Goal: Task Accomplishment & Management: Manage account settings

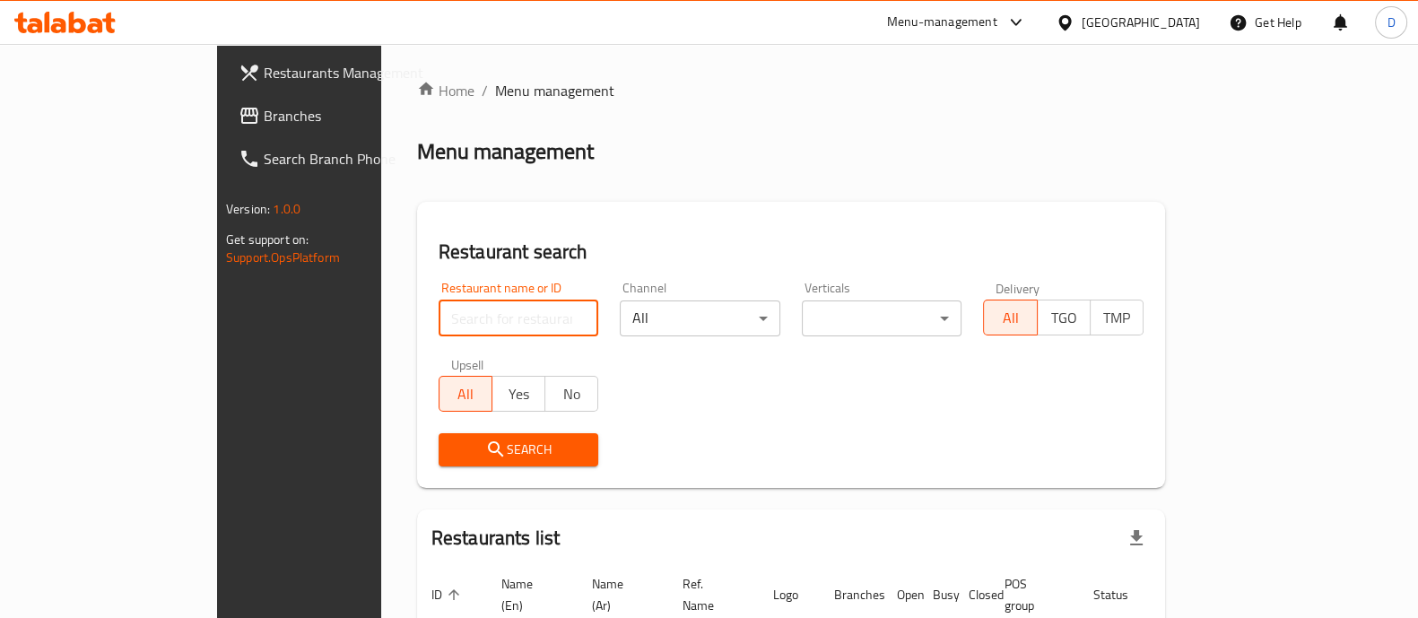
drag, startPoint x: 0, startPoint y: 0, endPoint x: 374, endPoint y: 304, distance: 481.9
click at [438, 304] on input "search" at bounding box center [518, 318] width 161 height 36
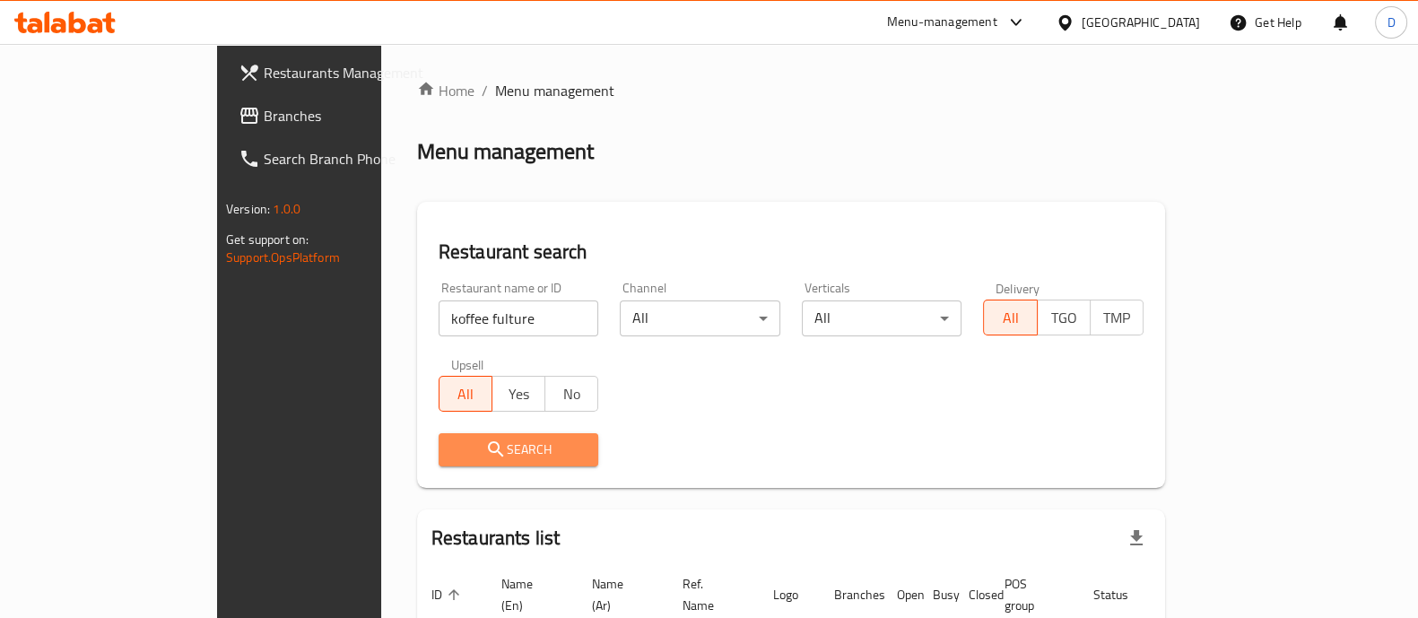
click at [438, 462] on button "Search" at bounding box center [518, 449] width 161 height 33
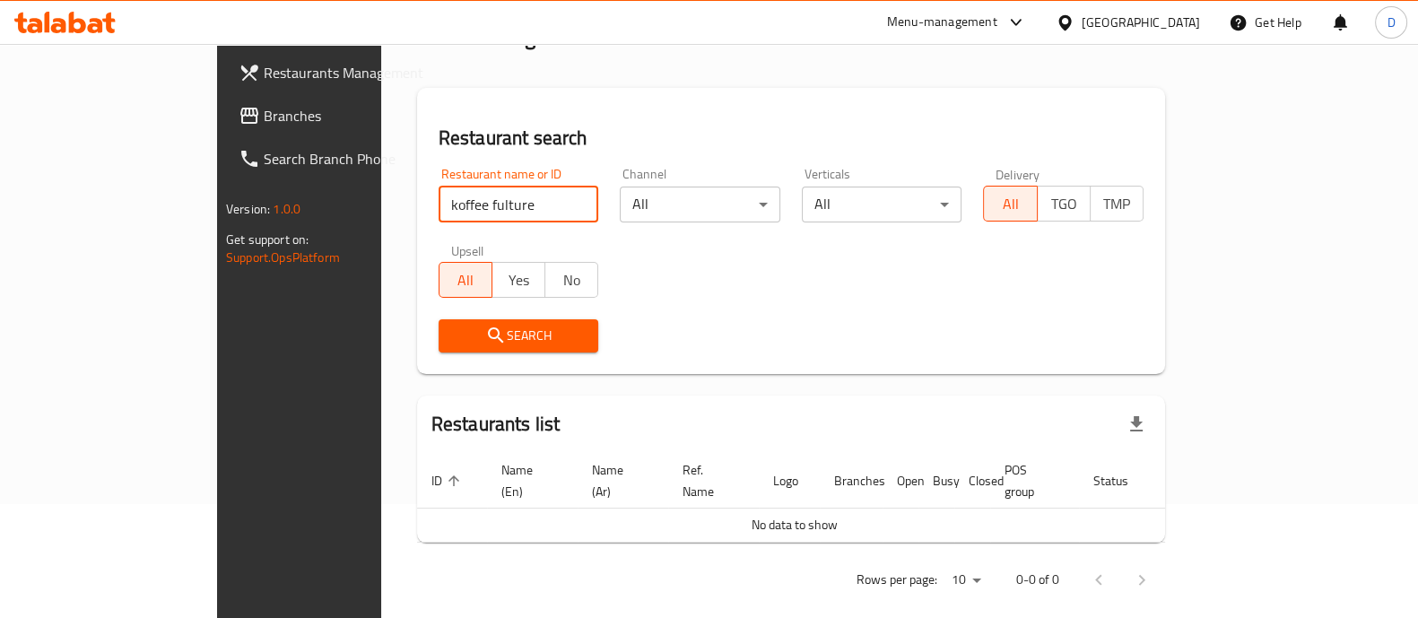
click at [438, 204] on input "koffee fulture" at bounding box center [518, 205] width 161 height 36
type input "koffee kulture"
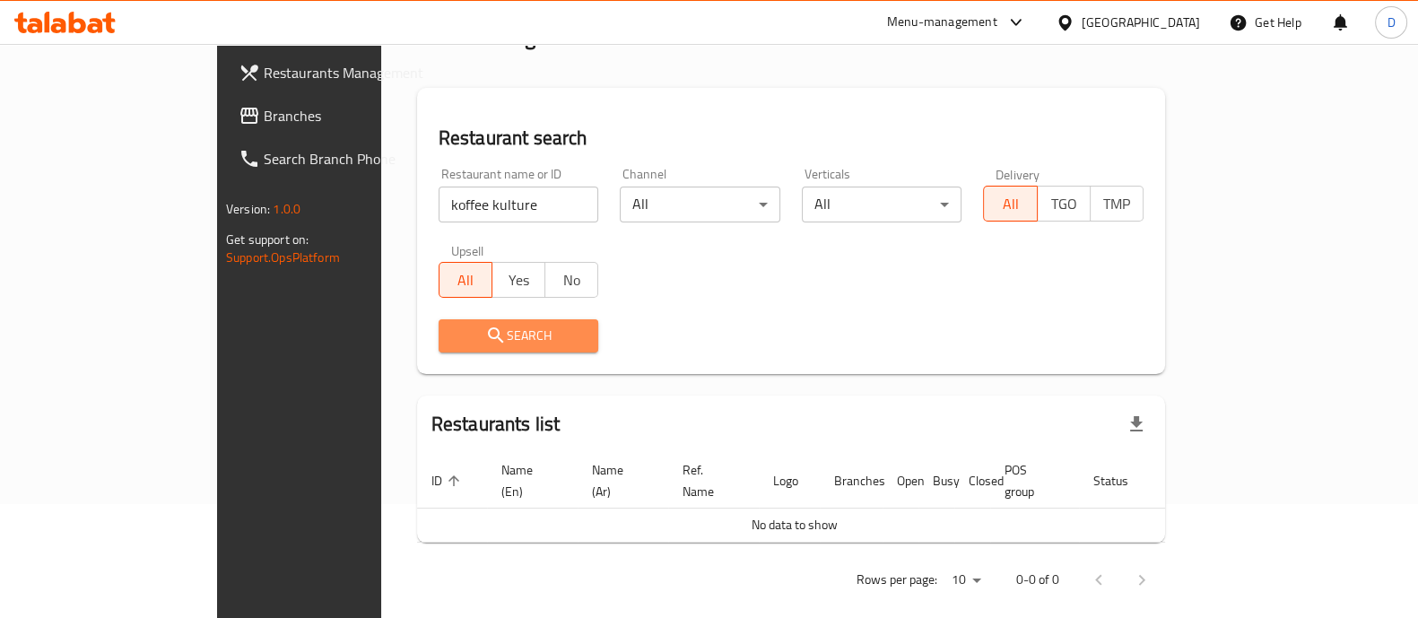
click at [453, 325] on span "Search" at bounding box center [519, 336] width 132 height 22
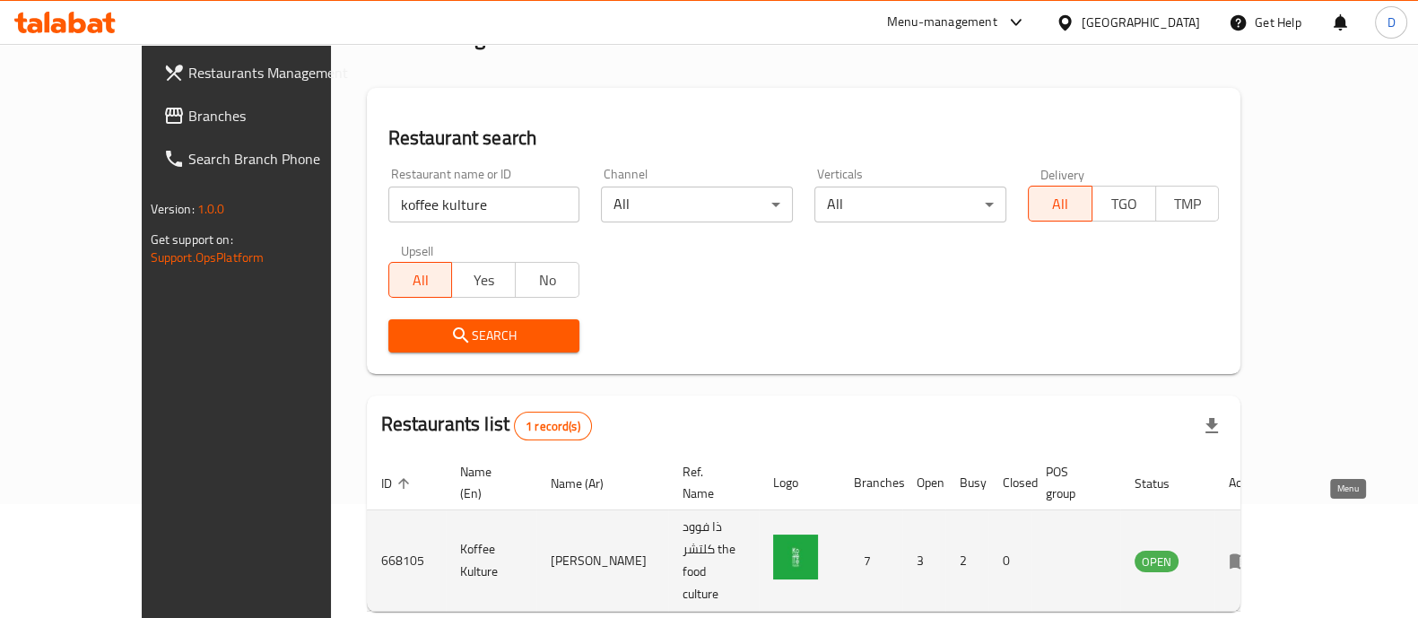
click at [1250, 550] on icon "enhanced table" at bounding box center [1239, 561] width 22 height 22
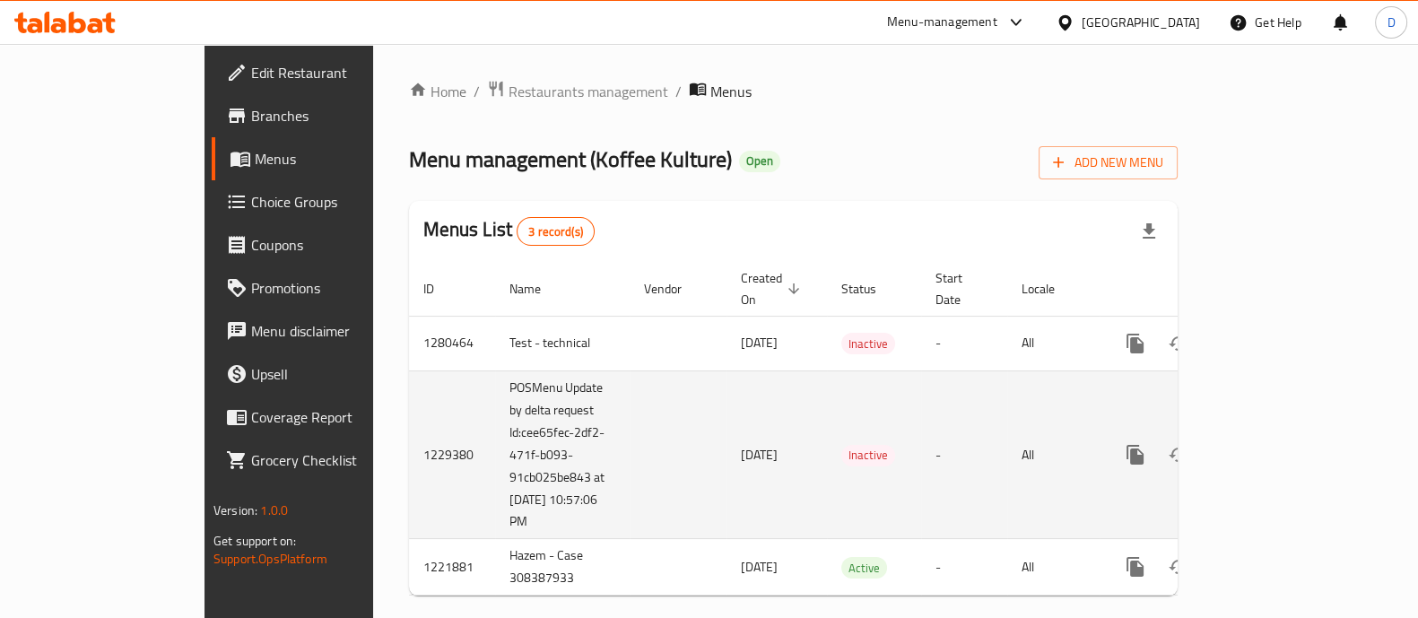
scroll to position [7, 0]
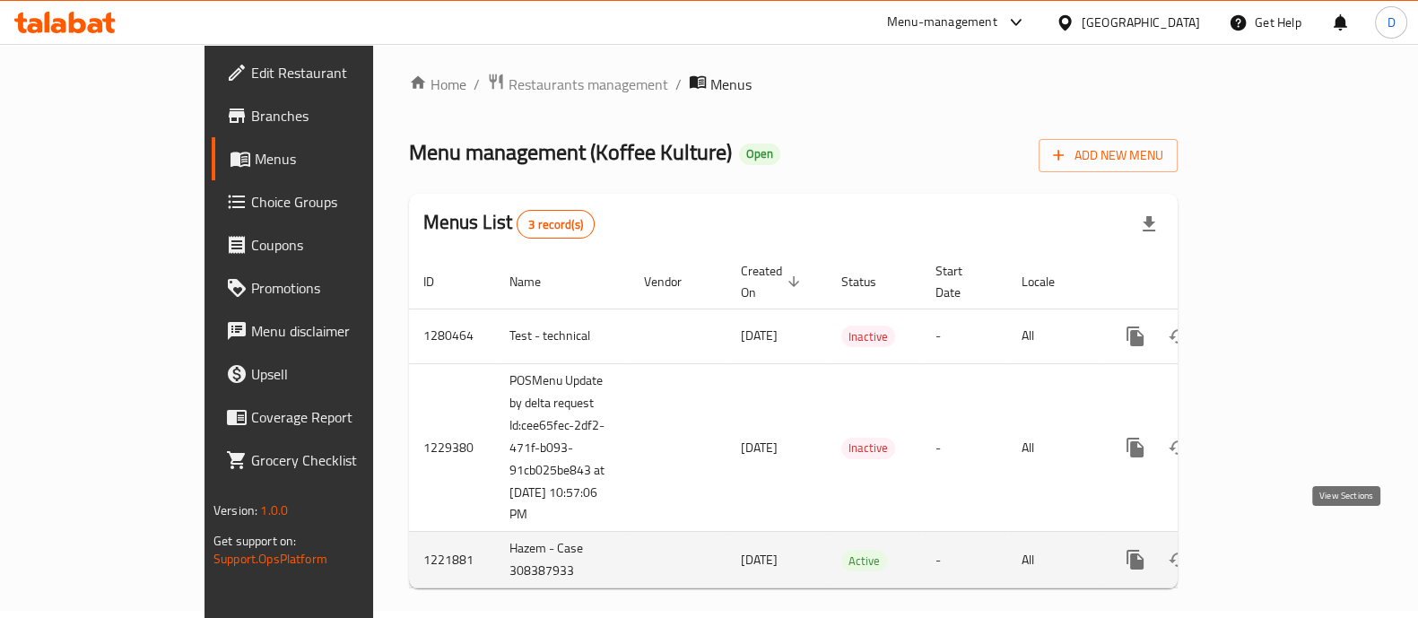
click at [1275, 549] on icon "enhanced table" at bounding box center [1265, 560] width 22 height 22
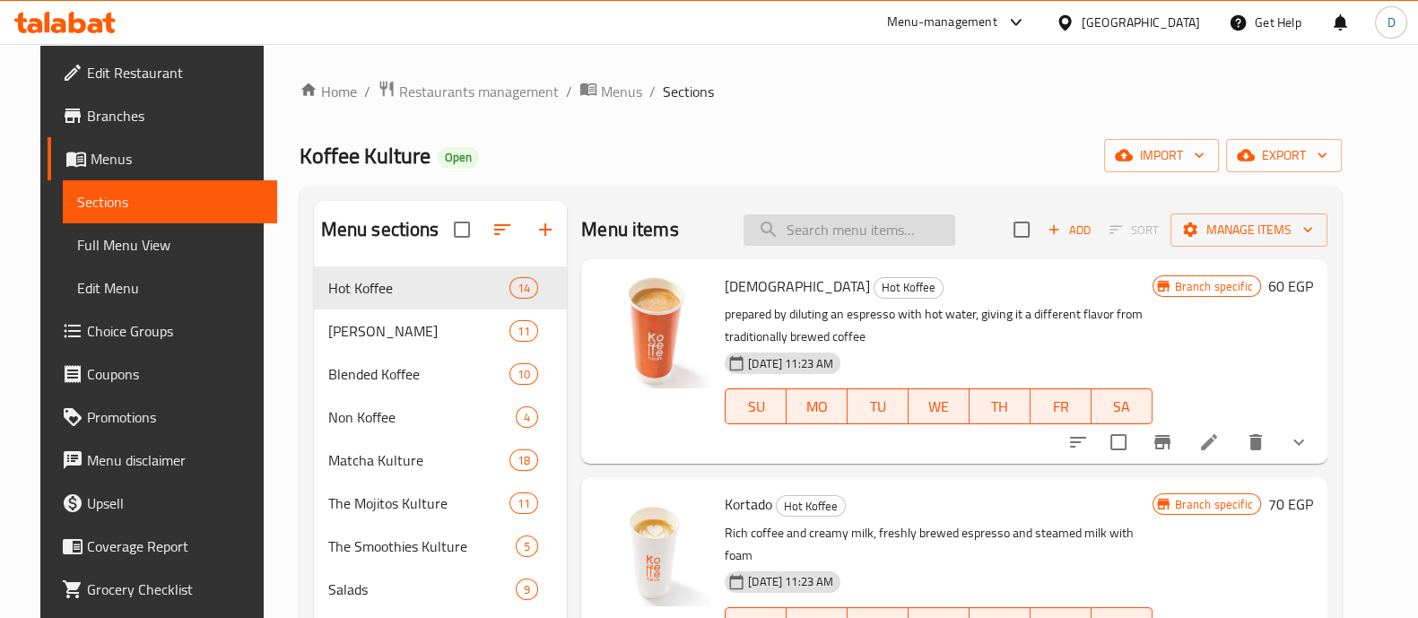
click at [838, 221] on input "search" at bounding box center [849, 229] width 212 height 31
paste input "SUB OUT"
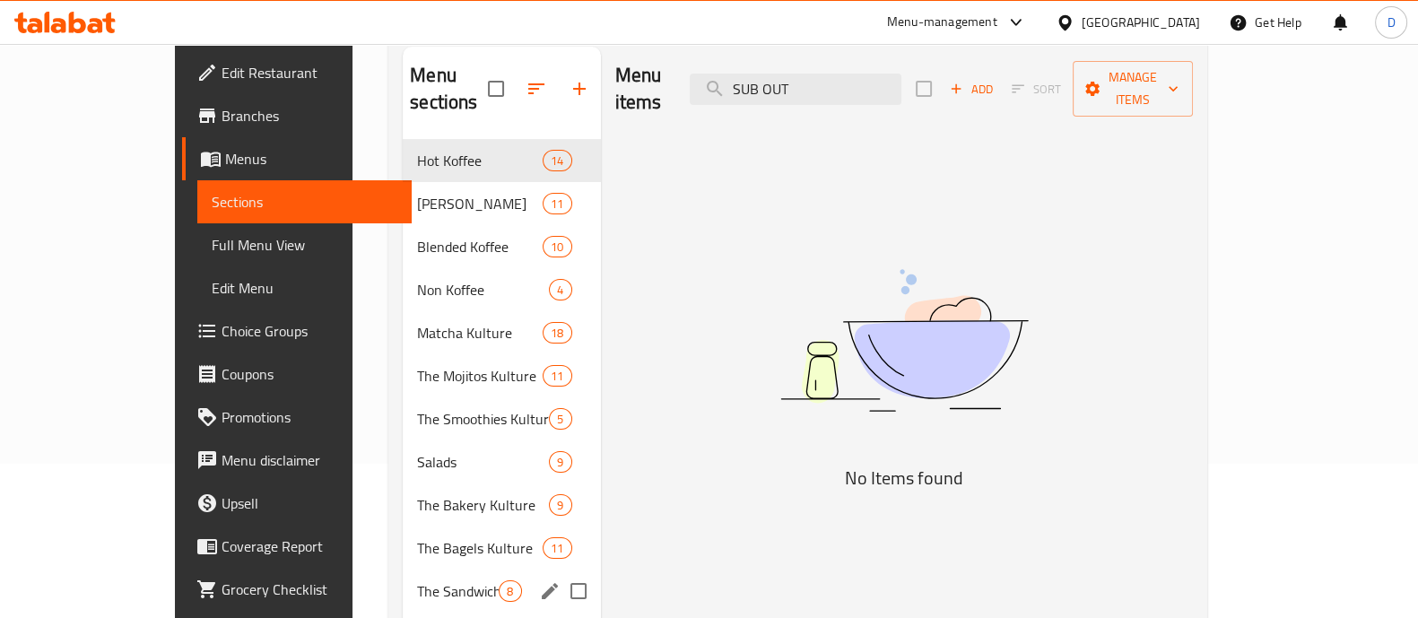
scroll to position [163, 0]
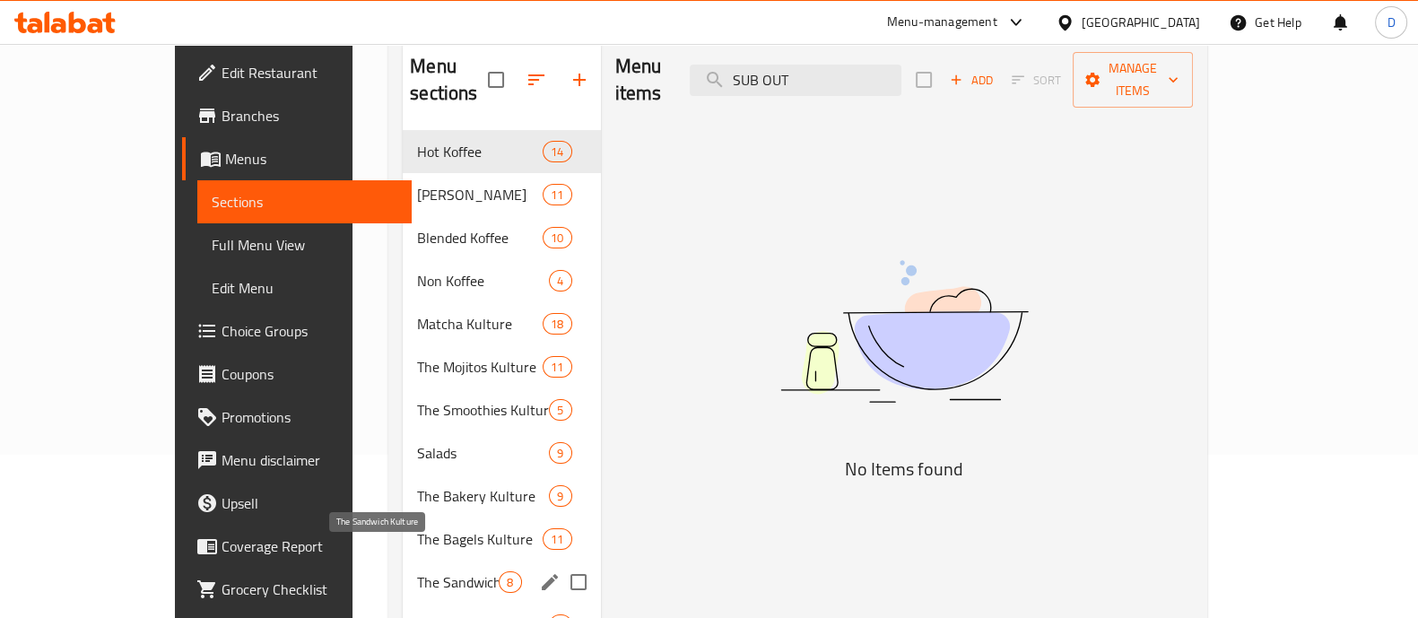
type input "SUB OUT"
click at [417, 571] on span "The Sandwich Kulture" at bounding box center [458, 582] width 82 height 22
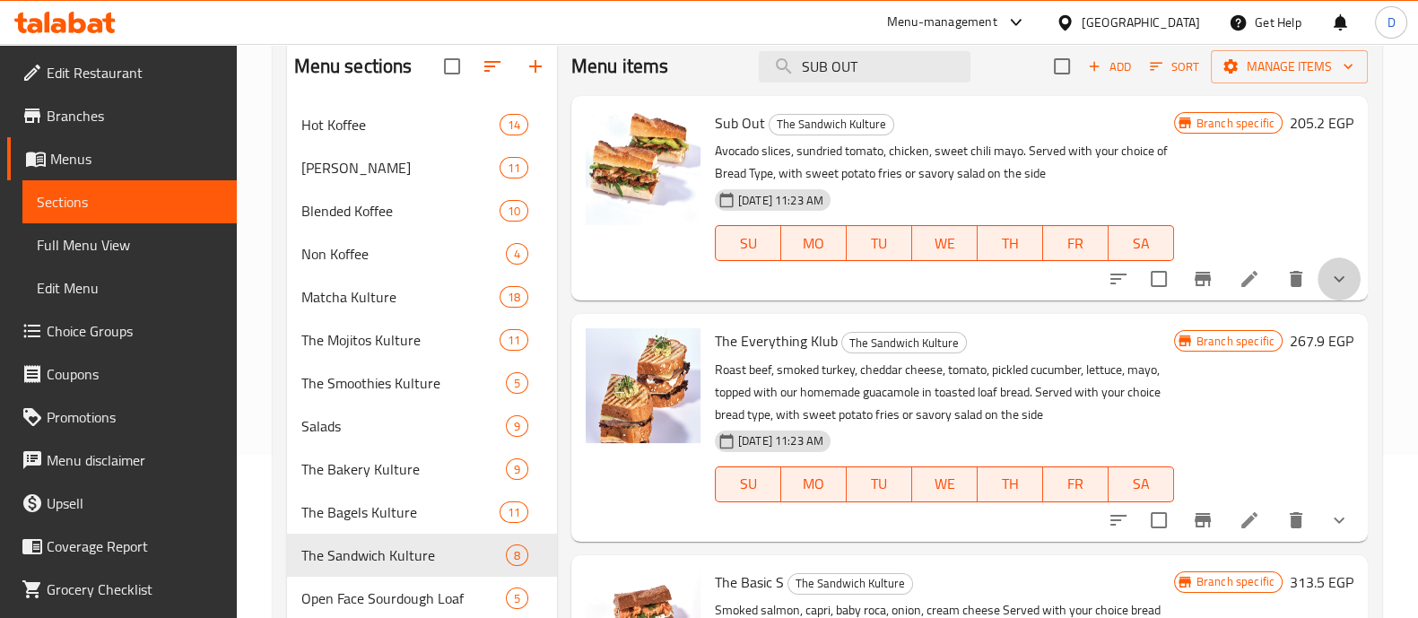
click at [1318, 291] on button "show more" at bounding box center [1338, 278] width 43 height 43
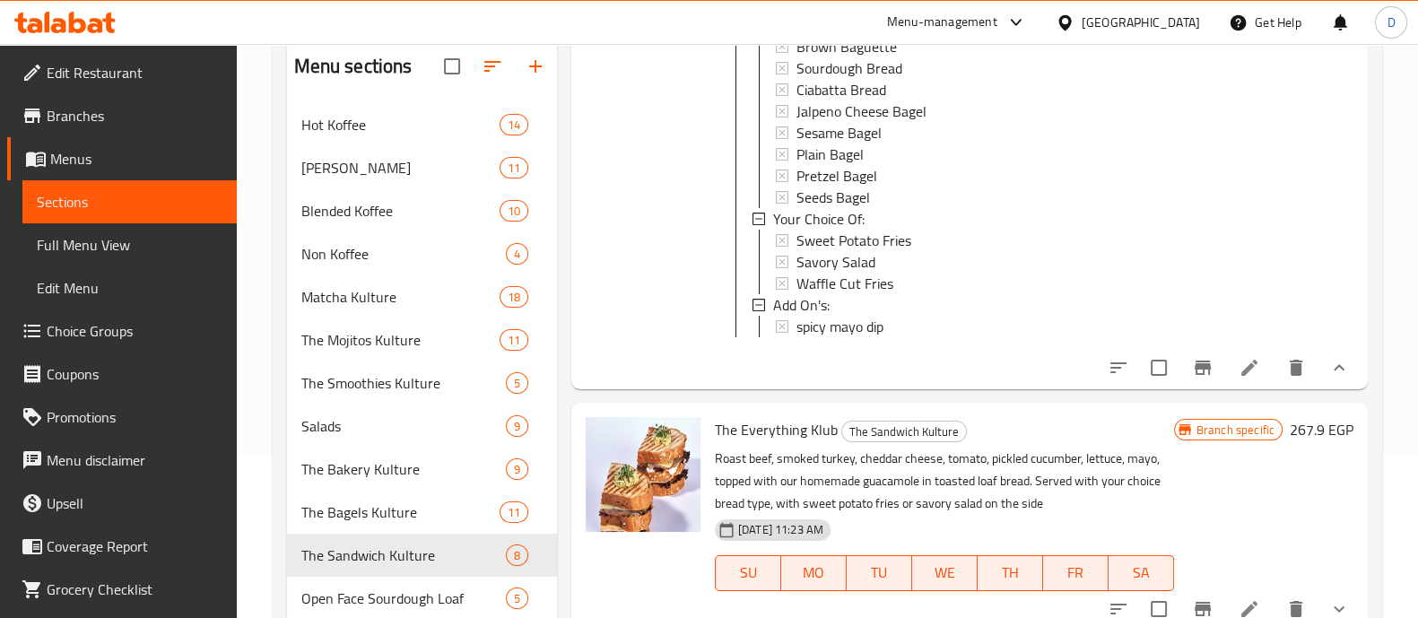
scroll to position [326, 0]
click at [1238, 379] on icon at bounding box center [1249, 369] width 22 height 22
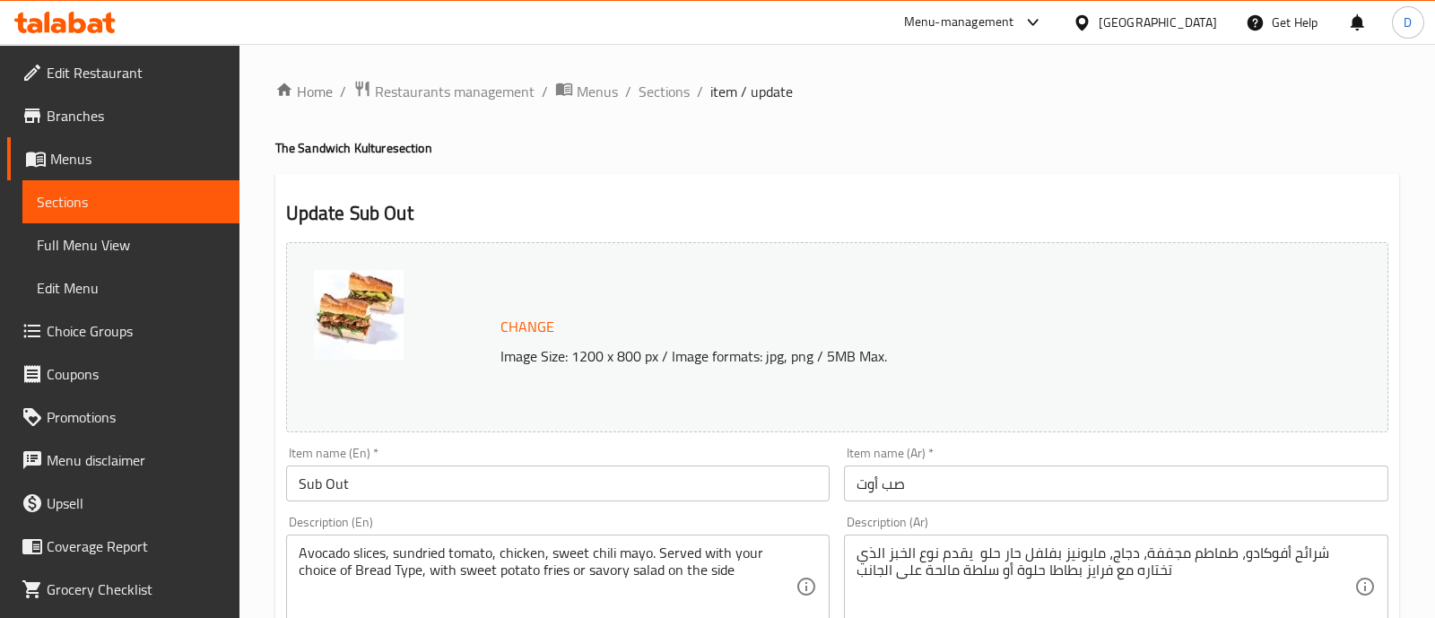
type input "نوع الخبز الذي تختاره:"
type input "1"
type input "إختيارك من:"
type input "0"
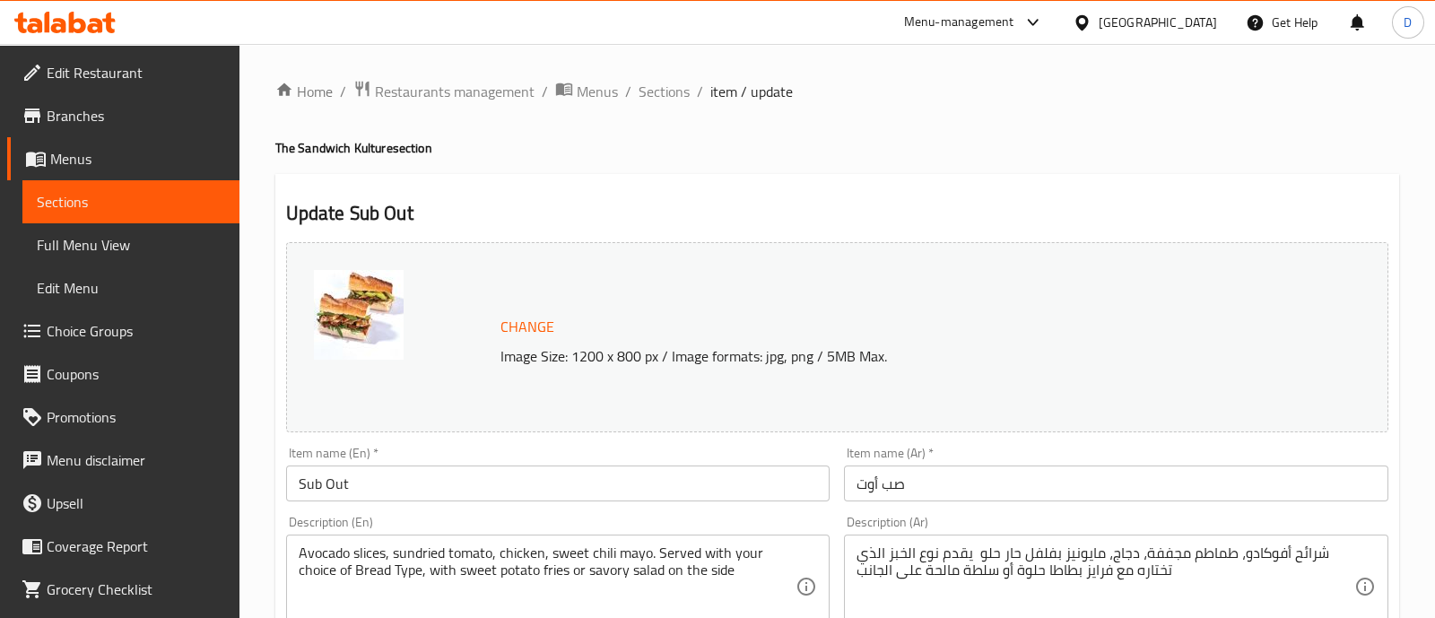
type input "1"
type input "الإضافات:"
type input "0"
type input "1"
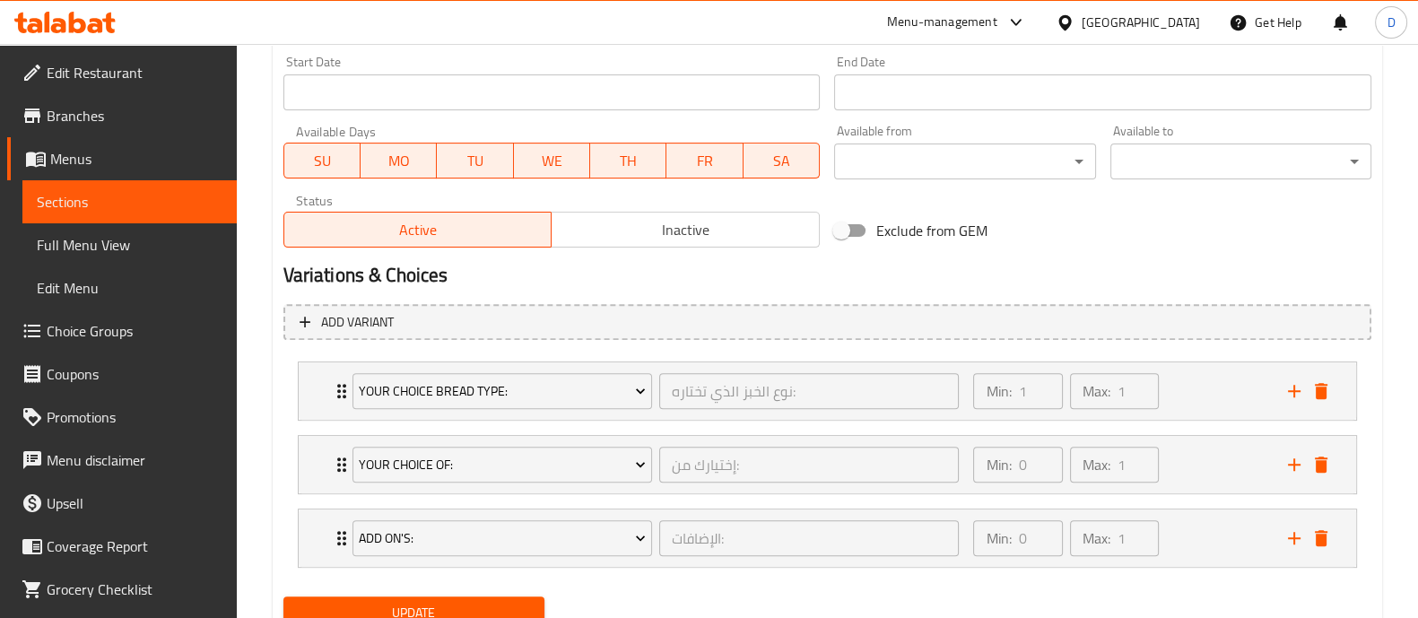
scroll to position [850, 0]
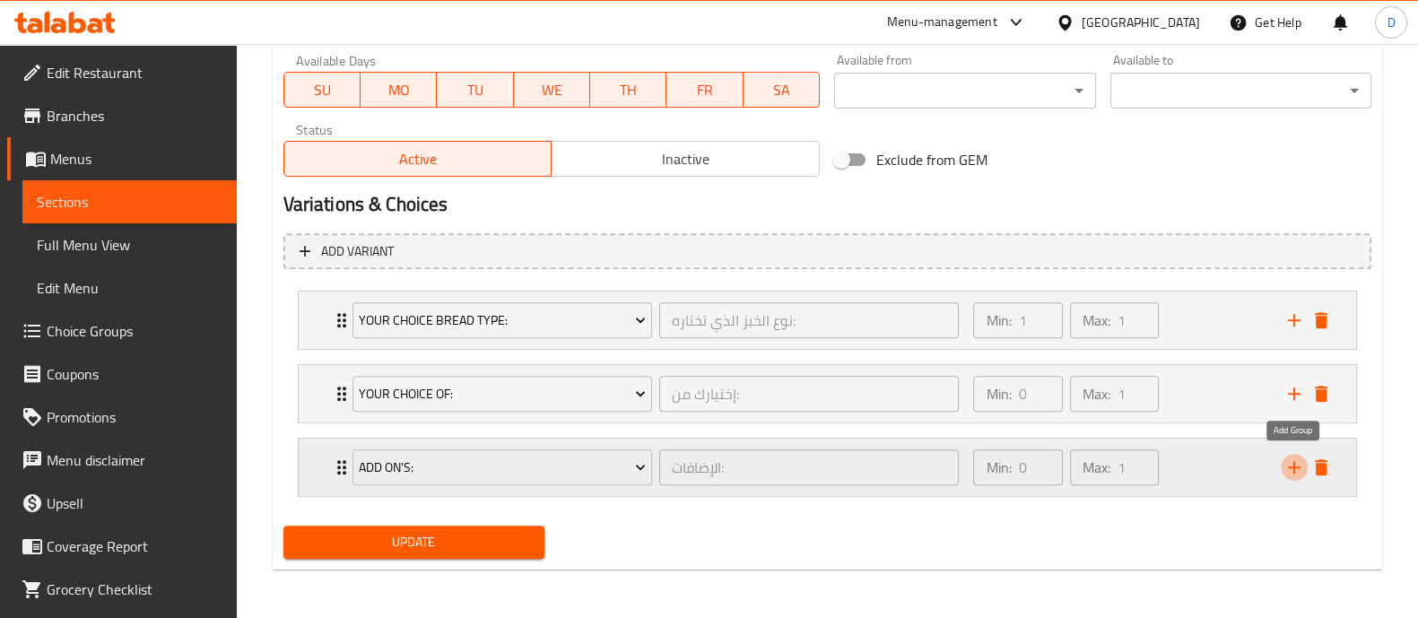
click at [1296, 477] on button "add" at bounding box center [1293, 467] width 27 height 27
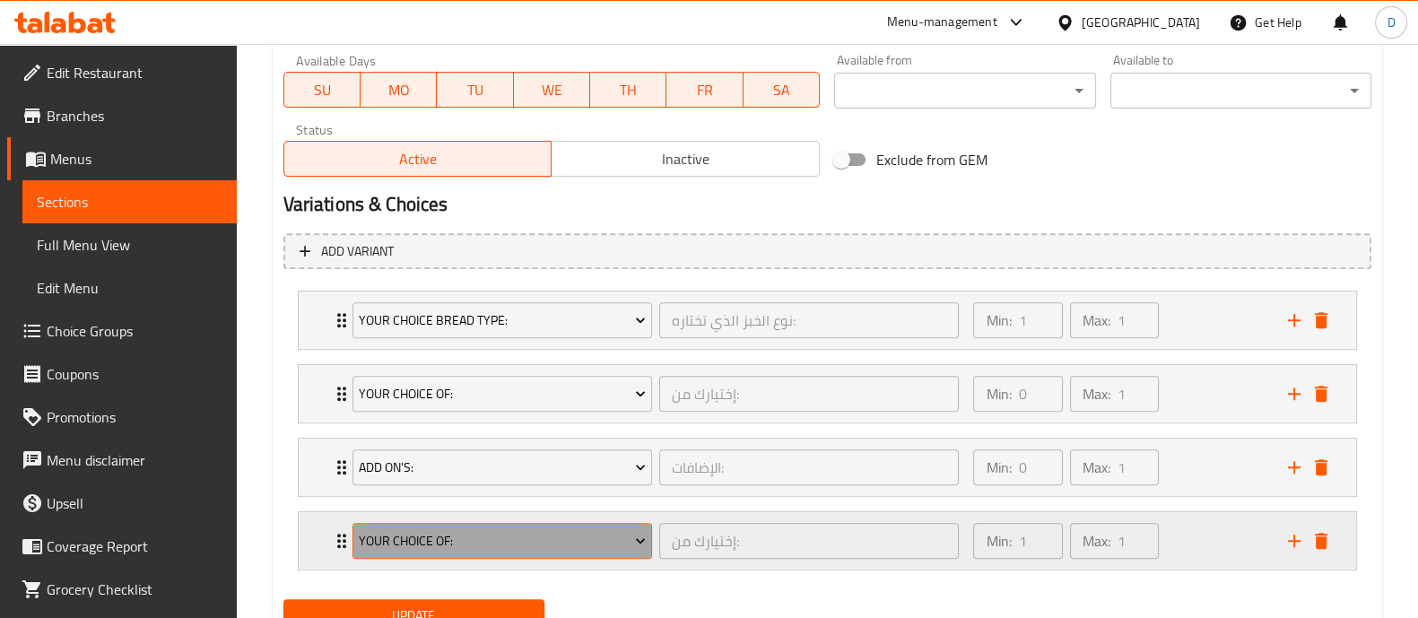
click at [553, 531] on span "Your Choice of:" at bounding box center [502, 541] width 287 height 22
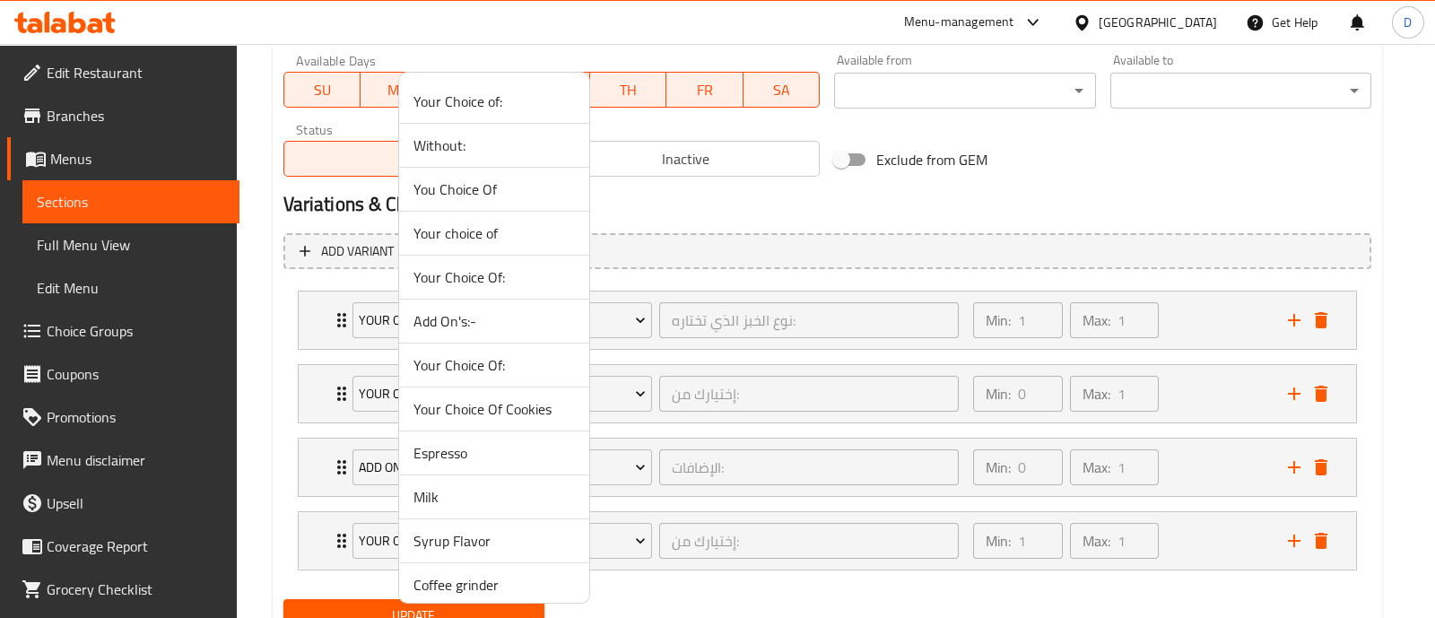
click at [480, 153] on span "Without:" at bounding box center [493, 146] width 161 height 22
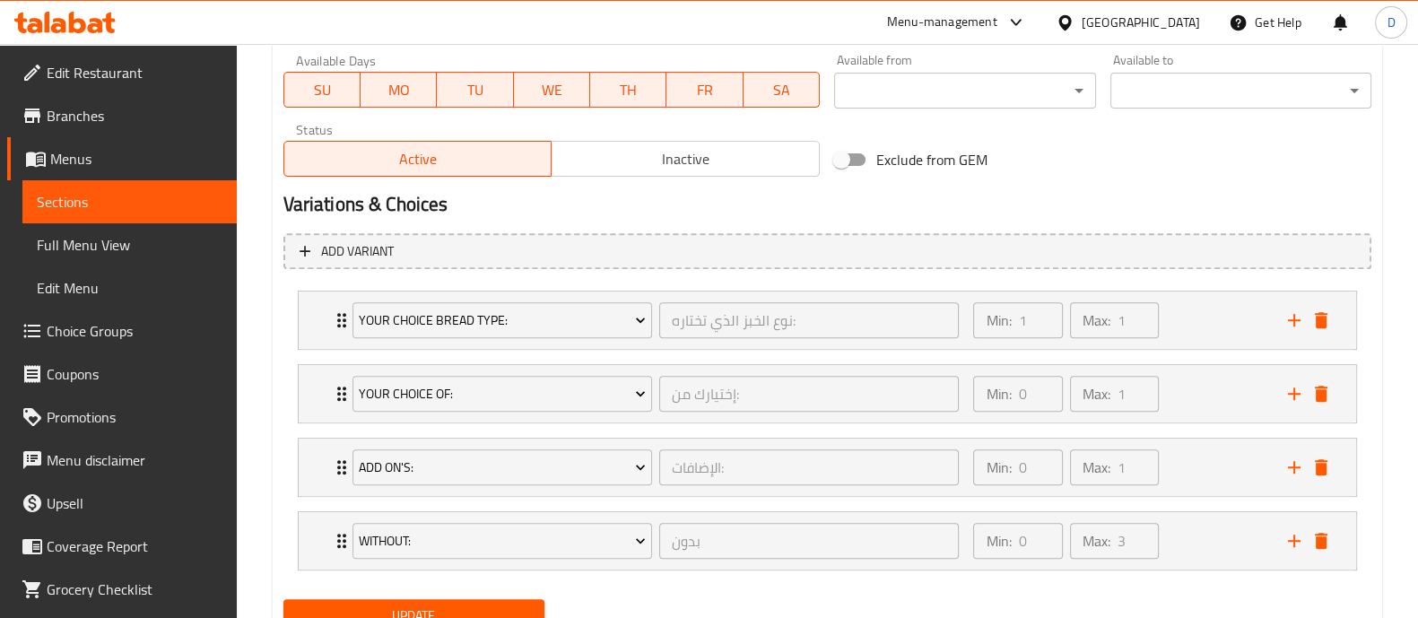
scroll to position [924, 0]
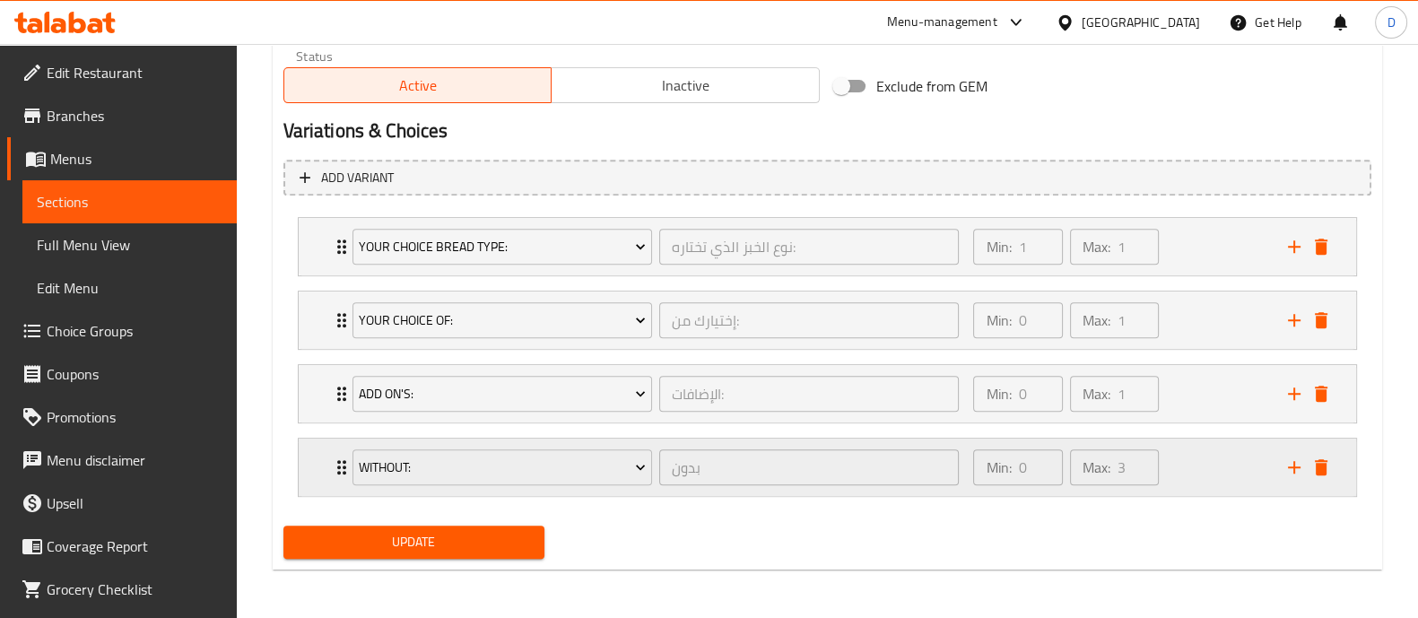
click at [1166, 476] on div "Min: 0 ​ Max: 3 ​" at bounding box center [1066, 467] width 200 height 50
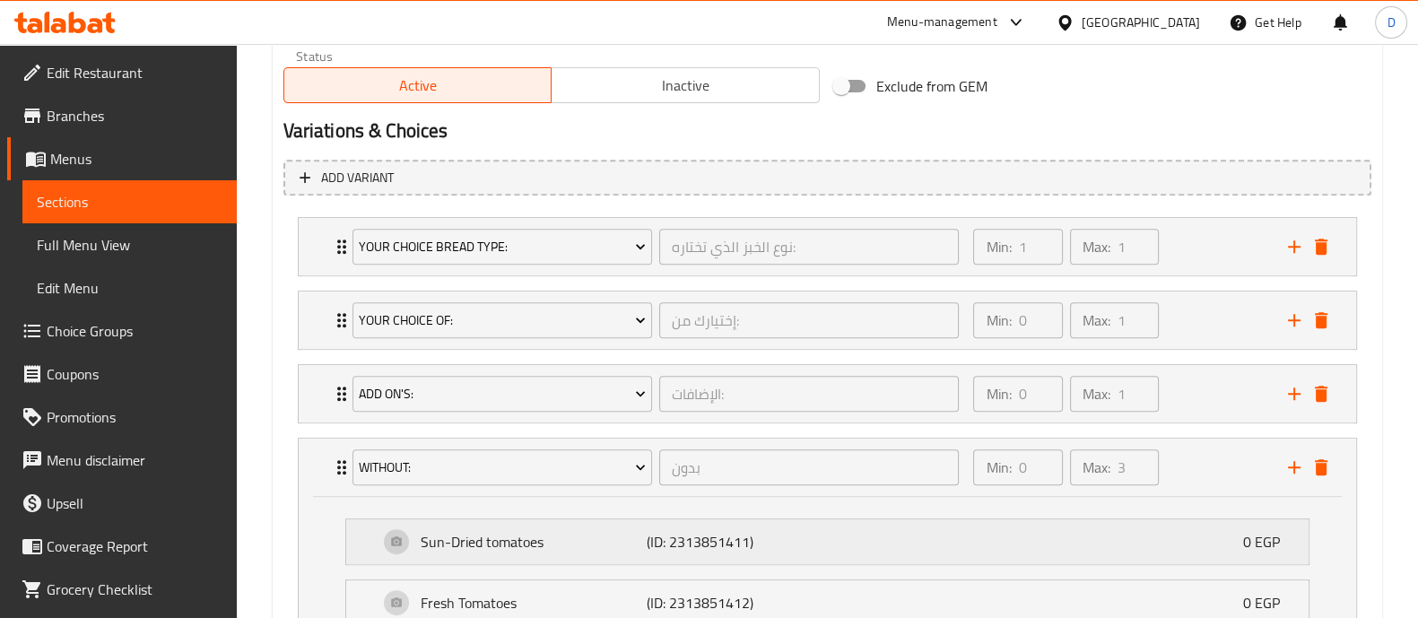
scroll to position [1142, 0]
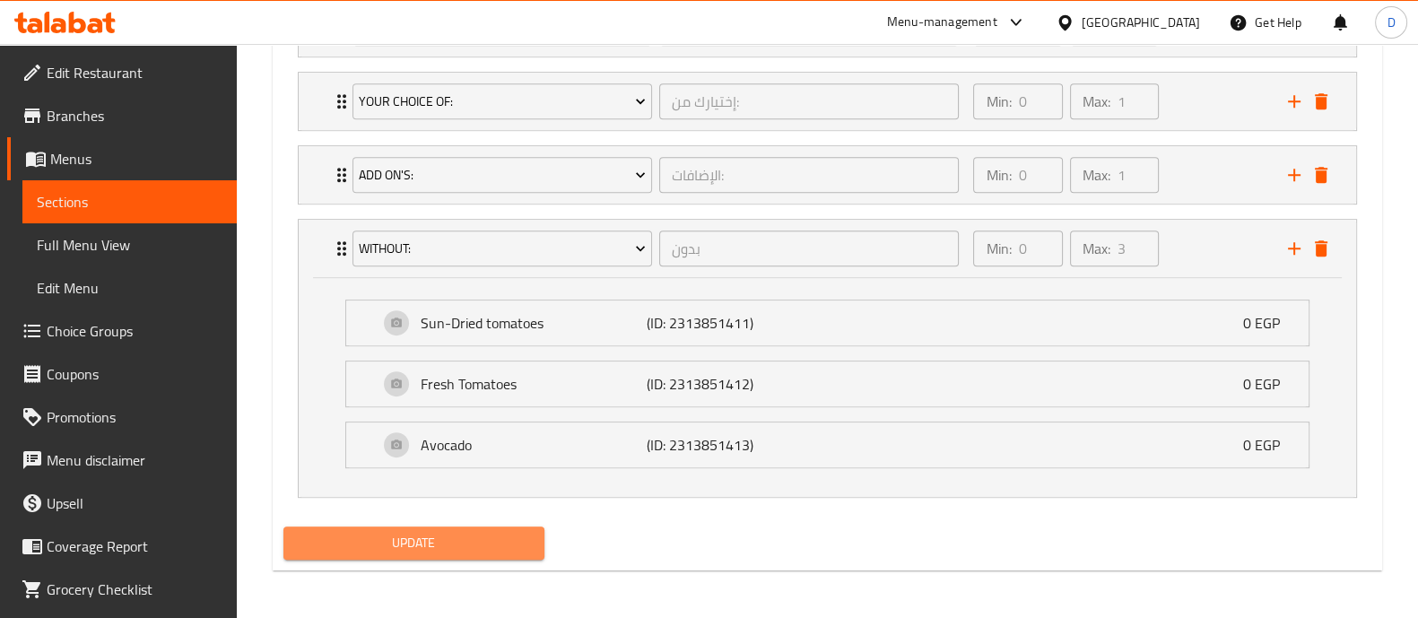
click at [494, 542] on span "Update" at bounding box center [414, 543] width 232 height 22
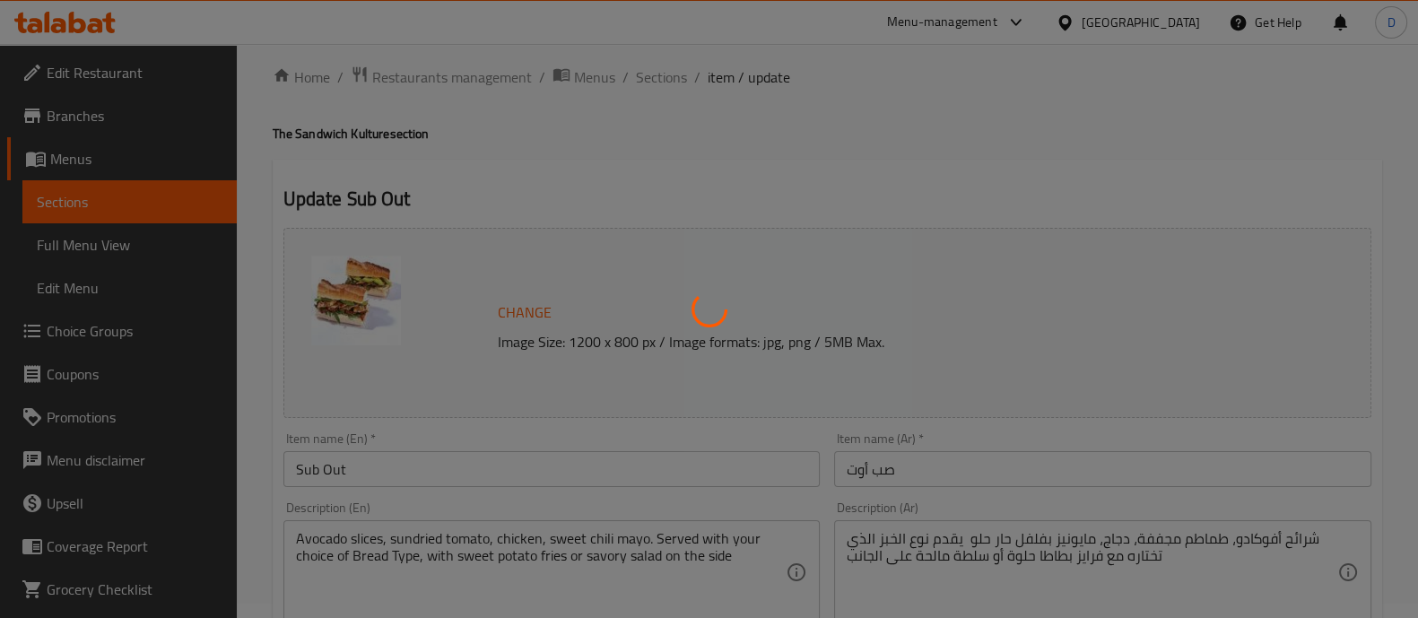
scroll to position [0, 0]
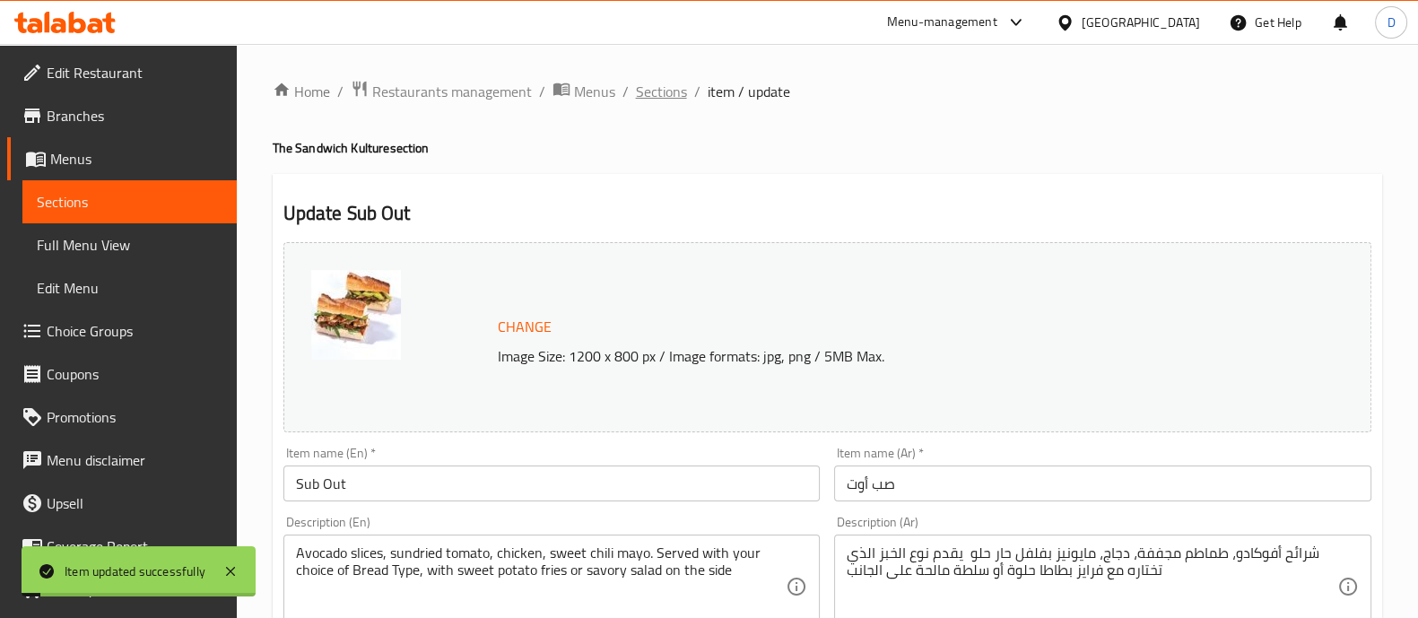
click at [677, 95] on span "Sections" at bounding box center [661, 92] width 51 height 22
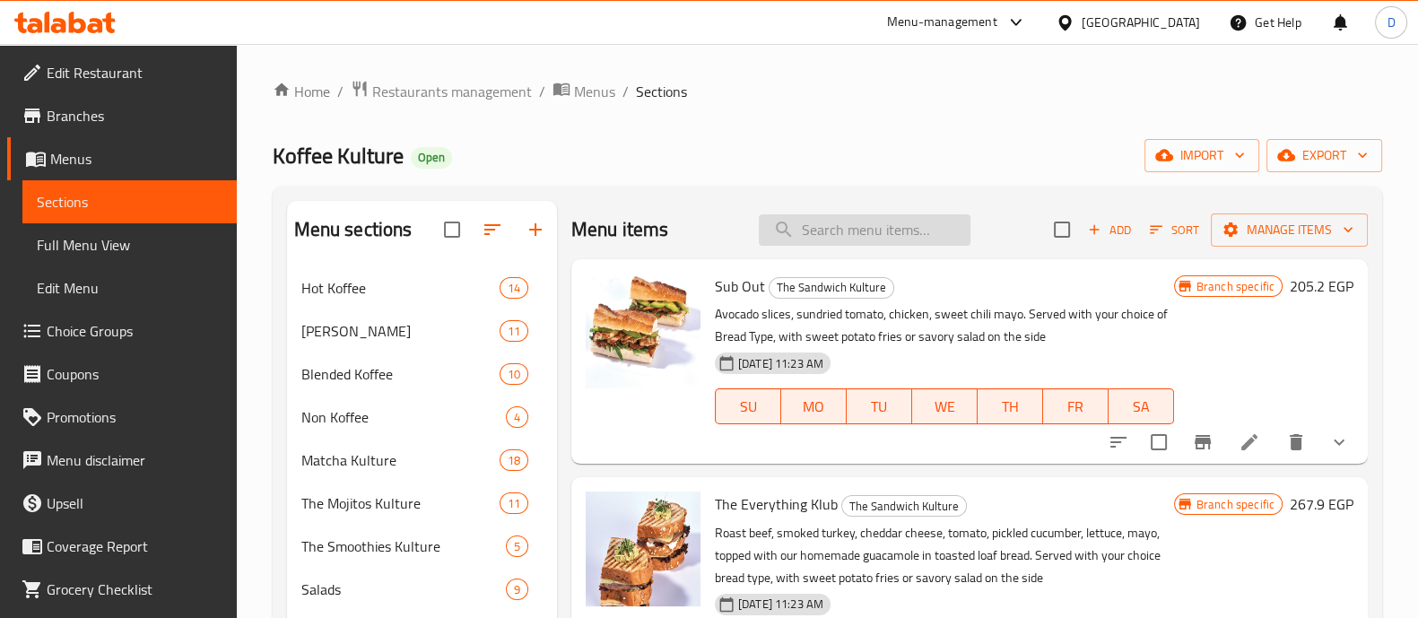
click at [794, 239] on input "search" at bounding box center [865, 229] width 212 height 31
paste input "" THE EVERYHING CLUBWICH ""
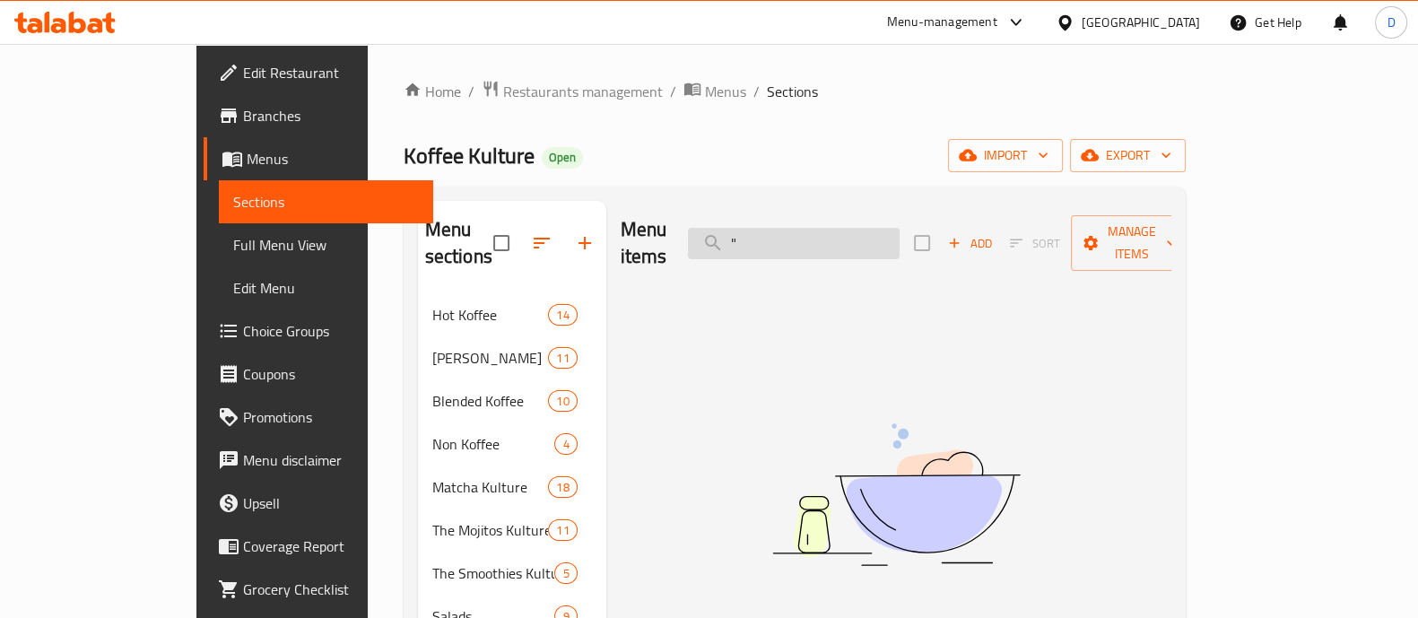
type input """
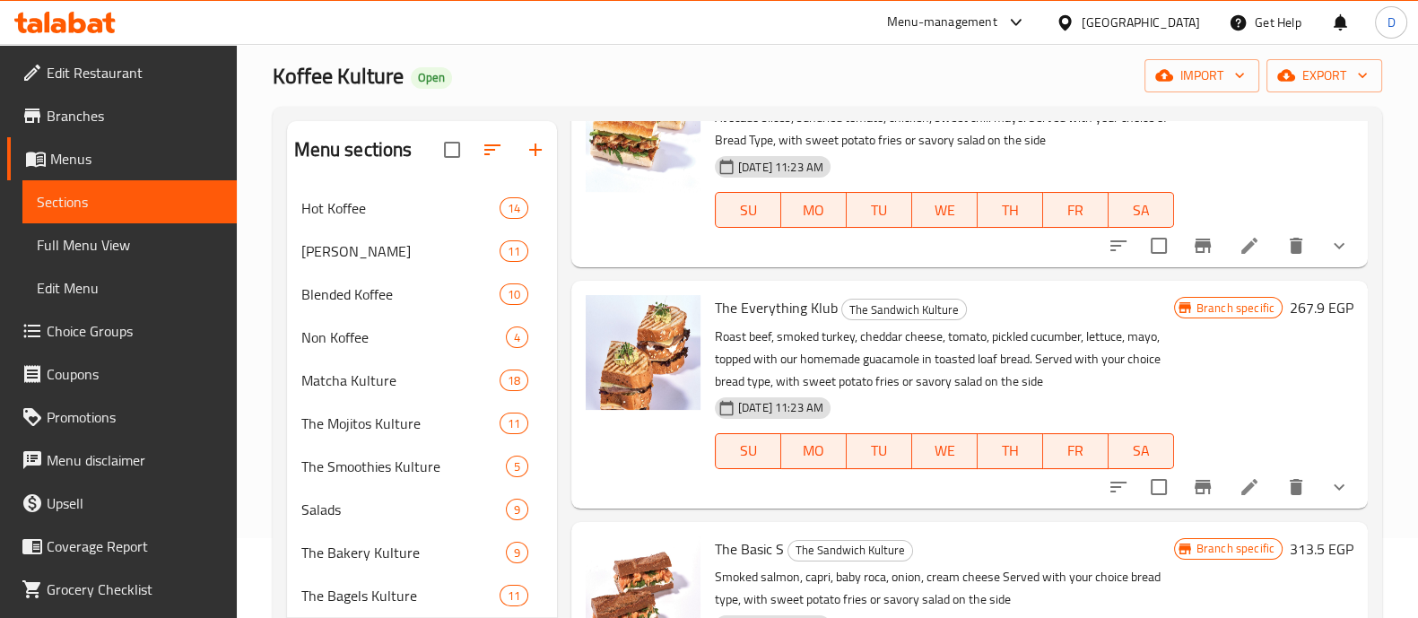
scroll to position [121, 0]
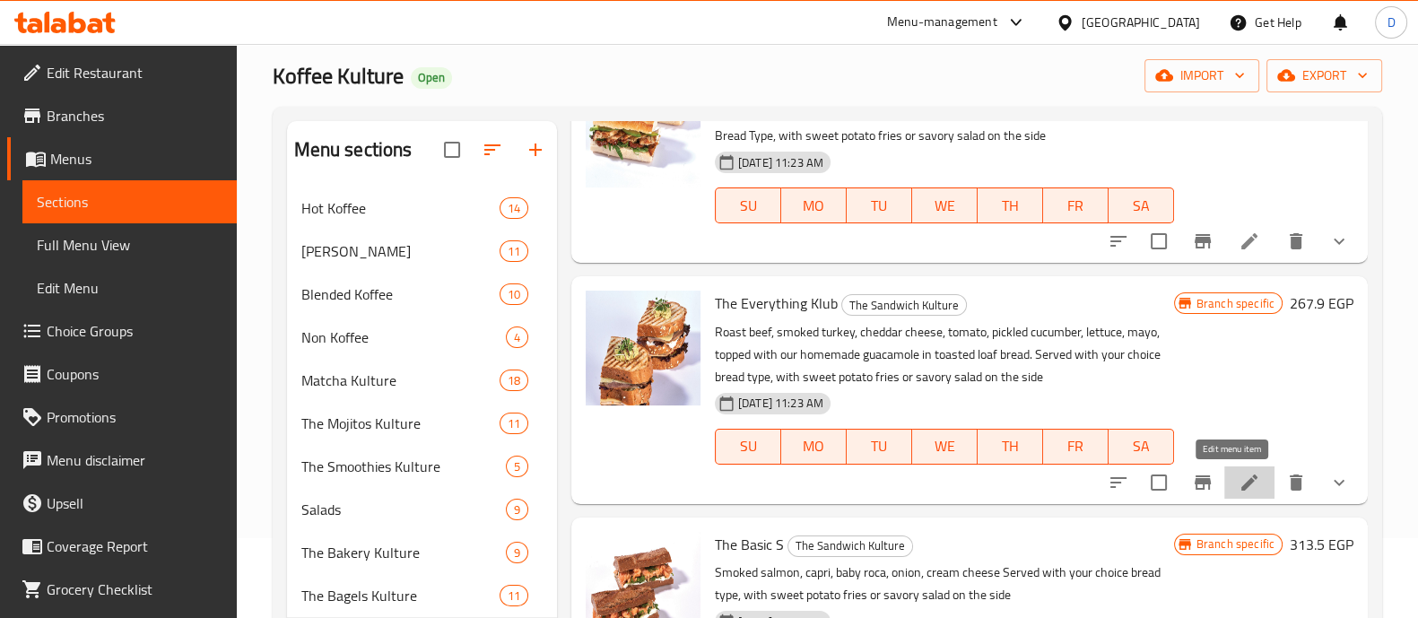
click at [1239, 476] on icon at bounding box center [1249, 483] width 22 height 22
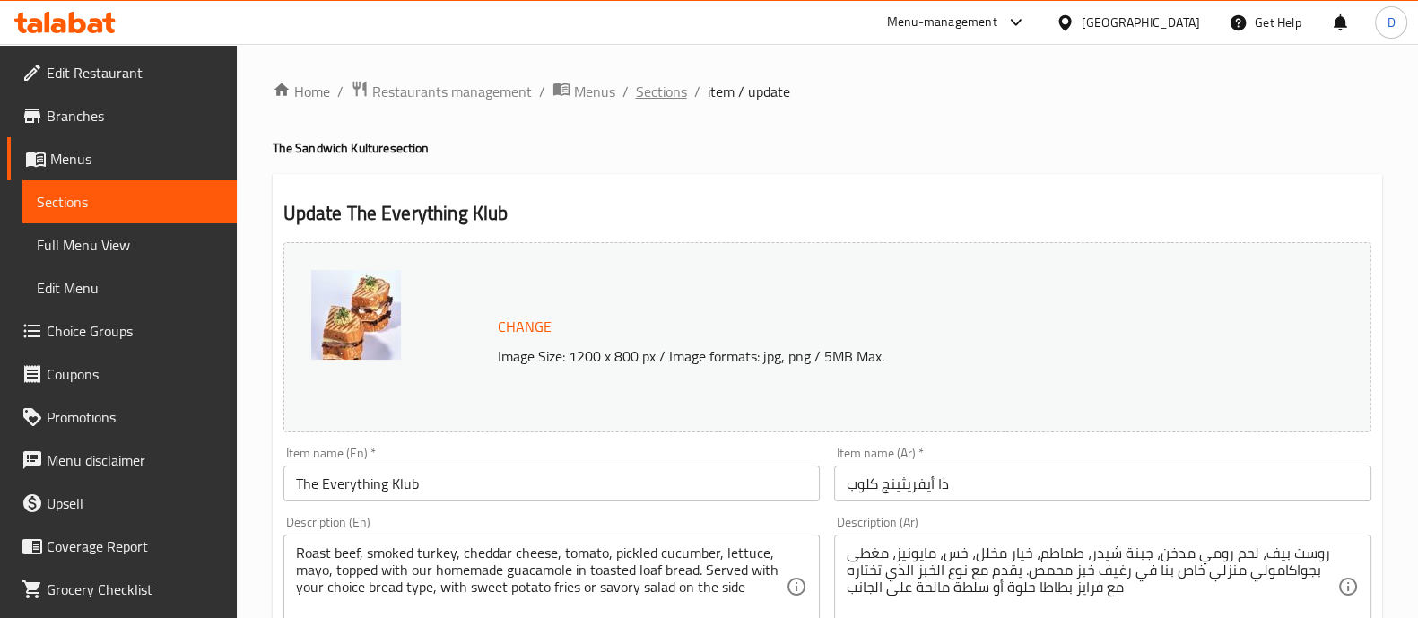
click at [678, 93] on span "Sections" at bounding box center [661, 92] width 51 height 22
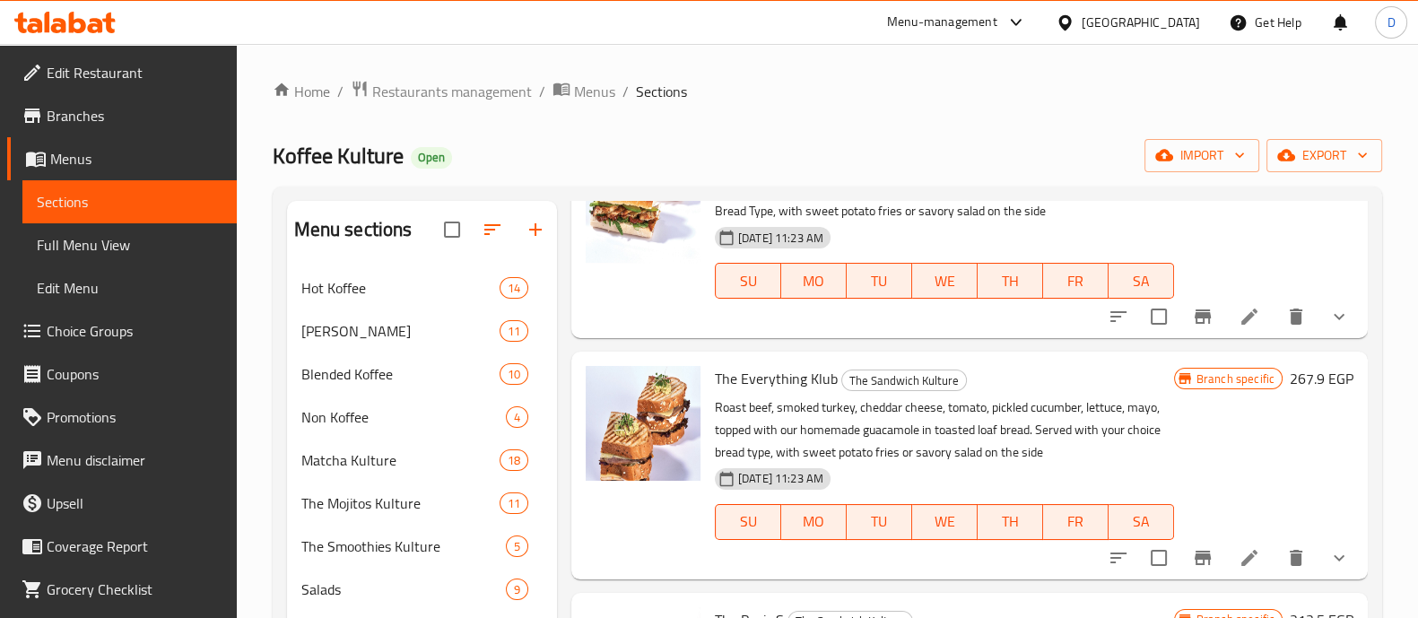
scroll to position [183, 0]
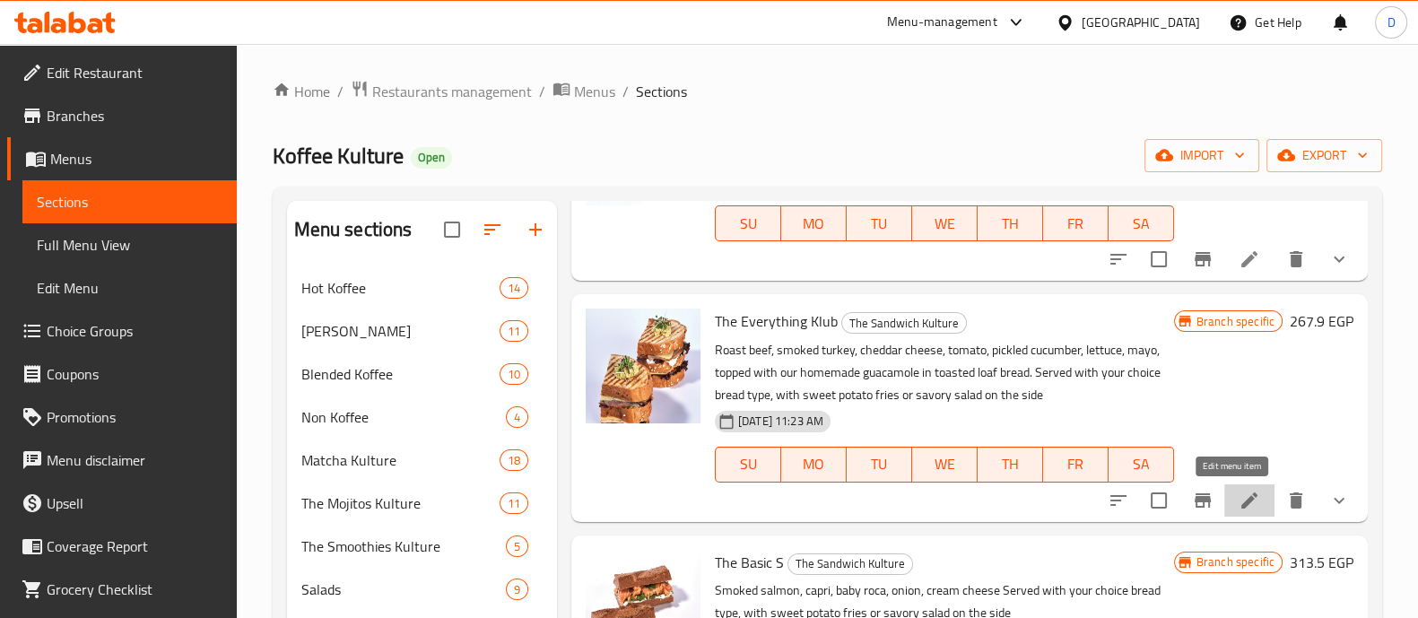
click at [1241, 503] on icon at bounding box center [1249, 500] width 16 height 16
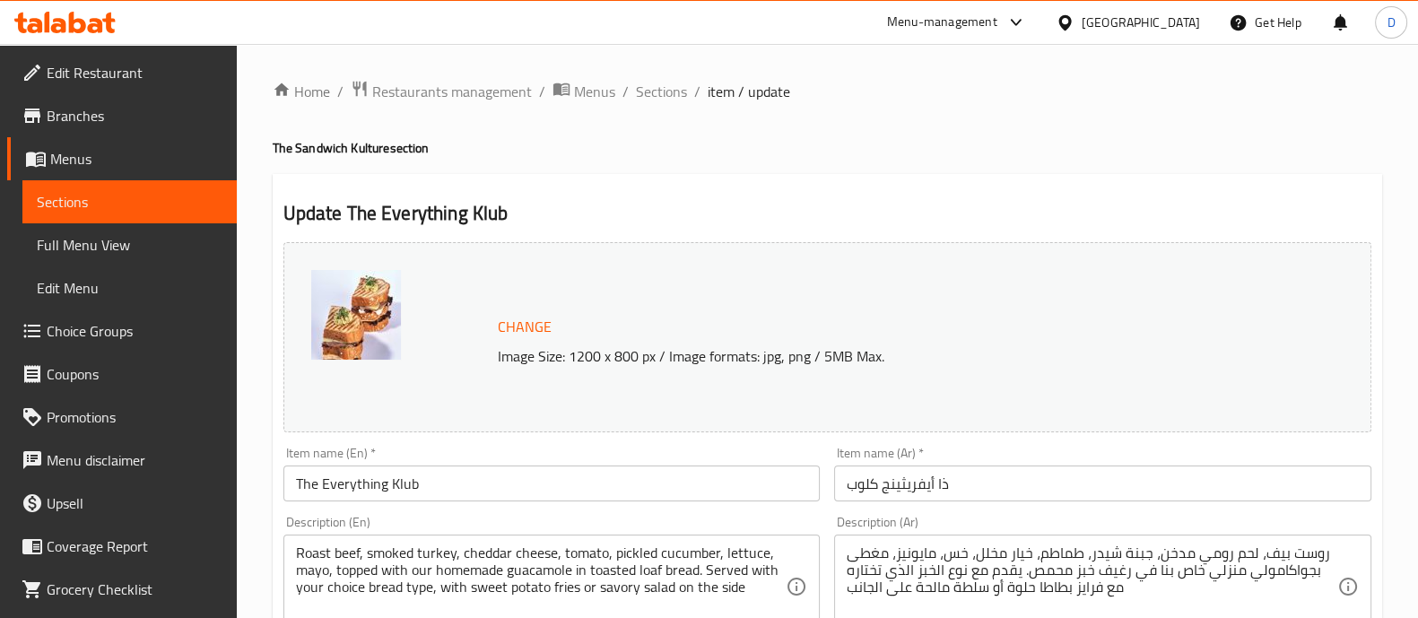
scroll to position [850, 0]
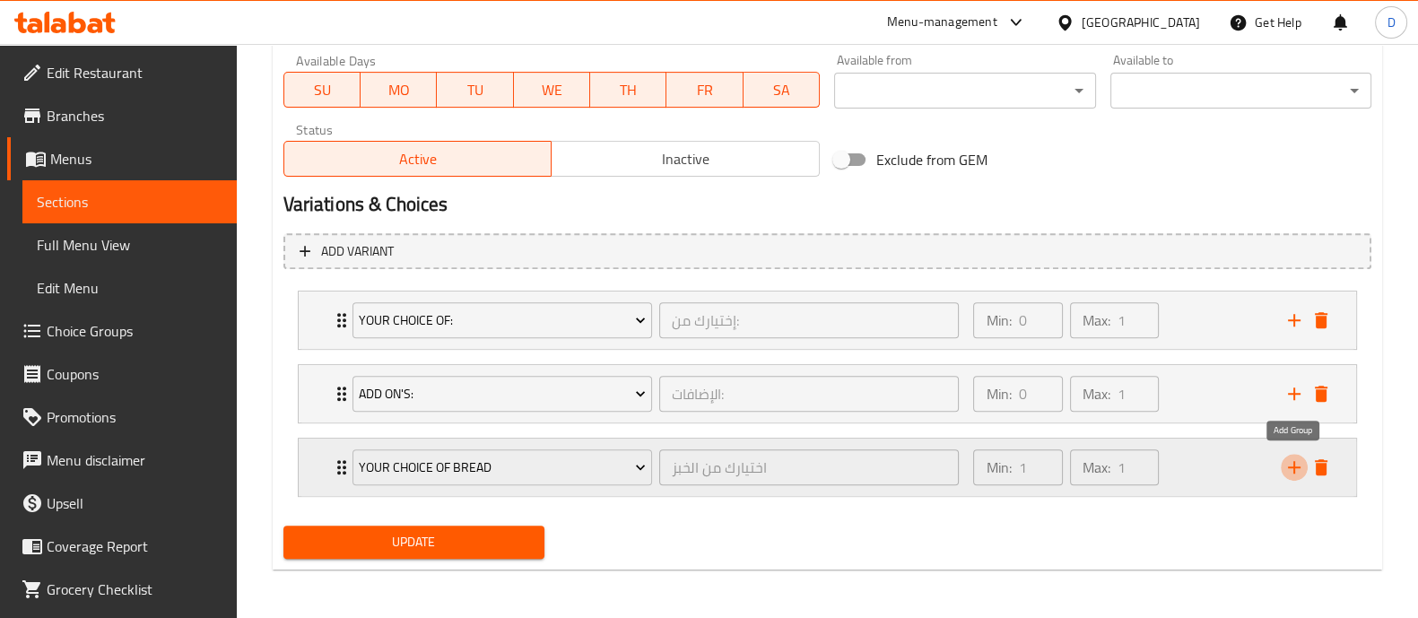
click at [1288, 464] on icon "add" at bounding box center [1294, 467] width 22 height 22
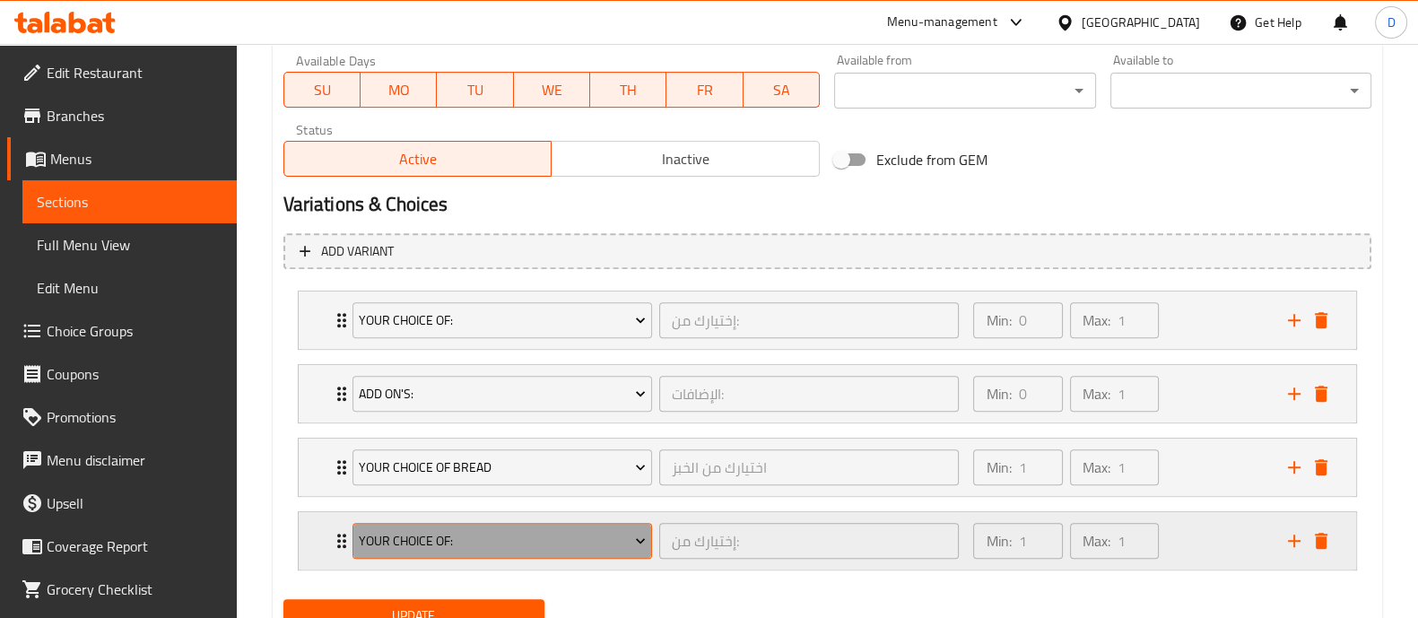
click at [510, 525] on button "Your Choice of:" at bounding box center [501, 541] width 299 height 36
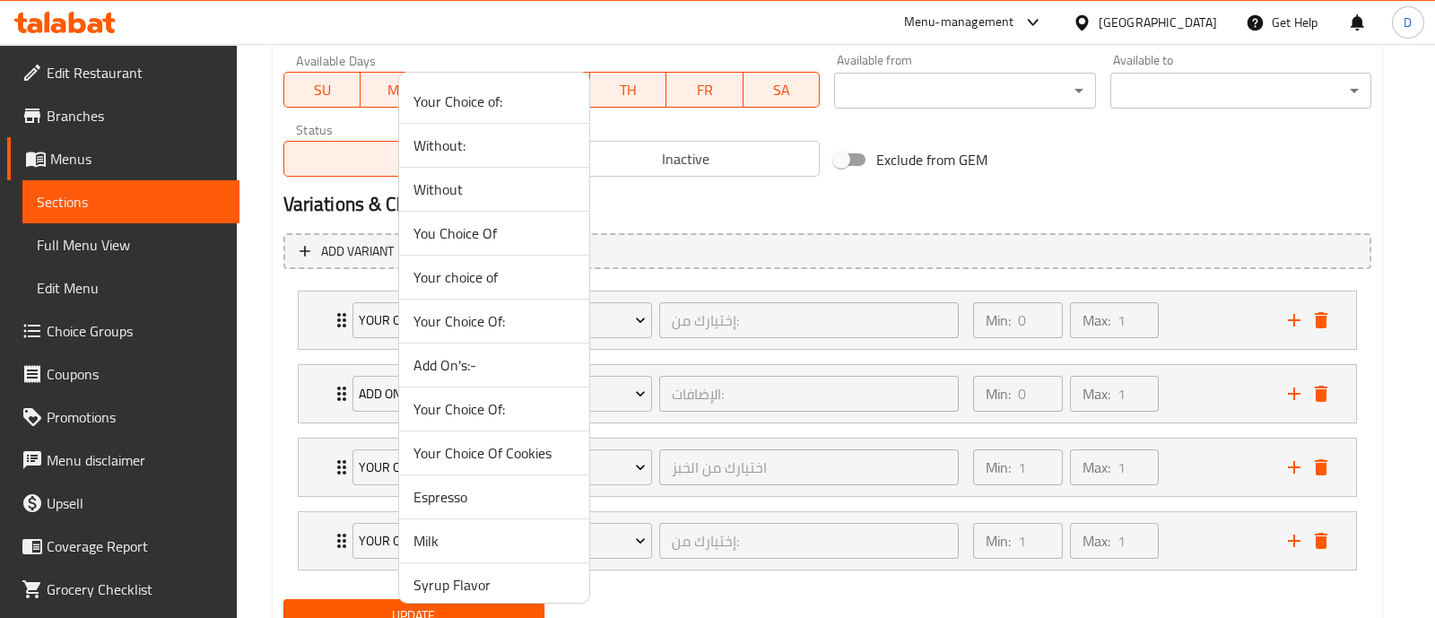
click at [476, 197] on span "Without" at bounding box center [493, 189] width 161 height 22
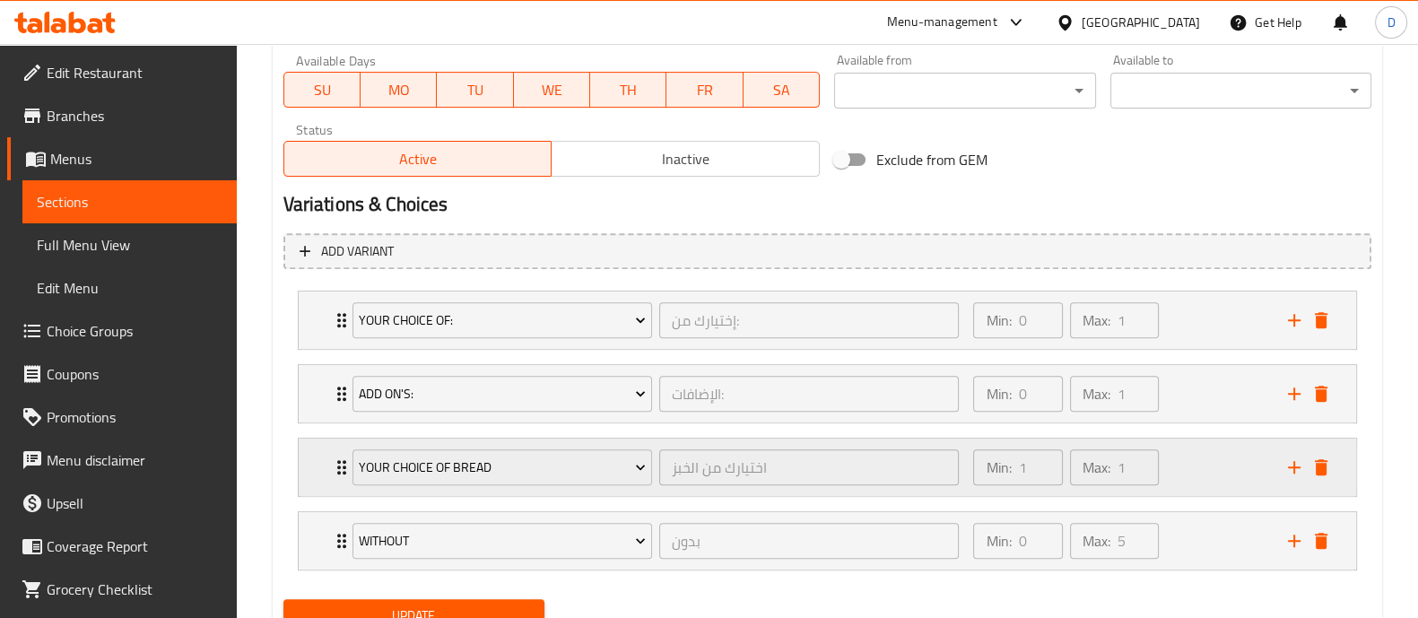
scroll to position [924, 0]
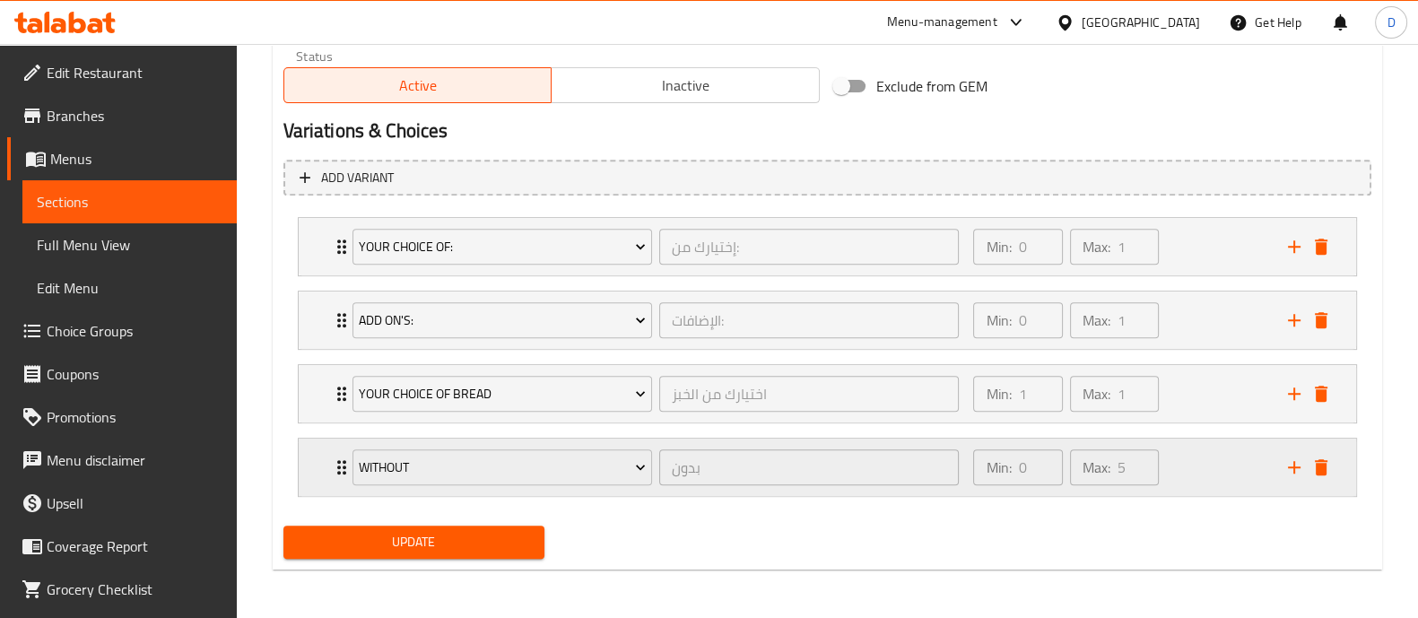
click at [1191, 477] on div "Min: 0 ​ Max: 5 ​" at bounding box center [1119, 466] width 314 height 57
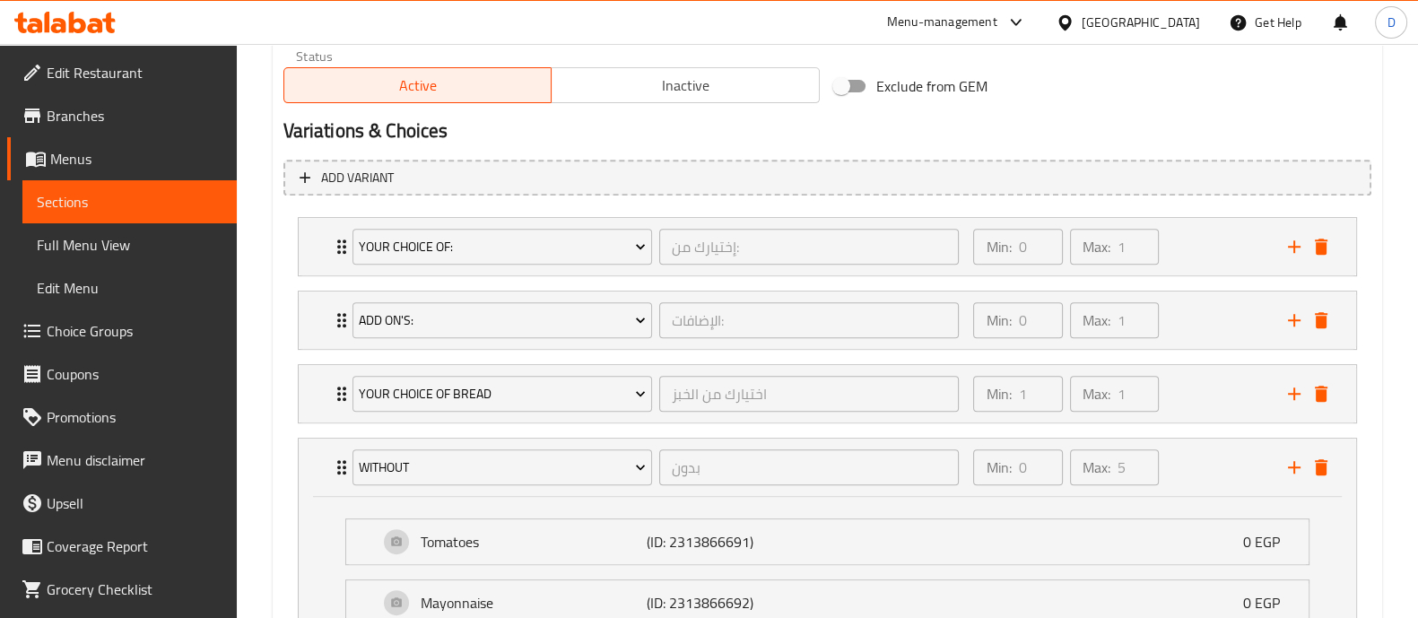
scroll to position [1263, 0]
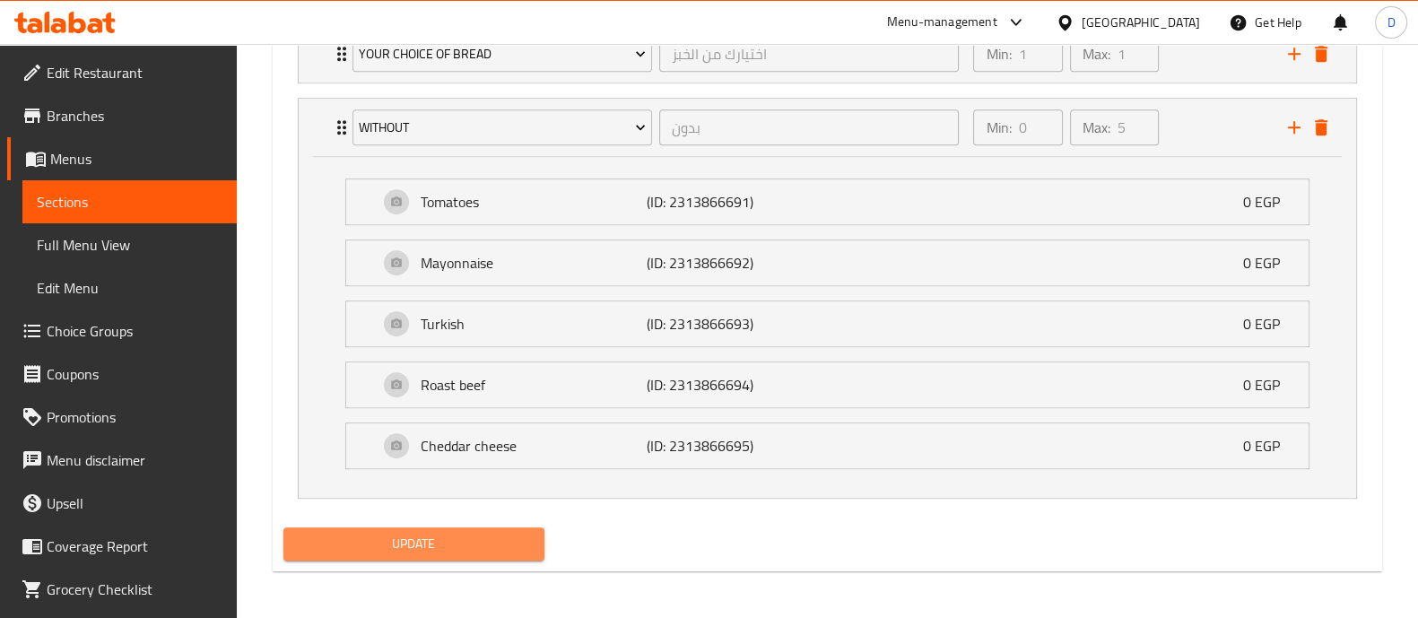
click at [499, 534] on span "Update" at bounding box center [414, 544] width 232 height 22
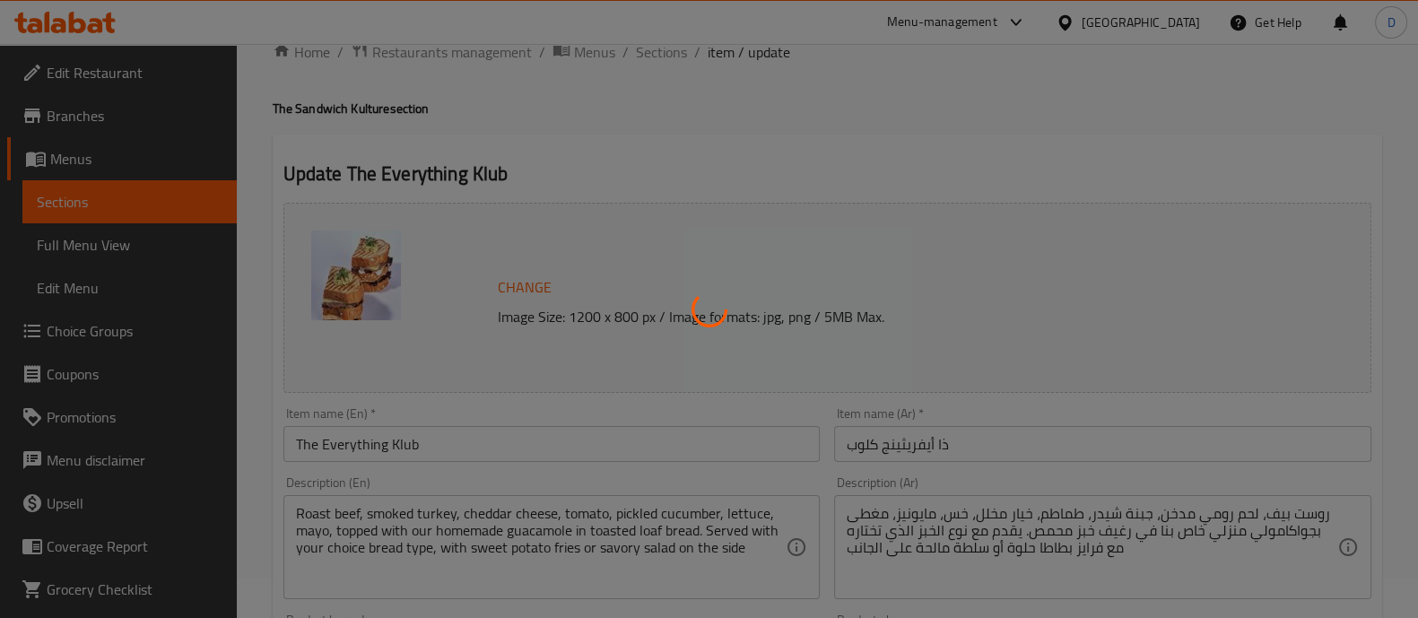
scroll to position [0, 0]
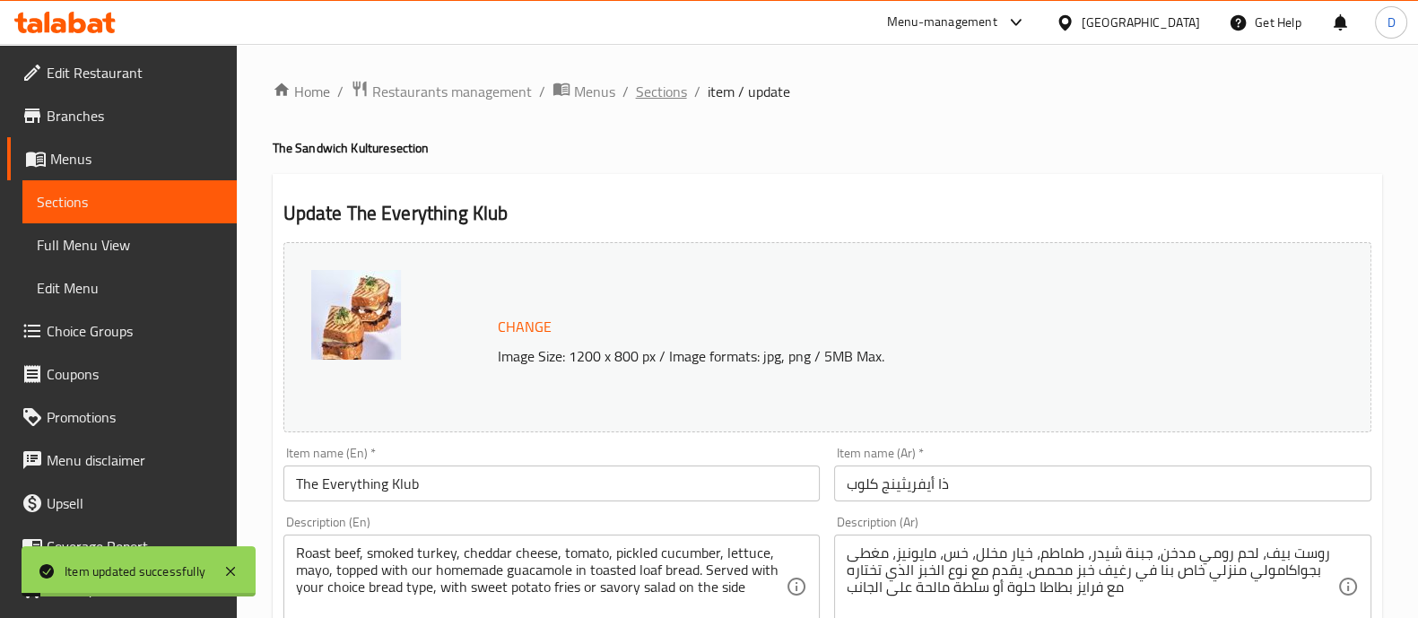
click at [669, 100] on span "Sections" at bounding box center [661, 92] width 51 height 22
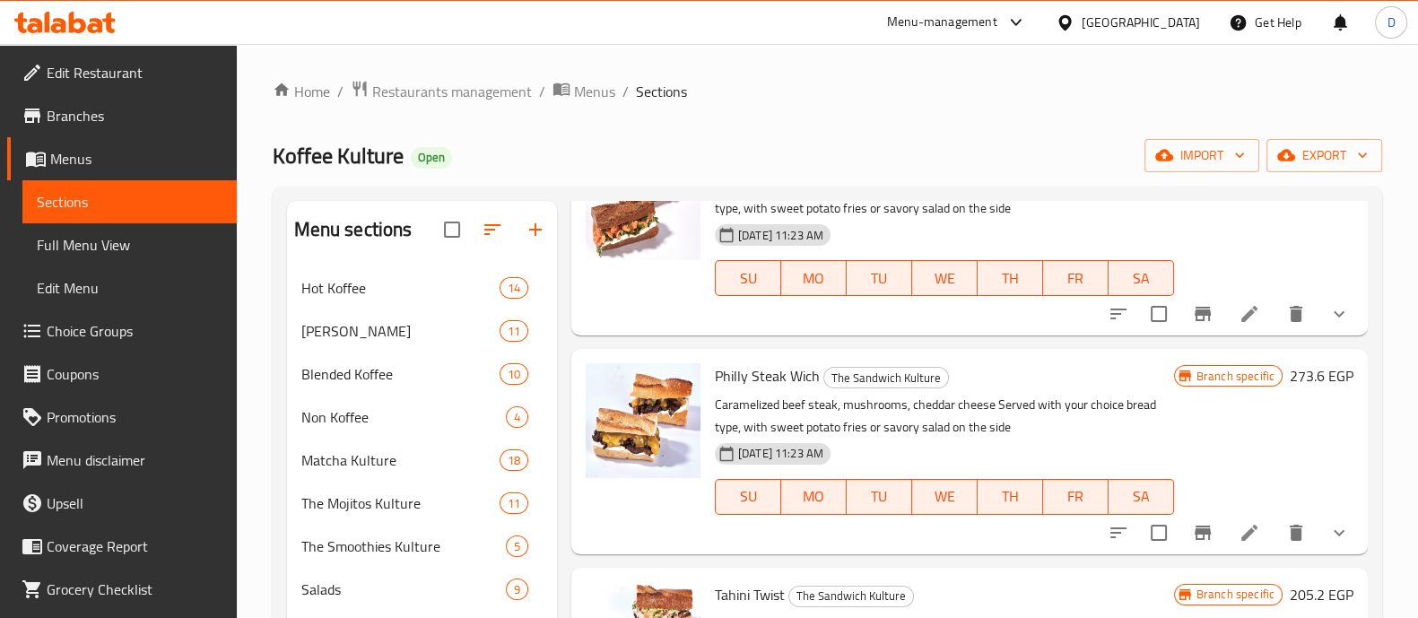
scroll to position [734, 0]
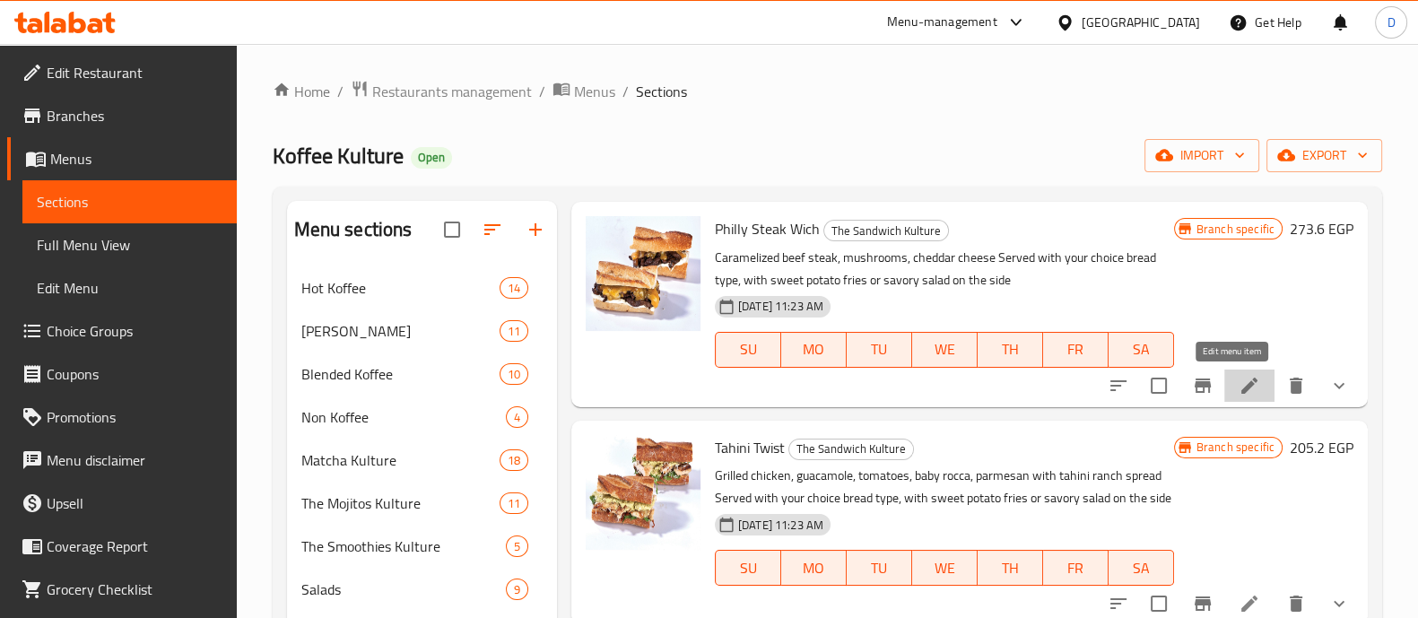
click at [1241, 383] on icon at bounding box center [1249, 386] width 16 height 16
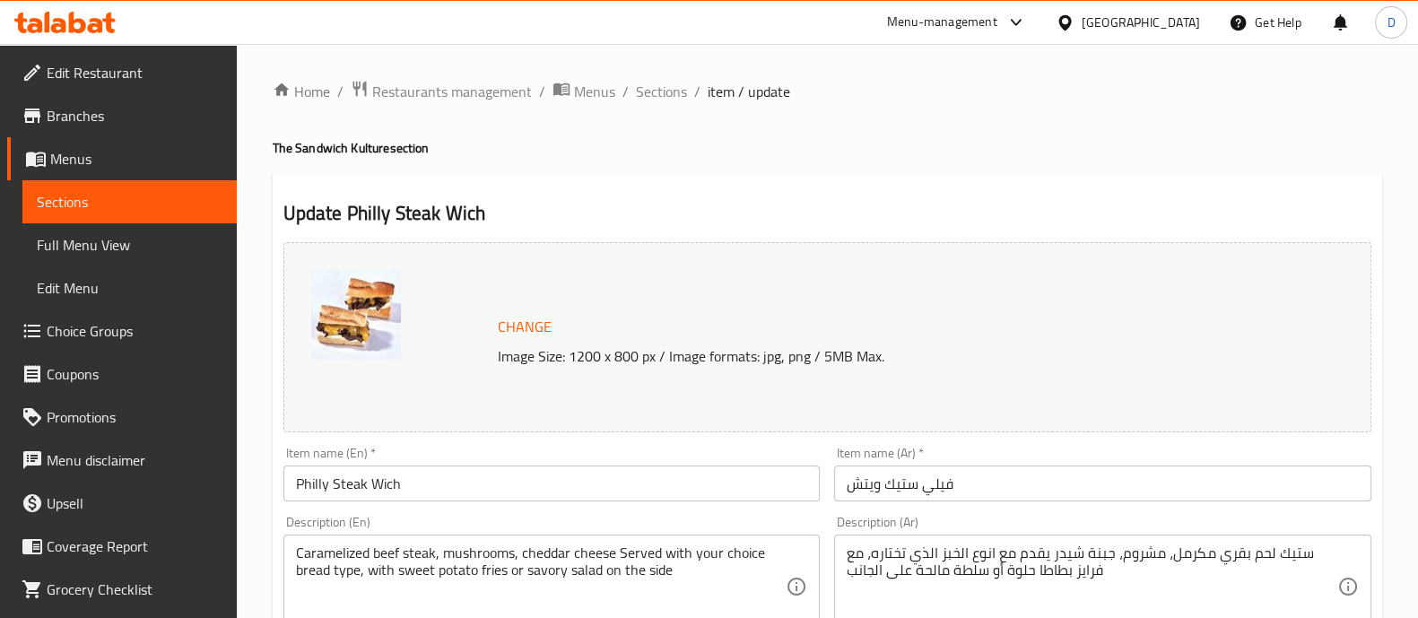
scroll to position [924, 0]
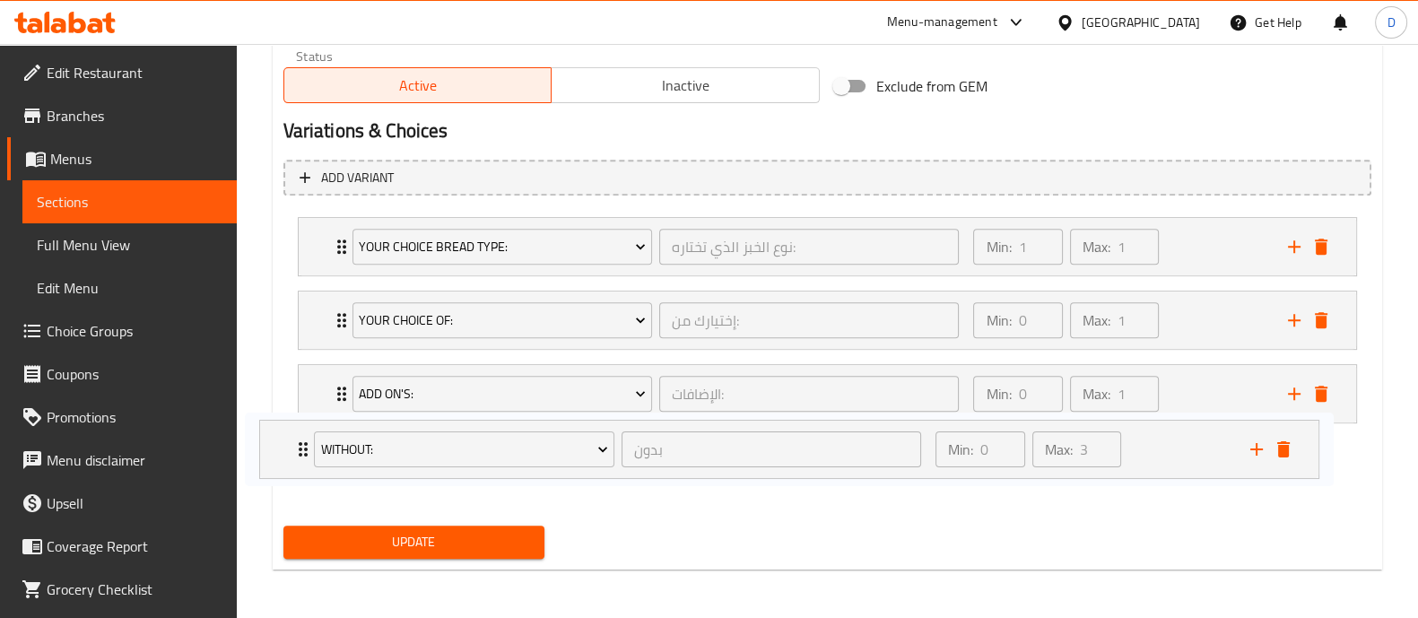
drag, startPoint x: 1173, startPoint y: 311, endPoint x: 1134, endPoint y: 446, distance: 139.9
click at [1134, 446] on div "Your Choice Bread Type: نوع الخبز الذي تختاره: ​ Min: 1 ​ Max: 1 ​ White Baguet…" at bounding box center [827, 357] width 1088 height 294
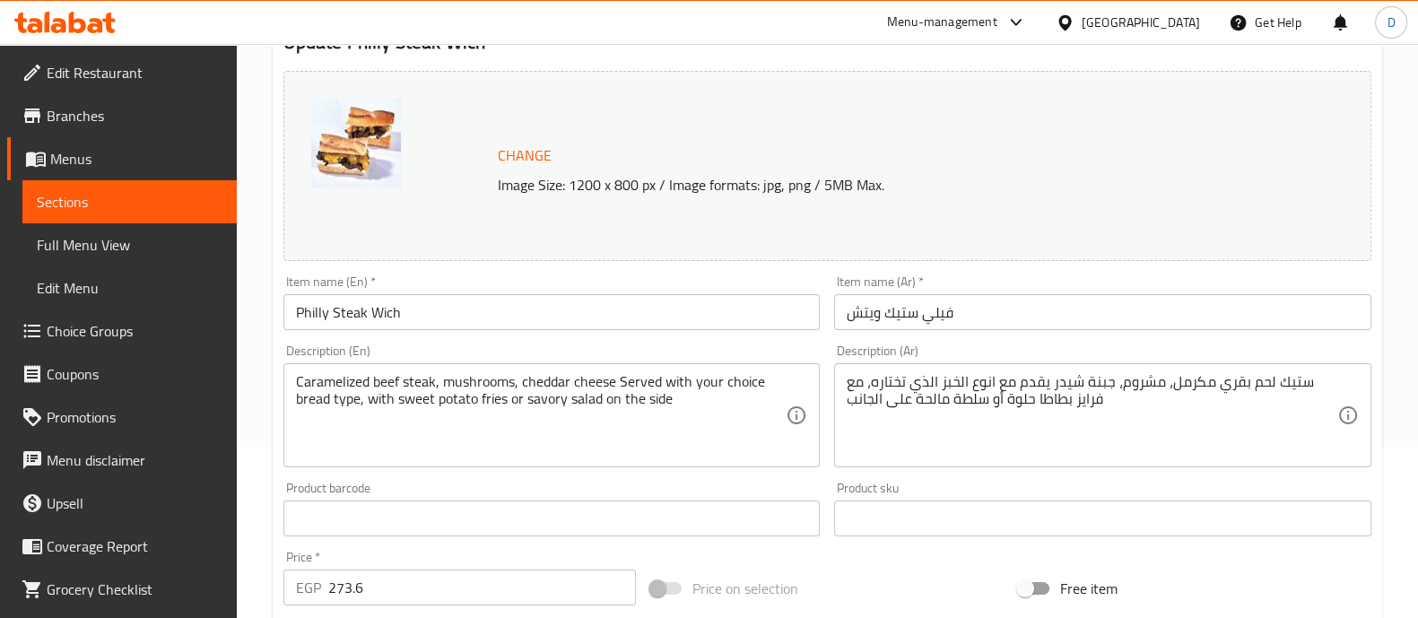
scroll to position [0, 0]
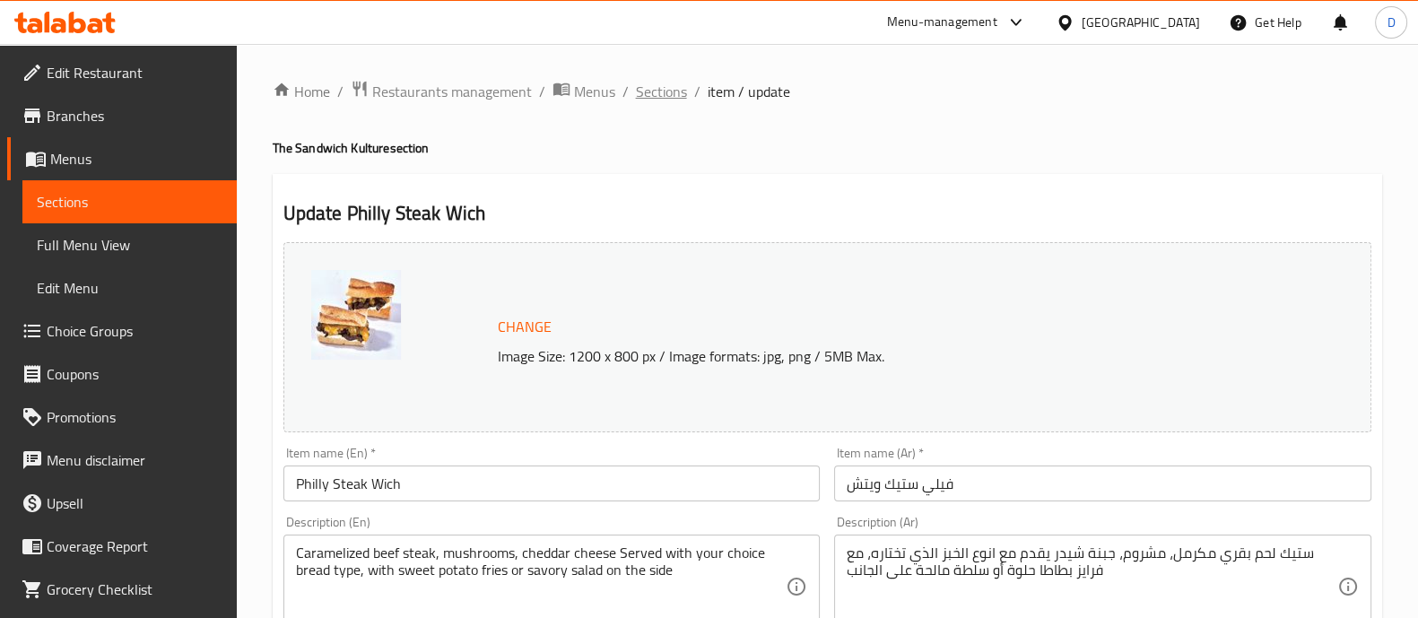
click at [643, 88] on span "Sections" at bounding box center [661, 92] width 51 height 22
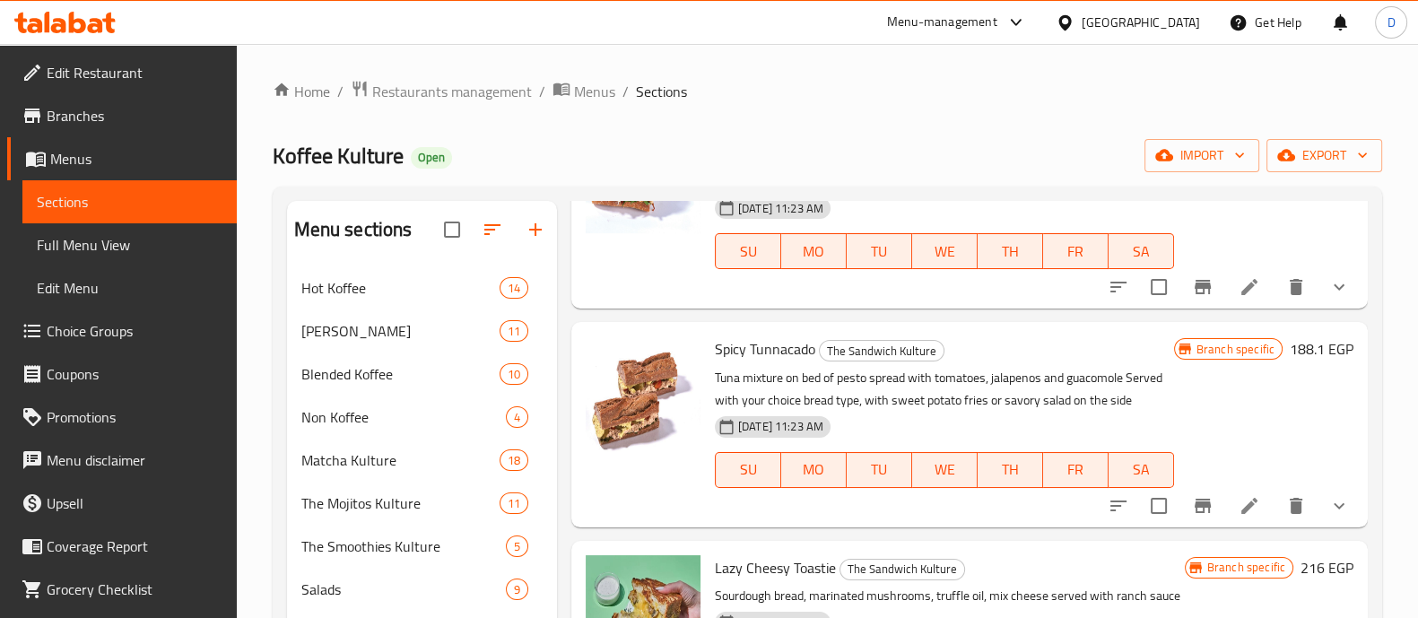
click at [89, 17] on div at bounding box center [65, 22] width 130 height 36
click at [89, 17] on icon at bounding box center [64, 23] width 101 height 22
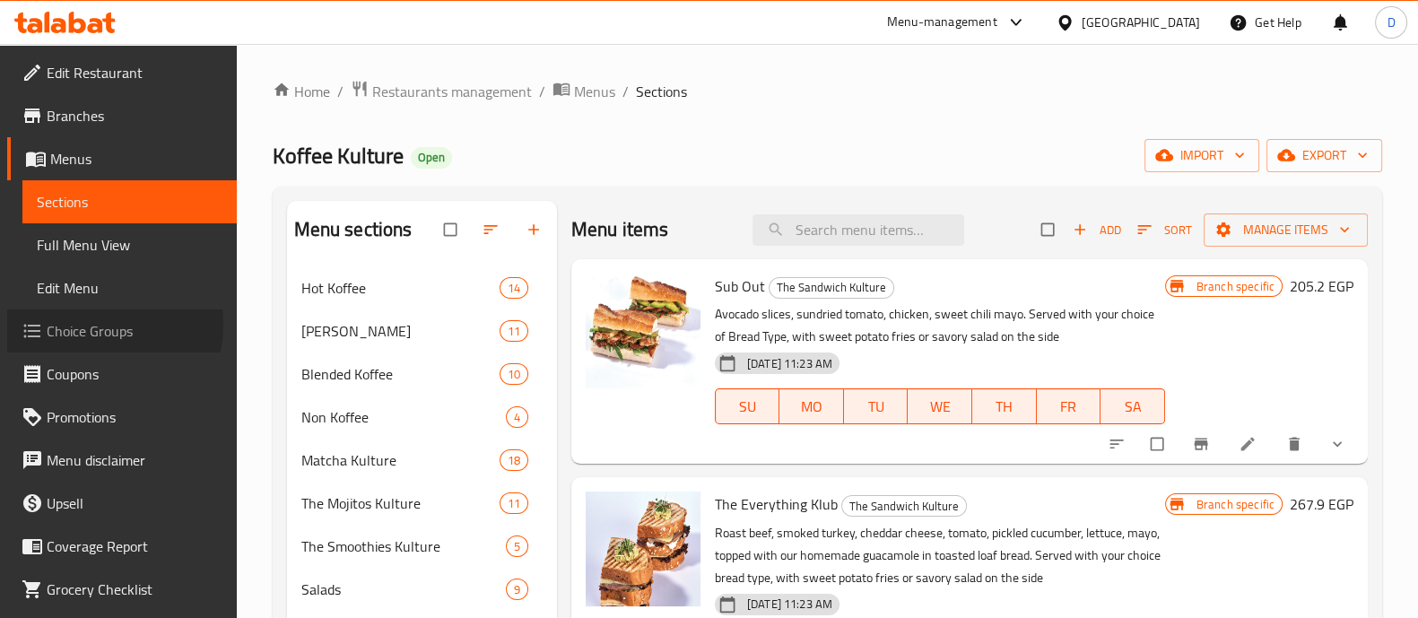
click at [91, 325] on span "Choice Groups" at bounding box center [135, 331] width 176 height 22
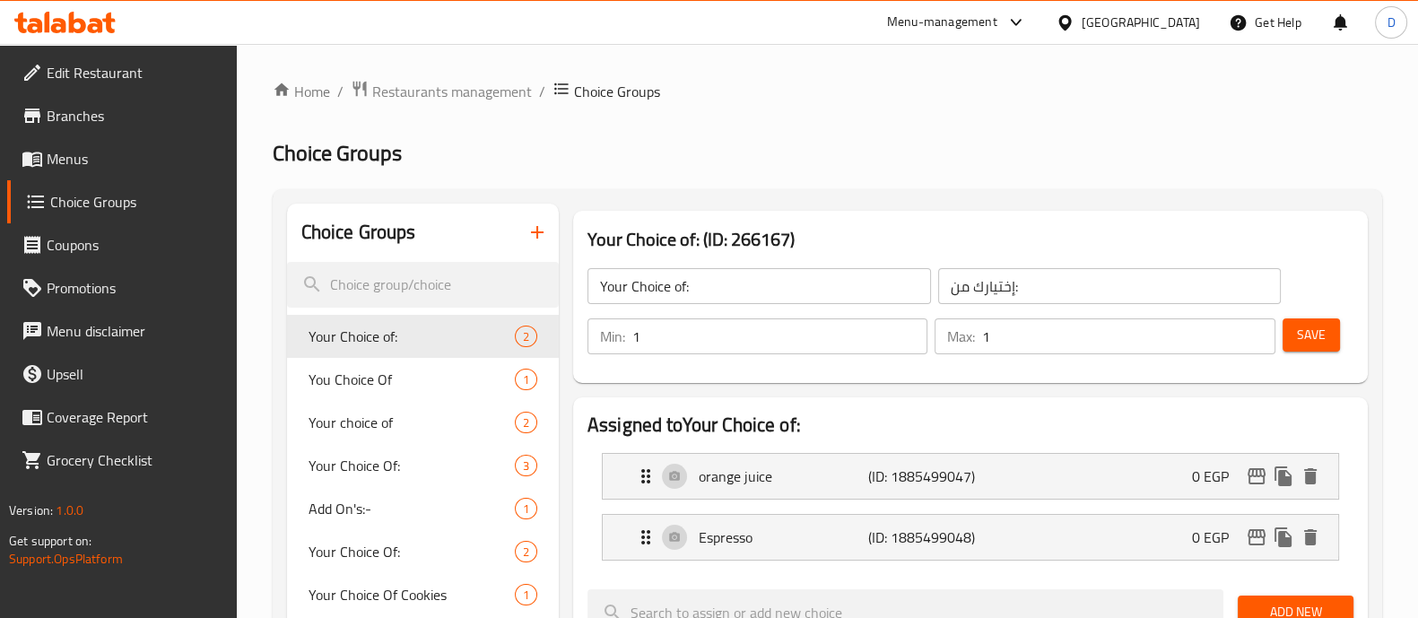
click at [538, 228] on icon "button" at bounding box center [537, 232] width 22 height 22
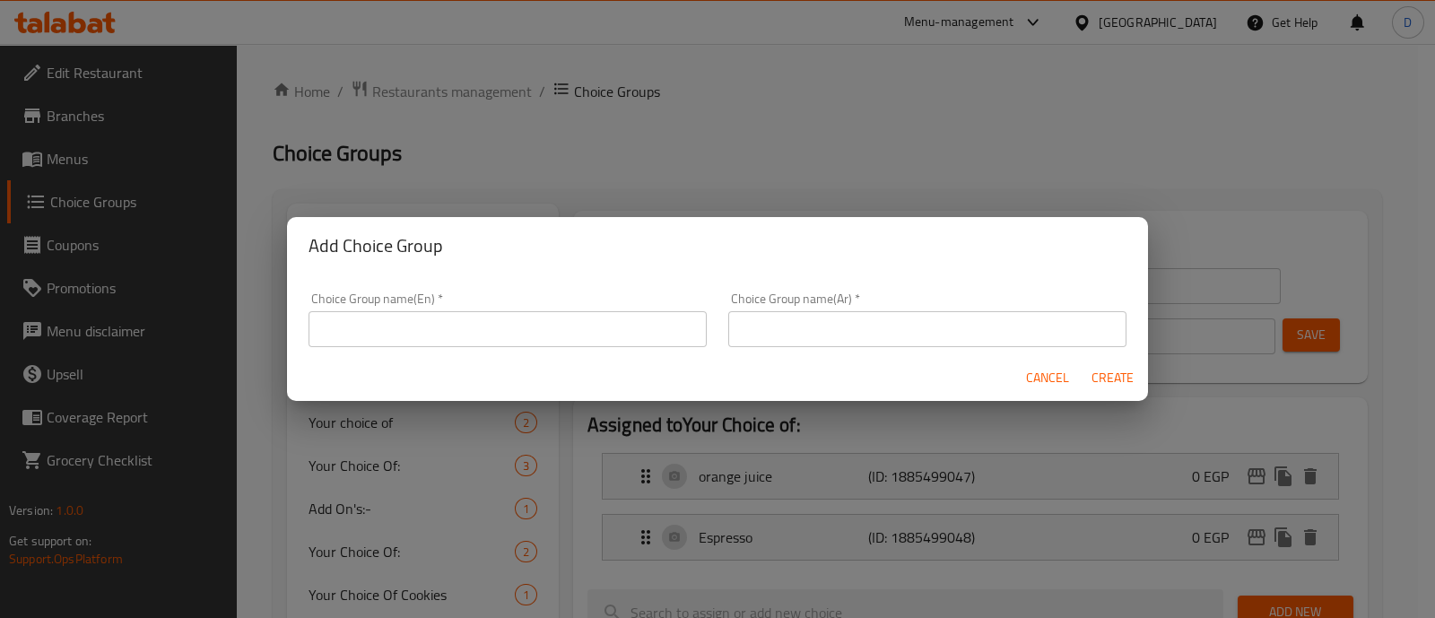
drag, startPoint x: 622, startPoint y: 348, endPoint x: 609, endPoint y: 334, distance: 19.7
click at [609, 334] on div "Choice Group name(En)   * Choice Group name(En) *" at bounding box center [508, 320] width 420 height 76
click at [609, 334] on input "text" at bounding box center [507, 329] width 398 height 36
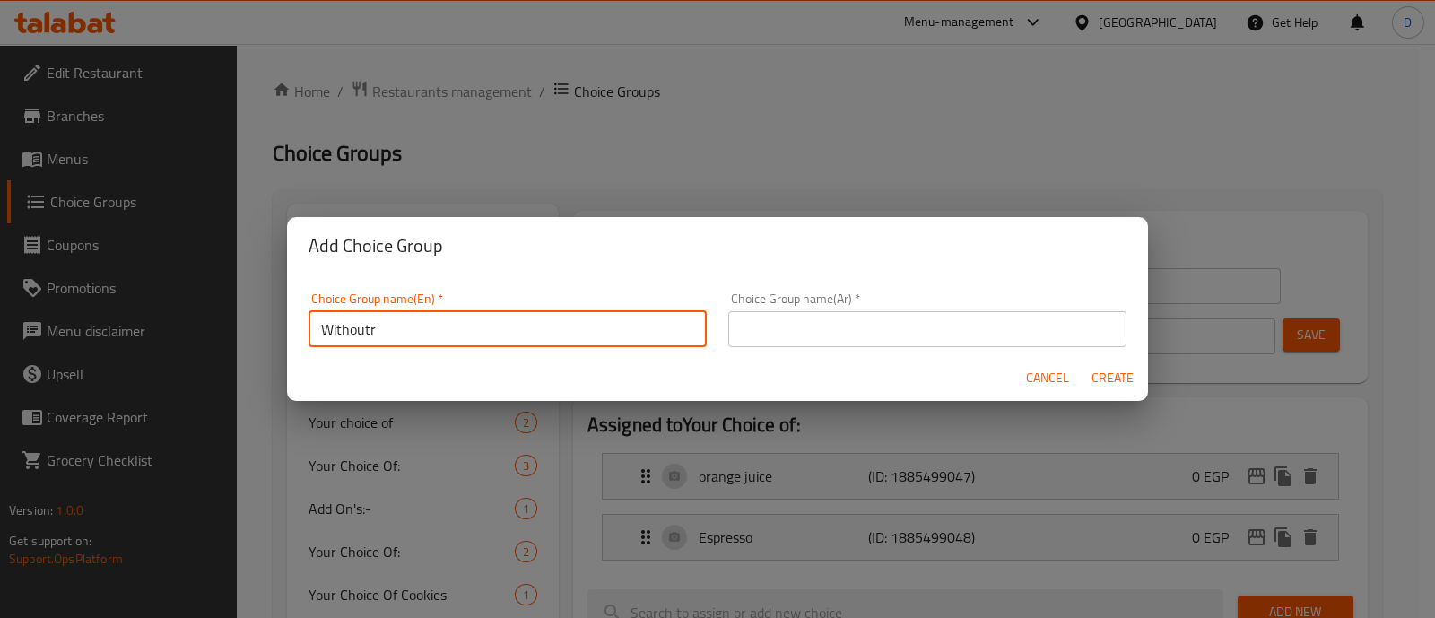
click at [609, 334] on input "Withoutr" at bounding box center [507, 329] width 398 height 36
type input "Without:"
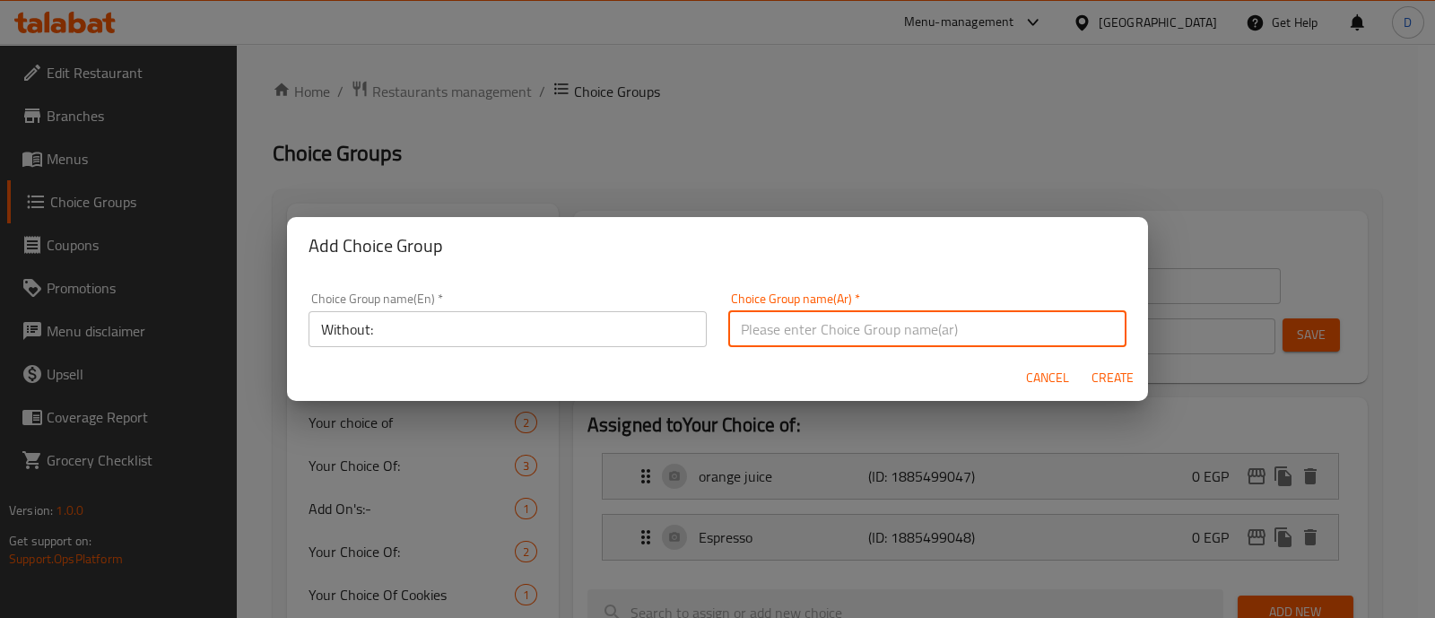
click at [744, 330] on input "text" at bounding box center [927, 329] width 398 height 36
type input "بدون"
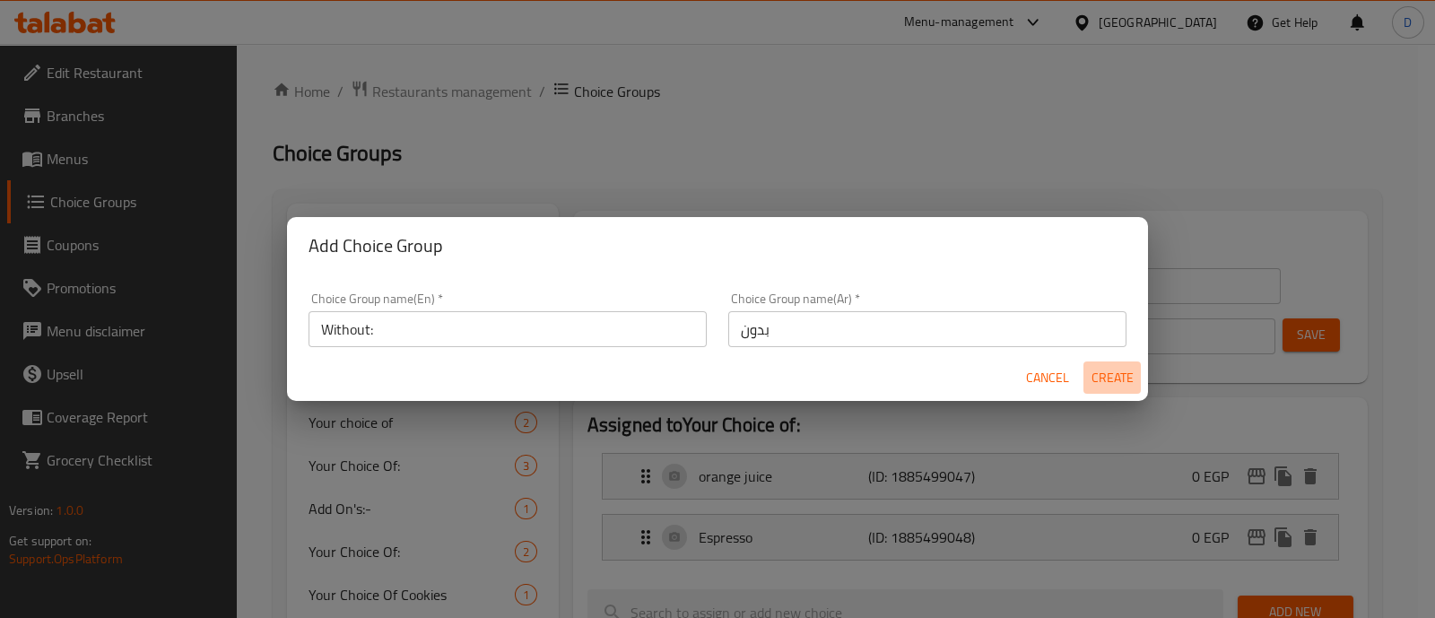
click at [1098, 367] on span "Create" at bounding box center [1111, 378] width 43 height 22
type input "Without:"
type input "بدون"
type input "0"
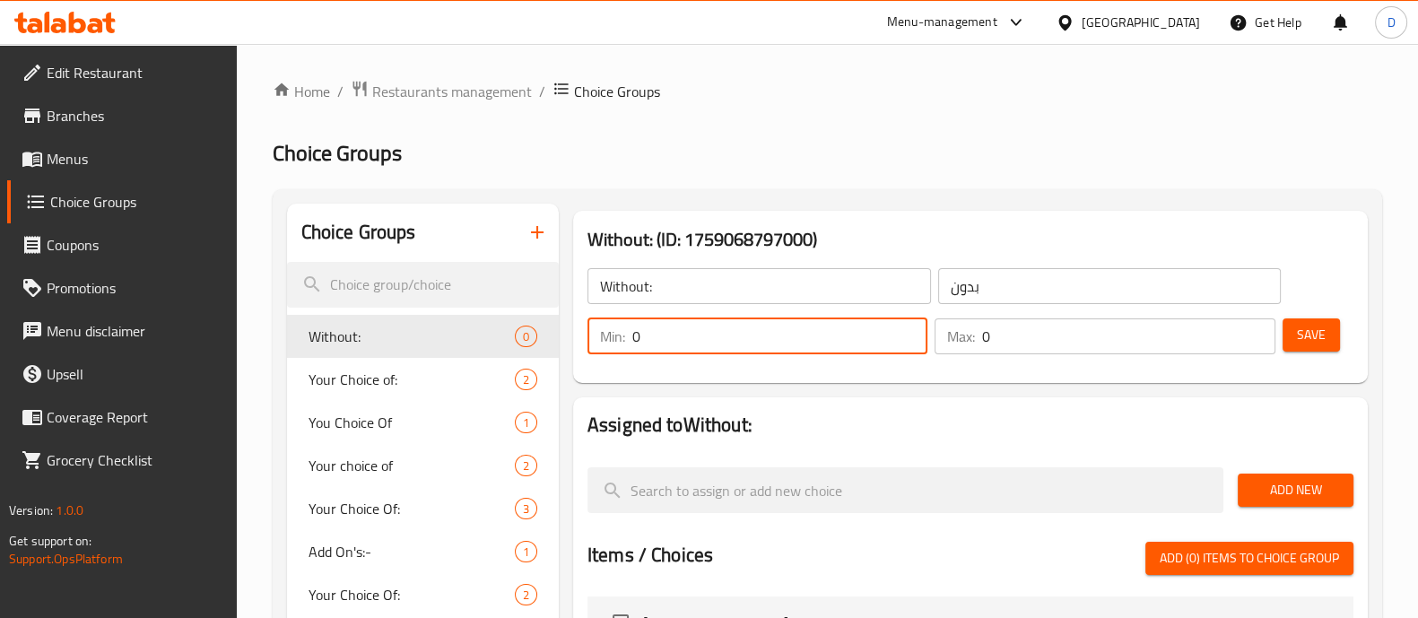
click at [677, 344] on input "0" at bounding box center [779, 336] width 295 height 36
type input "1"
click at [1036, 347] on input "0" at bounding box center [1128, 336] width 292 height 36
click at [671, 328] on input "1" at bounding box center [779, 336] width 295 height 36
type input "0"
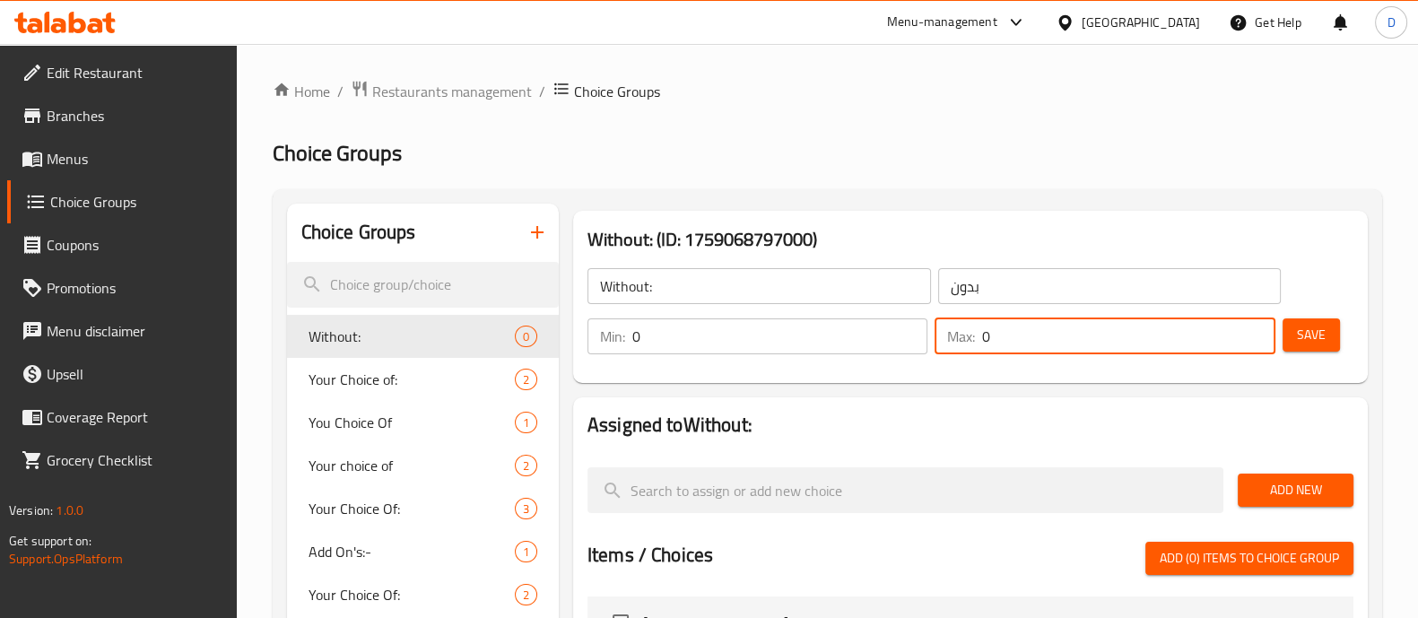
click at [1022, 344] on input "0" at bounding box center [1128, 336] width 292 height 36
type input "3"
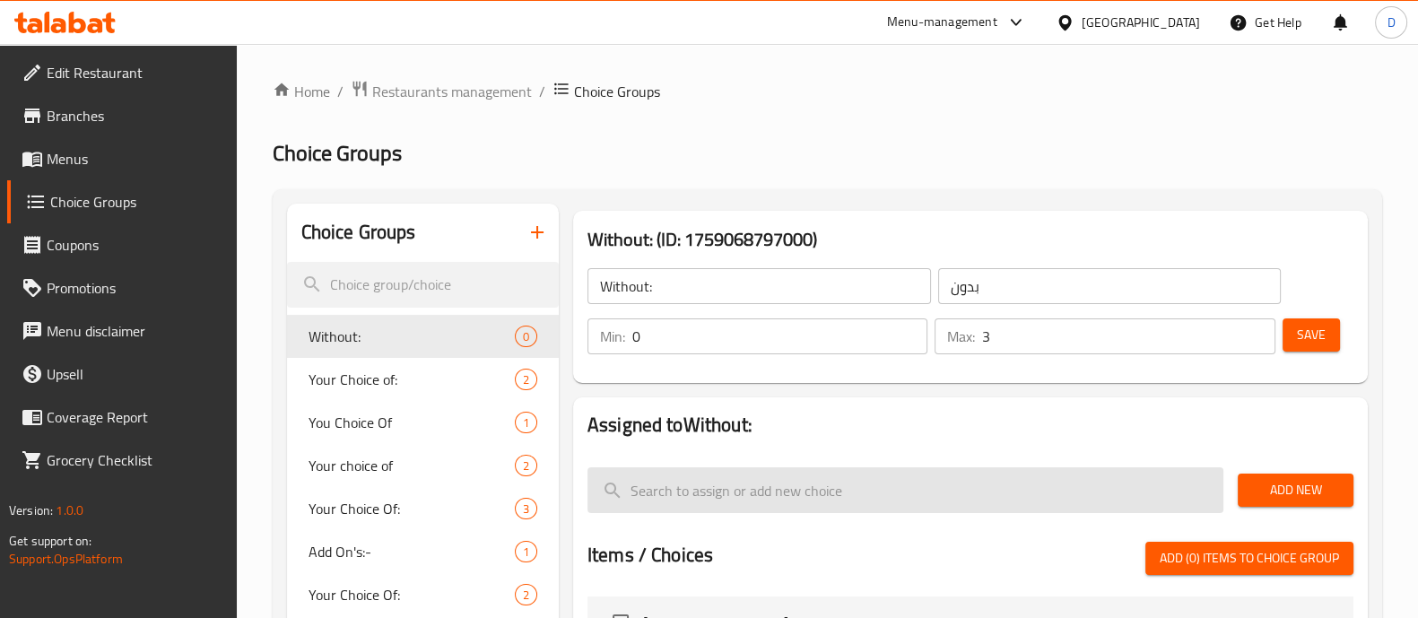
click at [896, 495] on input "search" at bounding box center [905, 490] width 636 height 46
type input "س"
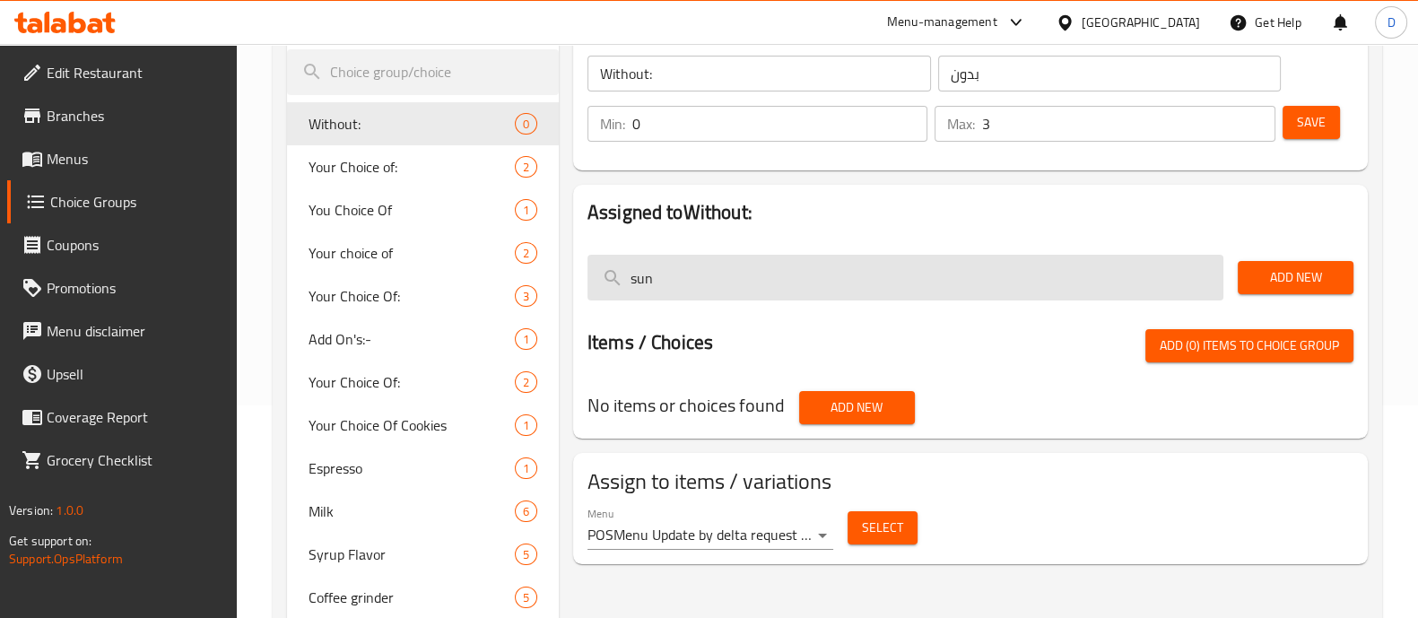
scroll to position [210, 0]
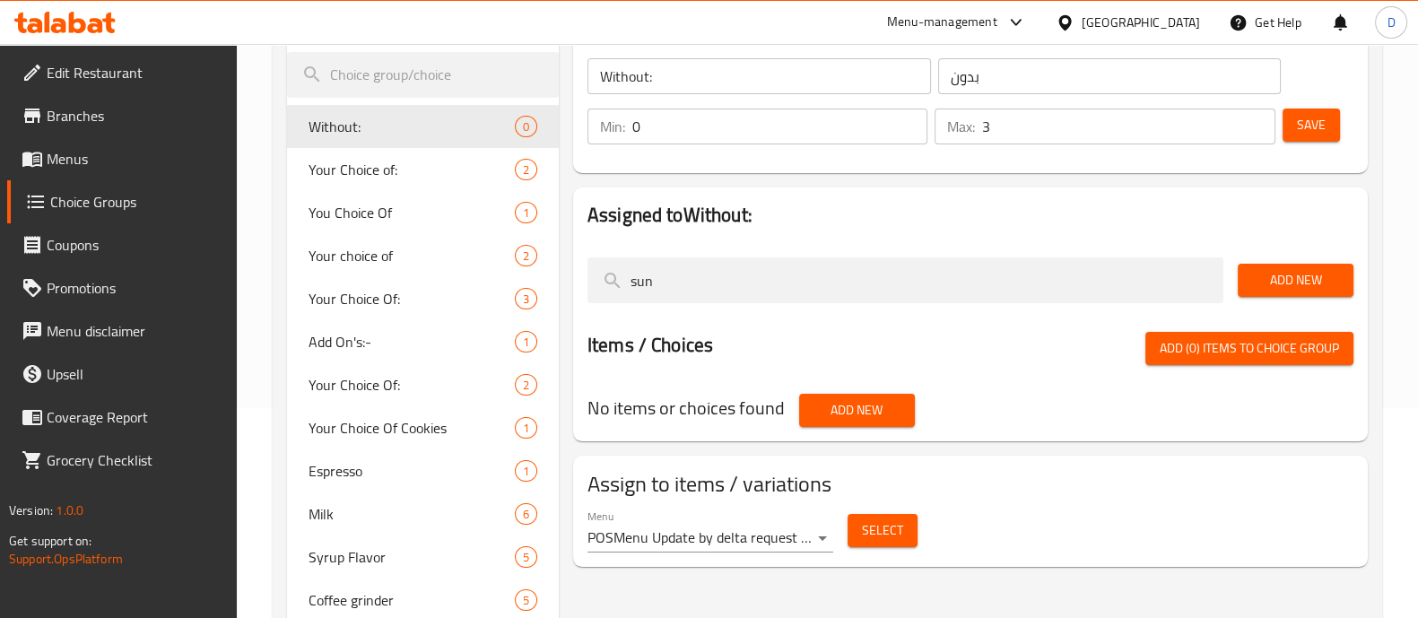
type input "sun"
click at [1266, 269] on span "Add New" at bounding box center [1295, 280] width 87 height 22
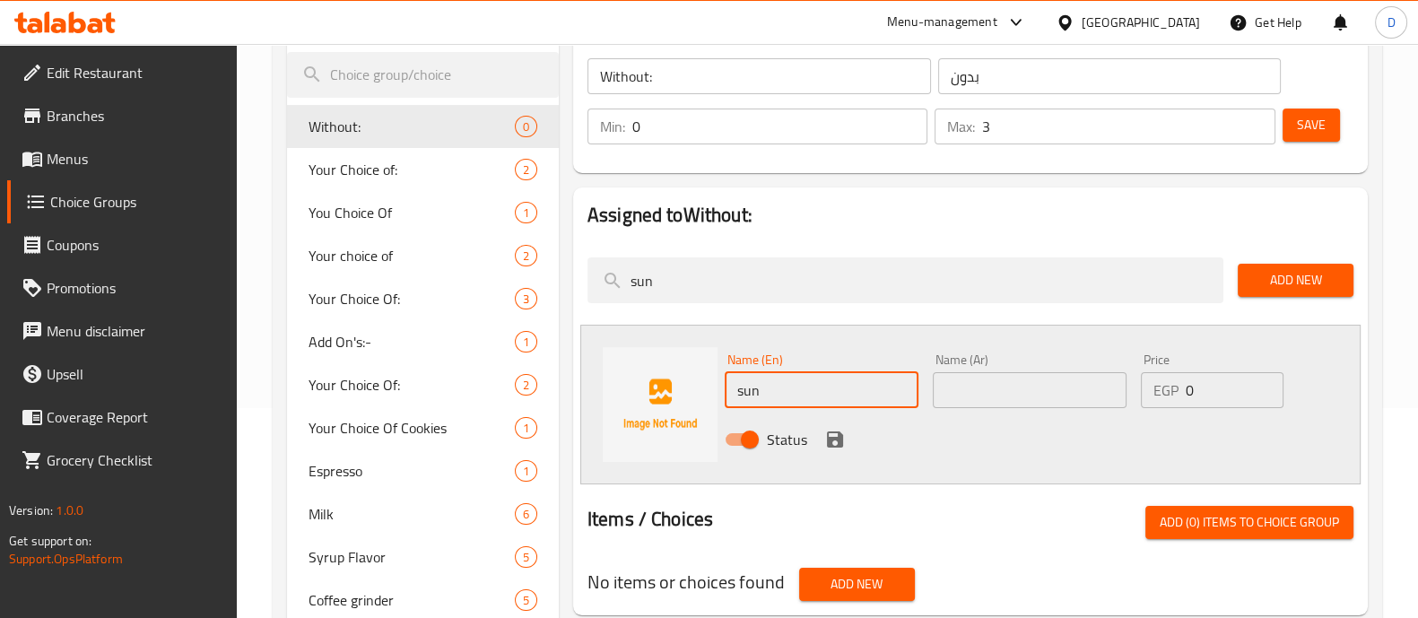
click at [863, 396] on input "sun" at bounding box center [822, 390] width 194 height 36
type input "s"
click at [876, 388] on input "Sun-Dried tomatoes" at bounding box center [822, 390] width 194 height 36
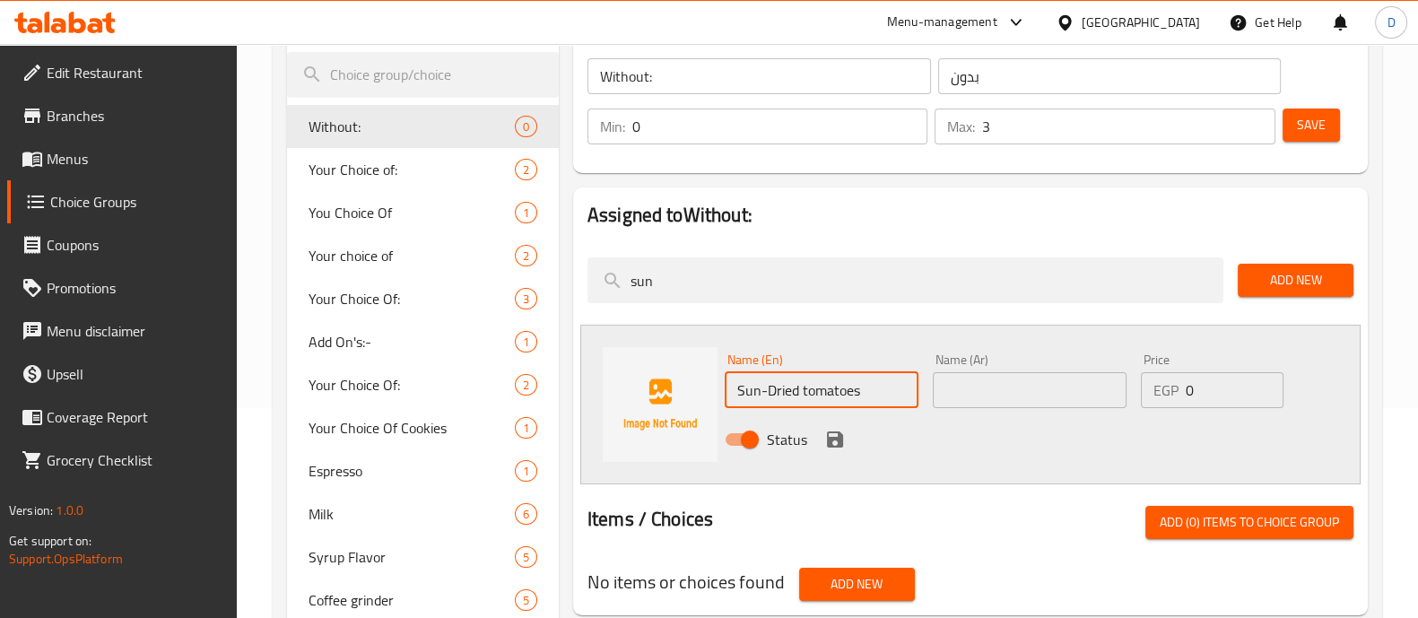
type input "Sun-Dried tomatoes"
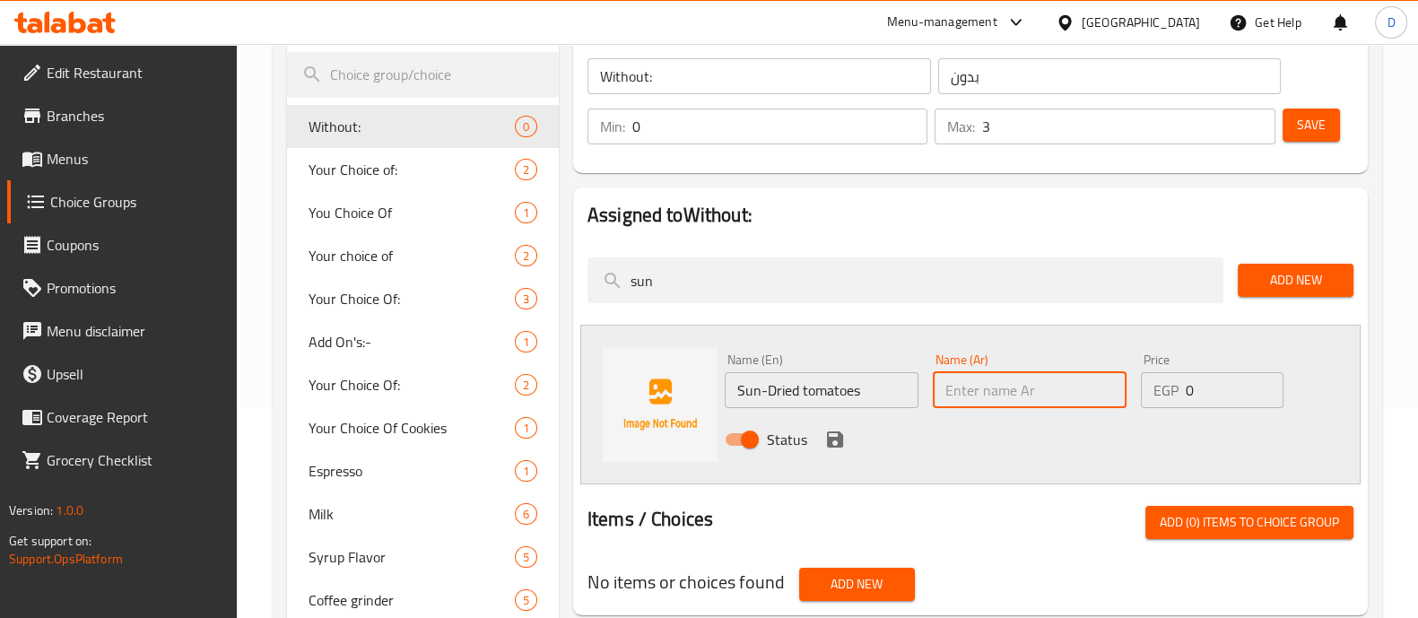
click at [1023, 388] on input "text" at bounding box center [1030, 390] width 194 height 36
paste input "الطماطم المجففة بالشمس"
type input "الطماطم المجففة بالشمس"
click at [838, 431] on icon "save" at bounding box center [835, 439] width 16 height 16
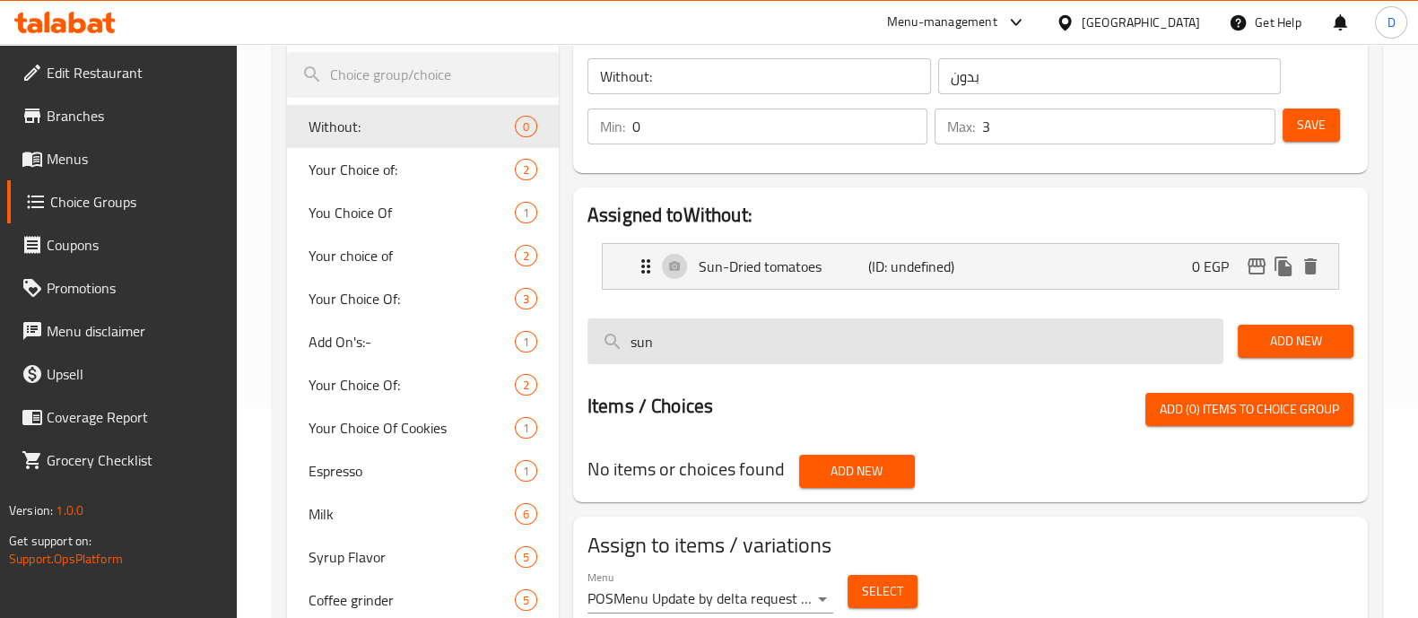
click at [948, 347] on input "sun" at bounding box center [905, 341] width 636 height 46
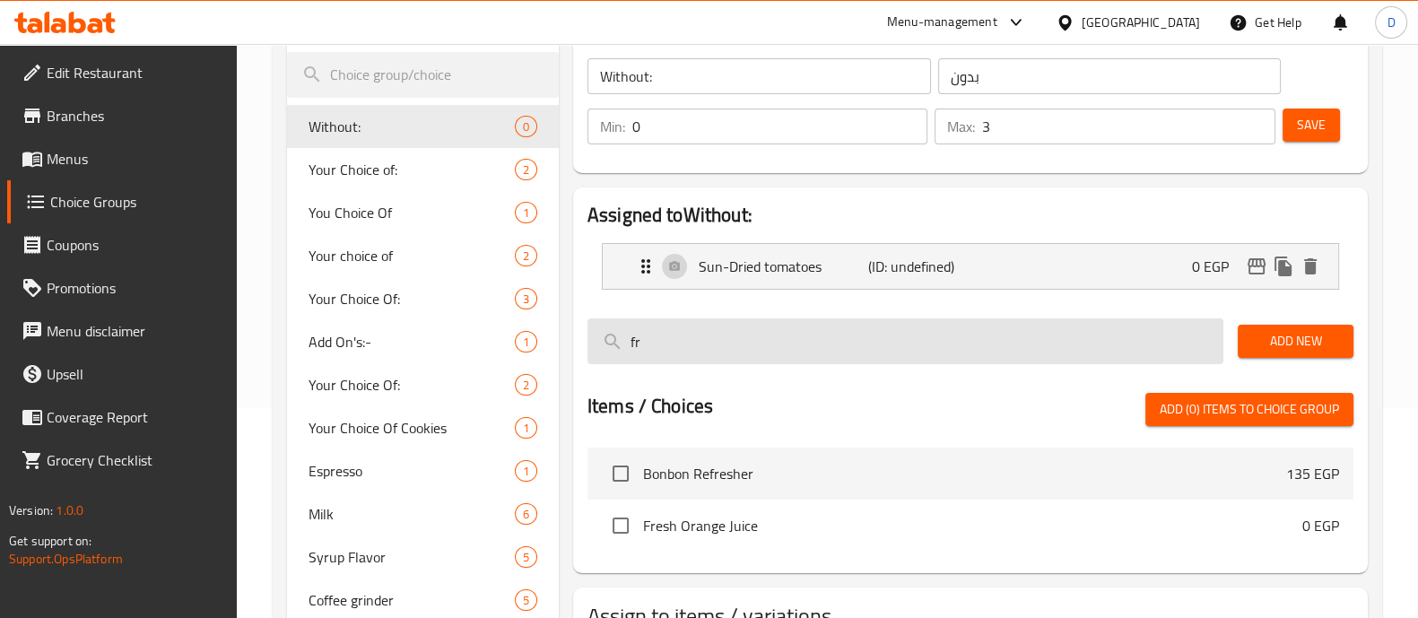
type input "f"
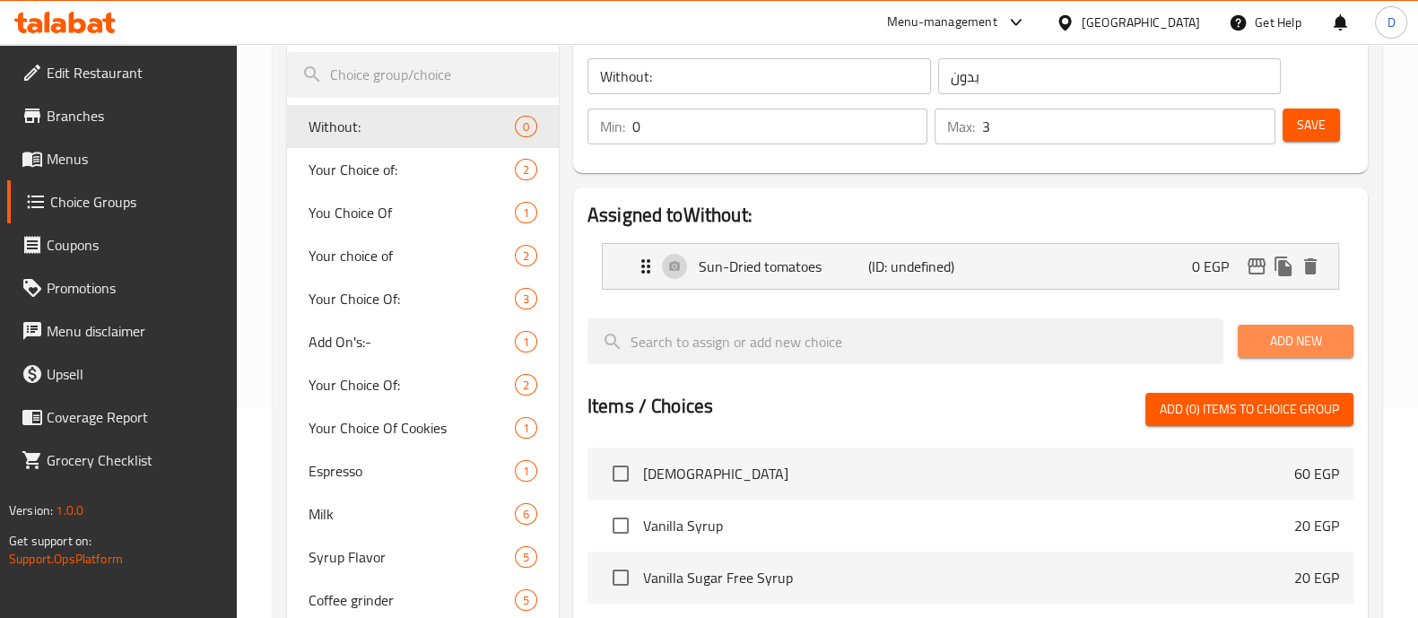
click at [1297, 353] on button "Add New" at bounding box center [1295, 341] width 116 height 33
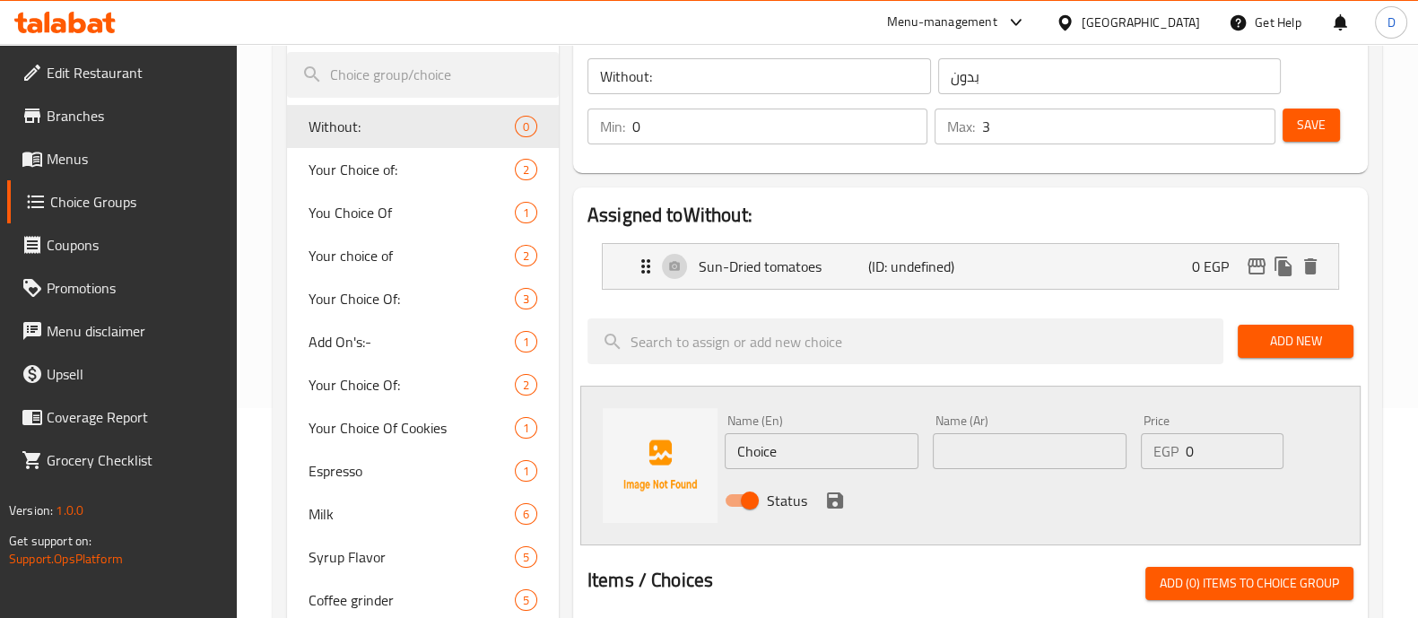
click at [811, 442] on input "Choice" at bounding box center [822, 451] width 194 height 36
type input "Fresh Tomatoes"
click at [955, 454] on input "text" at bounding box center [1030, 451] width 194 height 36
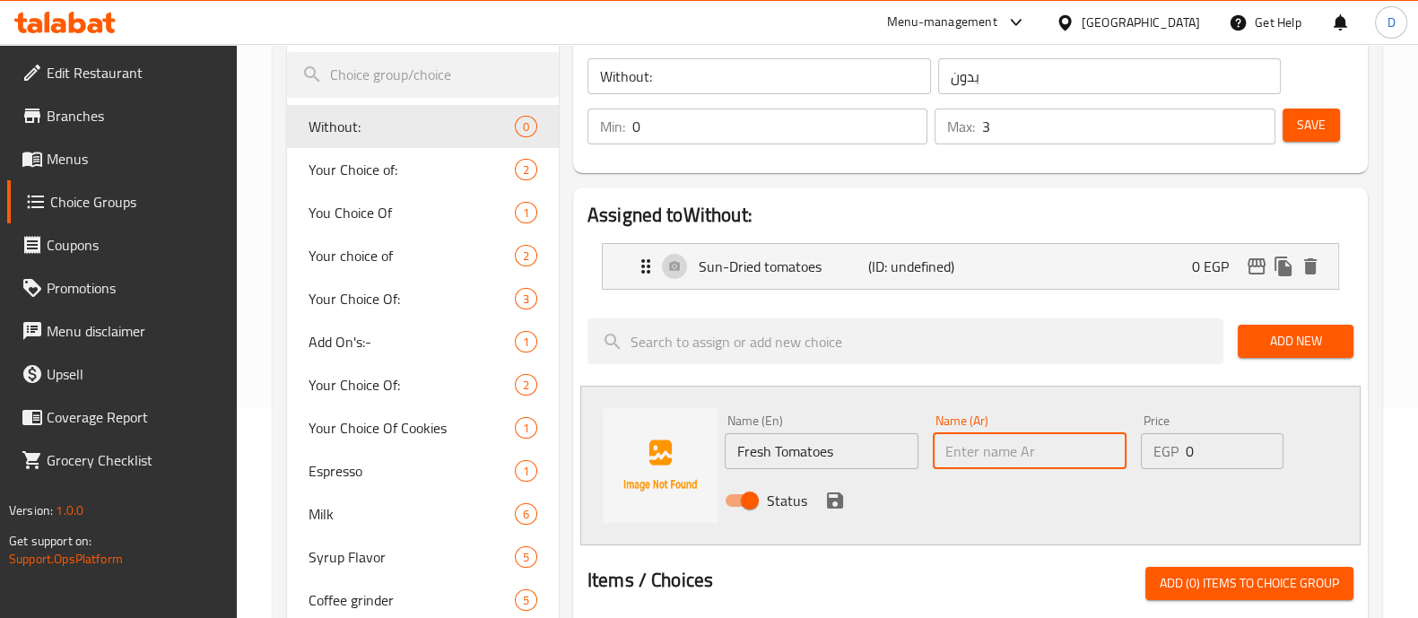
click at [777, 438] on input "Fresh Tomatoes" at bounding box center [822, 451] width 194 height 36
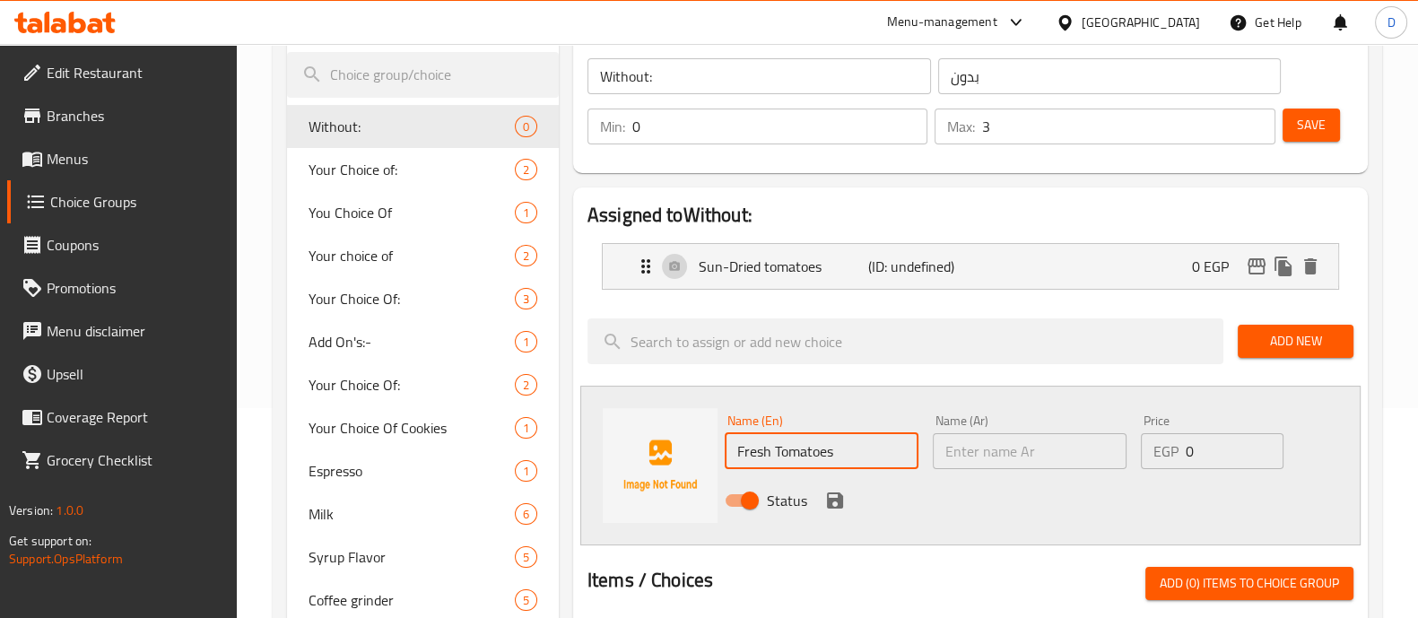
click at [777, 438] on input "Fresh Tomatoes" at bounding box center [822, 451] width 194 height 36
click at [1004, 446] on input "text" at bounding box center [1030, 451] width 194 height 36
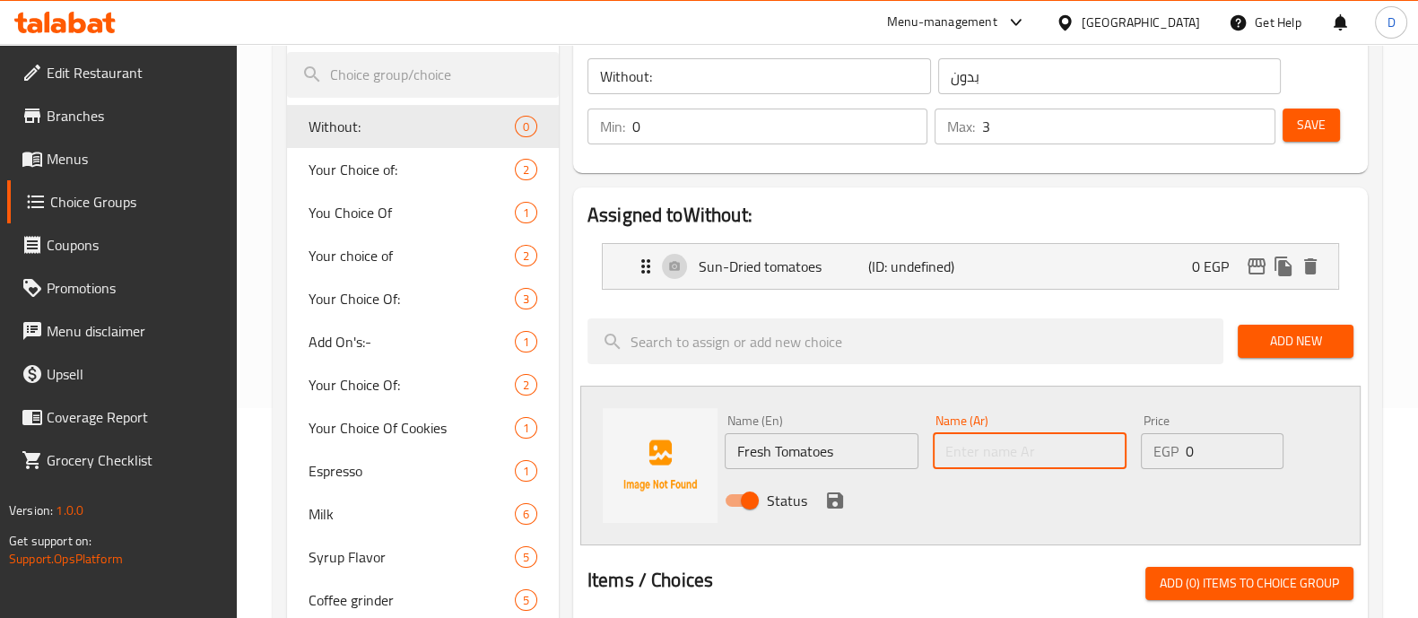
paste input "الطماطم الطازجة"
type input "الطماطم الطازجة"
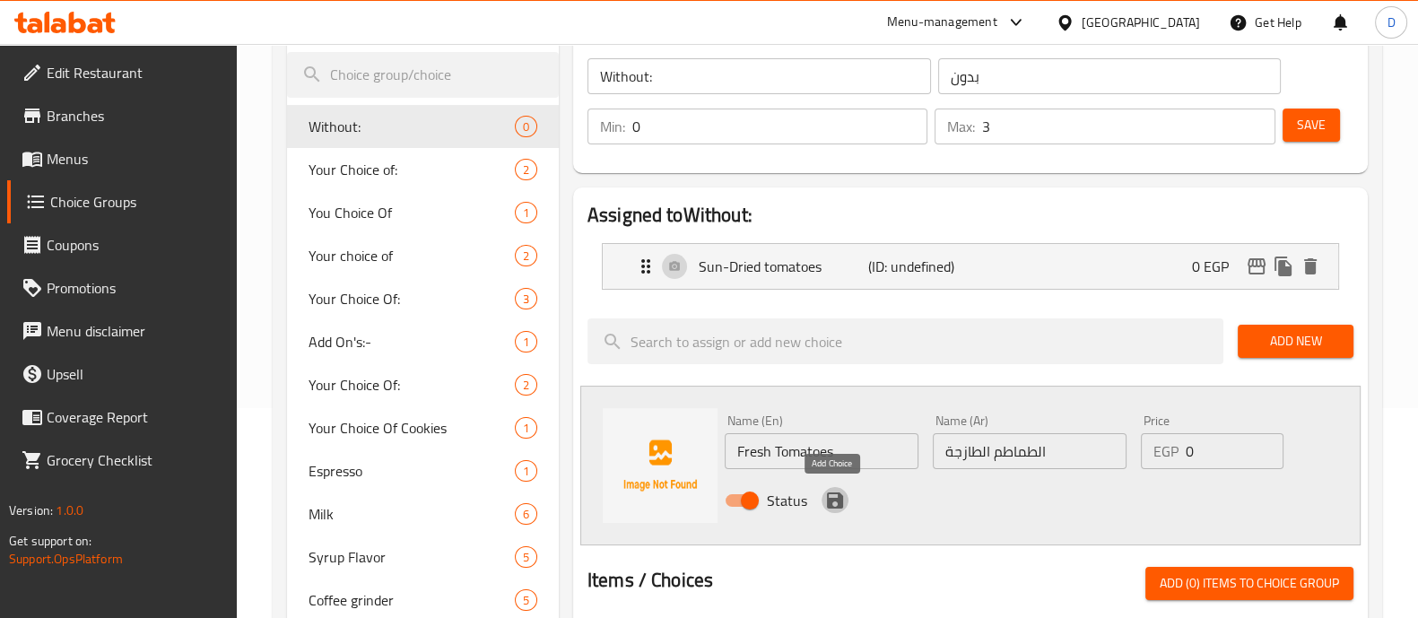
click at [838, 508] on icon "save" at bounding box center [835, 501] width 22 height 22
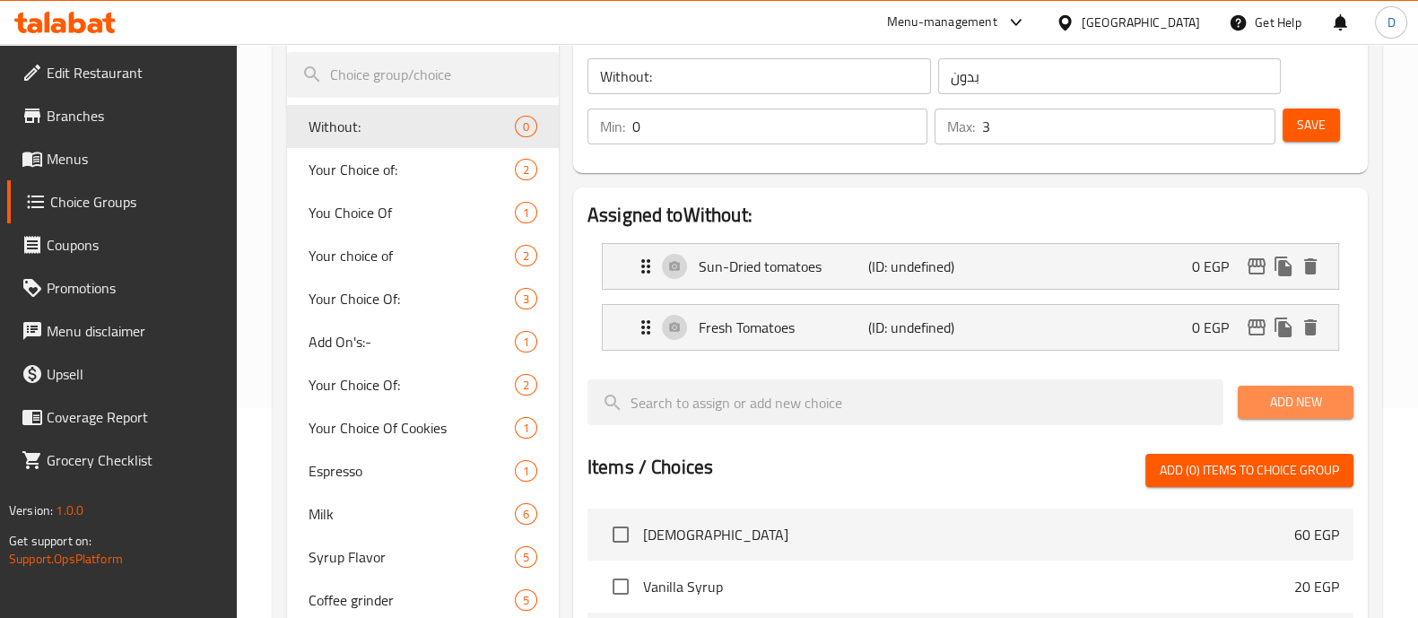
click at [1293, 401] on span "Add New" at bounding box center [1295, 402] width 87 height 22
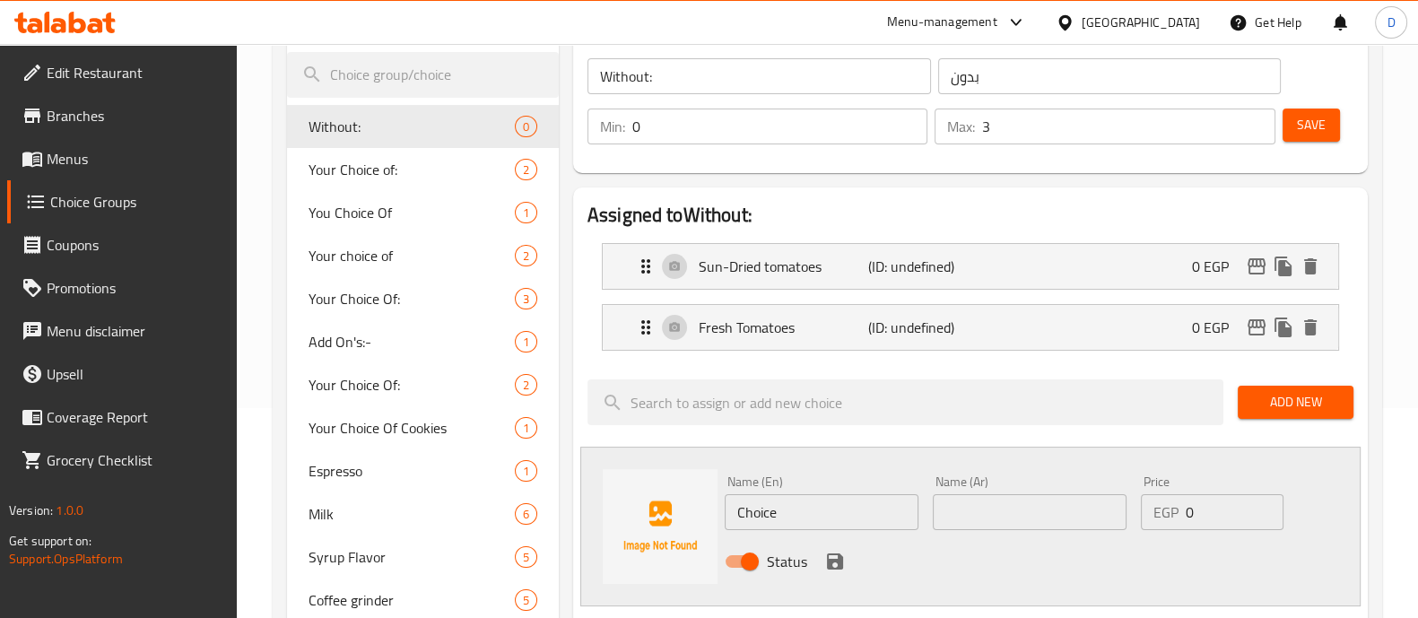
click at [777, 521] on input "Choice" at bounding box center [822, 512] width 194 height 36
click at [777, 521] on input "Avocado" at bounding box center [822, 512] width 194 height 36
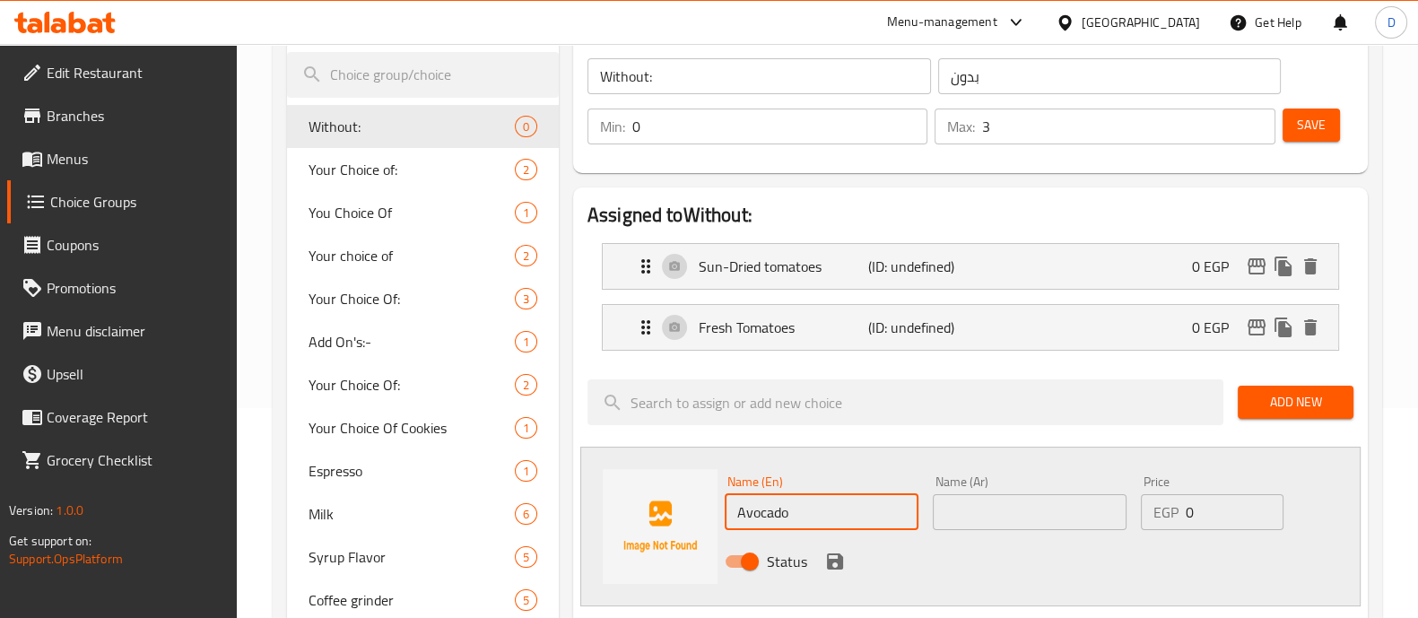
type input "Avocado"
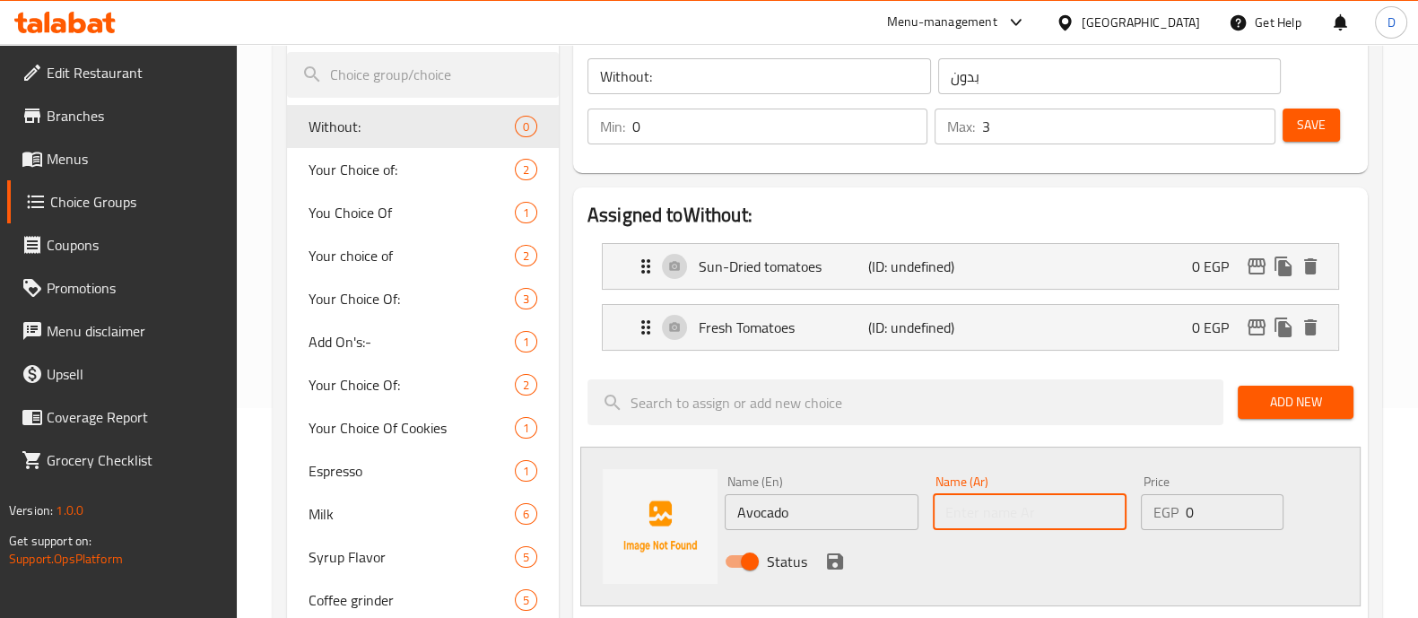
click at [955, 513] on input "text" at bounding box center [1030, 512] width 194 height 36
paste input "الأفوكادو"
click at [955, 513] on input "الأفوكادو" at bounding box center [1030, 512] width 194 height 36
type input "الأفوكادو"
click at [826, 569] on icon "save" at bounding box center [835, 562] width 22 height 22
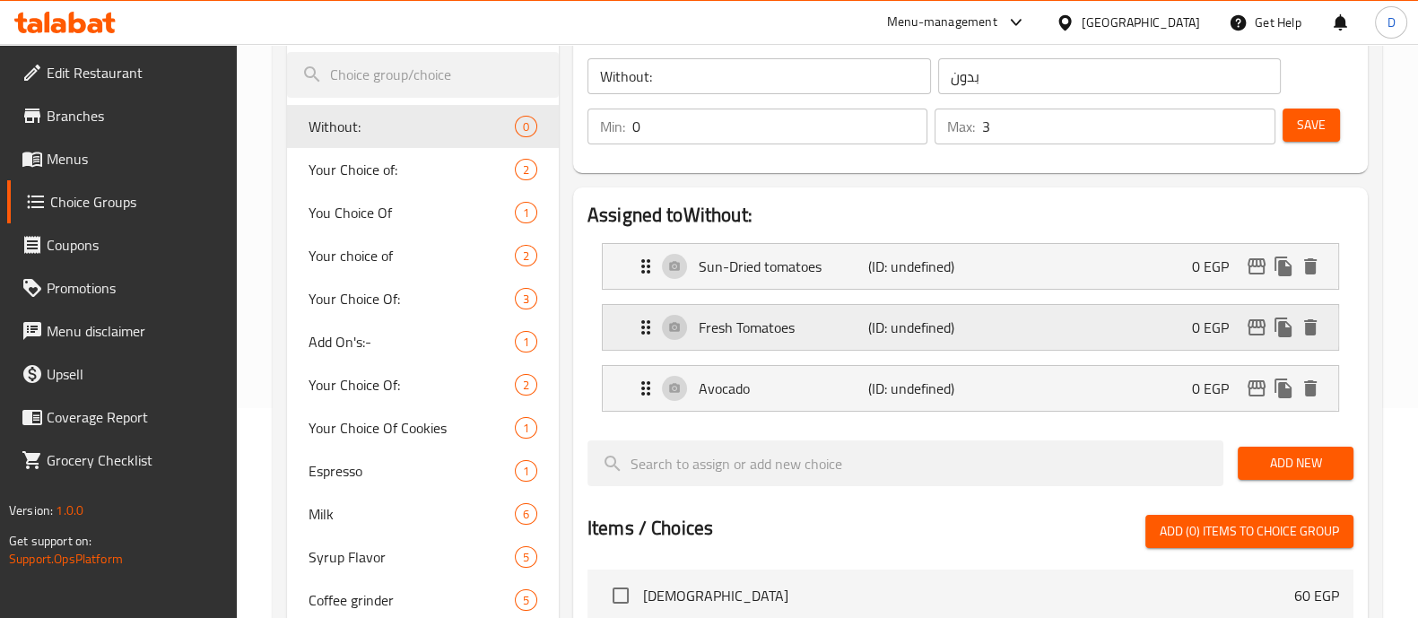
scroll to position [0, 0]
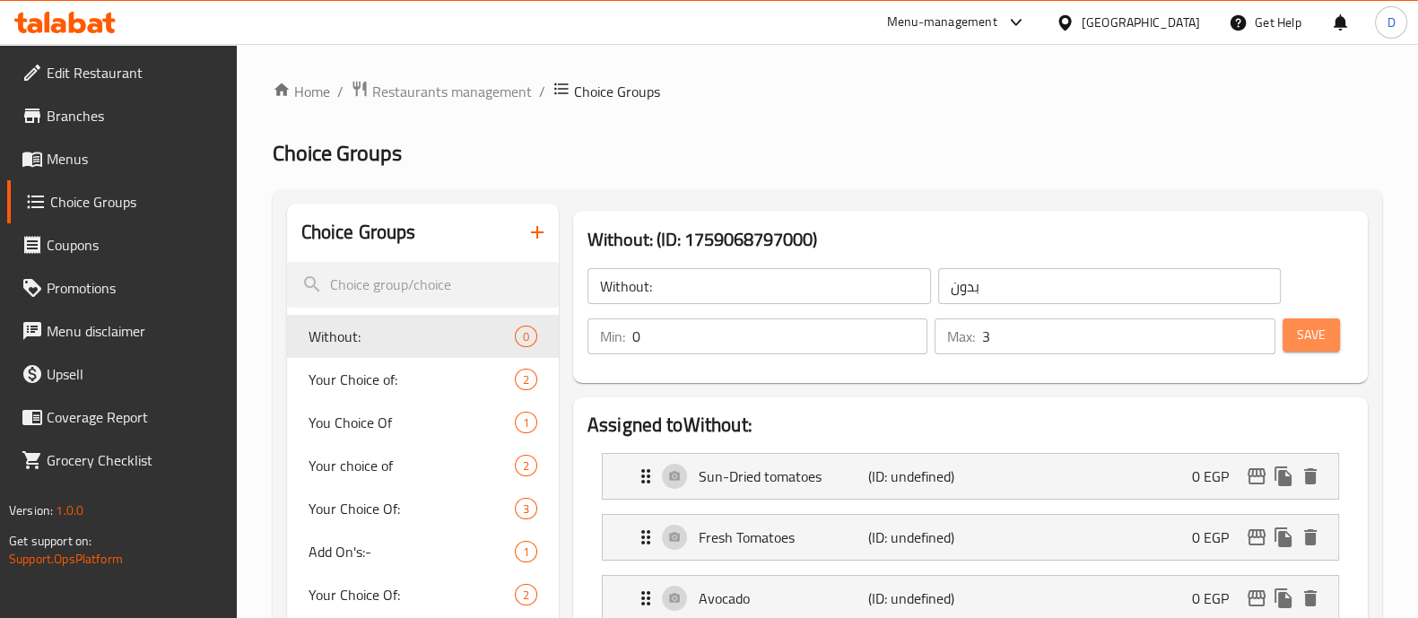
click at [1327, 328] on button "Save" at bounding box center [1310, 334] width 57 height 33
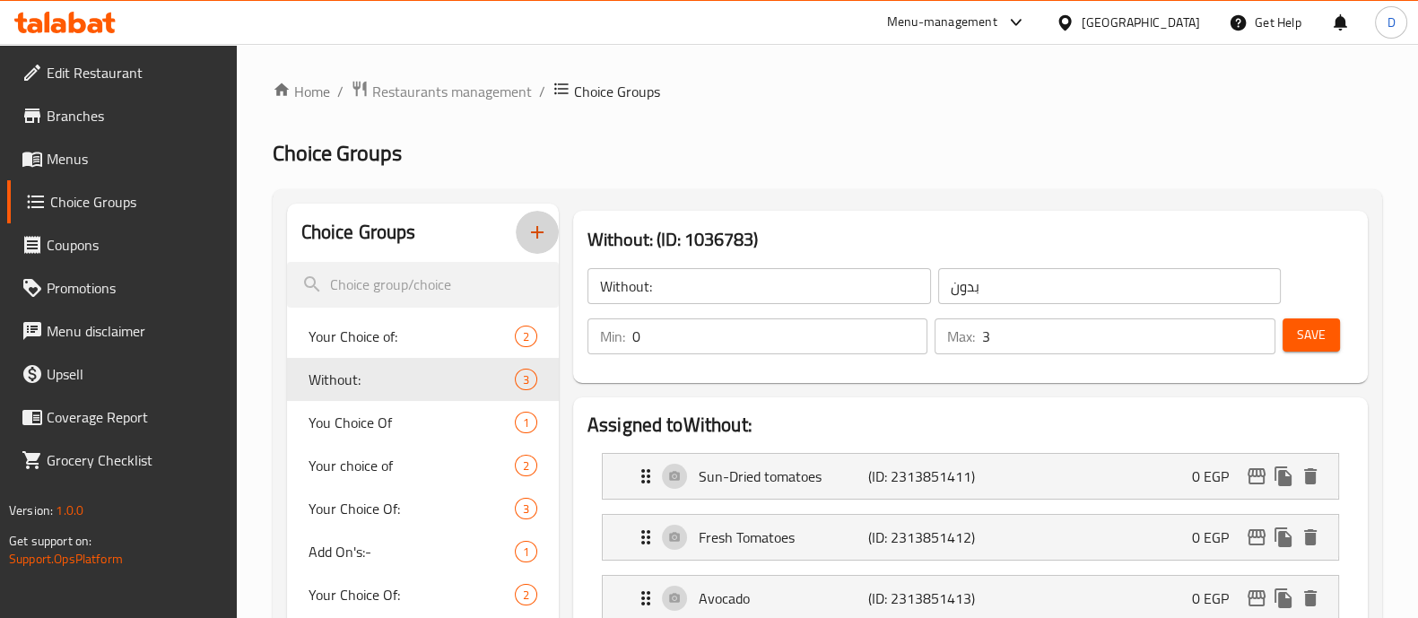
click at [549, 226] on button "button" at bounding box center [537, 232] width 43 height 43
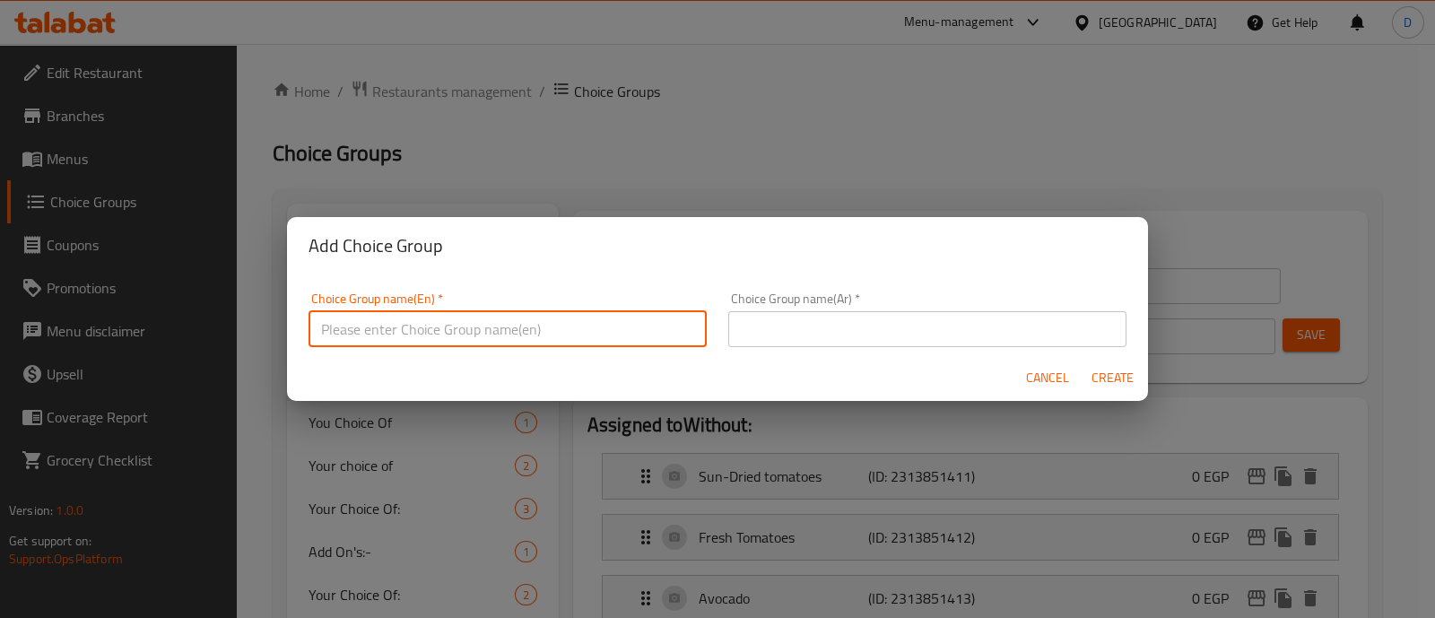
click at [554, 318] on input "text" at bounding box center [507, 329] width 398 height 36
type input "Without"
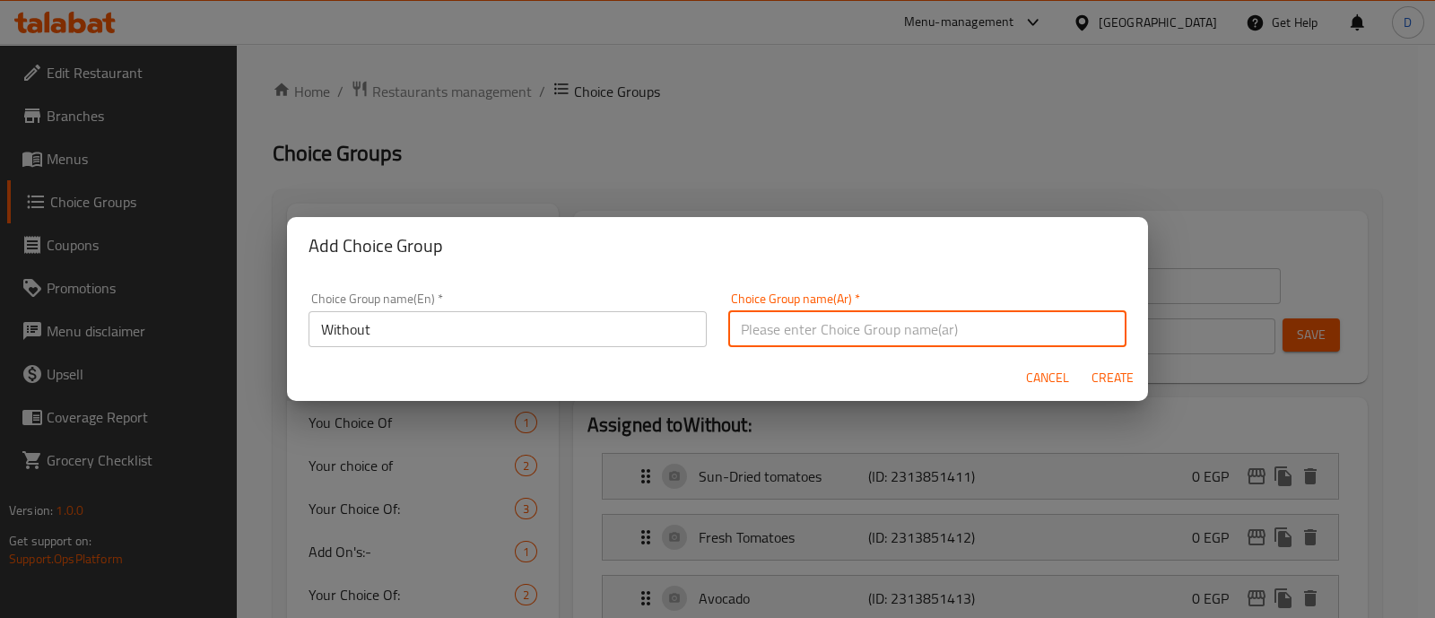
click at [788, 329] on input "text" at bounding box center [927, 329] width 398 height 36
type input "بدون"
click at [1107, 368] on span "Create" at bounding box center [1111, 378] width 43 height 22
type input "Without"
type input "0"
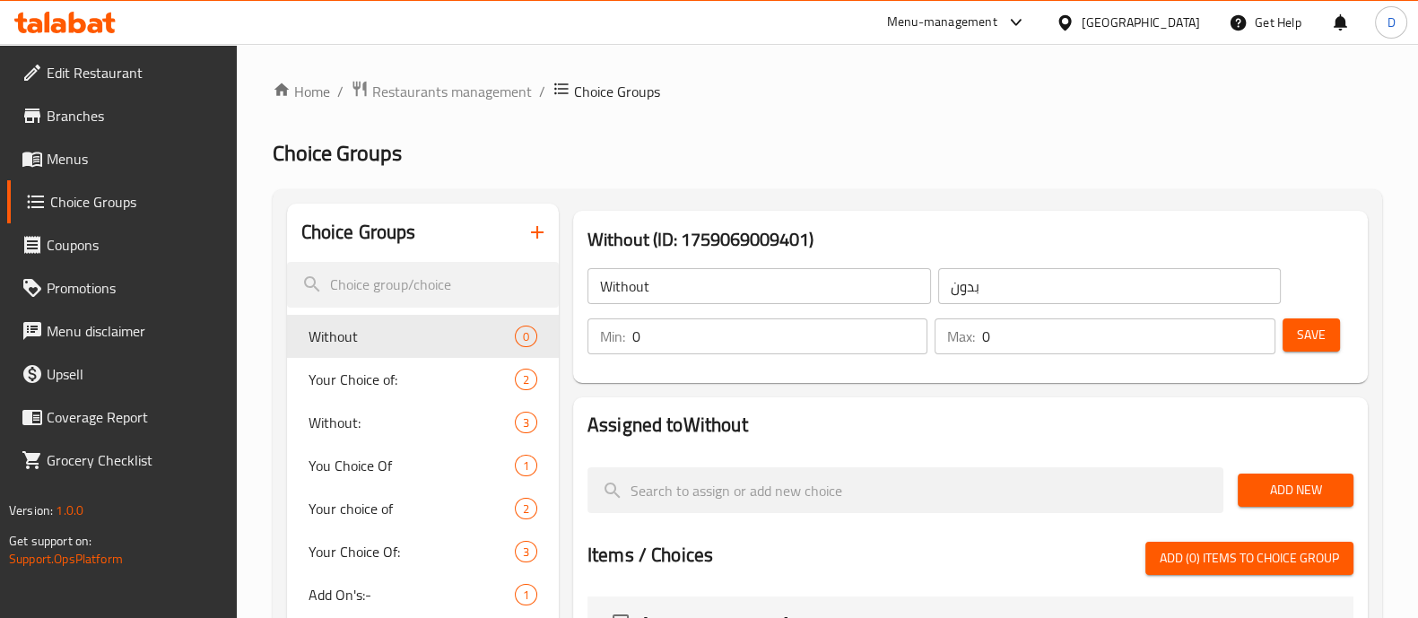
click at [1054, 332] on input "0" at bounding box center [1128, 336] width 292 height 36
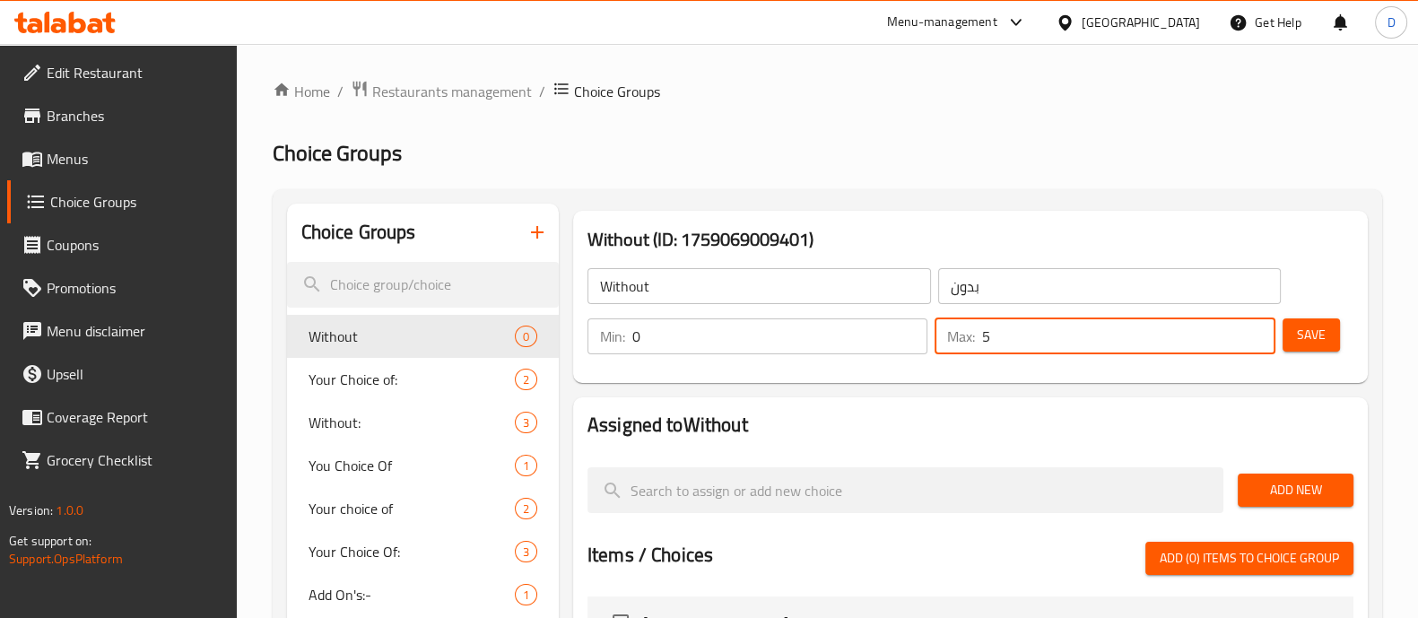
type input "5"
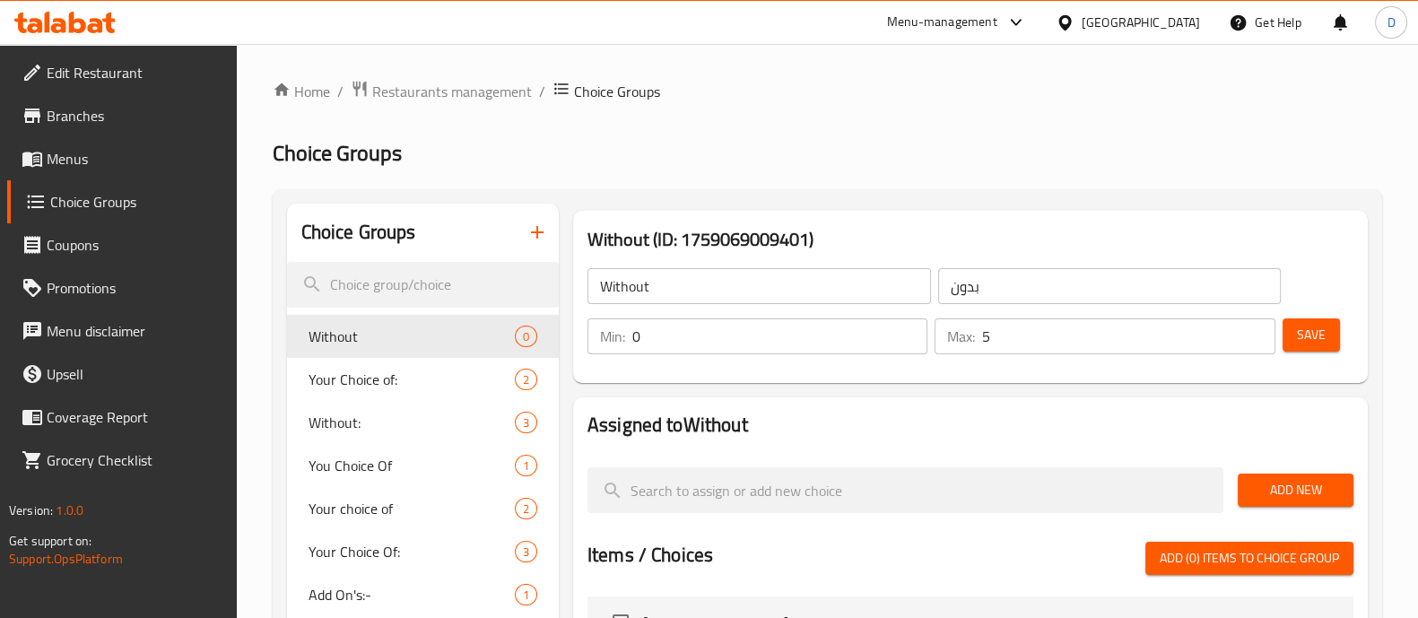
click at [1026, 378] on div "Without (ID: 1759069009401) Without ​ بدون ​ Min: 0 ​ Max: 5 ​ Save" at bounding box center [970, 297] width 794 height 172
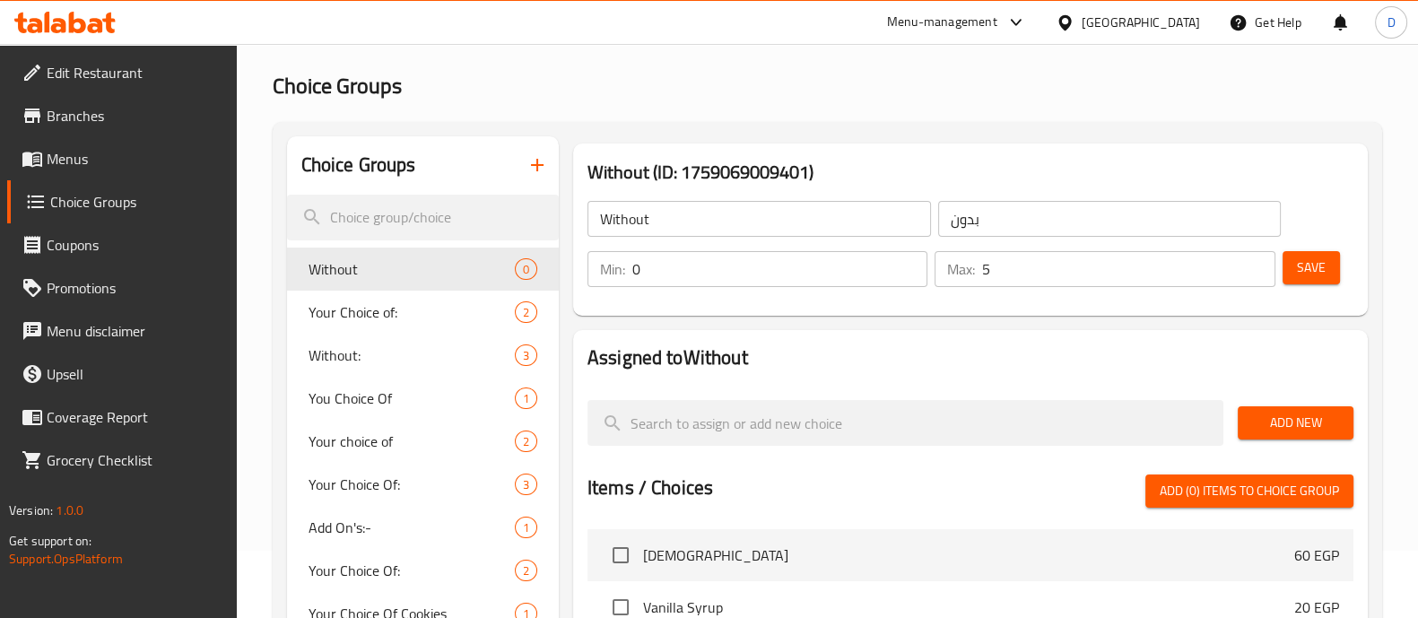
scroll to position [68, 0]
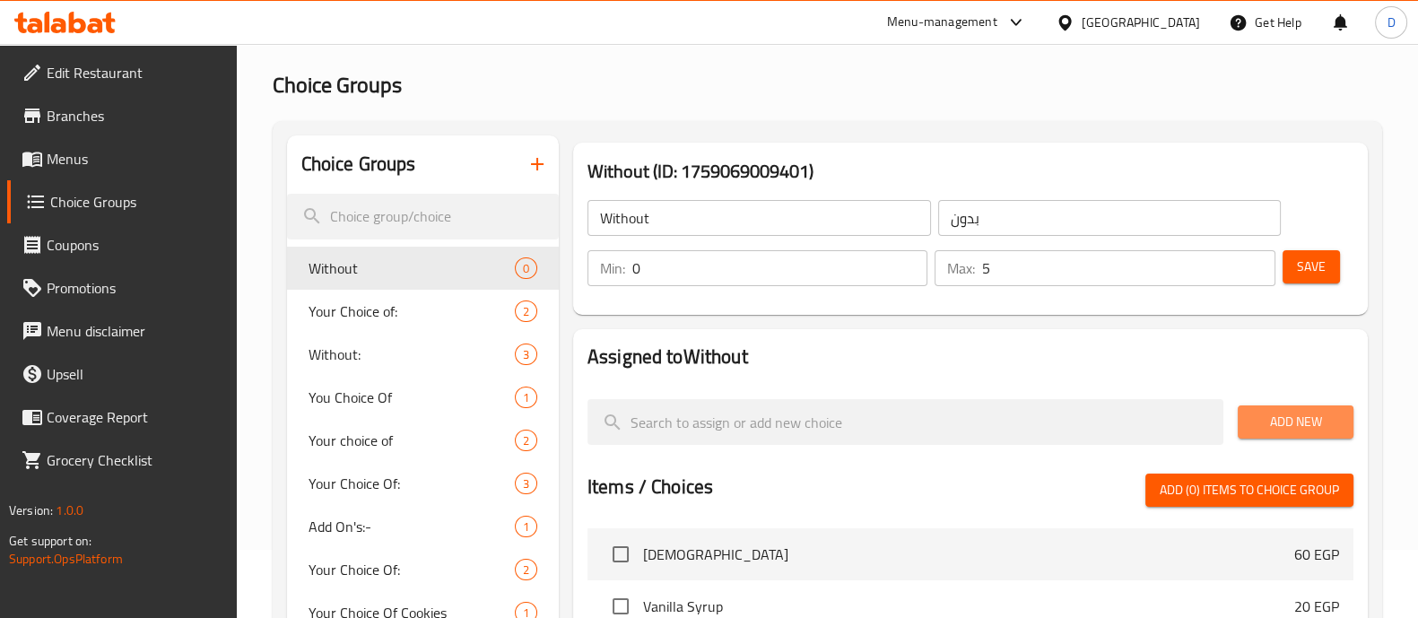
click at [1256, 414] on span "Add New" at bounding box center [1295, 422] width 87 height 22
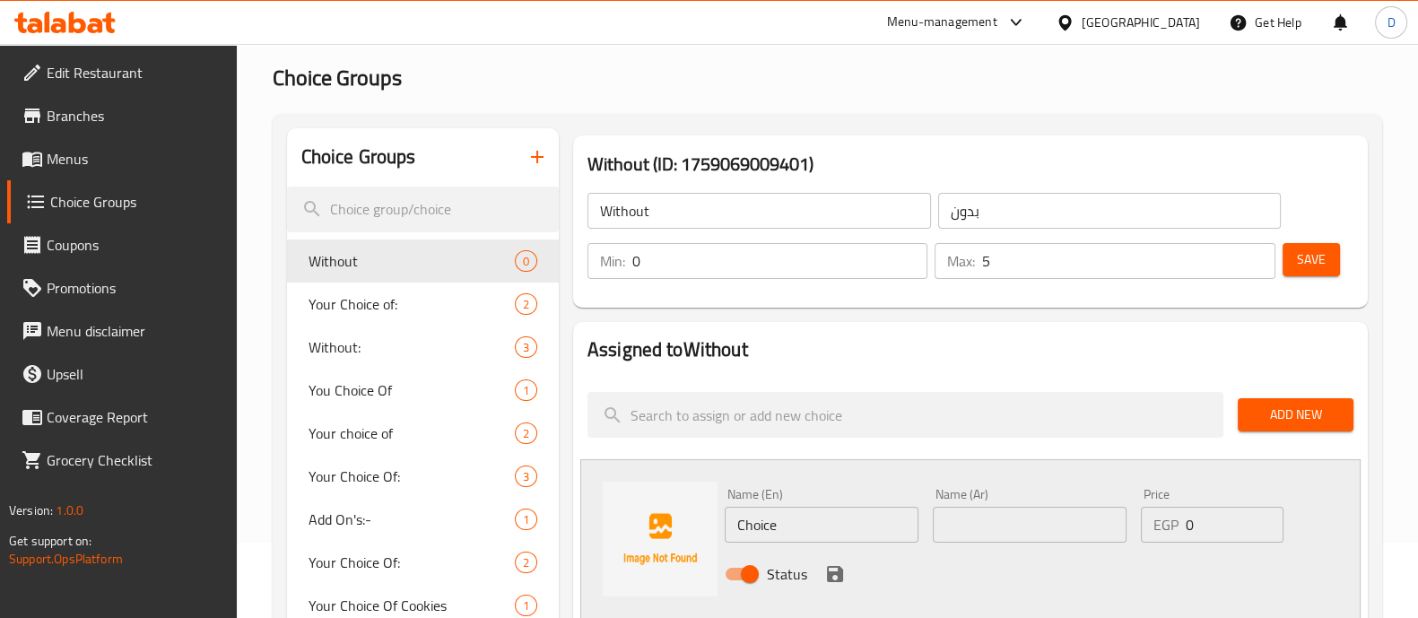
scroll to position [108, 0]
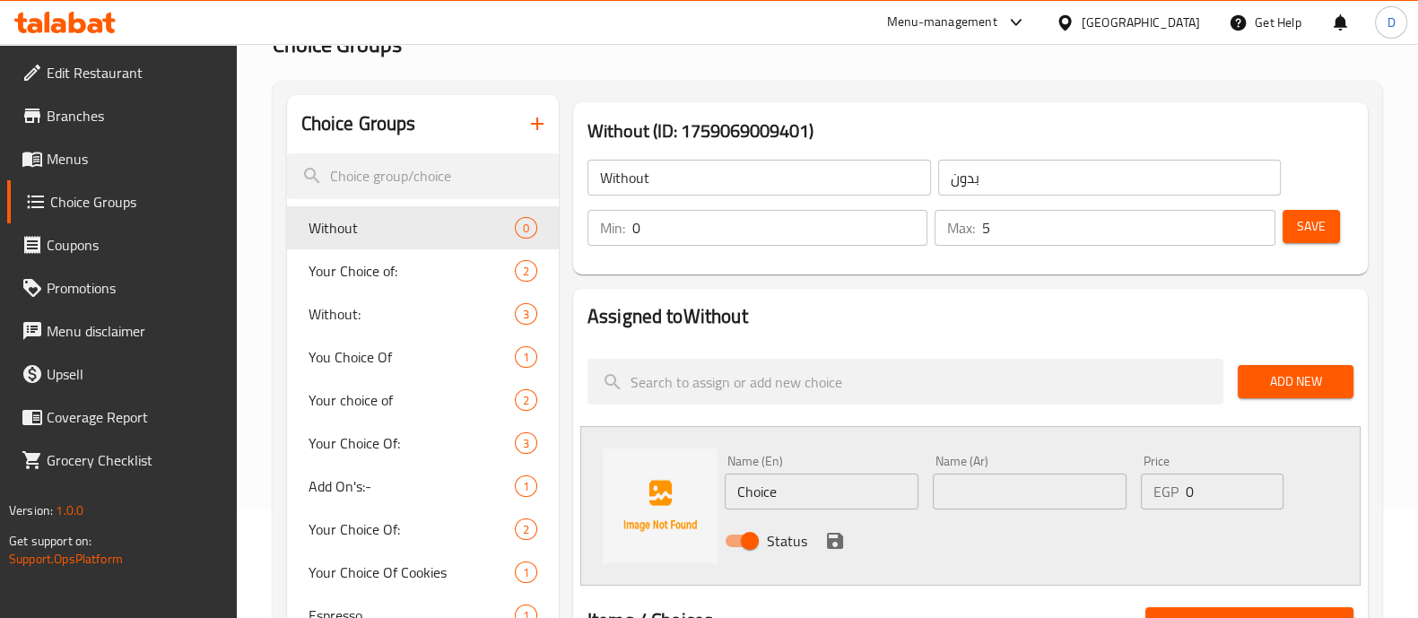
click at [776, 476] on input "Choice" at bounding box center [822, 491] width 194 height 36
paste input "Tomatoes"
type input "Tomatoes"
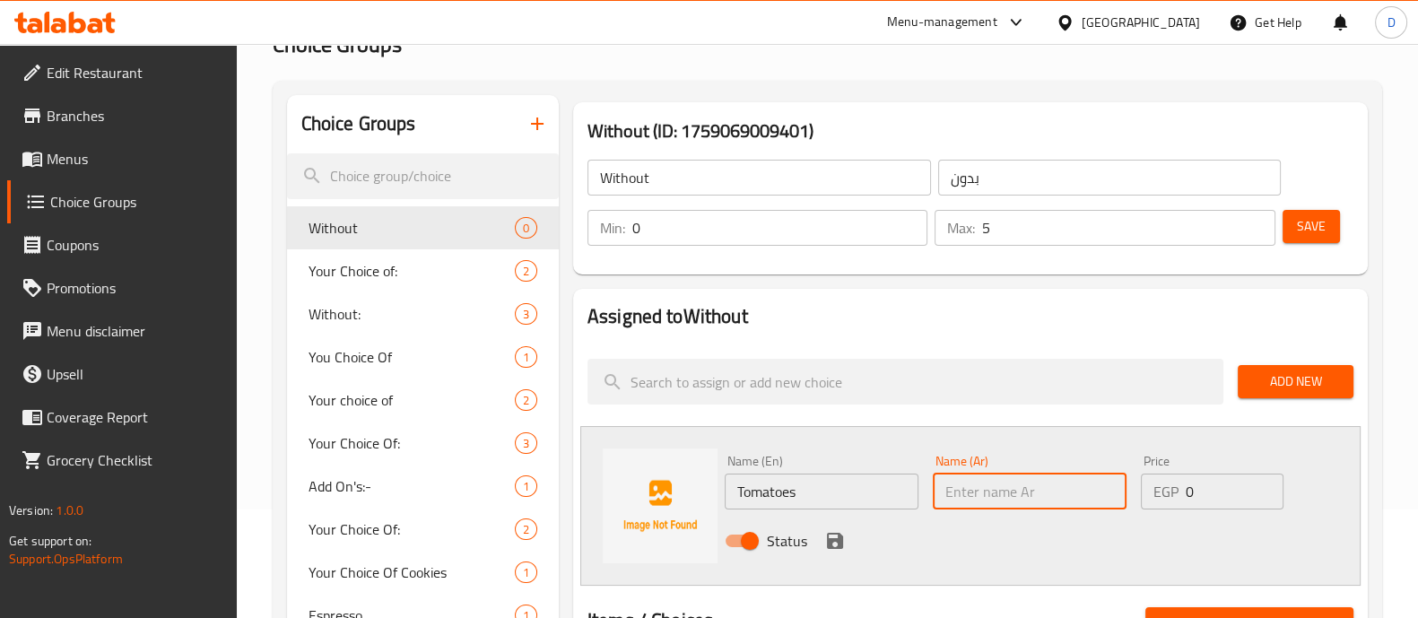
click at [1023, 494] on input "text" at bounding box center [1030, 491] width 194 height 36
paste input "طماطم"
type input "طماطم"
click at [835, 539] on icon "save" at bounding box center [835, 541] width 16 height 16
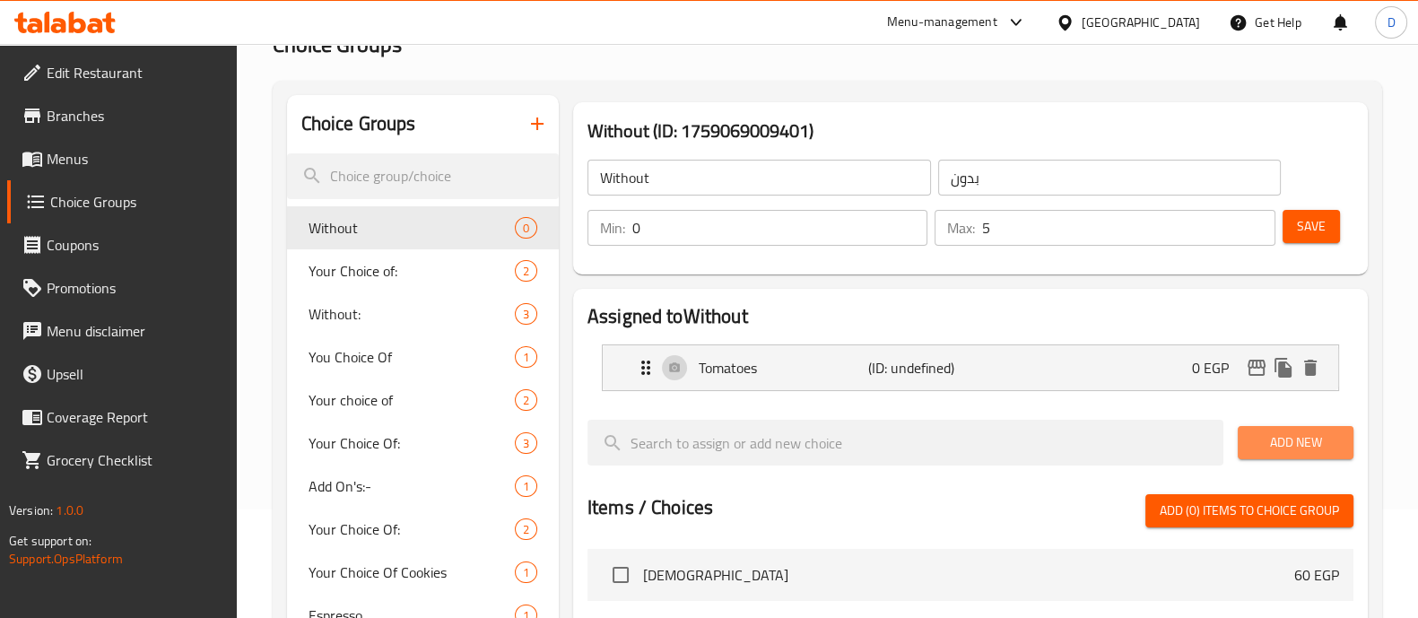
click at [1249, 455] on button "Add New" at bounding box center [1295, 442] width 116 height 33
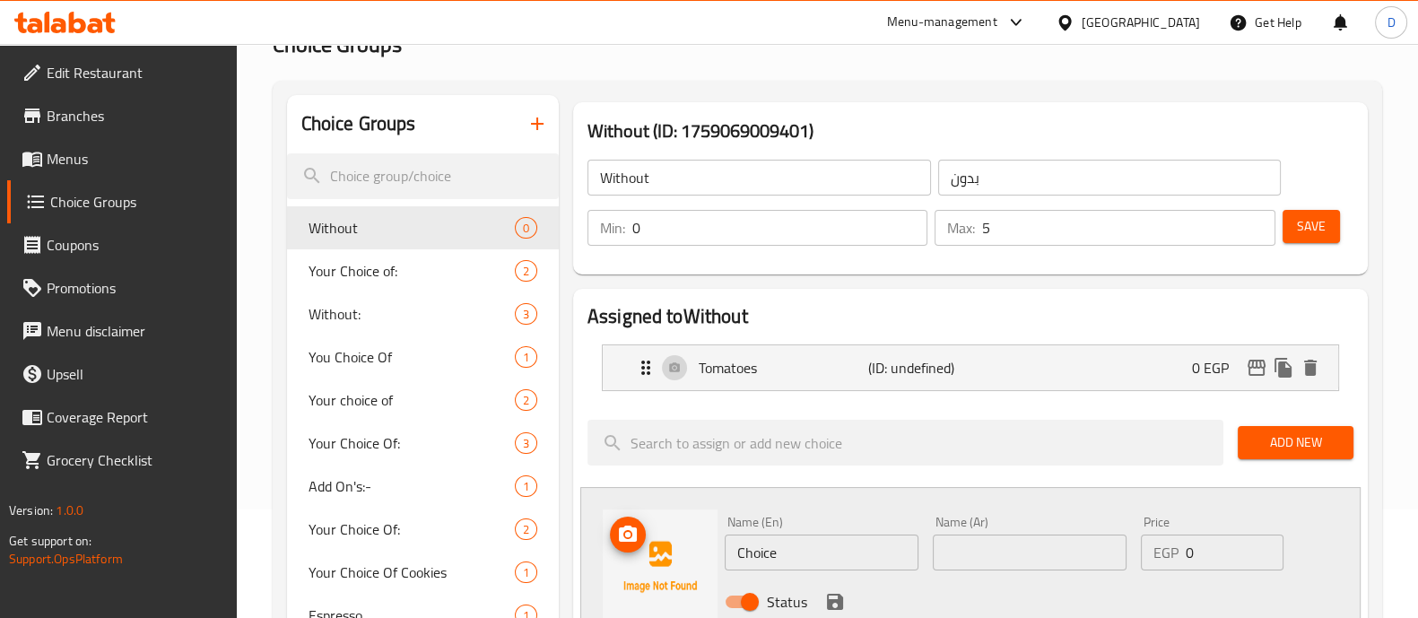
scroll to position [147, 0]
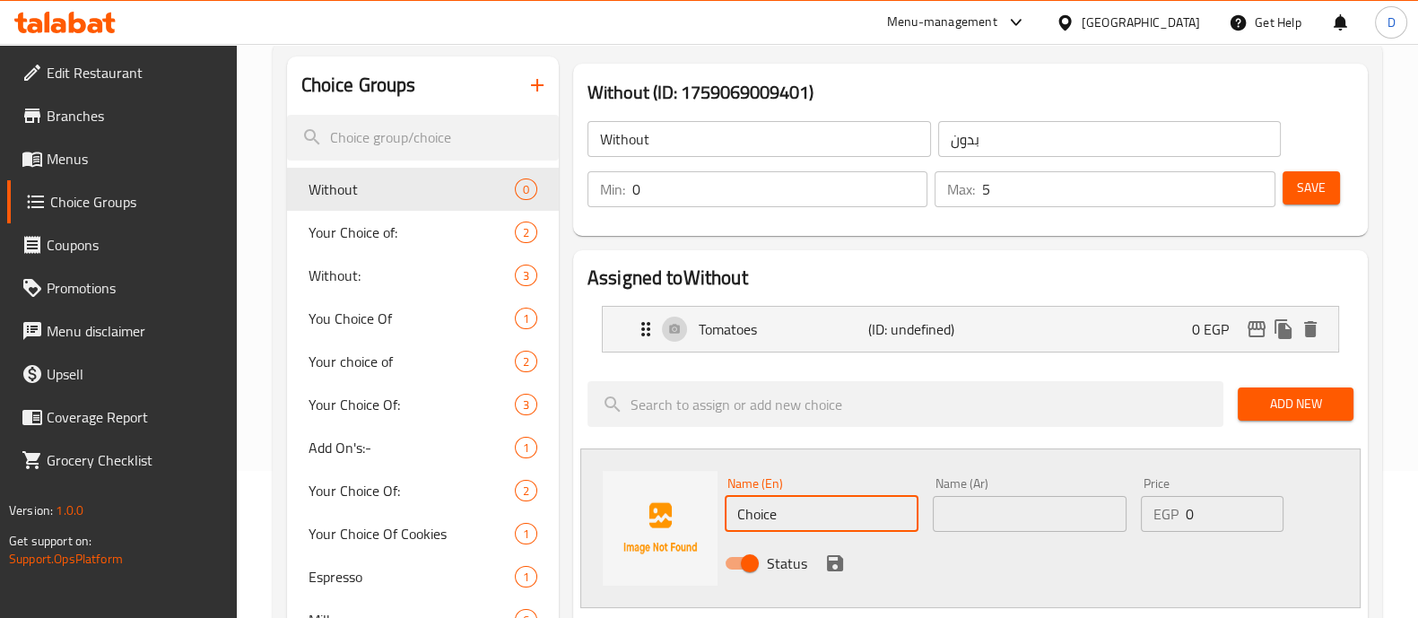
click at [769, 512] on input "Choice" at bounding box center [822, 514] width 194 height 36
paste input "Mayonnais"
type input "Mayonnaise"
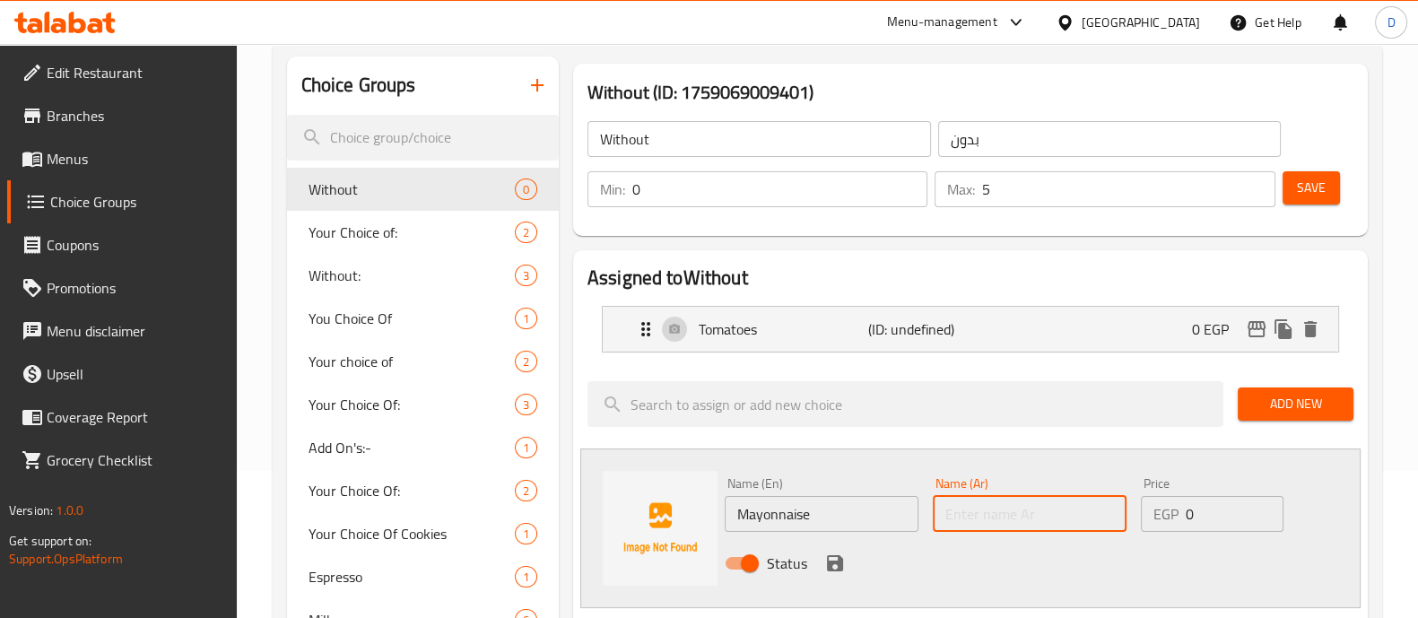
click at [1022, 526] on input "text" at bounding box center [1030, 514] width 194 height 36
paste input "مايونيز"
type input "مايونيز"
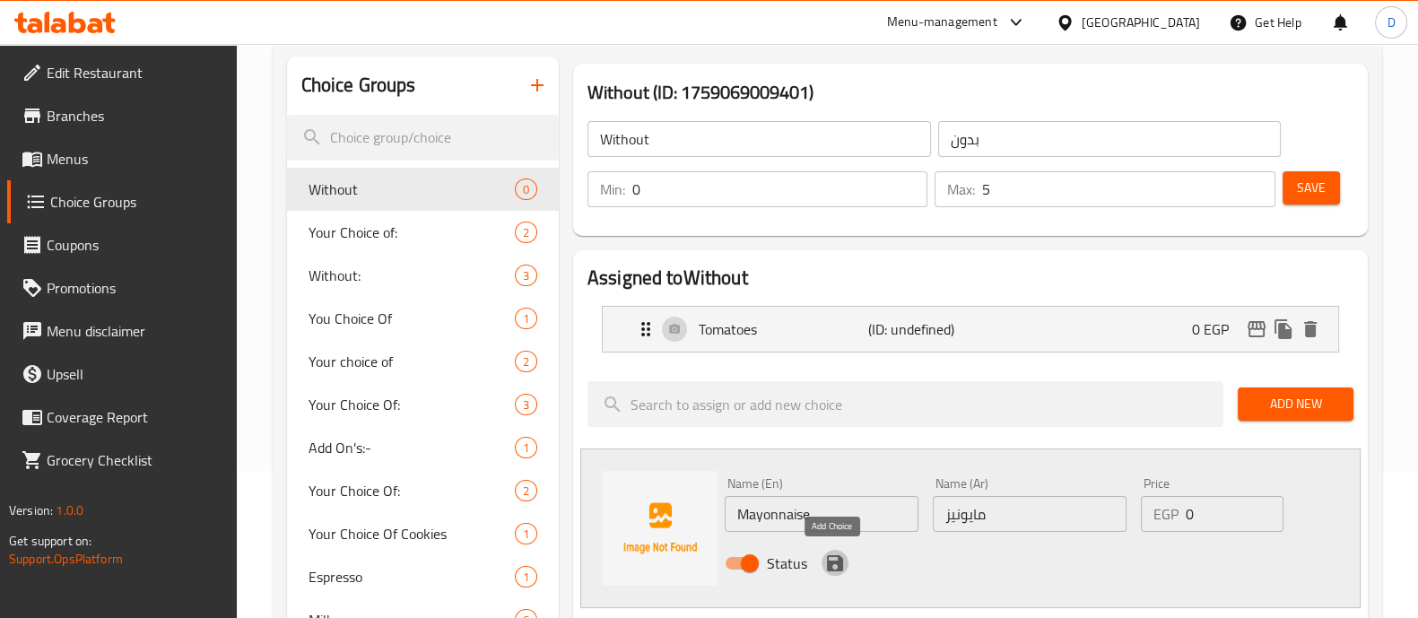
click at [841, 562] on icon "save" at bounding box center [835, 563] width 22 height 22
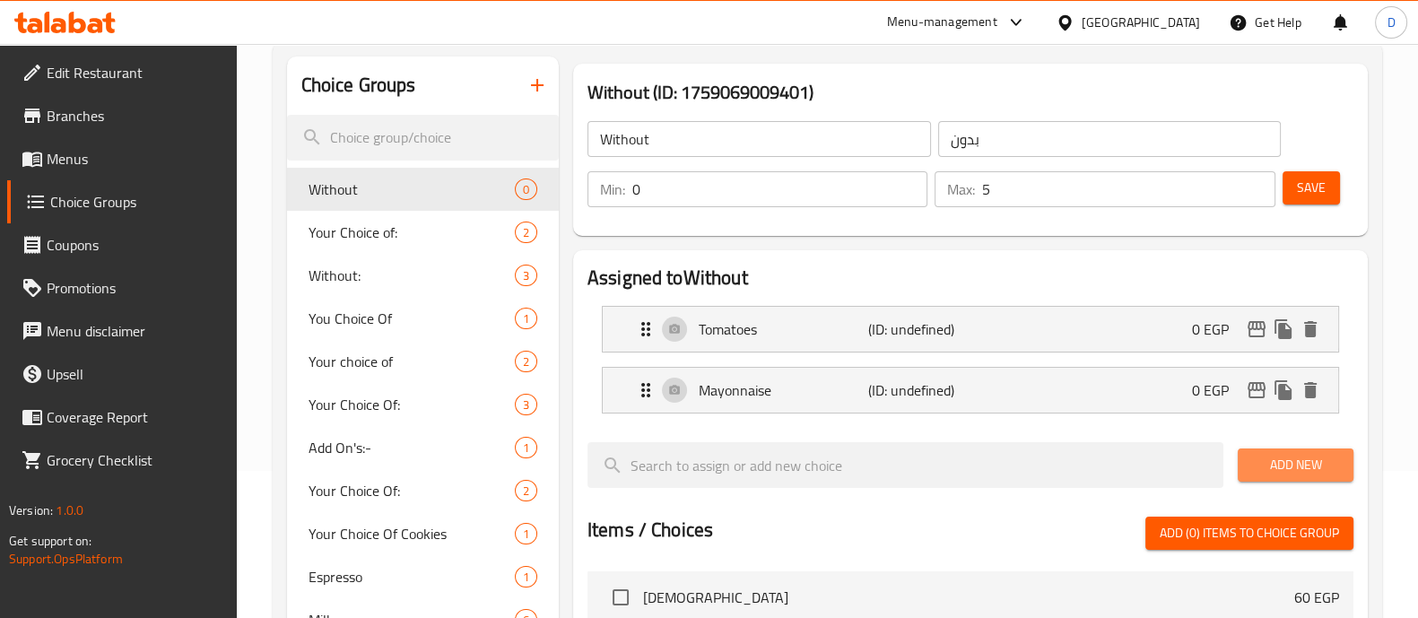
click at [1324, 454] on span "Add New" at bounding box center [1295, 465] width 87 height 22
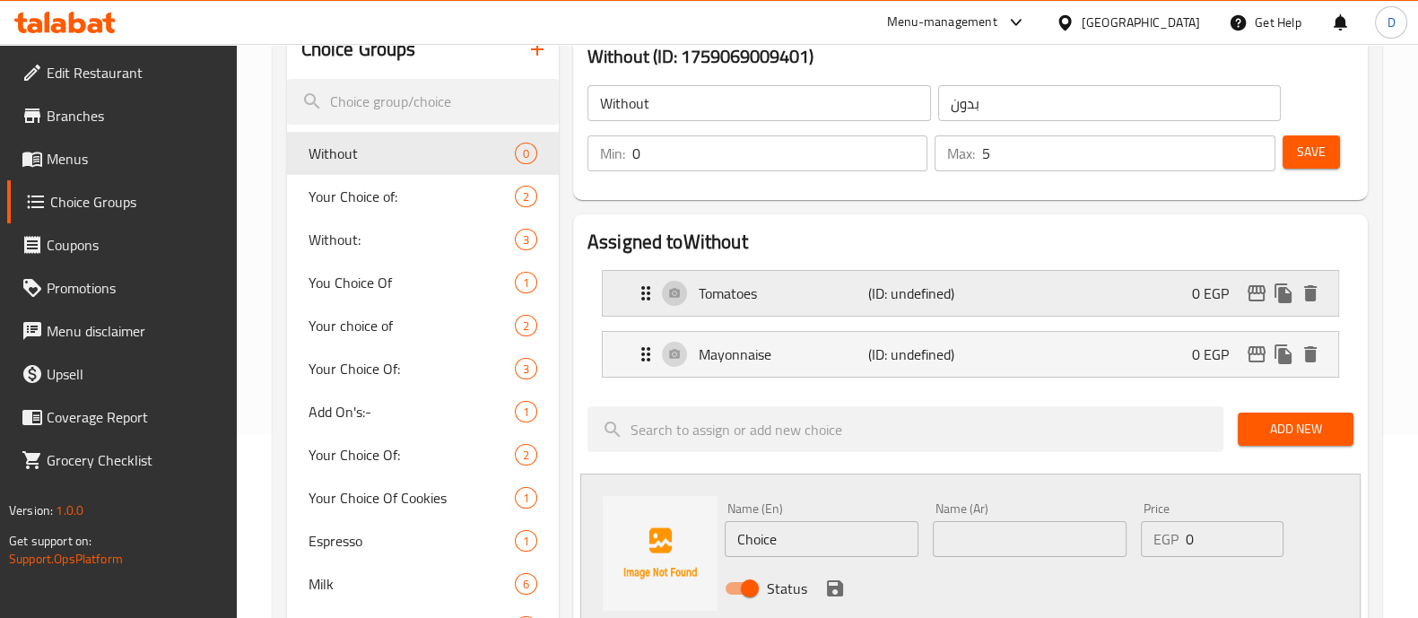
scroll to position [274, 0]
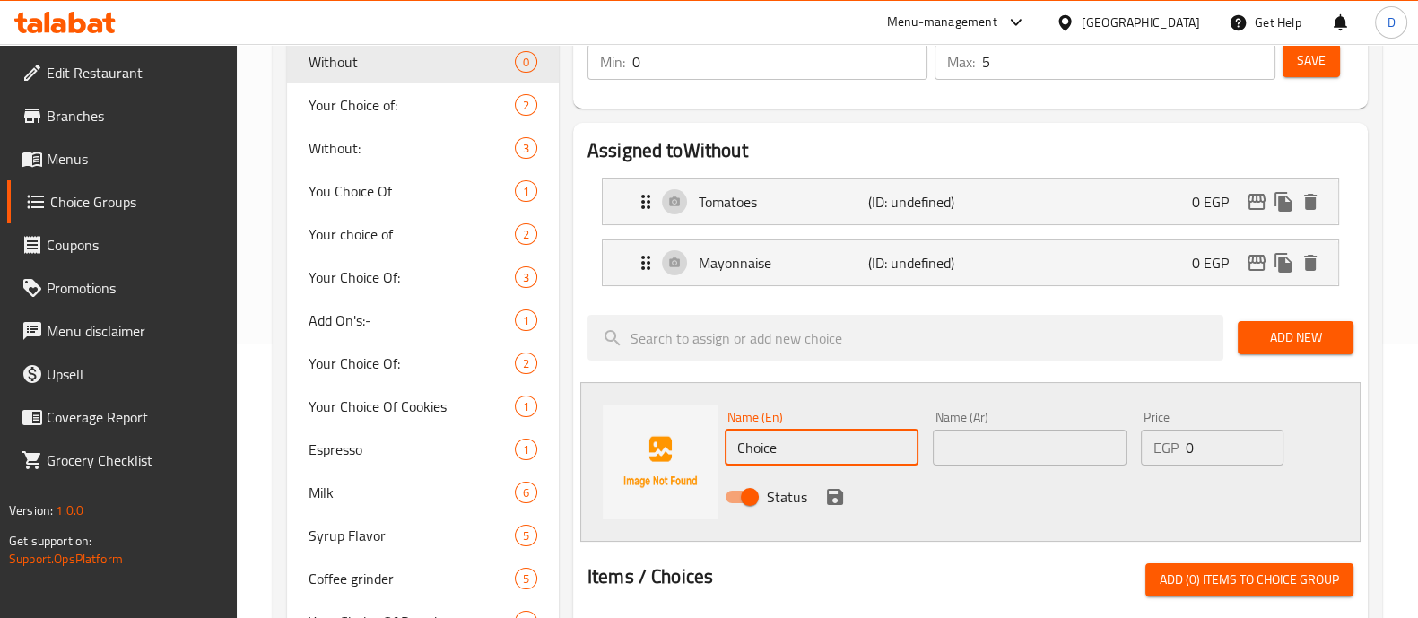
click at [786, 438] on input "Choice" at bounding box center [822, 448] width 194 height 36
paste input "Turkish"
type input "Turkish"
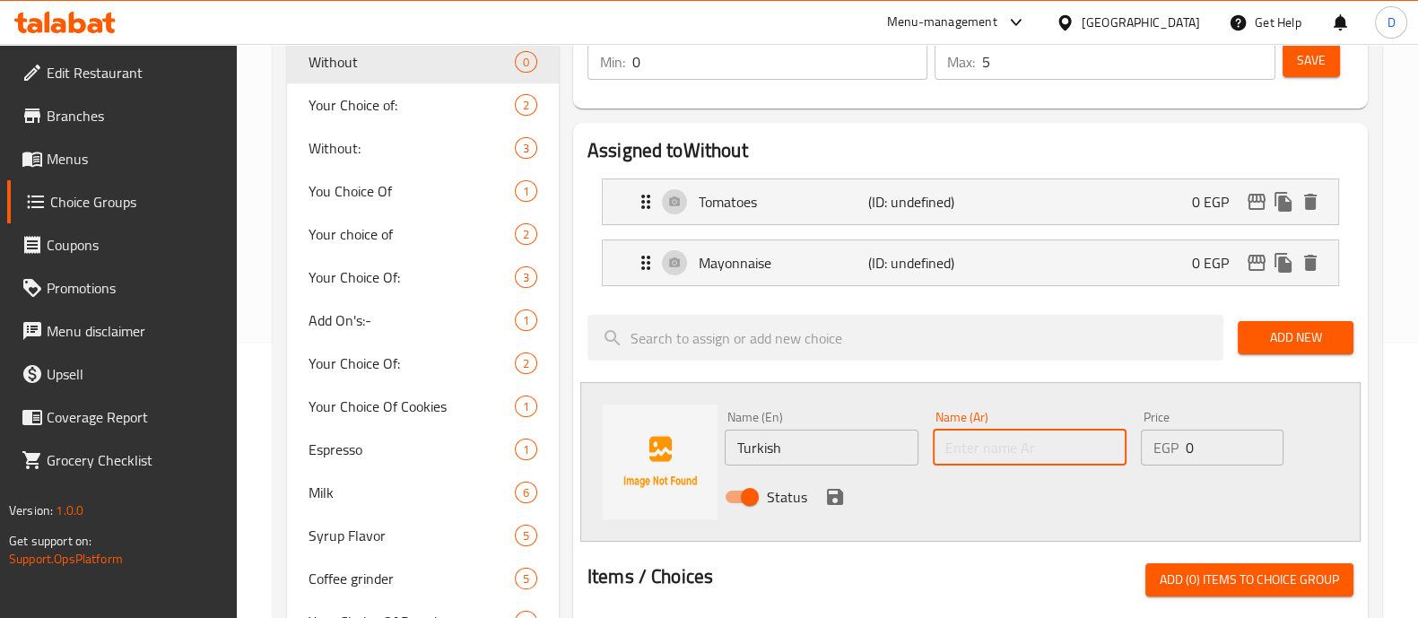
click at [1004, 450] on input "text" at bounding box center [1030, 448] width 194 height 36
paste input "تركي"
type input "تركي"
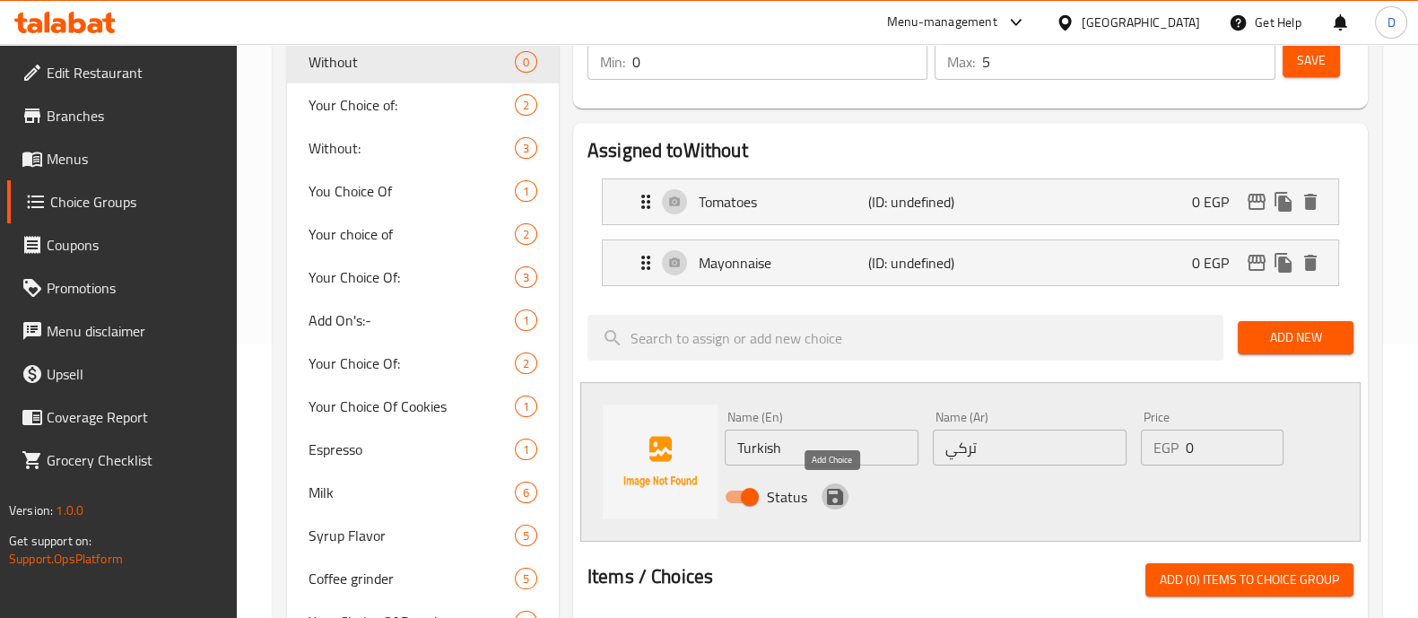
click at [838, 499] on icon "save" at bounding box center [835, 497] width 16 height 16
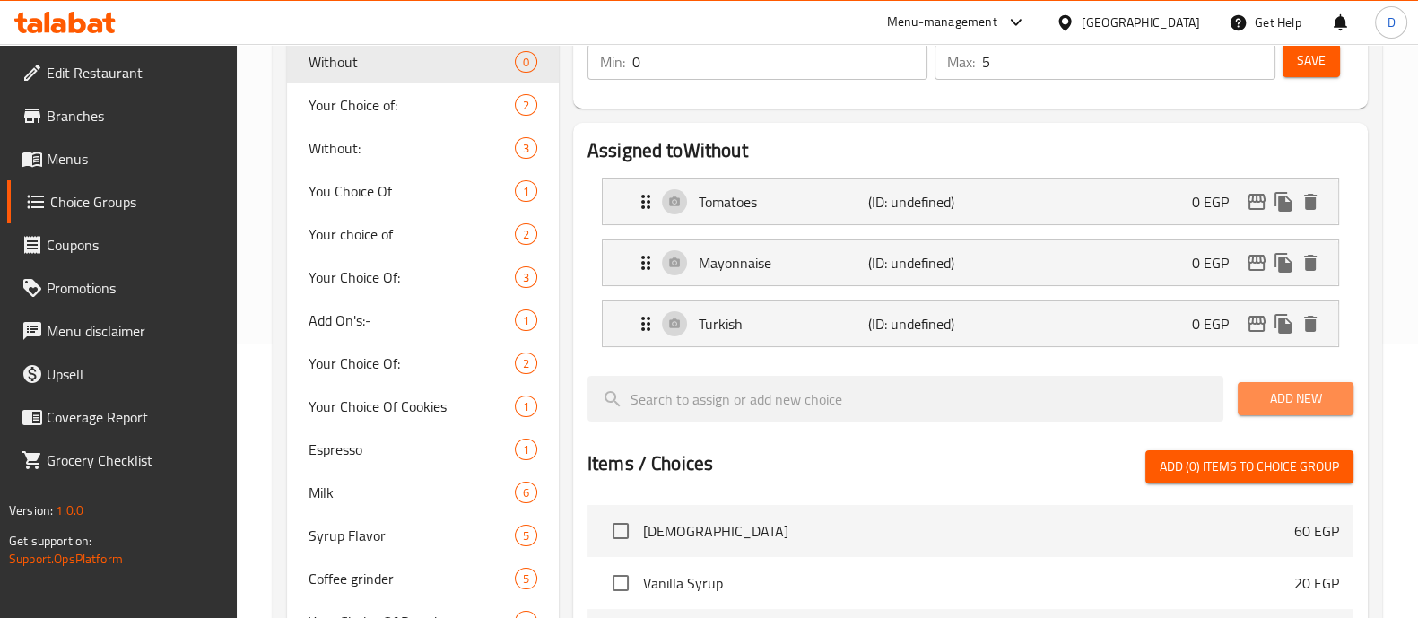
click at [1270, 394] on span "Add New" at bounding box center [1295, 398] width 87 height 22
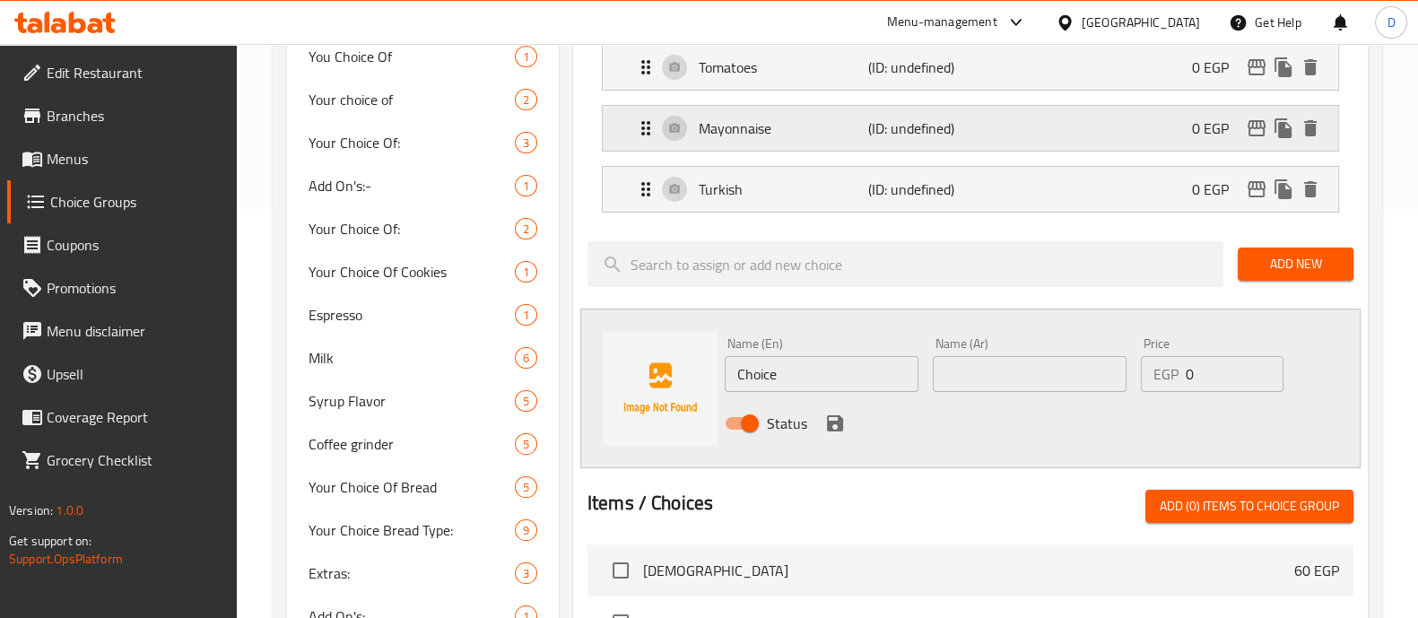
scroll to position [413, 0]
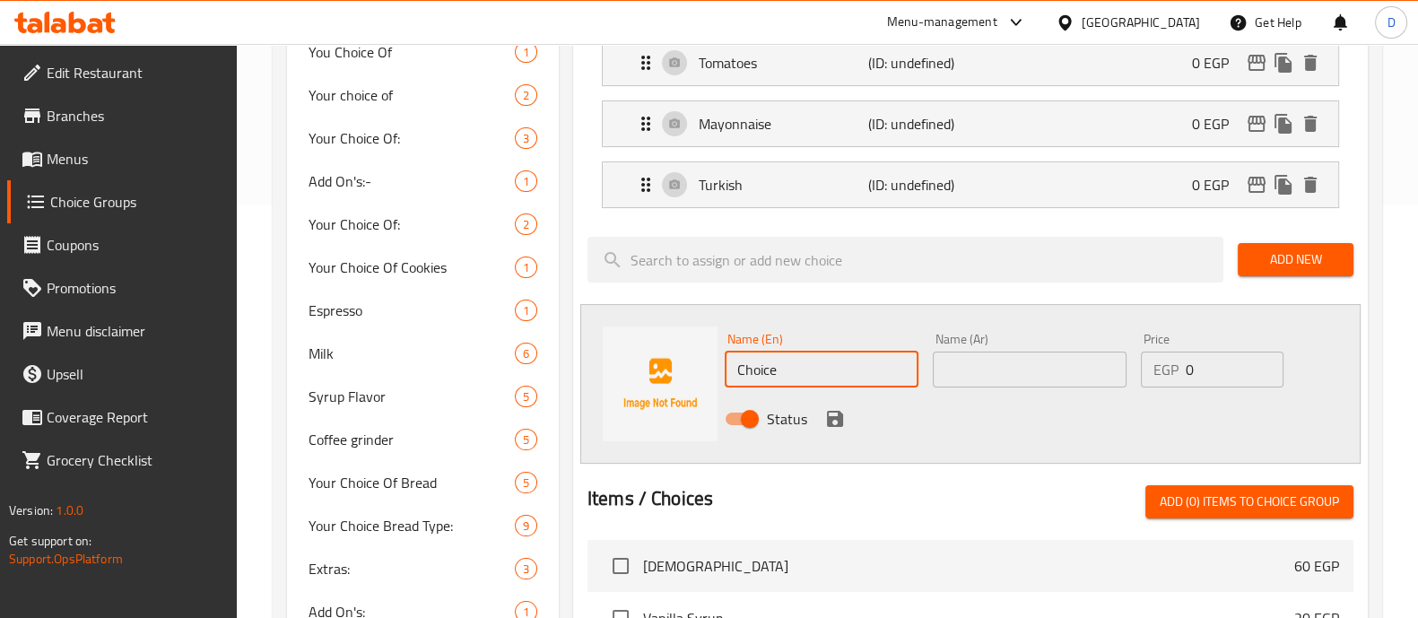
click at [804, 354] on input "Choice" at bounding box center [822, 370] width 194 height 36
paste input "Roast beef"
type input "Roast beef"
click at [950, 364] on input "text" at bounding box center [1030, 370] width 194 height 36
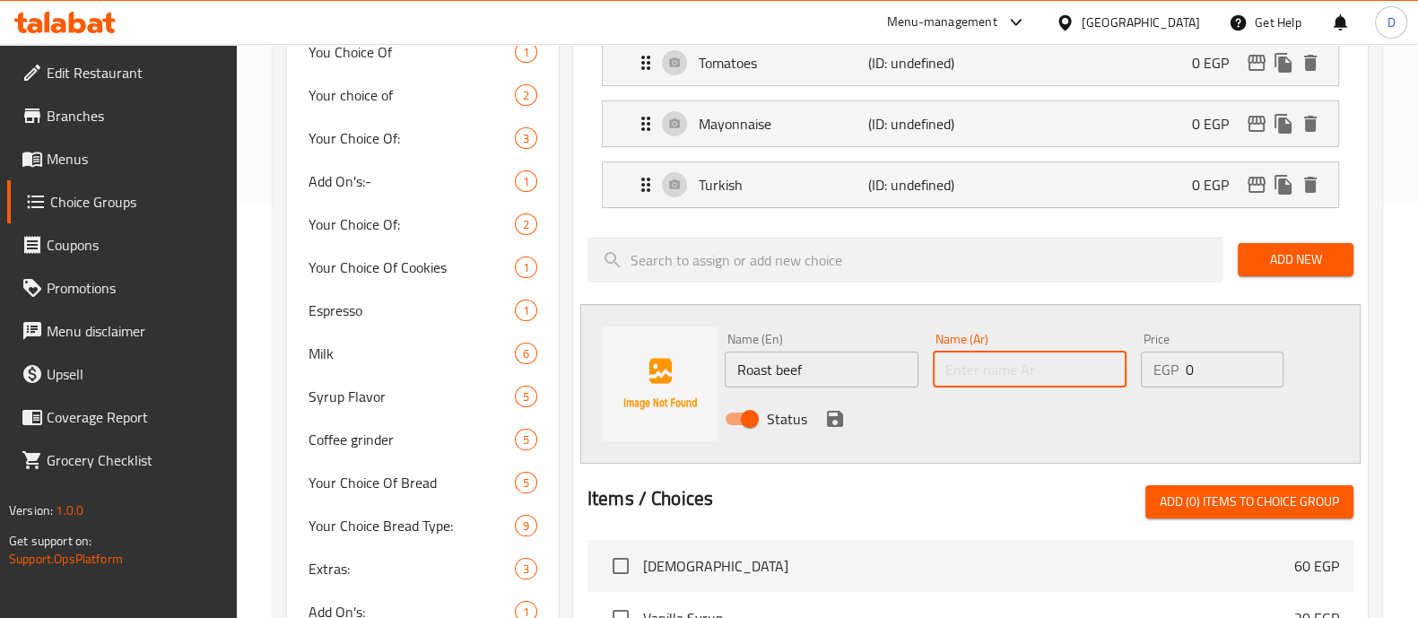
paste input "لحم بقري مشوي"
type input "لحم بقري مشوي"
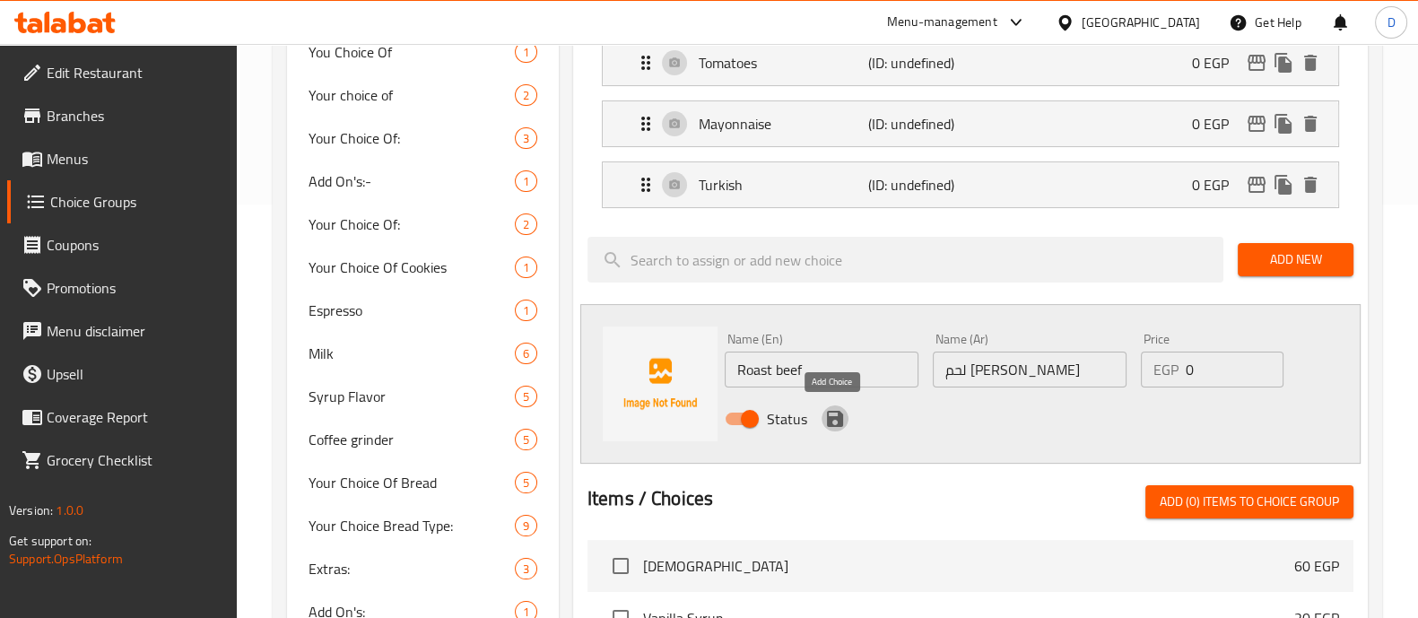
click at [832, 411] on icon "save" at bounding box center [835, 419] width 16 height 16
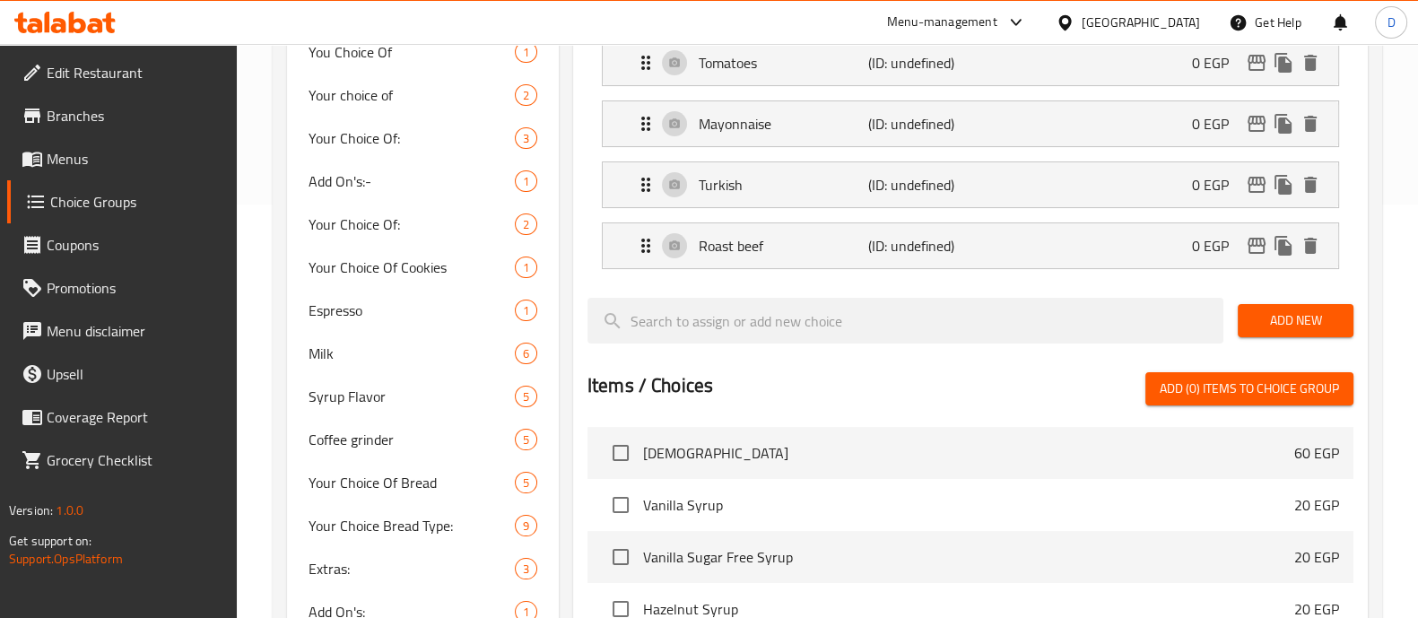
click at [1285, 311] on span "Add New" at bounding box center [1295, 320] width 87 height 22
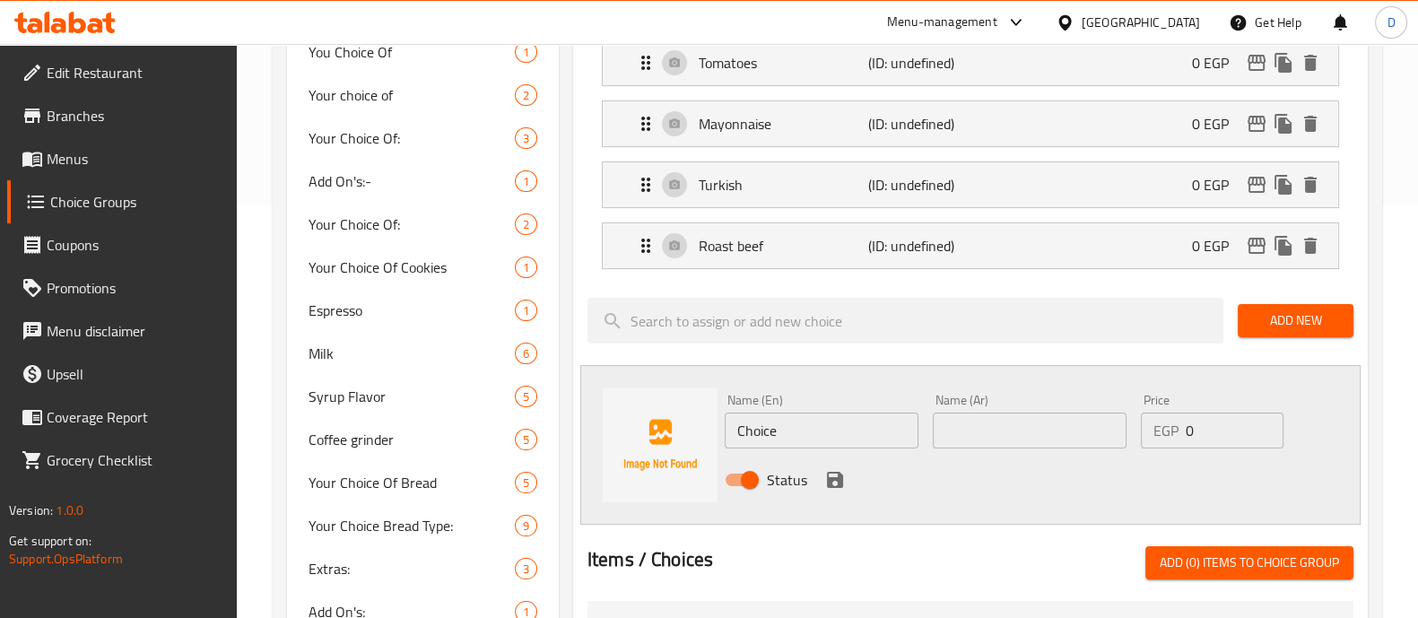
scroll to position [449, 0]
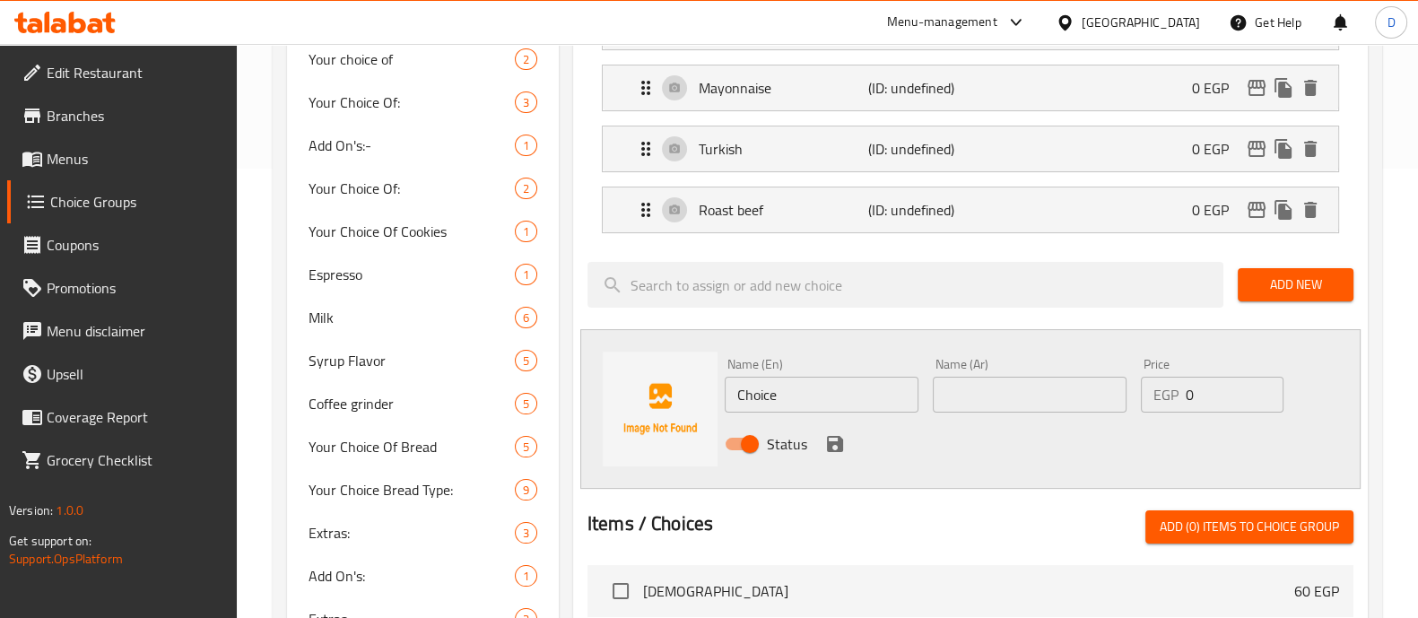
click at [820, 407] on input "Choice" at bounding box center [822, 395] width 194 height 36
paste input "eddar chees"
type input "Cheddar cheese"
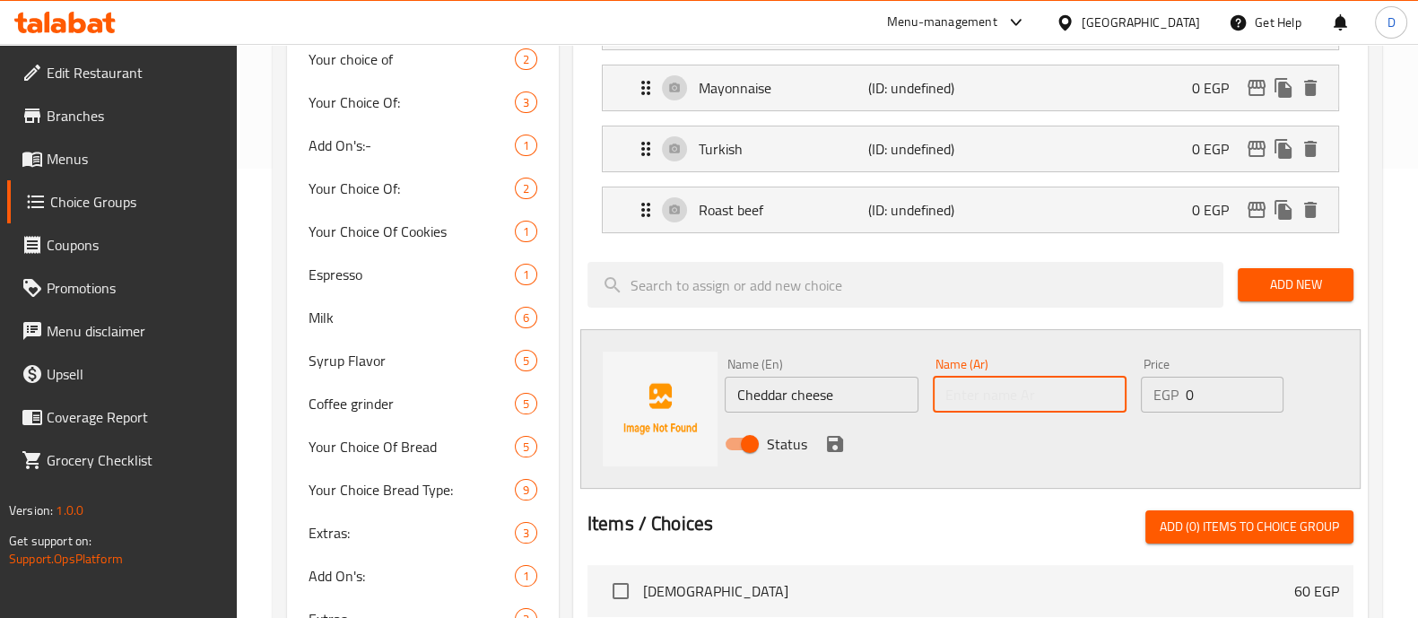
click at [984, 393] on input "text" at bounding box center [1030, 395] width 194 height 36
paste input "جبنة شيدر"
type input "جبنة شيدر"
click at [829, 437] on icon "save" at bounding box center [835, 444] width 22 height 22
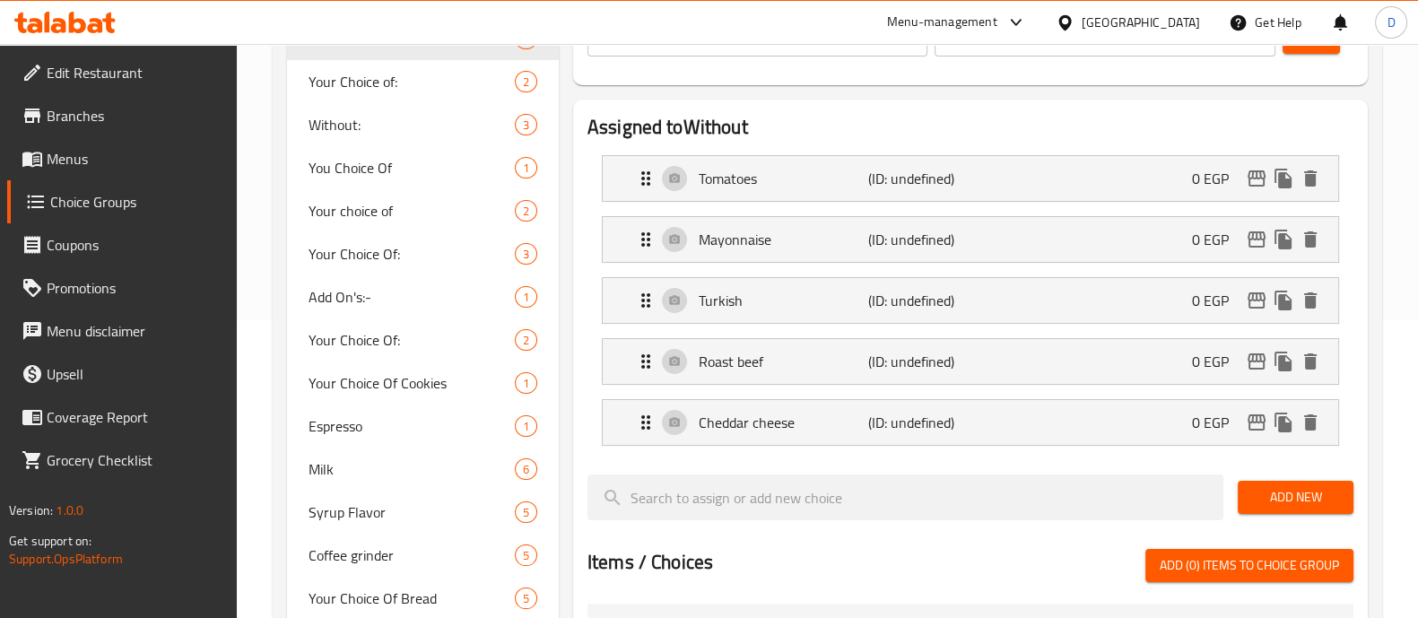
scroll to position [178, 0]
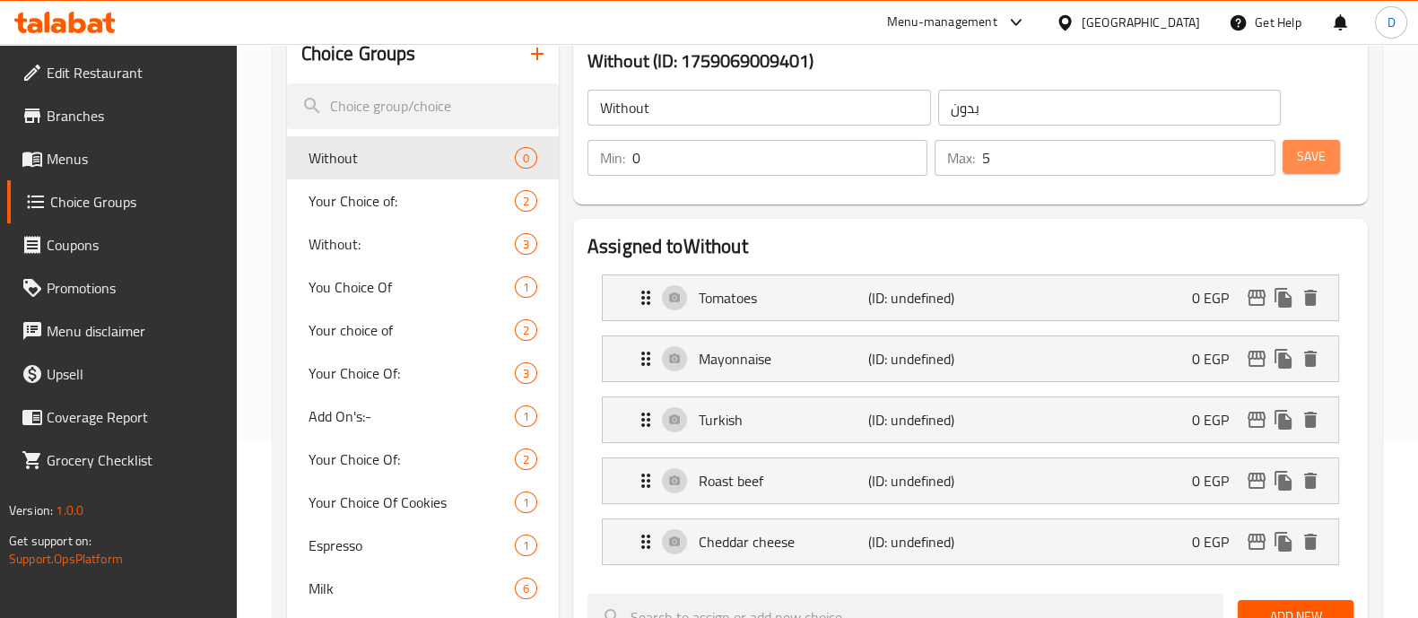
click at [1336, 156] on button "Save" at bounding box center [1310, 156] width 57 height 33
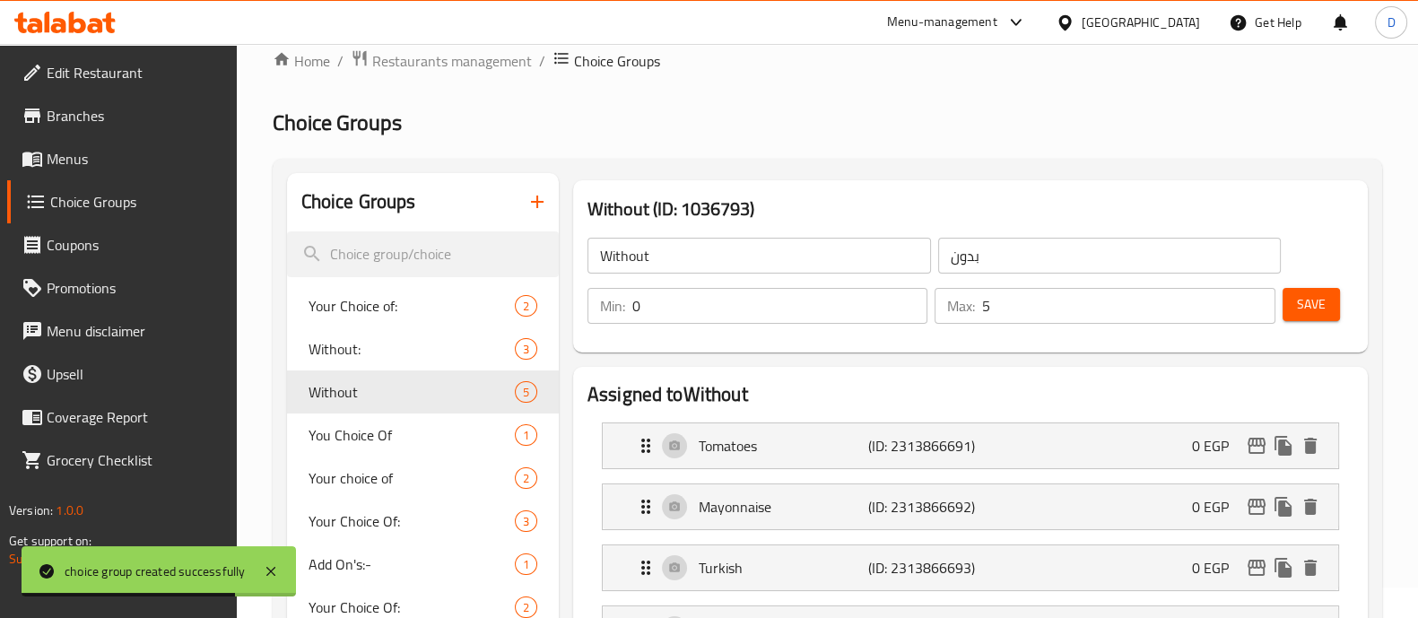
scroll to position [26, 0]
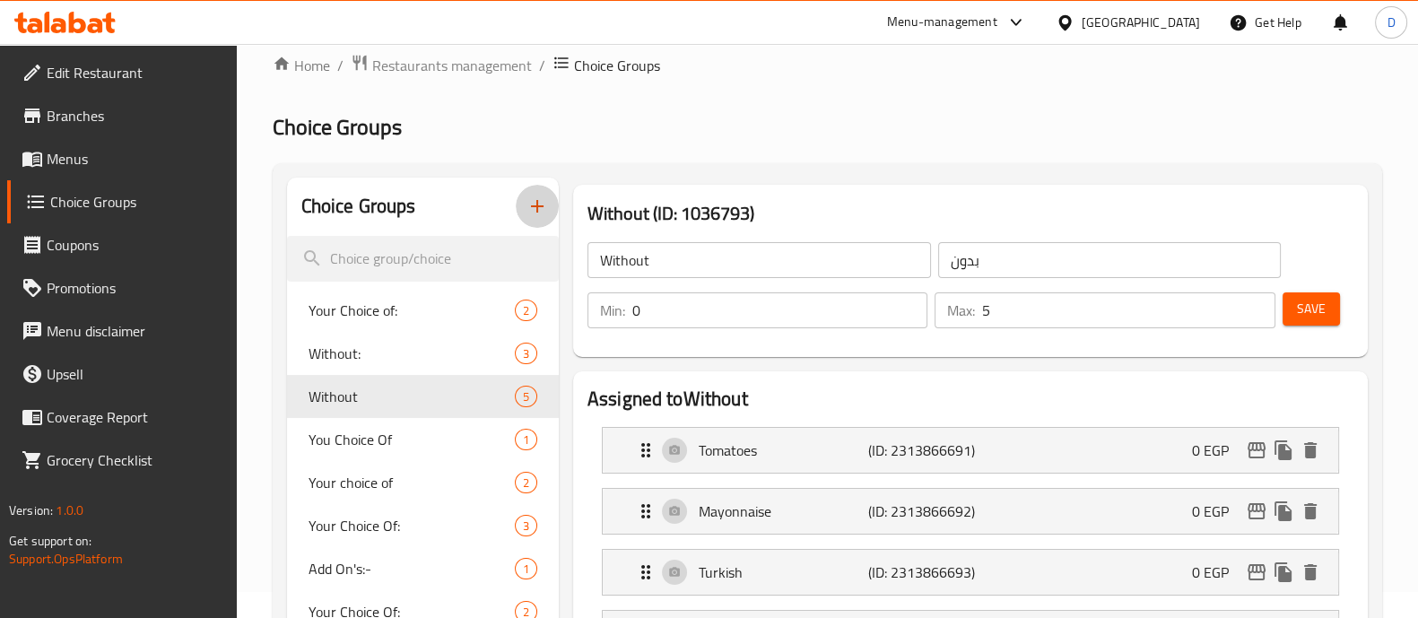
click at [538, 206] on icon "button" at bounding box center [537, 206] width 13 height 13
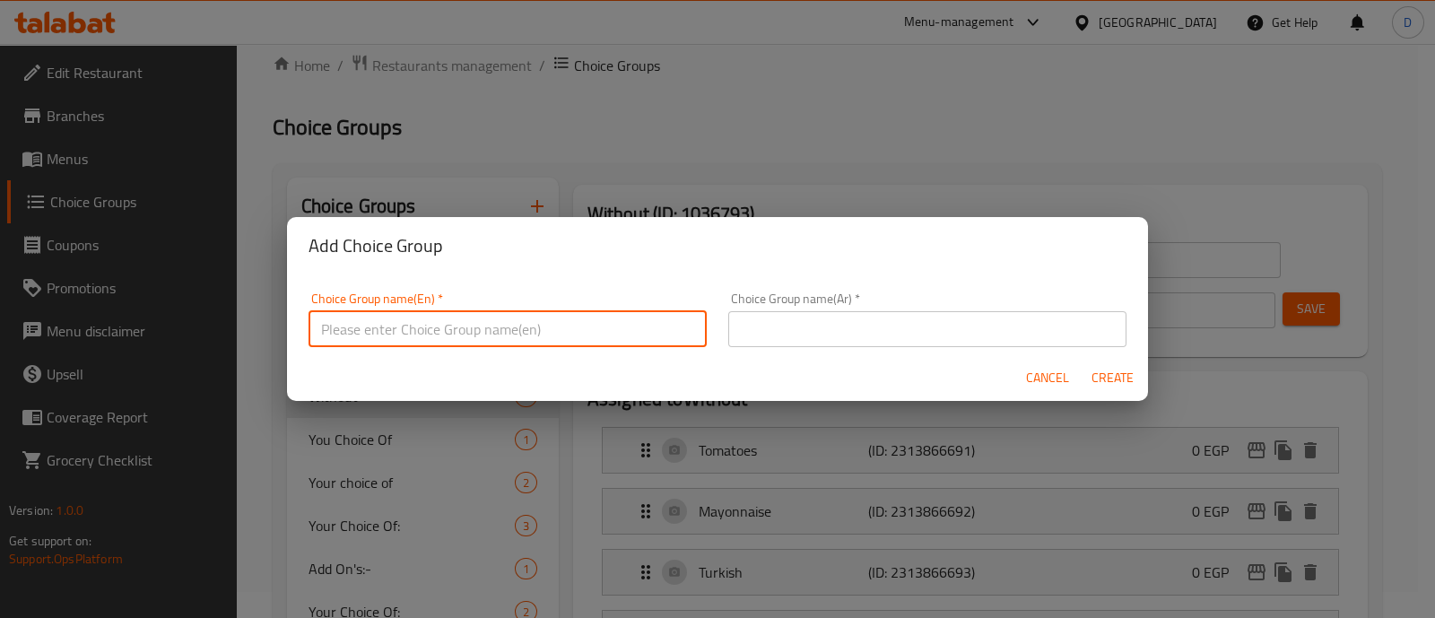
click at [547, 322] on input "text" at bounding box center [507, 329] width 398 height 36
type input "Without:"
click at [788, 328] on input "text" at bounding box center [927, 329] width 398 height 36
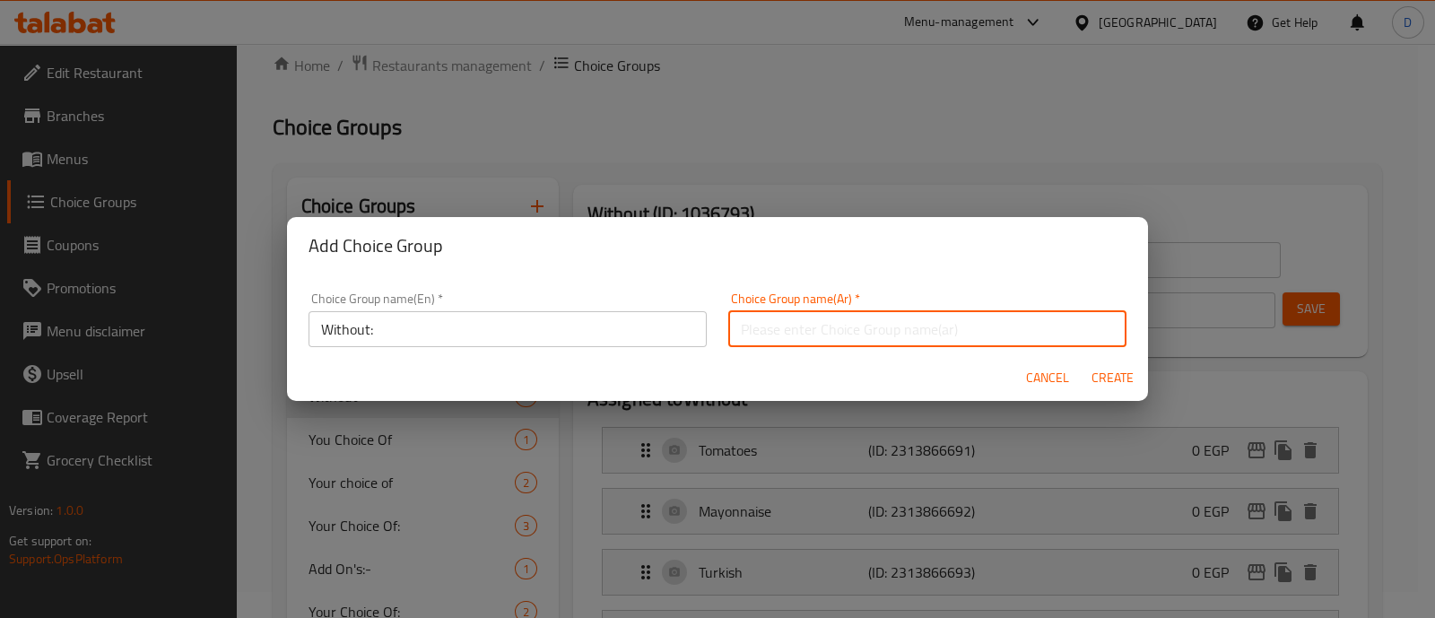
type input "بدون"
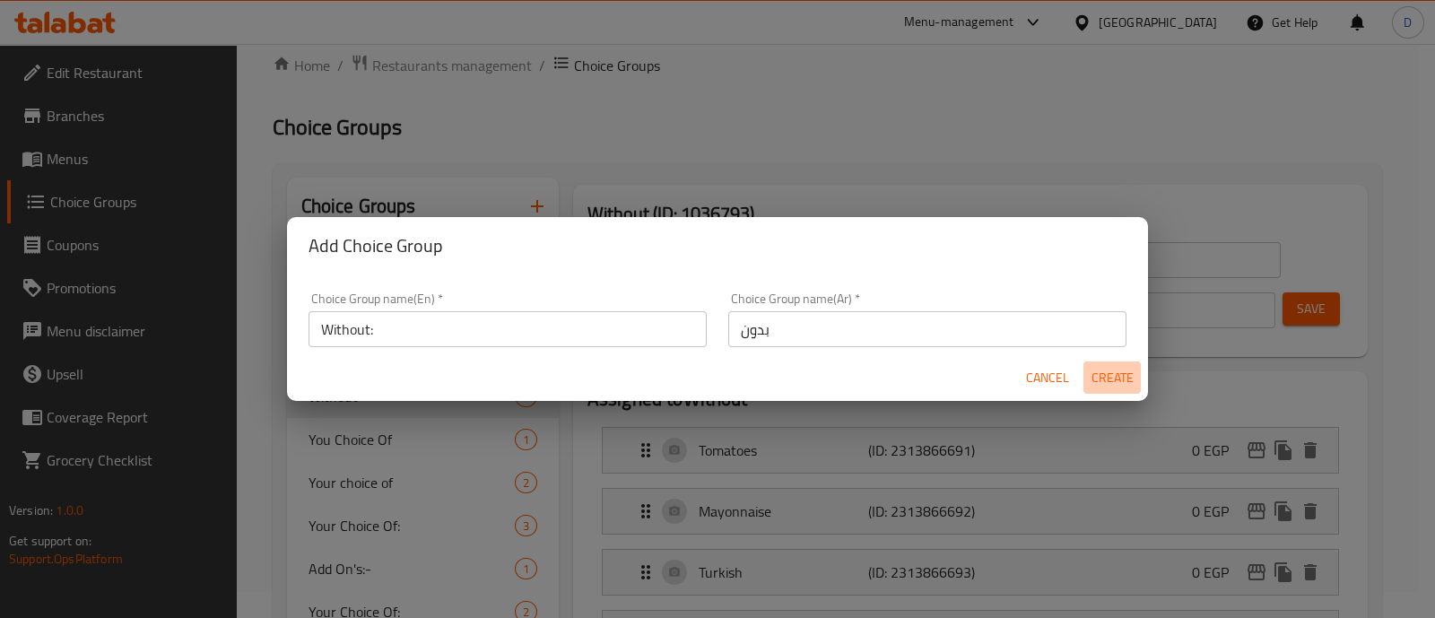
click at [1119, 367] on span "Create" at bounding box center [1111, 378] width 43 height 22
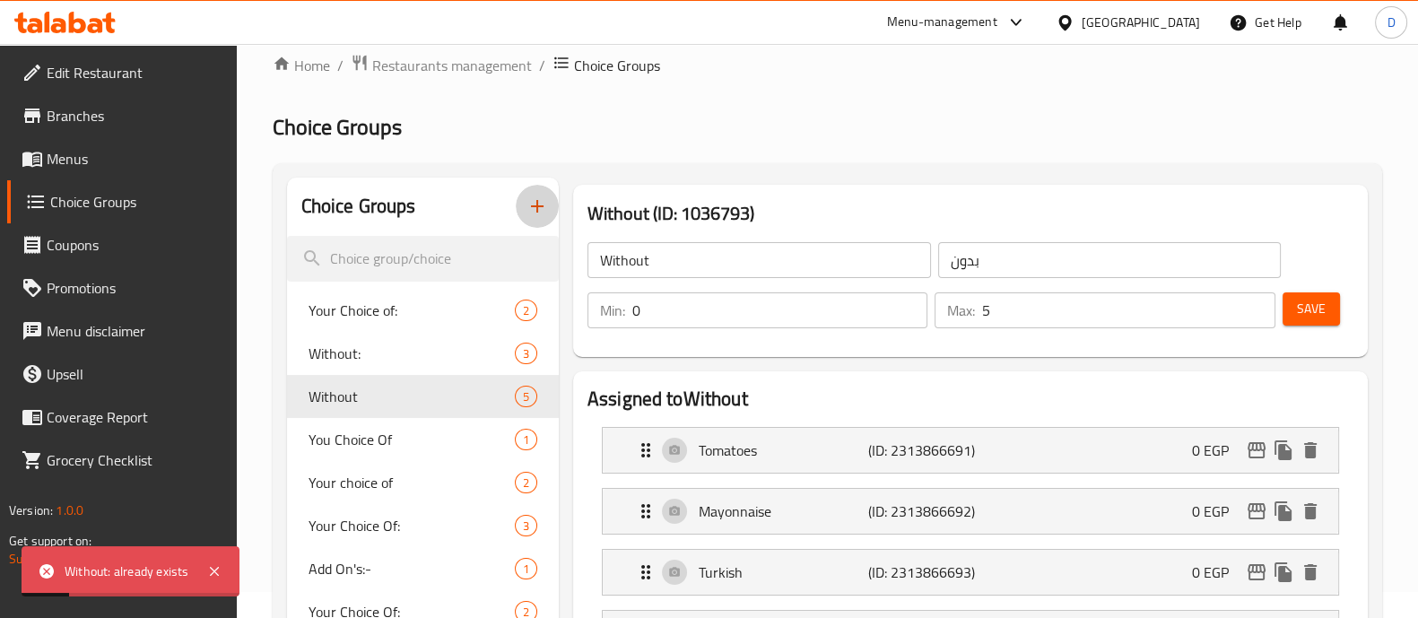
click at [534, 208] on icon "button" at bounding box center [537, 206] width 22 height 22
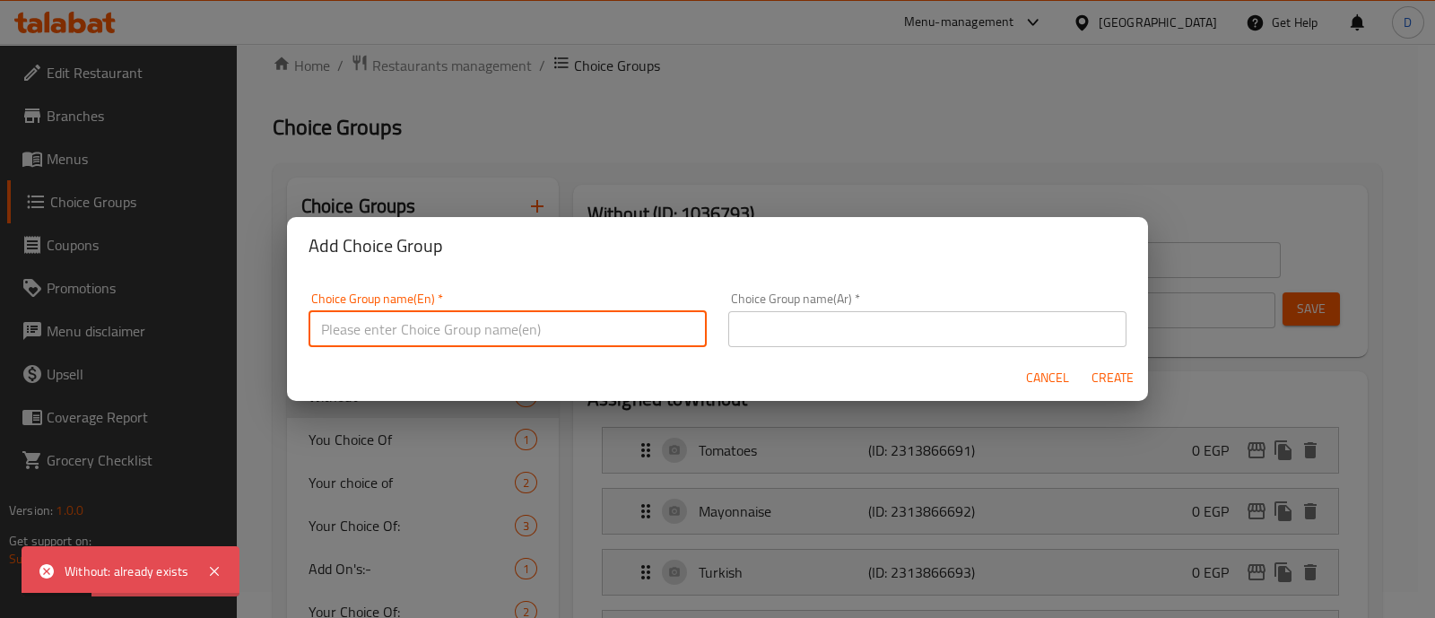
click at [418, 333] on input "text" at bounding box center [507, 329] width 398 height 36
type input "Without:;"
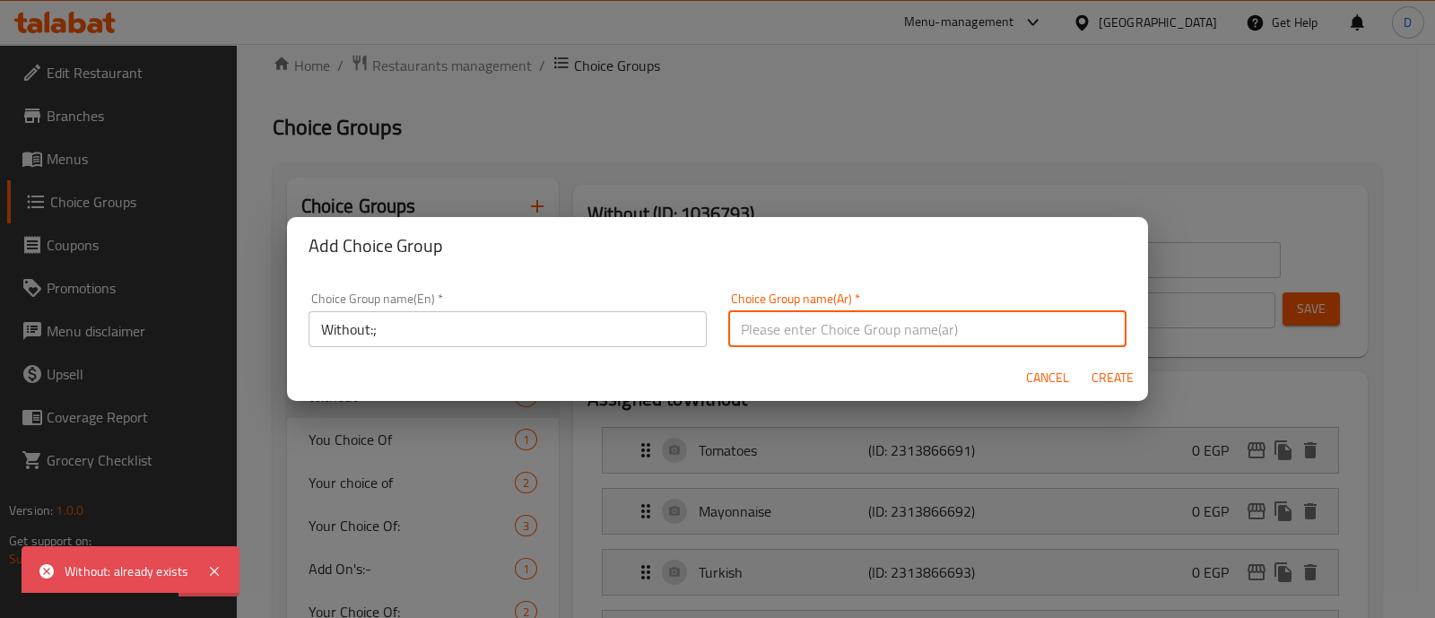
click at [807, 344] on input "text" at bounding box center [927, 329] width 398 height 36
type input "بدون"
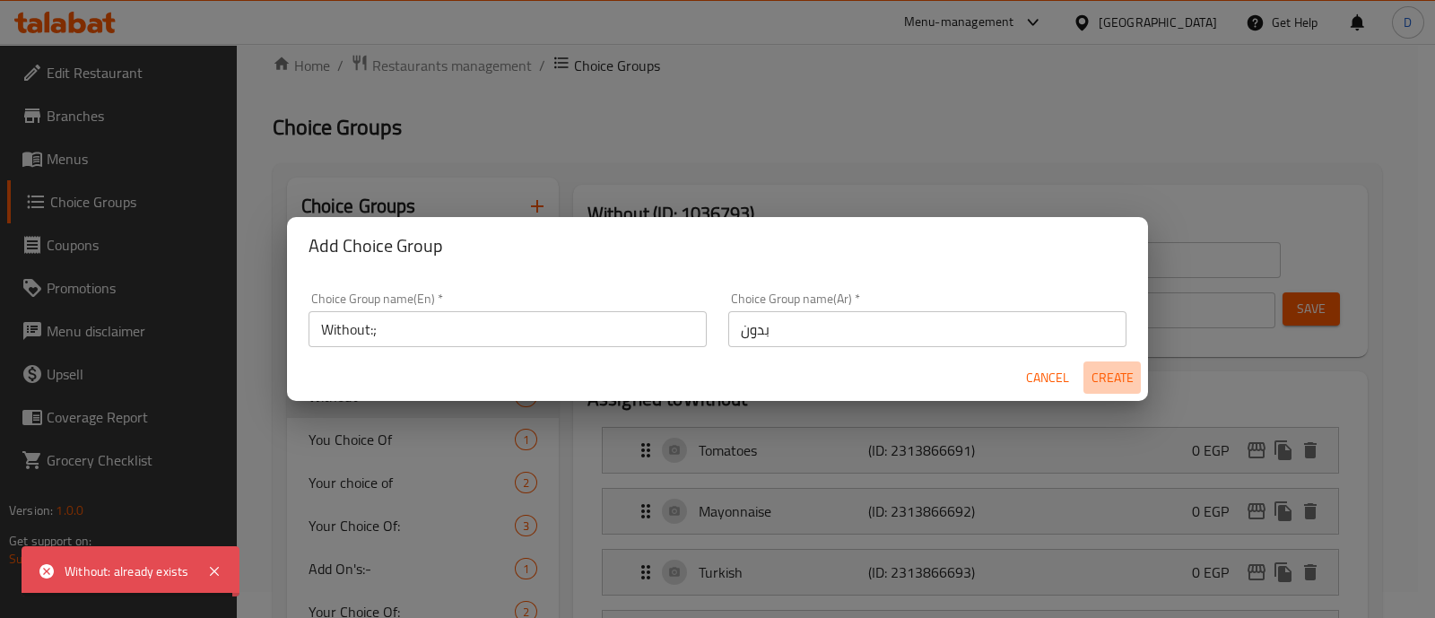
click at [1097, 377] on span "Create" at bounding box center [1111, 378] width 43 height 22
type input "Without:;"
type input "0"
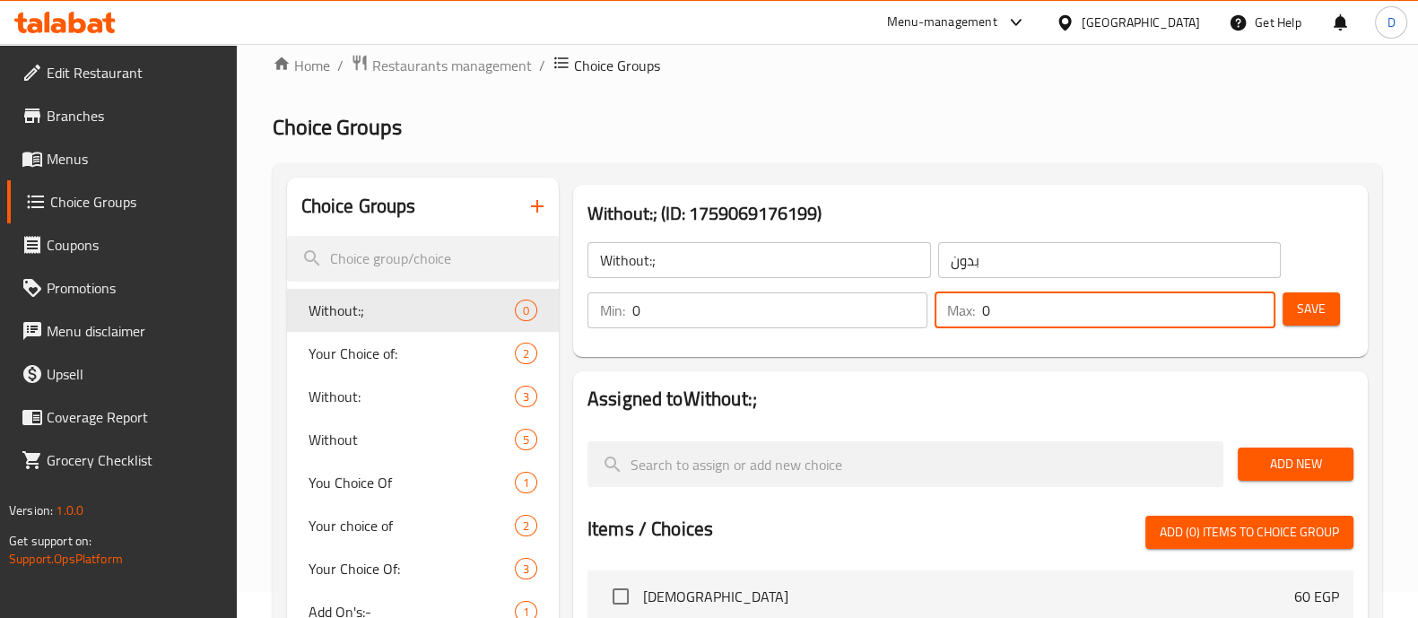
click at [1035, 298] on input "0" at bounding box center [1128, 310] width 292 height 36
type input "3"
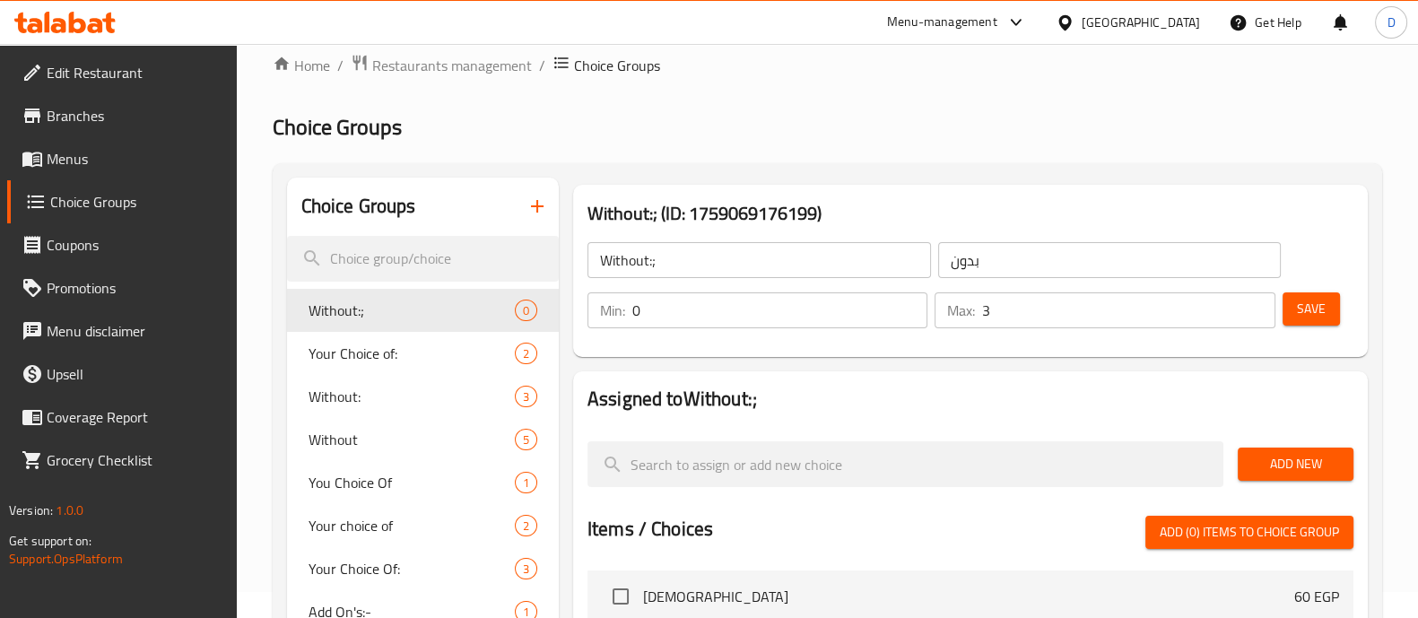
click at [985, 391] on h2 "Assigned to Without:;" at bounding box center [970, 399] width 766 height 27
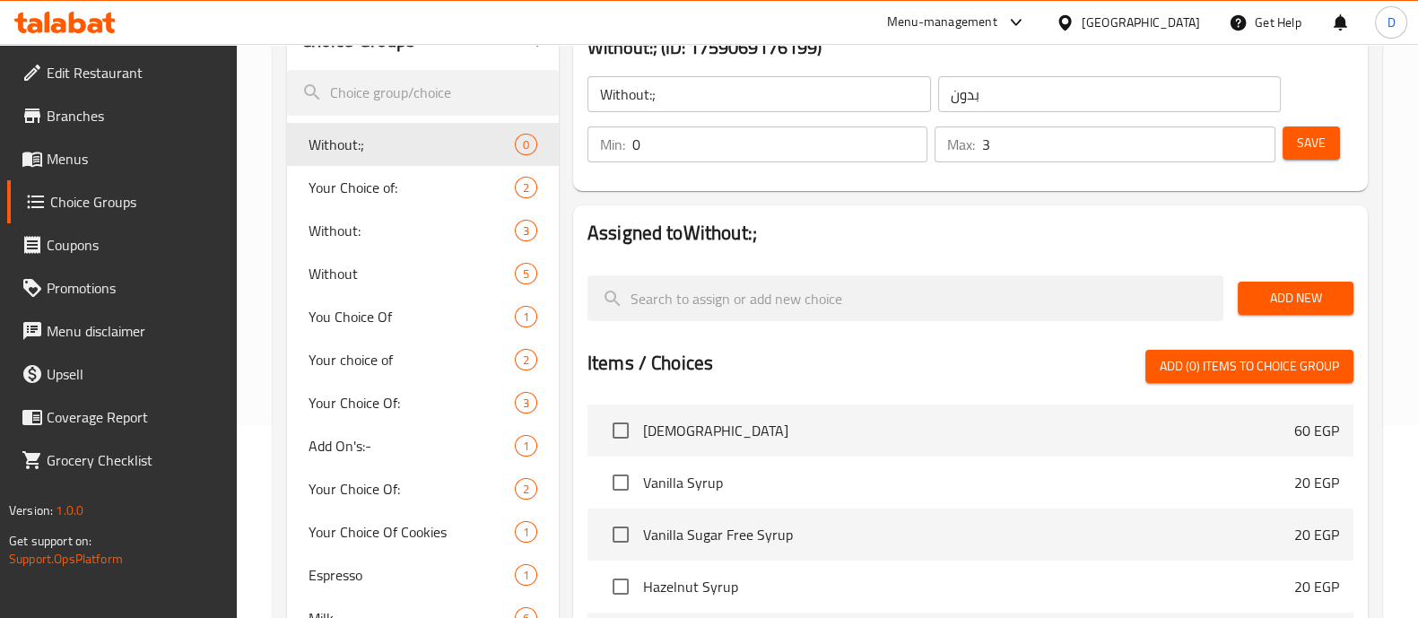
scroll to position [195, 0]
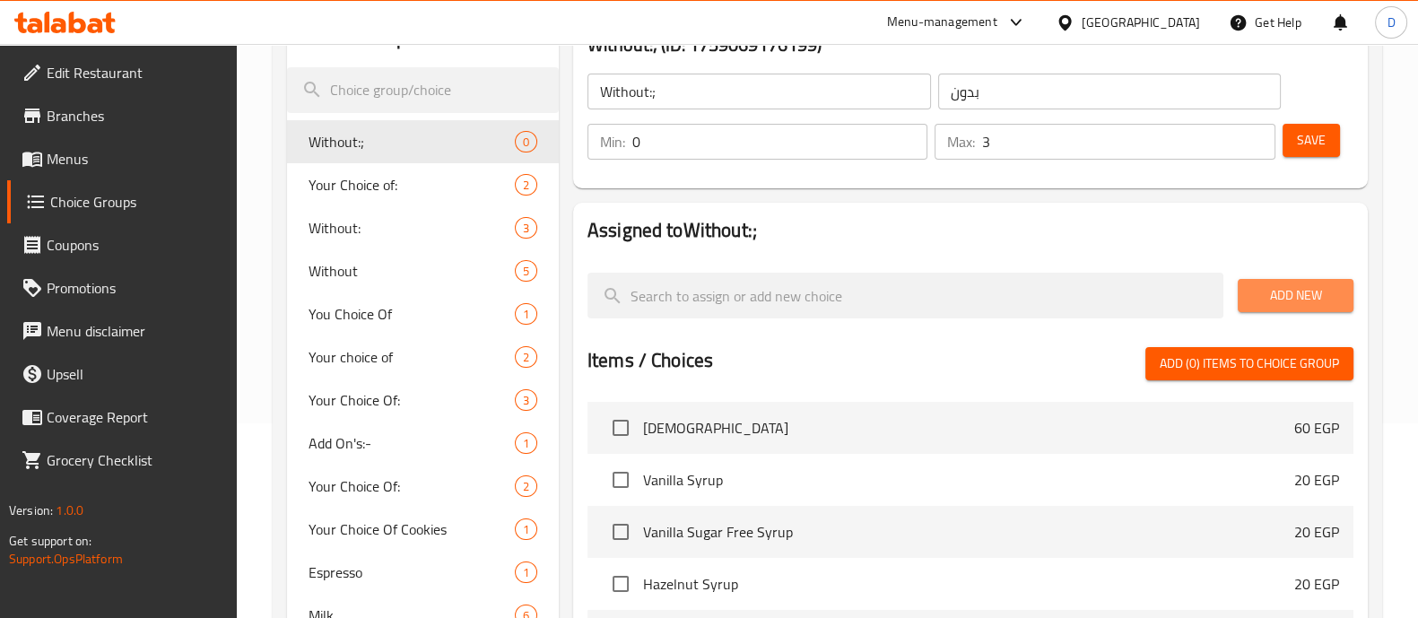
click at [1261, 281] on button "Add New" at bounding box center [1295, 295] width 116 height 33
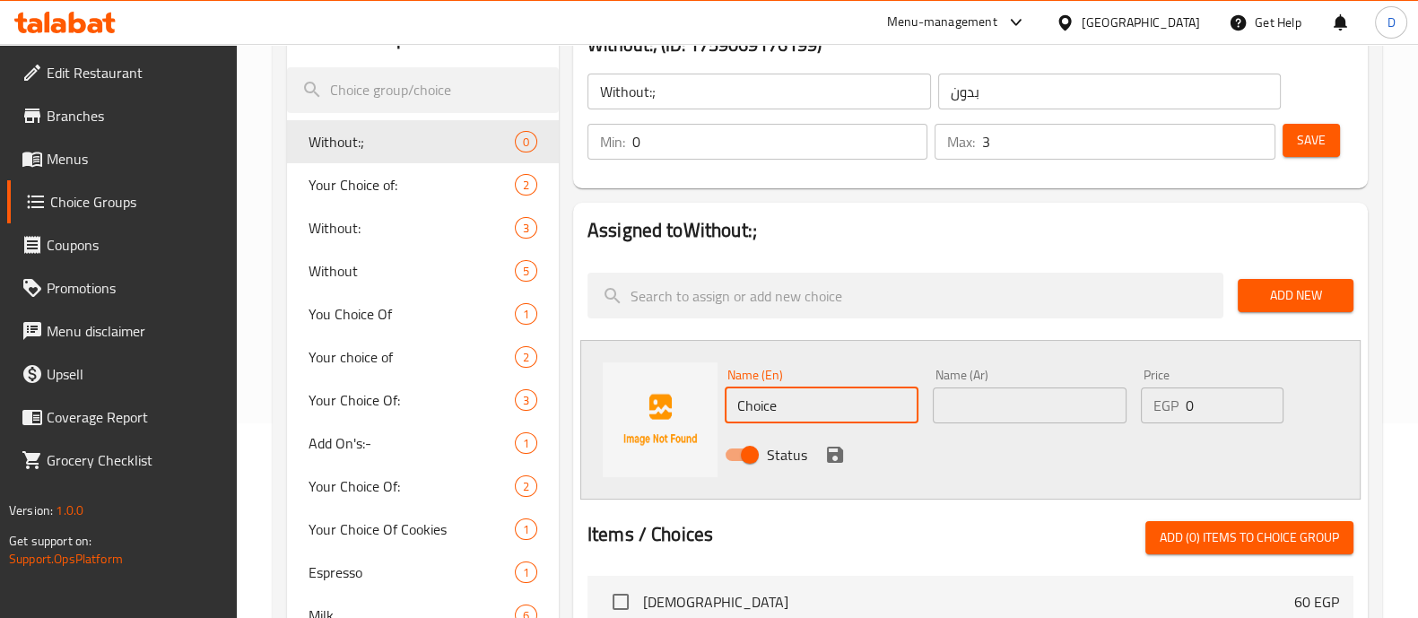
click at [810, 404] on input "Choice" at bounding box center [822, 405] width 194 height 36
paste input "Mayonnais"
type input "Mayonnaise"
click at [993, 422] on div "Name (Ar) Name (Ar)" at bounding box center [1029, 395] width 208 height 69
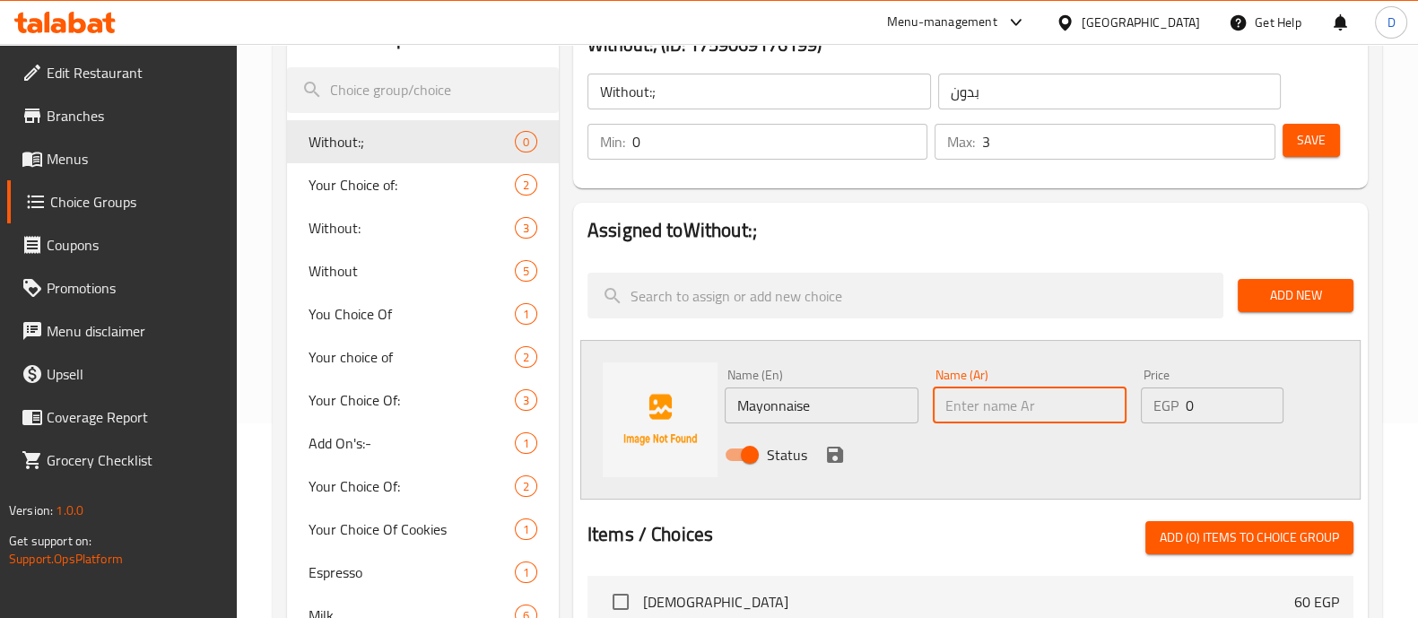
click at [986, 402] on input "text" at bounding box center [1030, 405] width 194 height 36
paste input "مايونيز"
type input "مايونيز"
click at [838, 462] on icon "save" at bounding box center [835, 455] width 22 height 22
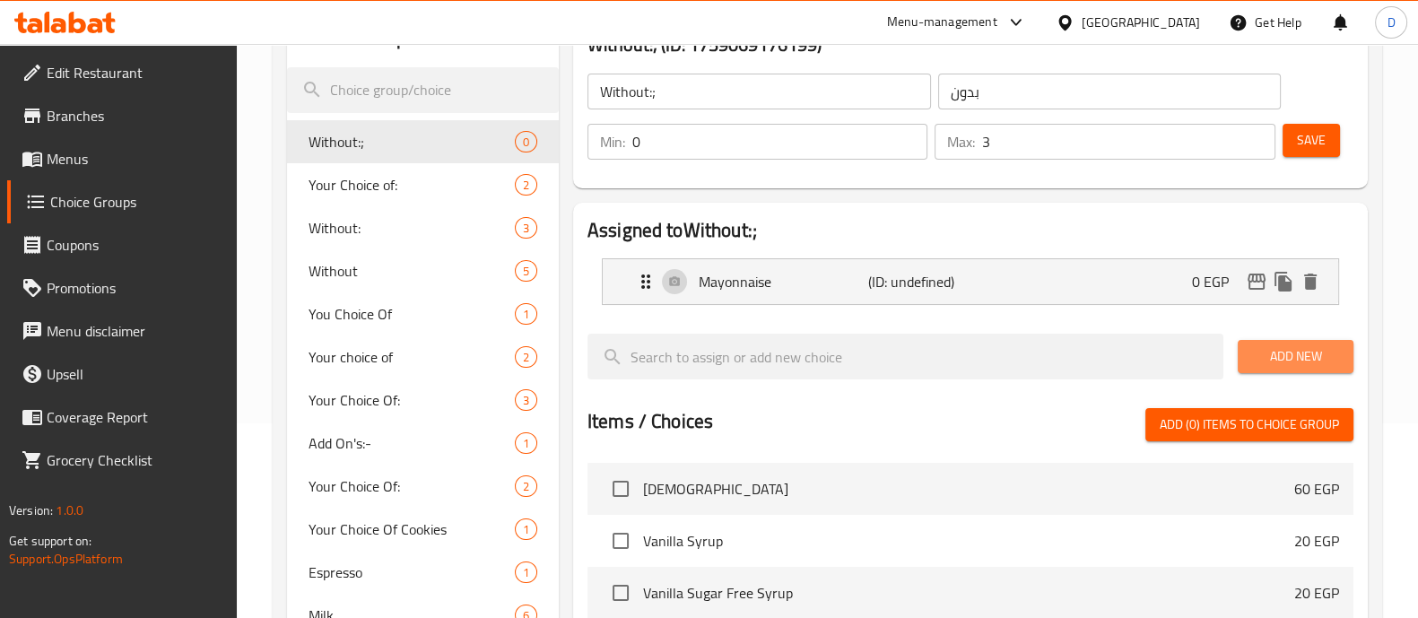
click at [1295, 360] on span "Add New" at bounding box center [1295, 356] width 87 height 22
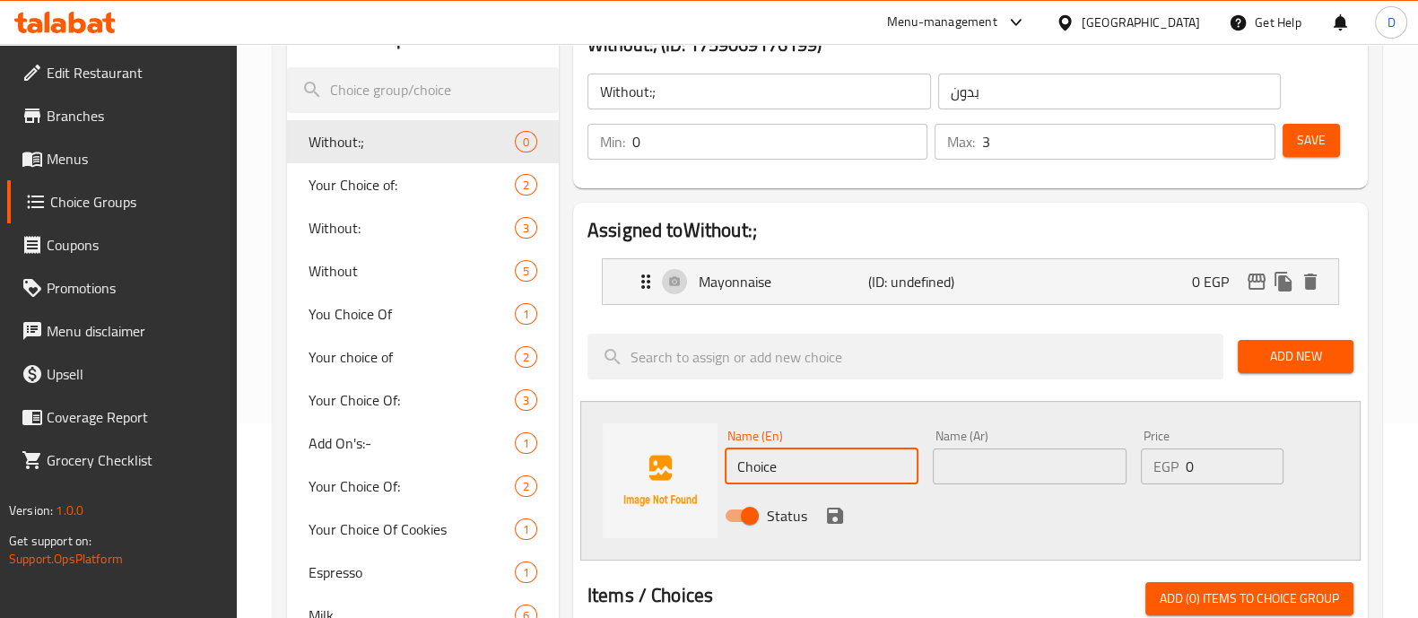
click at [801, 465] on input "Choice" at bounding box center [822, 466] width 194 height 36
paste input "Mushrooms"
type input "Mushrooms"
click at [1039, 474] on input "text" at bounding box center [1030, 466] width 194 height 36
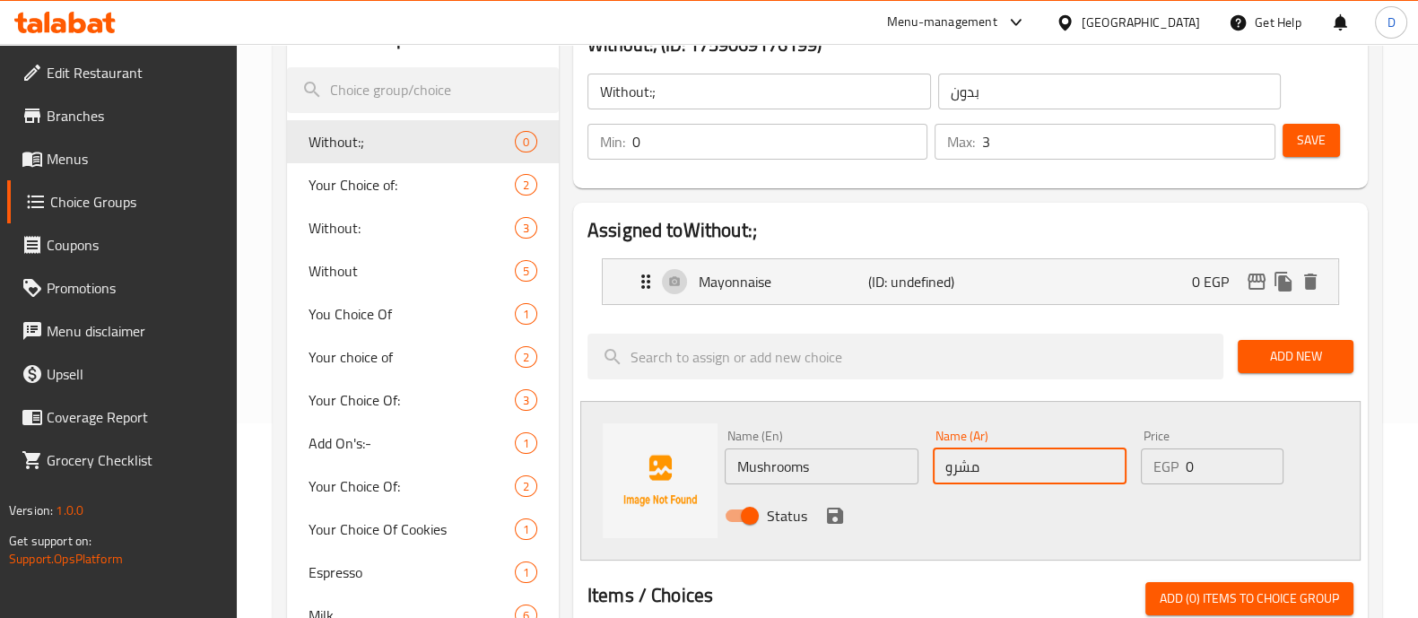
type input "مشروم"
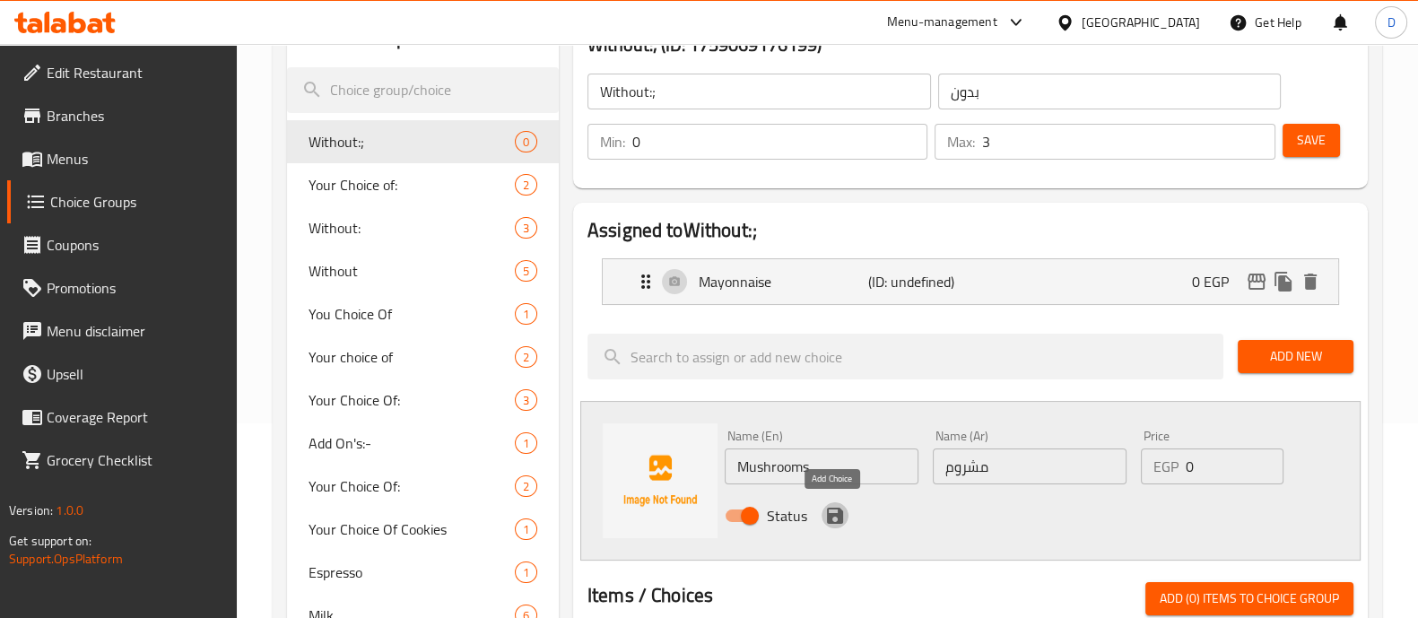
click at [834, 512] on icon "save" at bounding box center [835, 516] width 16 height 16
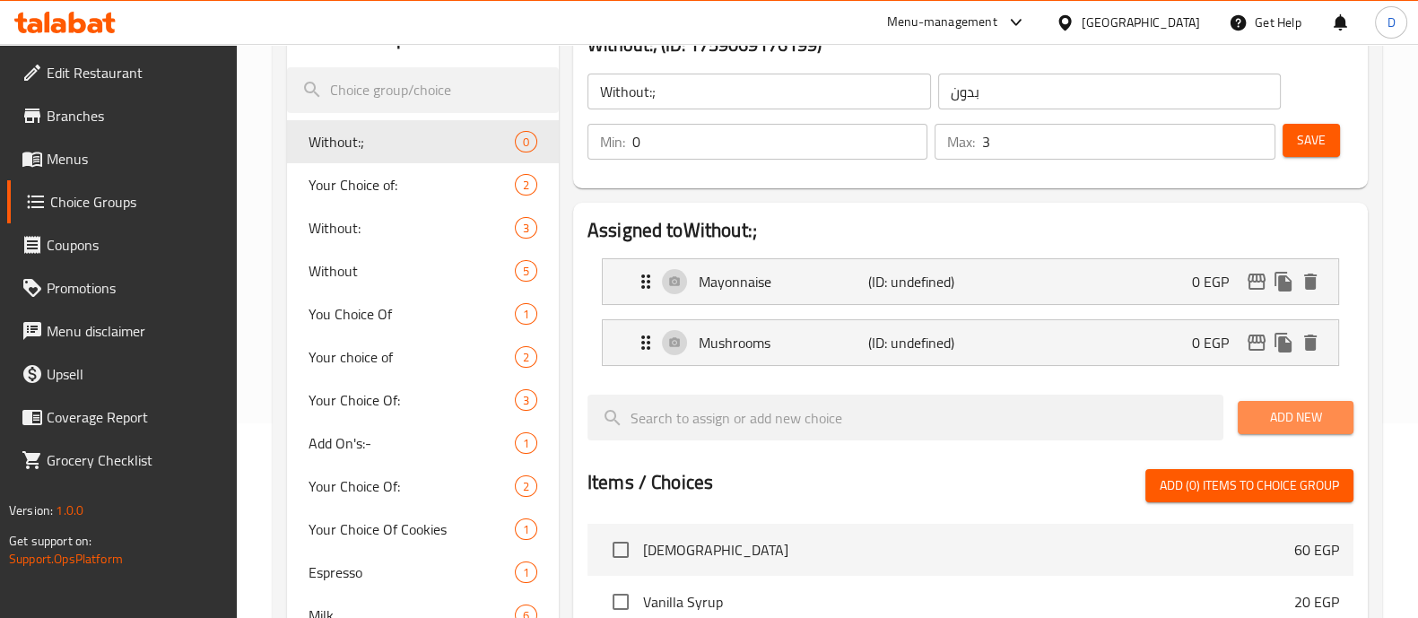
click at [1287, 406] on span "Add New" at bounding box center [1295, 417] width 87 height 22
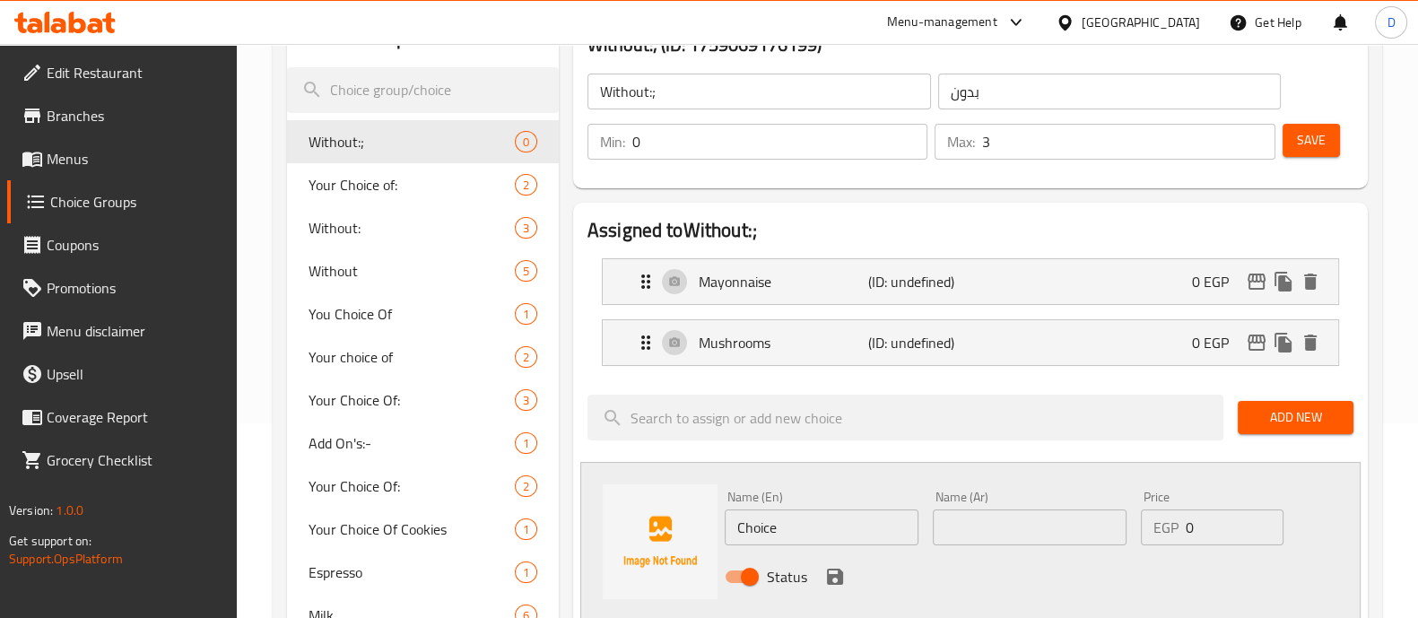
click at [826, 531] on input "Choice" at bounding box center [822, 527] width 194 height 36
paste input "aramelized Onions"
type input "Caramelized Onions"
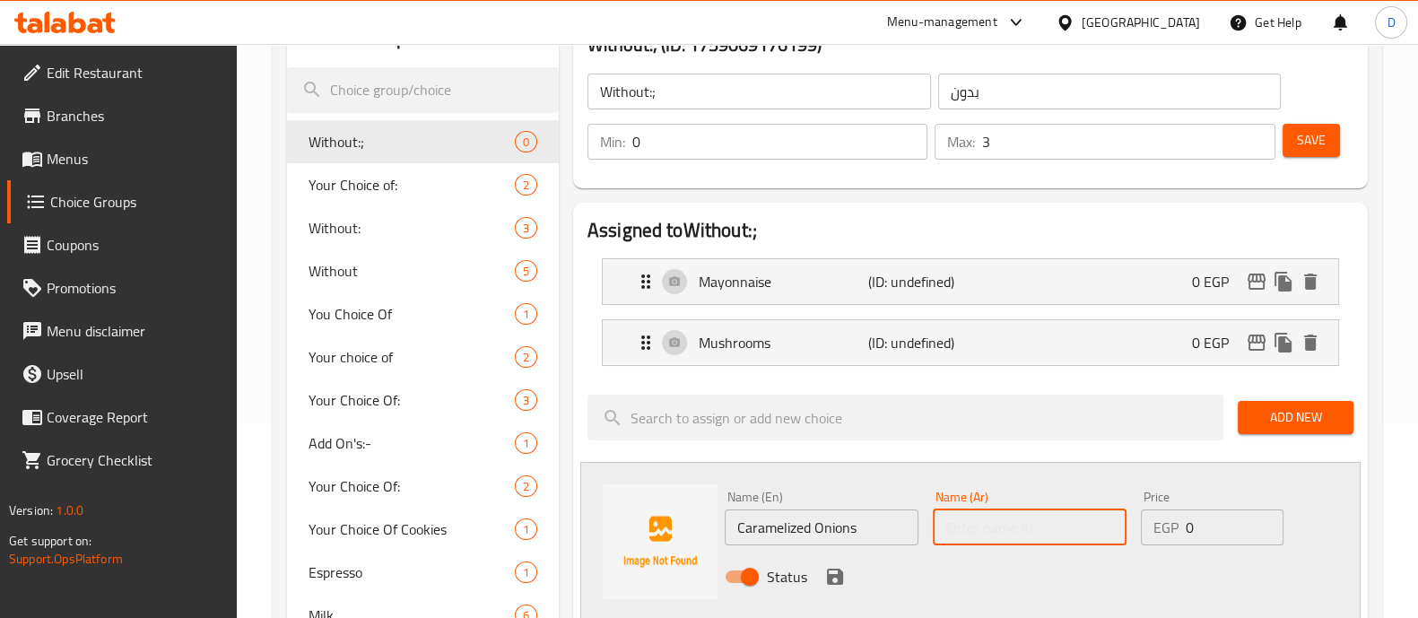
click at [968, 534] on input "text" at bounding box center [1030, 527] width 194 height 36
paste input "بصل مكرمل"
type input "بصل مكرمل"
click at [829, 569] on icon "save" at bounding box center [835, 577] width 22 height 22
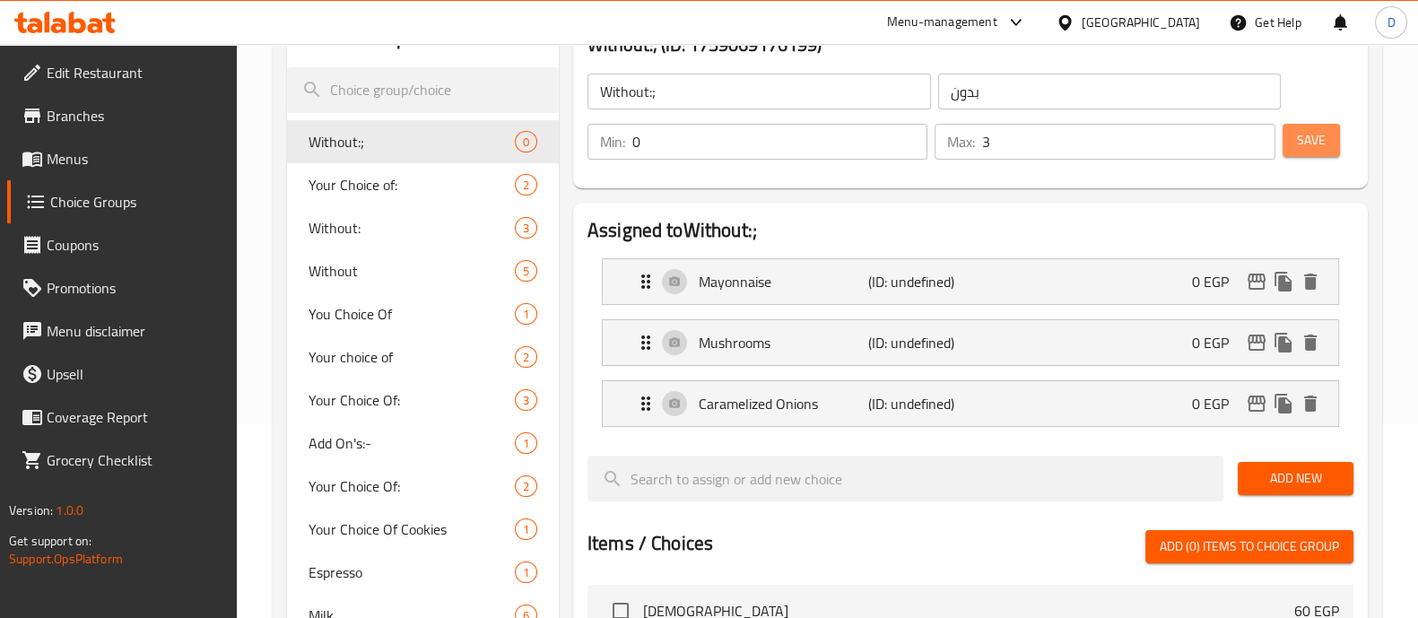
click at [1332, 136] on button "Save" at bounding box center [1310, 140] width 57 height 33
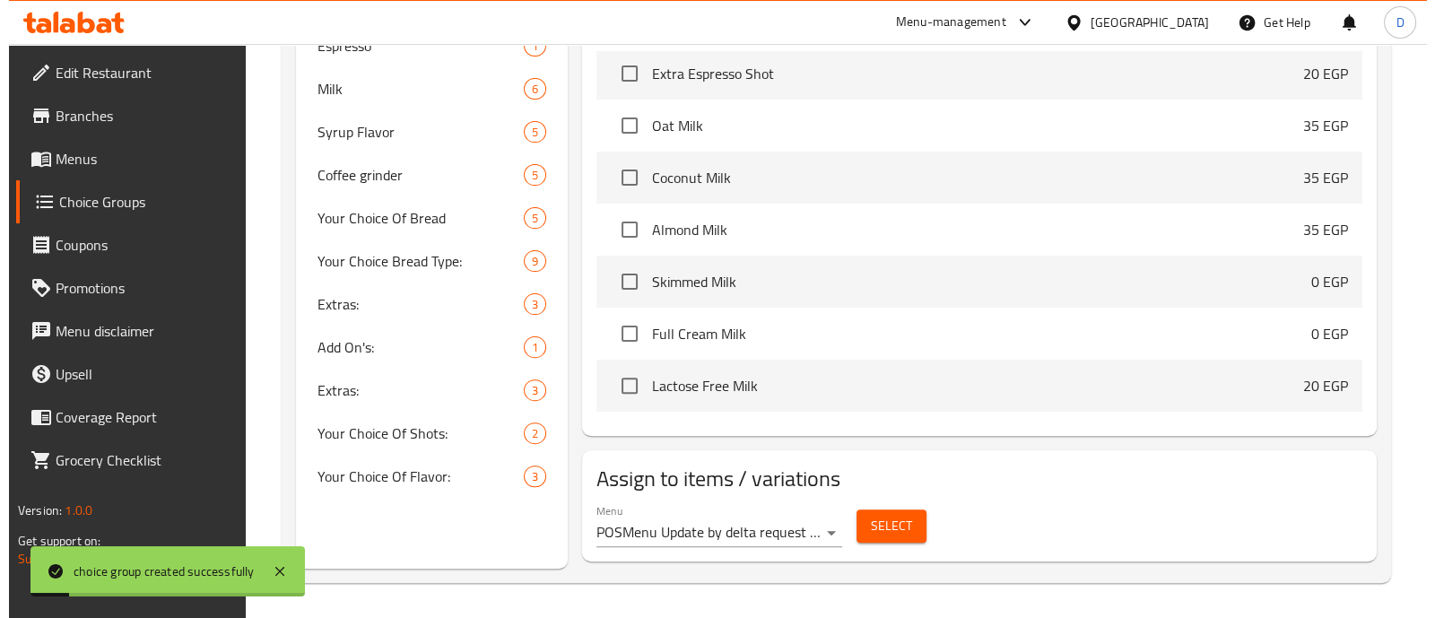
scroll to position [371, 0]
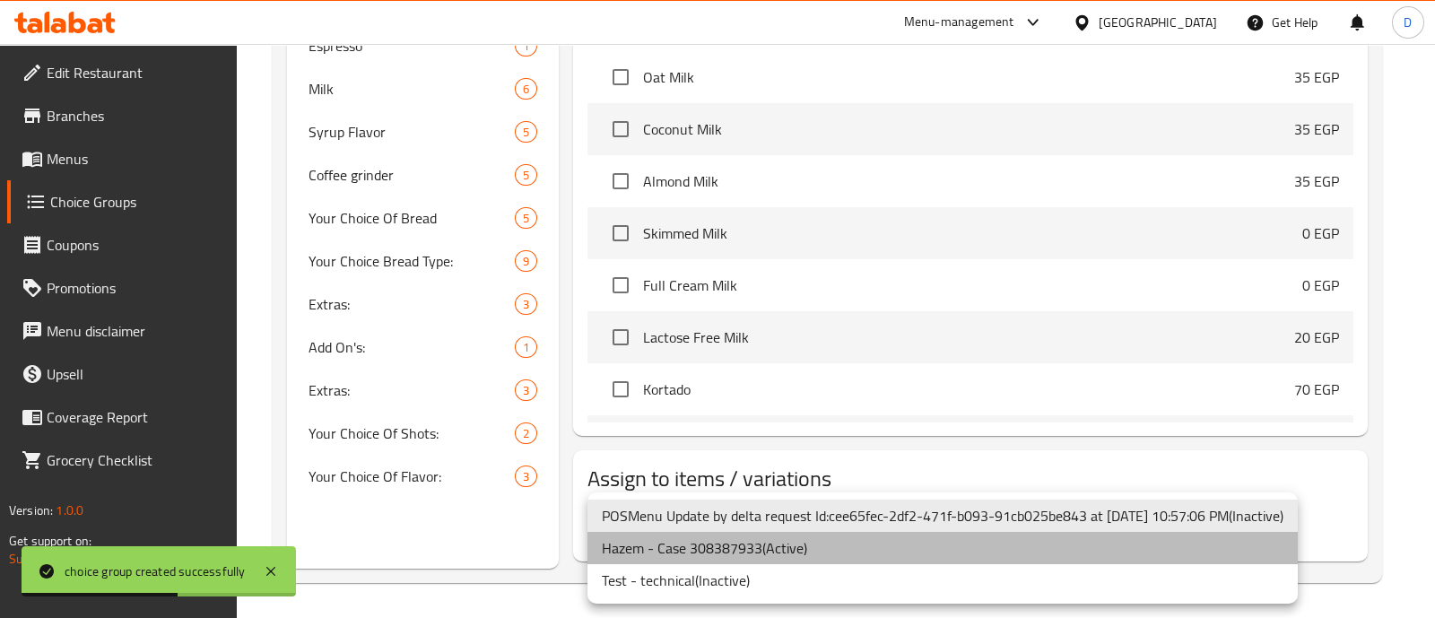
click at [811, 543] on li "Hazem - Case 308387933 ( Active )" at bounding box center [942, 548] width 710 height 32
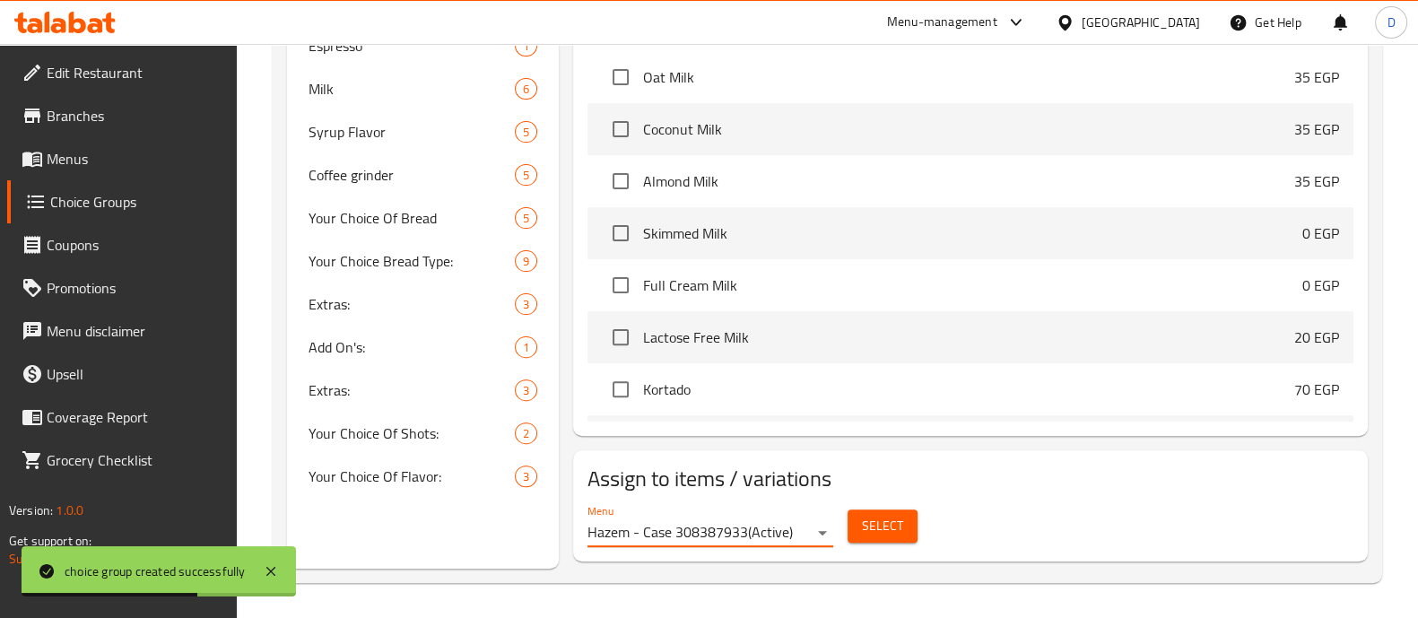
click at [886, 522] on span "Select" at bounding box center [882, 526] width 41 height 22
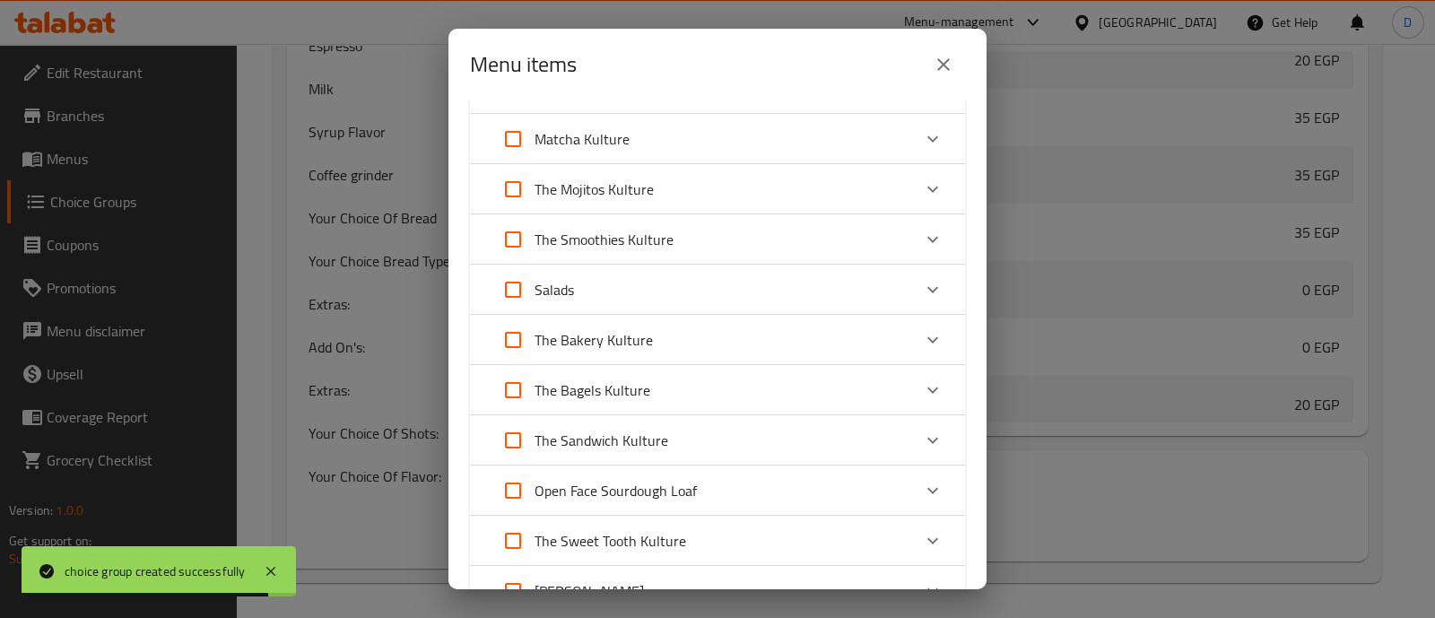
scroll to position [247, 0]
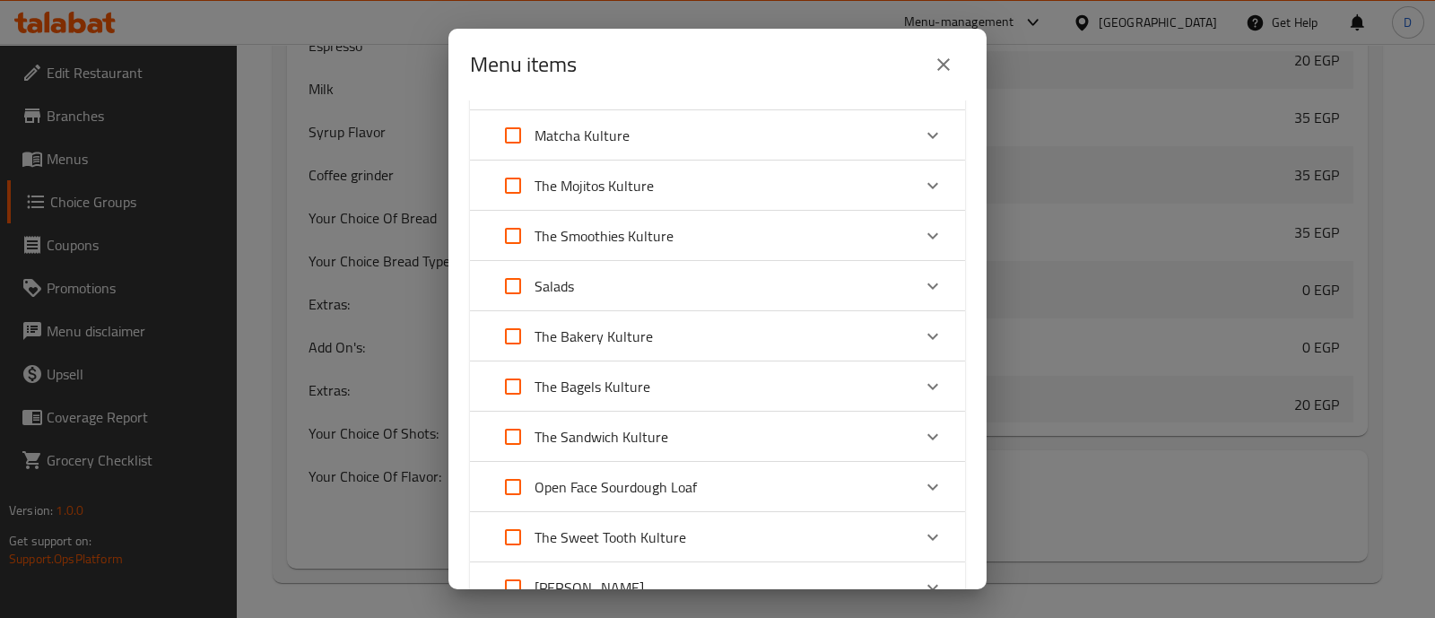
click at [681, 435] on div "The Sandwich Kulture" at bounding box center [701, 436] width 420 height 43
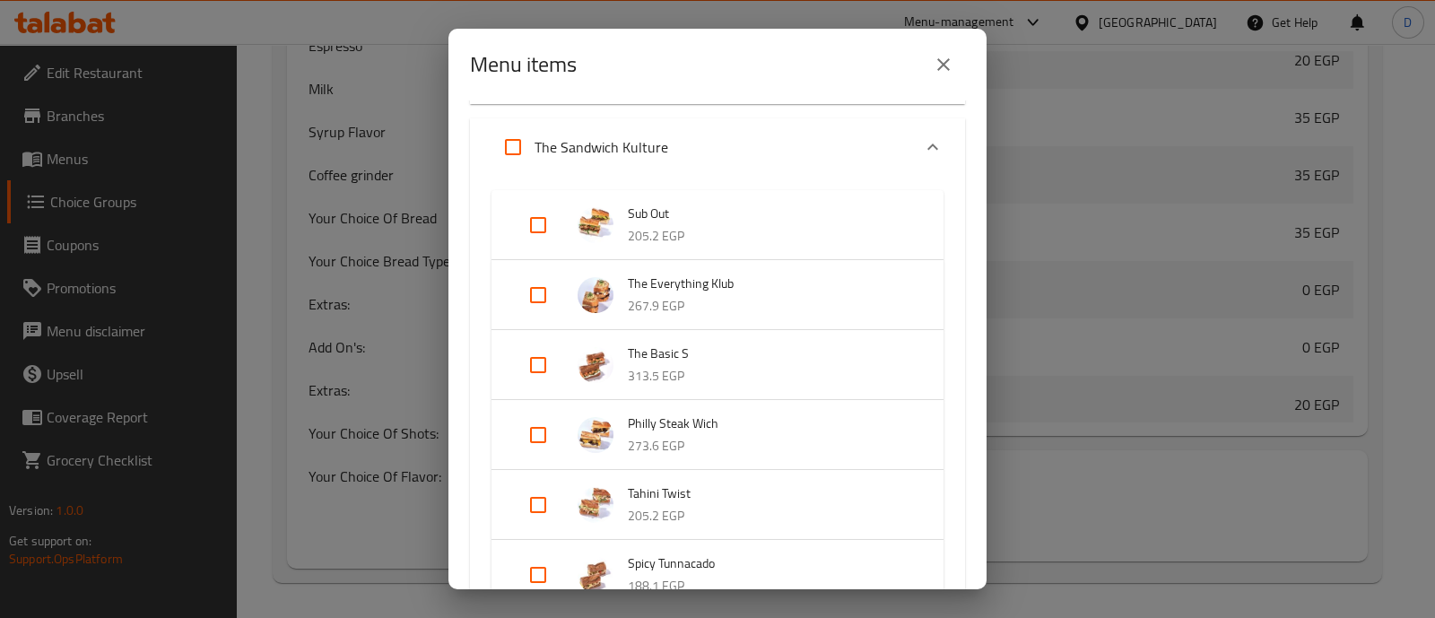
scroll to position [560, 0]
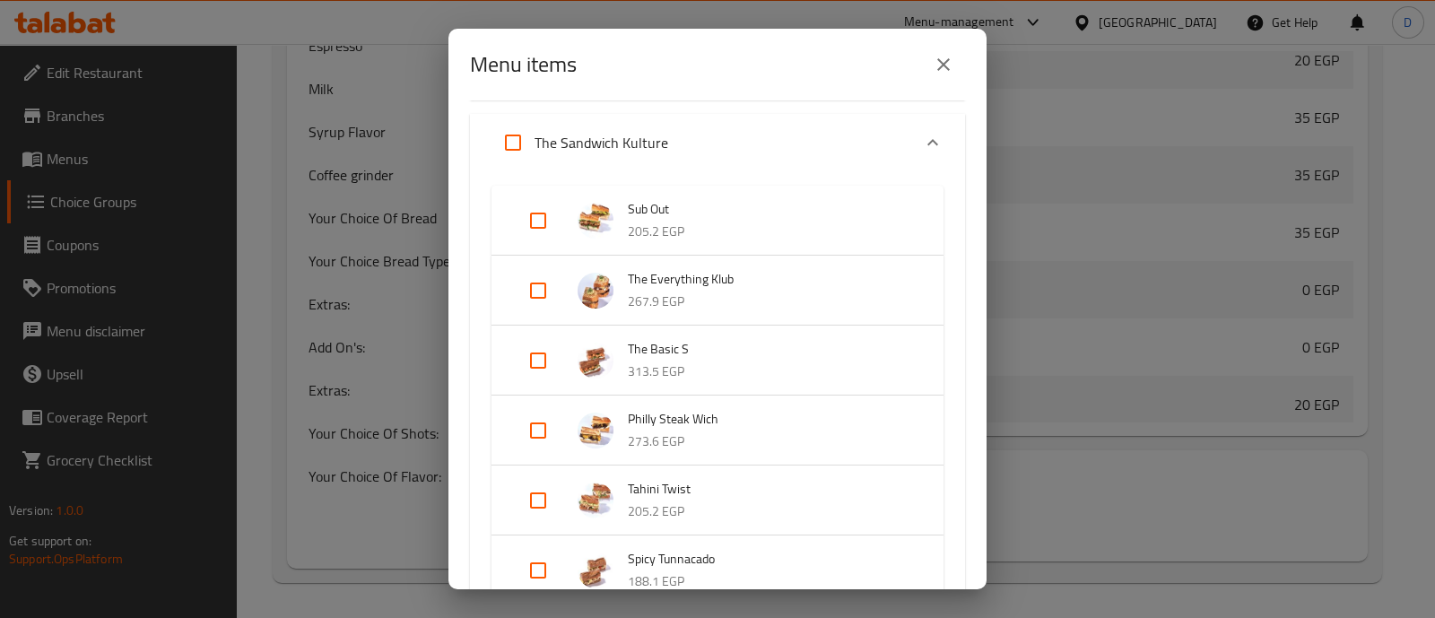
click at [542, 435] on input "Expand" at bounding box center [537, 430] width 43 height 43
checkbox input "true"
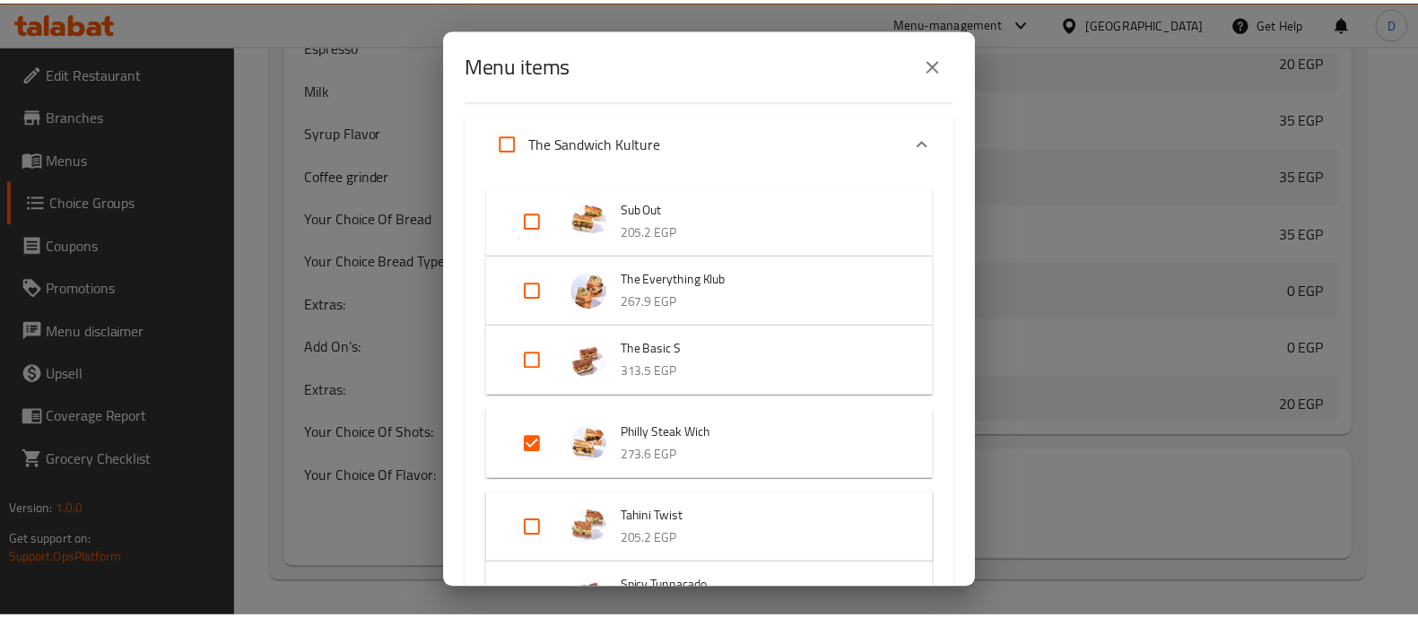
scroll to position [1112, 0]
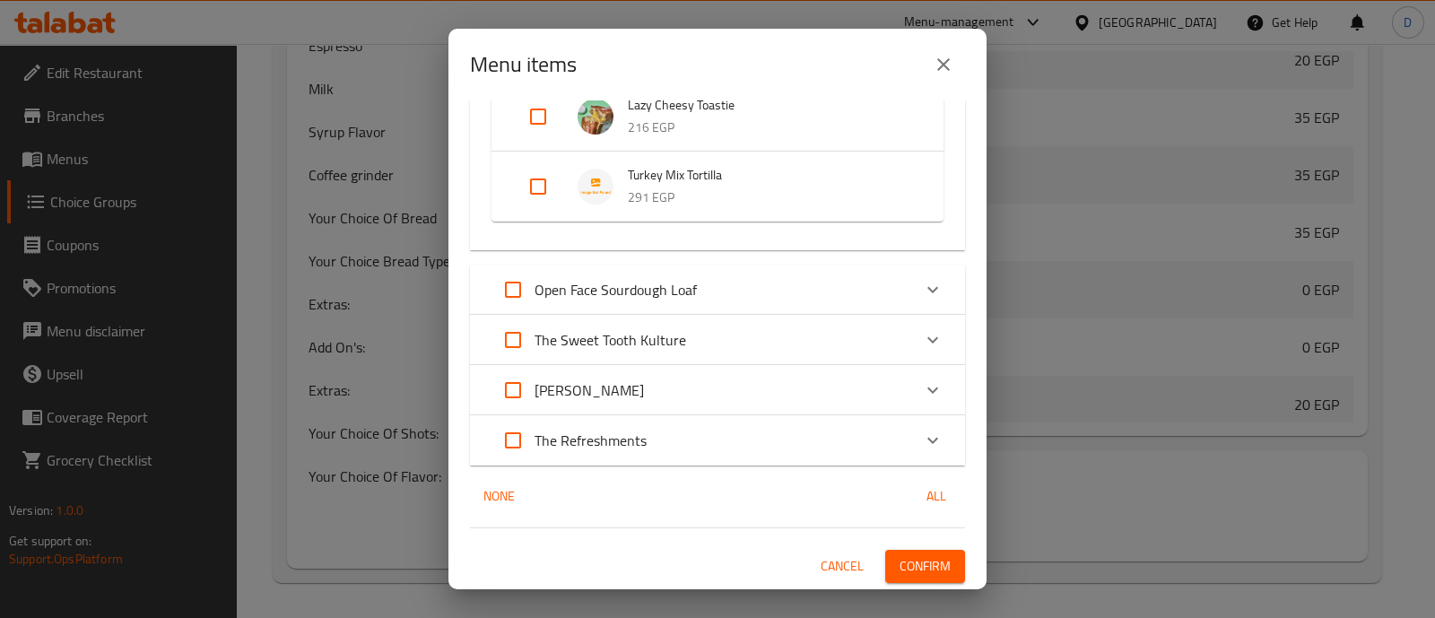
click at [904, 556] on span "Confirm" at bounding box center [924, 566] width 51 height 22
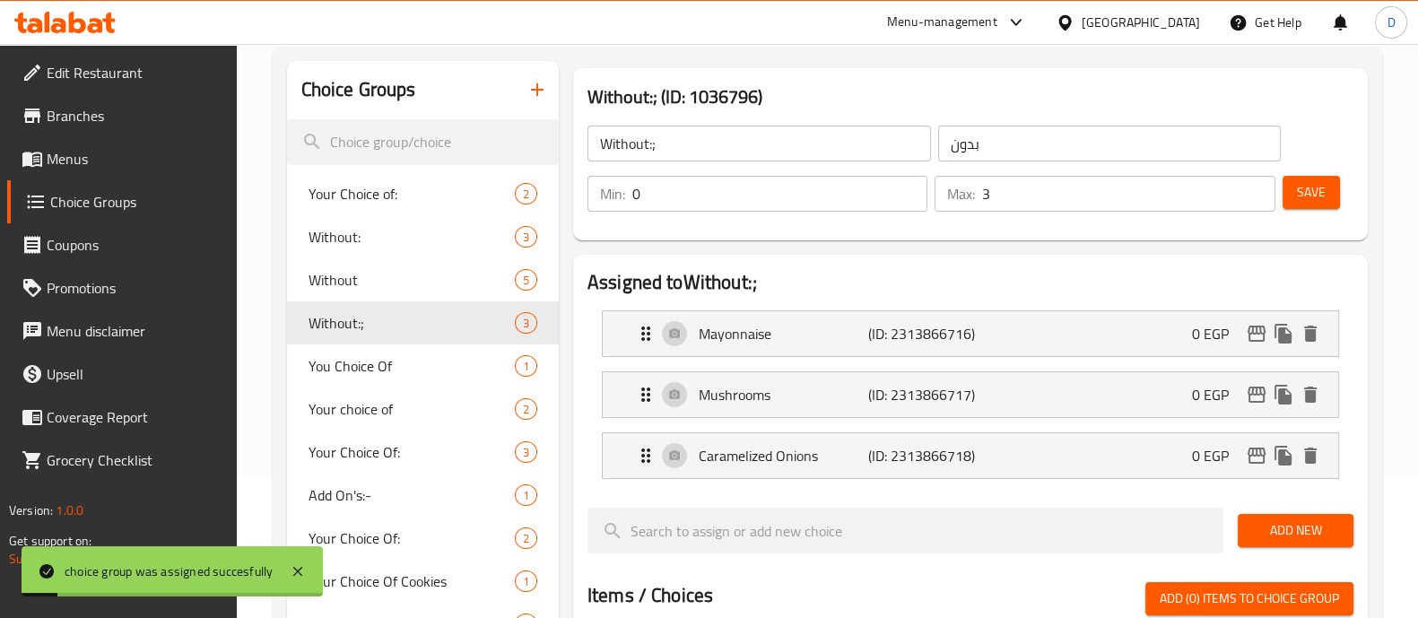
scroll to position [0, 0]
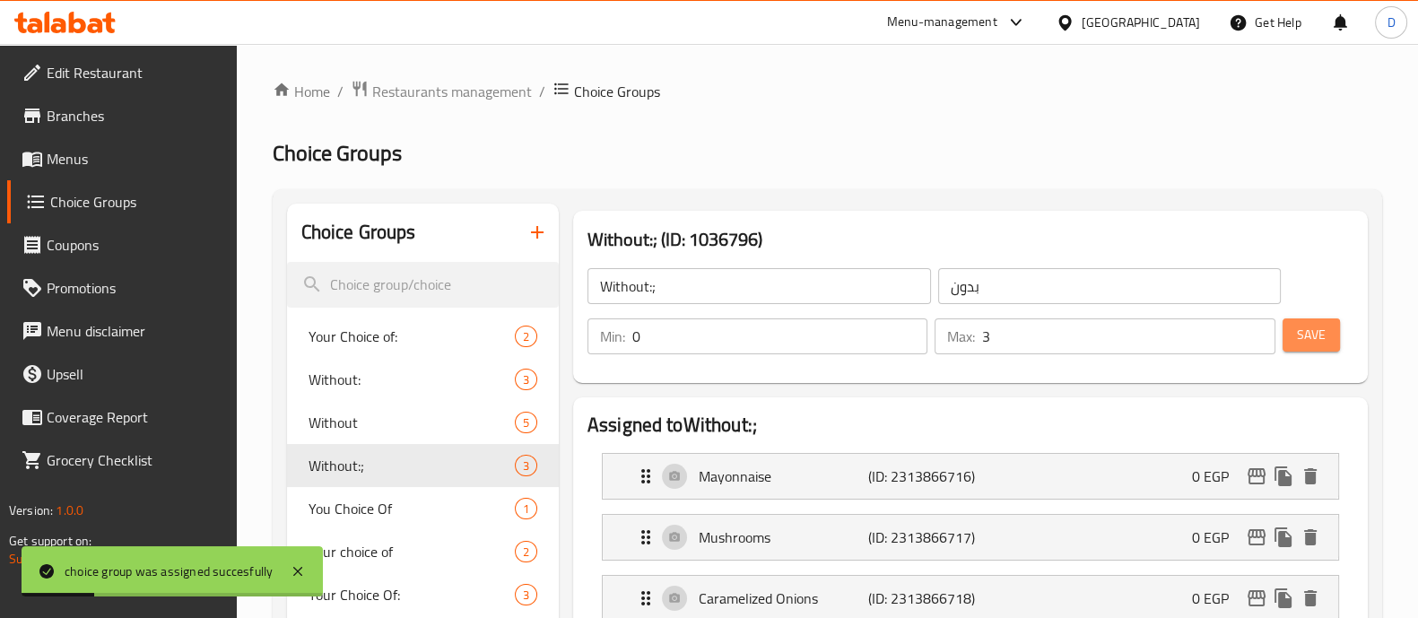
click at [1311, 333] on span "Save" at bounding box center [1311, 335] width 29 height 22
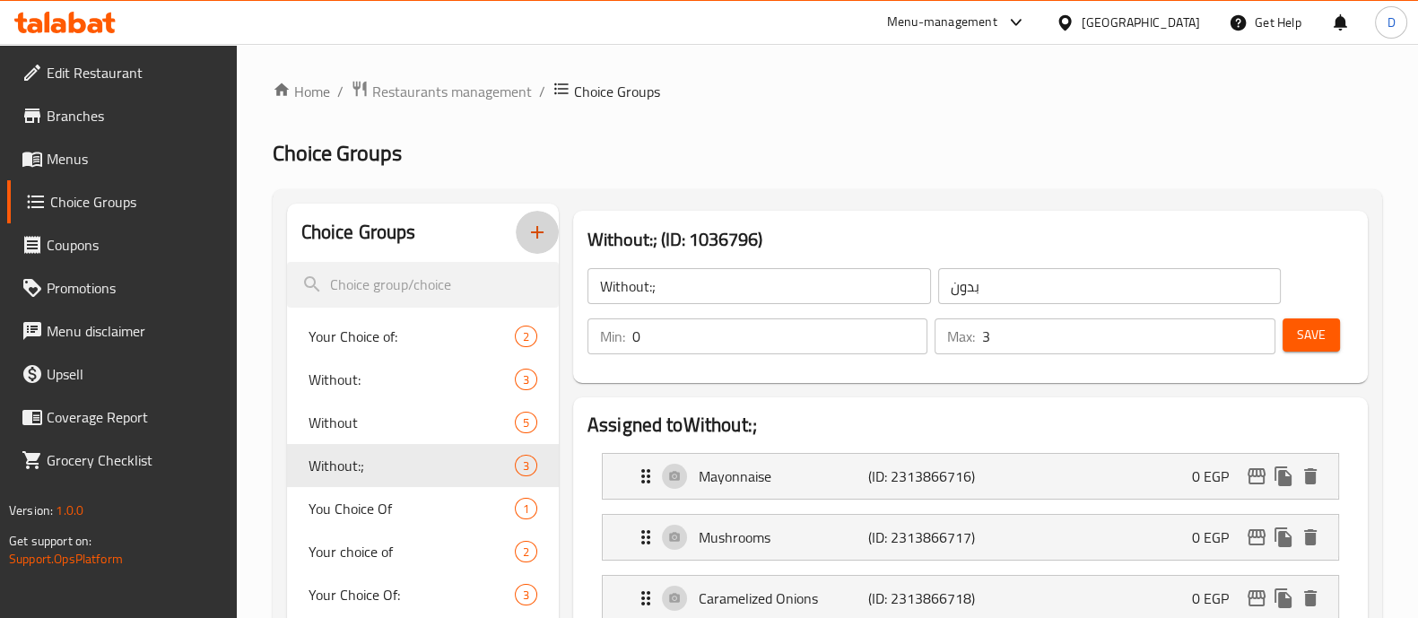
click at [547, 229] on button "button" at bounding box center [537, 232] width 43 height 43
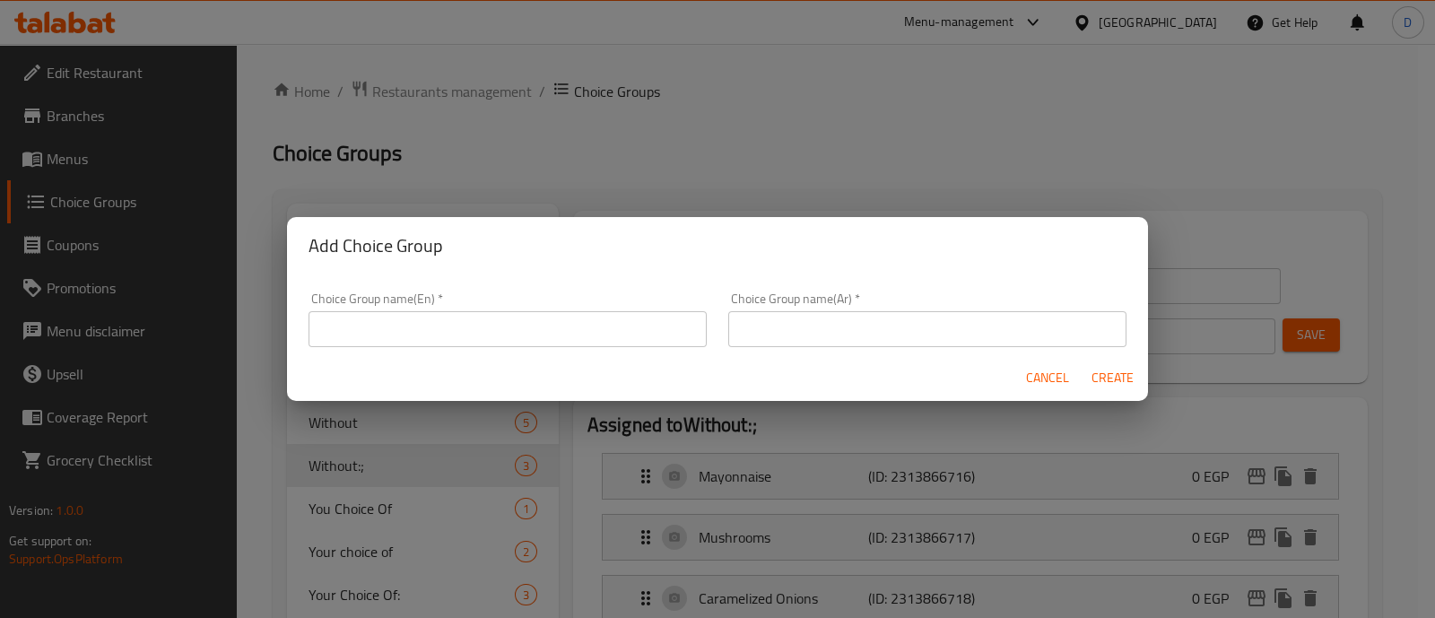
click at [456, 322] on input "text" at bounding box center [507, 329] width 398 height 36
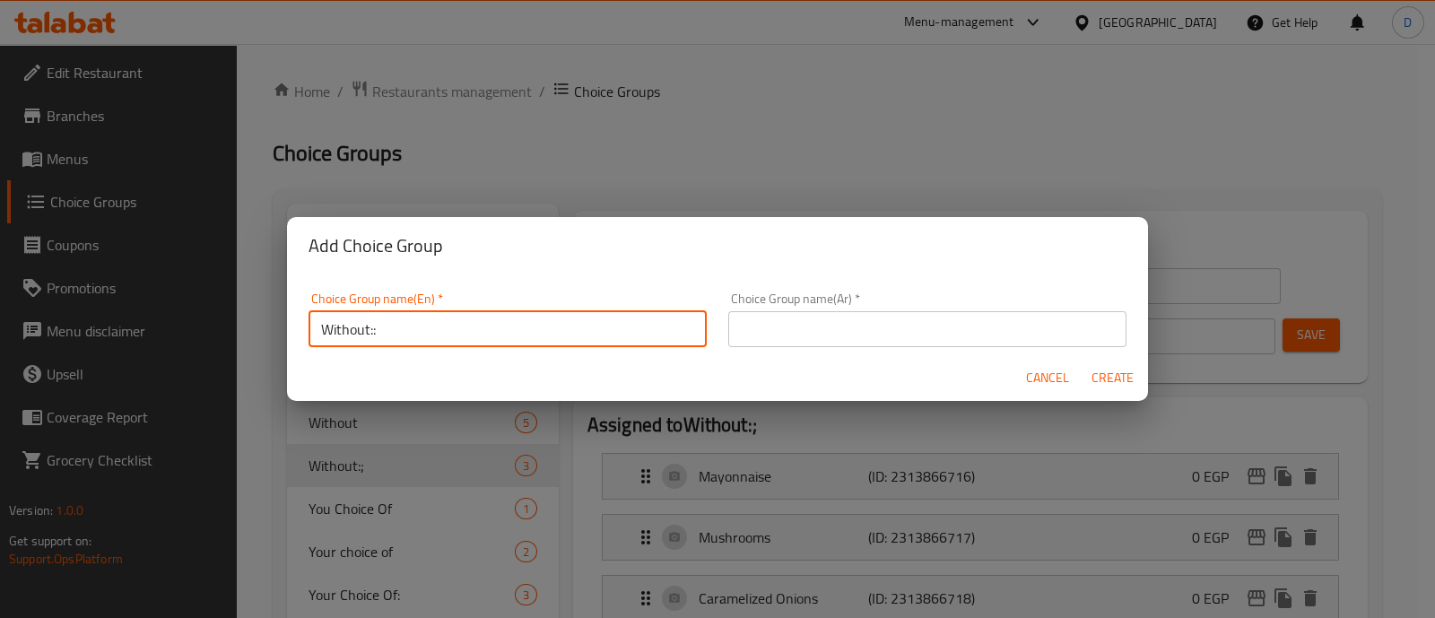
type input "Without::"
click at [820, 342] on input "text" at bounding box center [927, 329] width 398 height 36
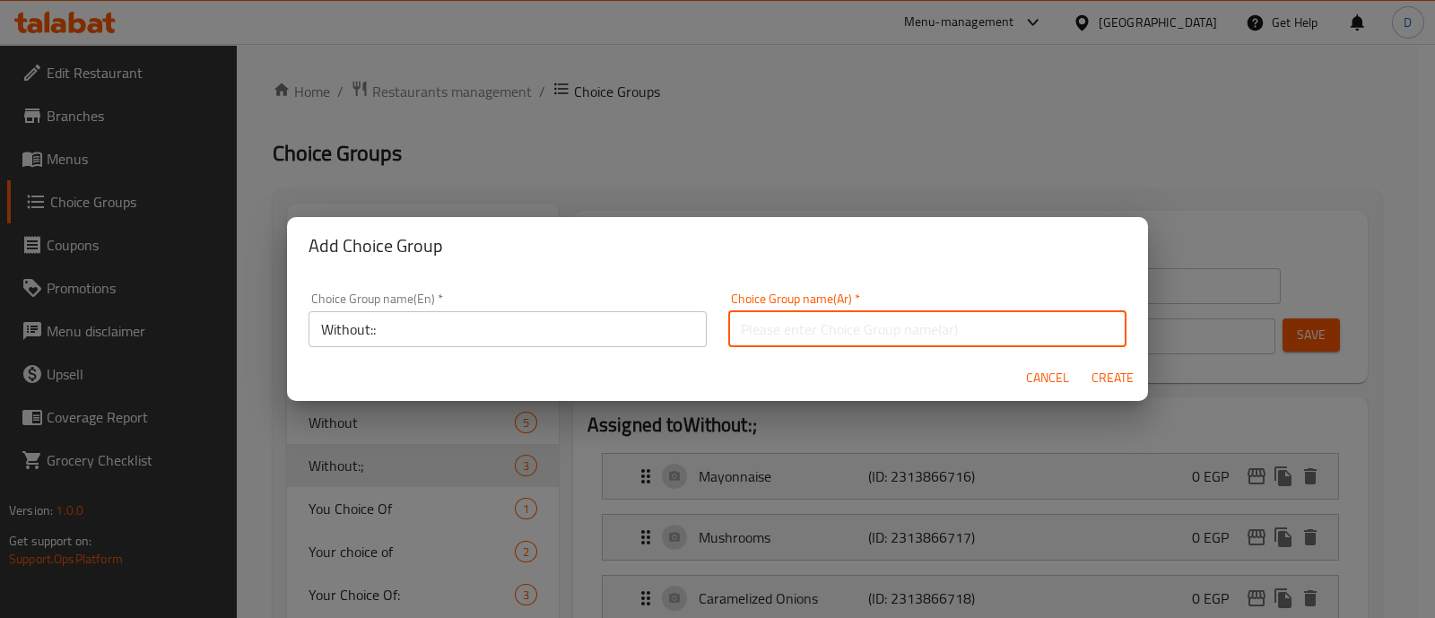
type input "بدون"
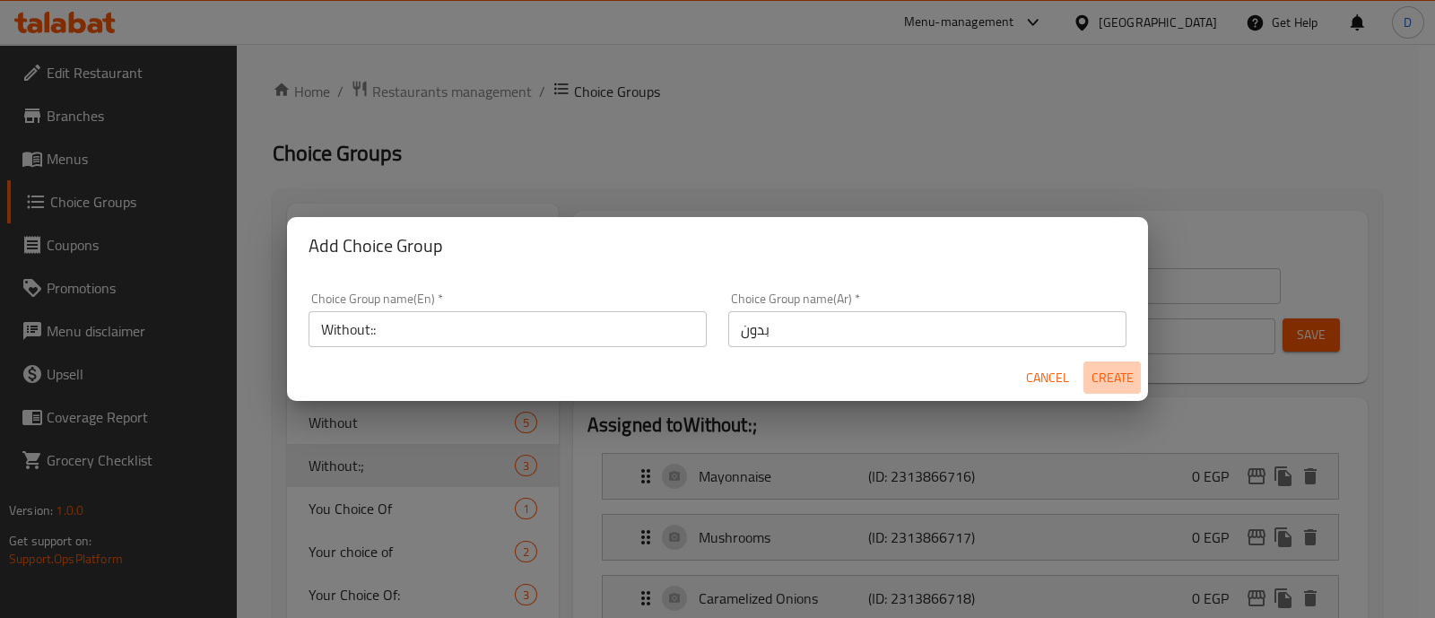
click at [1116, 376] on span "Create" at bounding box center [1111, 378] width 43 height 22
type input "Without::"
type input "0"
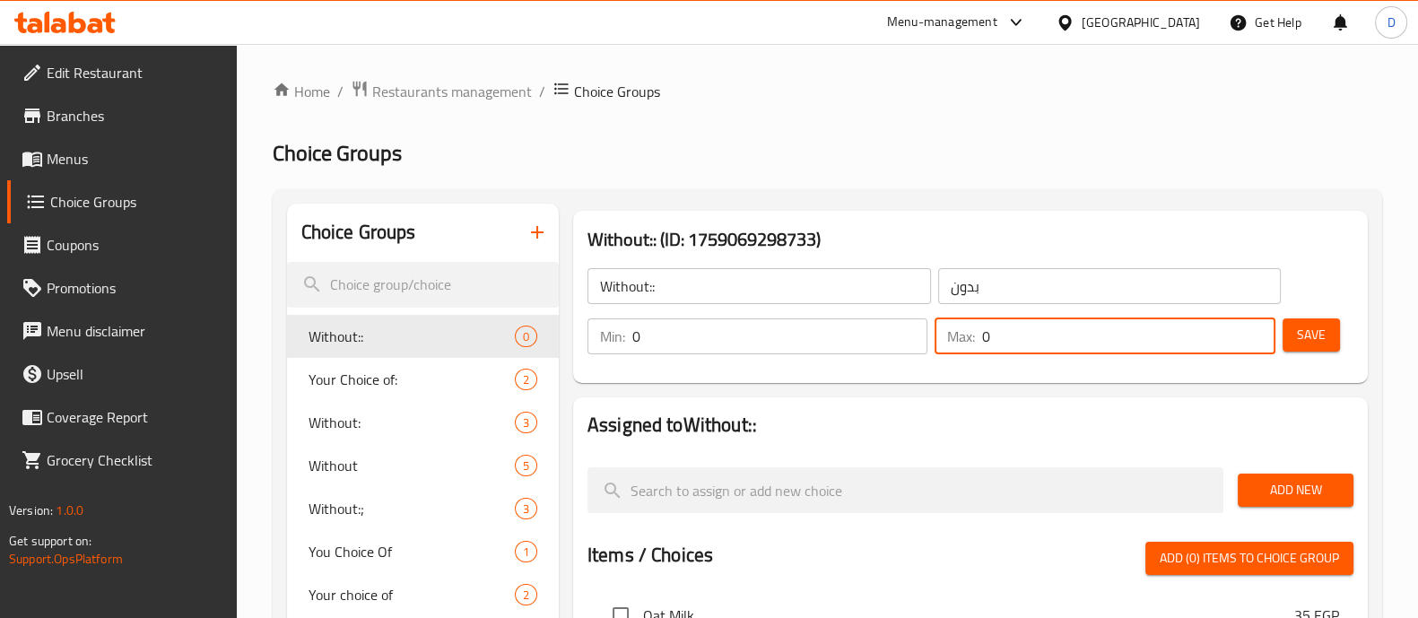
click at [1067, 318] on input "0" at bounding box center [1128, 336] width 292 height 36
type input "3"
click at [1265, 504] on button "Add New" at bounding box center [1295, 489] width 116 height 33
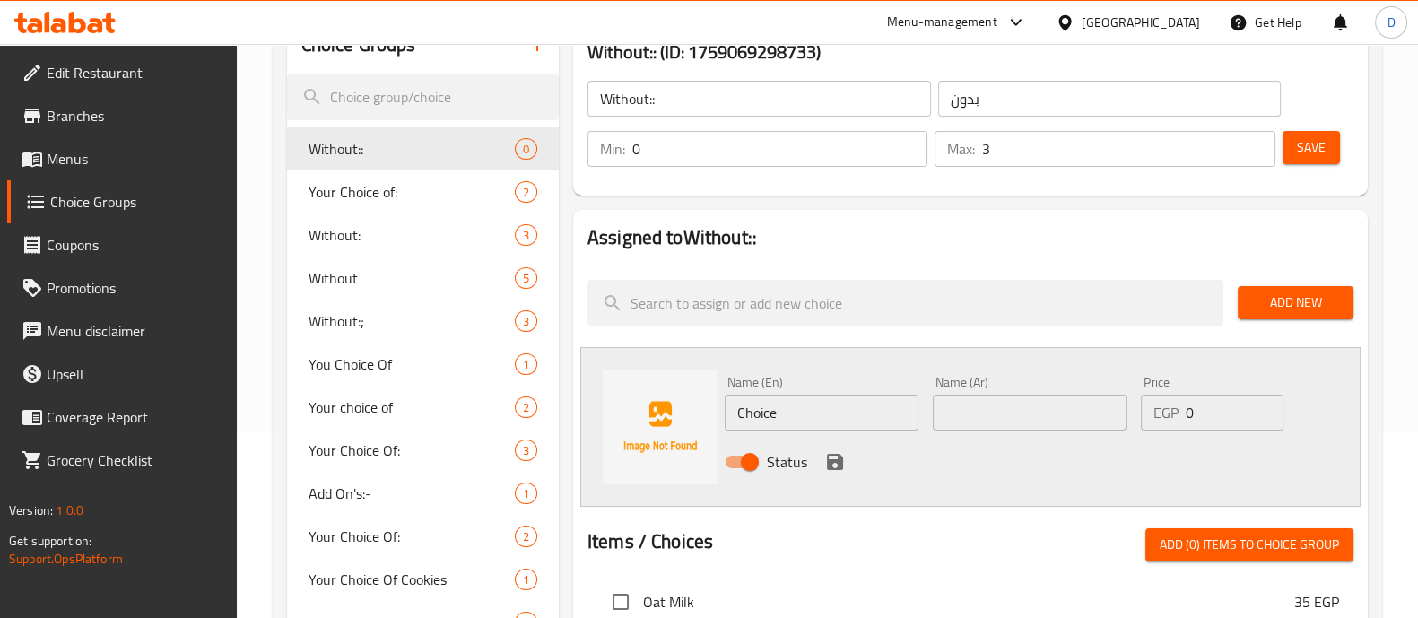
scroll to position [187, 0]
click at [832, 416] on input "Choice" at bounding box center [822, 413] width 194 height 36
paste input "Avocado"
type input "Avocado"
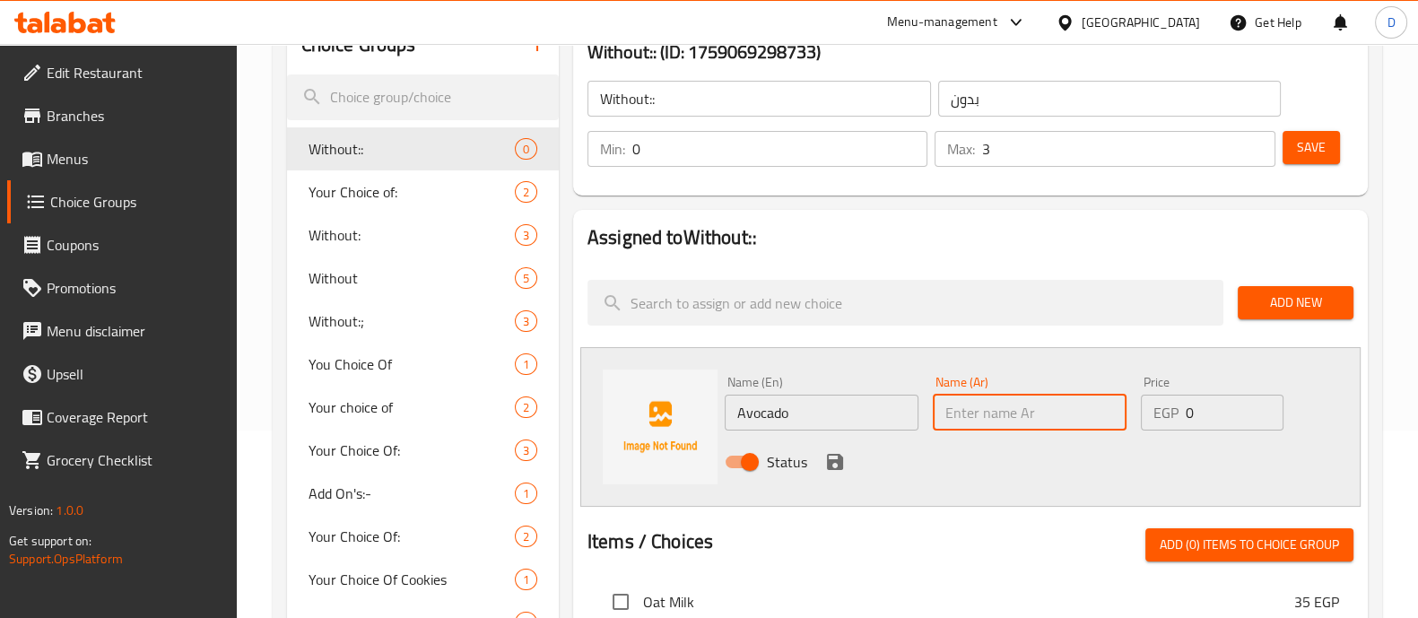
click at [1015, 407] on input "text" at bounding box center [1030, 413] width 194 height 36
paste input "أفوكادو"
type input "أفوكادو"
click at [829, 459] on icon "save" at bounding box center [835, 462] width 16 height 16
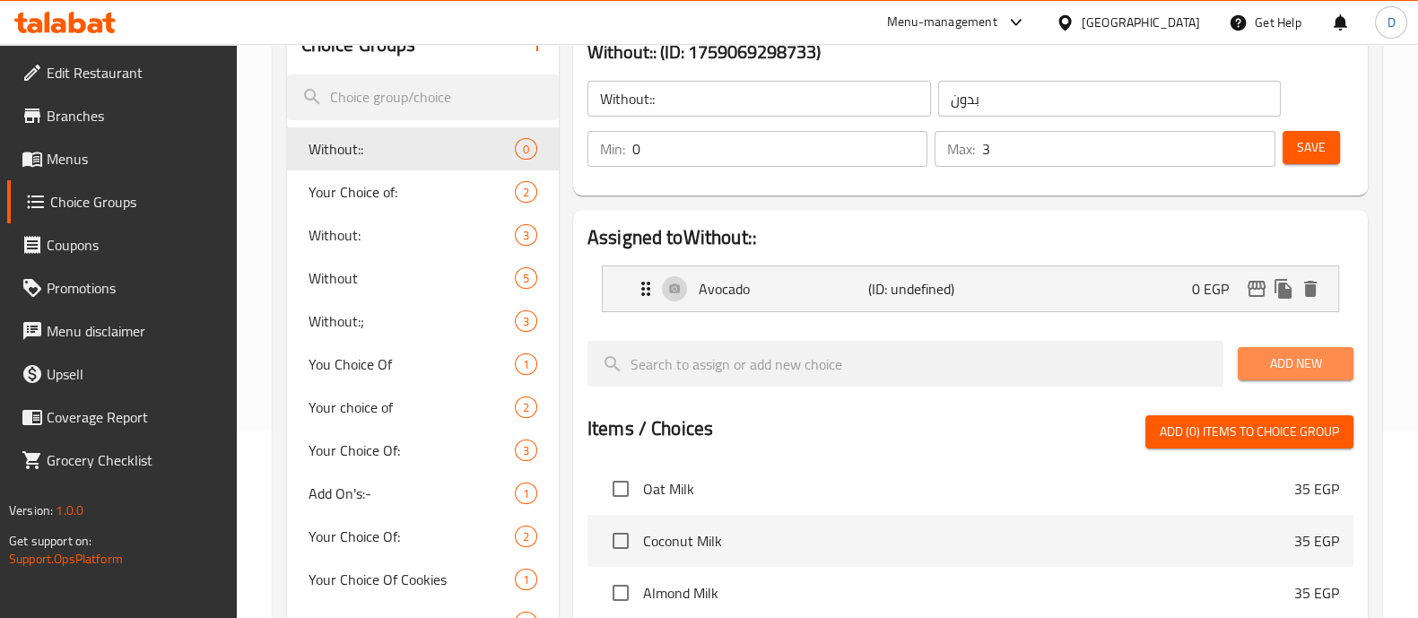
click at [1272, 370] on span "Add New" at bounding box center [1295, 363] width 87 height 22
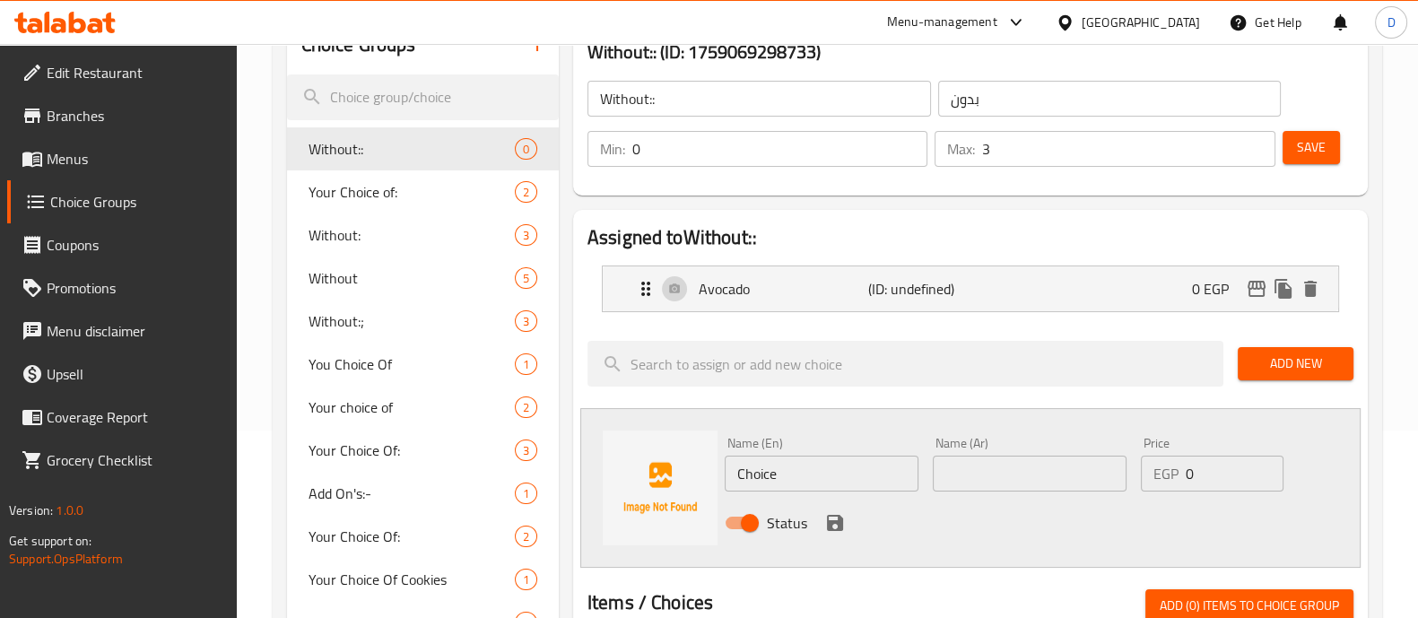
click at [785, 472] on input "Choice" at bounding box center [822, 474] width 194 height 36
paste input "Tahini Sau"
type input "Tahini Sauce"
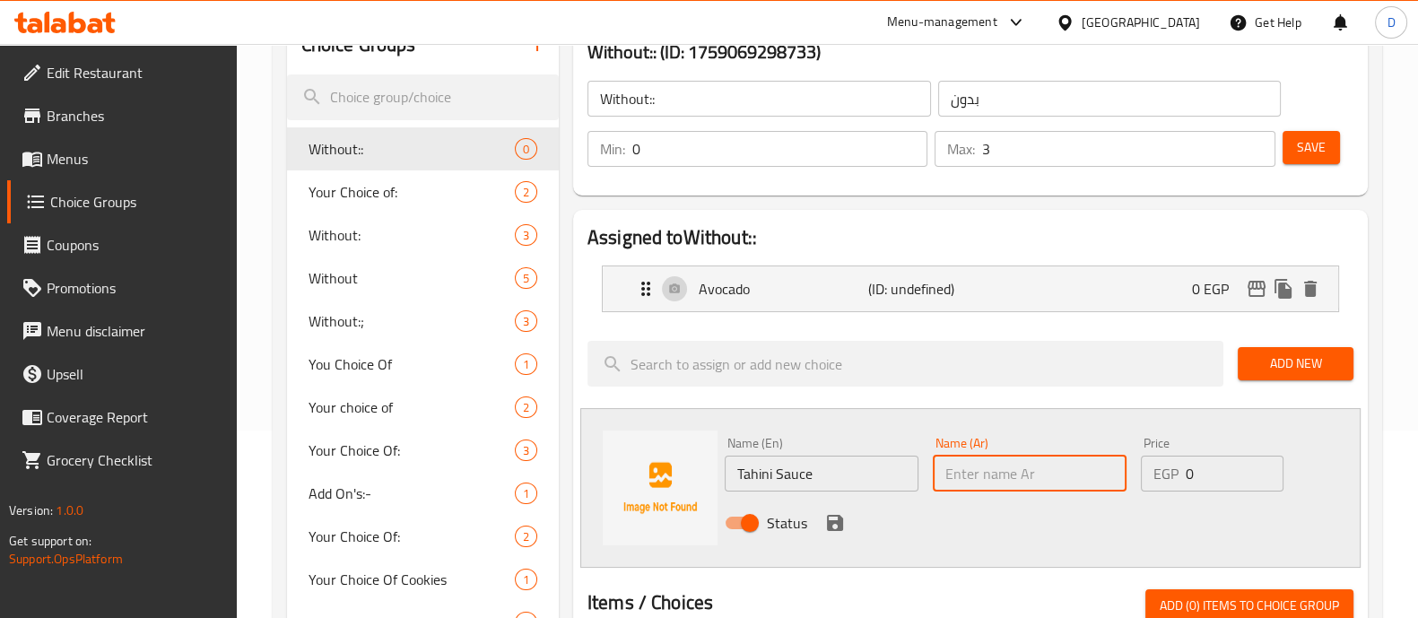
click at [1019, 464] on input "text" at bounding box center [1030, 474] width 194 height 36
paste input "صلصة طحينة"
type input "صلصة طحينة"
click at [831, 509] on button "save" at bounding box center [834, 522] width 27 height 27
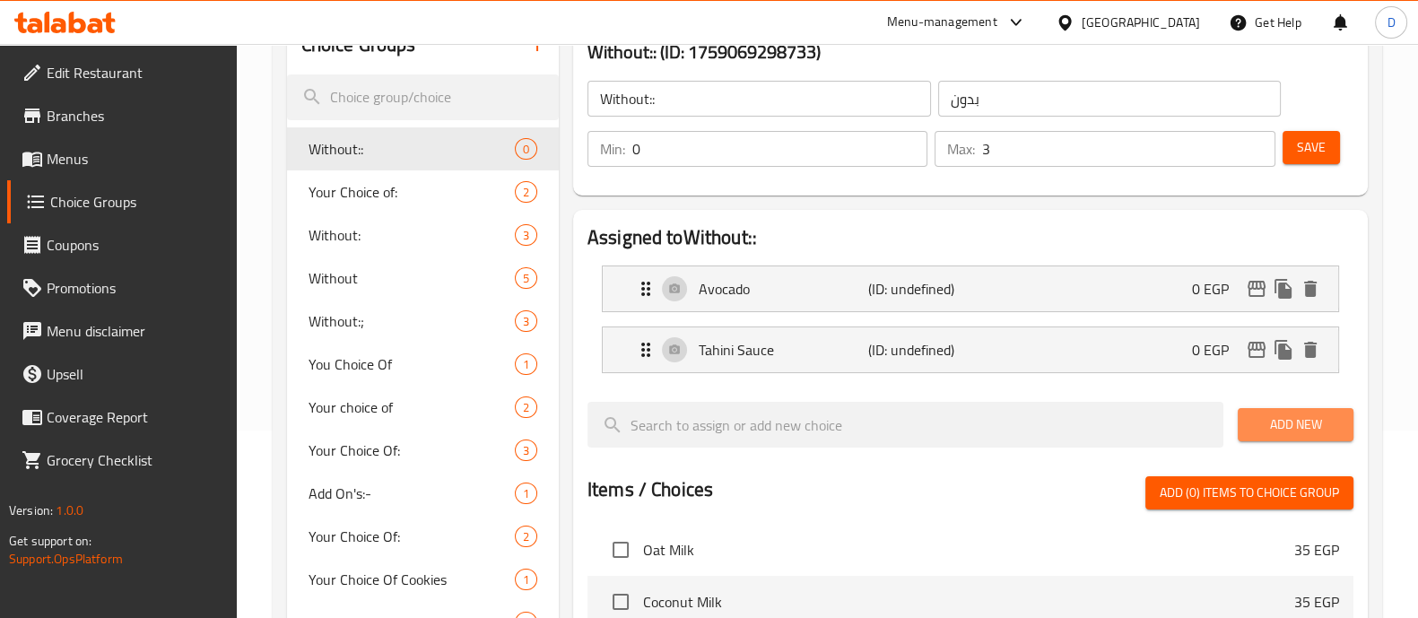
click at [1280, 417] on span "Add New" at bounding box center [1295, 424] width 87 height 22
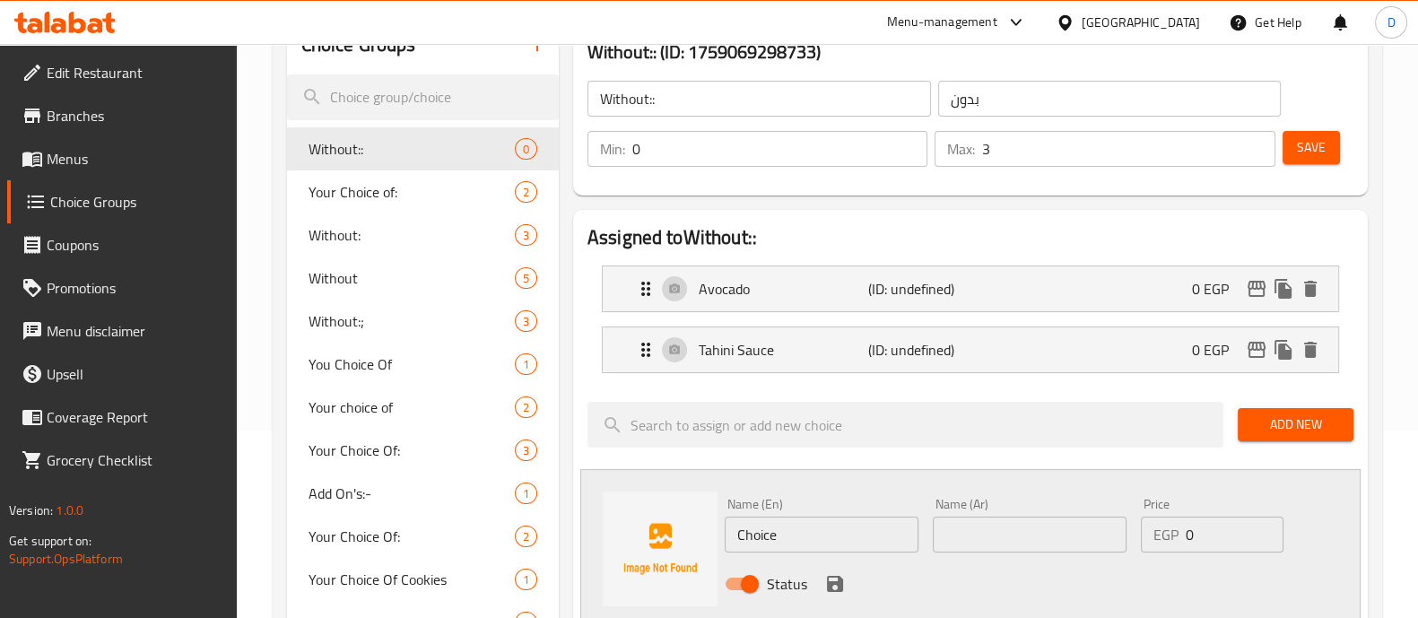
click at [796, 529] on input "Choice" at bounding box center [822, 534] width 194 height 36
paste input "Parmesan Chees"
type input "Parmesan Cheese"
click at [971, 535] on input "text" at bounding box center [1030, 534] width 194 height 36
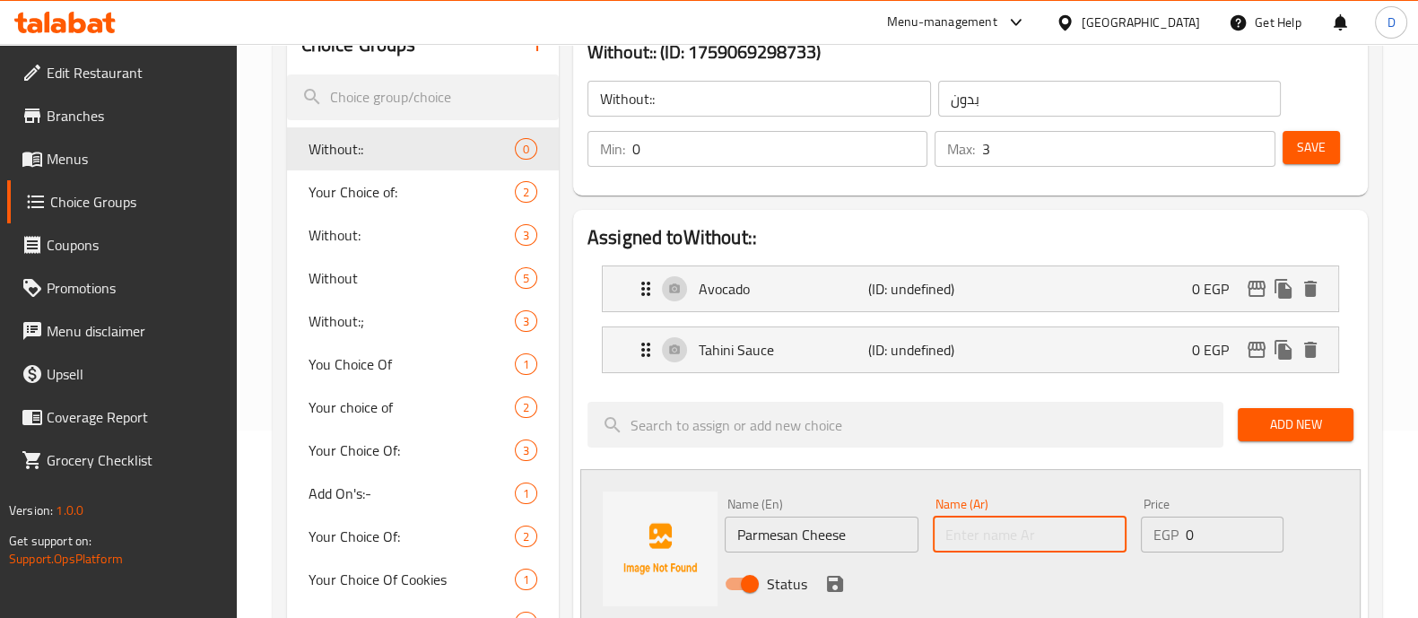
paste input "جبنة بارميزان"
type input "جبنة بارميزان"
click at [824, 569] on div "Status" at bounding box center [1029, 584] width 625 height 48
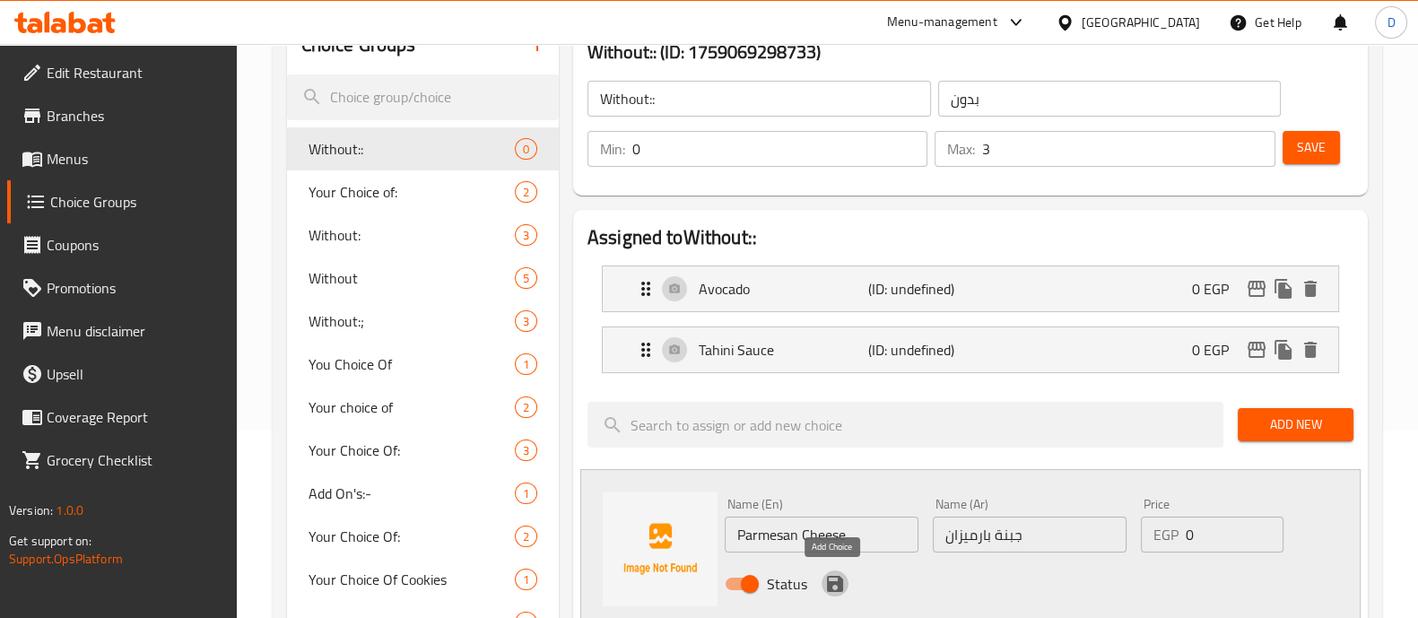
click at [839, 577] on icon "save" at bounding box center [835, 584] width 16 height 16
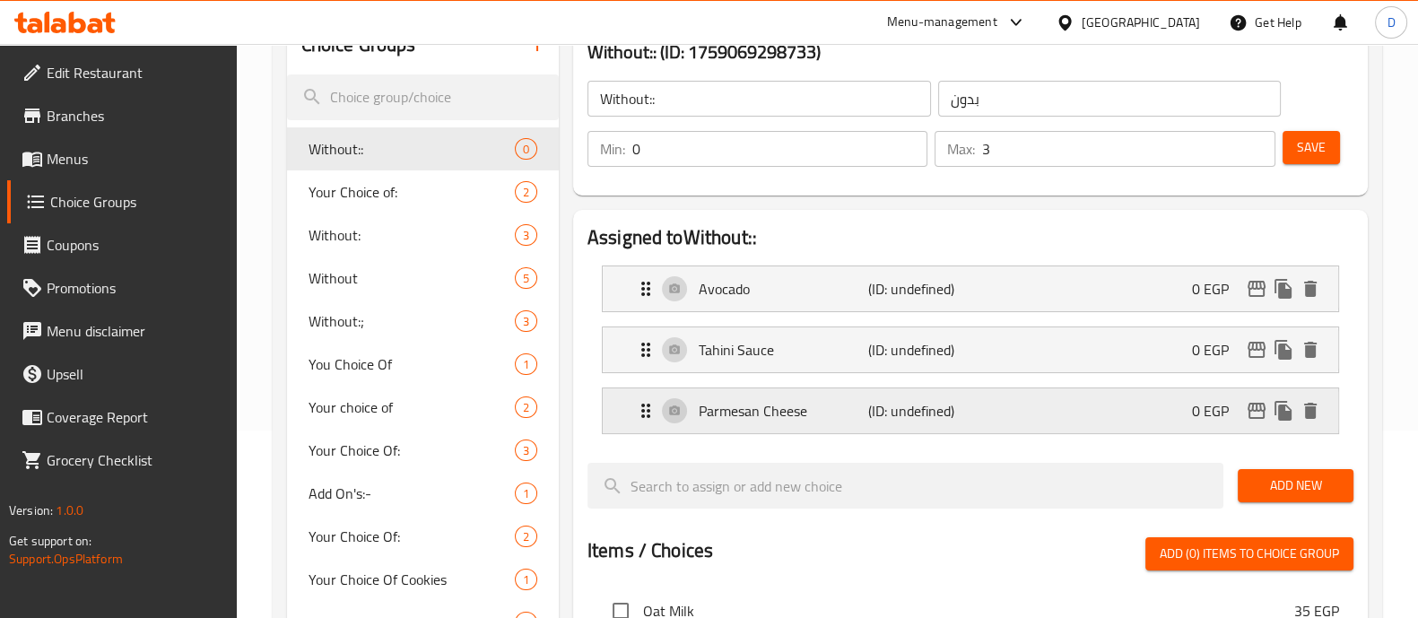
scroll to position [213, 0]
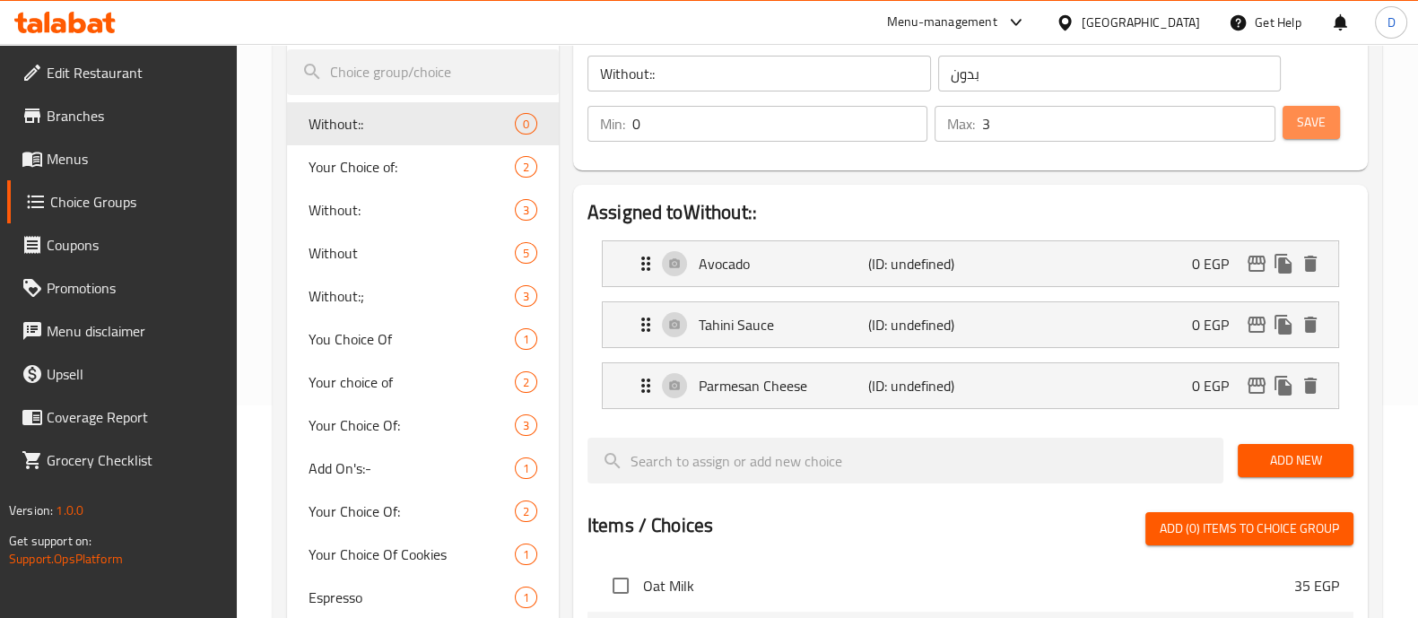
click at [1302, 126] on span "Save" at bounding box center [1311, 122] width 29 height 22
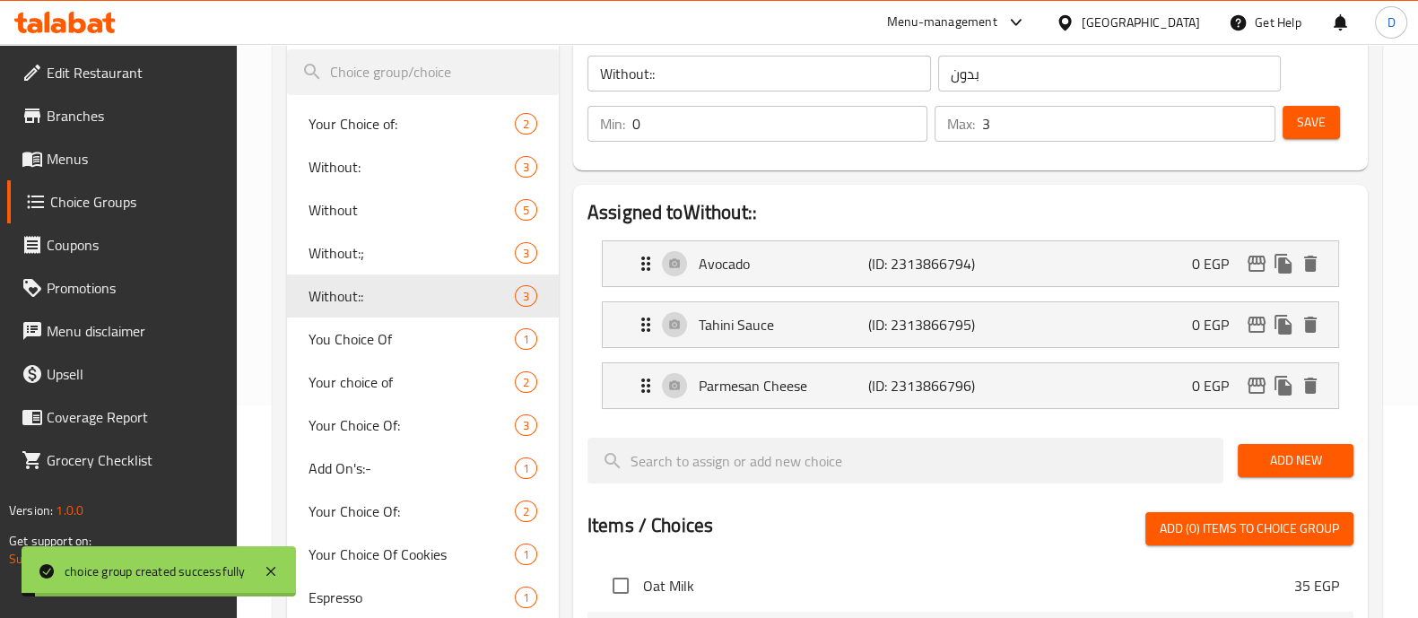
scroll to position [721, 0]
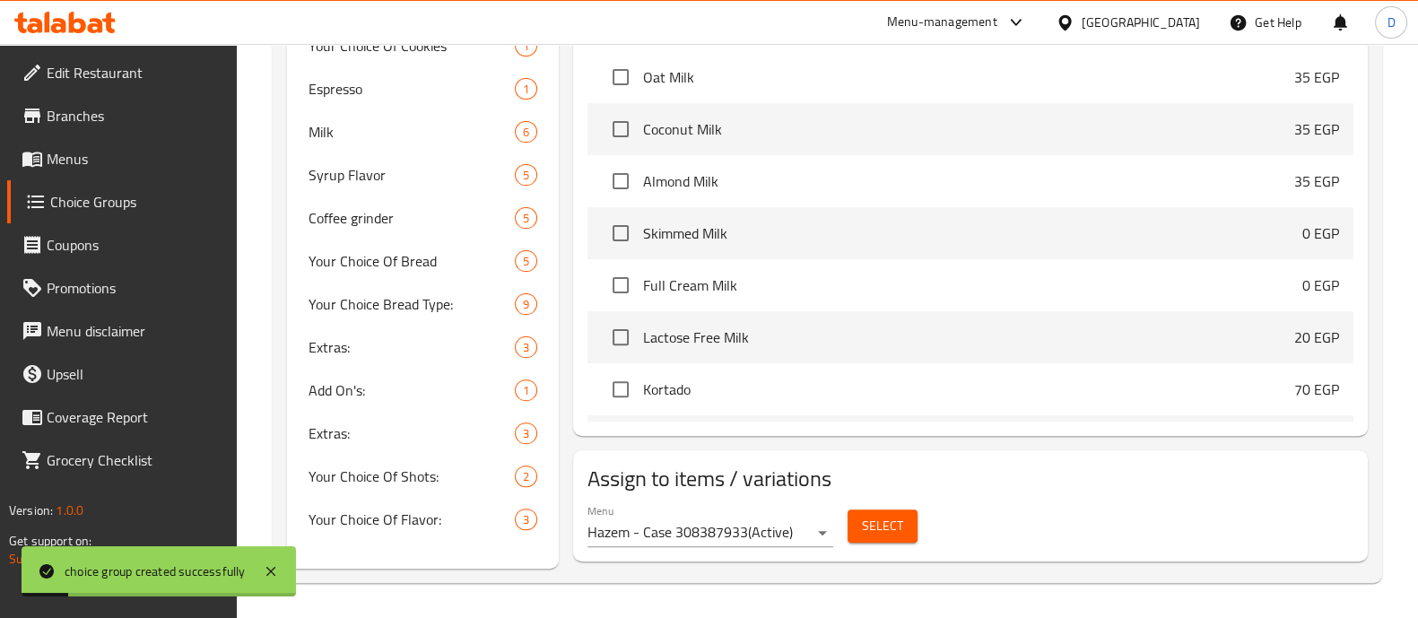
click at [862, 525] on span "Select" at bounding box center [882, 526] width 41 height 22
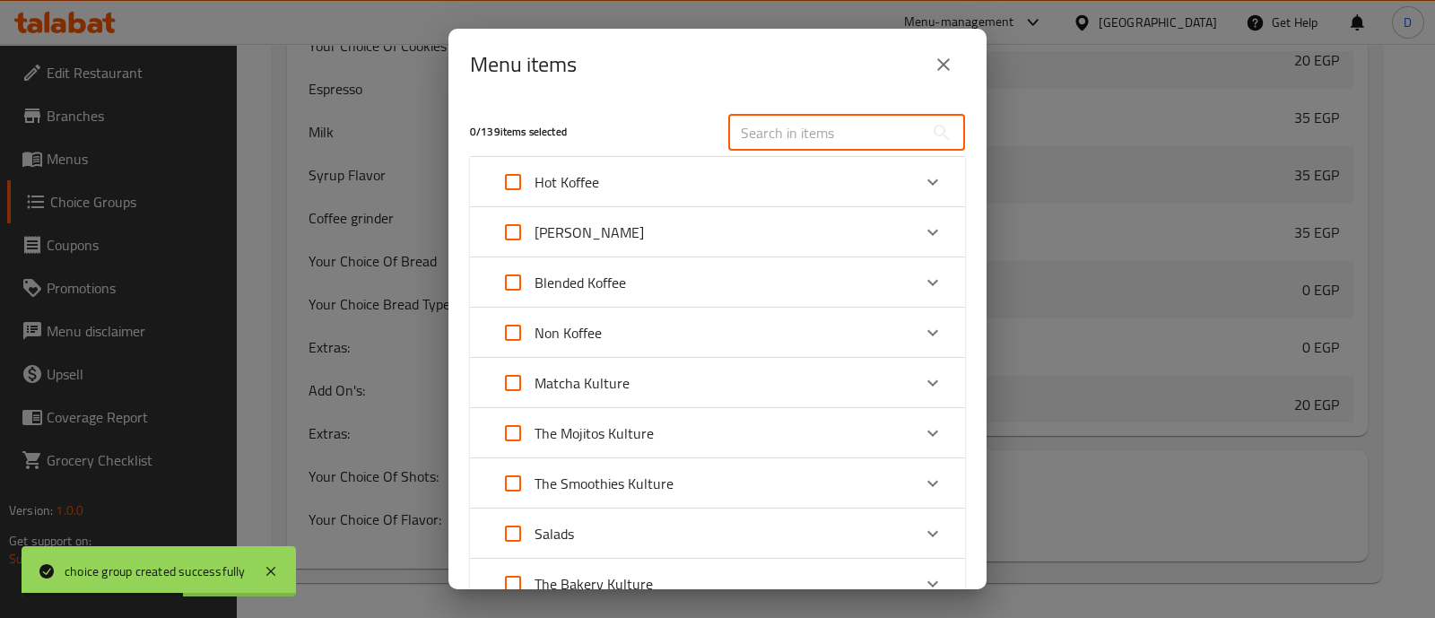
click at [759, 121] on input "text" at bounding box center [825, 133] width 195 height 36
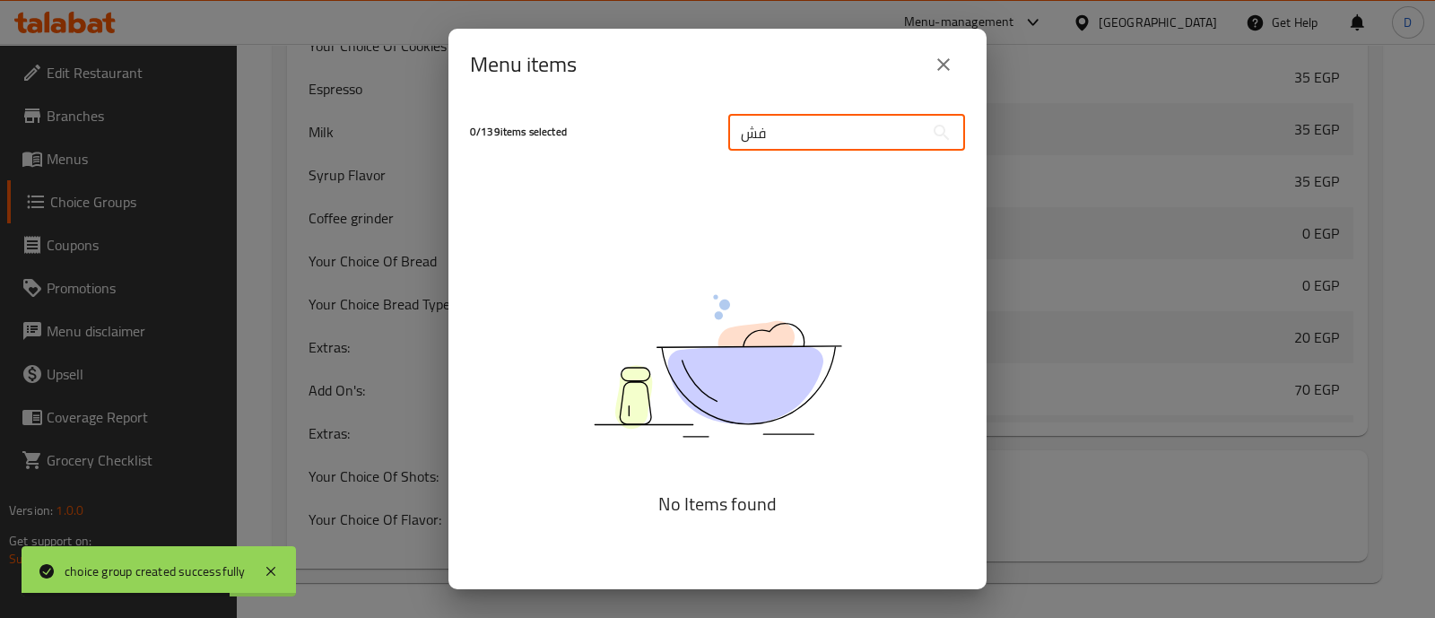
type input "ف"
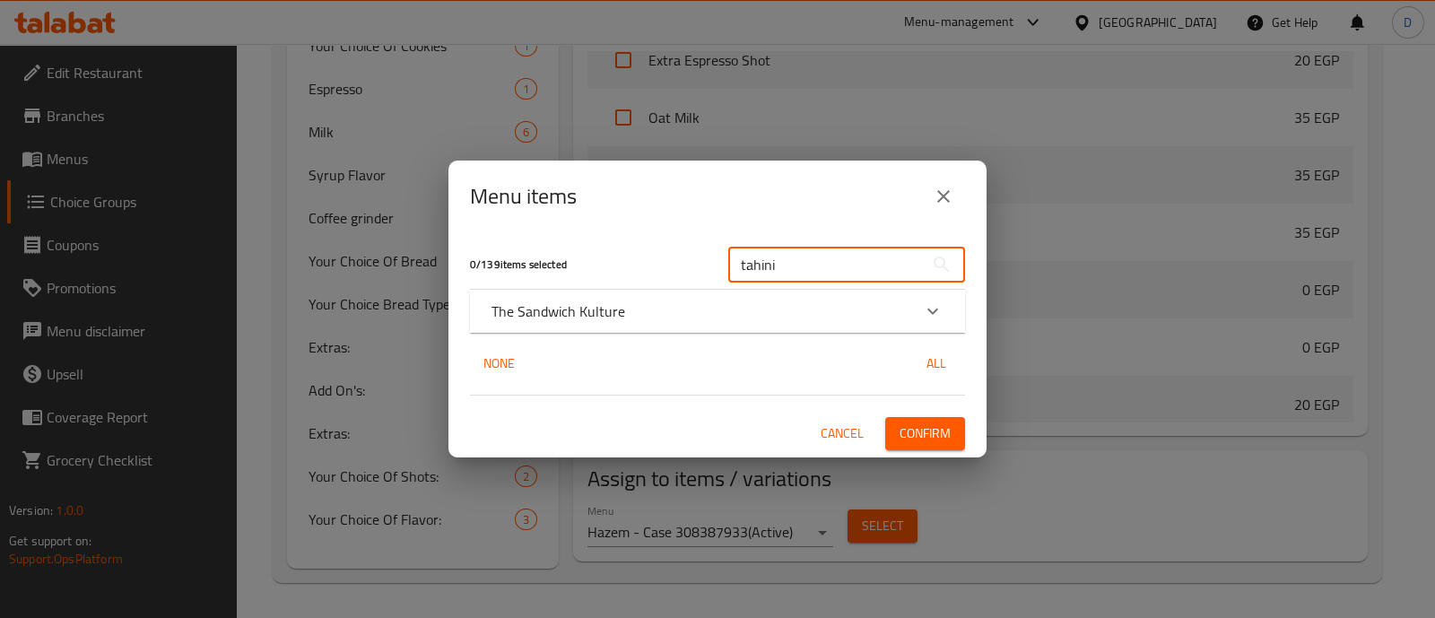
type input "tahini"
click at [934, 308] on icon "Expand" at bounding box center [933, 311] width 22 height 22
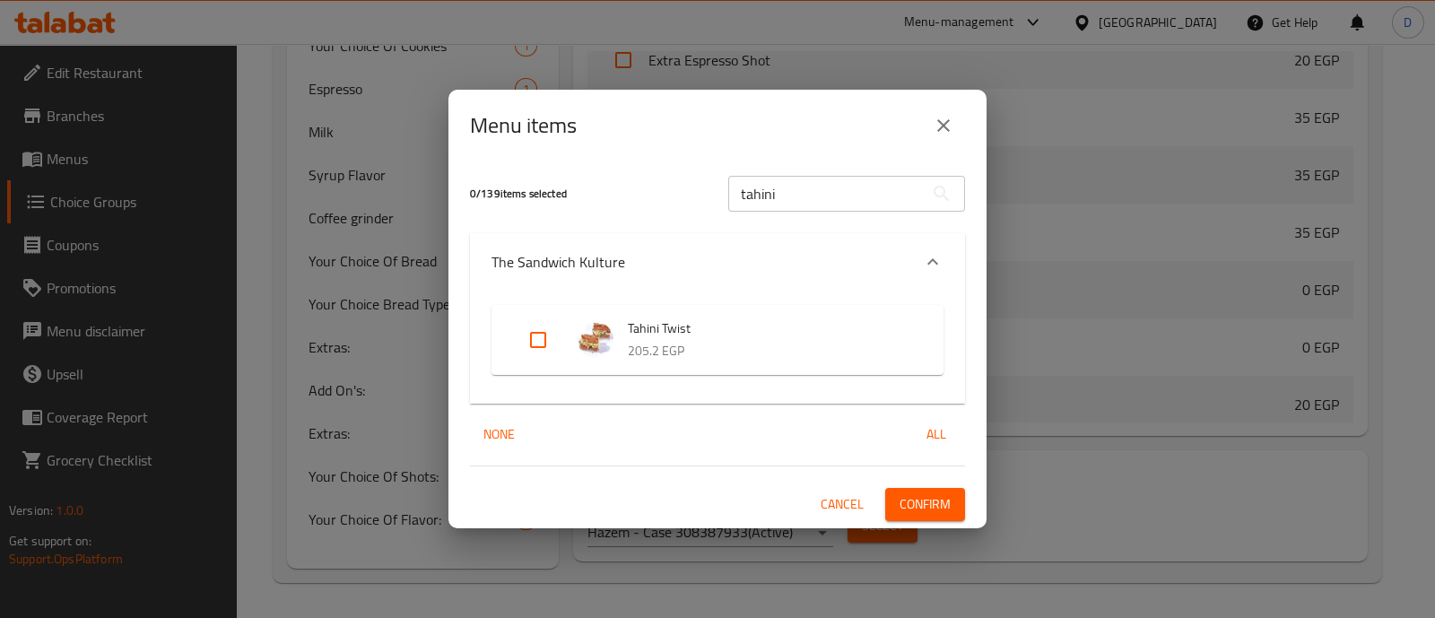
click at [534, 325] on input "Expand" at bounding box center [537, 339] width 43 height 43
checkbox input "true"
click at [931, 493] on span "Confirm" at bounding box center [924, 504] width 51 height 22
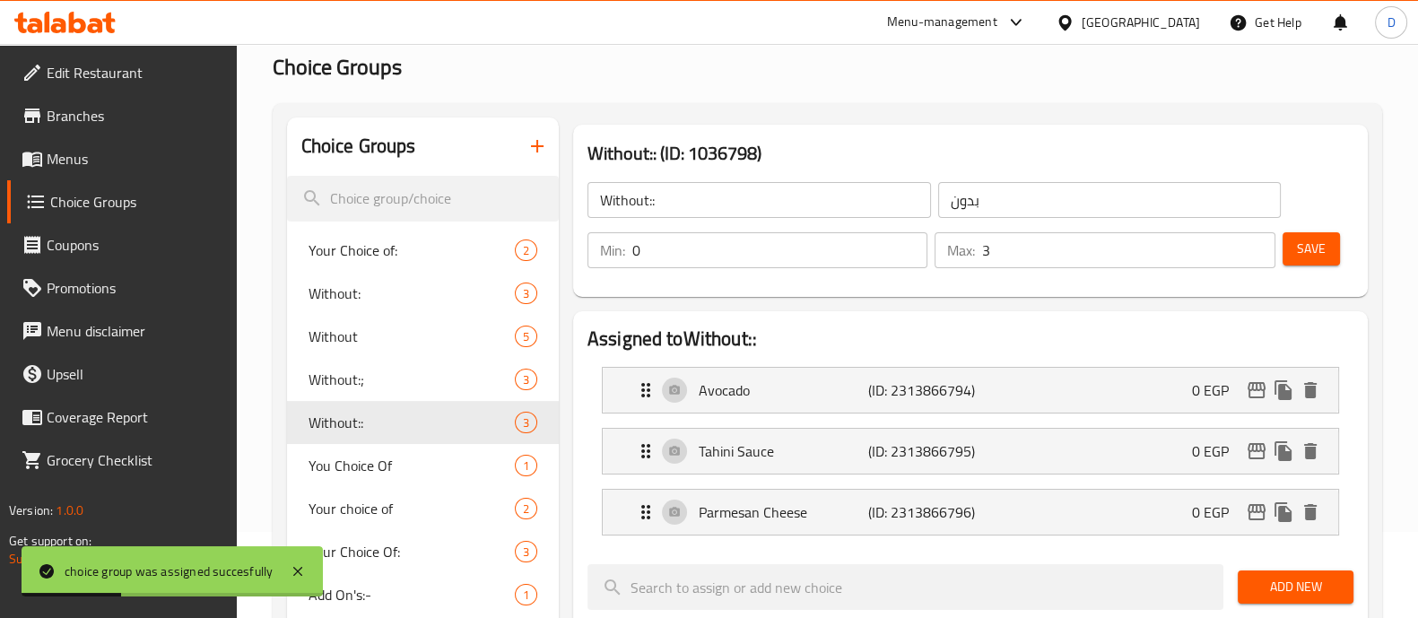
scroll to position [0, 0]
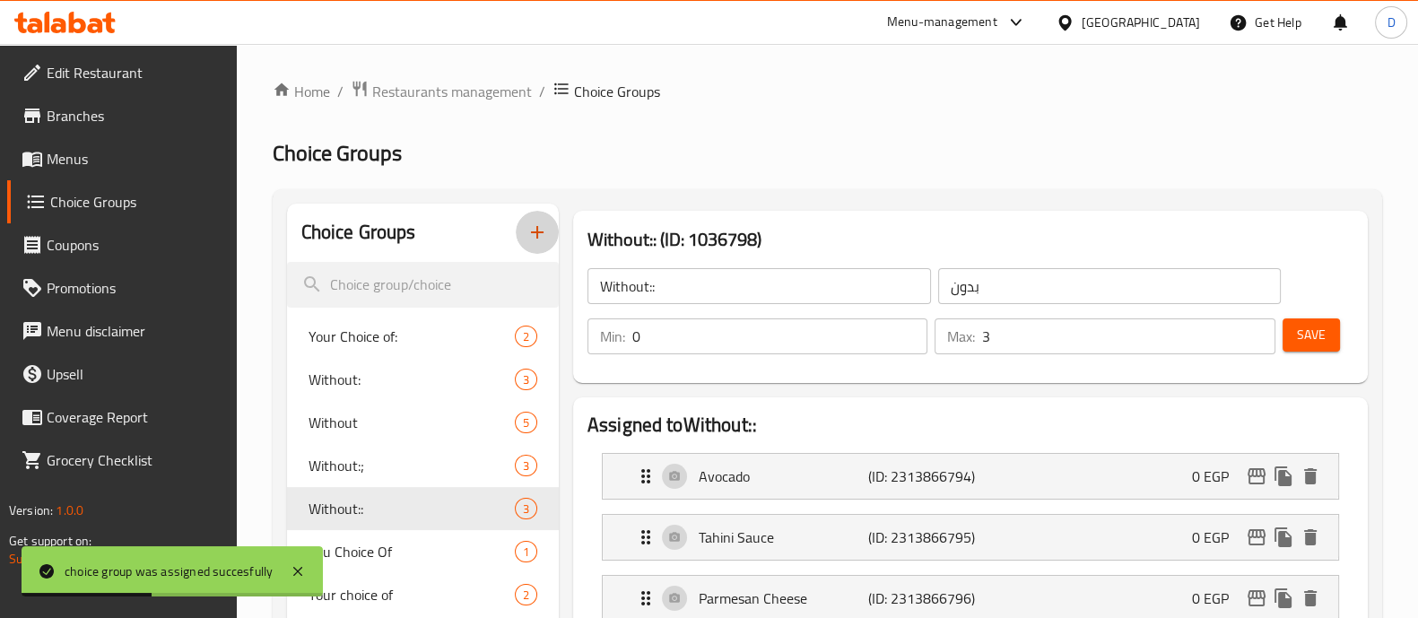
click at [534, 229] on icon "button" at bounding box center [537, 232] width 22 height 22
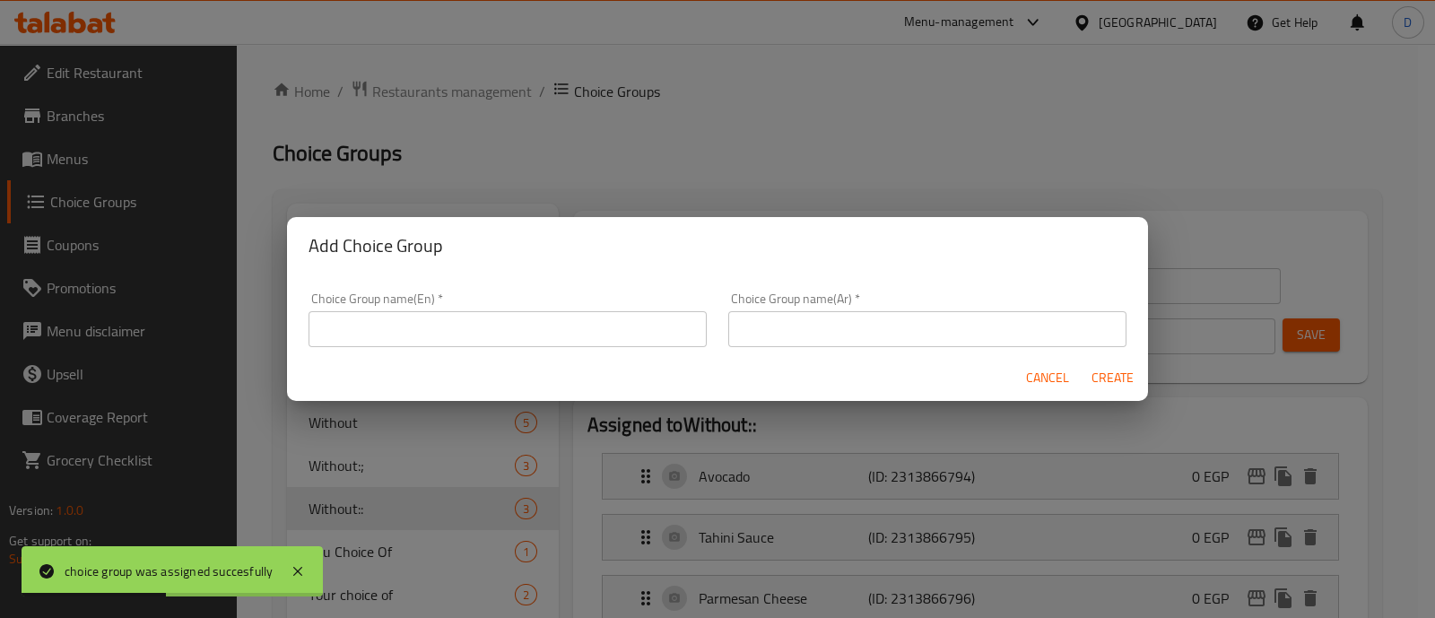
click at [452, 320] on input "text" at bounding box center [507, 329] width 398 height 36
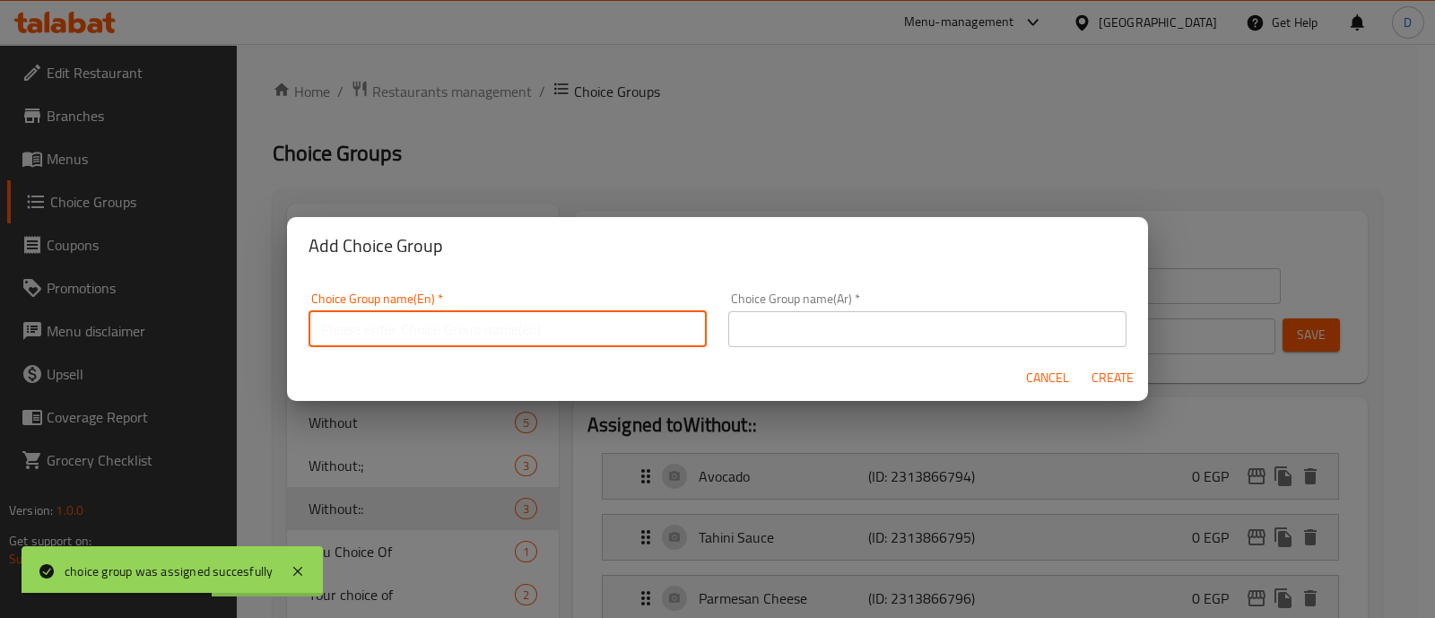
type input "Without:"
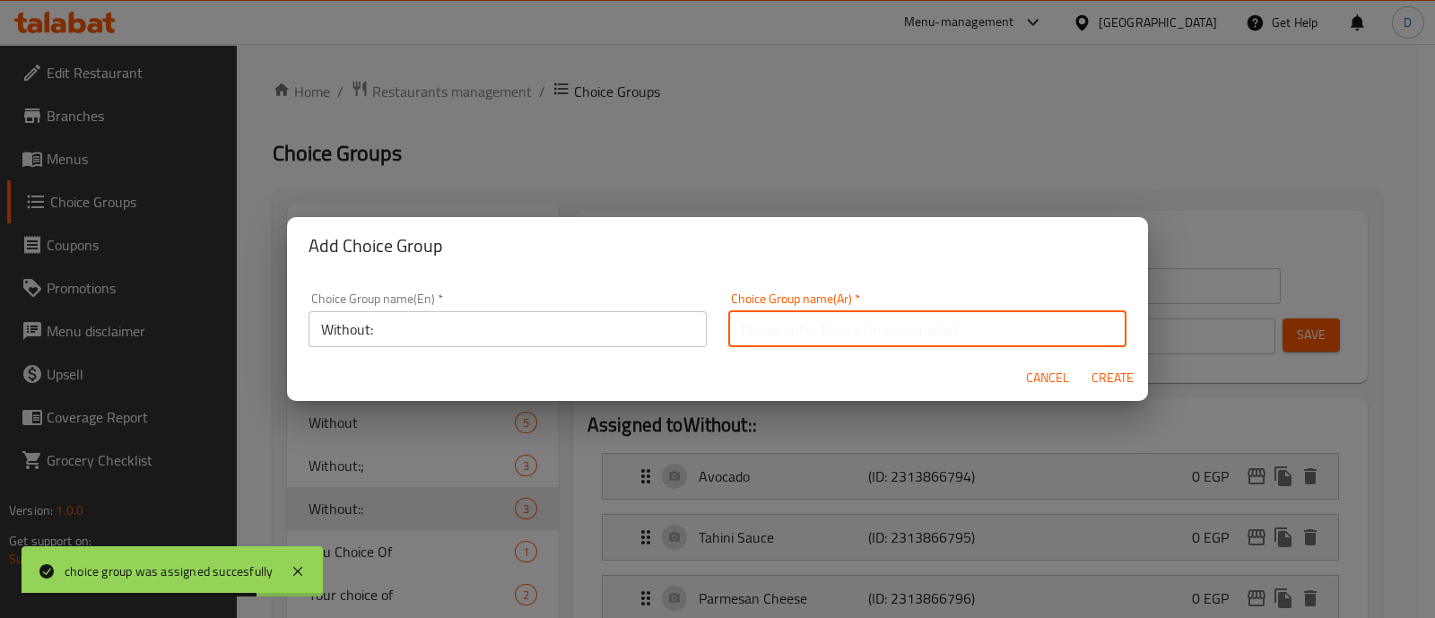
click at [789, 324] on input "text" at bounding box center [927, 329] width 398 height 36
type input "بدون"
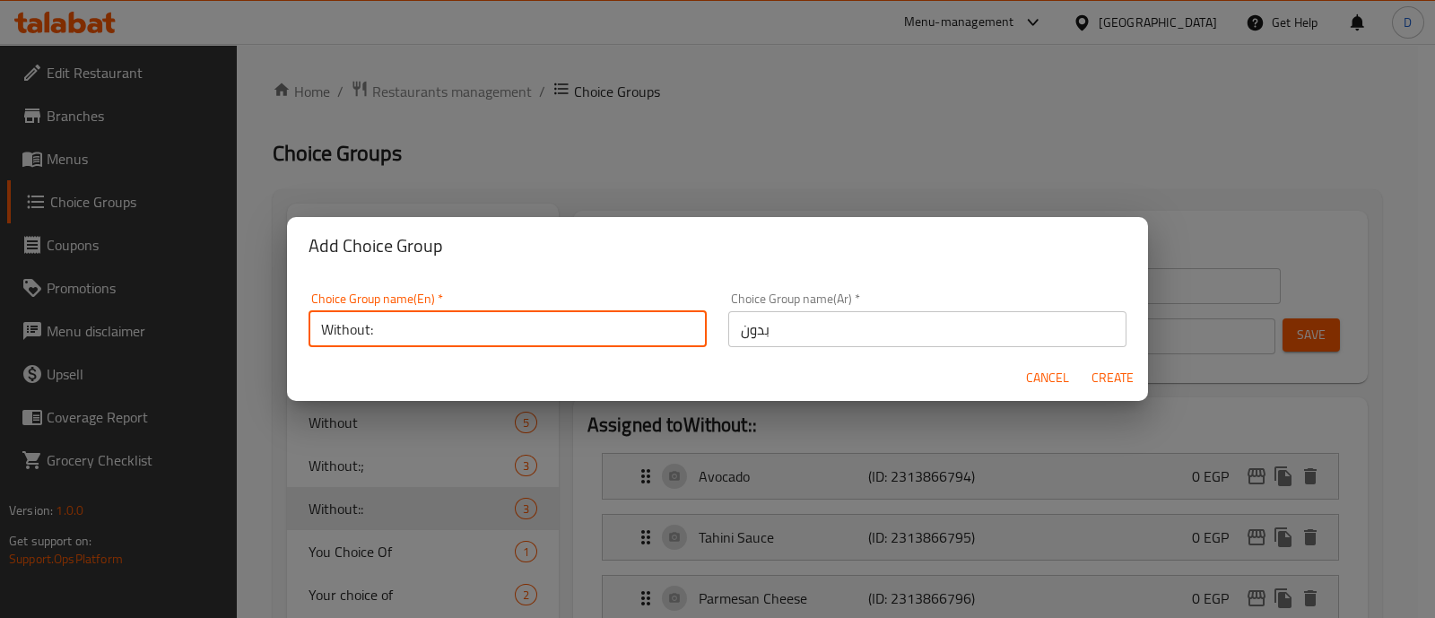
click at [483, 337] on input "Without:" at bounding box center [507, 329] width 398 height 36
type input "Without:>"
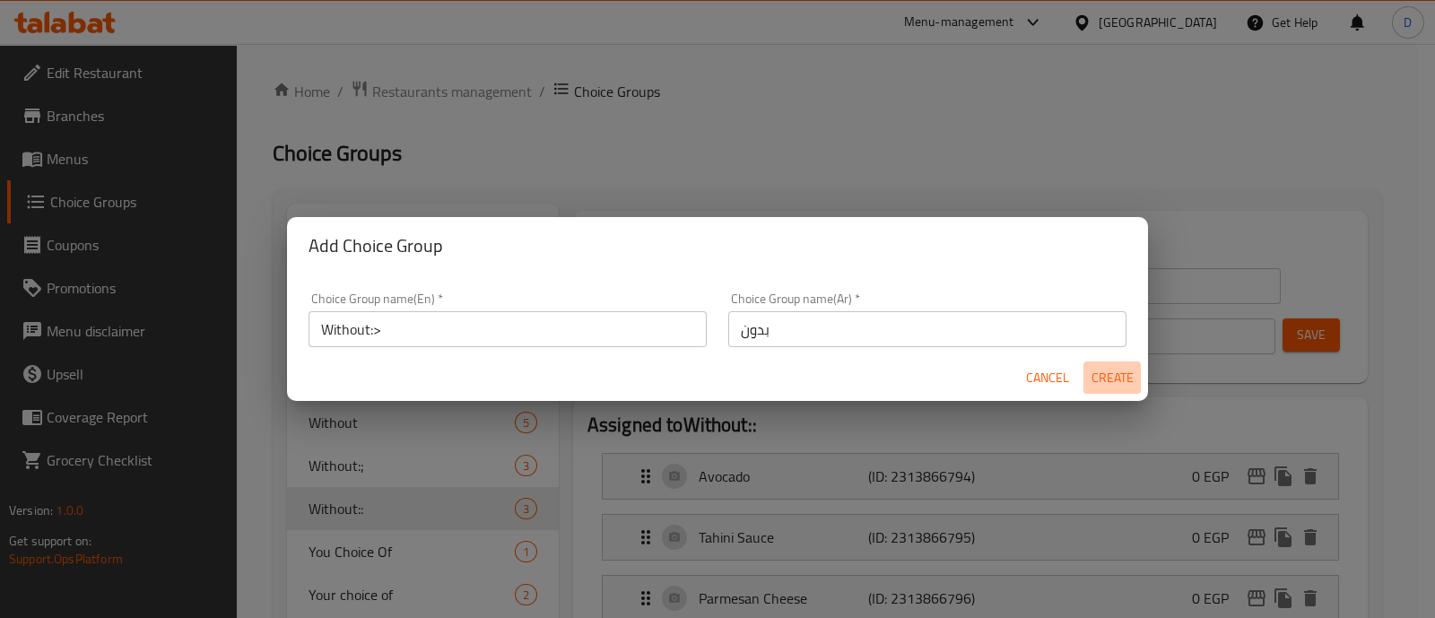
click at [1126, 361] on button "Create" at bounding box center [1111, 377] width 57 height 33
type input "Without:>"
type input "0"
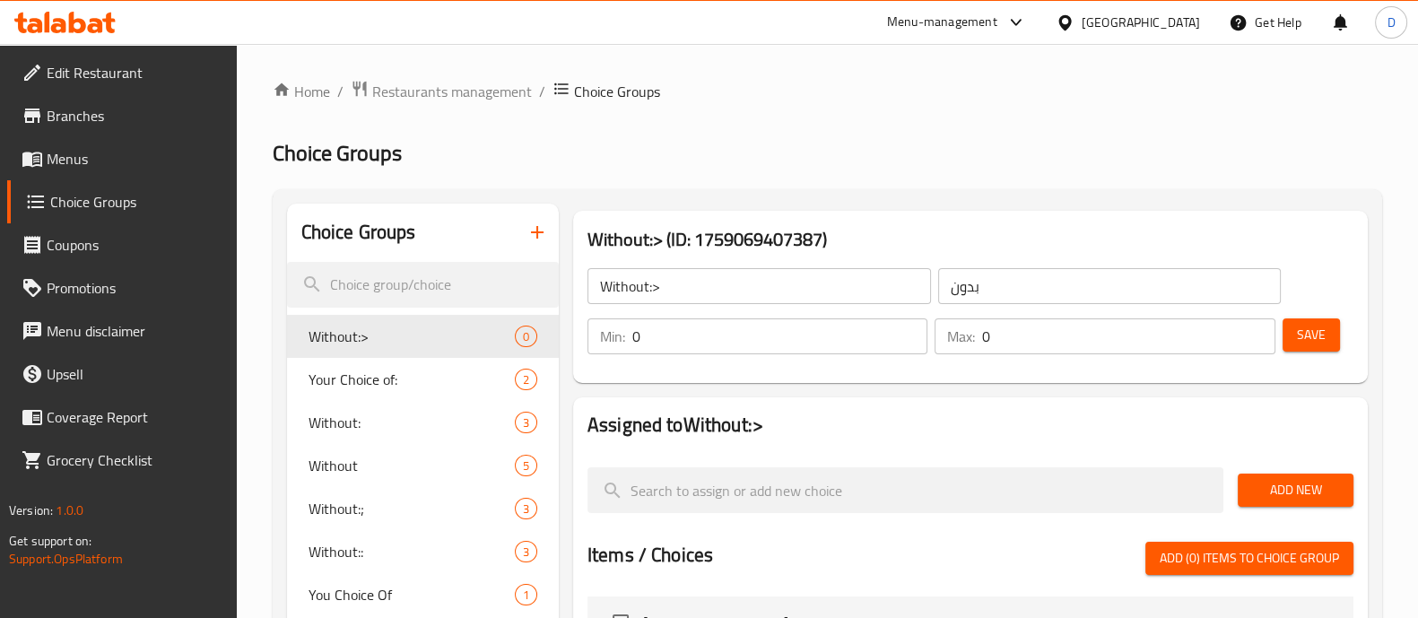
scroll to position [91, 0]
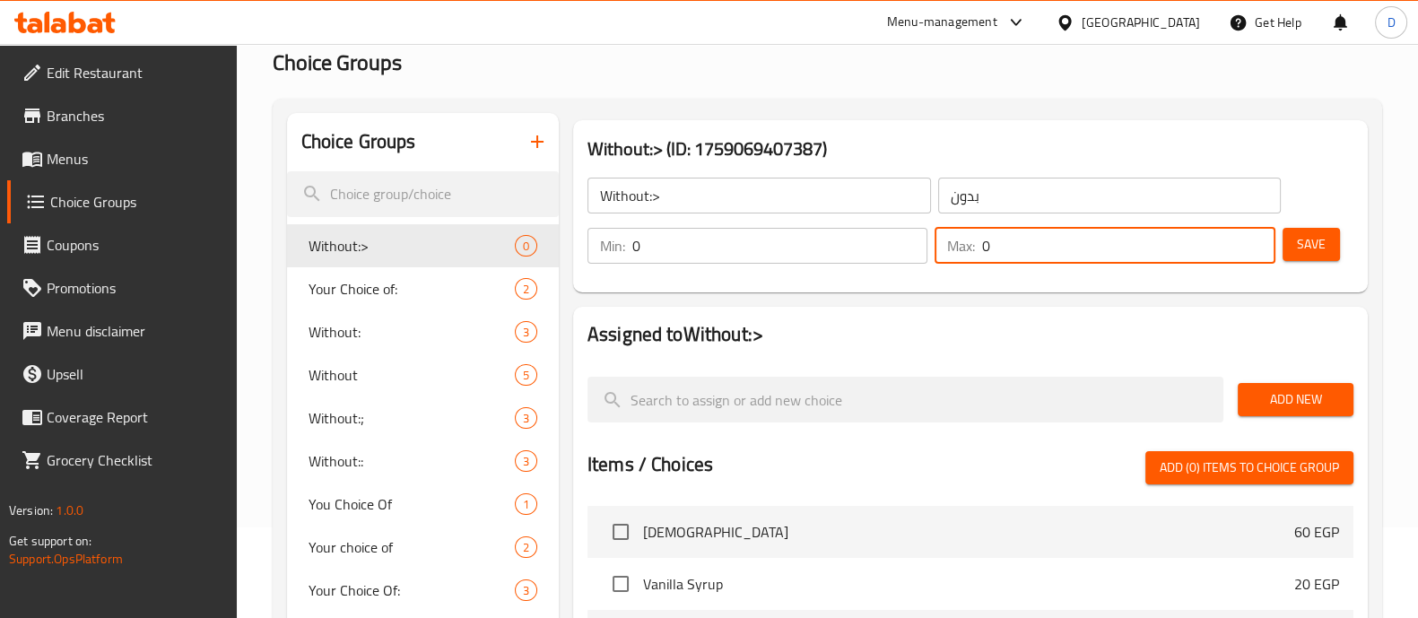
click at [1043, 244] on input "0" at bounding box center [1128, 246] width 292 height 36
type input "2"
click at [1025, 317] on div "Assigned to Without:> Add New Items / Choices Add (0) items to choice group Ame…" at bounding box center [970, 595] width 794 height 577
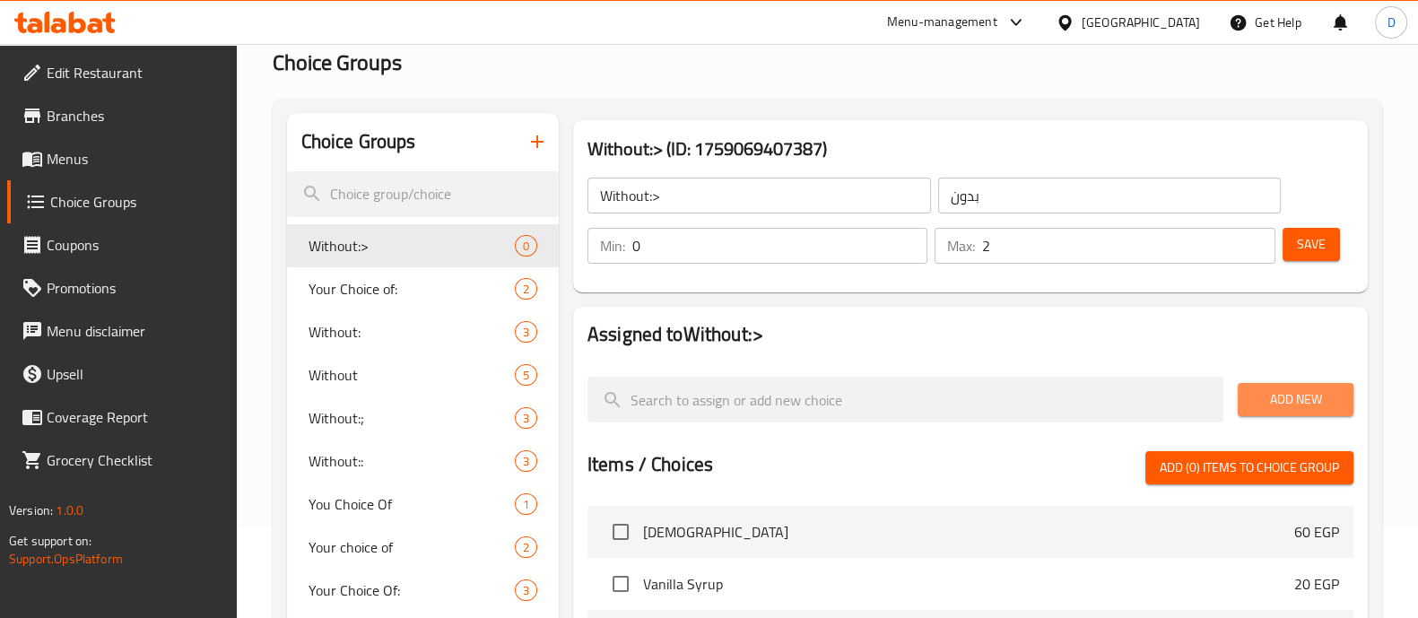
click at [1278, 388] on span "Add New" at bounding box center [1295, 399] width 87 height 22
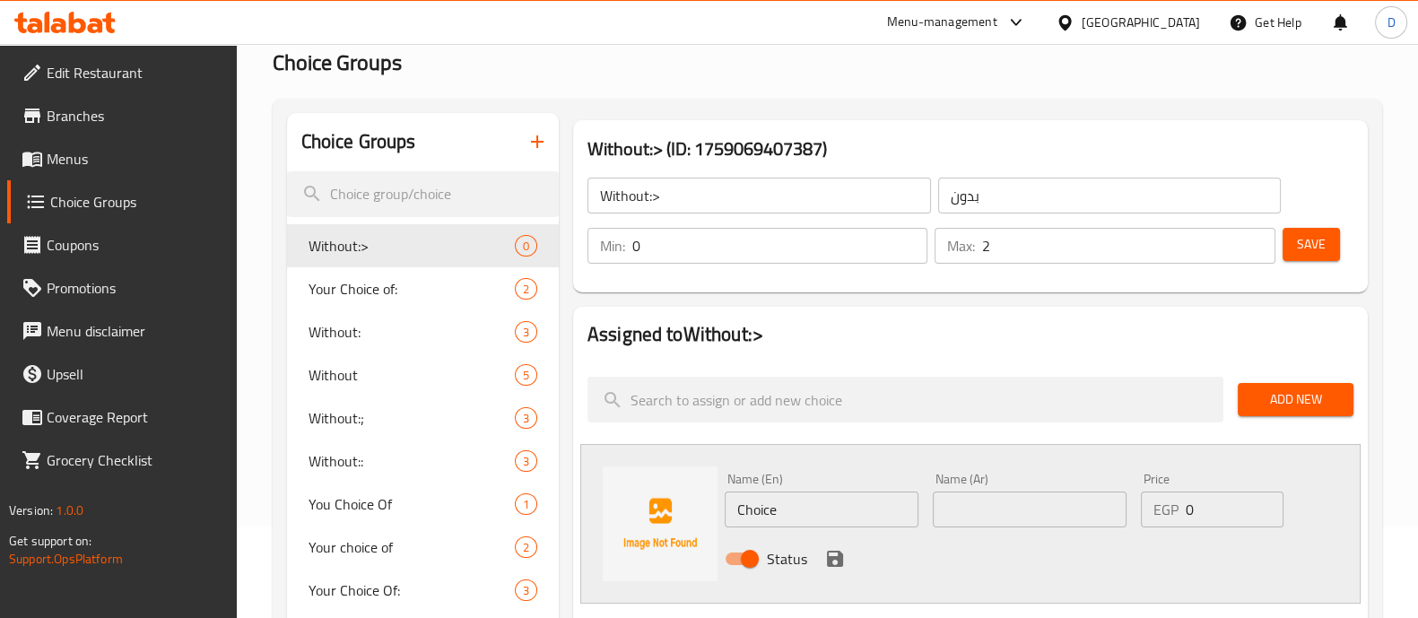
click at [794, 523] on input "Choice" at bounding box center [822, 509] width 194 height 36
paste input "Jalapenos"
type input "Jalapenos"
click at [973, 499] on input "text" at bounding box center [1030, 509] width 194 height 36
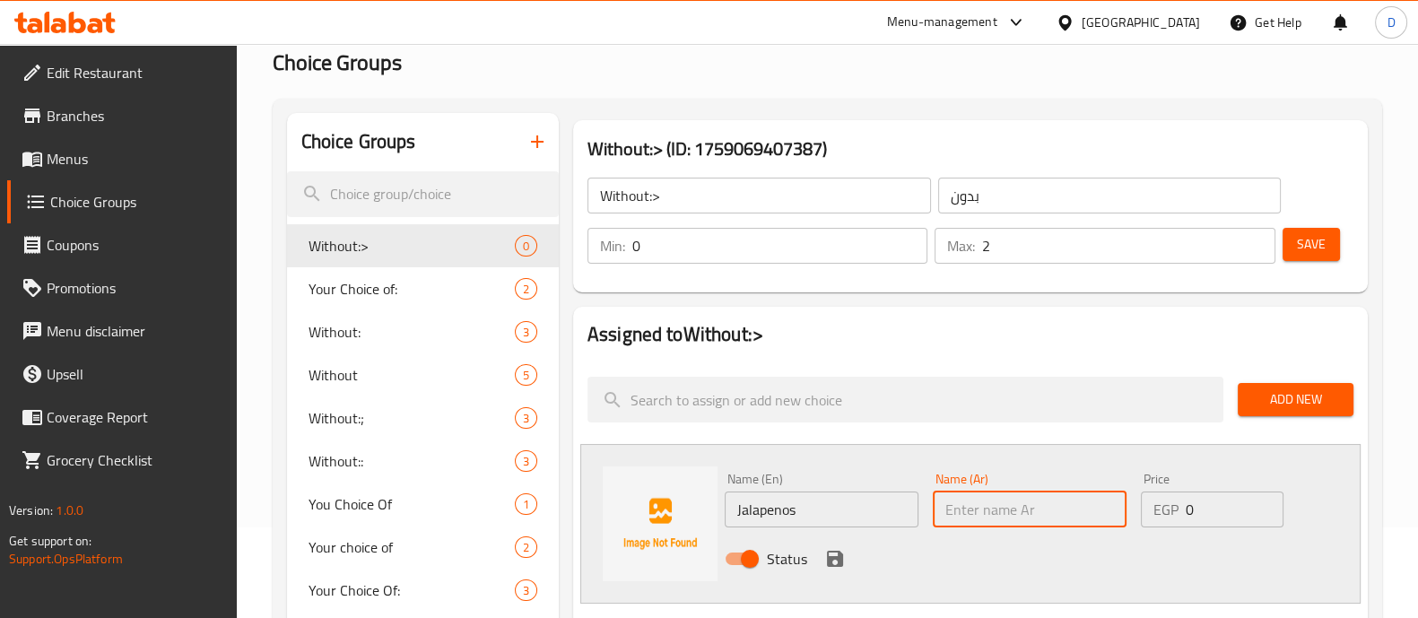
paste input "هالبينو"
type input "هالبينو"
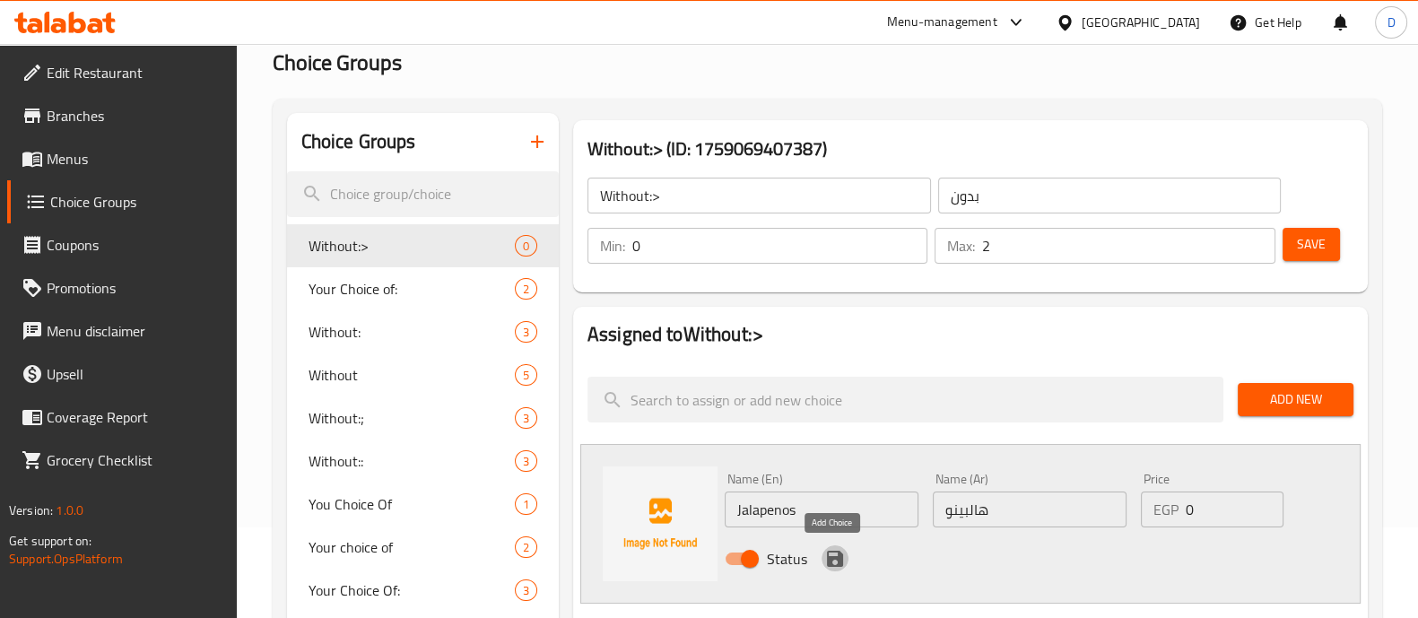
click at [828, 561] on icon "save" at bounding box center [835, 559] width 16 height 16
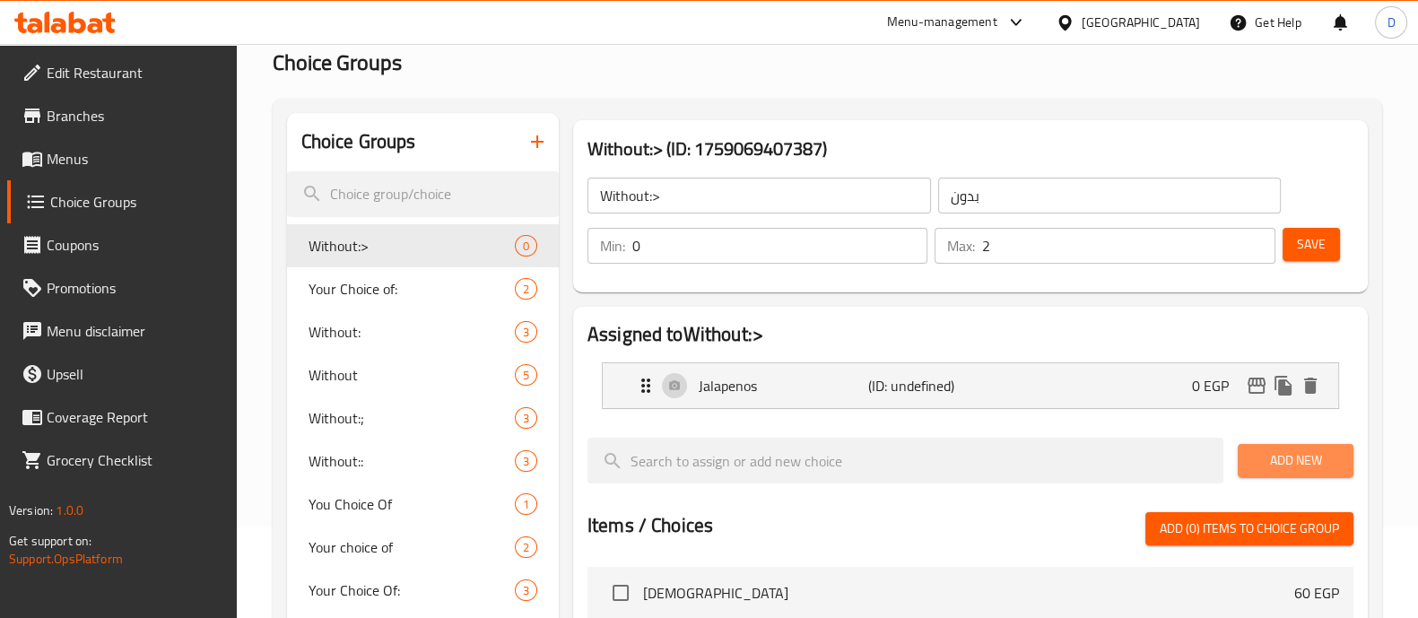
click at [1313, 446] on button "Add New" at bounding box center [1295, 460] width 116 height 33
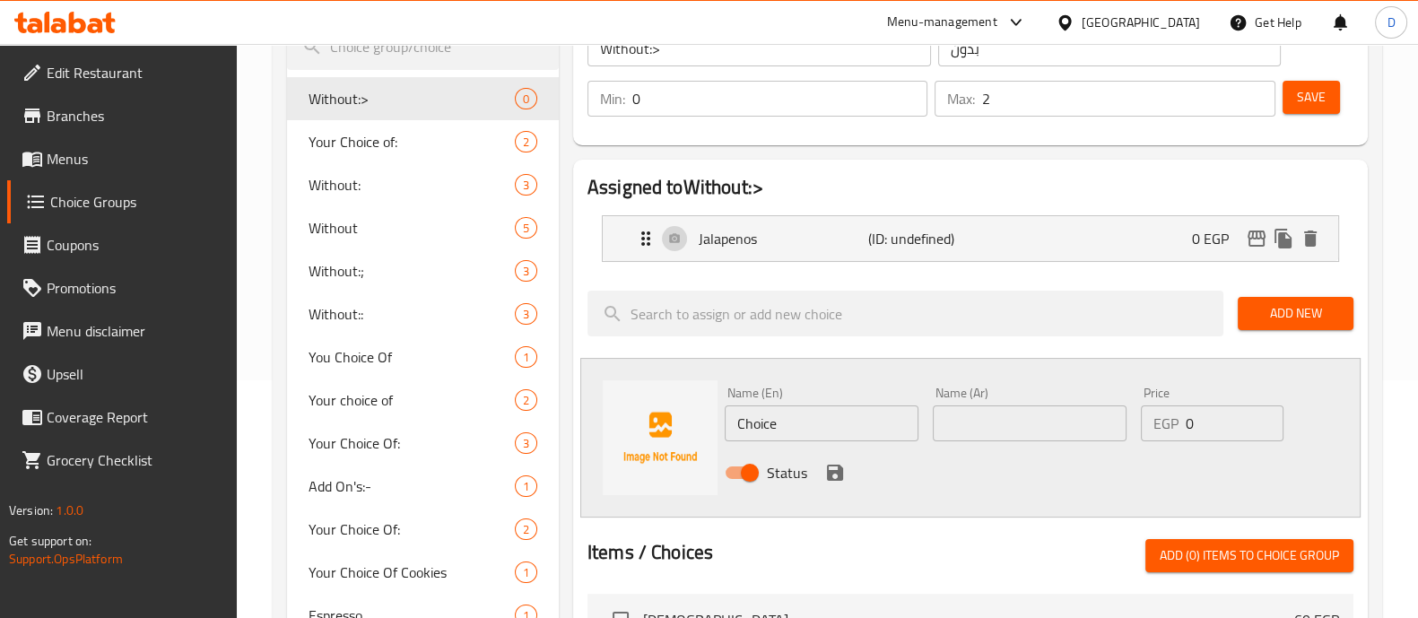
scroll to position [239, 0]
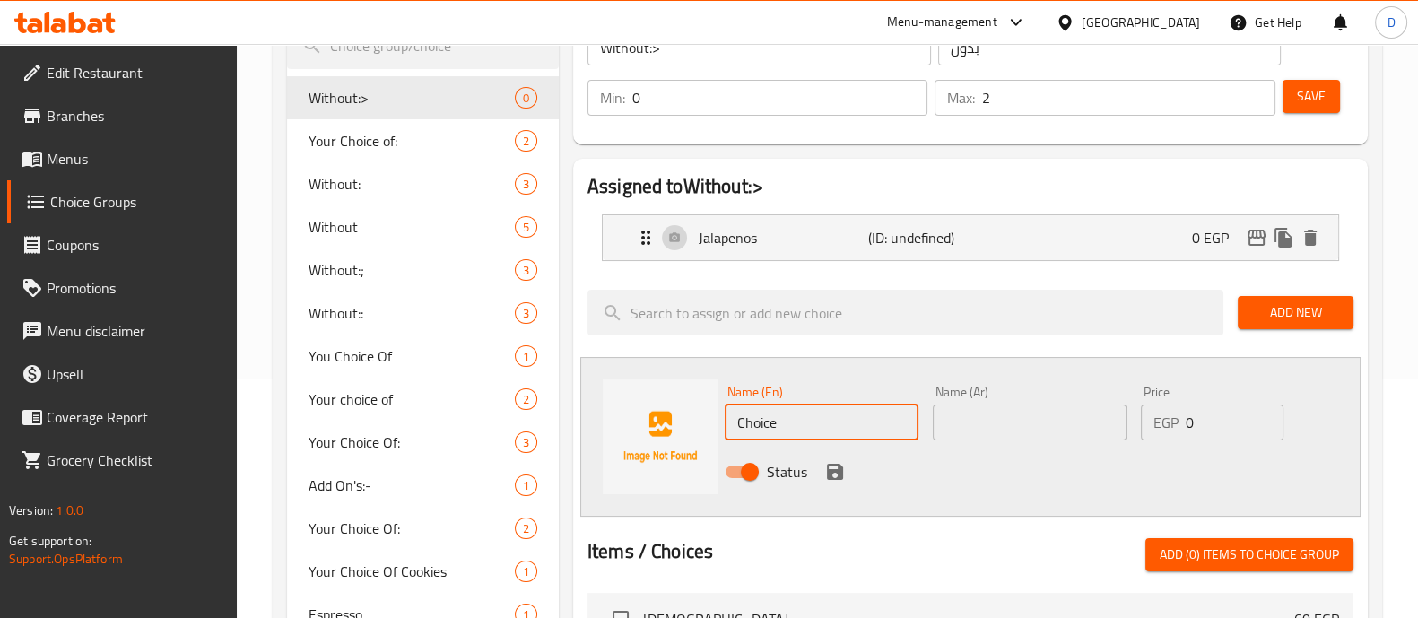
click at [794, 413] on input "Choice" at bounding box center [822, 422] width 194 height 36
paste input "Pesto Sau"
type input "Pesto Sauce"
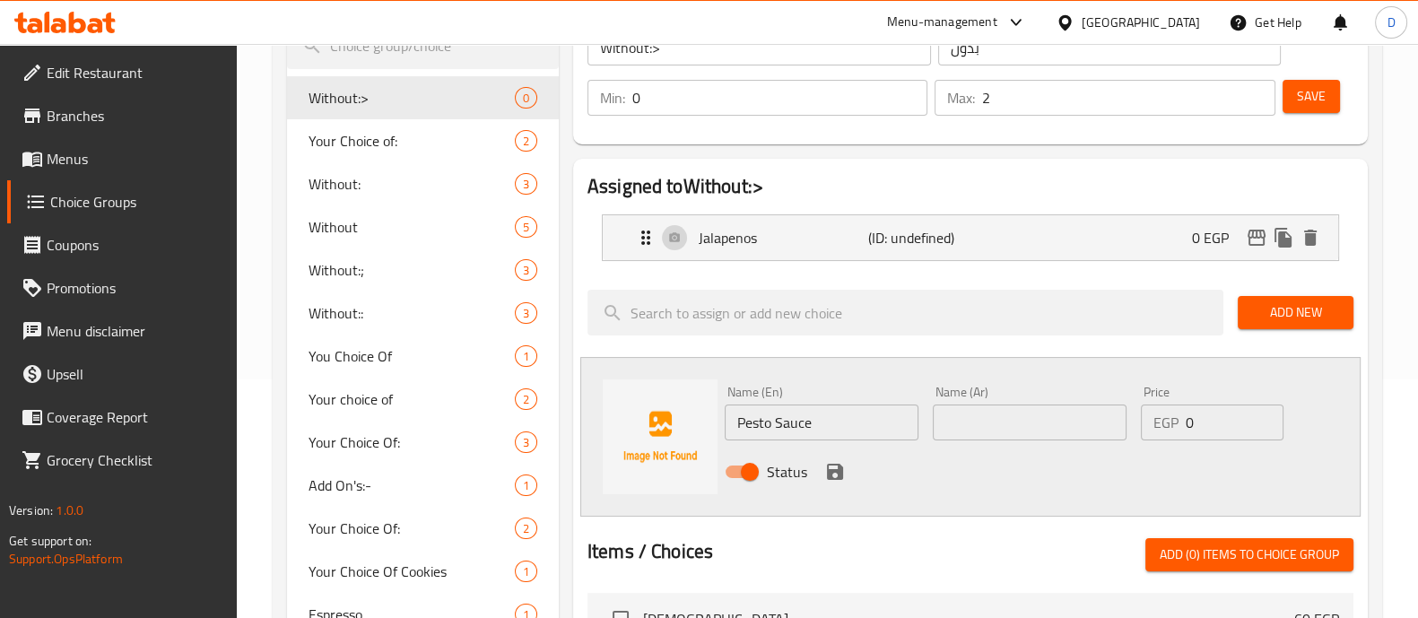
drag, startPoint x: 969, startPoint y: 440, endPoint x: 959, endPoint y: 413, distance: 28.7
click at [959, 413] on div "Name (Ar) Name (Ar)" at bounding box center [1029, 412] width 208 height 69
click at [959, 413] on input "text" at bounding box center [1030, 422] width 194 height 36
paste input "صلصة بيستو"
type input "صلصة بيستو"
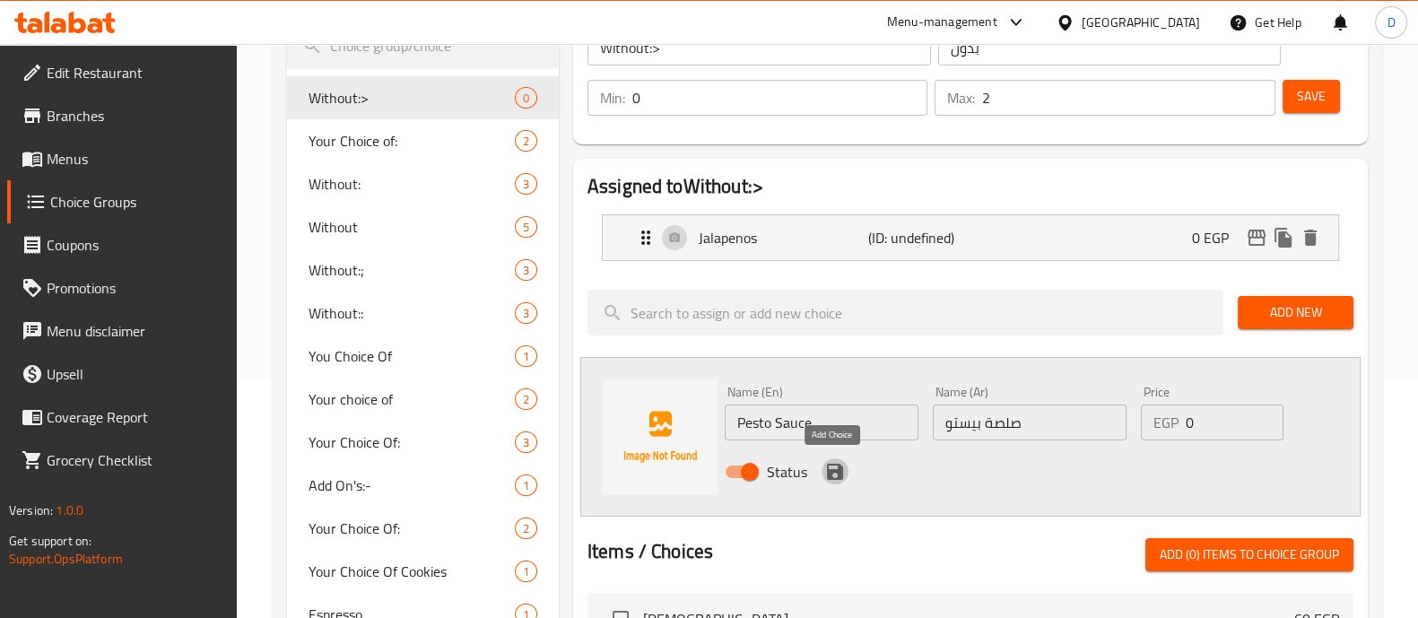
click at [834, 477] on icon "save" at bounding box center [835, 472] width 16 height 16
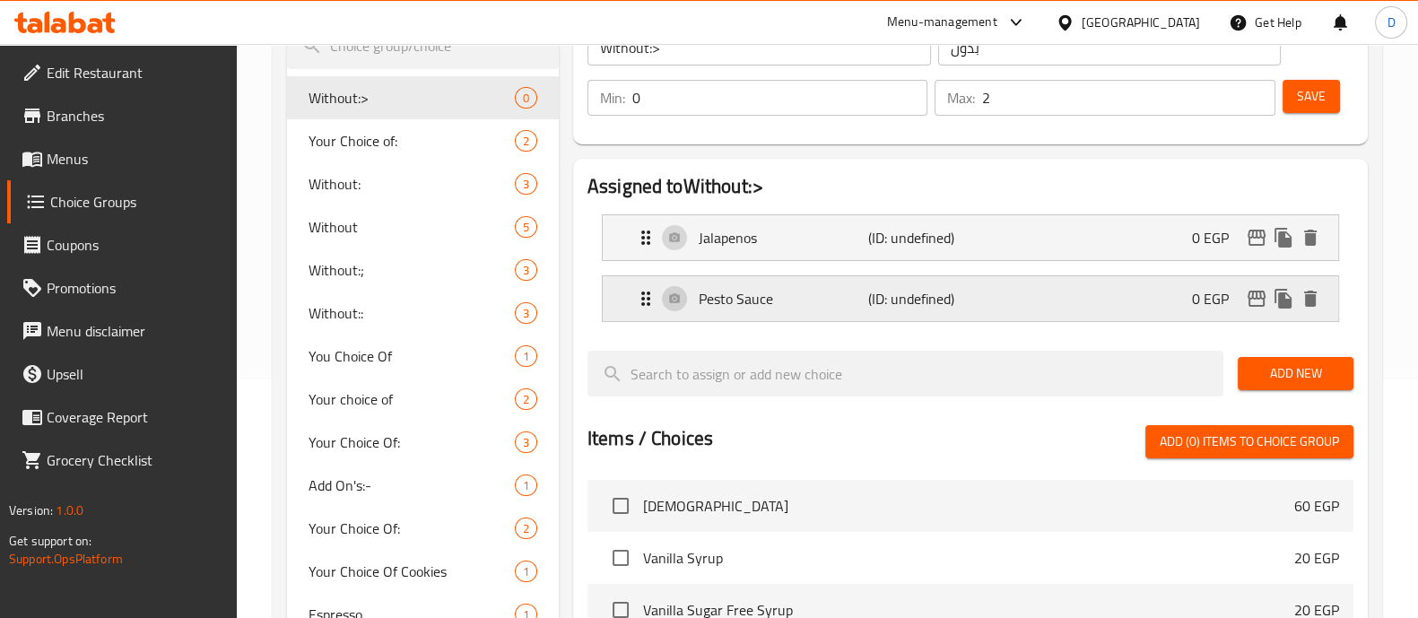
scroll to position [0, 0]
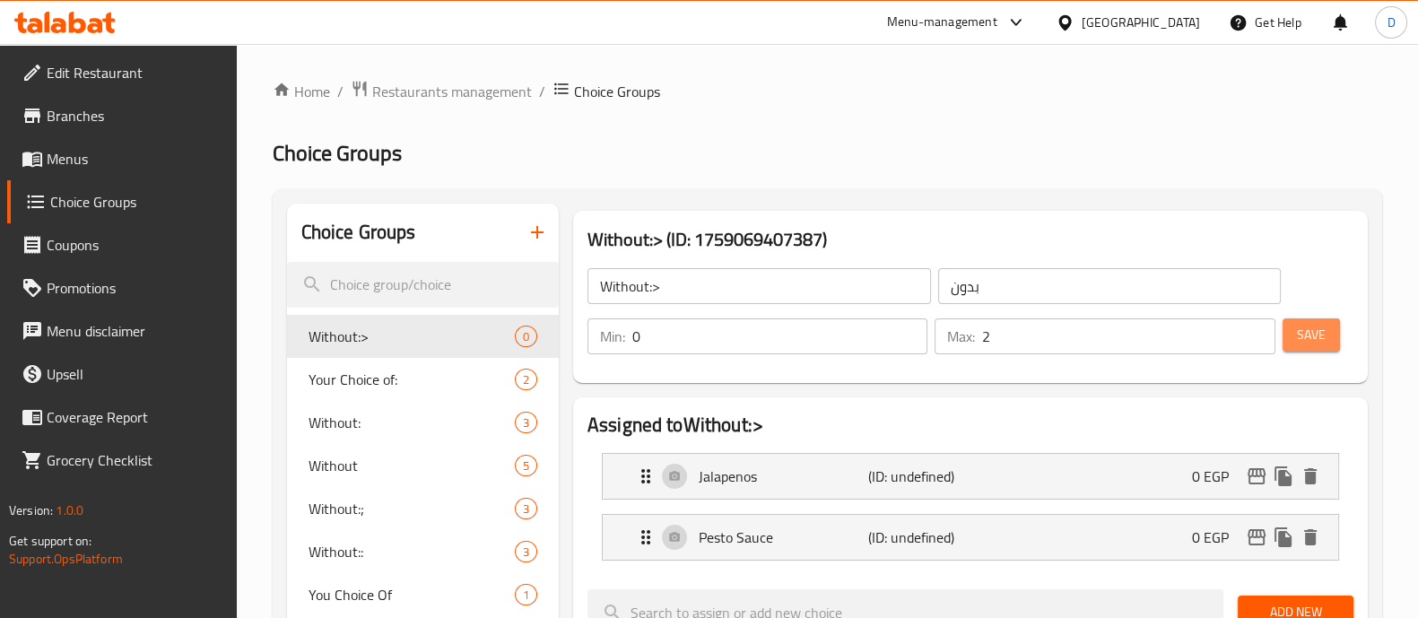
click at [1318, 324] on span "Save" at bounding box center [1311, 335] width 29 height 22
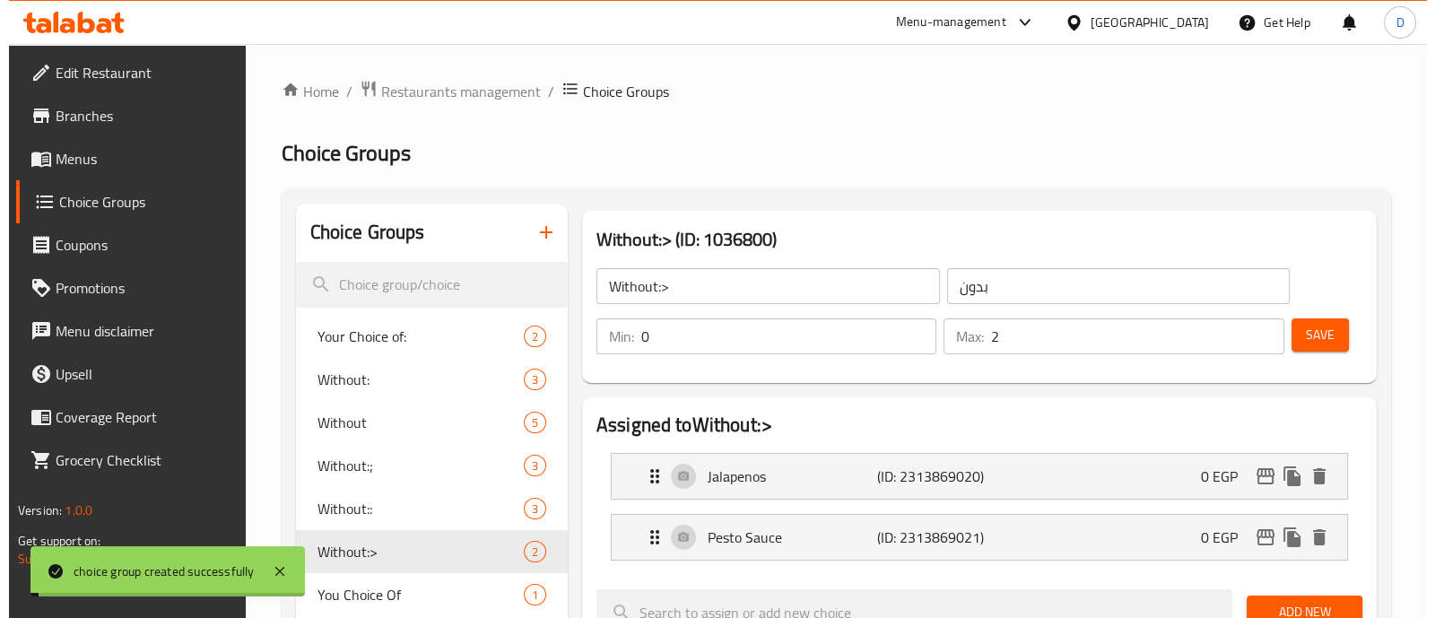
scroll to position [743, 0]
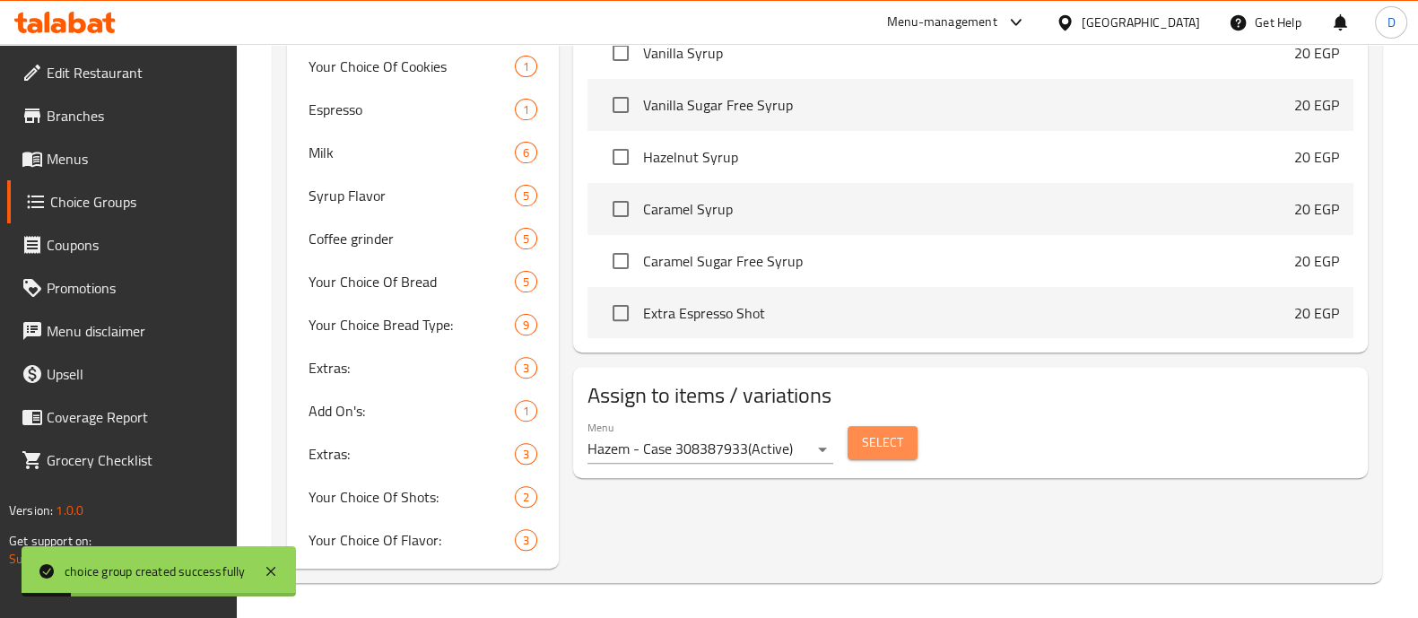
click at [901, 450] on span "Select" at bounding box center [882, 442] width 41 height 22
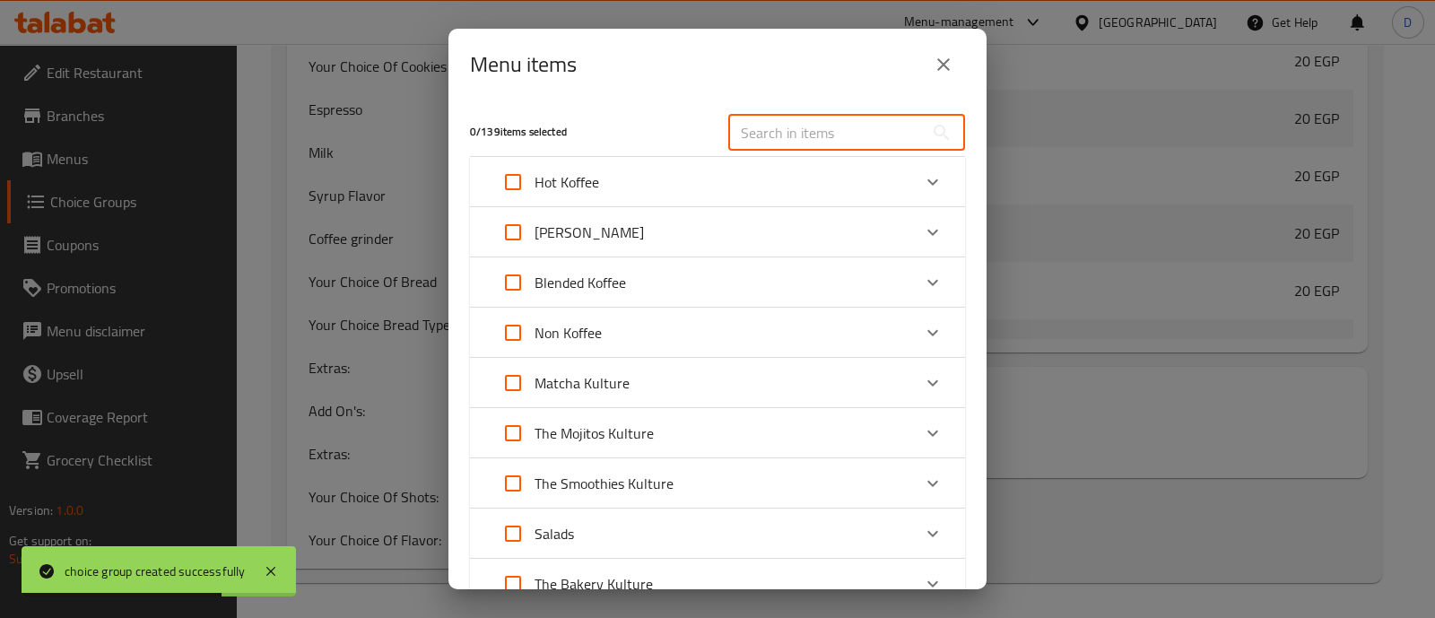
click at [761, 138] on input "text" at bounding box center [825, 133] width 195 height 36
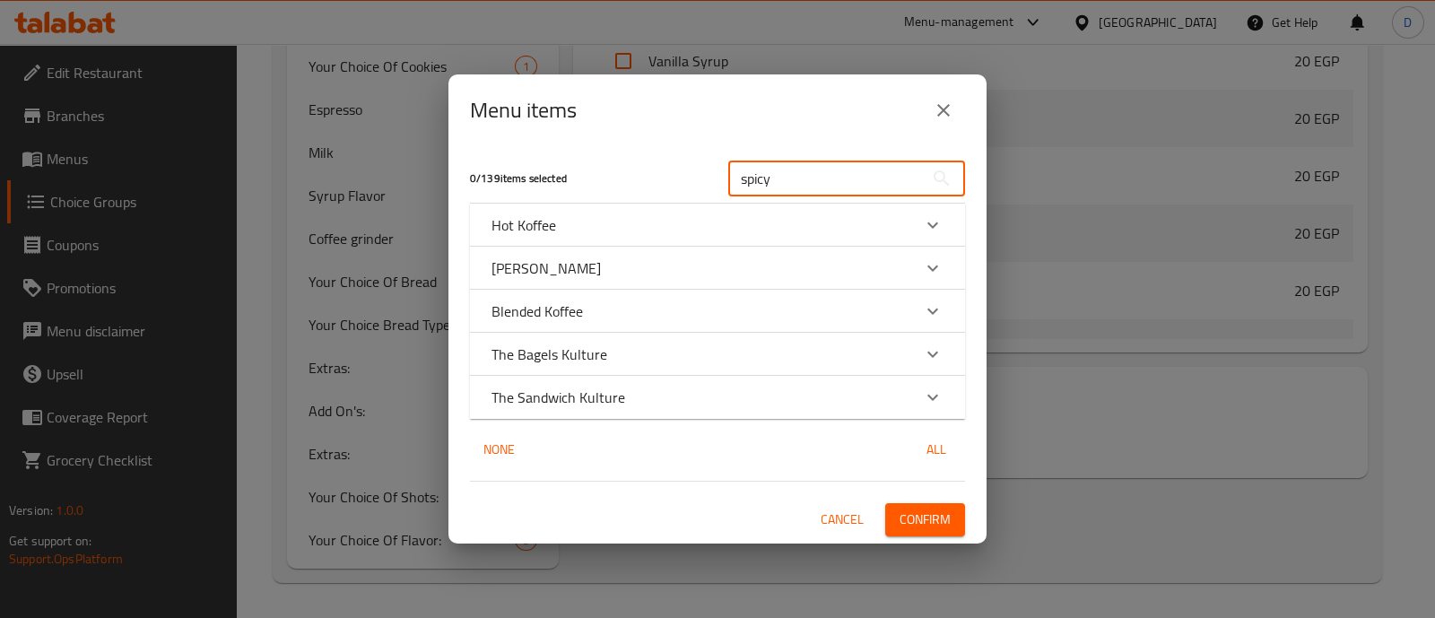
type input "spicy"
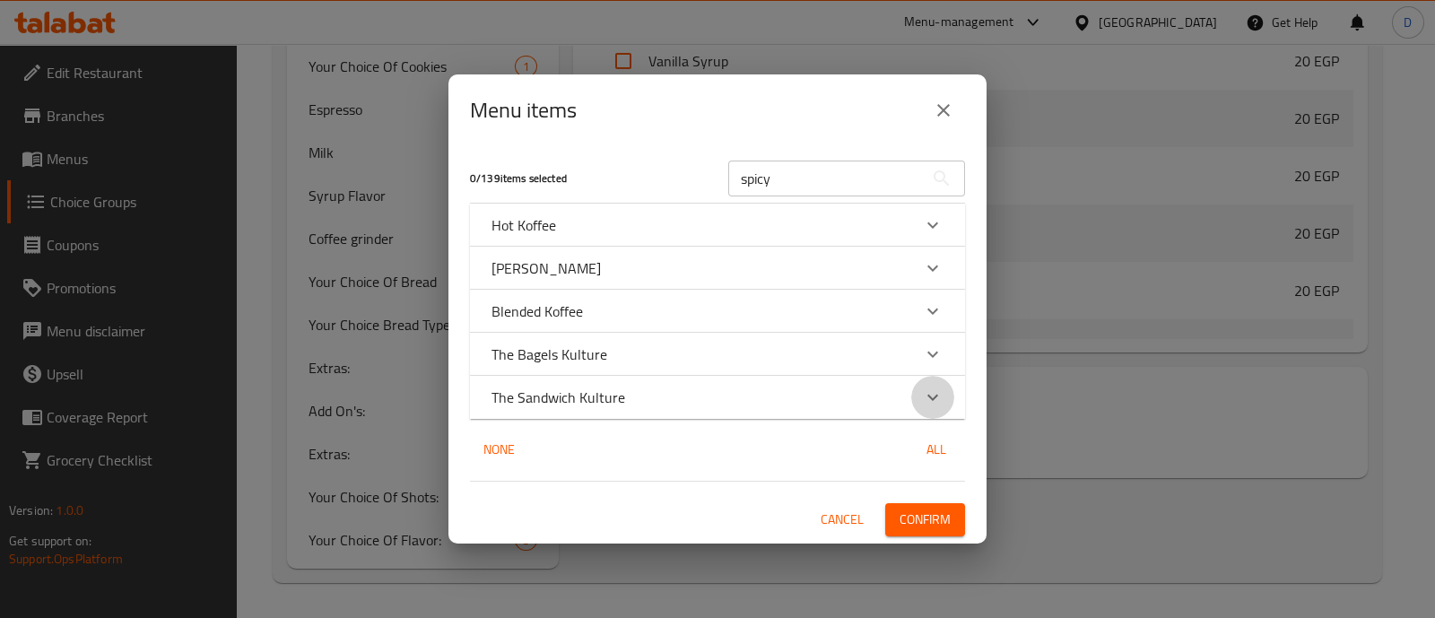
click at [926, 387] on icon "Expand" at bounding box center [933, 397] width 22 height 22
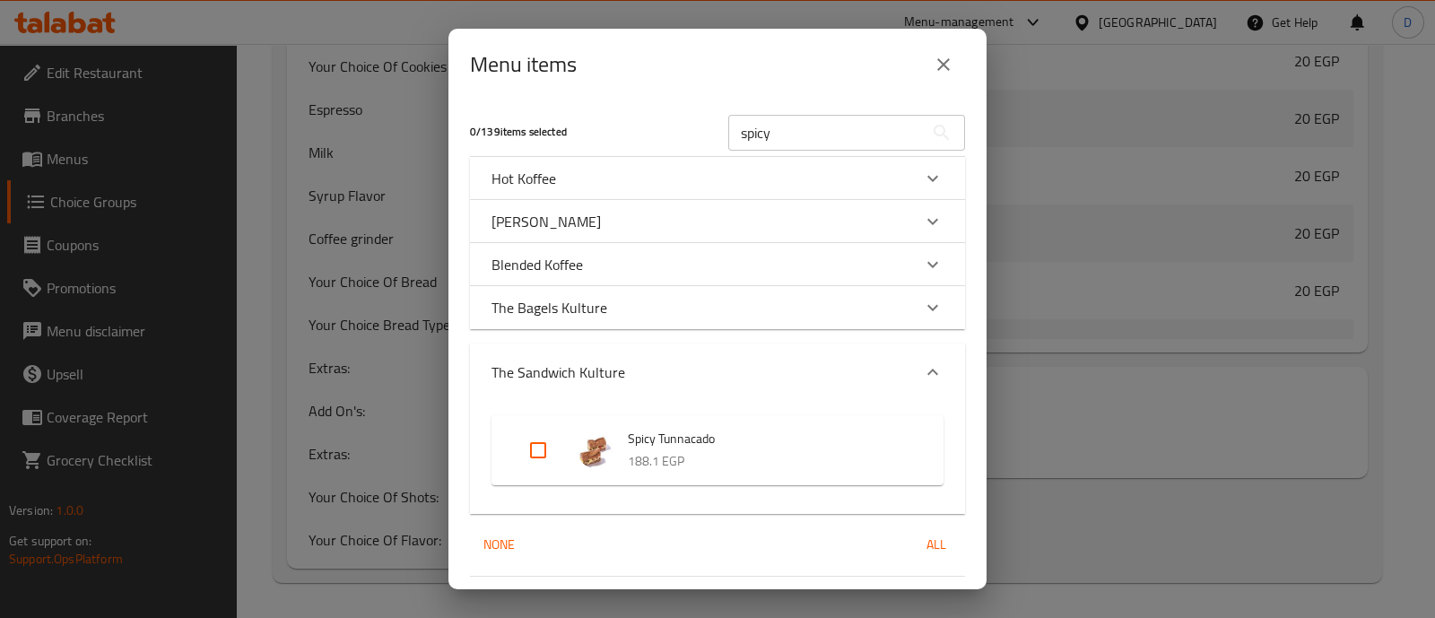
click at [560, 438] on div "Expand" at bounding box center [552, 450] width 50 height 43
click at [527, 451] on input "Expand" at bounding box center [537, 450] width 43 height 43
checkbox input "true"
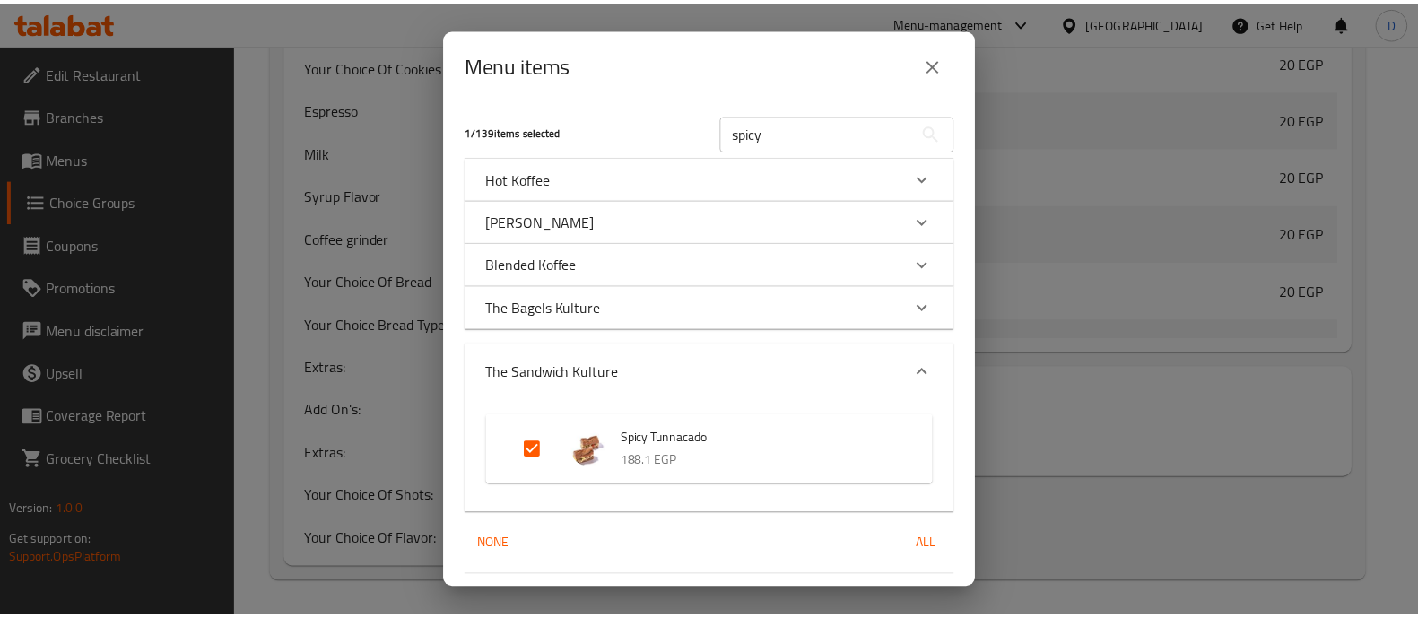
scroll to position [48, 0]
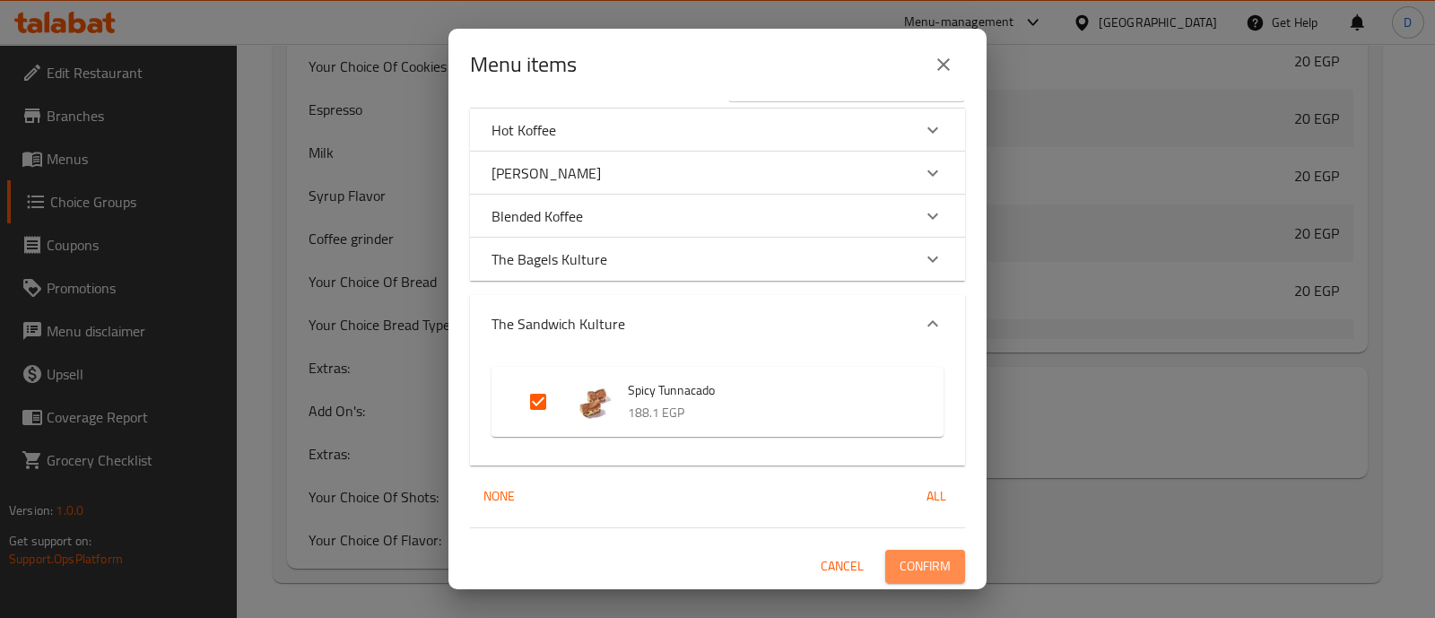
click at [909, 562] on span "Confirm" at bounding box center [924, 566] width 51 height 22
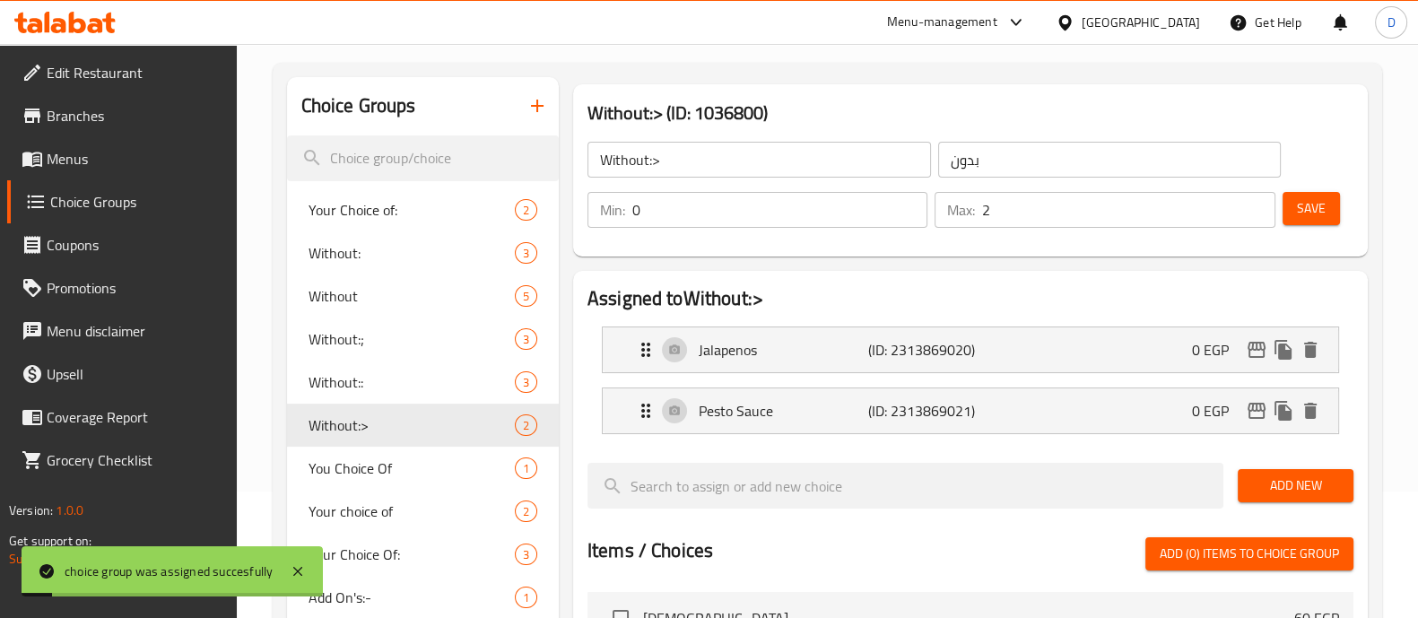
scroll to position [0, 0]
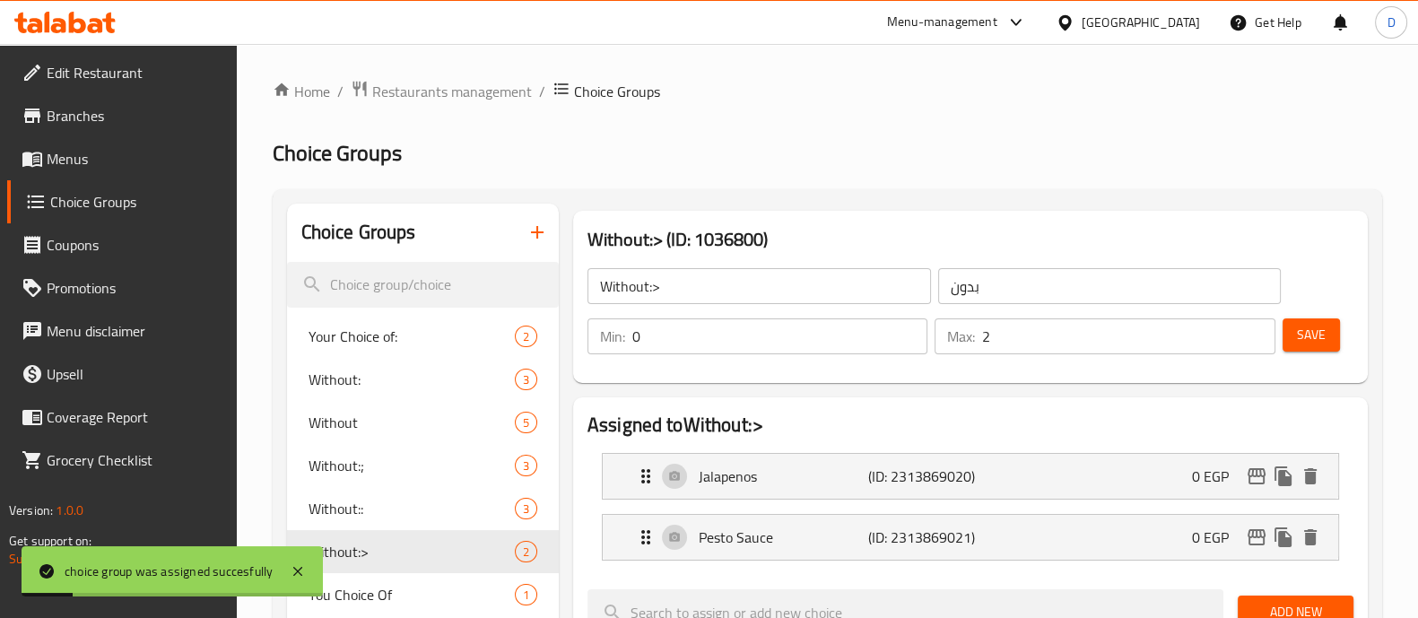
click at [1297, 324] on span "Save" at bounding box center [1311, 335] width 29 height 22
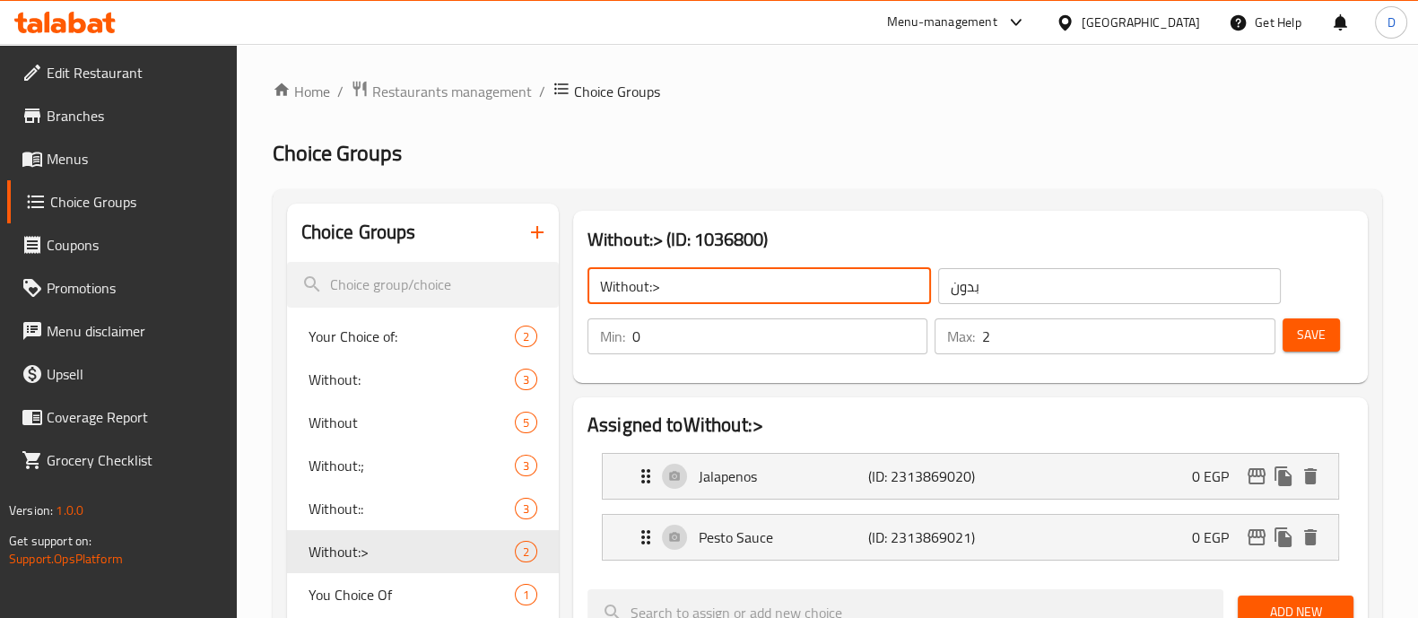
click at [692, 294] on input "Without:>" at bounding box center [758, 286] width 343 height 36
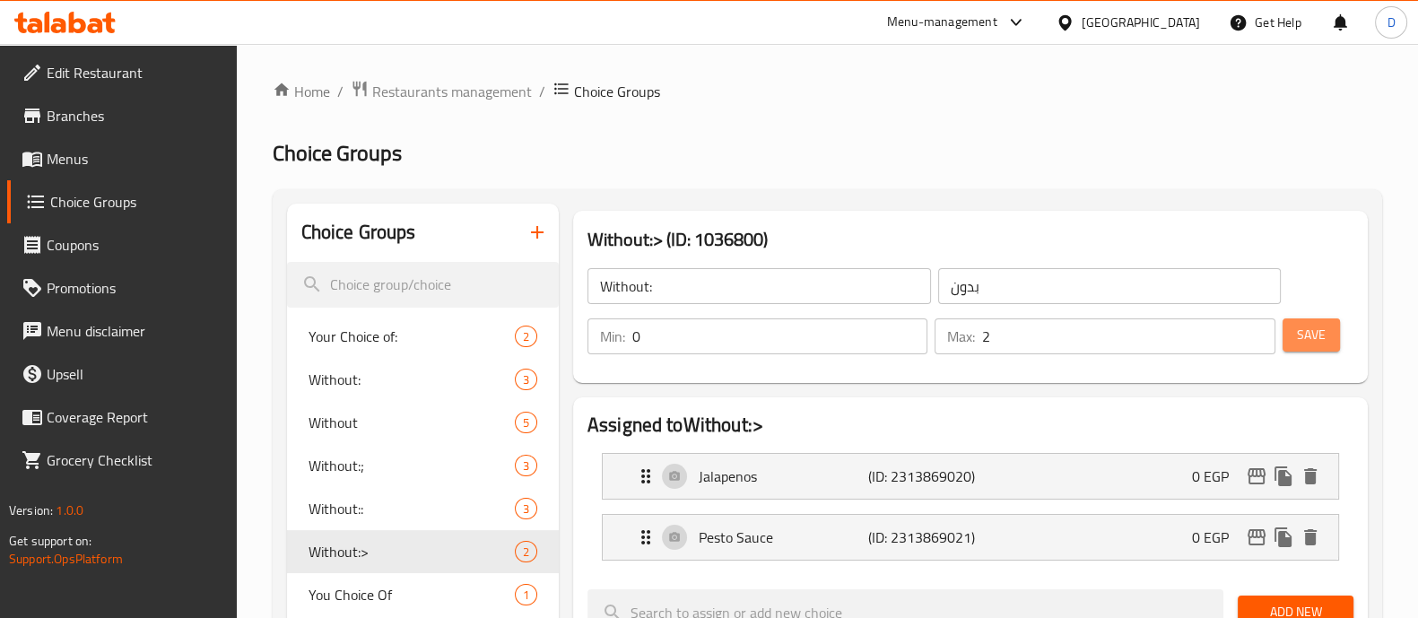
click at [1299, 347] on button "Save" at bounding box center [1310, 334] width 57 height 33
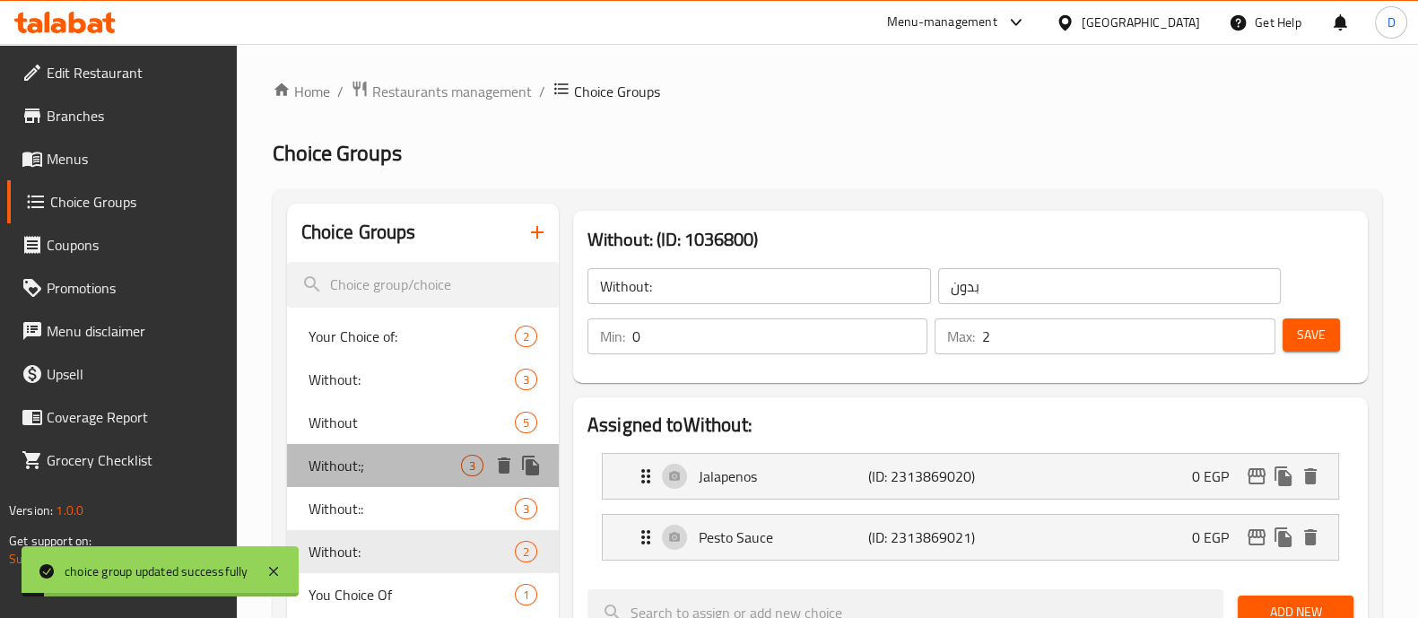
click at [391, 472] on span "Without:;" at bounding box center [384, 466] width 152 height 22
type input "Without:;"
type input "3"
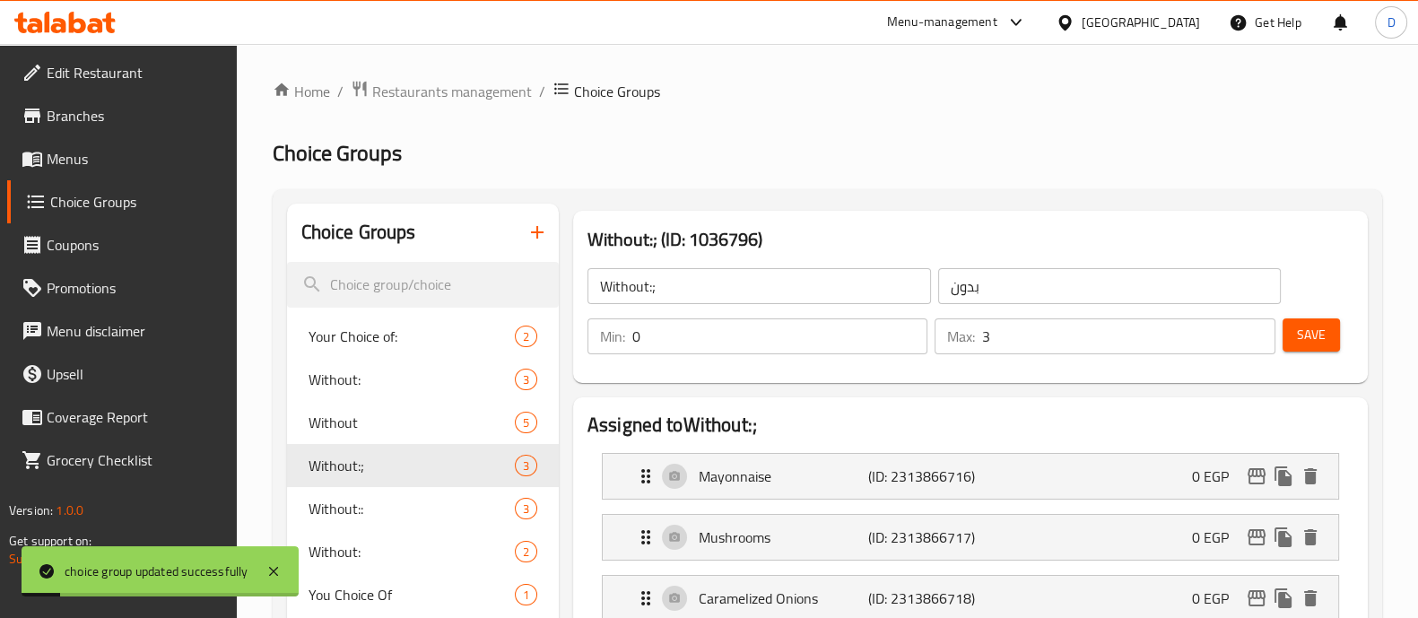
click at [704, 301] on input "Without:;" at bounding box center [758, 286] width 343 height 36
click at [1309, 335] on span "Save" at bounding box center [1311, 335] width 29 height 22
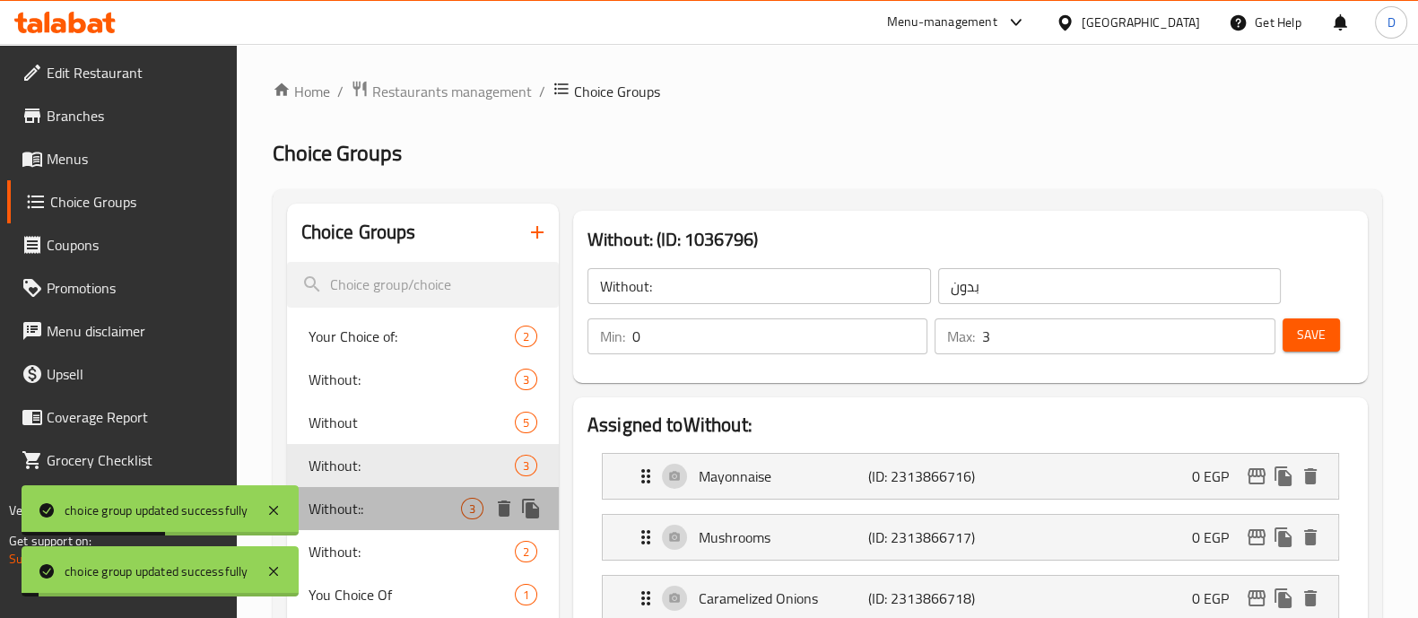
click at [378, 513] on span "Without::" at bounding box center [384, 509] width 152 height 22
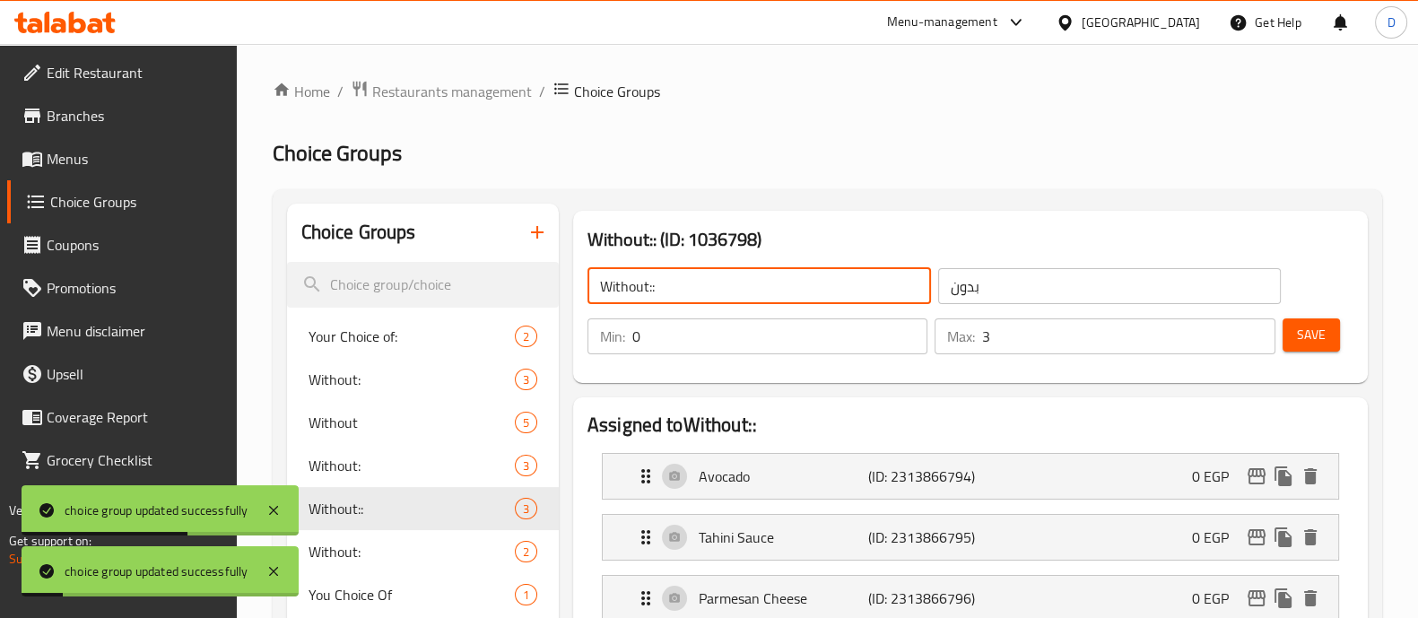
click at [702, 275] on input "Without::" at bounding box center [758, 286] width 343 height 36
type input "Without:"
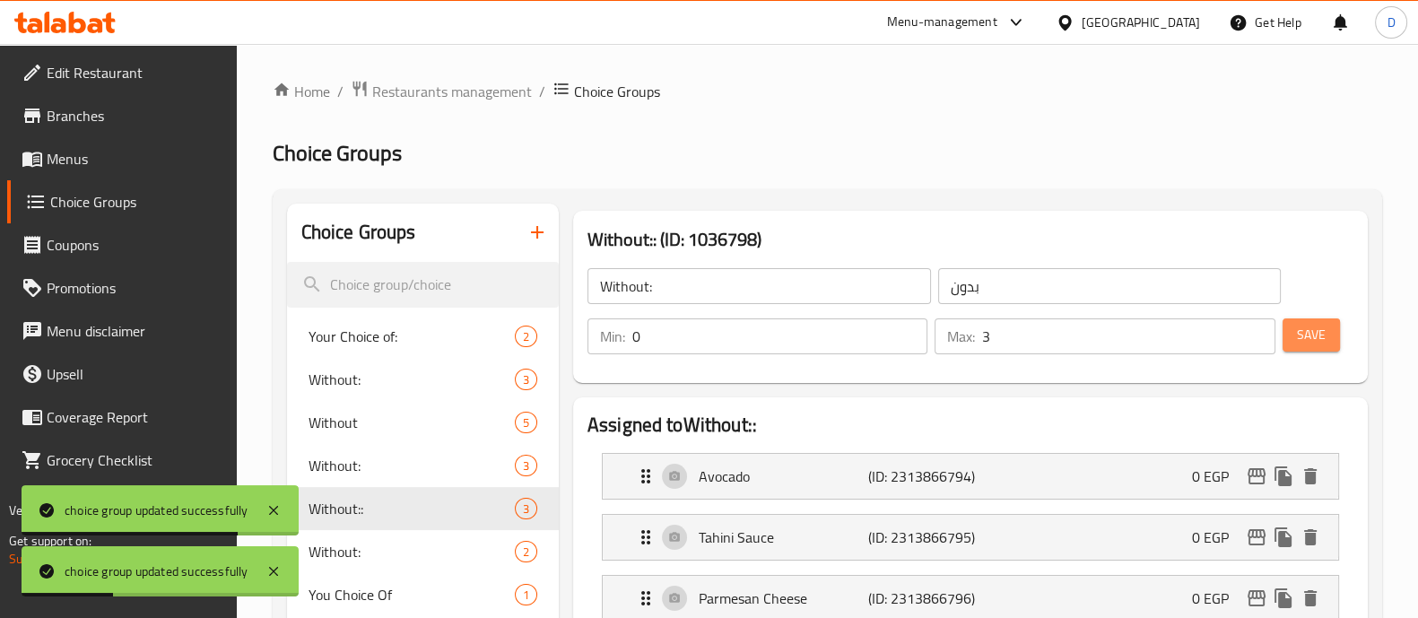
click at [1333, 340] on button "Save" at bounding box center [1310, 334] width 57 height 33
click at [531, 221] on button "button" at bounding box center [537, 232] width 43 height 43
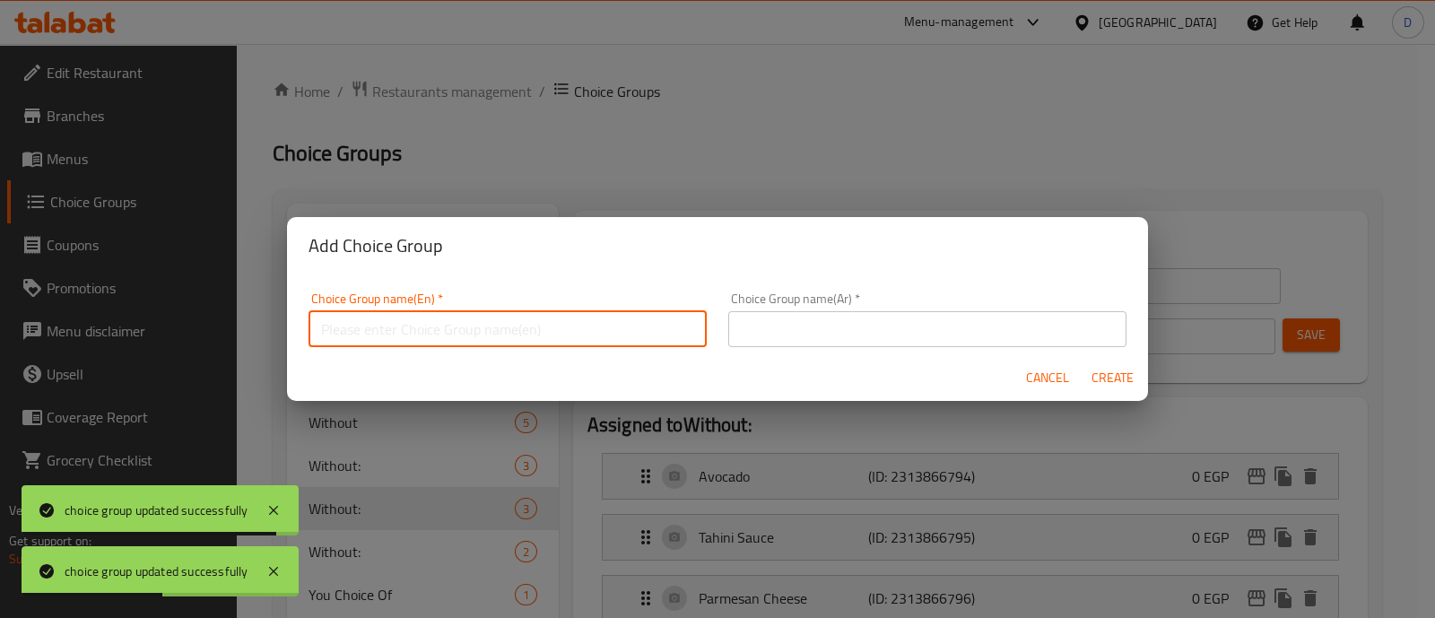
click at [484, 325] on input "text" at bounding box center [507, 329] width 398 height 36
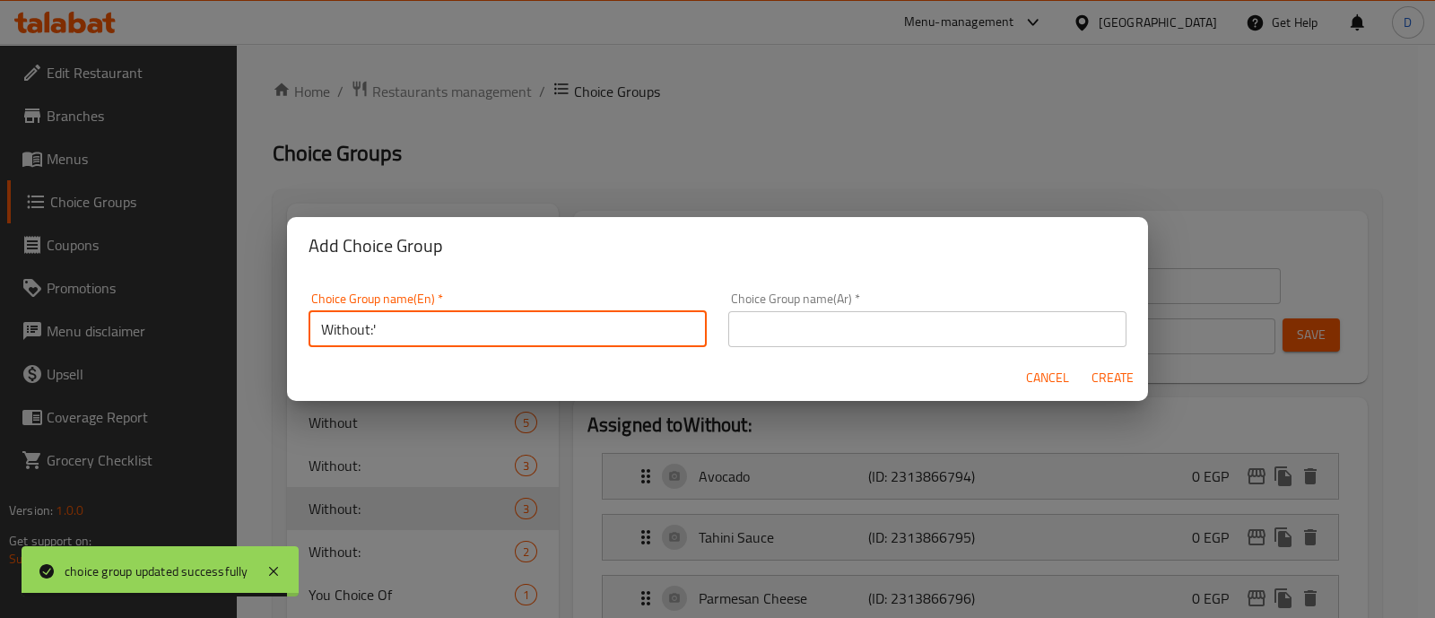
type input "Without:'"
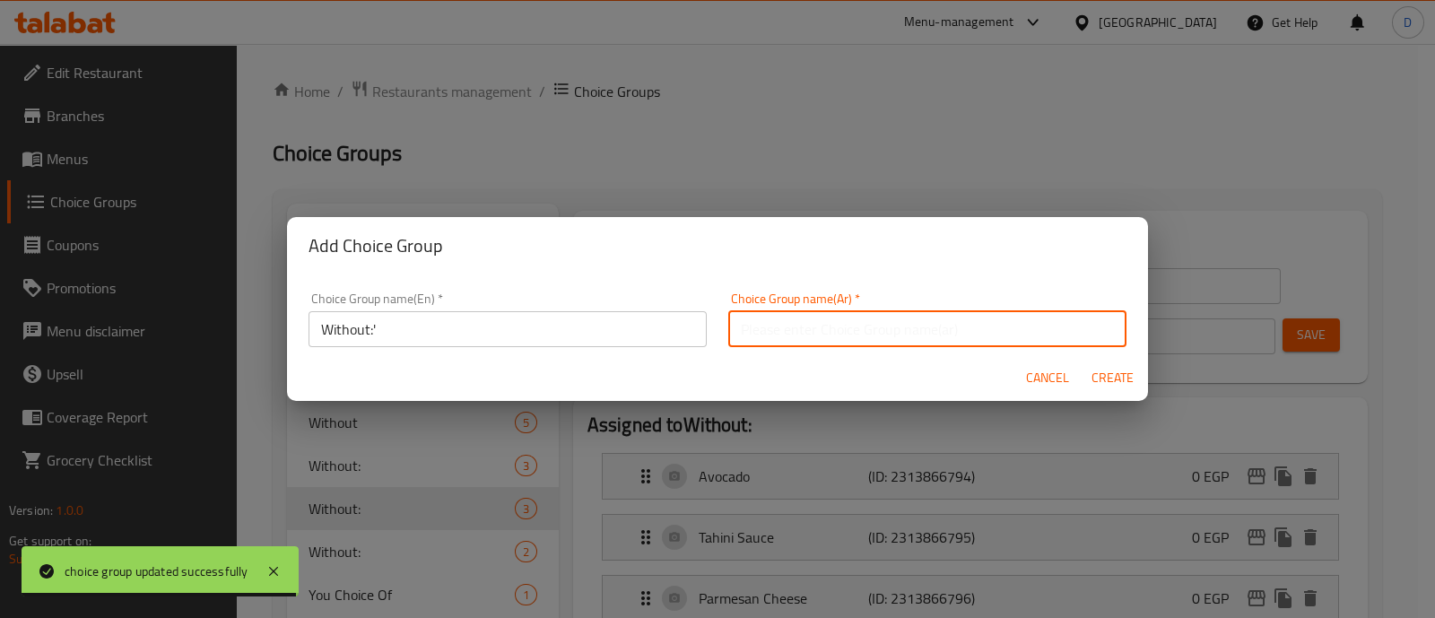
click at [815, 319] on input "text" at bounding box center [927, 329] width 398 height 36
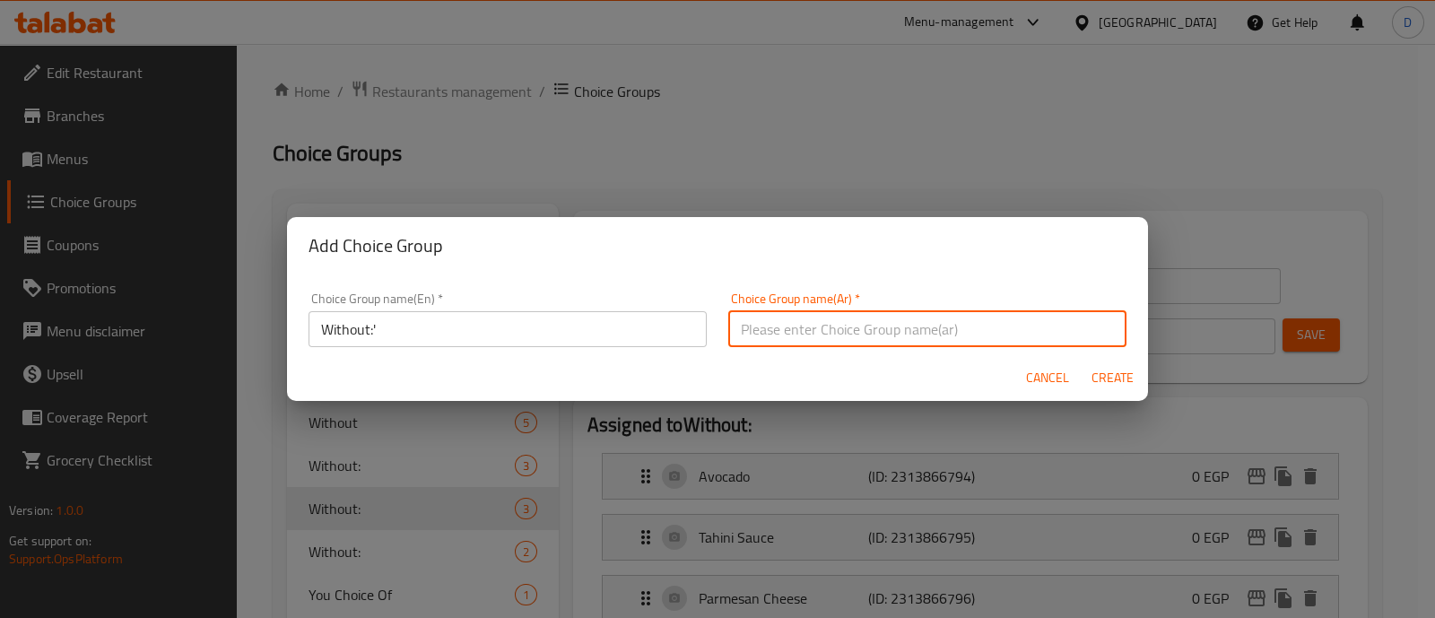
type input "بدون"
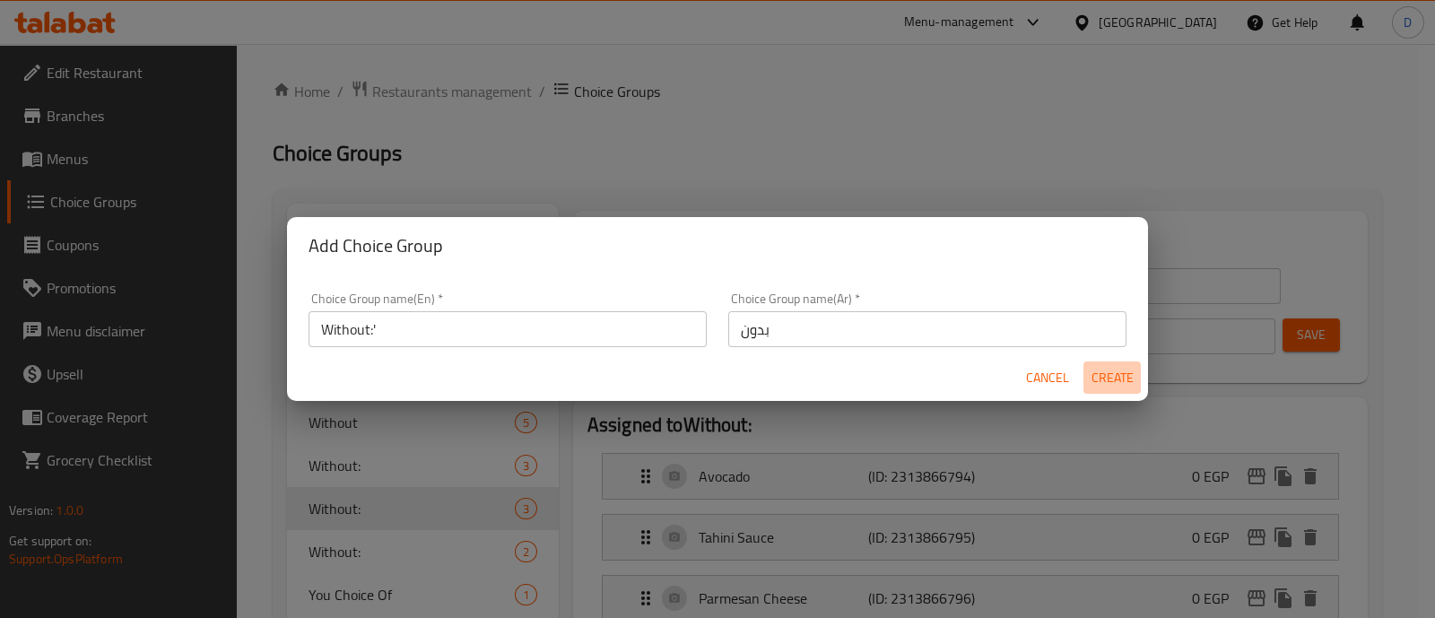
click at [1128, 372] on span "Create" at bounding box center [1111, 378] width 43 height 22
type input "Without:'"
type input "0"
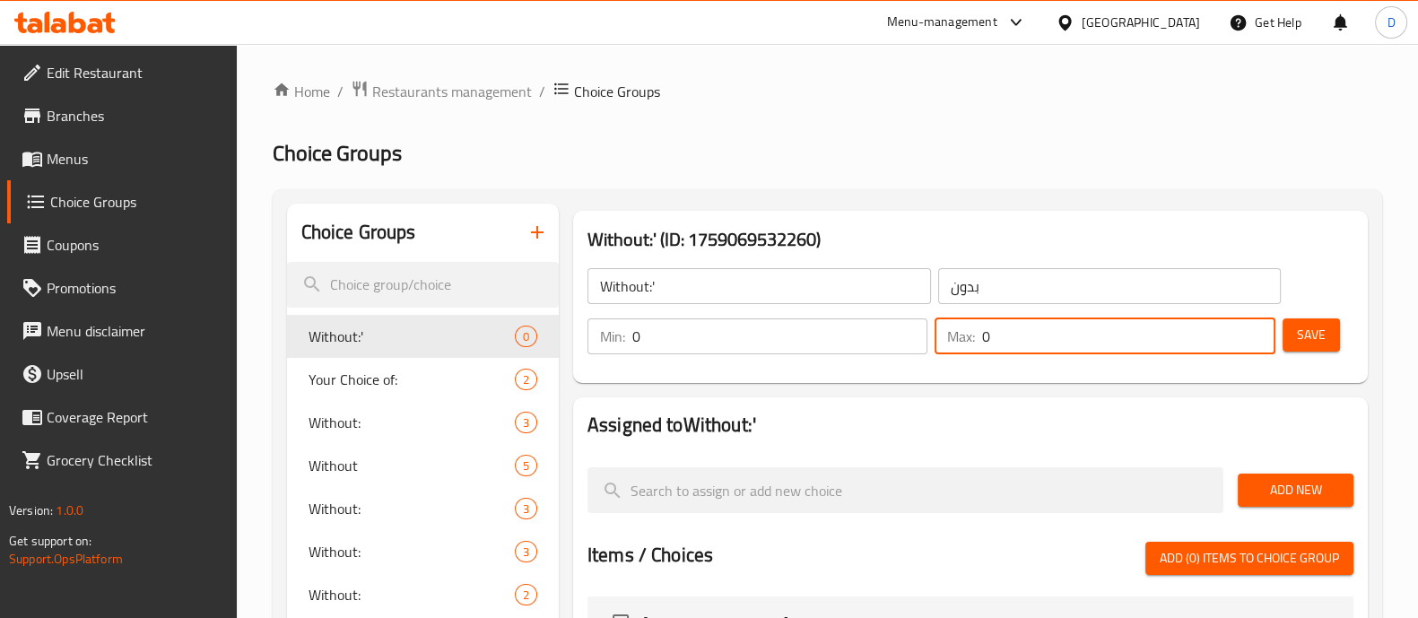
click at [1037, 332] on input "0" at bounding box center [1128, 336] width 292 height 36
type input "3"
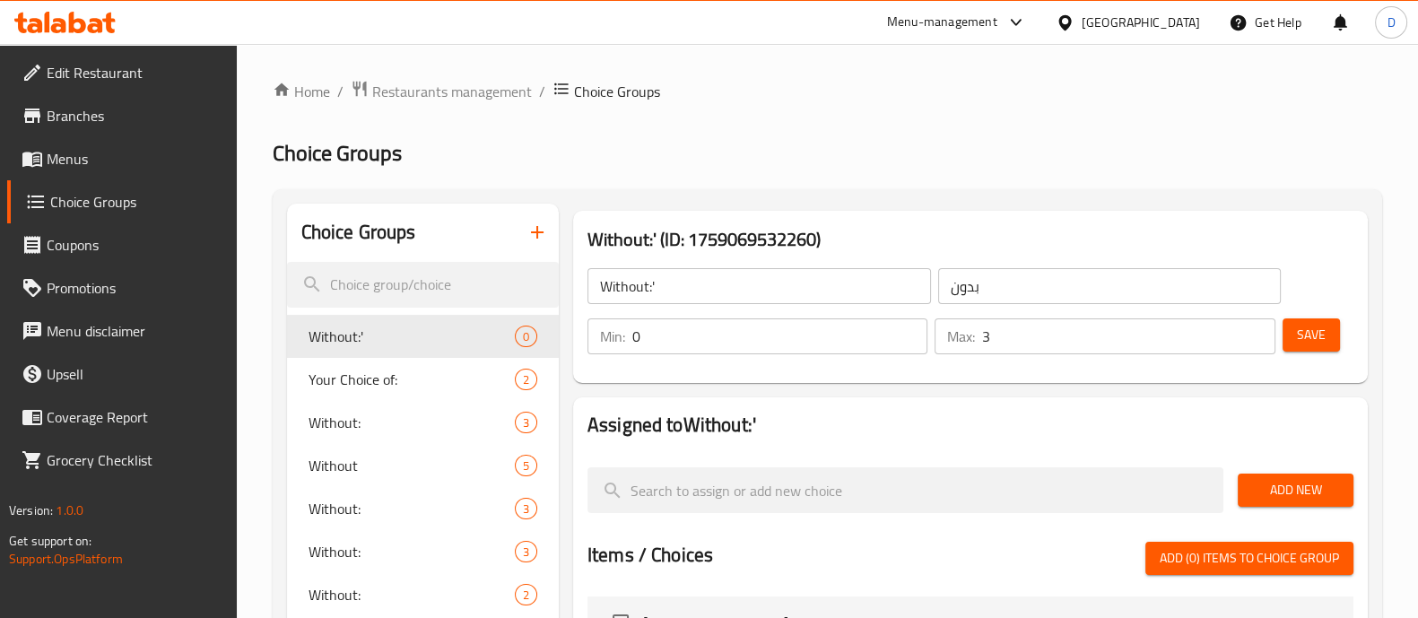
click at [965, 419] on h2 "Assigned to Without:'" at bounding box center [970, 425] width 766 height 27
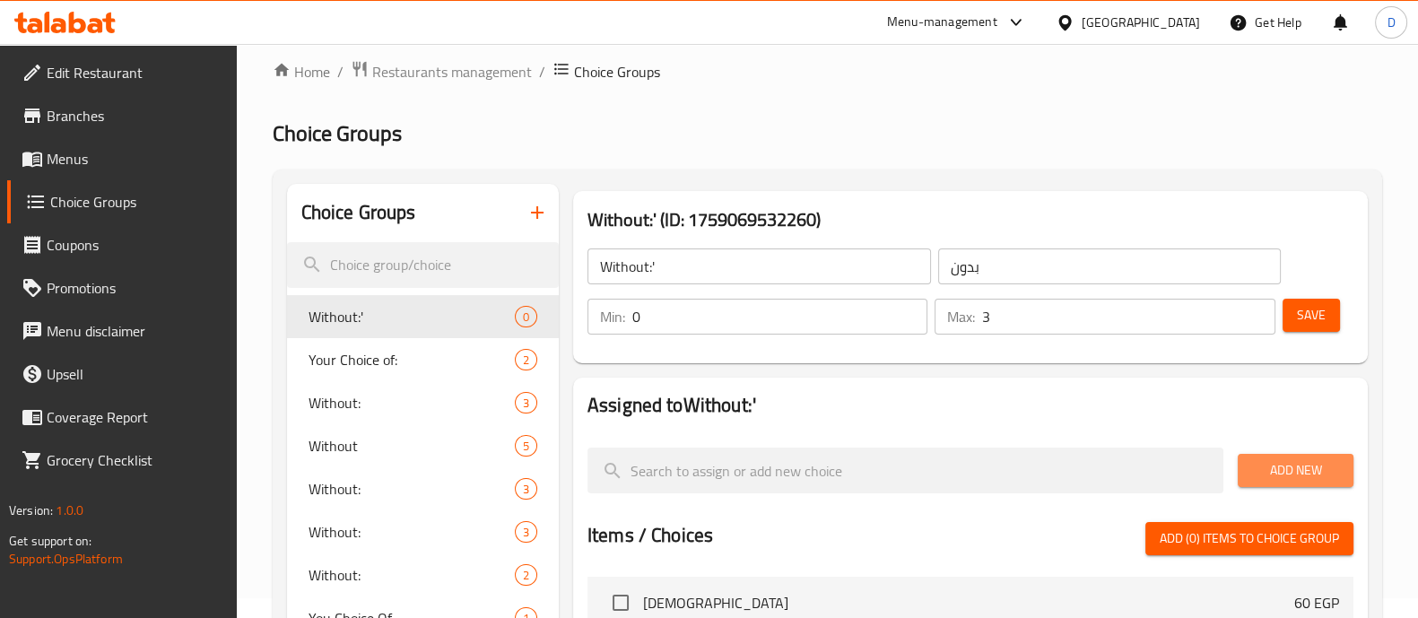
click at [1267, 473] on span "Add New" at bounding box center [1295, 470] width 87 height 22
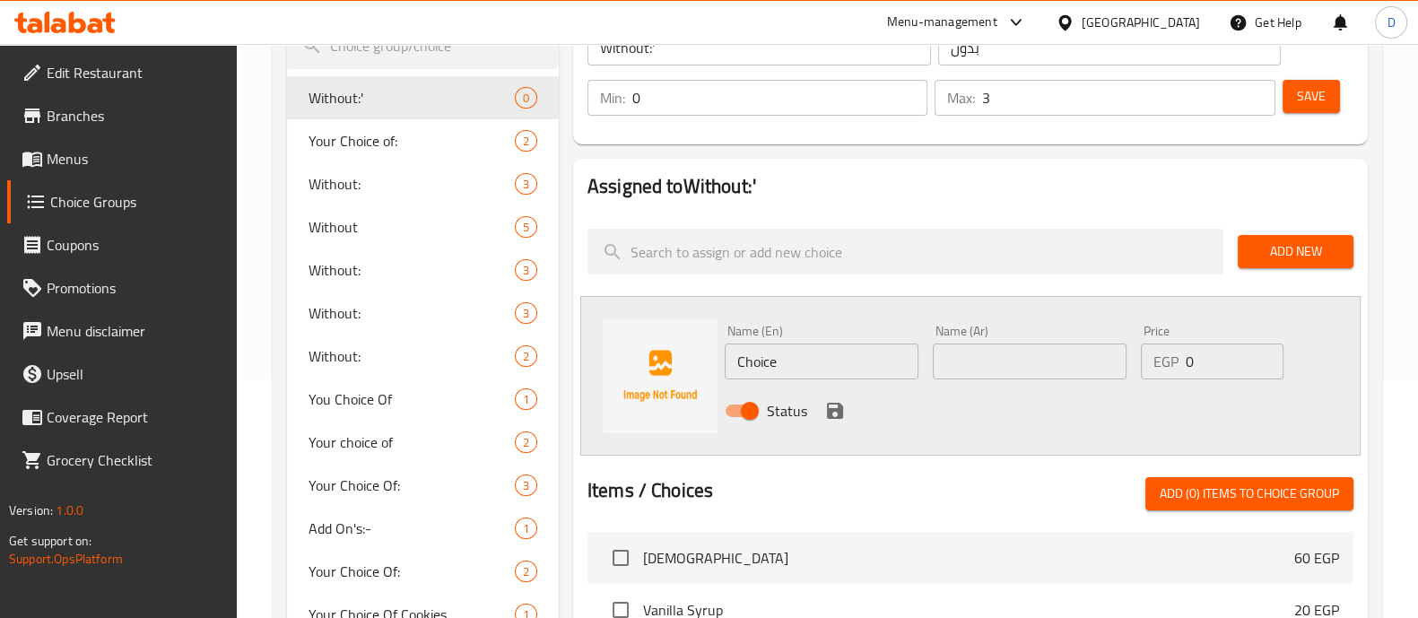
scroll to position [239, 0]
click at [817, 371] on input "Choice" at bounding box center [822, 361] width 194 height 36
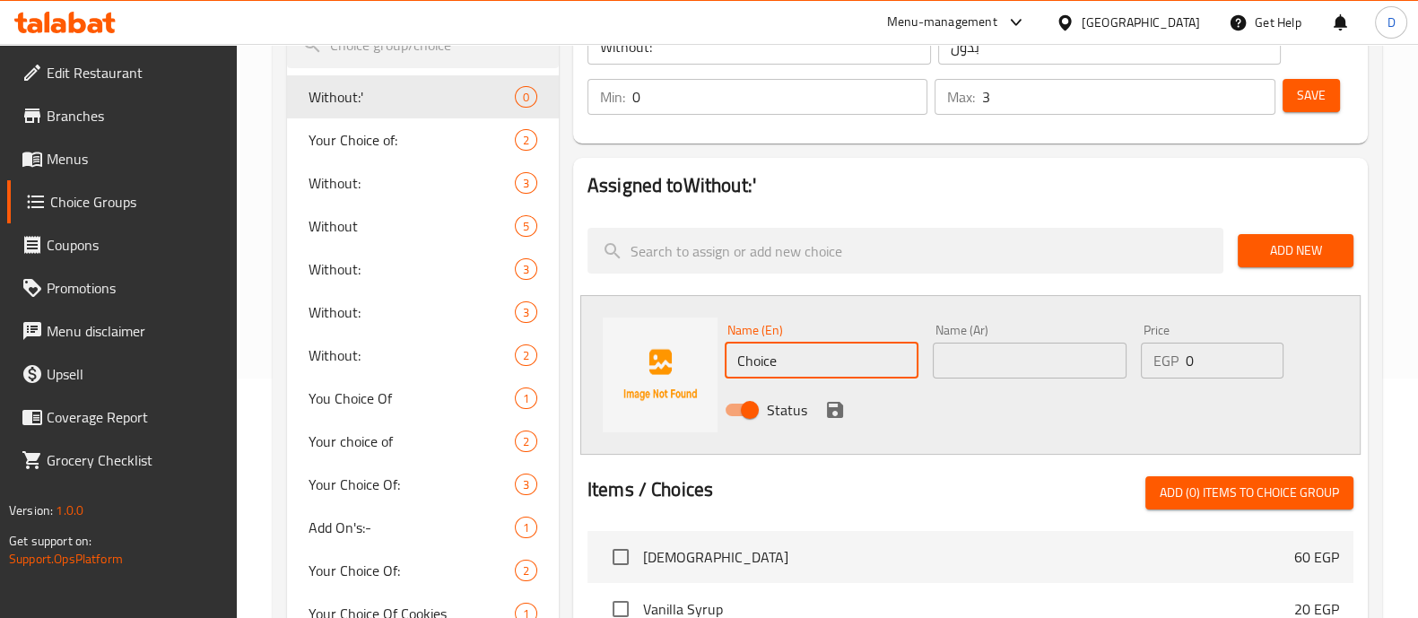
click at [817, 371] on input "Choice" at bounding box center [822, 361] width 194 height 36
paste input "Emmental"
type input "Emmental"
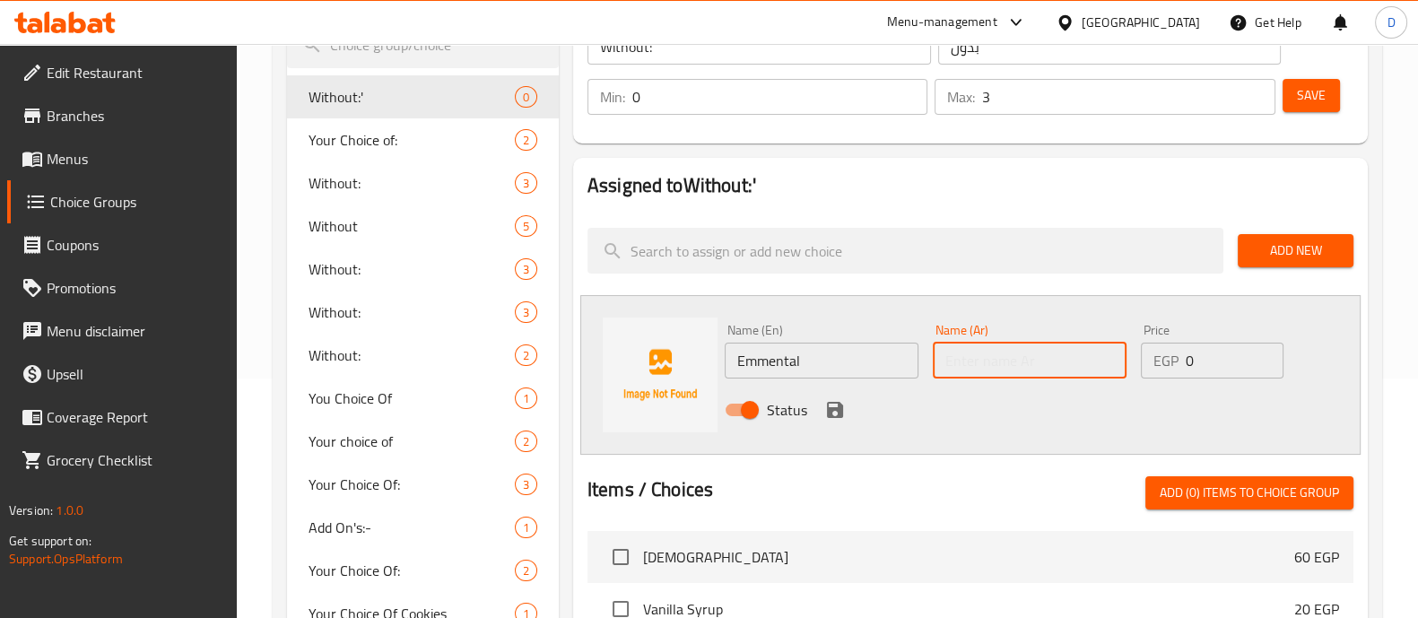
click at [989, 348] on input "text" at bounding box center [1030, 361] width 194 height 36
paste input "إمنتال"
type input "إمنتال"
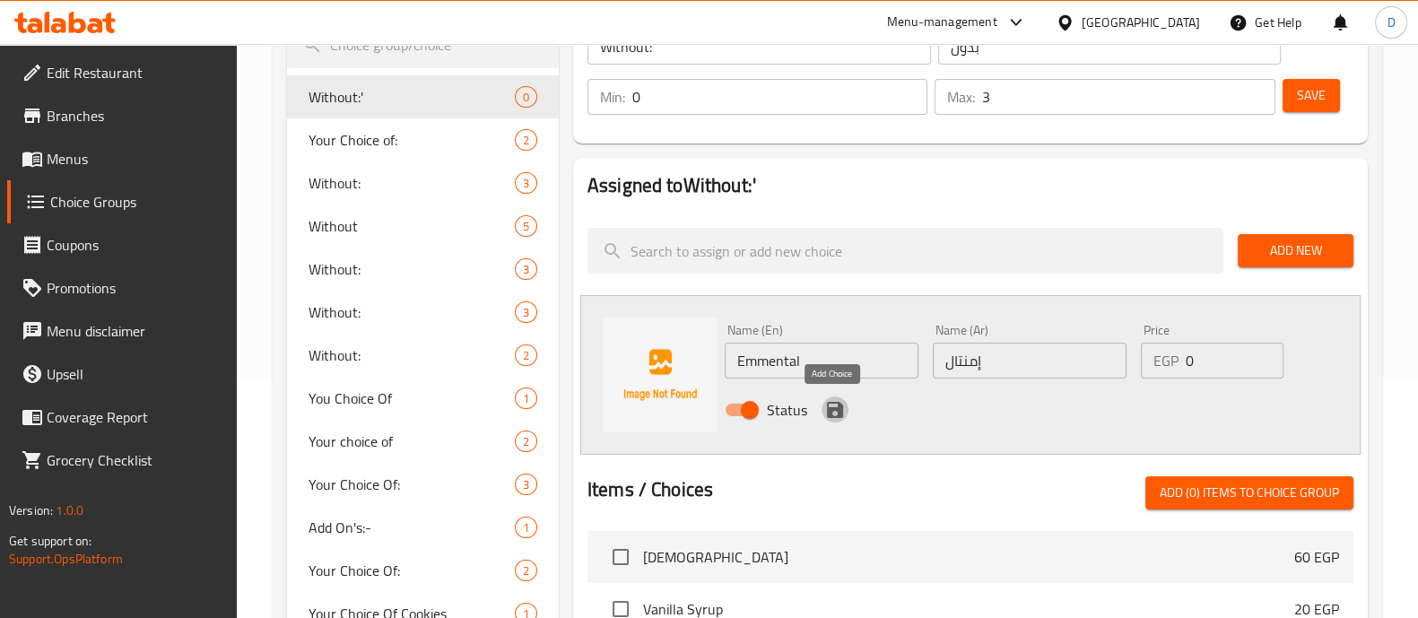
click at [838, 412] on icon "save" at bounding box center [835, 410] width 16 height 16
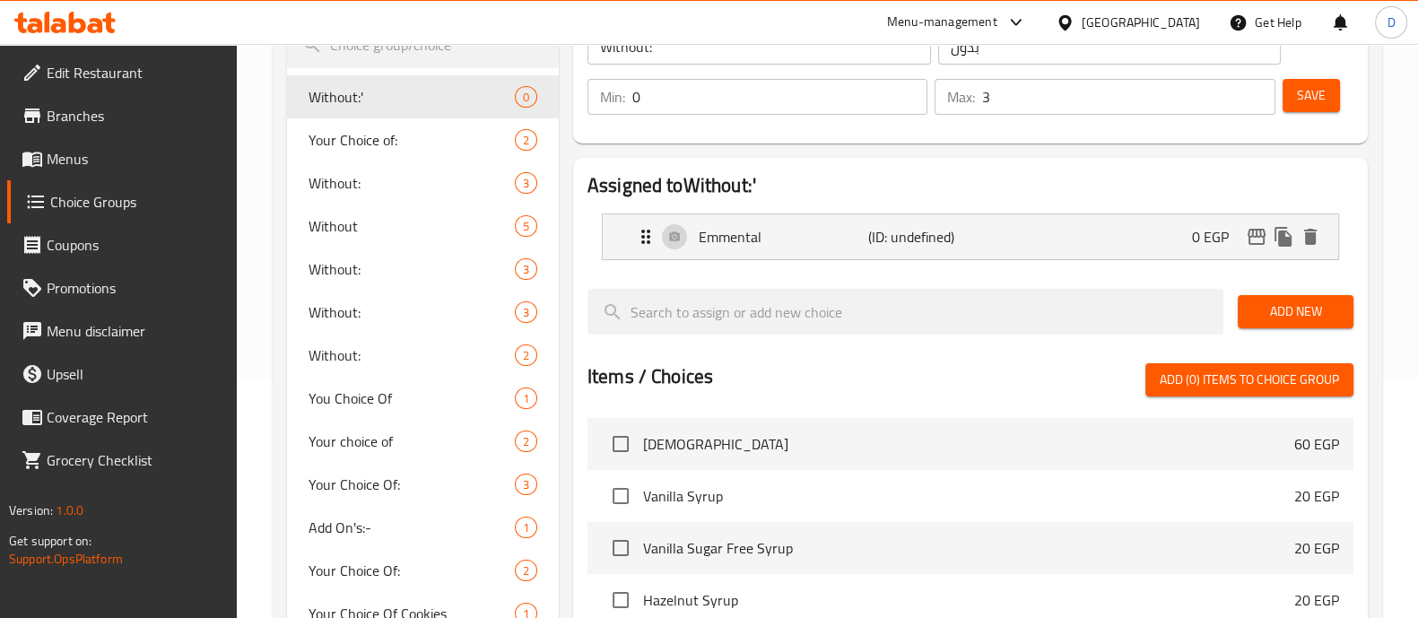
click at [1300, 329] on div "Add New" at bounding box center [1295, 312] width 130 height 60
click at [1294, 320] on span "Add New" at bounding box center [1295, 311] width 87 height 22
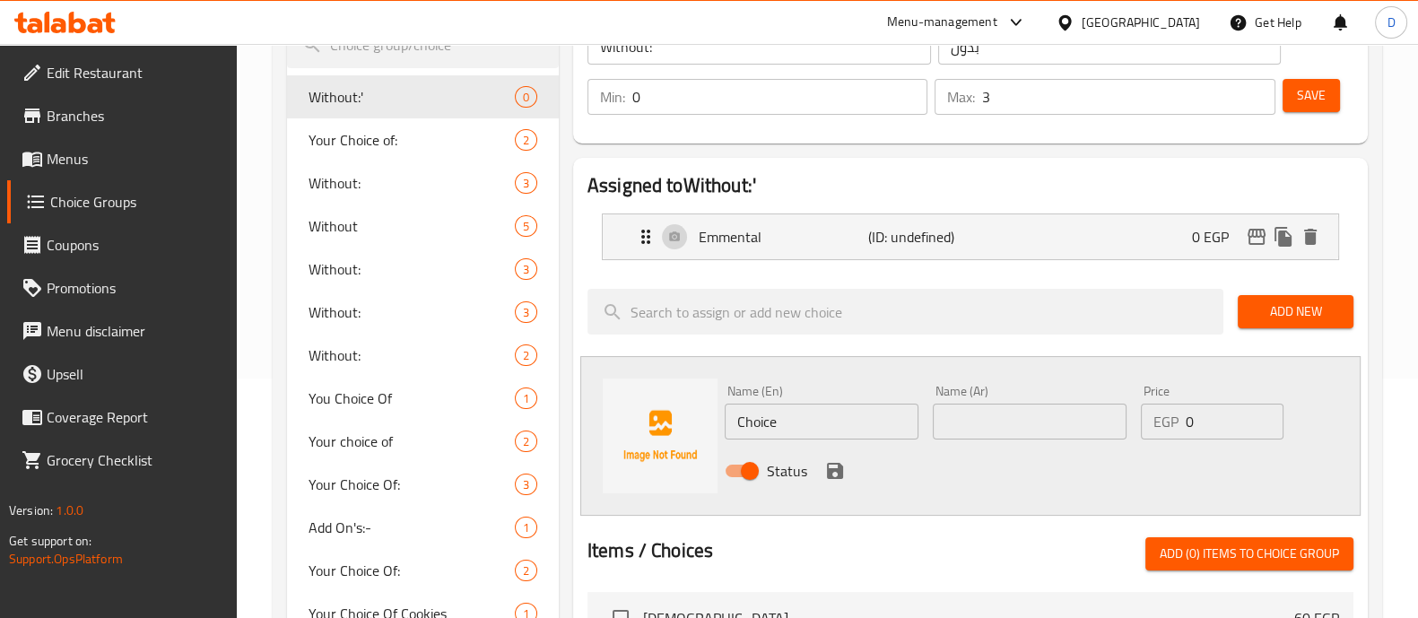
click at [768, 418] on input "Choice" at bounding box center [822, 422] width 194 height 36
paste input "Choice"
type input "C"
paste input "Pesto Mayo"
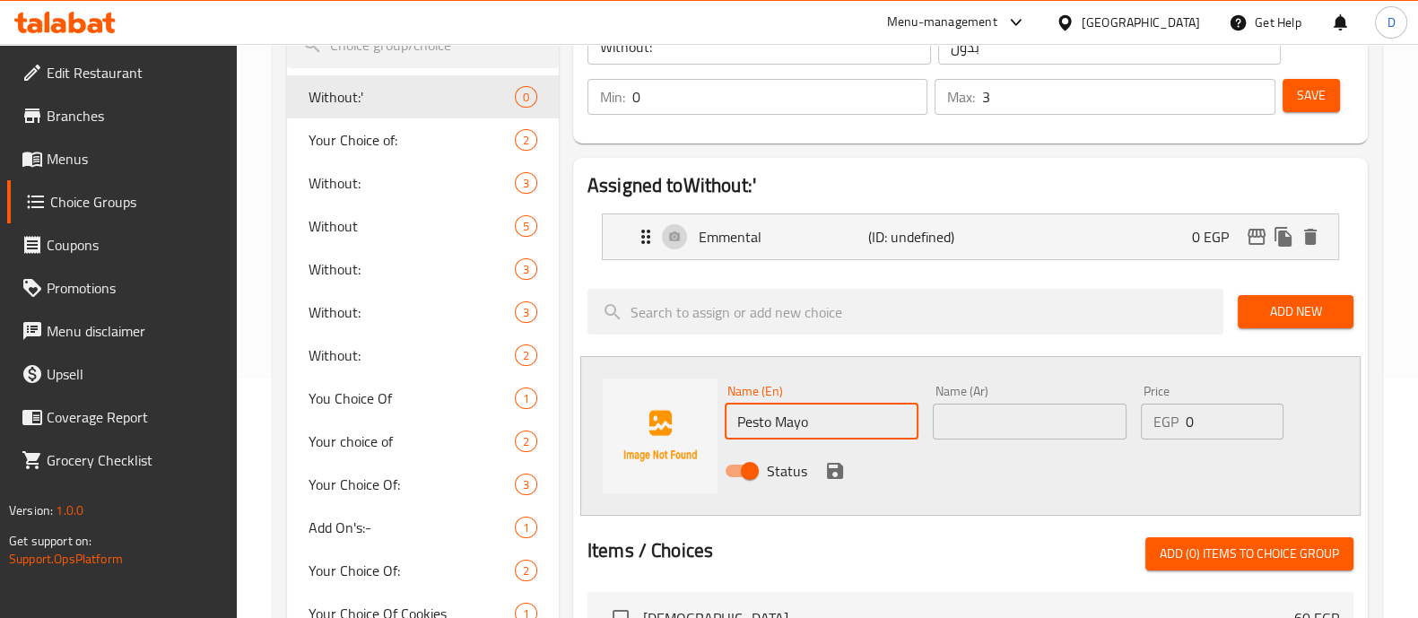
type input "Pesto Mayo"
click at [981, 405] on input "text" at bounding box center [1030, 422] width 194 height 36
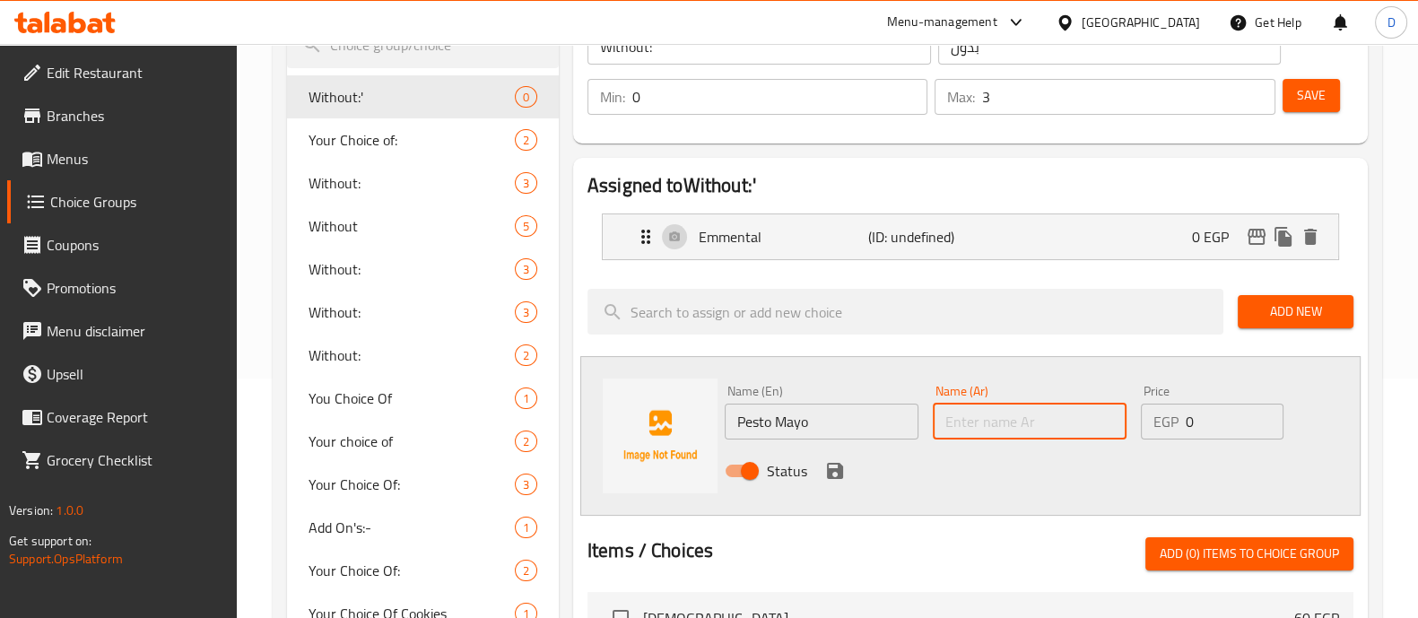
paste input "بيستو مايونيز"
type input "بيستو مايونيز"
click at [827, 464] on icon "save" at bounding box center [835, 471] width 16 height 16
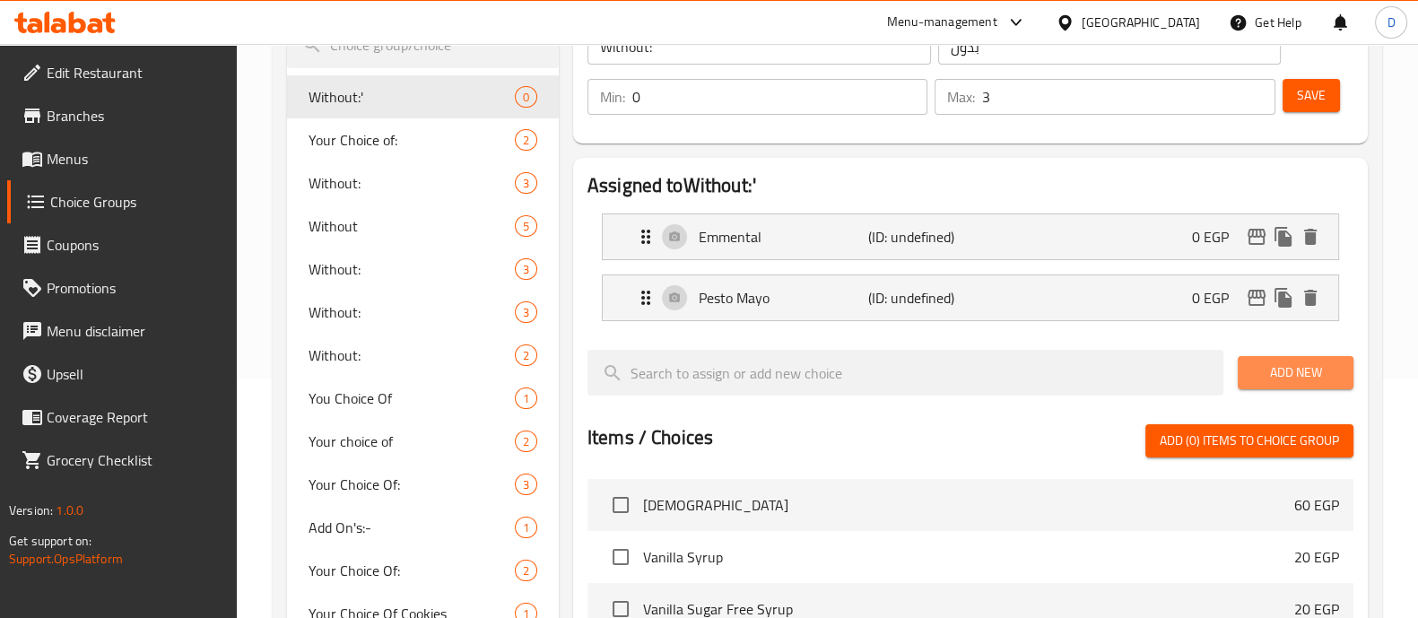
click at [1255, 369] on span "Add New" at bounding box center [1295, 372] width 87 height 22
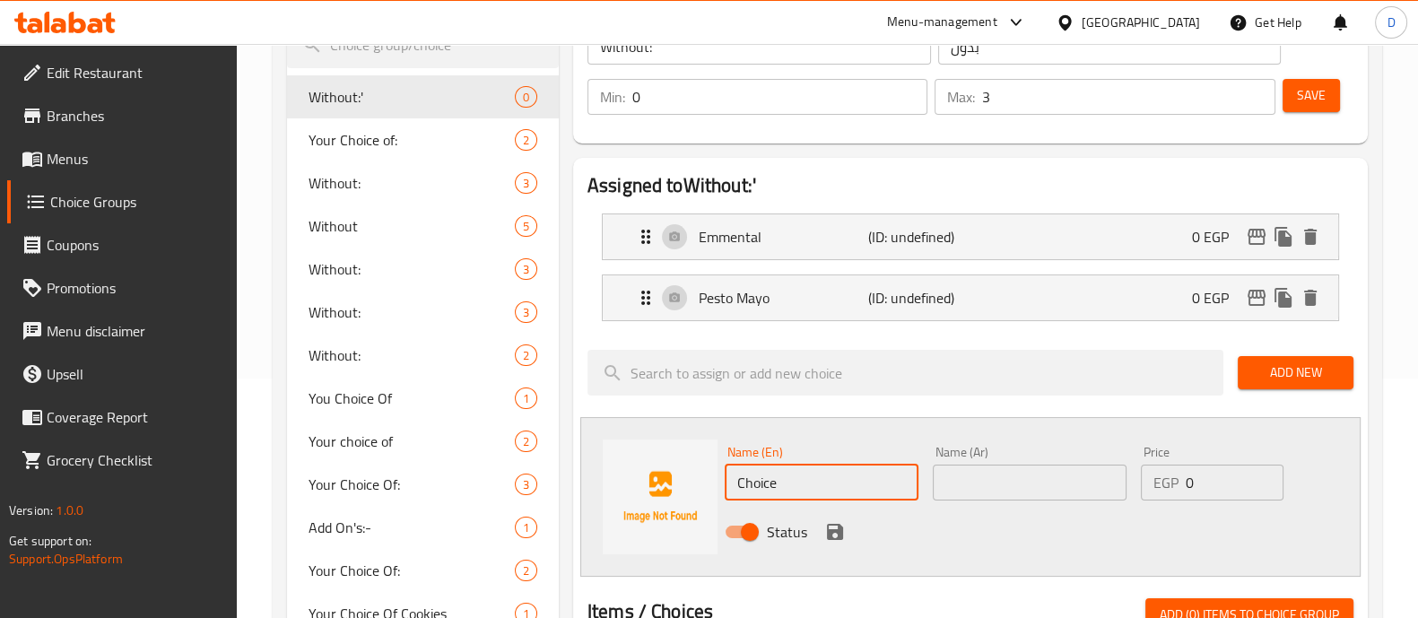
click at [812, 486] on input "Choice" at bounding box center [822, 482] width 194 height 36
paste input "Pickled Cucumber"
type input "Pickled Cucumber"
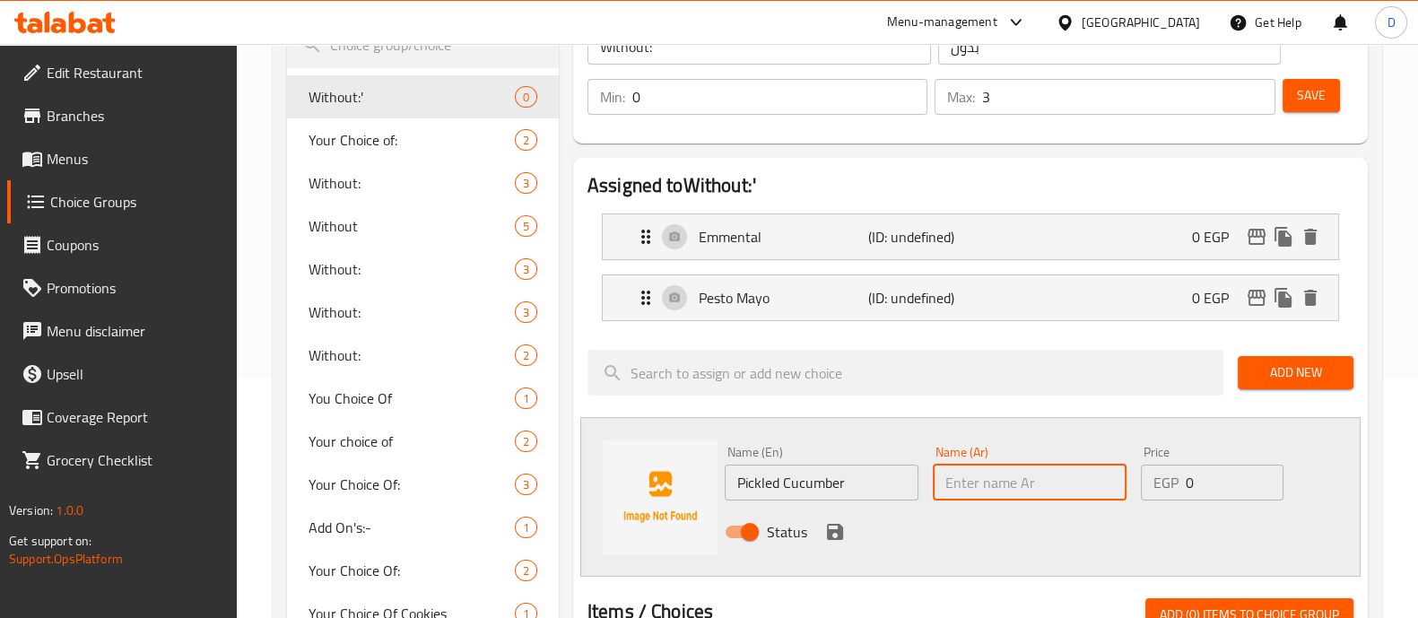
click at [985, 499] on input "text" at bounding box center [1030, 482] width 194 height 36
paste input "خيار مخلل"
type input "خيار مخلل"
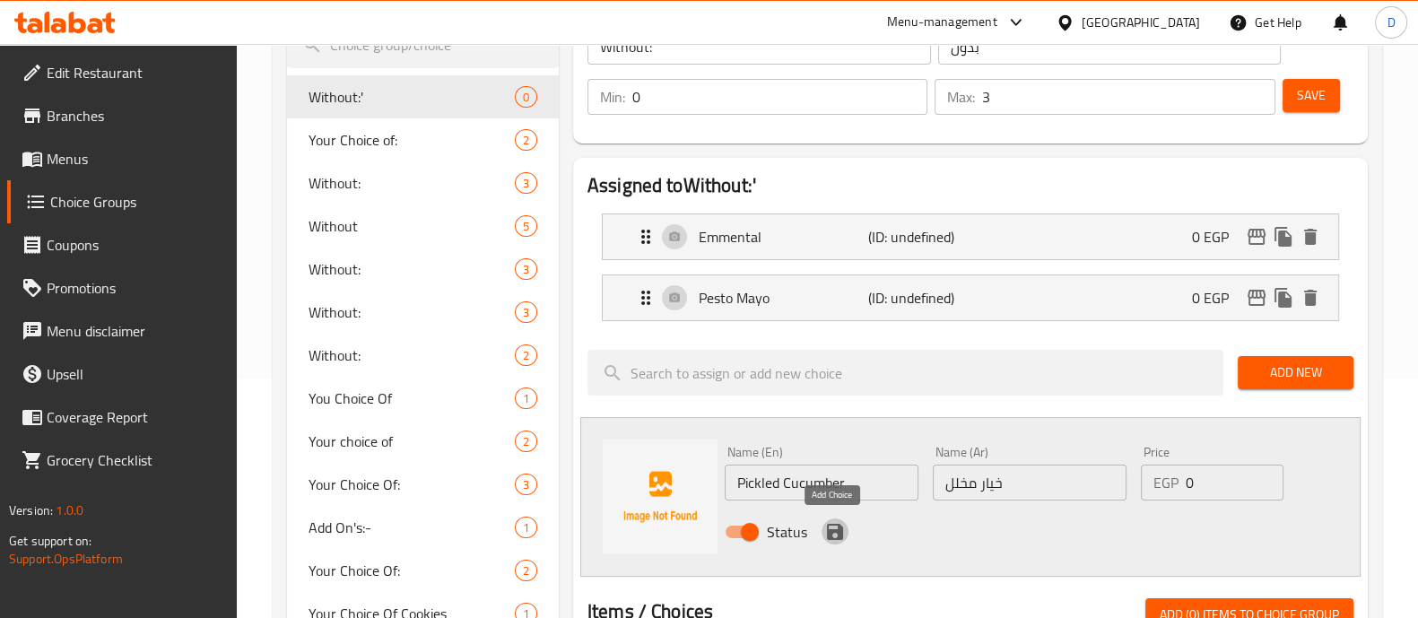
click at [837, 525] on icon "save" at bounding box center [835, 532] width 16 height 16
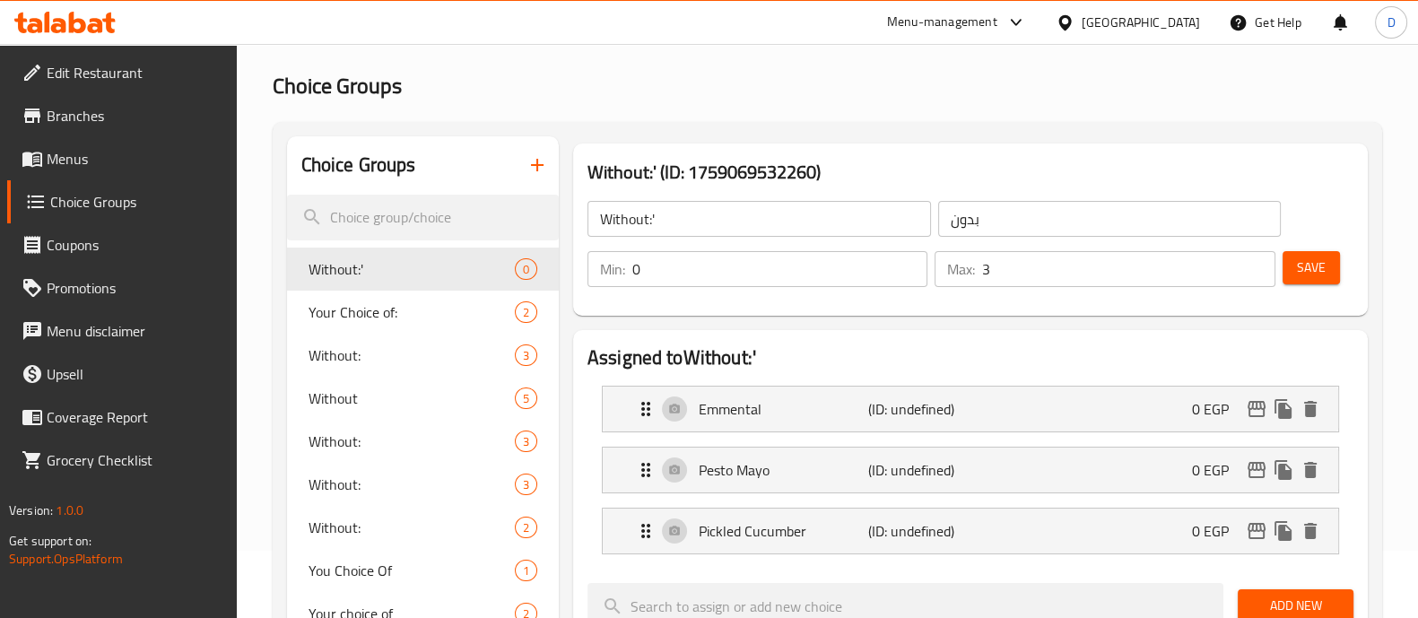
scroll to position [65, 0]
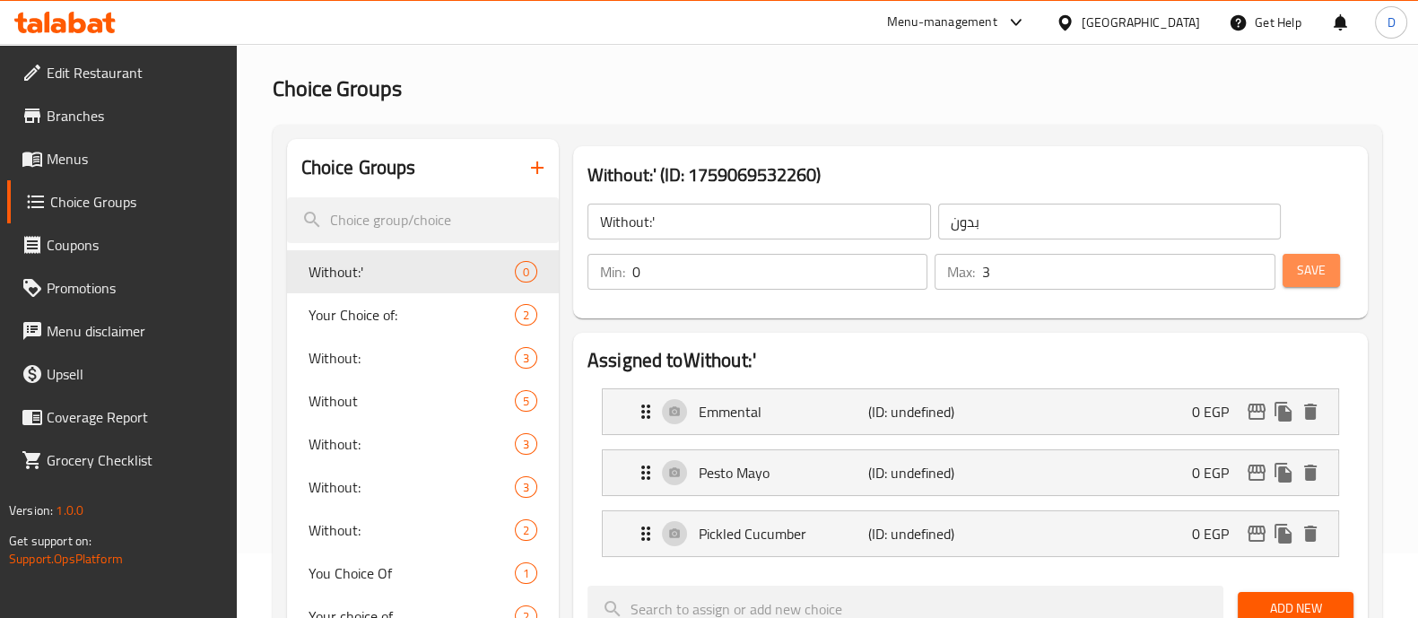
click at [1322, 284] on button "Save" at bounding box center [1310, 270] width 57 height 33
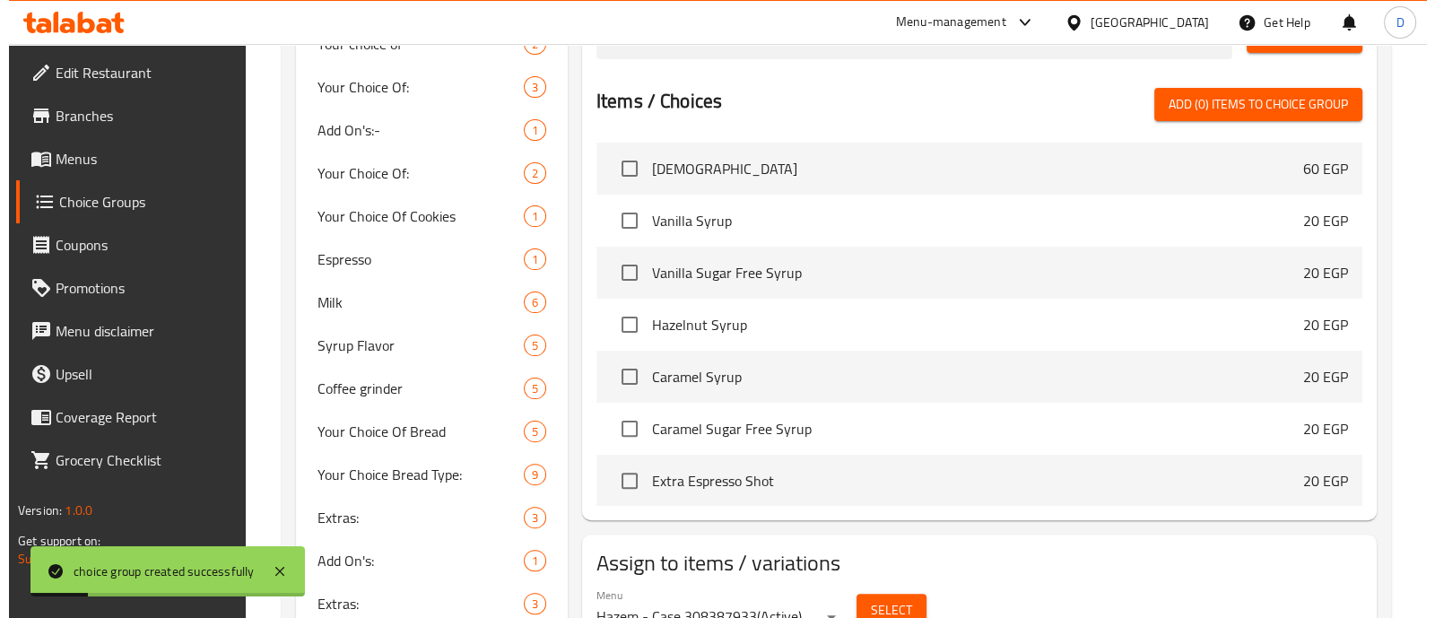
scroll to position [786, 0]
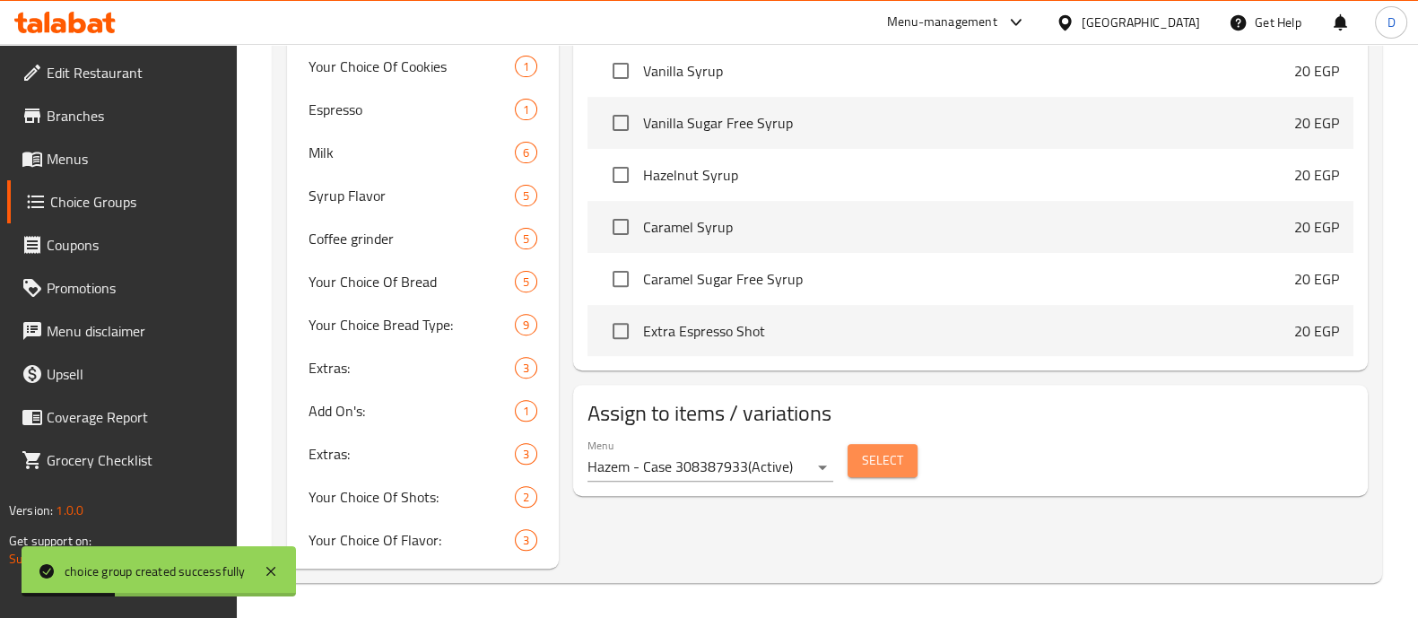
click at [873, 456] on span "Select" at bounding box center [882, 460] width 41 height 22
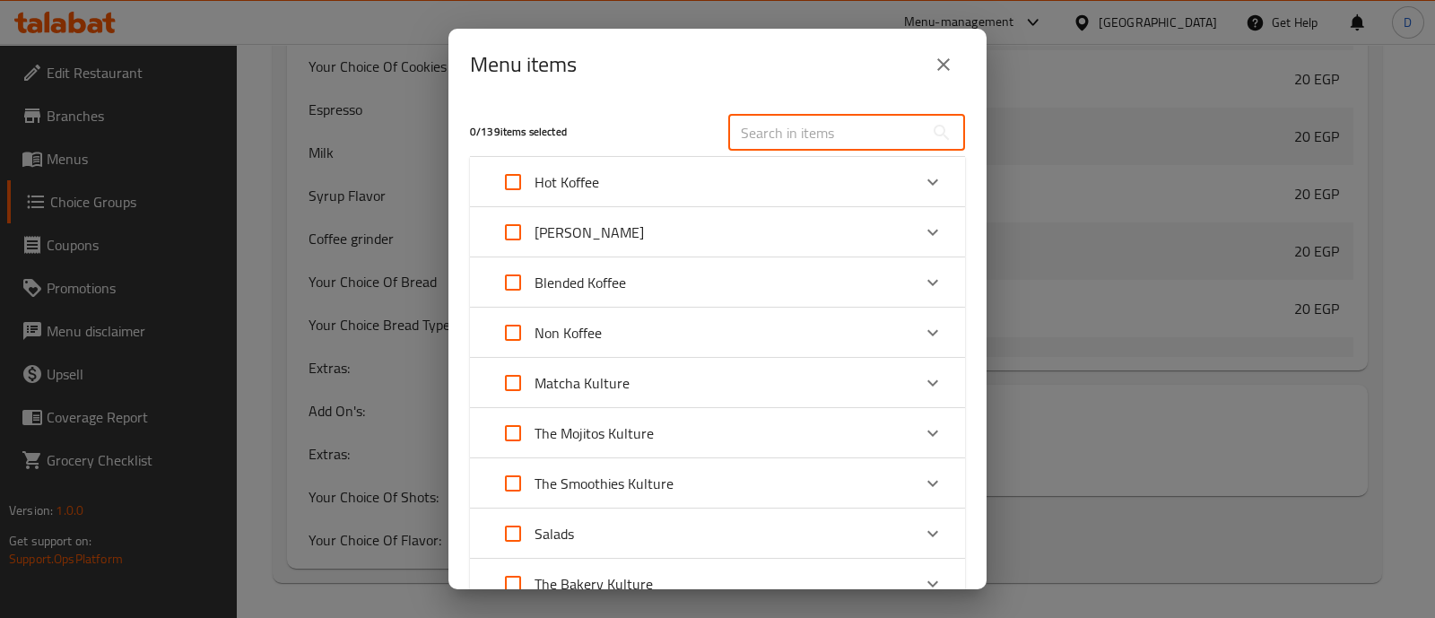
click at [758, 130] on input "text" at bounding box center [825, 133] width 195 height 36
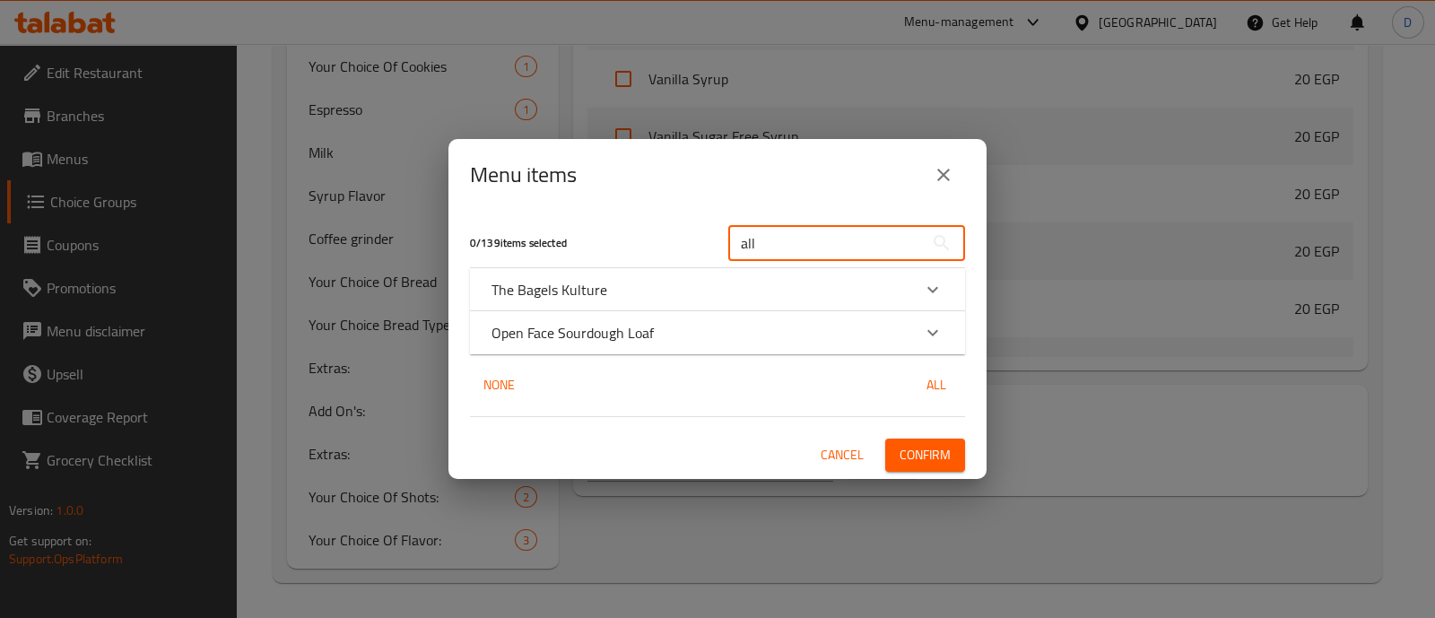
type input "all"
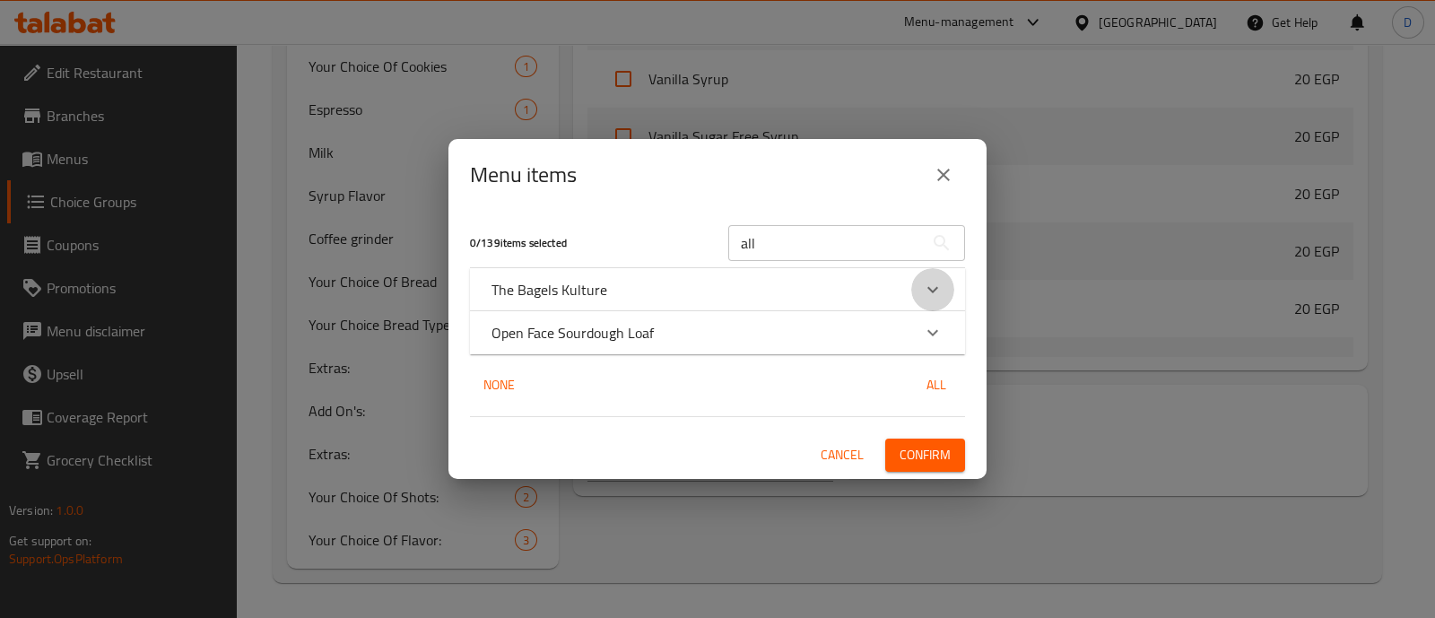
click at [939, 288] on icon "Expand" at bounding box center [933, 290] width 22 height 22
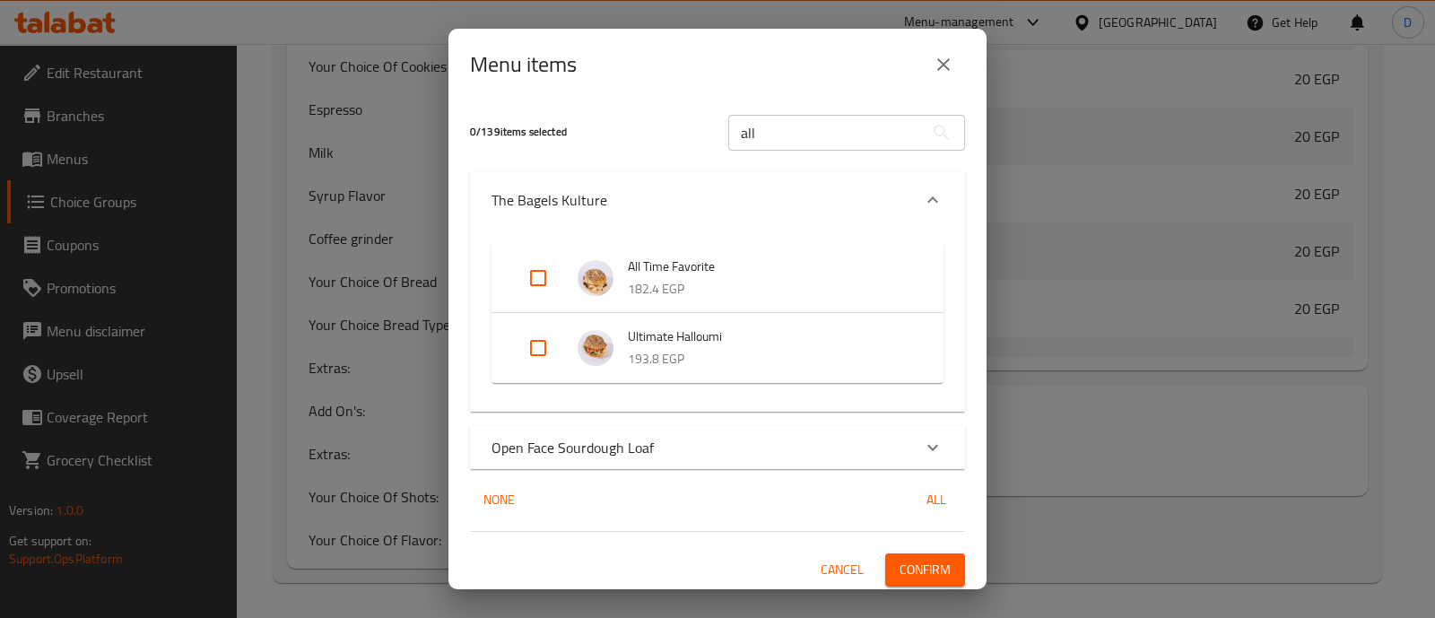
scroll to position [4, 0]
click at [524, 271] on input "Expand" at bounding box center [537, 274] width 43 height 43
checkbox input "true"
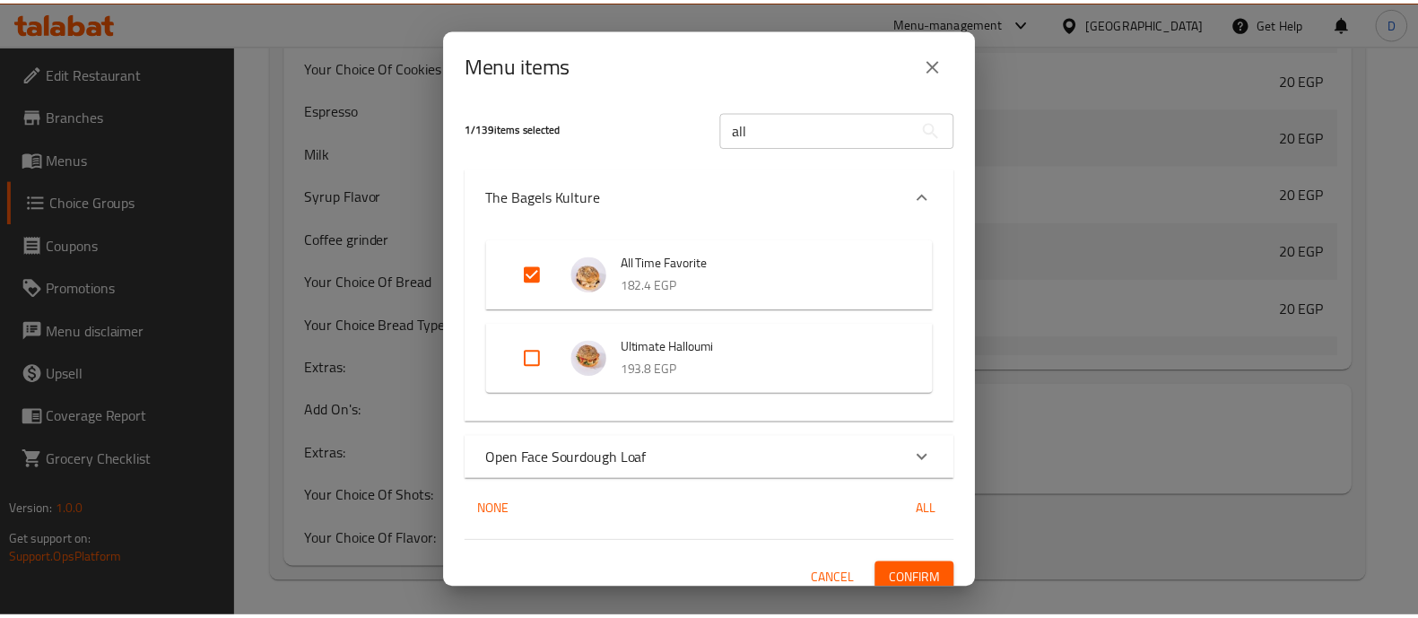
scroll to position [18, 0]
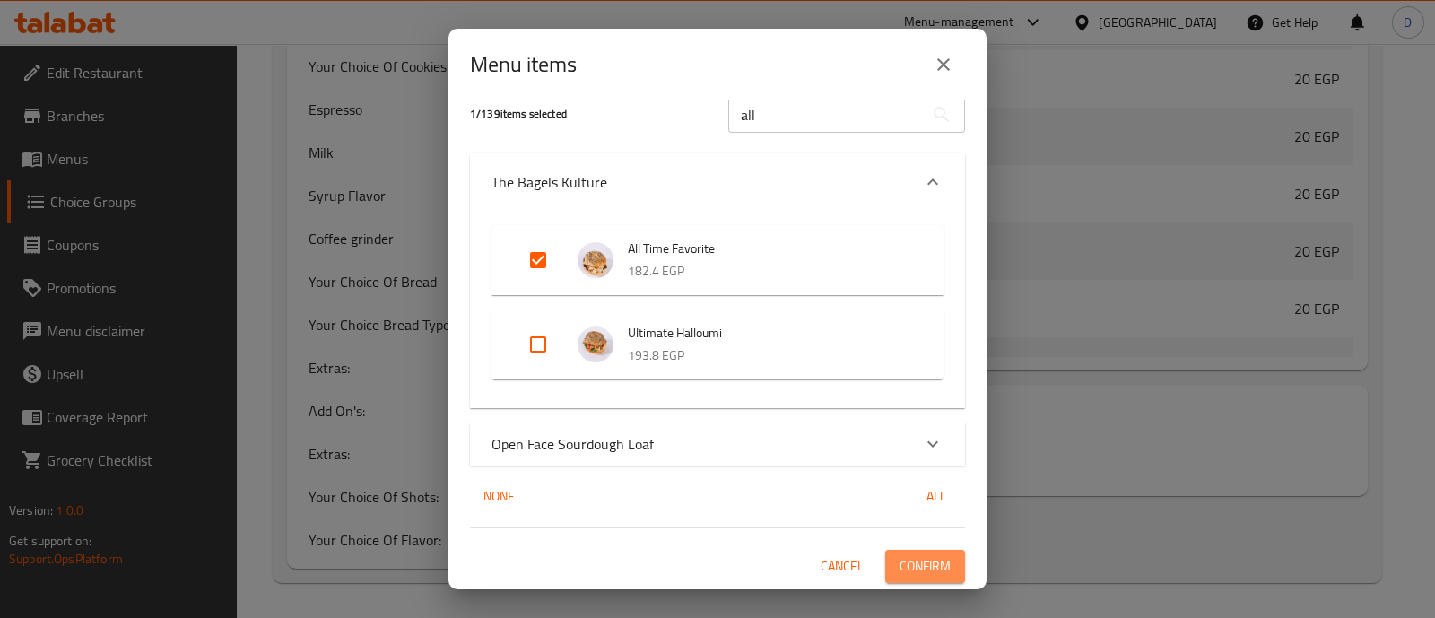
click at [902, 560] on span "Confirm" at bounding box center [924, 566] width 51 height 22
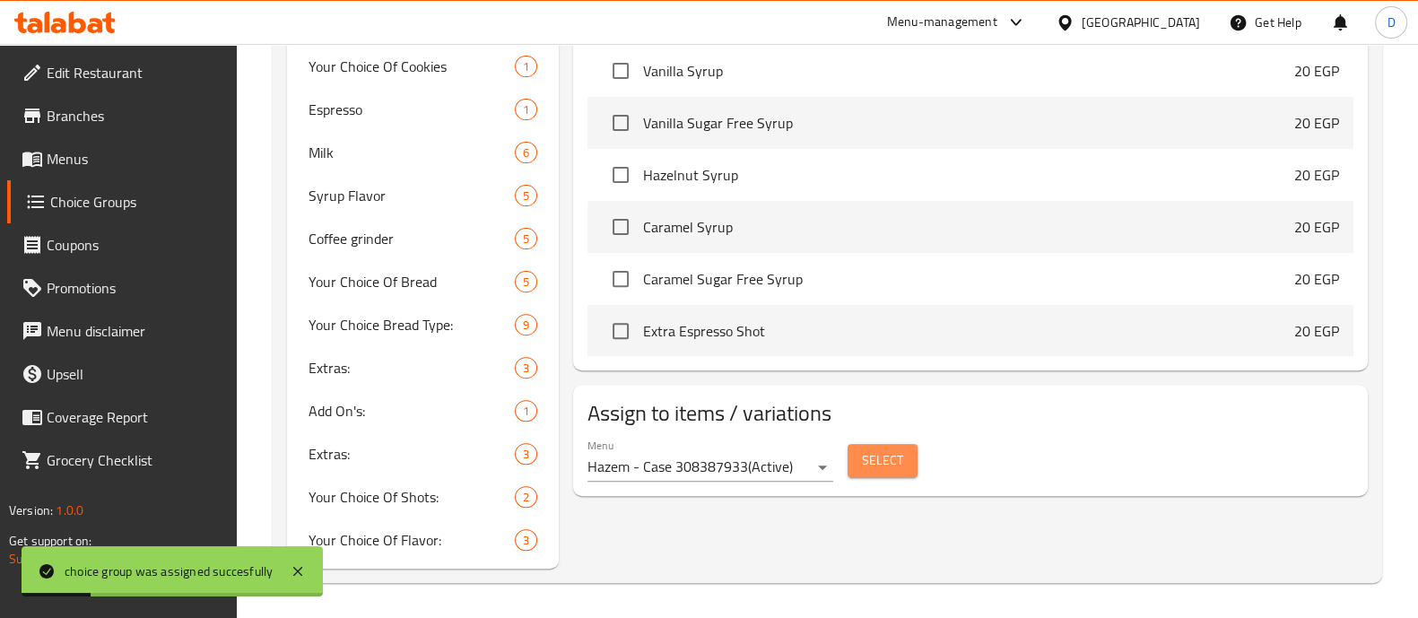
click at [900, 444] on button "Select" at bounding box center [882, 460] width 70 height 33
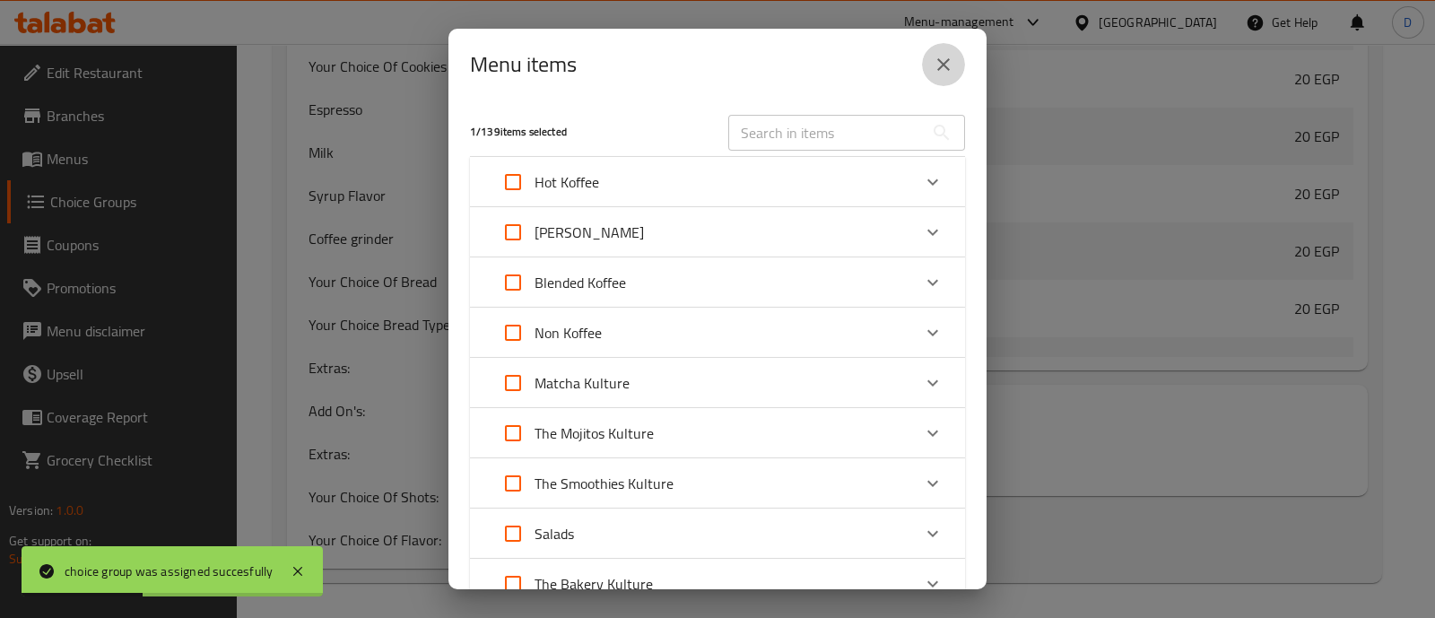
click at [939, 75] on button "close" at bounding box center [943, 64] width 43 height 43
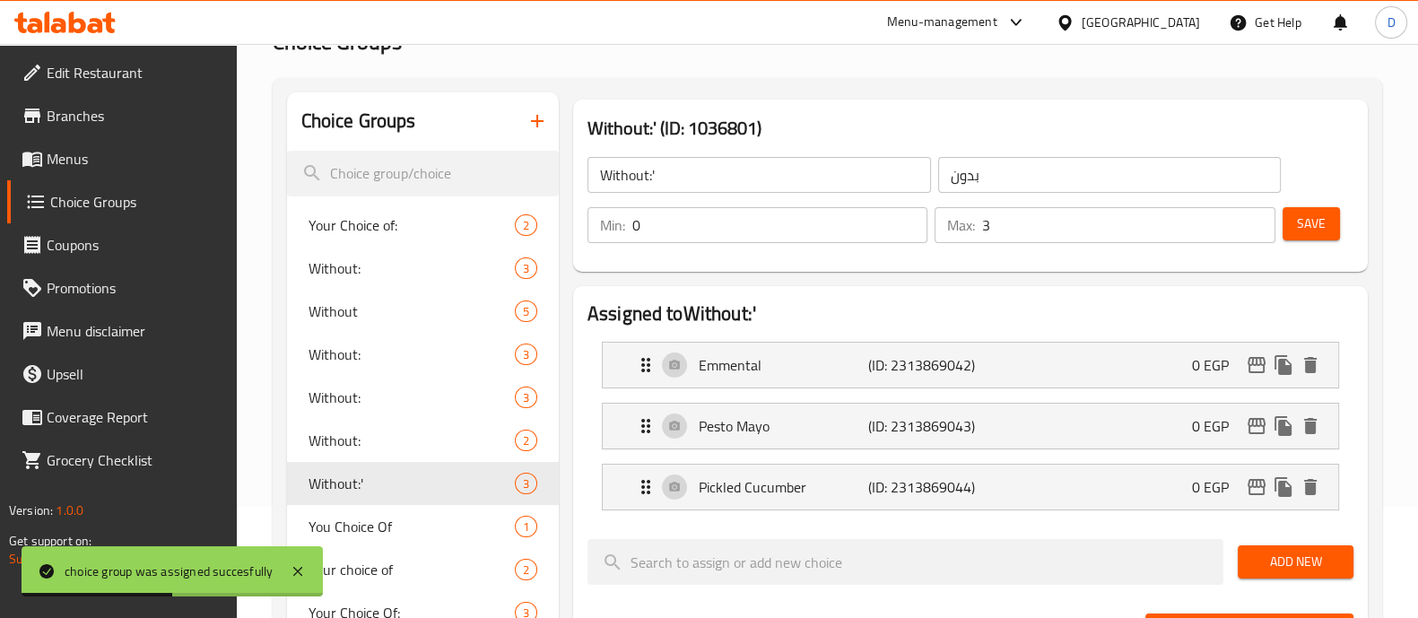
scroll to position [0, 0]
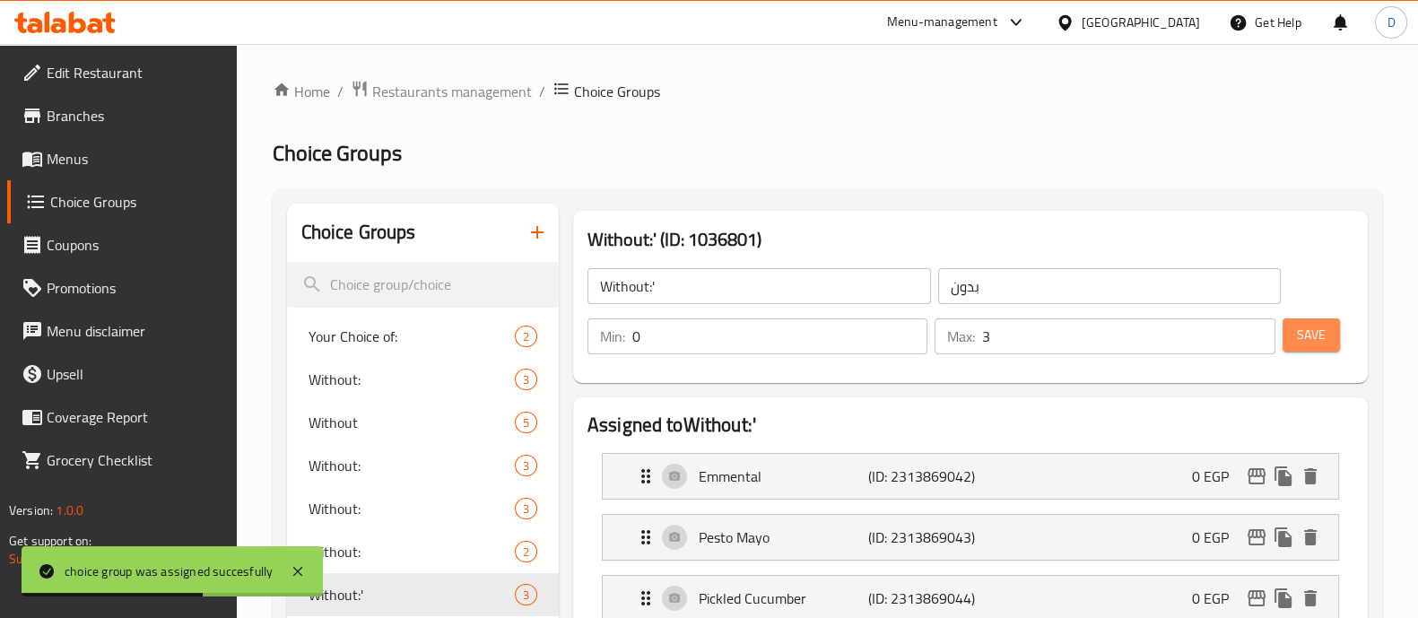
click at [1318, 336] on span "Save" at bounding box center [1311, 335] width 29 height 22
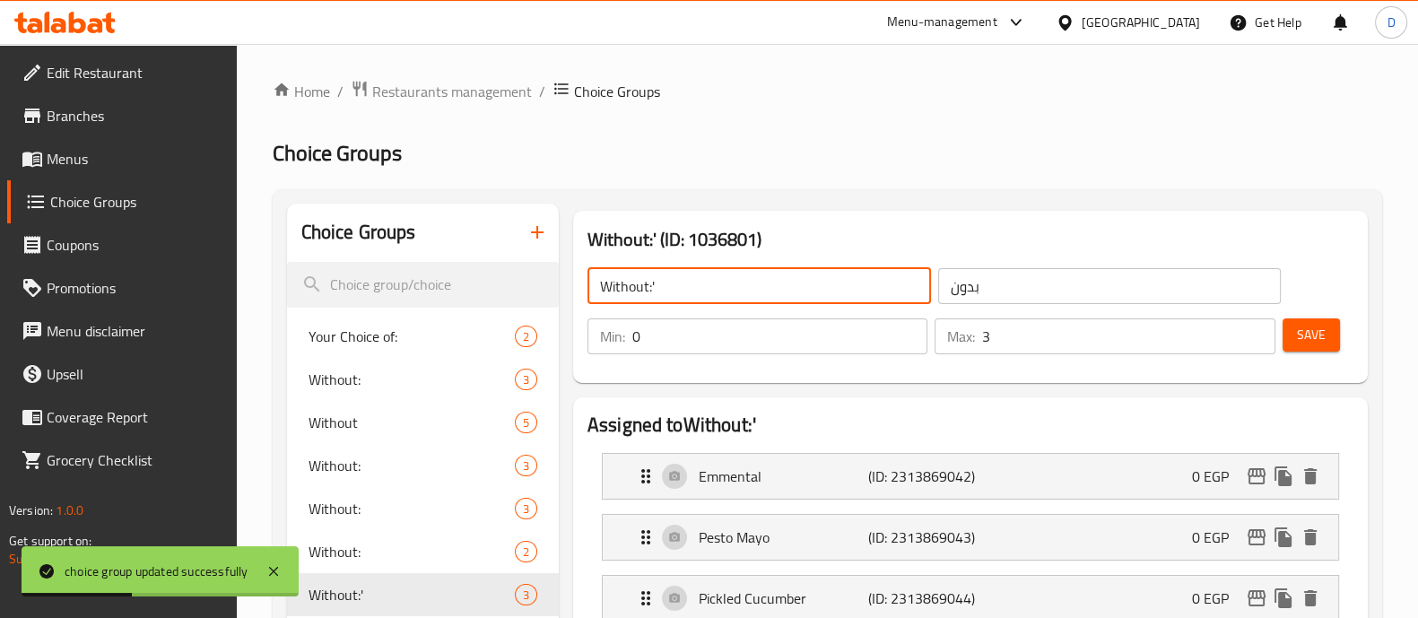
click at [681, 293] on input "Without:'" at bounding box center [758, 286] width 343 height 36
type input "Without:"
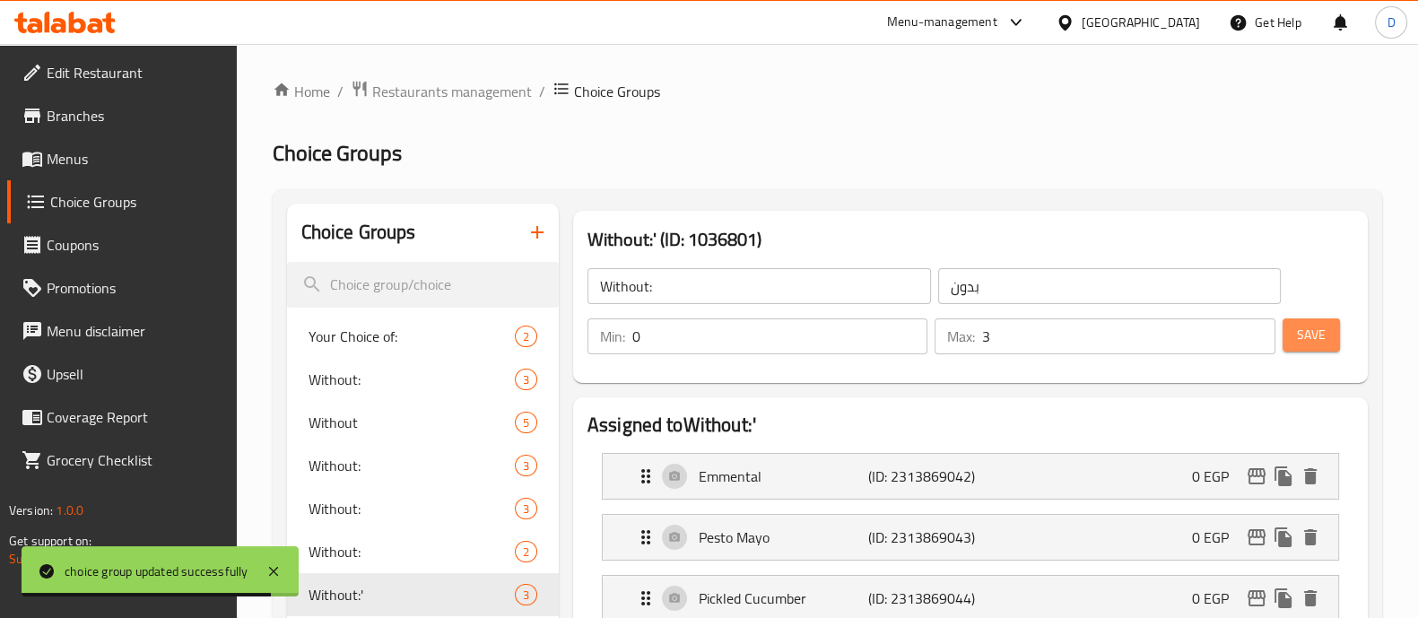
click at [1302, 341] on span "Save" at bounding box center [1311, 335] width 29 height 22
click at [534, 232] on icon "button" at bounding box center [537, 232] width 13 height 13
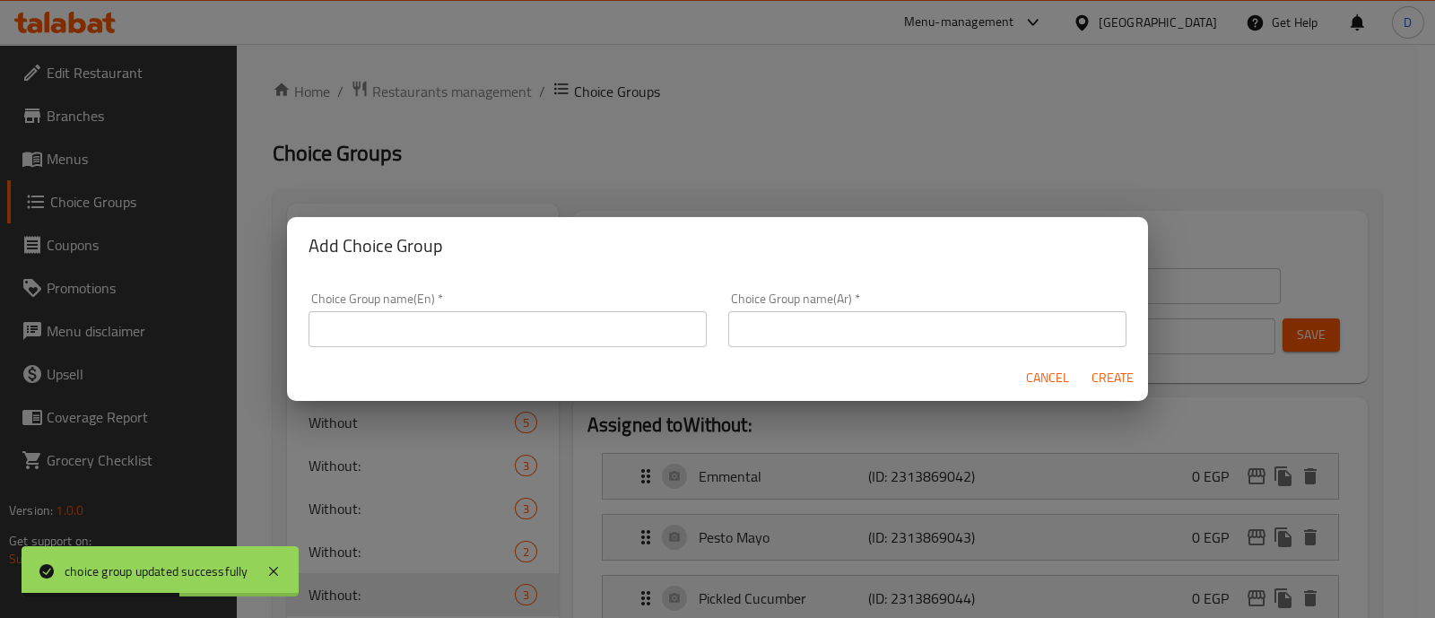
click at [430, 332] on input "text" at bounding box center [507, 329] width 398 height 36
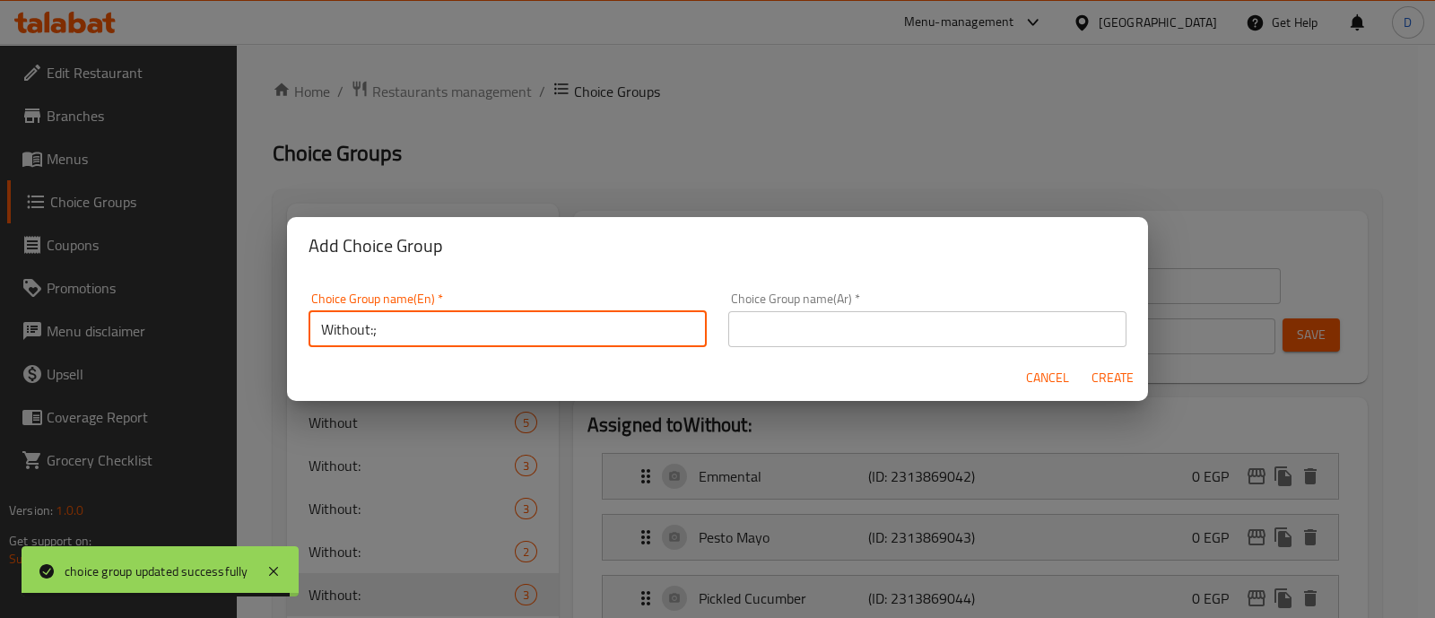
type input "Without:;"
click at [882, 328] on input "text" at bounding box center [927, 329] width 398 height 36
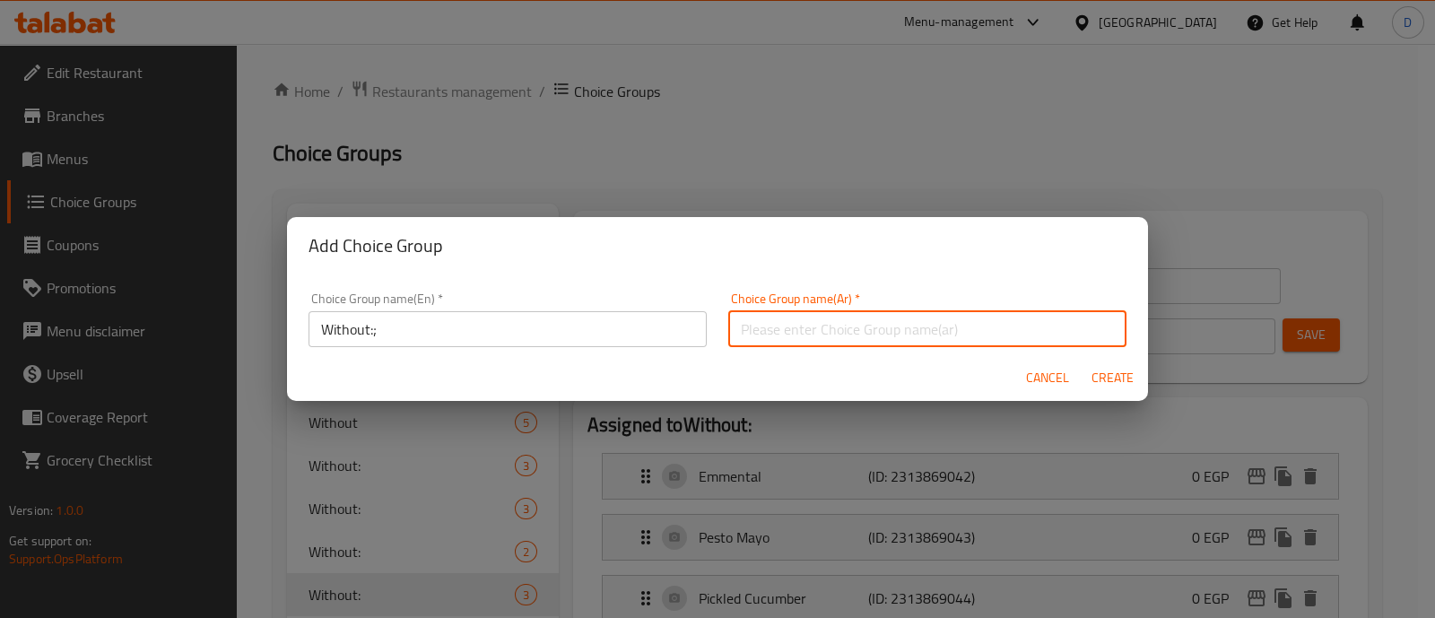
type input "بدون"
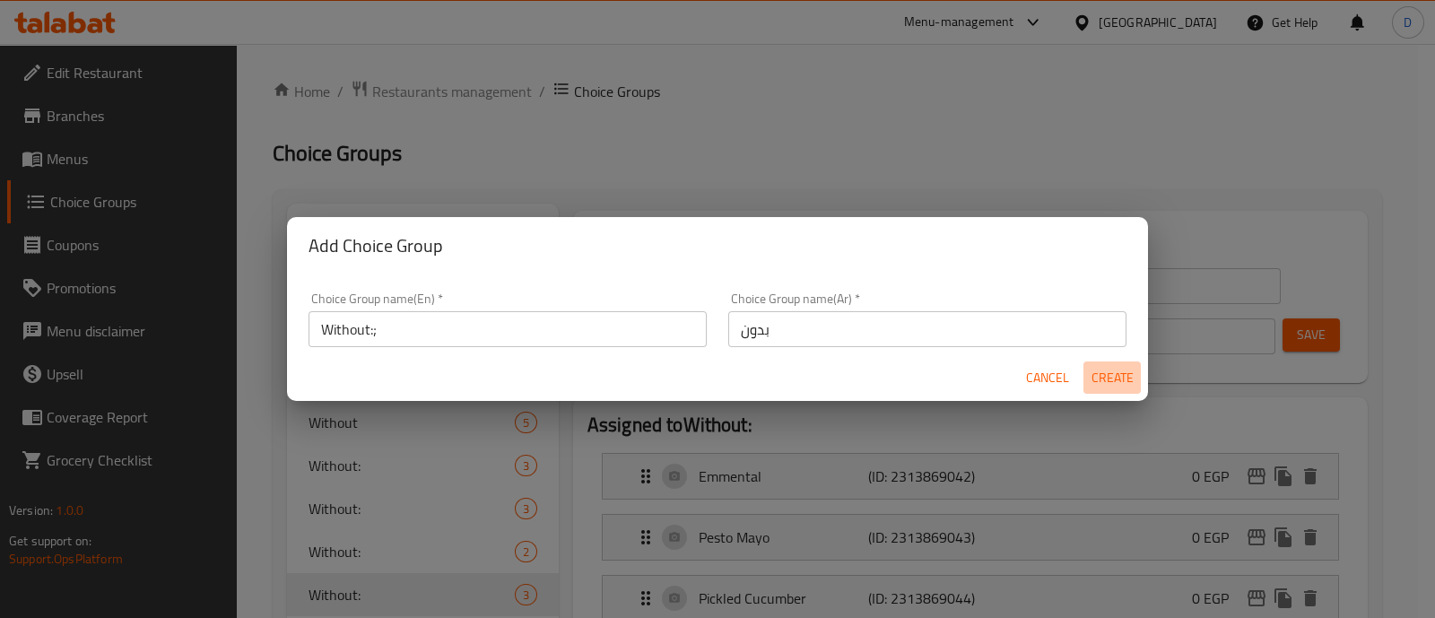
click at [1096, 373] on span "Create" at bounding box center [1111, 378] width 43 height 22
type input "Without:;"
type input "0"
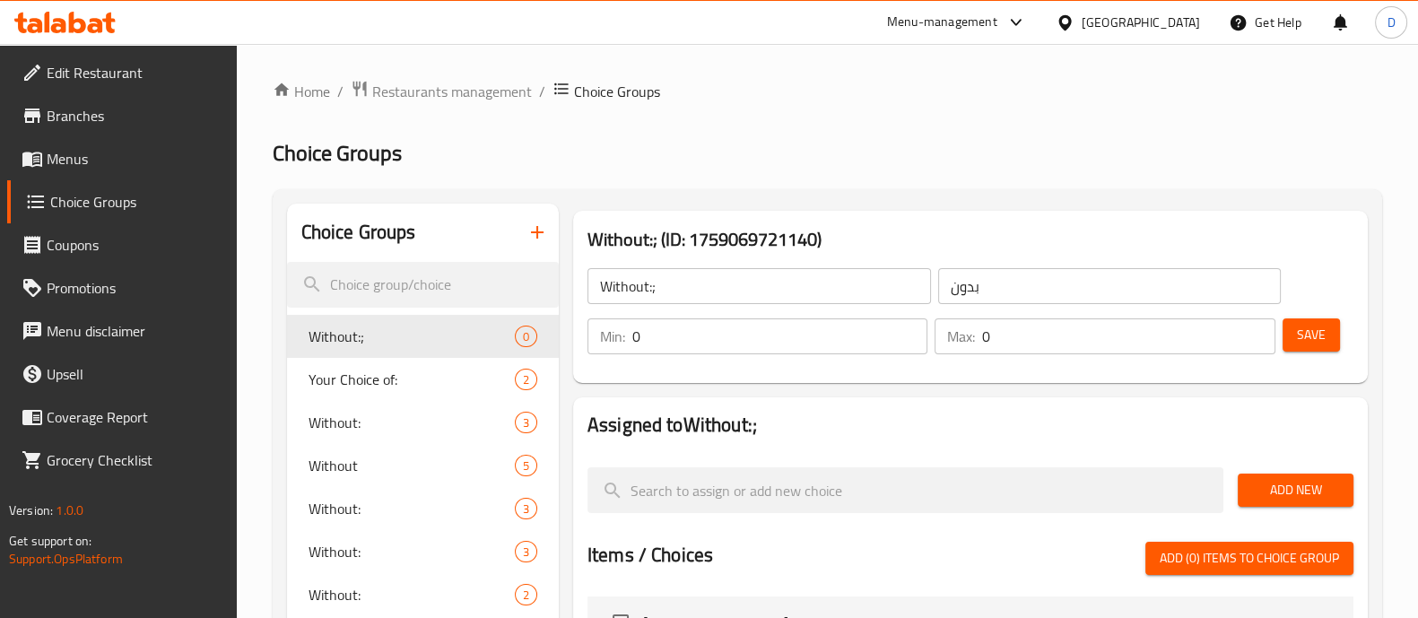
click at [1034, 346] on input "0" at bounding box center [1128, 336] width 292 height 36
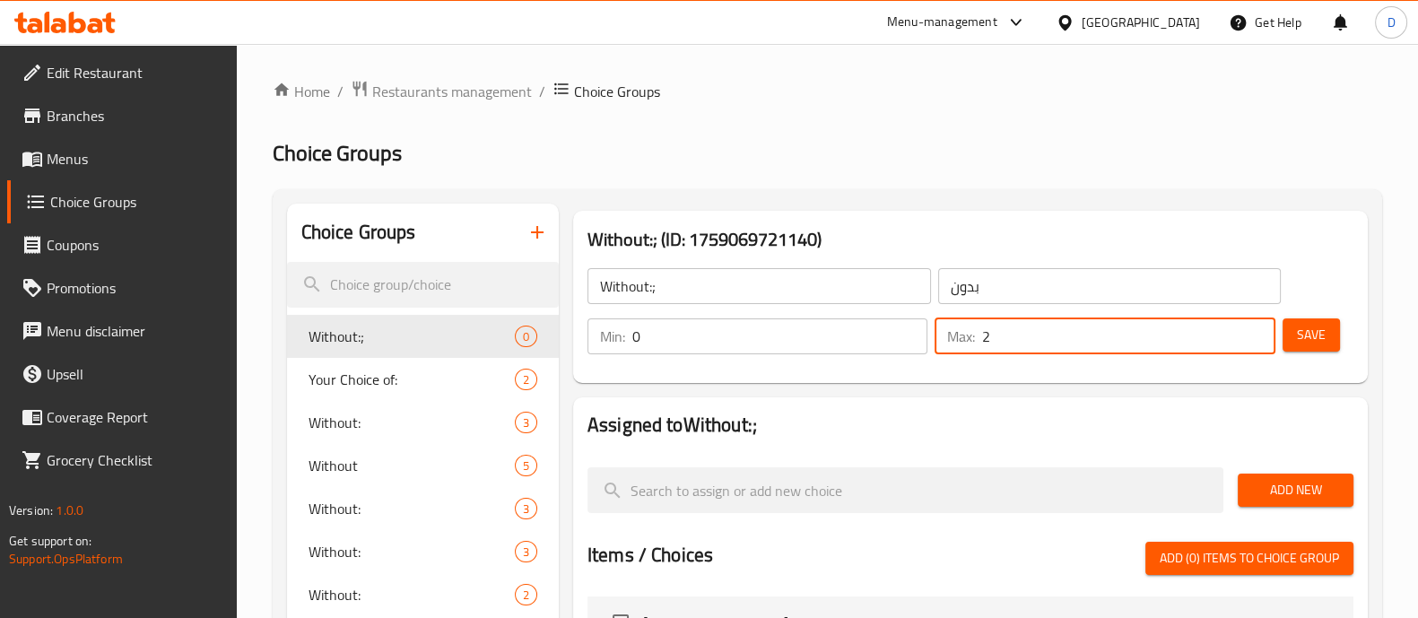
type input "2"
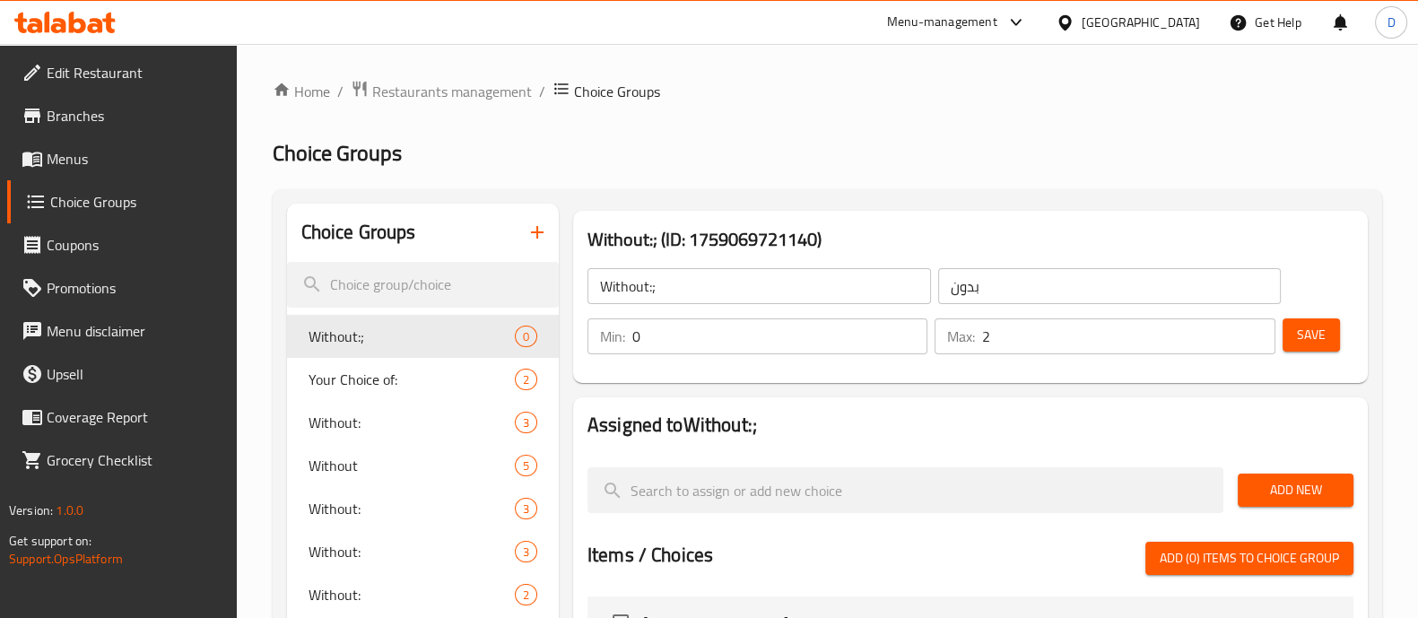
click at [1012, 387] on div "Without:; (ID: 1759069721140) Without:; ​ بدون ​ Min: 0 ​ Max: 2 ​ Save" at bounding box center [970, 297] width 809 height 187
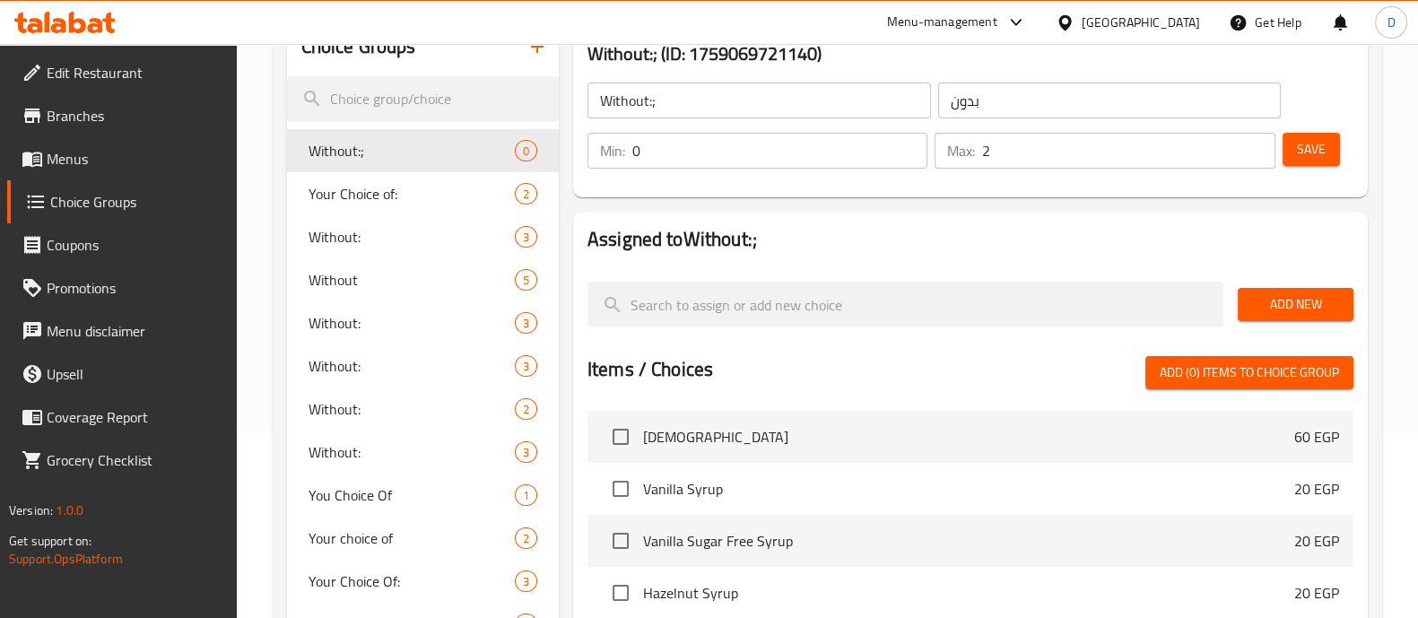
click at [1264, 303] on span "Add New" at bounding box center [1295, 304] width 87 height 22
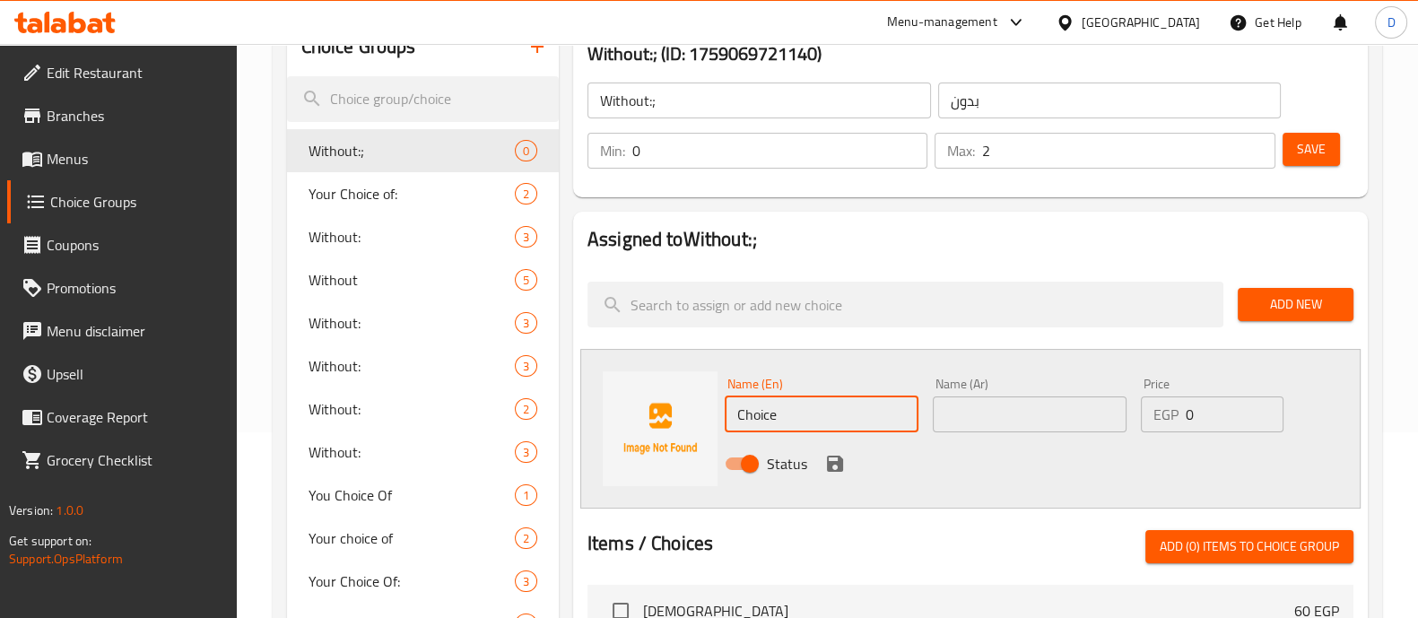
click at [794, 401] on input "Choice" at bounding box center [822, 414] width 194 height 36
paste input "reamy Pesto"
type input "Creamy Pesto"
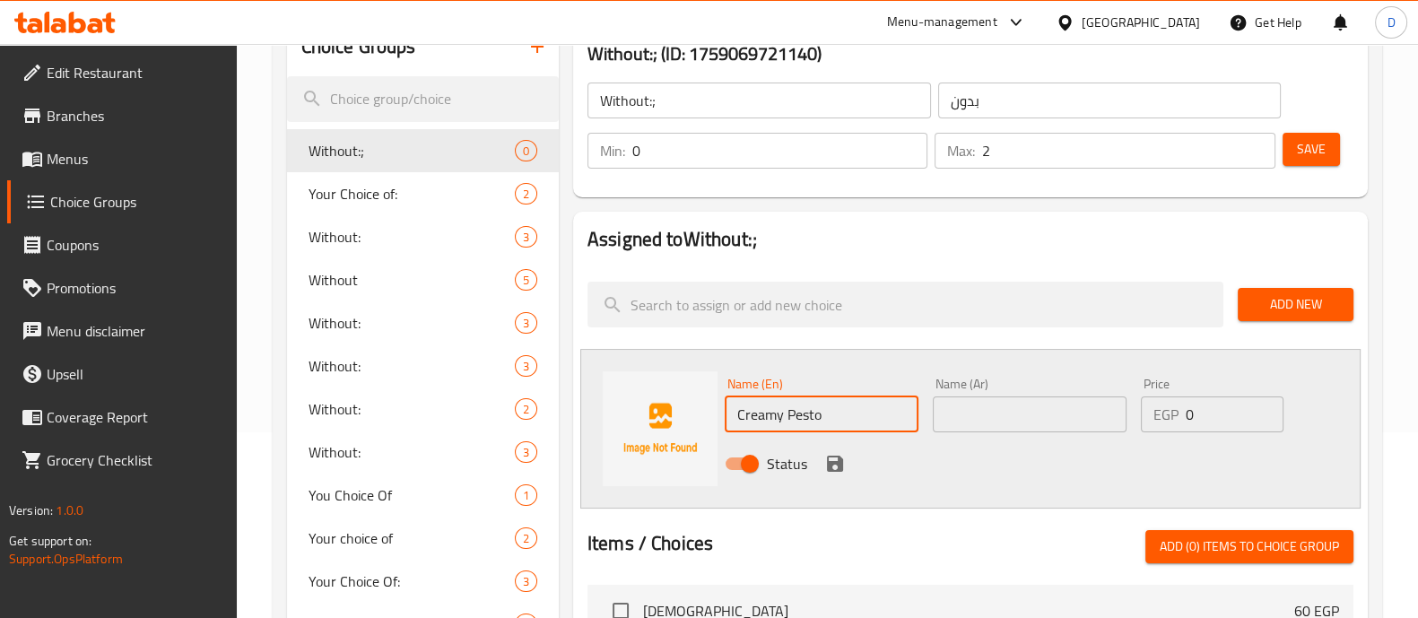
click at [1023, 426] on input "text" at bounding box center [1030, 414] width 194 height 36
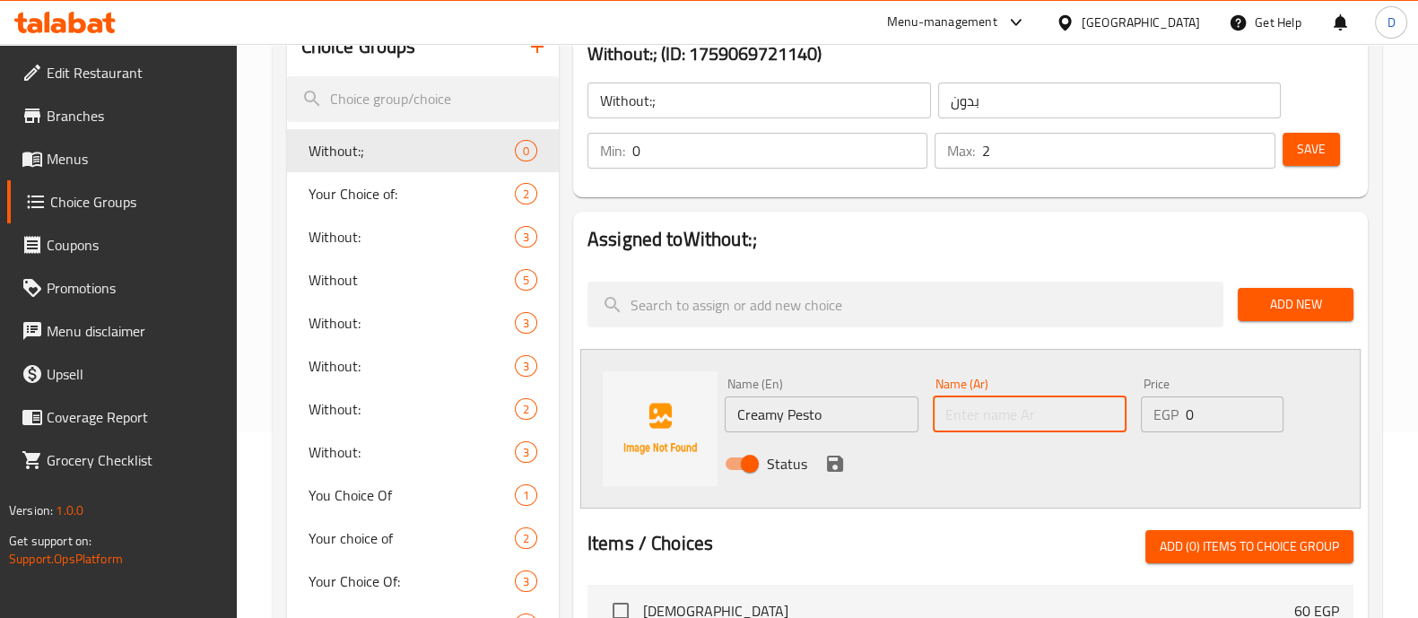
paste input "بيستو كريمي"
type input "بيستو كريمي"
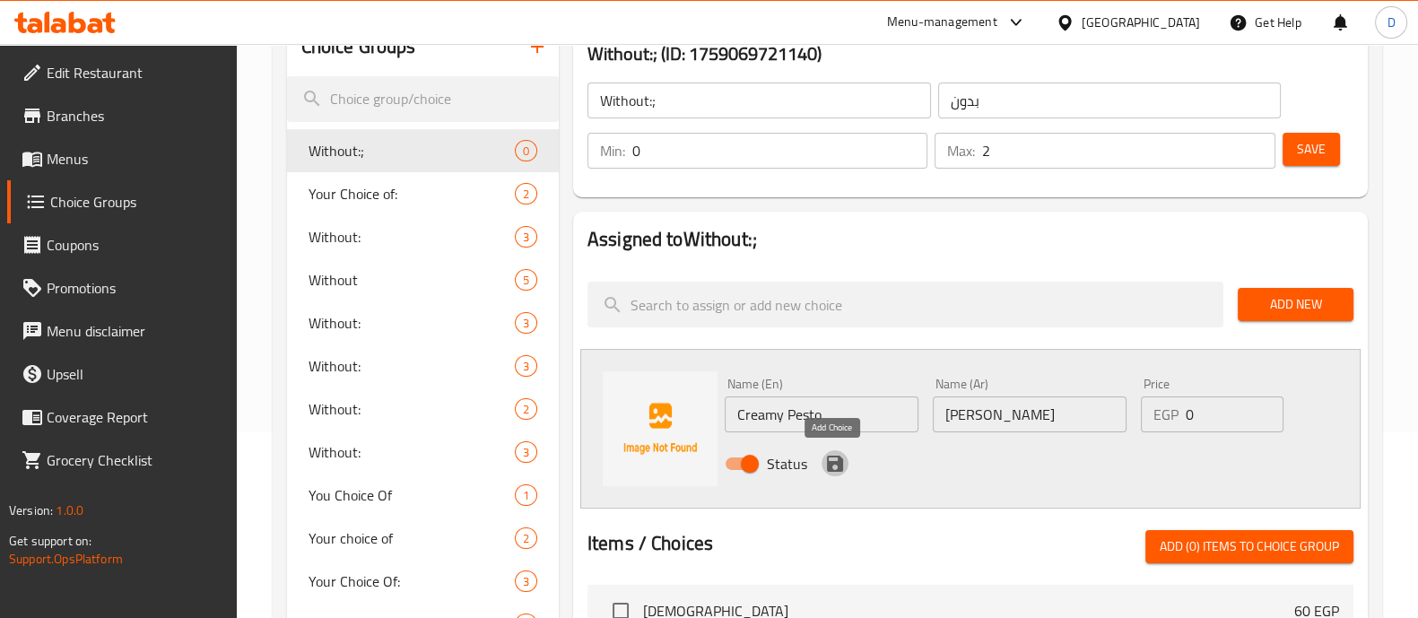
click at [829, 459] on icon "save" at bounding box center [835, 464] width 22 height 22
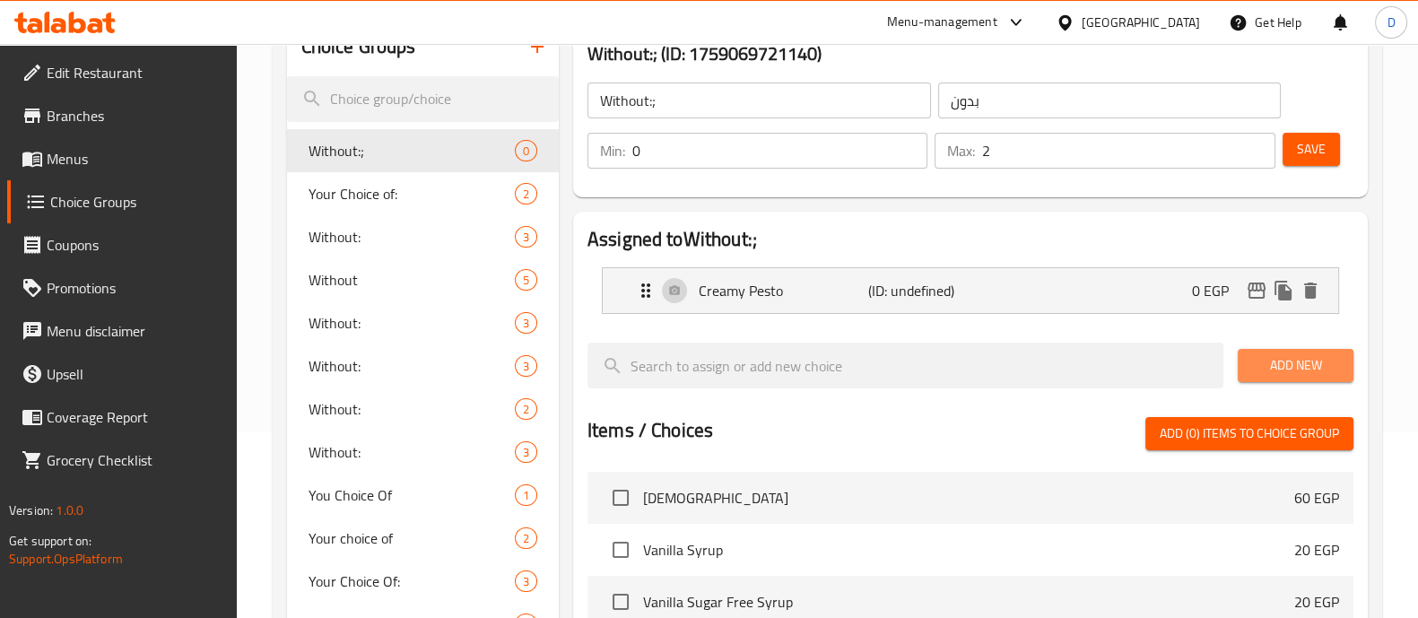
click at [1295, 356] on span "Add New" at bounding box center [1295, 365] width 87 height 22
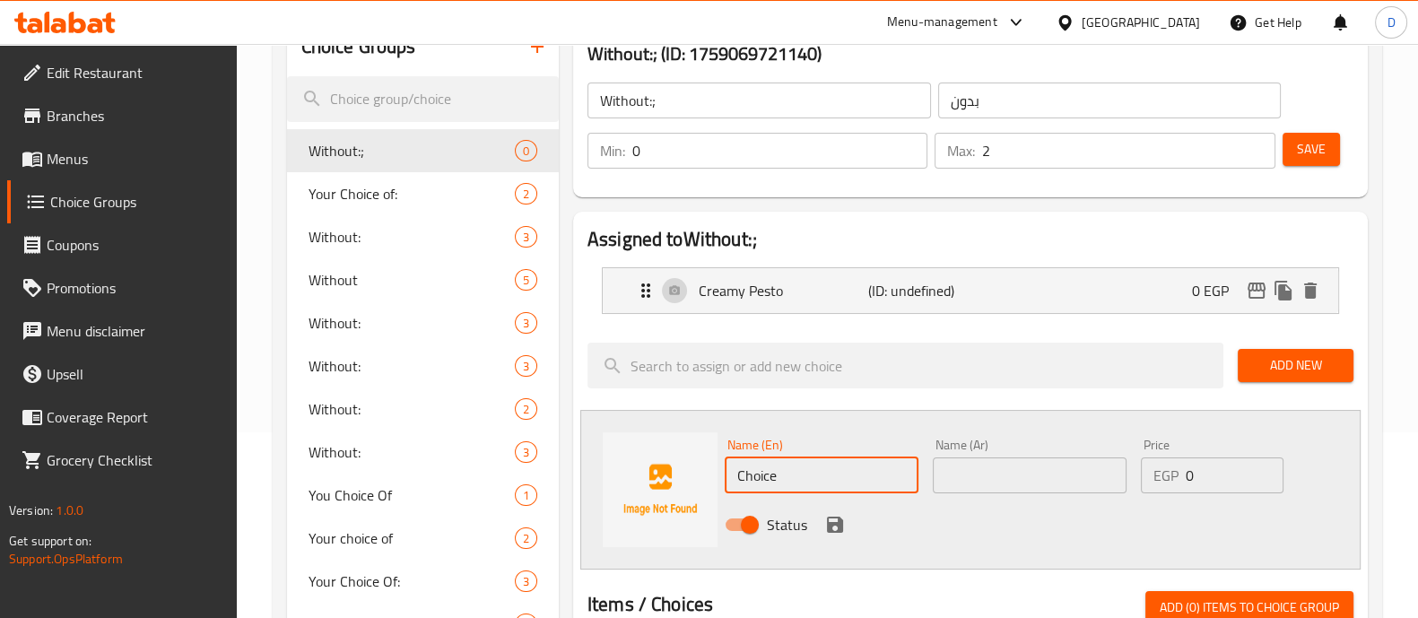
click at [768, 465] on input "Choice" at bounding box center [822, 475] width 194 height 36
paste input "Tomato"
type input "Tomato"
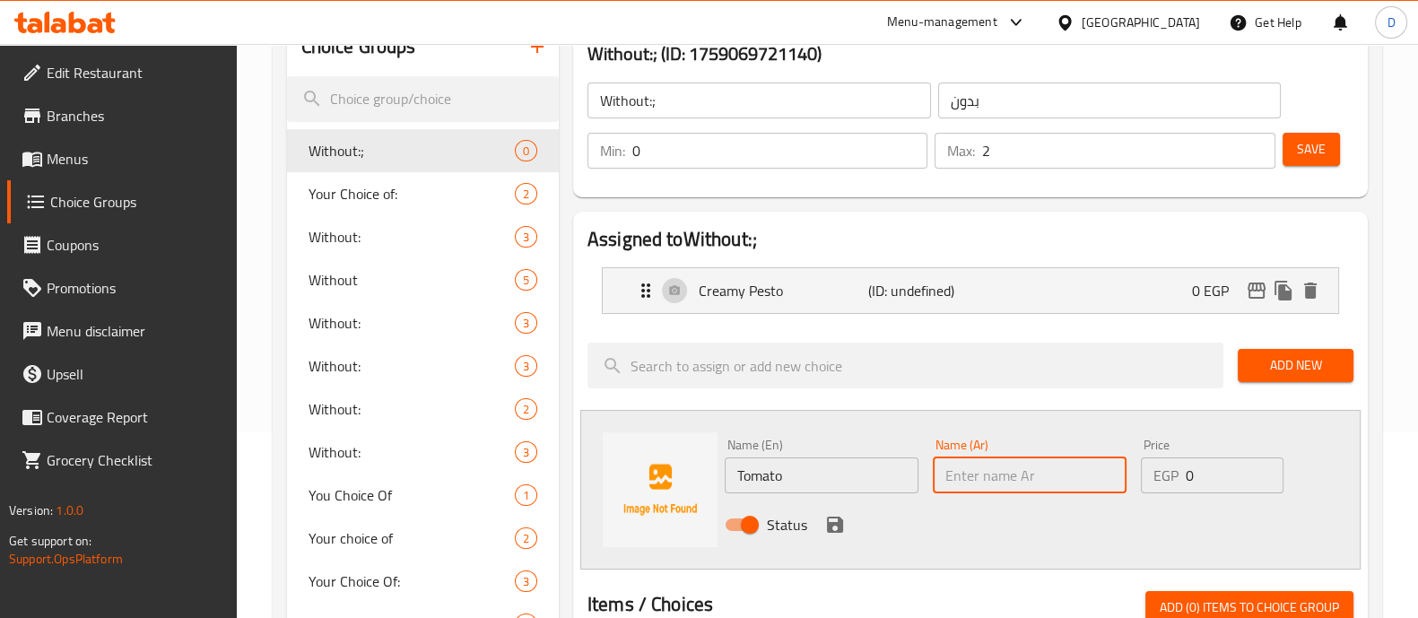
click at [947, 480] on input "text" at bounding box center [1030, 475] width 194 height 36
paste input "طماطم"
type input "طماطم"
click at [818, 520] on div "Status" at bounding box center [1029, 524] width 625 height 48
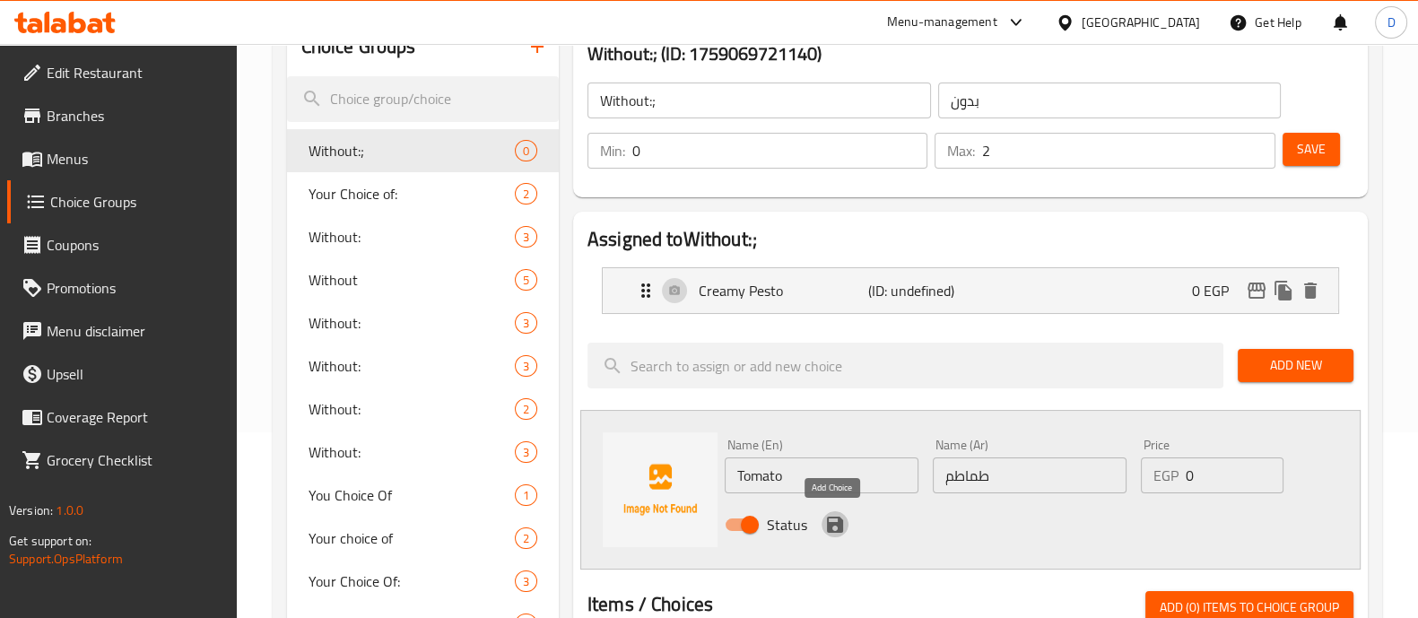
click at [834, 525] on icon "save" at bounding box center [835, 525] width 22 height 22
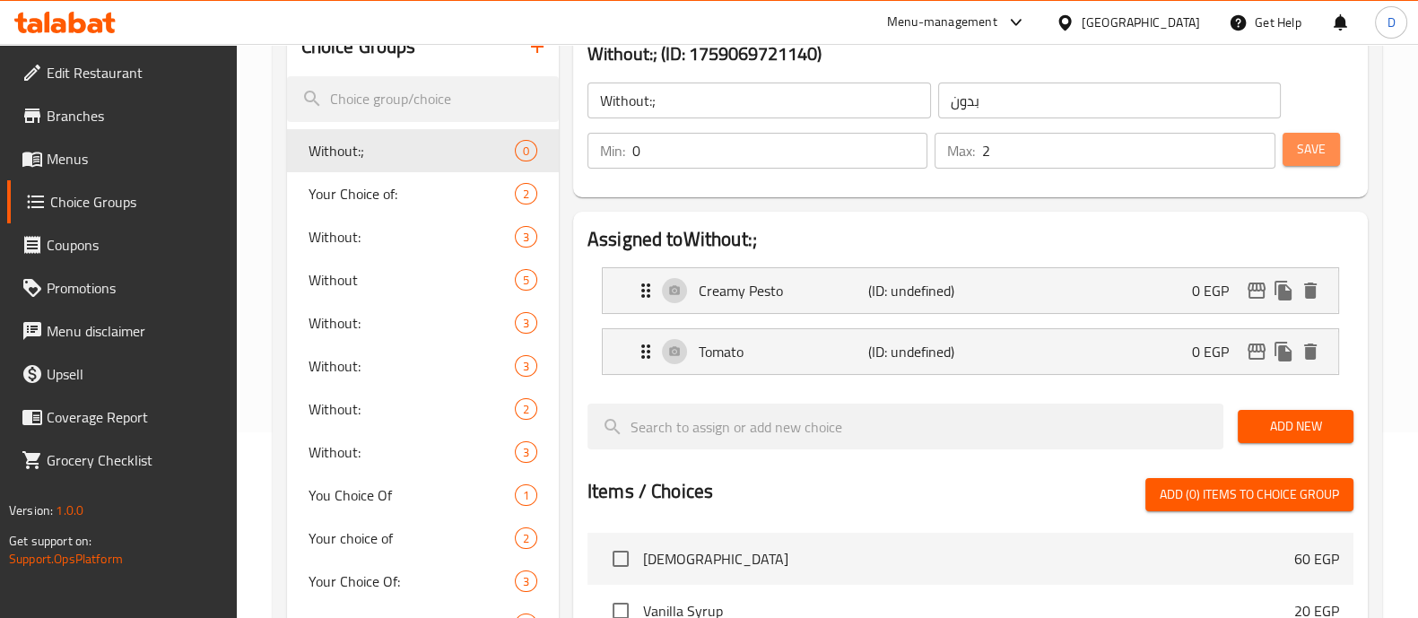
click at [1297, 157] on span "Save" at bounding box center [1311, 149] width 29 height 22
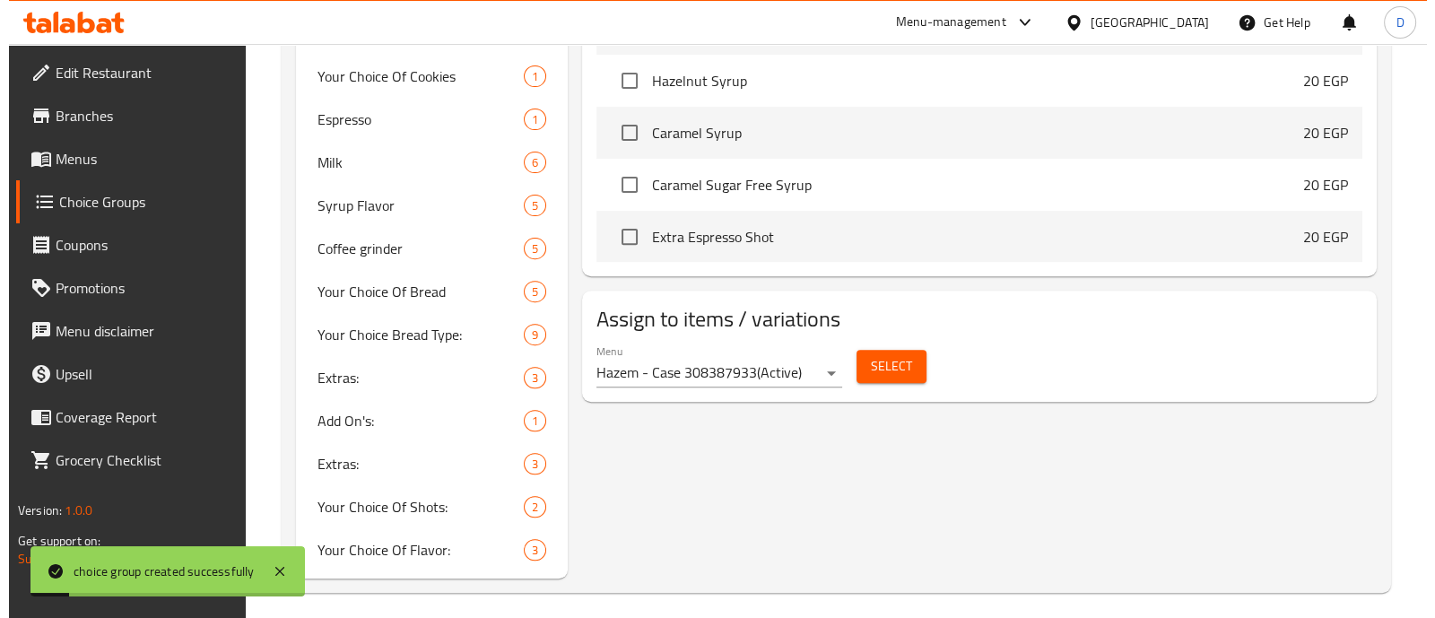
scroll to position [829, 0]
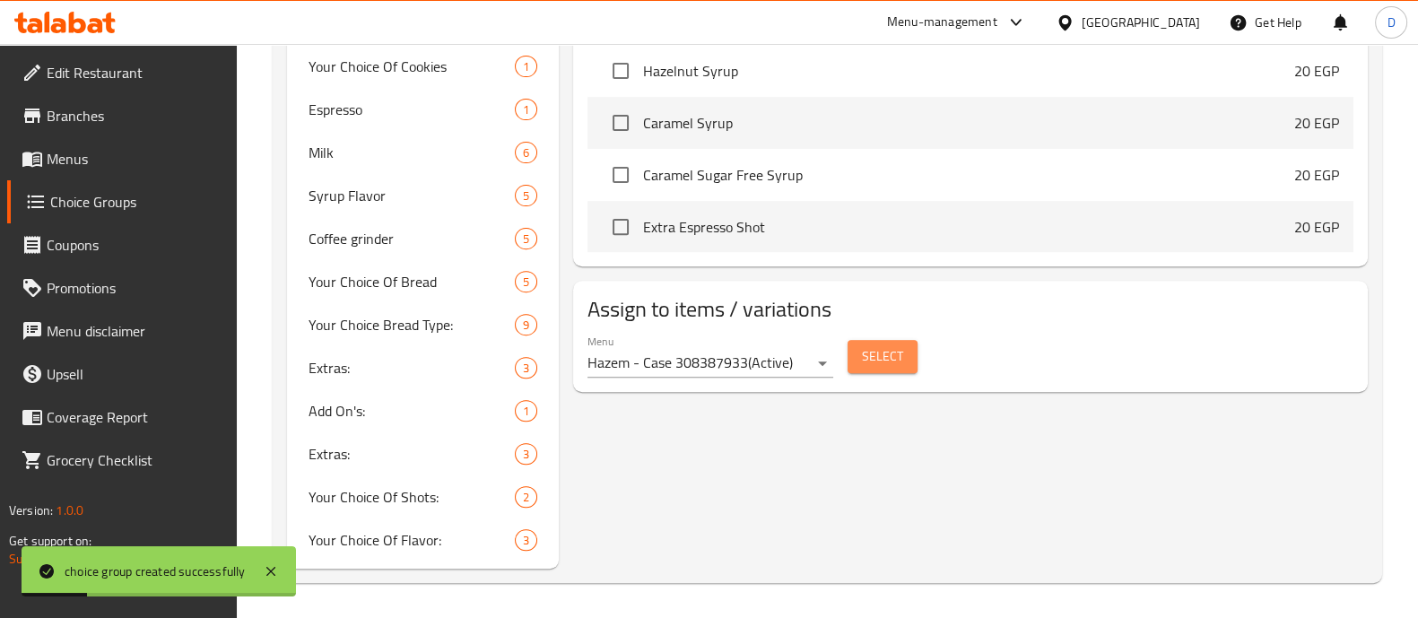
click at [896, 353] on span "Select" at bounding box center [882, 356] width 41 height 22
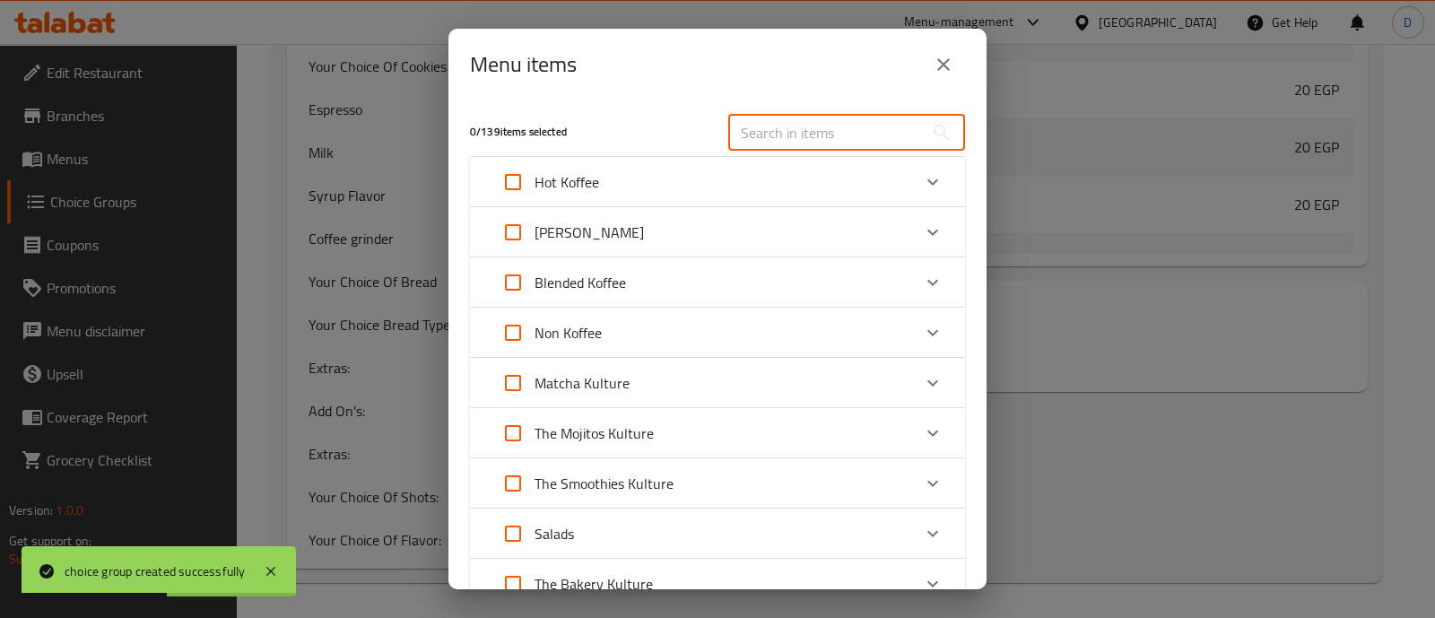
click at [779, 132] on input "text" at bounding box center [825, 133] width 195 height 36
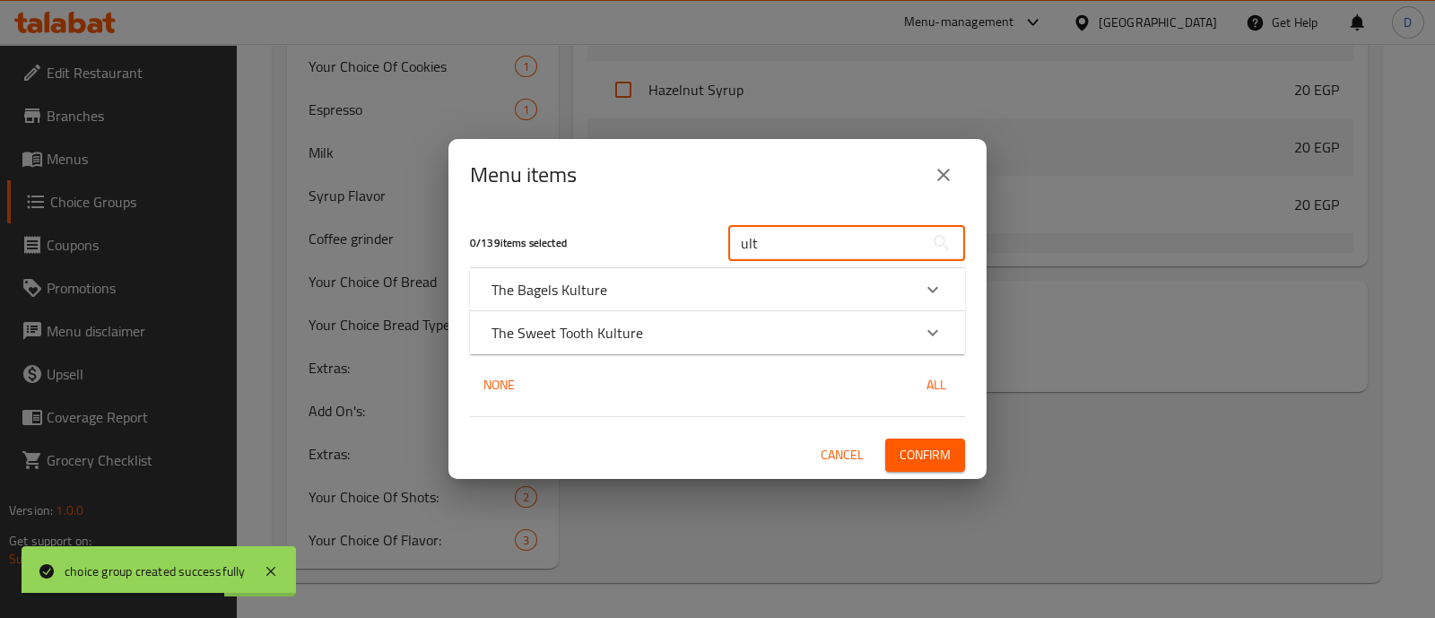
type input "ult"
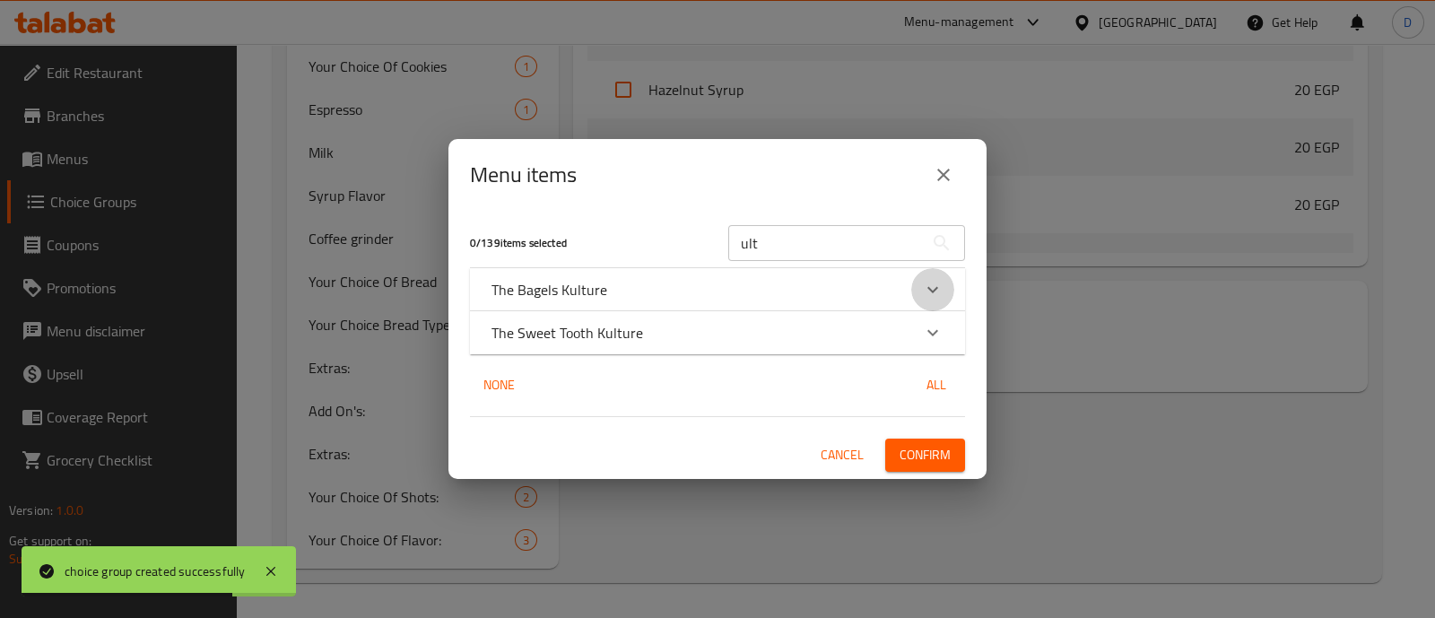
click at [939, 297] on icon "Expand" at bounding box center [933, 290] width 22 height 22
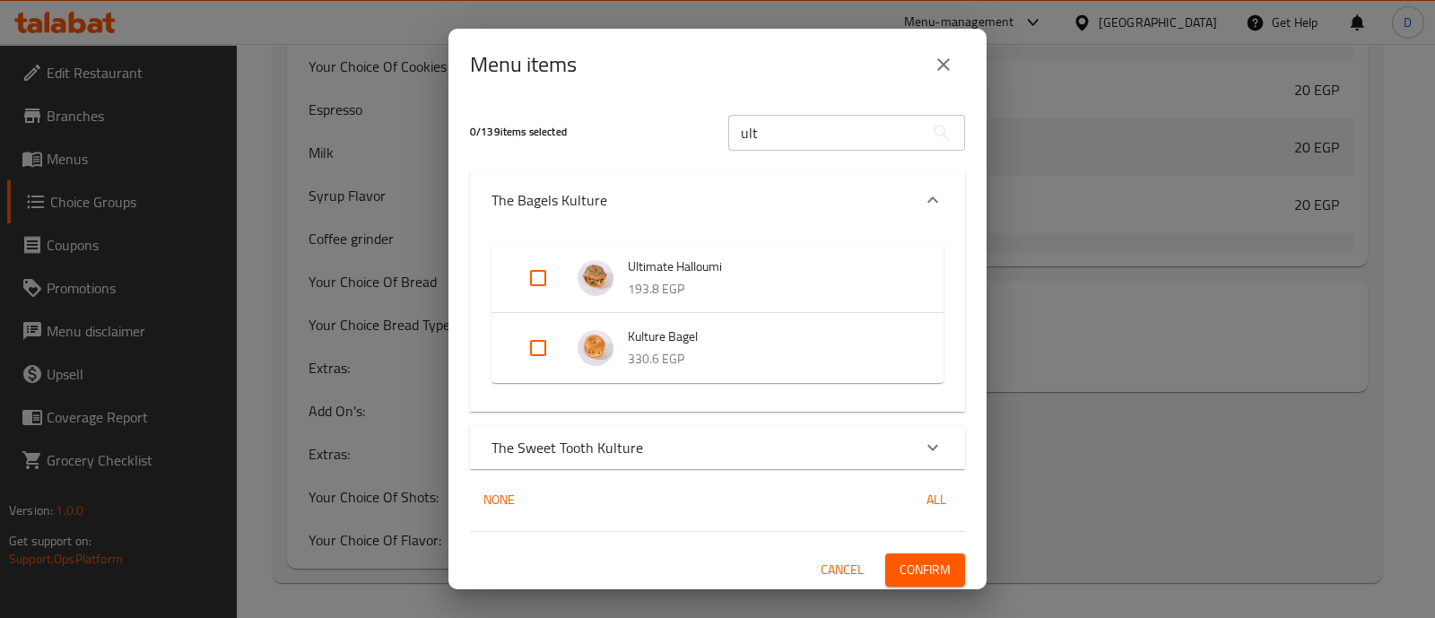
click at [547, 274] on input "Expand" at bounding box center [537, 277] width 43 height 43
checkbox input "true"
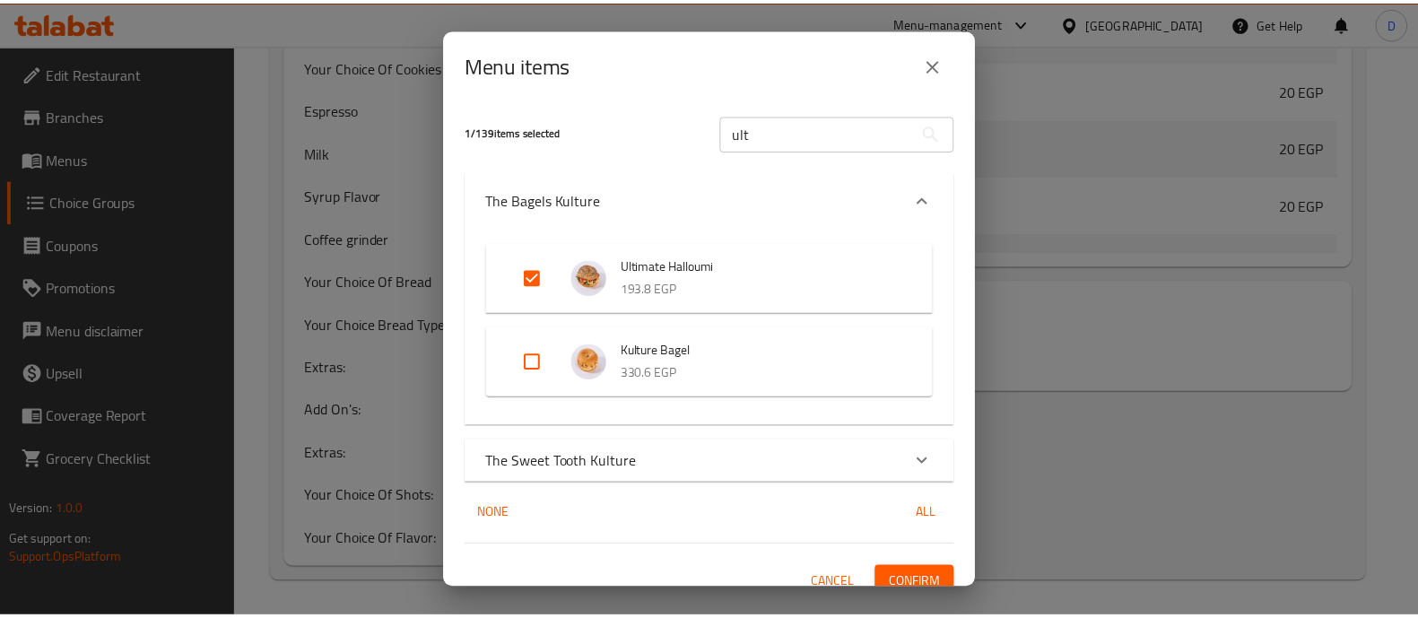
scroll to position [18, 0]
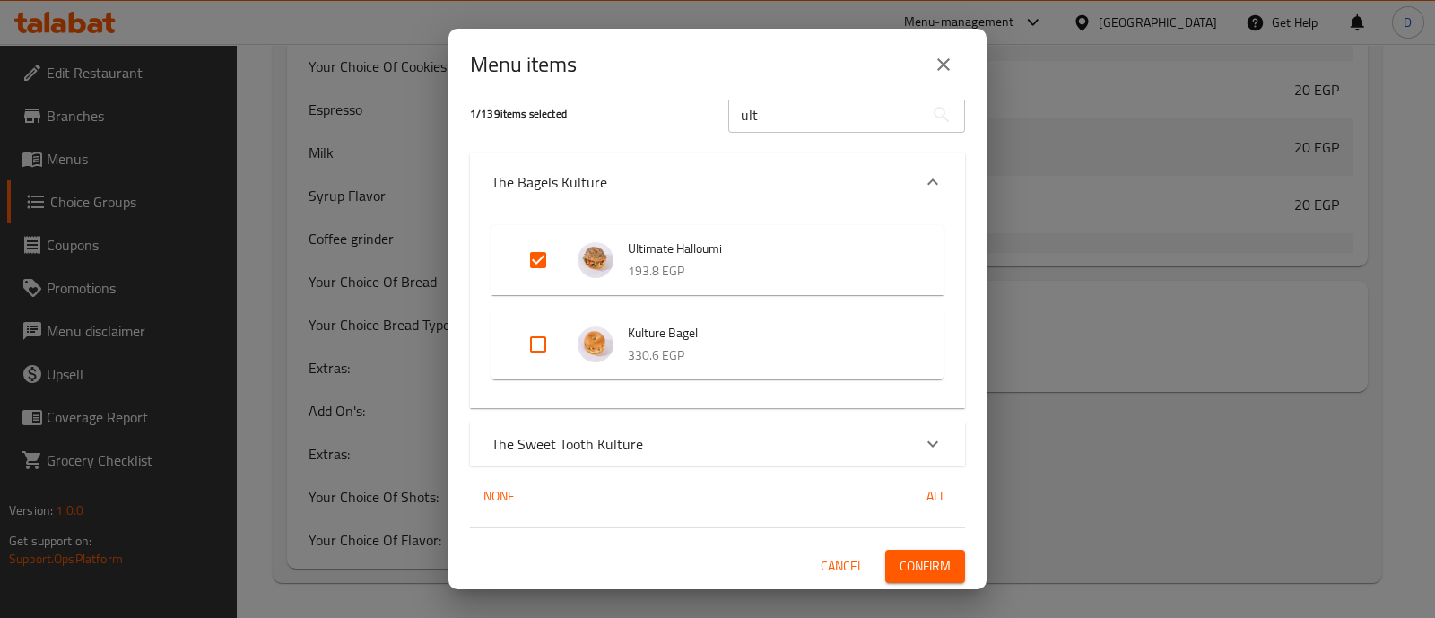
click at [936, 578] on button "Confirm" at bounding box center [925, 566] width 80 height 33
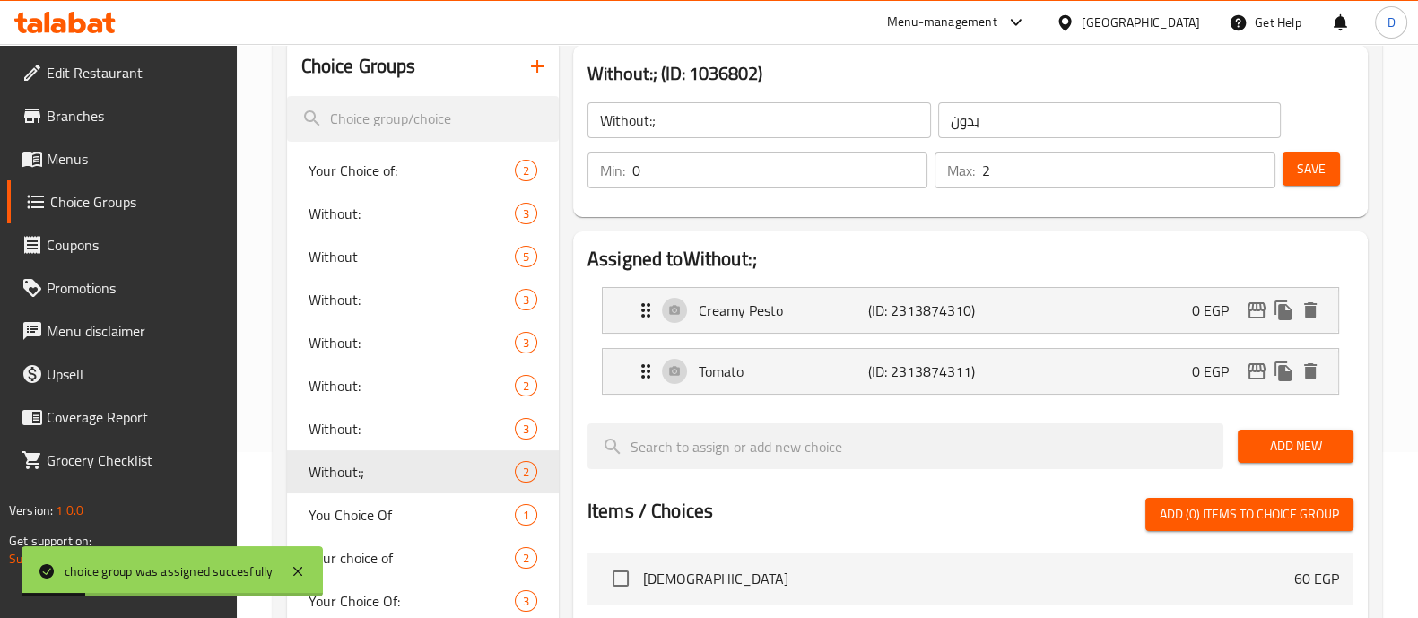
scroll to position [0, 0]
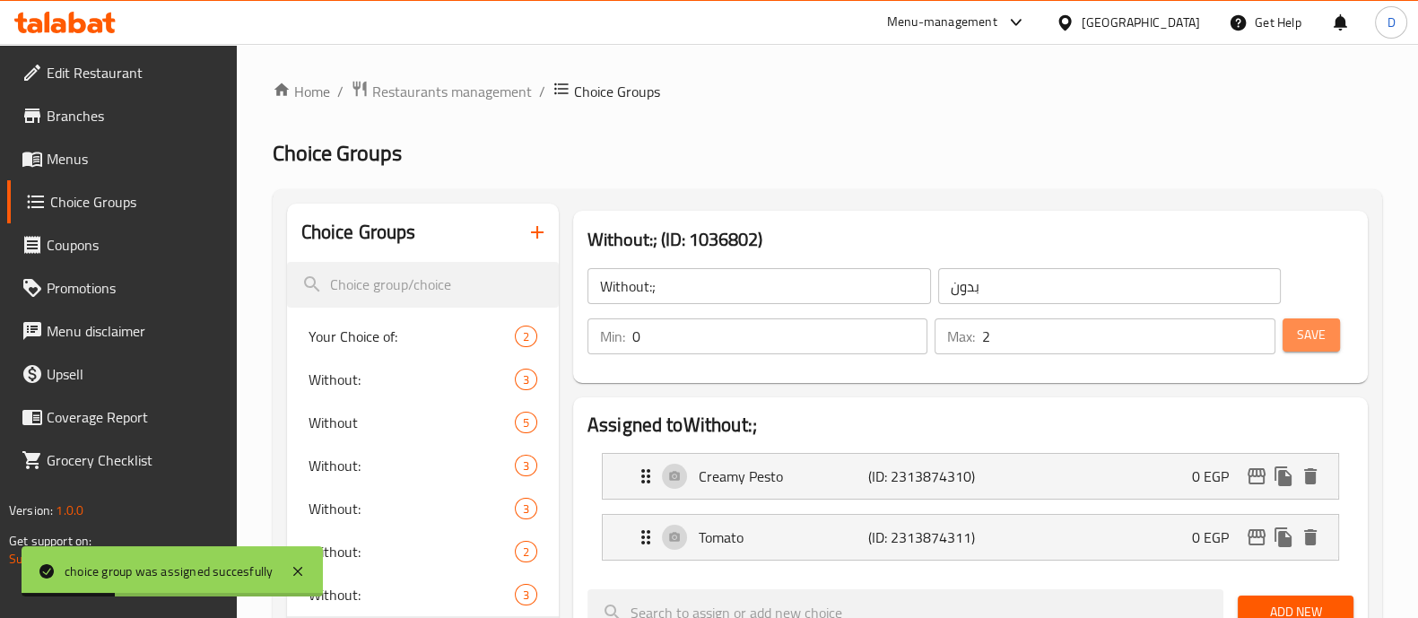
click at [1324, 325] on span "Save" at bounding box center [1311, 335] width 29 height 22
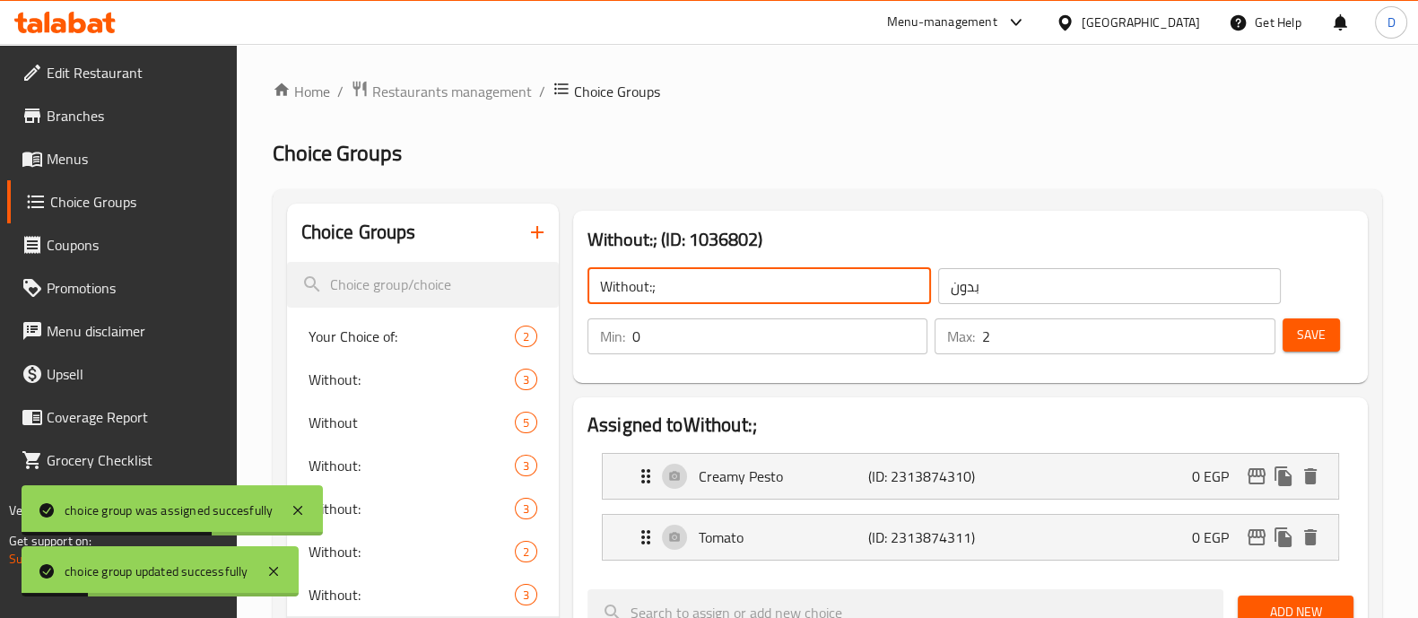
click at [826, 294] on input "Without:;" at bounding box center [758, 286] width 343 height 36
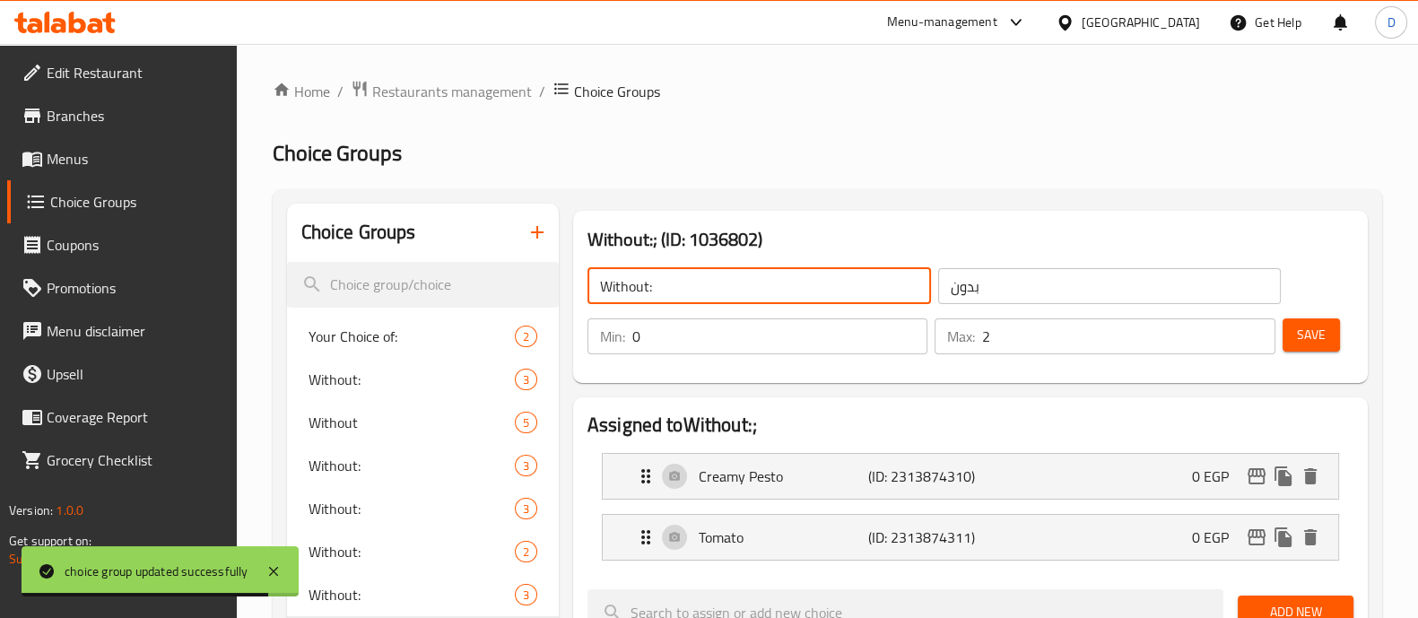
type input "Without:"
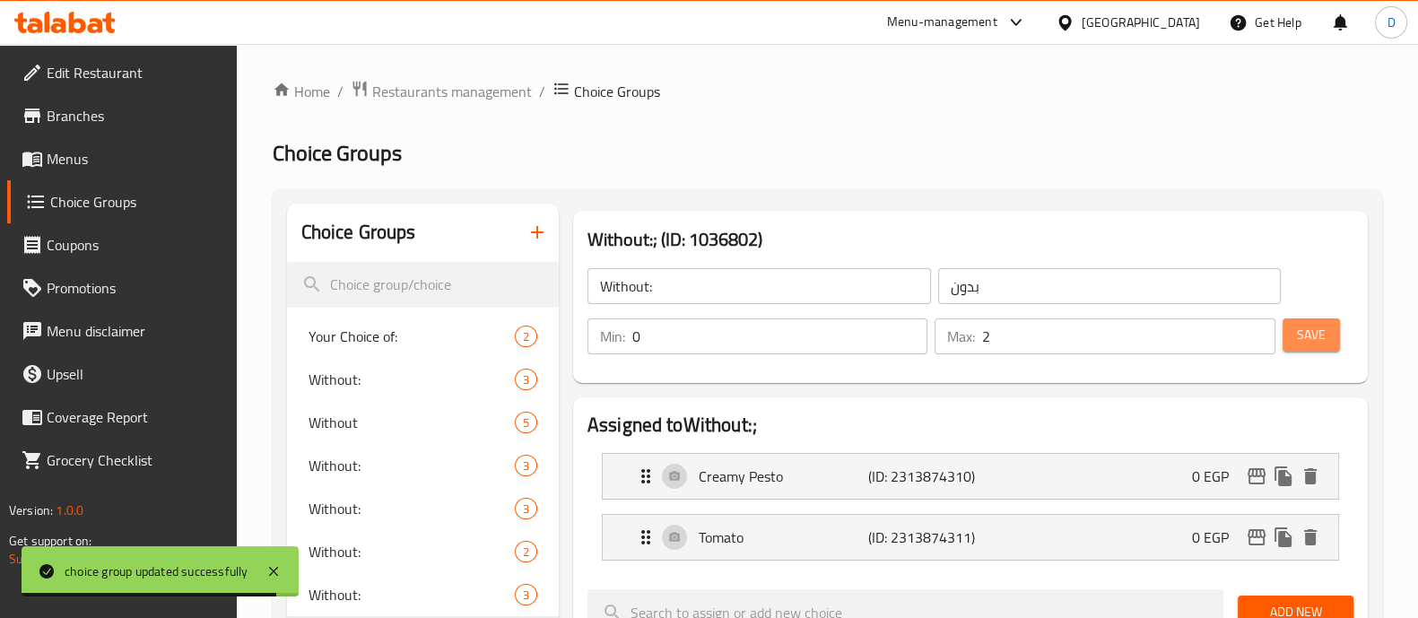
click at [1319, 320] on button "Save" at bounding box center [1310, 334] width 57 height 33
click at [542, 233] on icon "button" at bounding box center [537, 232] width 13 height 13
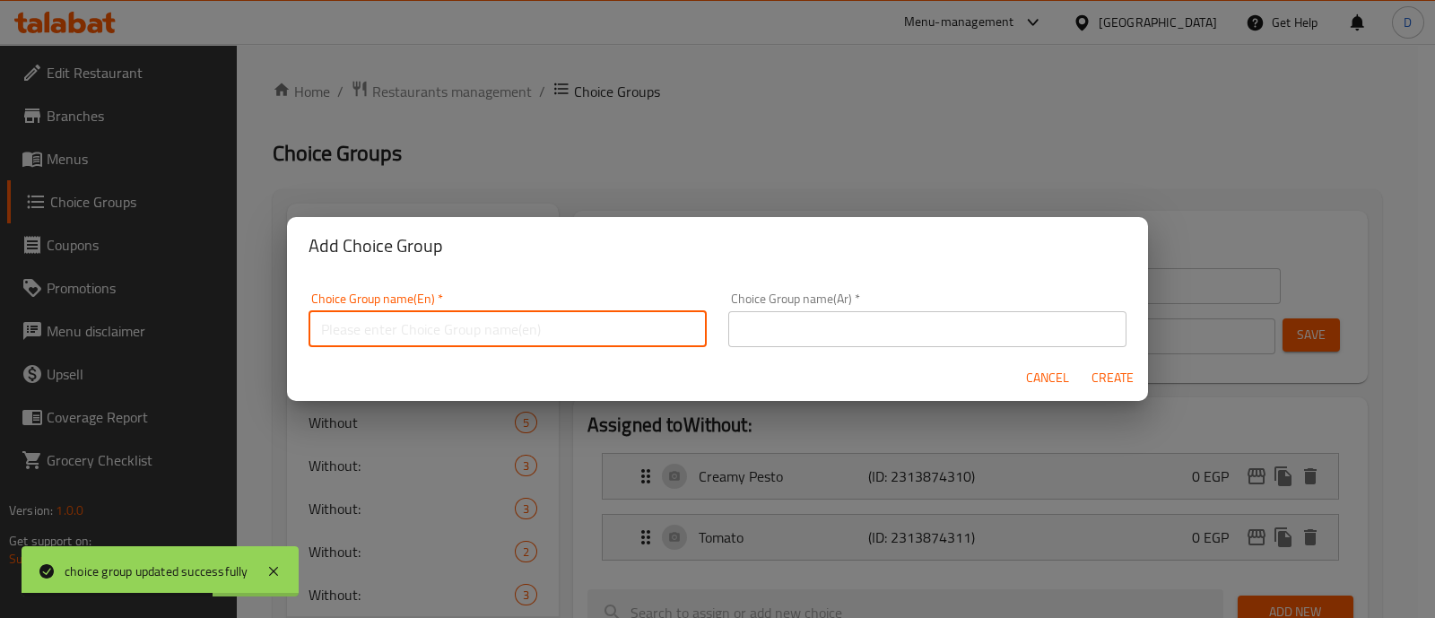
click at [484, 329] on input "text" at bounding box center [507, 329] width 398 height 36
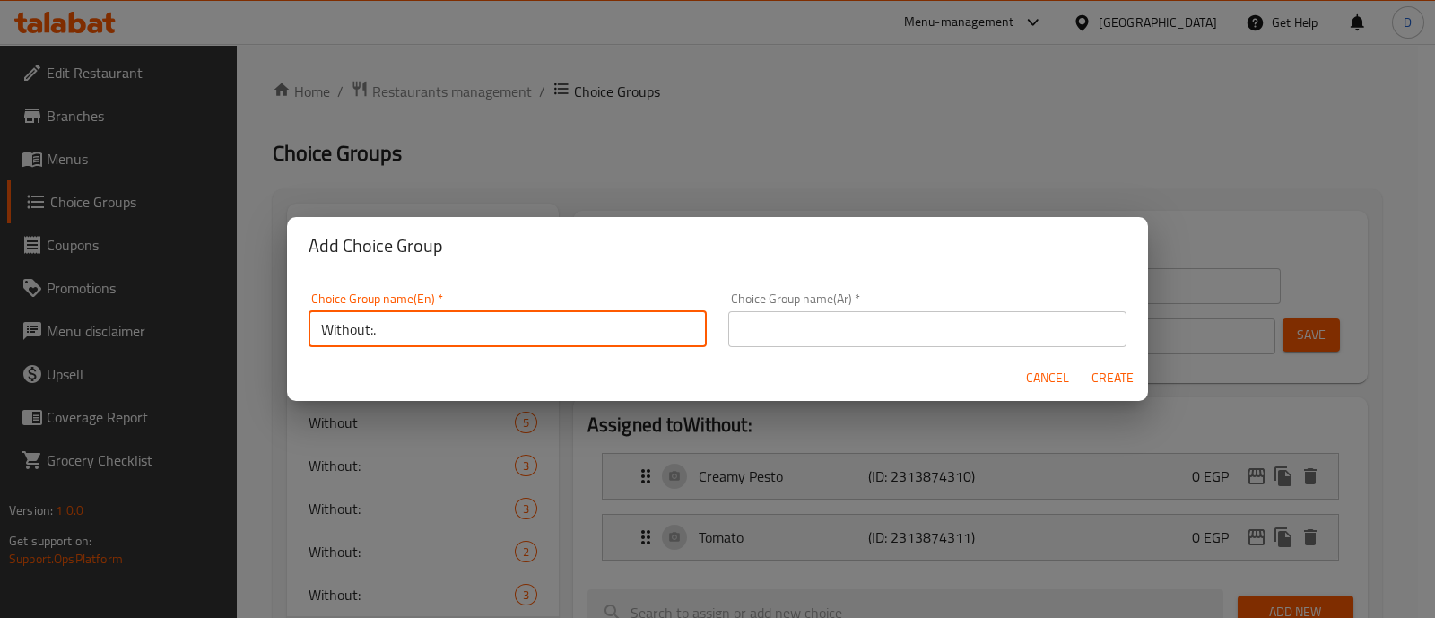
type input "Without:."
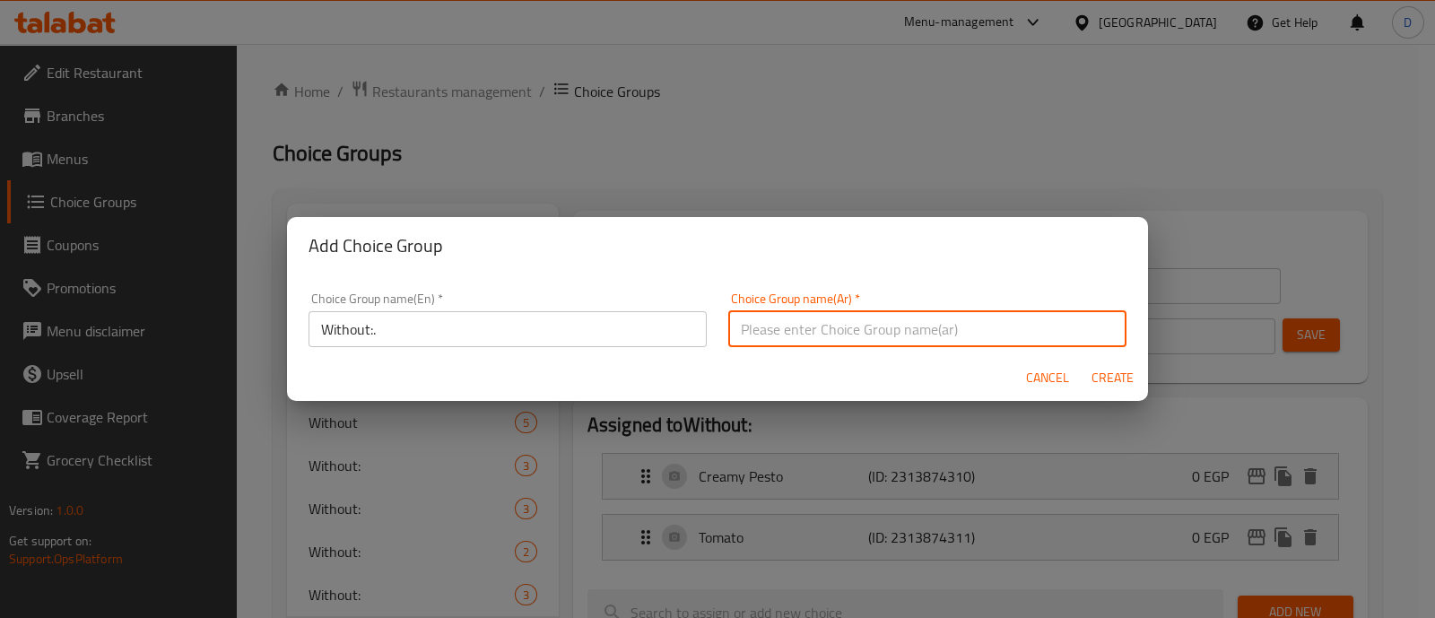
click at [839, 340] on input "text" at bounding box center [927, 329] width 398 height 36
type input "بدون"
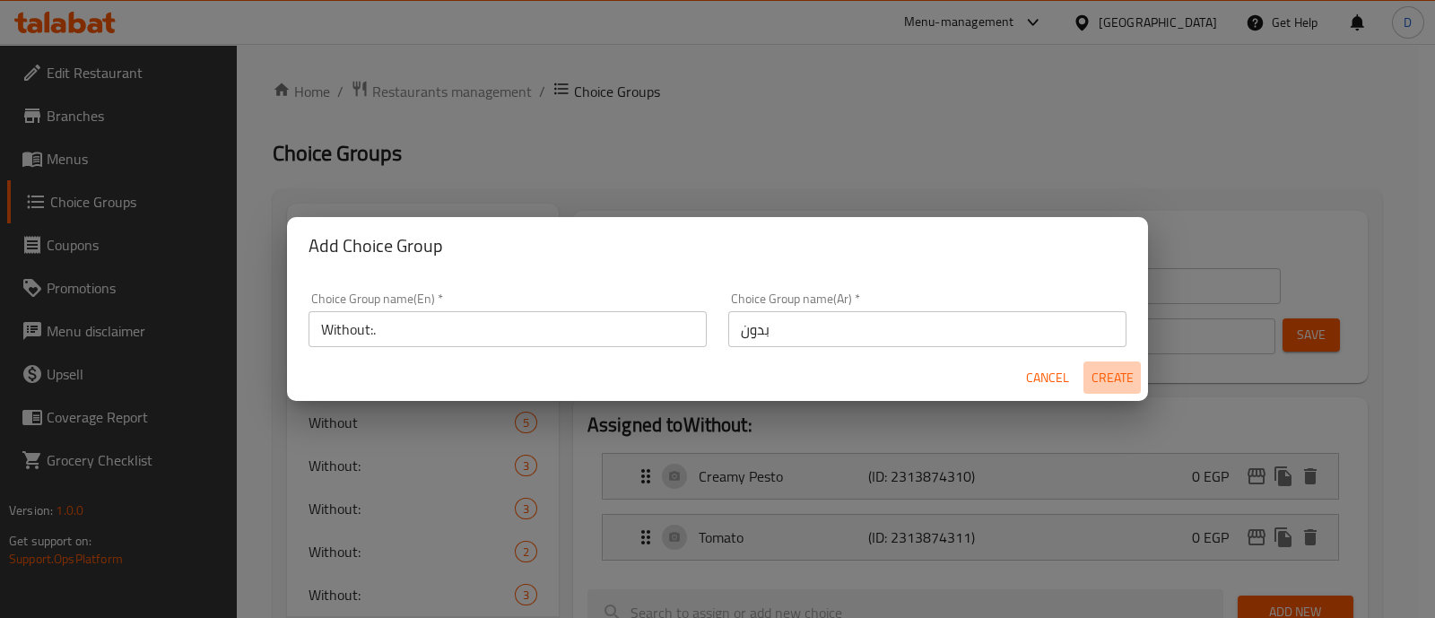
click at [1105, 373] on span "Create" at bounding box center [1111, 378] width 43 height 22
type input "Without:."
type input "0"
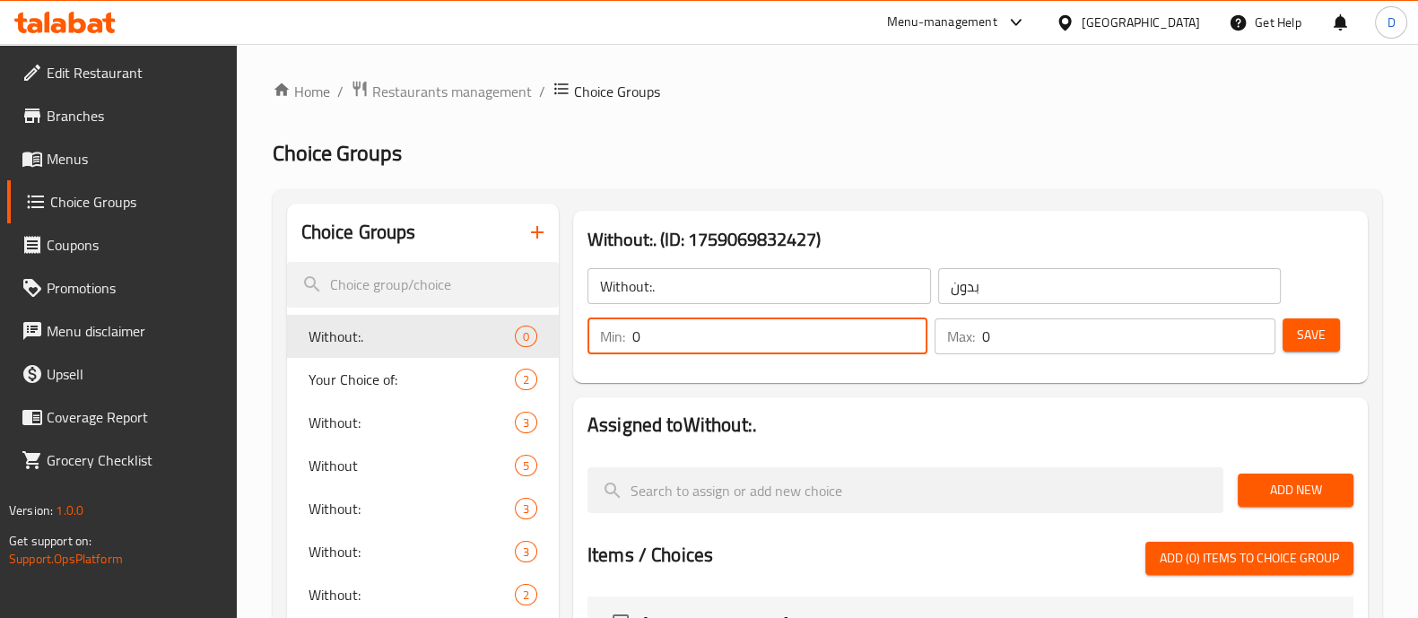
click at [796, 327] on input "0" at bounding box center [779, 336] width 295 height 36
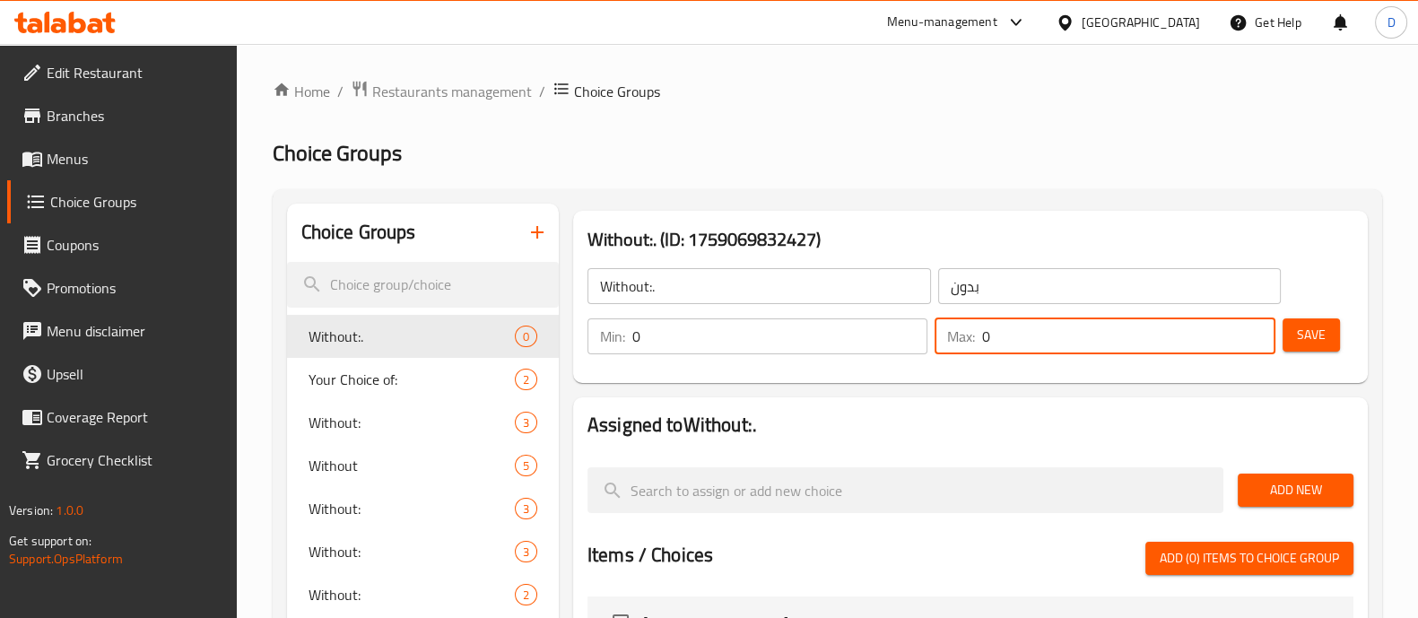
click at [1041, 325] on input "0" at bounding box center [1128, 336] width 292 height 36
type input "2"
click at [1257, 490] on span "Add New" at bounding box center [1295, 490] width 87 height 22
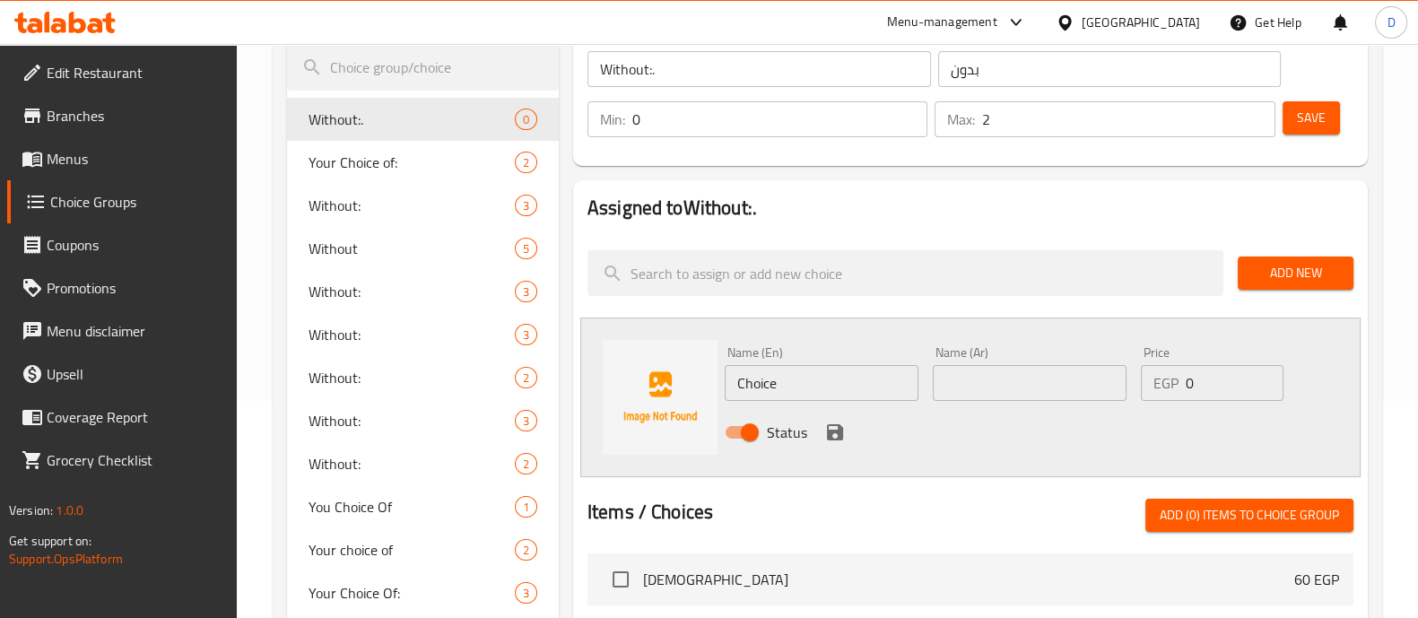
scroll to position [219, 0]
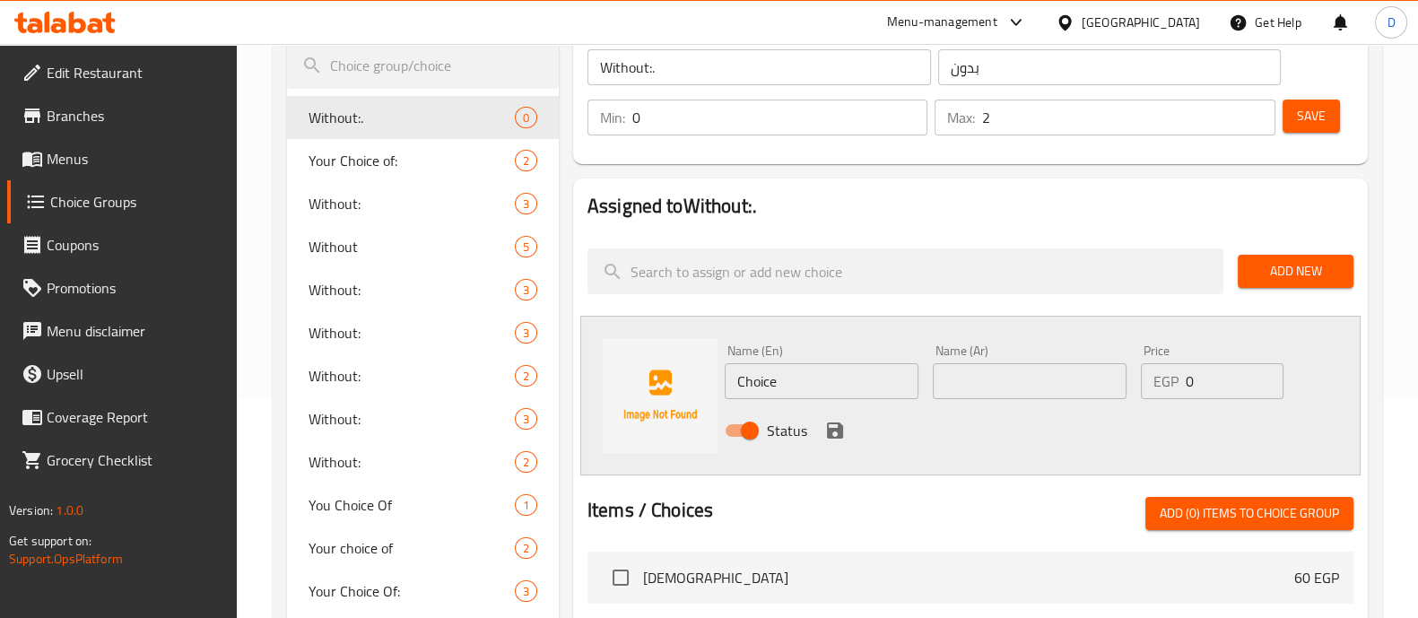
click at [824, 386] on input "Choice" at bounding box center [822, 381] width 194 height 36
paste input "Balsamic"
type input "Balsamic"
click at [962, 376] on input "text" at bounding box center [1030, 381] width 194 height 36
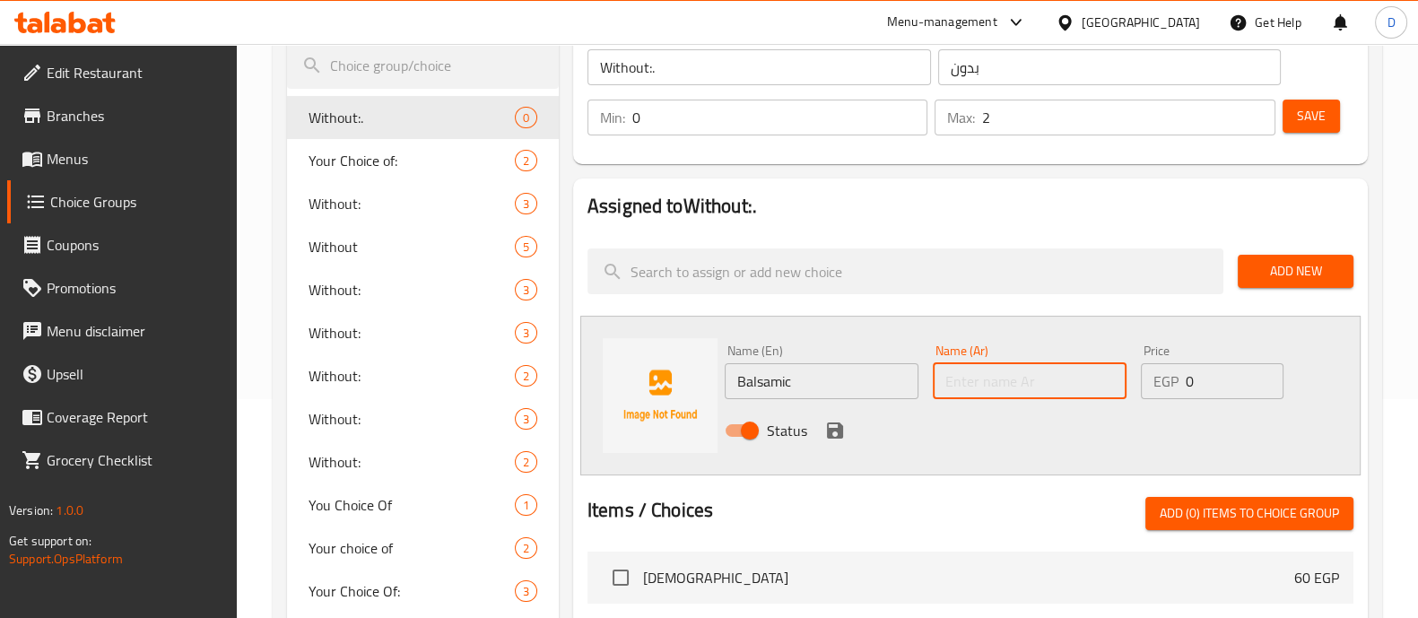
paste input "بلسميك"
type input "بلسميك"
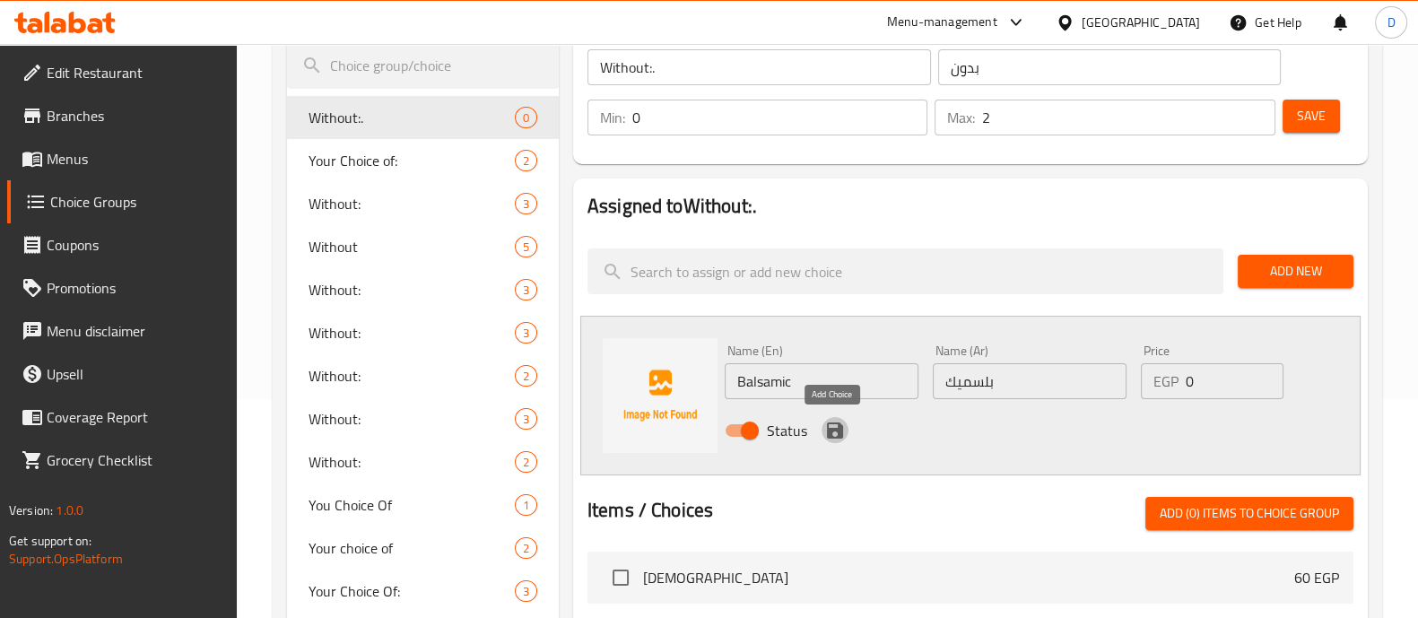
click at [824, 424] on icon "save" at bounding box center [835, 431] width 22 height 22
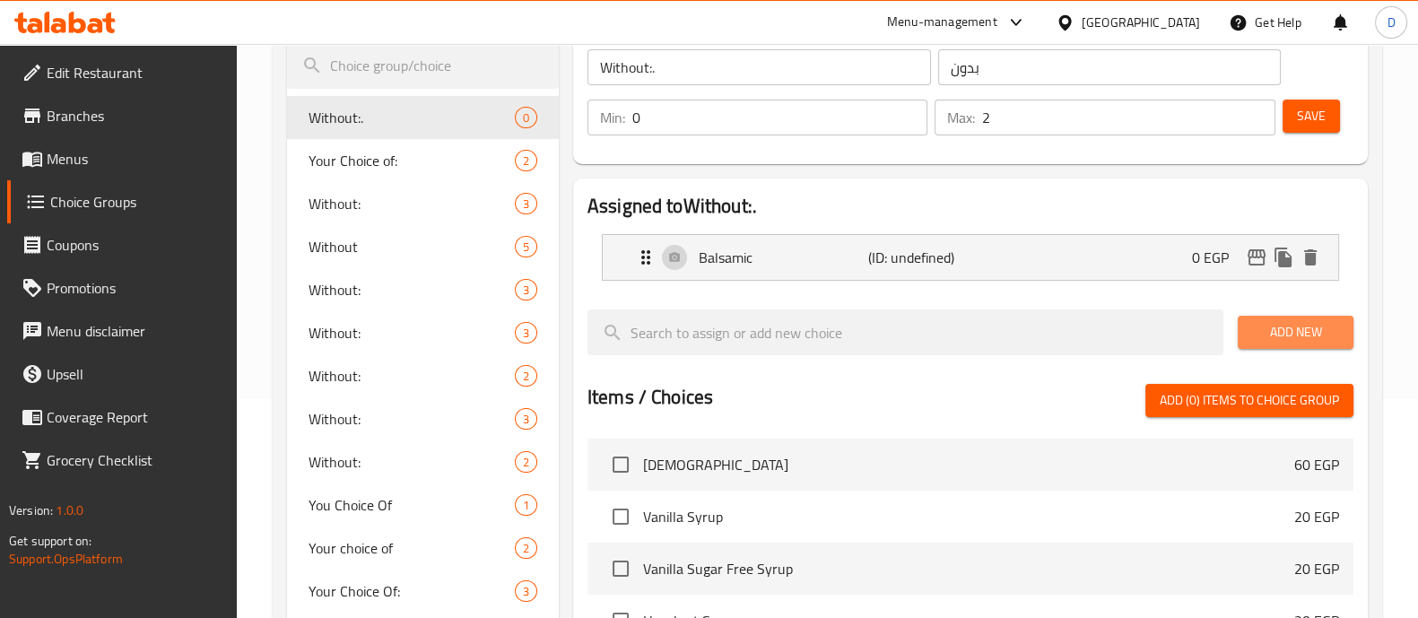
click at [1321, 339] on span "Add New" at bounding box center [1295, 332] width 87 height 22
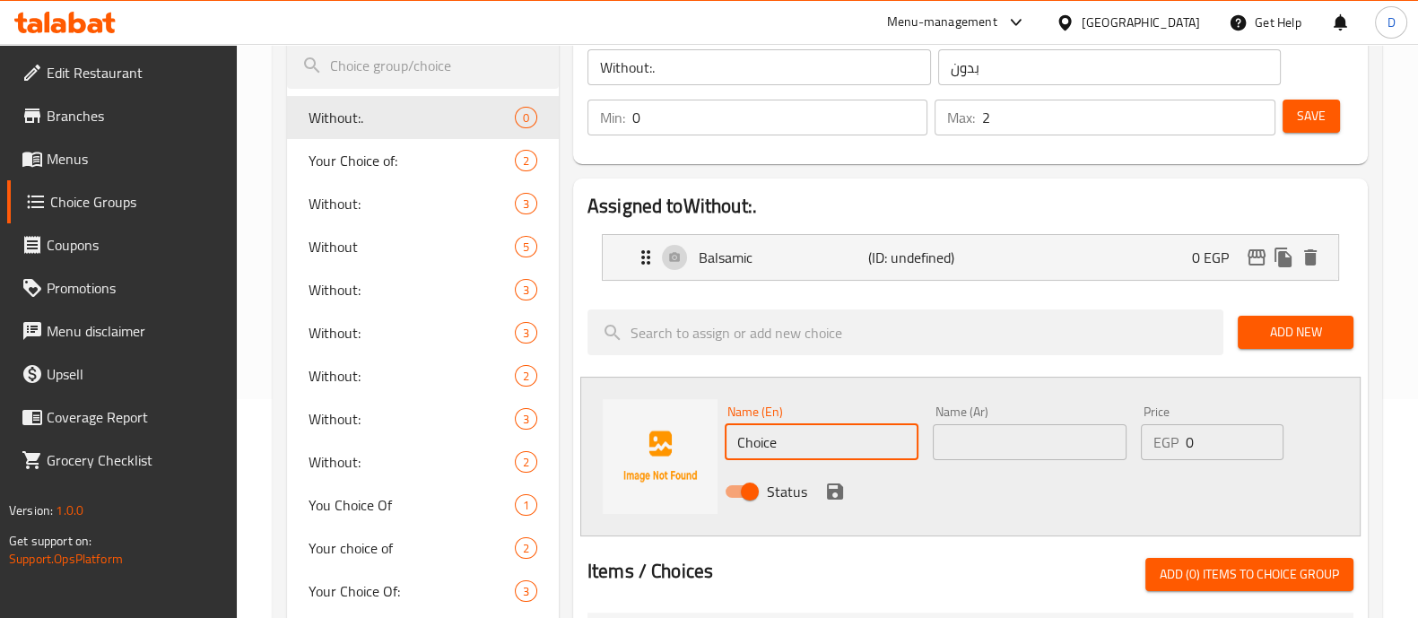
click at [786, 447] on input "Choice" at bounding box center [822, 442] width 194 height 36
paste input "Tomatoes"
type input "Tomatoes"
click at [973, 447] on input "text" at bounding box center [1030, 442] width 194 height 36
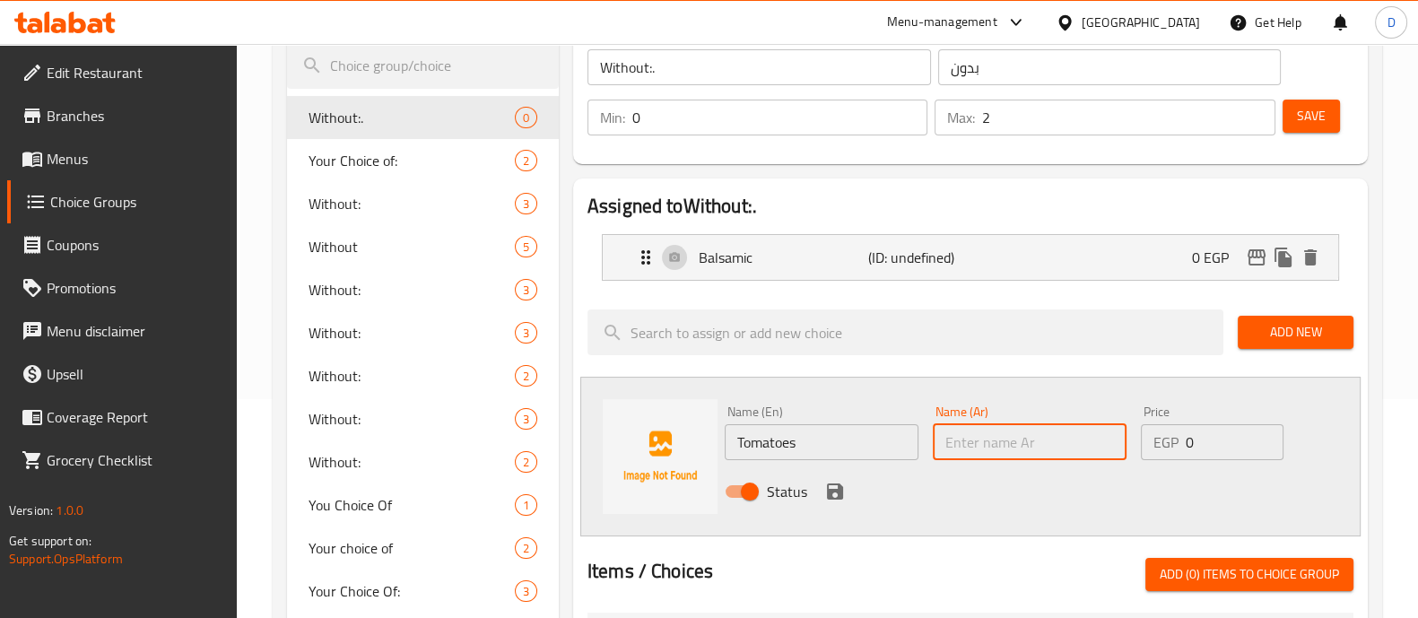
paste input "طماطم"
type input "طماطم"
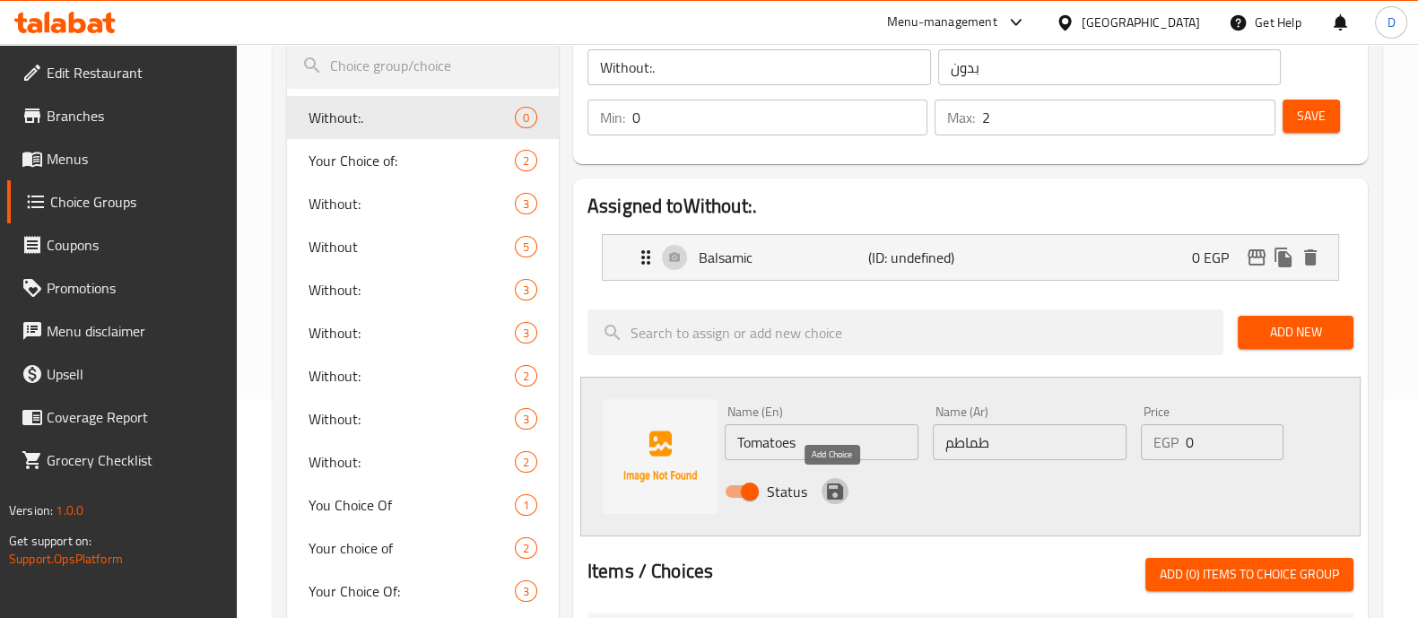
click at [834, 487] on icon "save" at bounding box center [835, 492] width 22 height 22
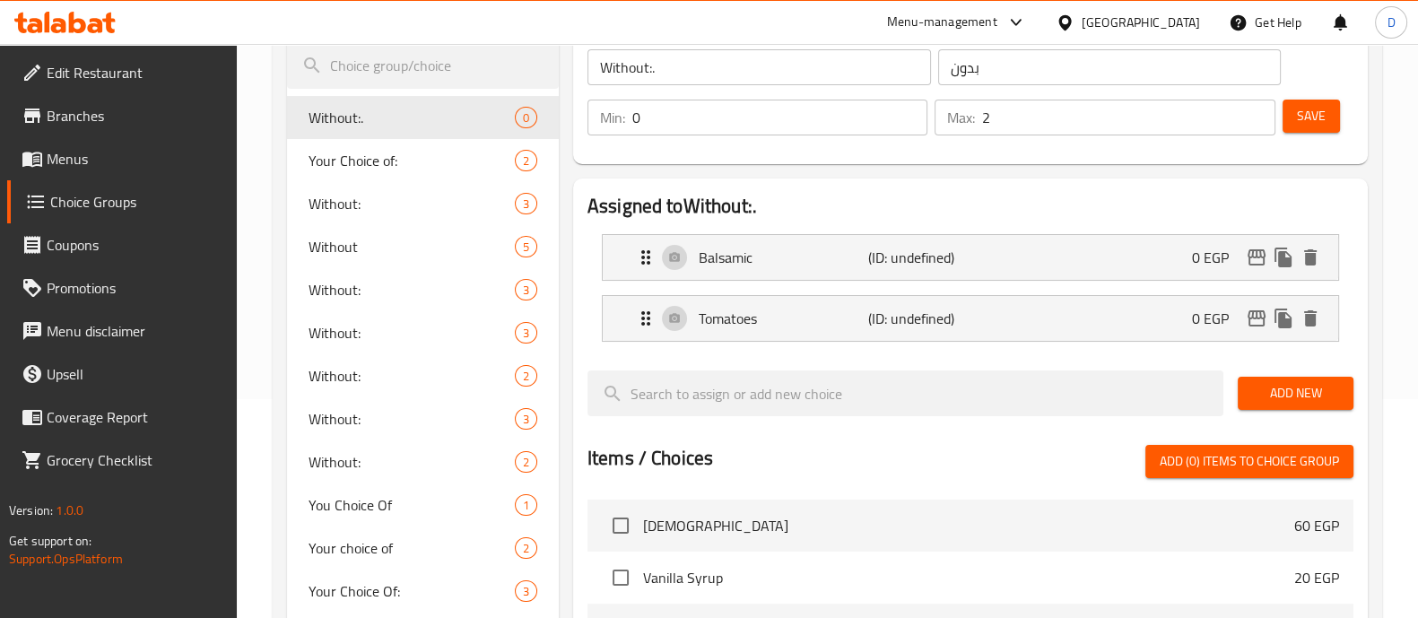
click at [1302, 123] on span "Save" at bounding box center [1311, 116] width 29 height 22
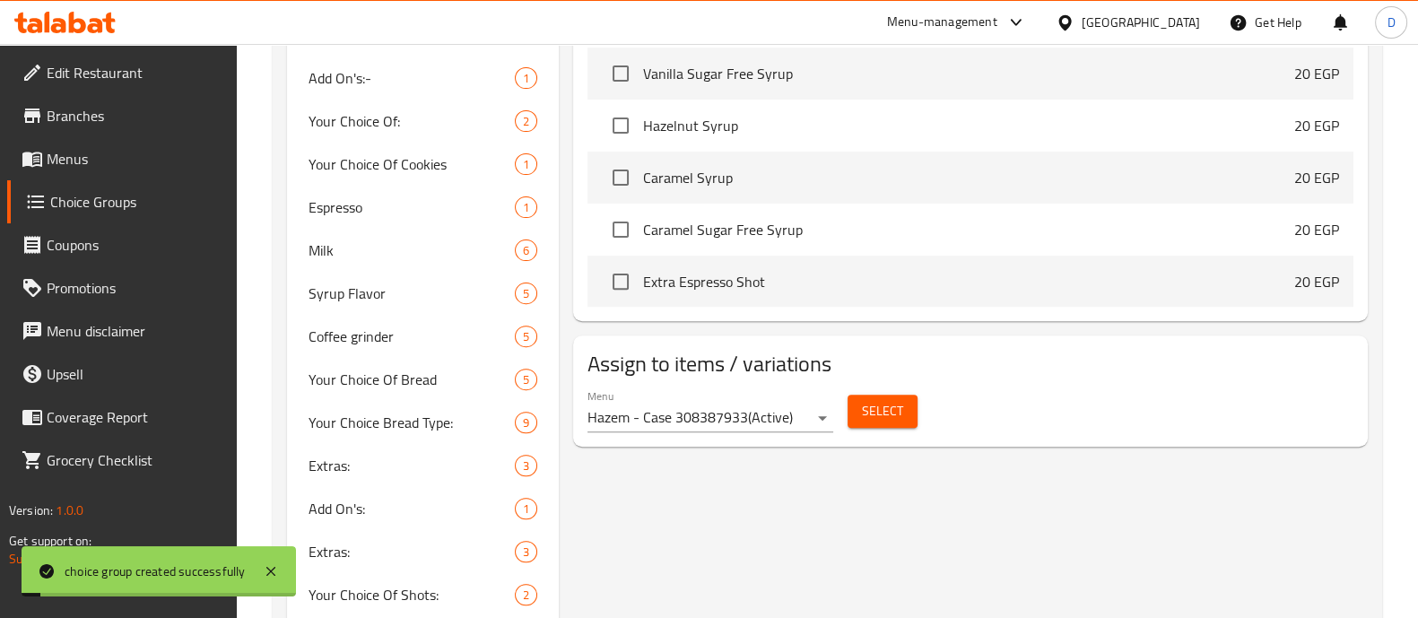
scroll to position [872, 0]
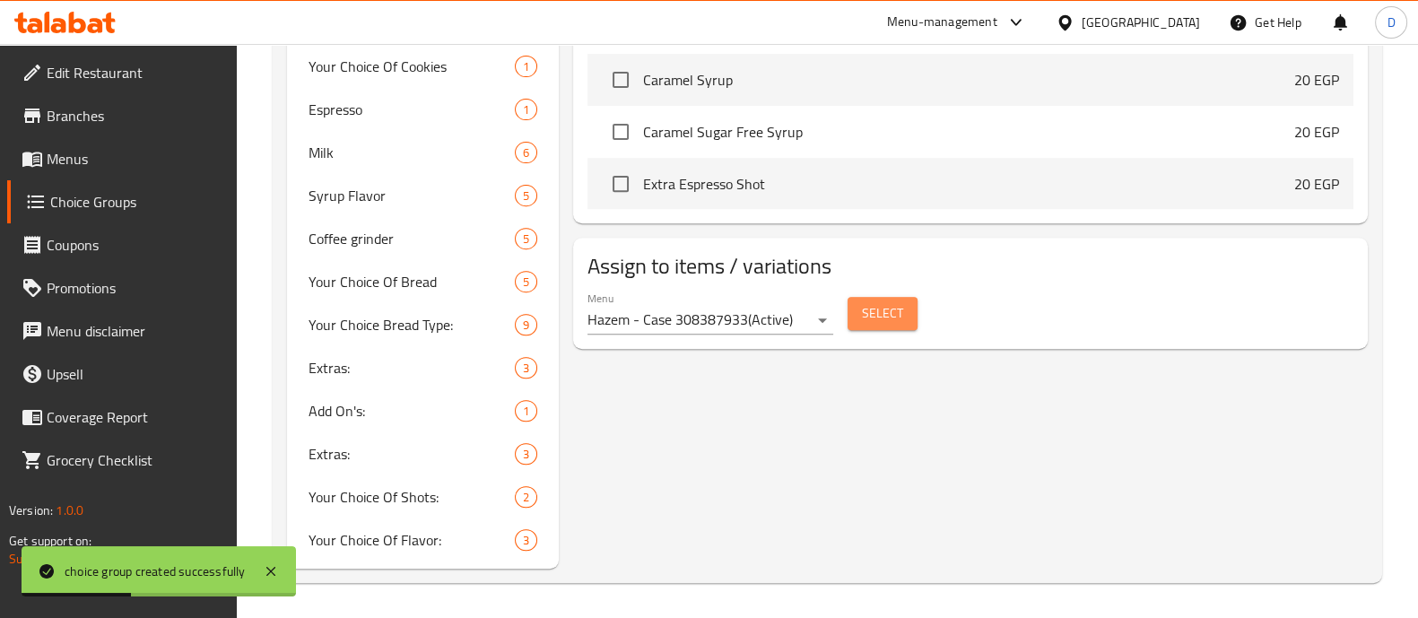
click at [892, 312] on span "Select" at bounding box center [882, 313] width 41 height 22
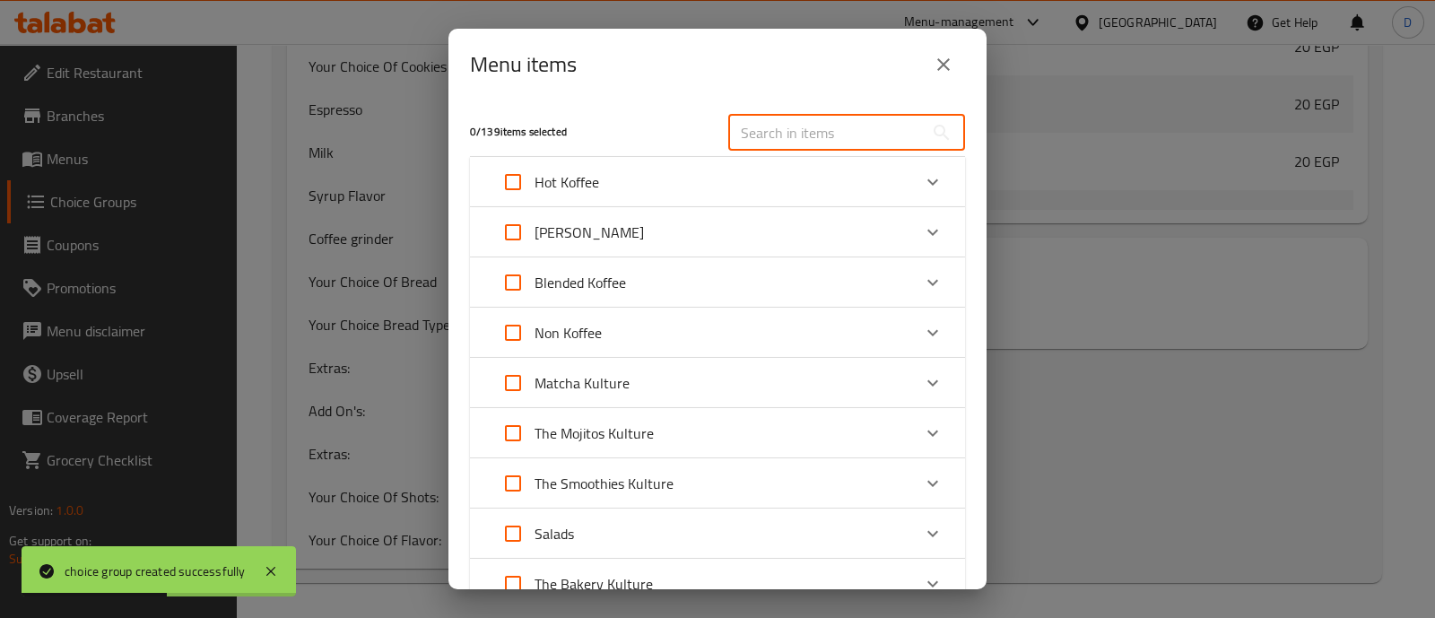
click at [771, 133] on input "text" at bounding box center [825, 133] width 195 height 36
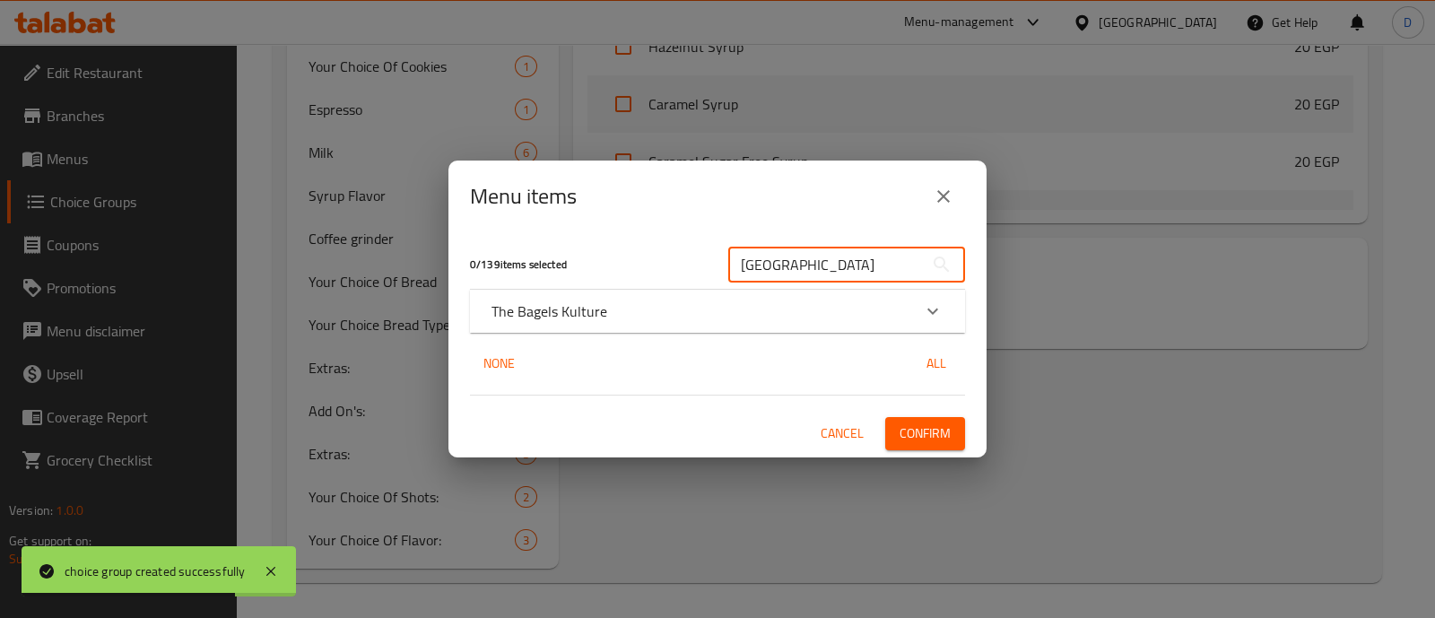
type input "italia"
click at [912, 312] on div "Expand" at bounding box center [932, 311] width 43 height 43
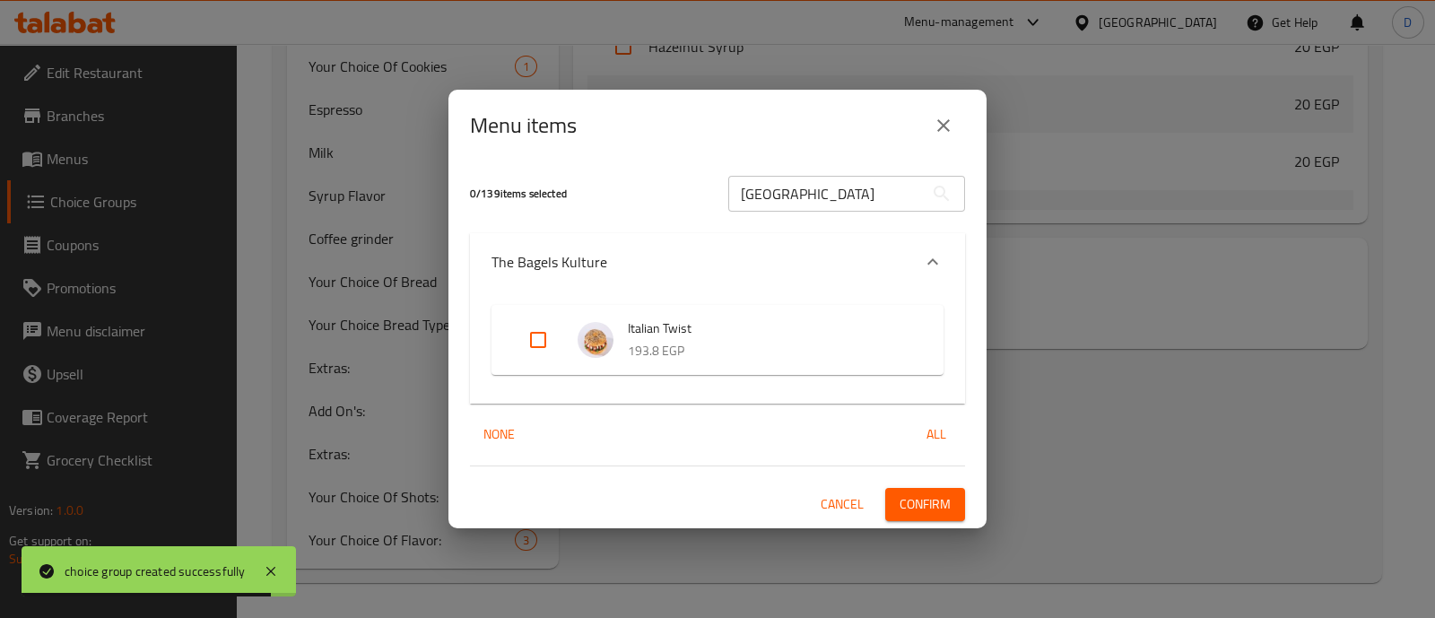
click at [551, 336] on input "Expand" at bounding box center [537, 339] width 43 height 43
checkbox input "true"
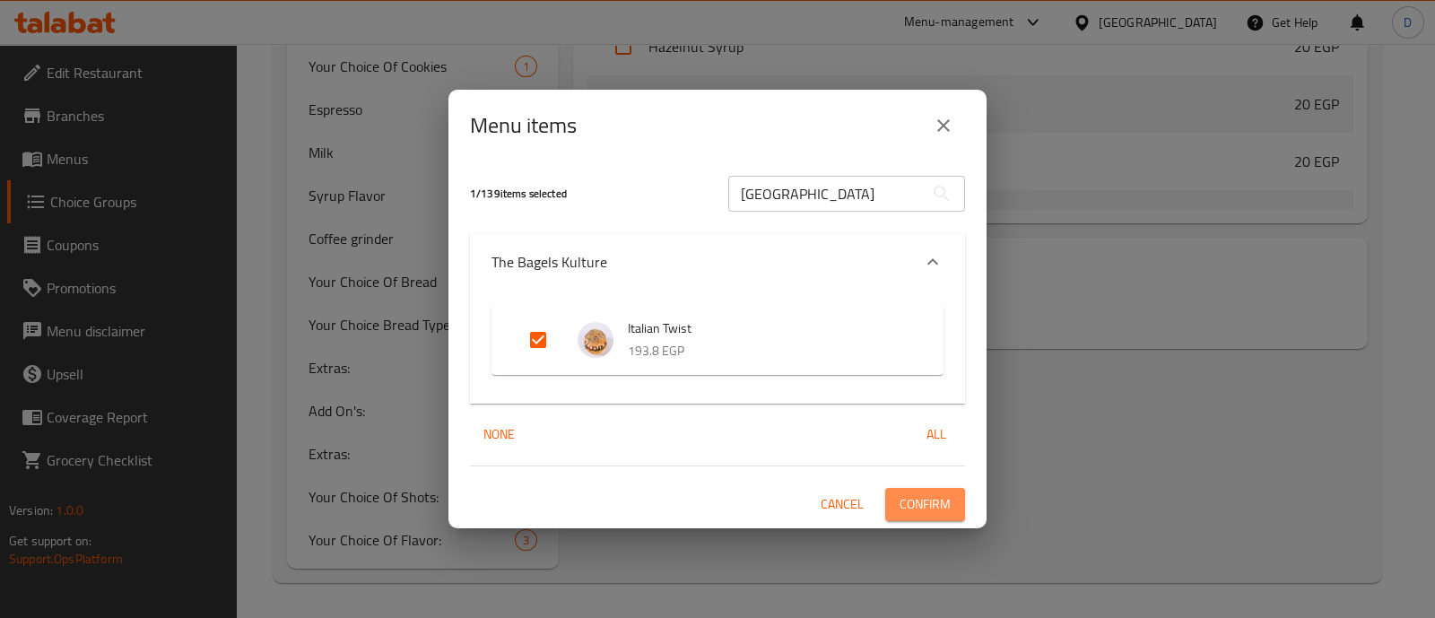
click at [927, 504] on span "Confirm" at bounding box center [924, 504] width 51 height 22
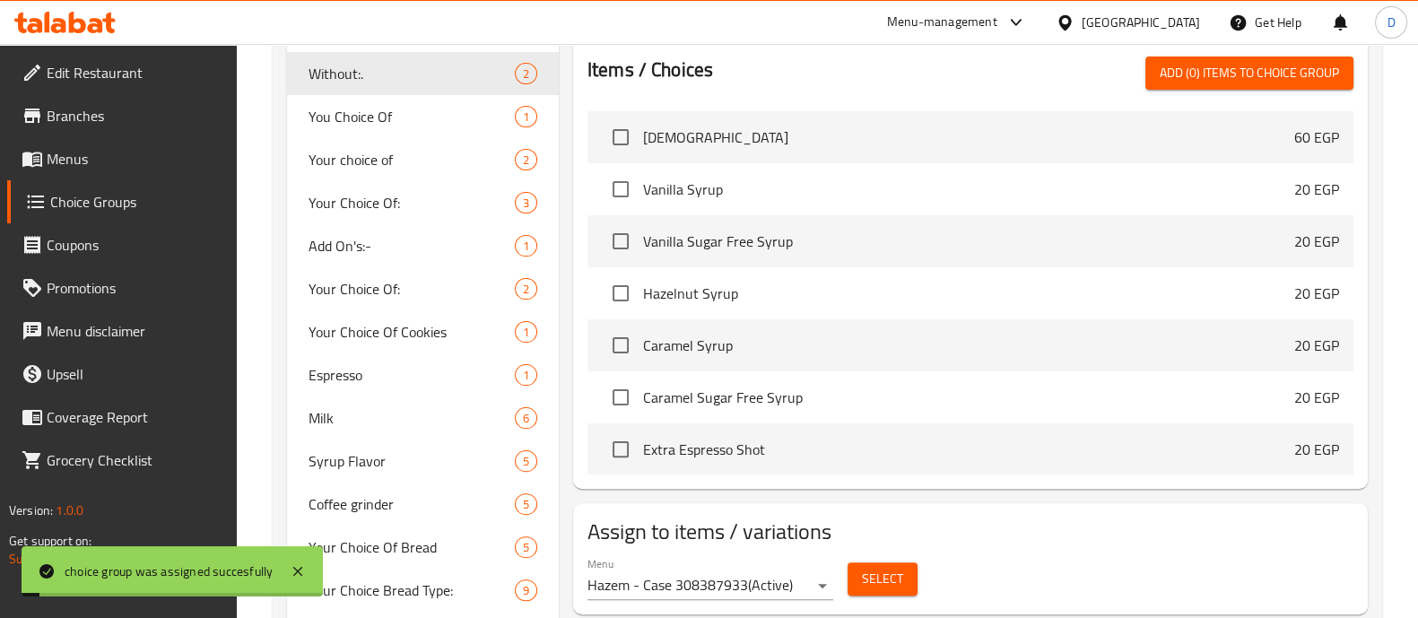
scroll to position [0, 0]
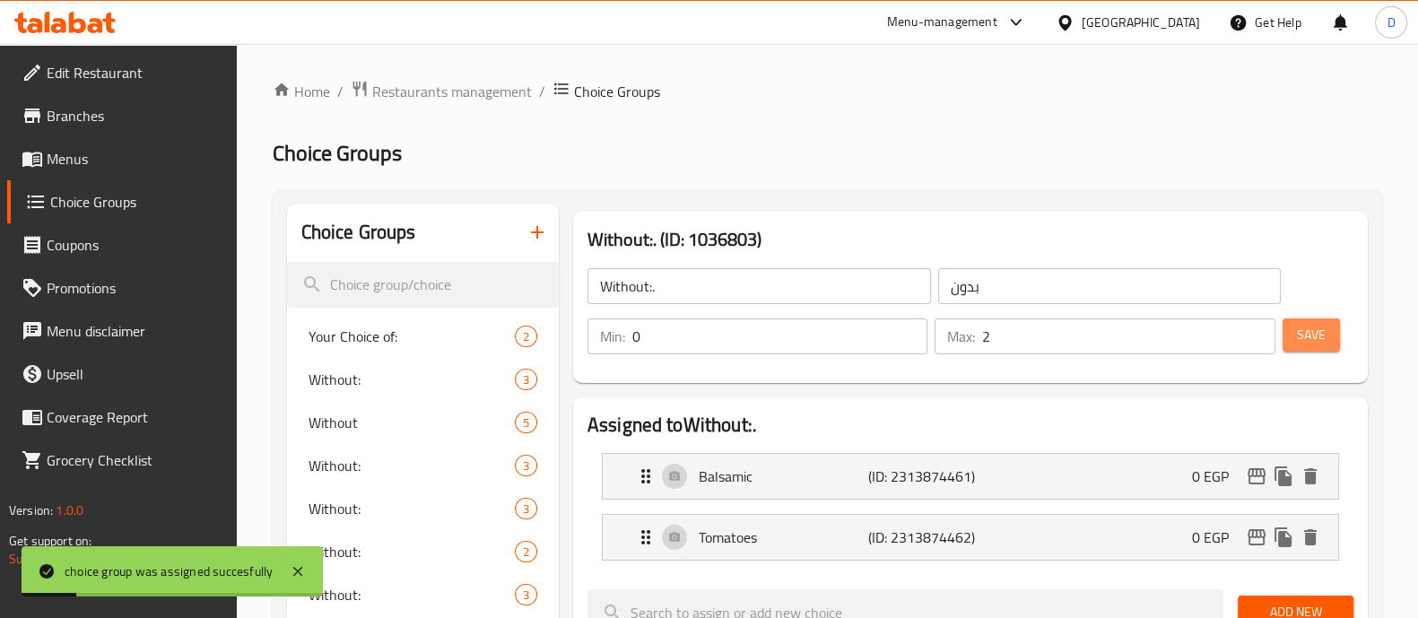
click at [1309, 325] on span "Save" at bounding box center [1311, 335] width 29 height 22
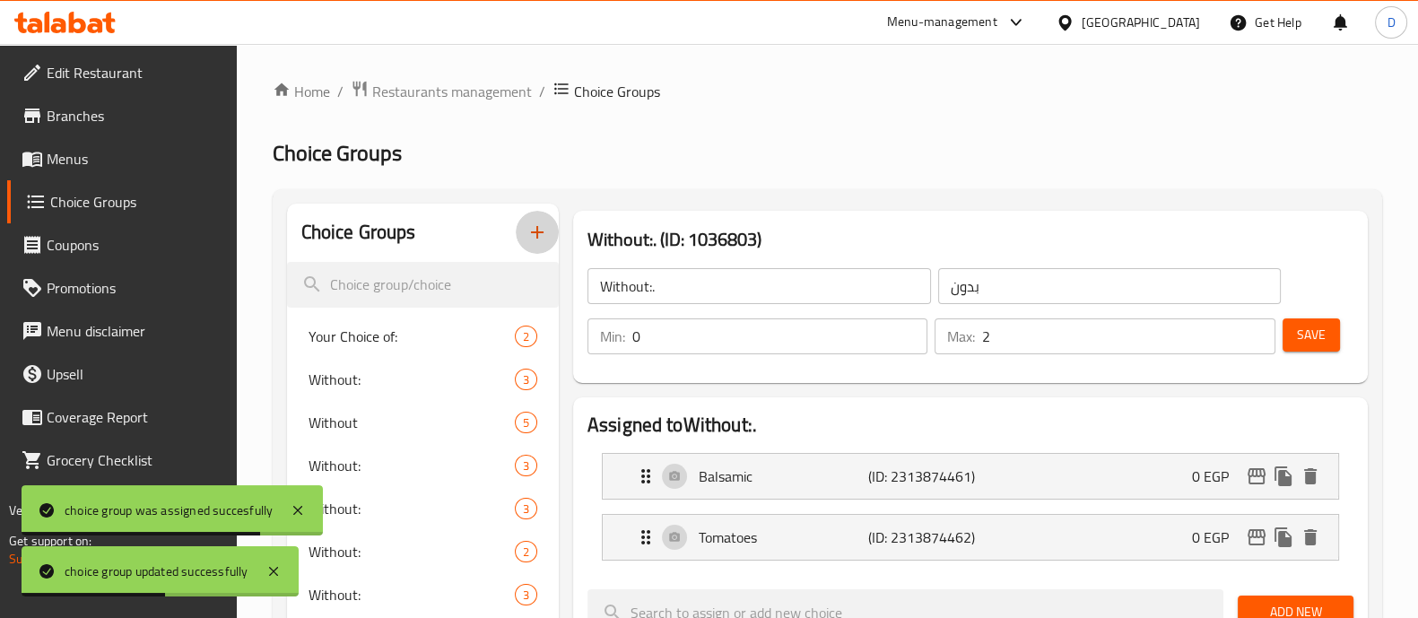
click at [548, 229] on button "button" at bounding box center [537, 232] width 43 height 43
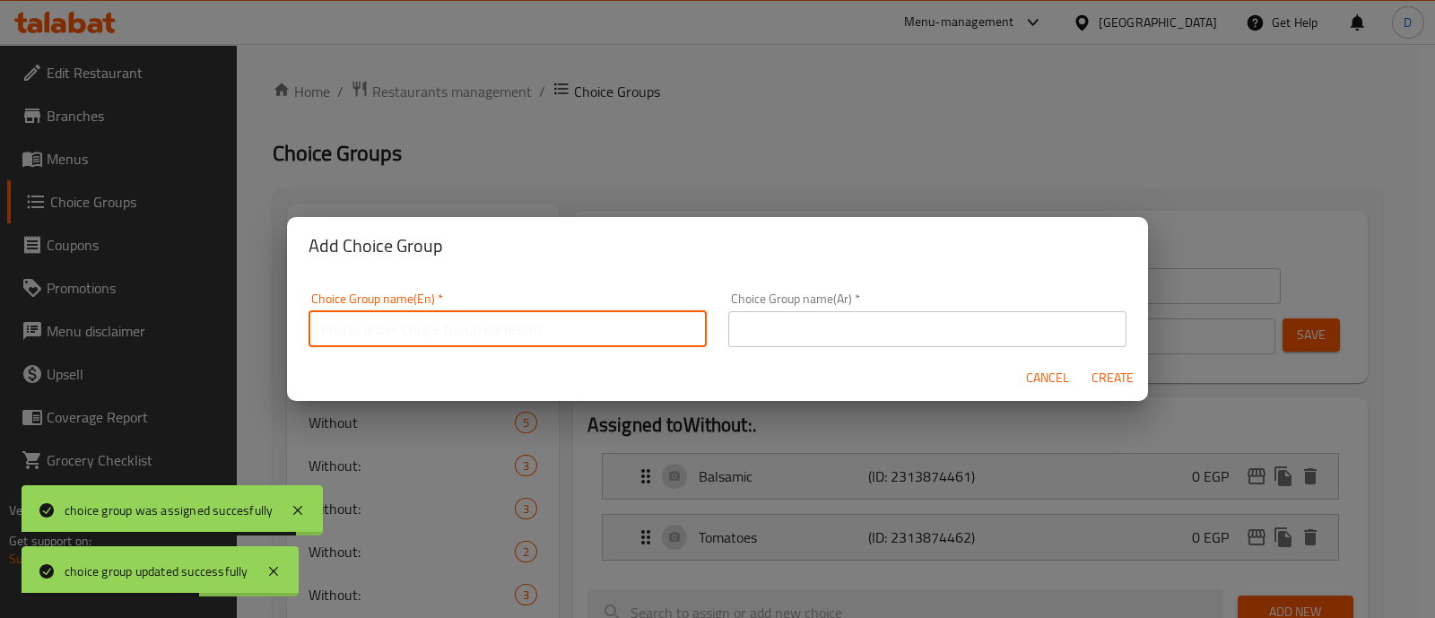
click at [466, 342] on input "text" at bounding box center [507, 329] width 398 height 36
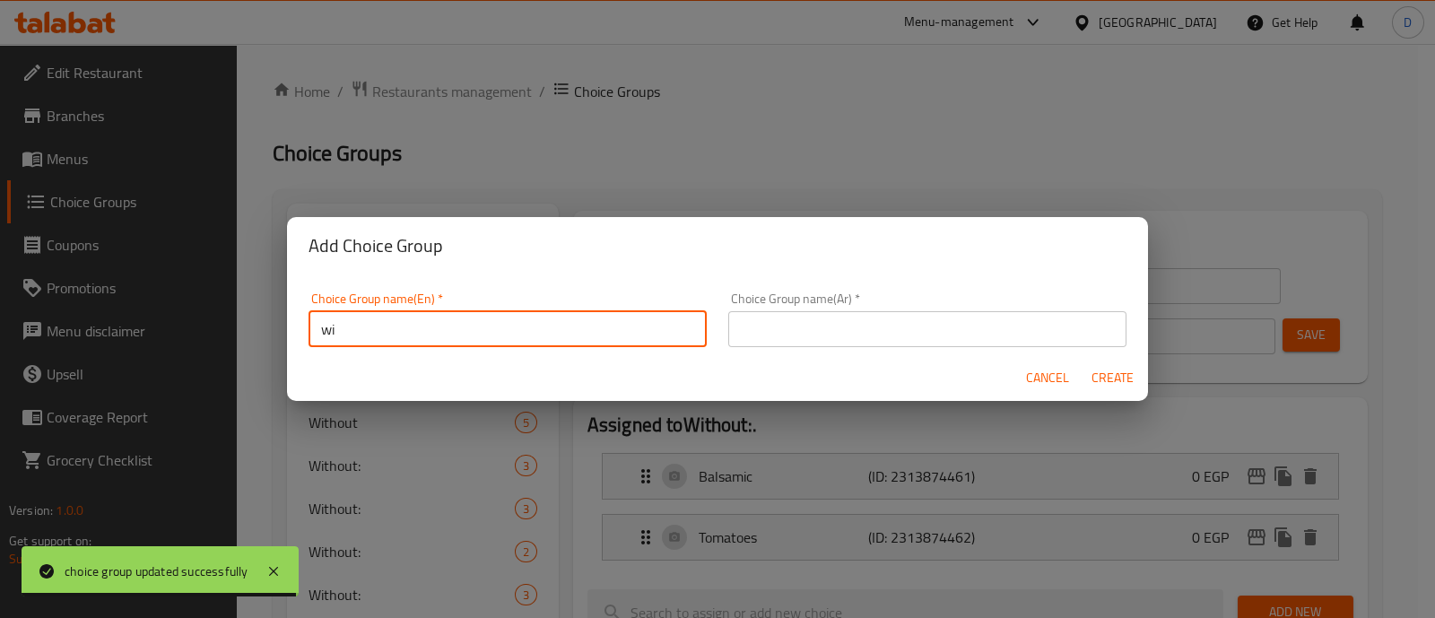
type input "wi"
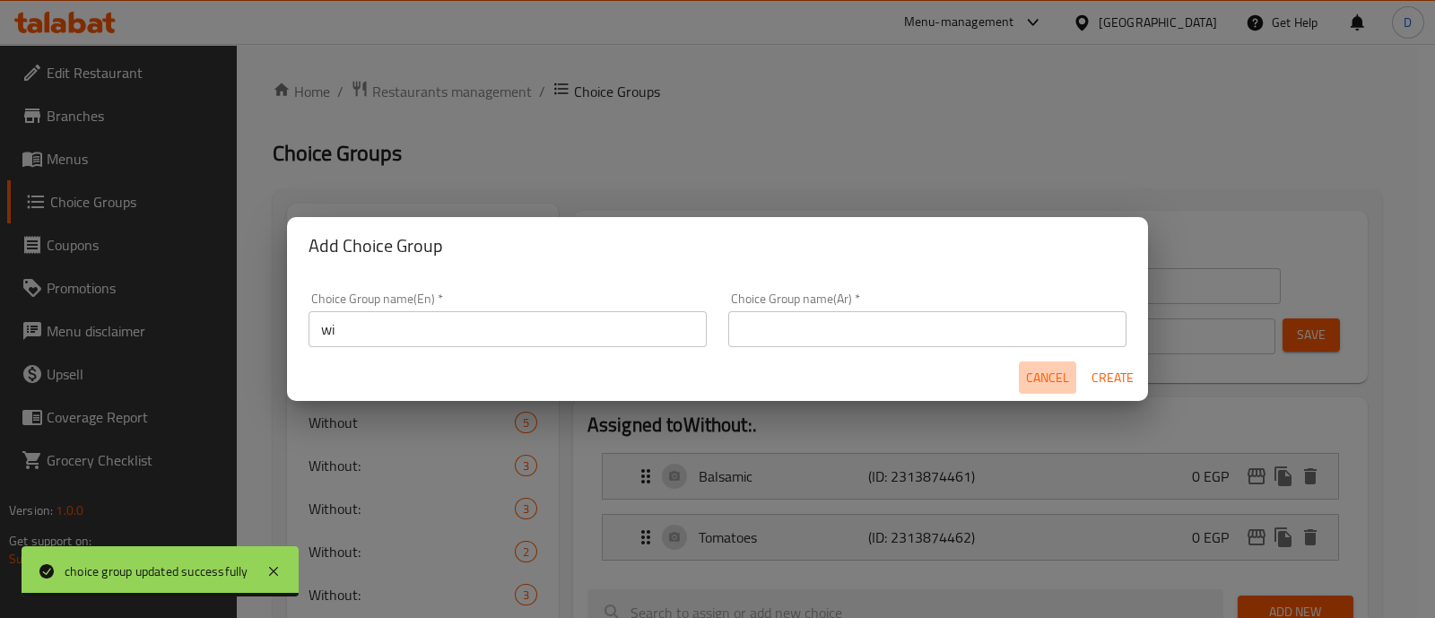
click at [1027, 372] on span "Cancel" at bounding box center [1047, 378] width 43 height 22
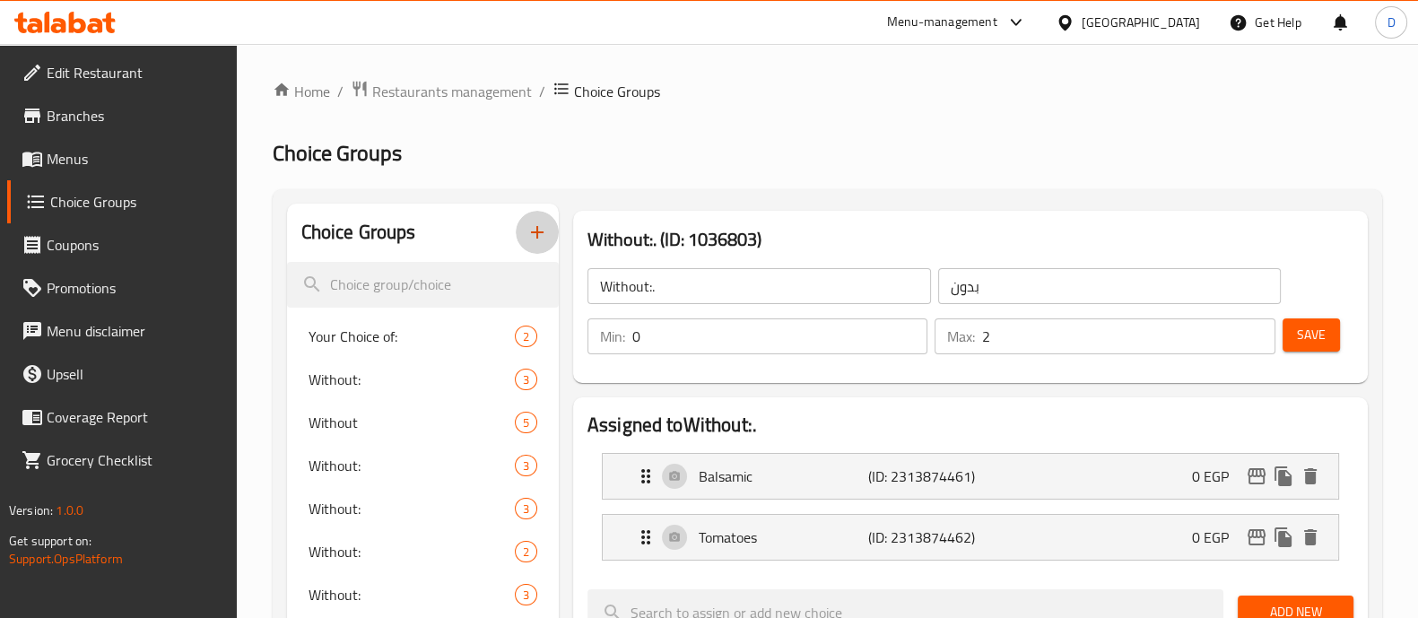
click at [525, 234] on button "button" at bounding box center [537, 232] width 43 height 43
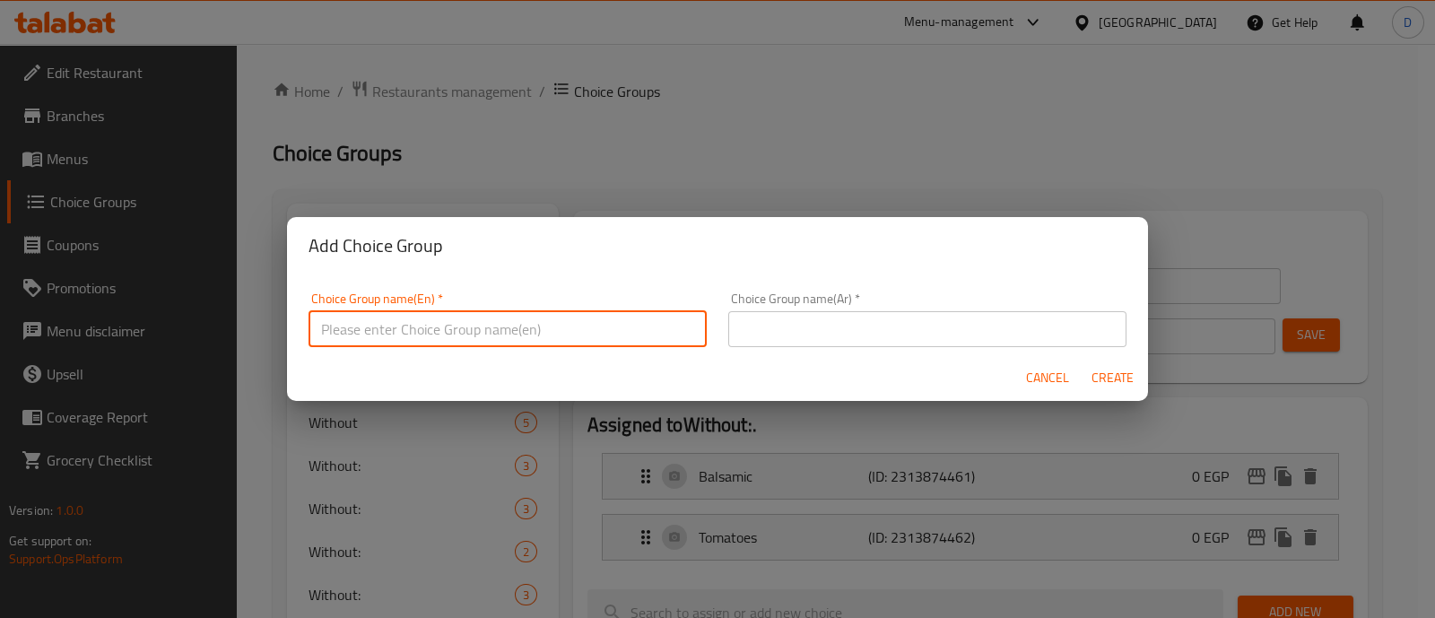
click at [386, 330] on input "text" at bounding box center [507, 329] width 398 height 36
type input "Without:;"
click at [995, 323] on input "text" at bounding box center [927, 329] width 398 height 36
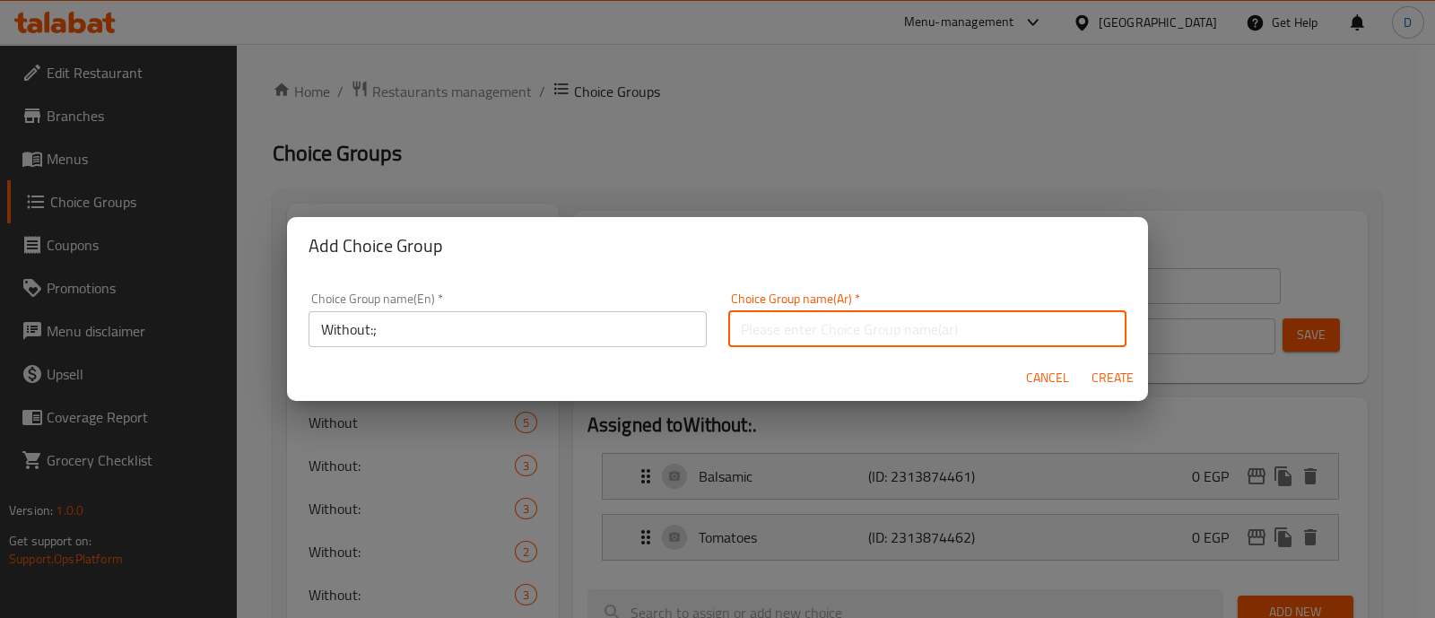
type input "بدون"
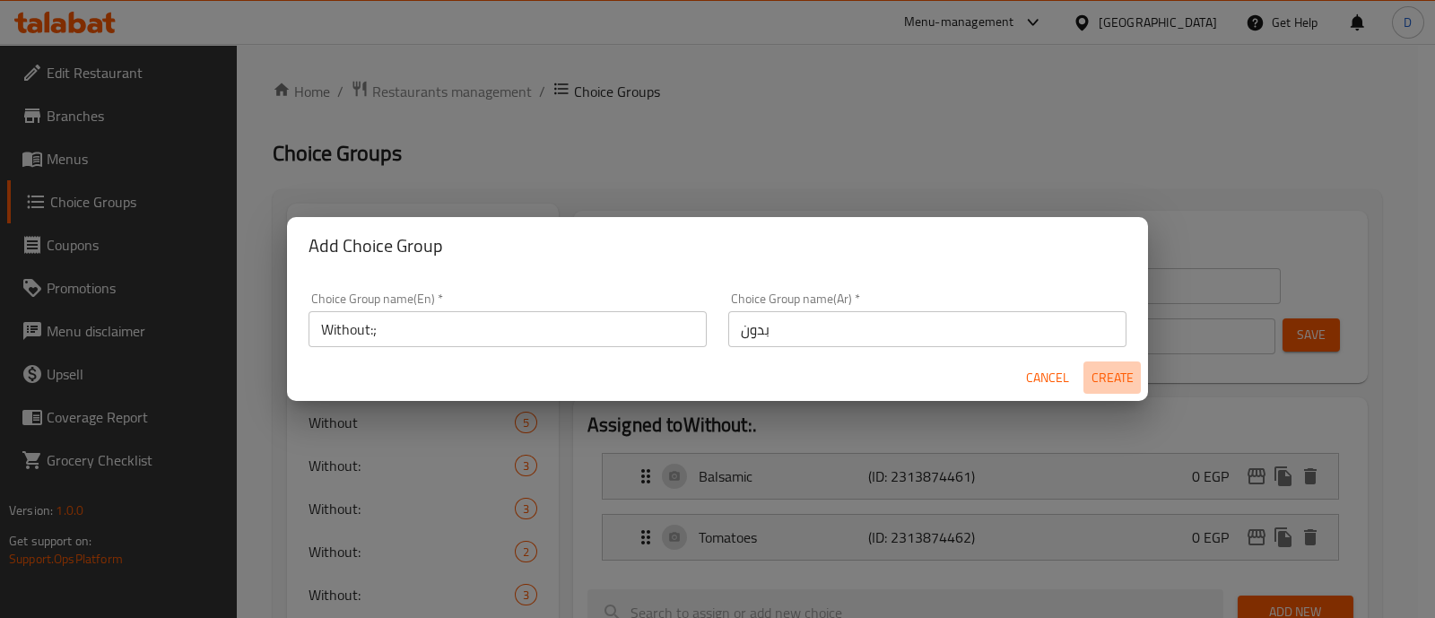
click at [1096, 372] on span "Create" at bounding box center [1111, 378] width 43 height 22
type input "Without:;"
type input "0"
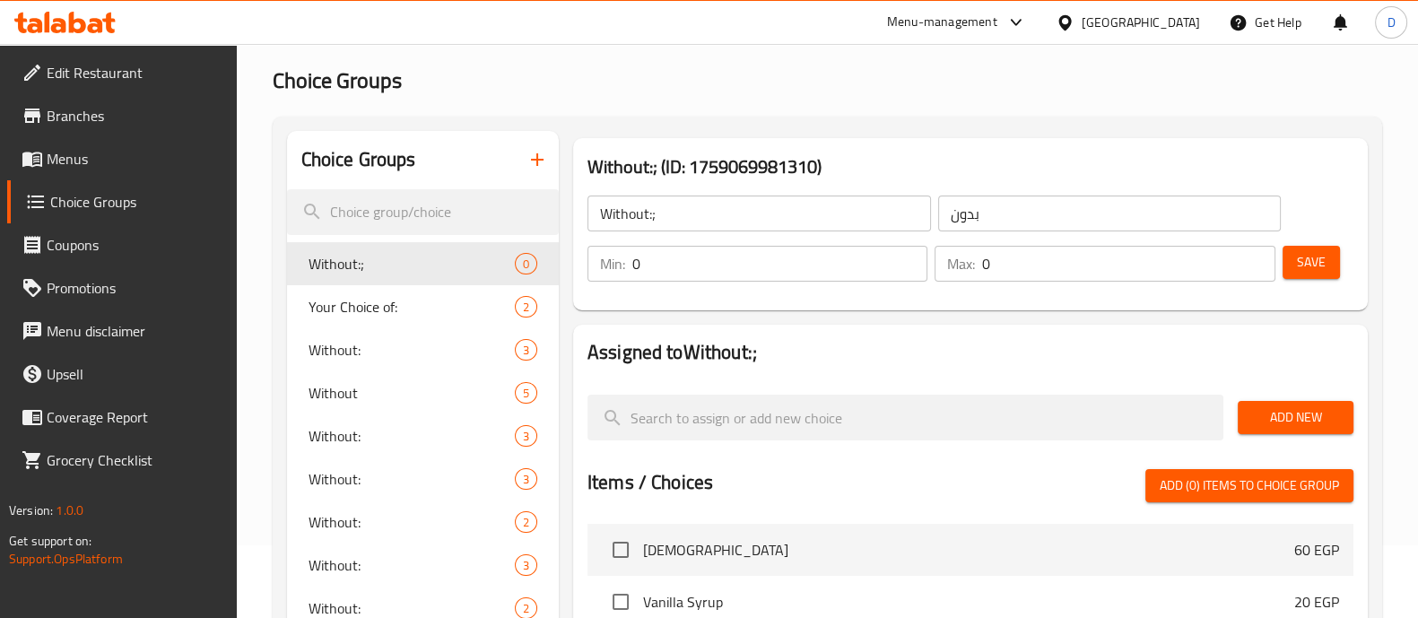
scroll to position [77, 0]
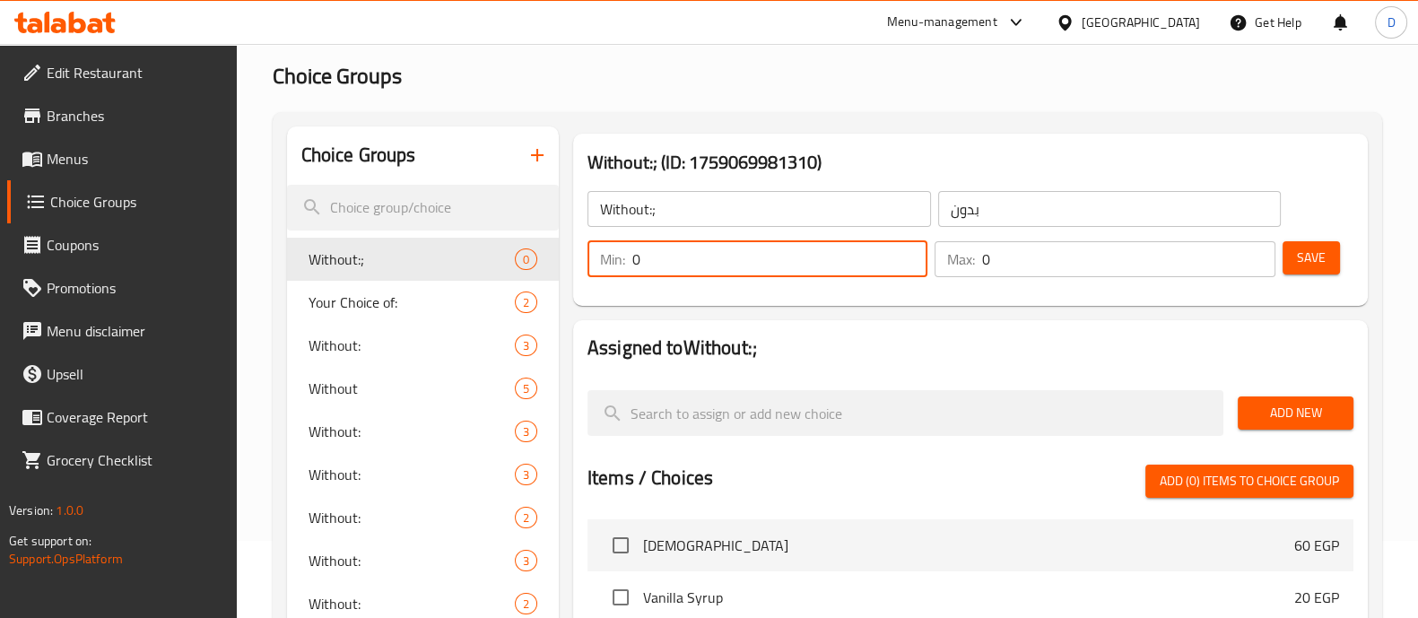
click at [706, 262] on input "0" at bounding box center [779, 259] width 295 height 36
type input "1"
click at [1068, 253] on input "0" at bounding box center [1128, 259] width 292 height 36
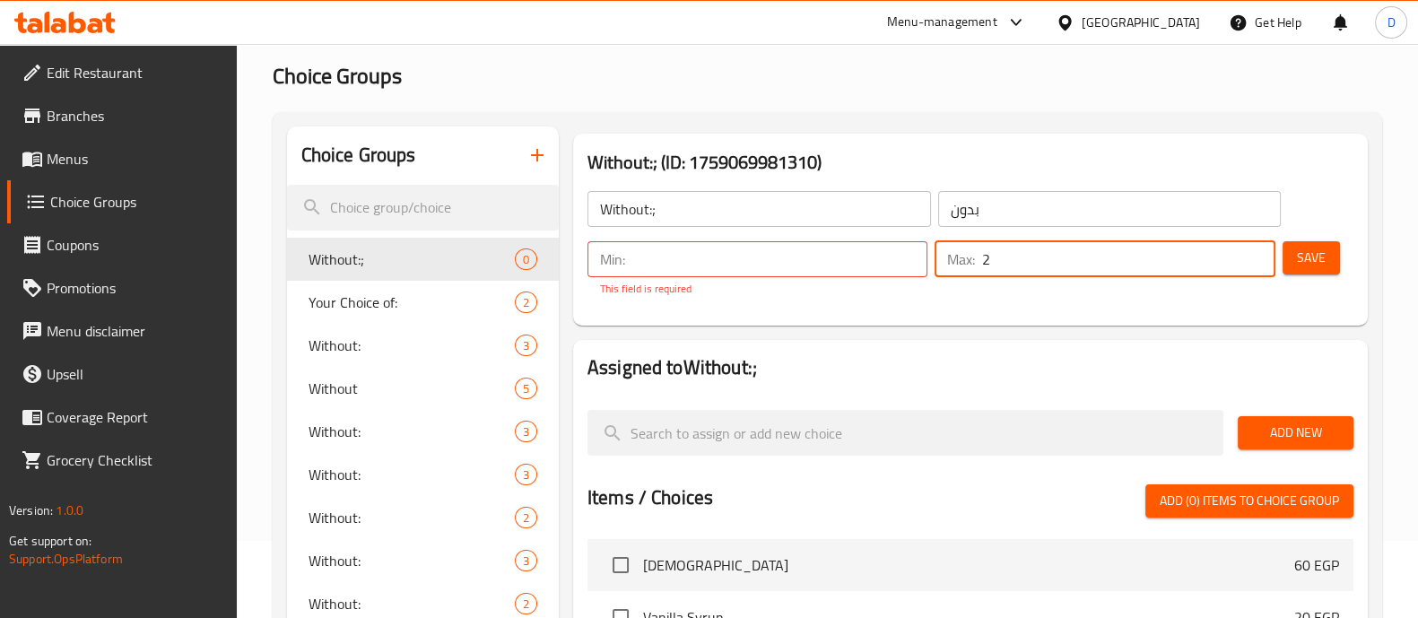
type input "2"
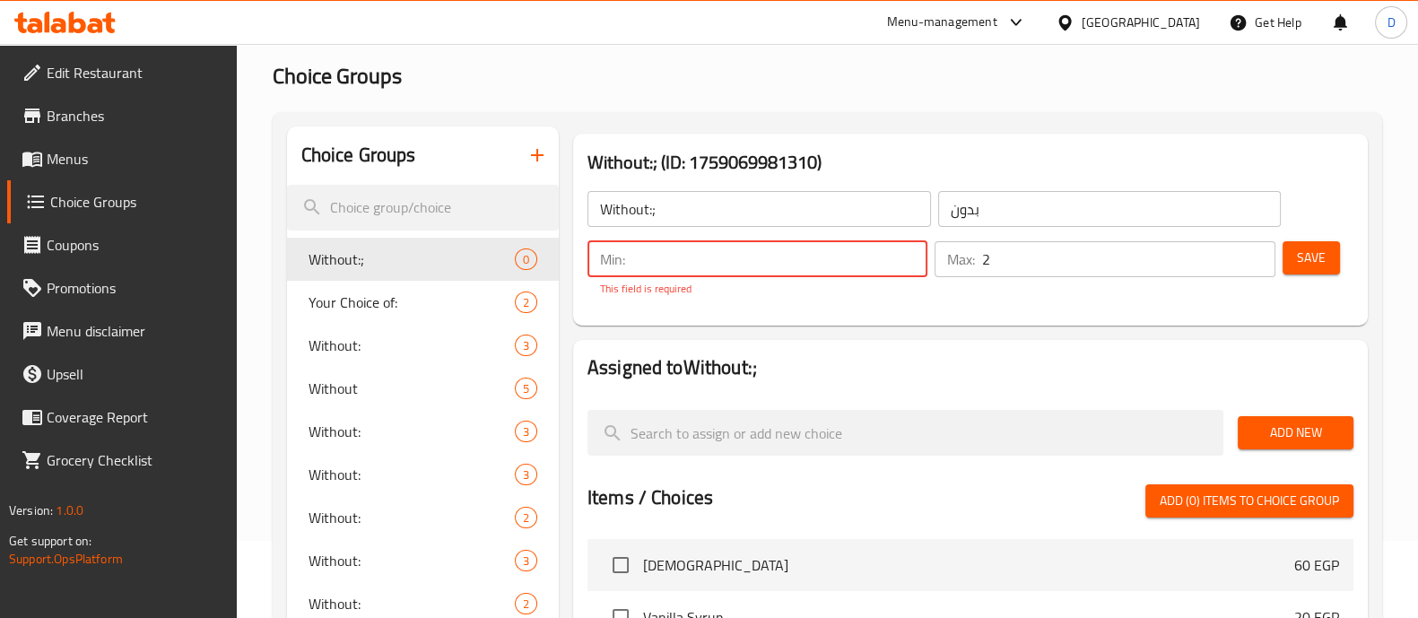
click at [722, 261] on input "number" at bounding box center [779, 259] width 295 height 36
type input "0"
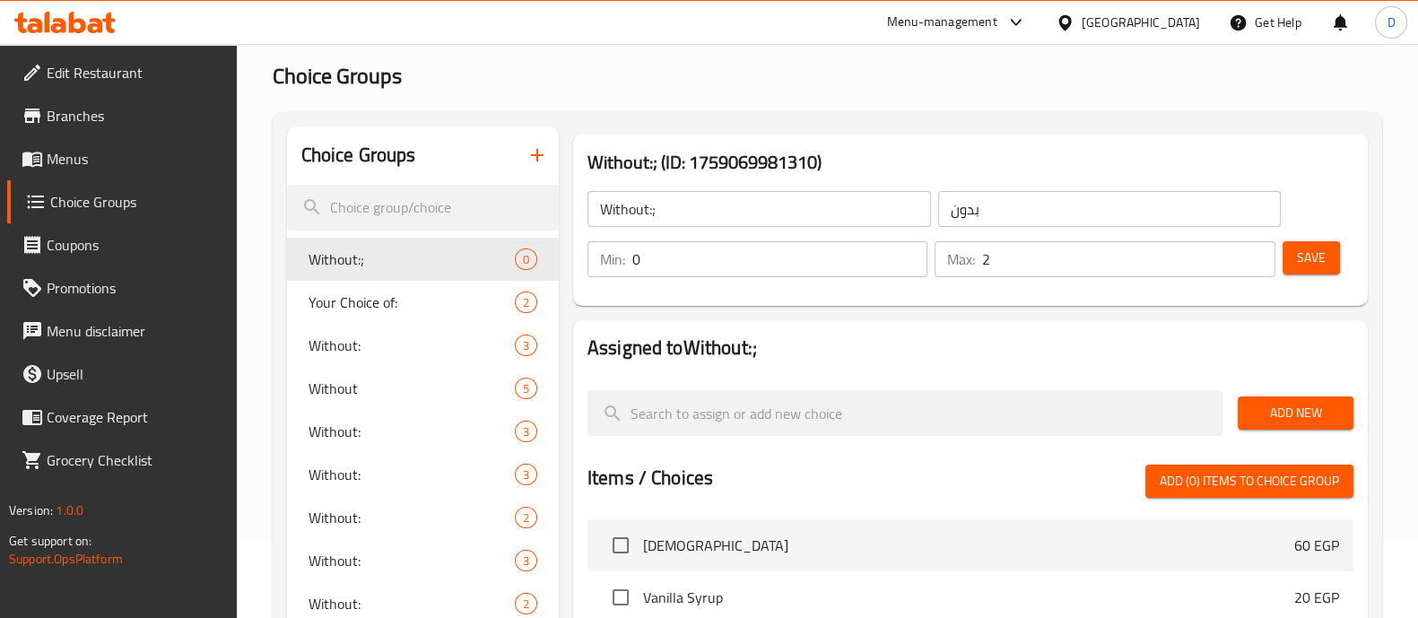
click at [811, 343] on div "Assigned to Without:; Add New Items / Choices Add (0) items to choice group Ame…" at bounding box center [970, 608] width 794 height 577
click at [1313, 407] on span "Add New" at bounding box center [1295, 413] width 87 height 22
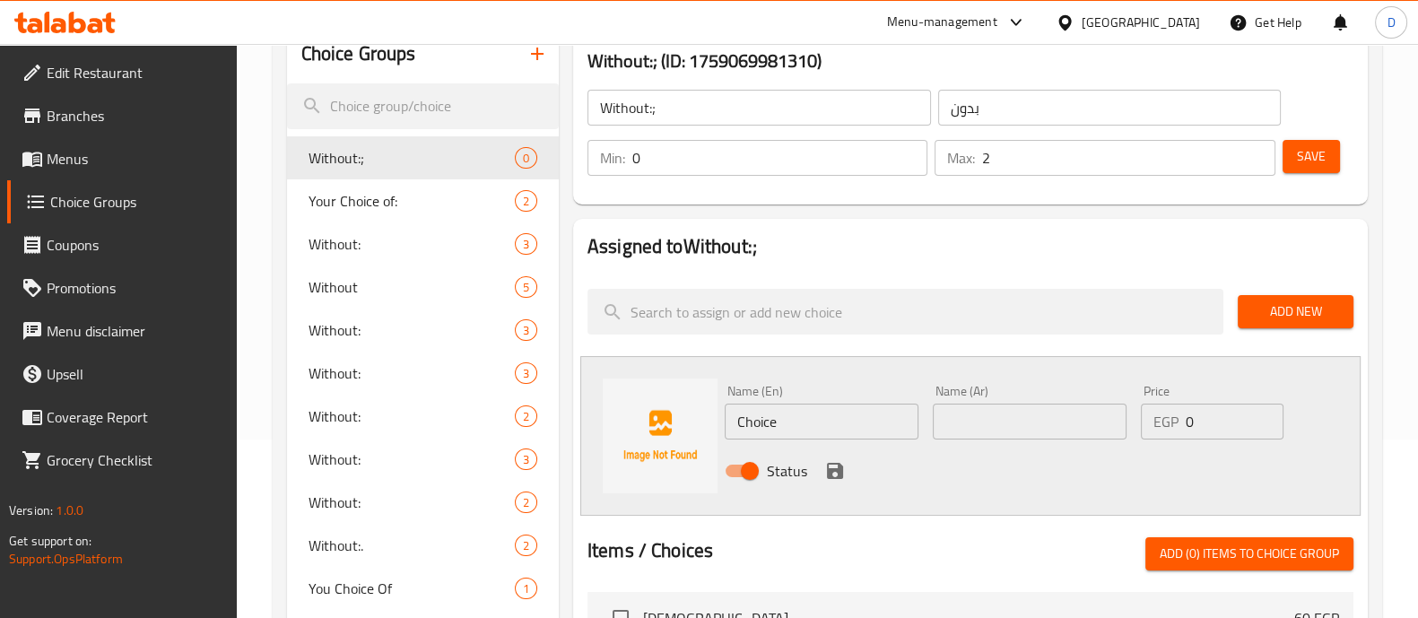
scroll to position [183, 0]
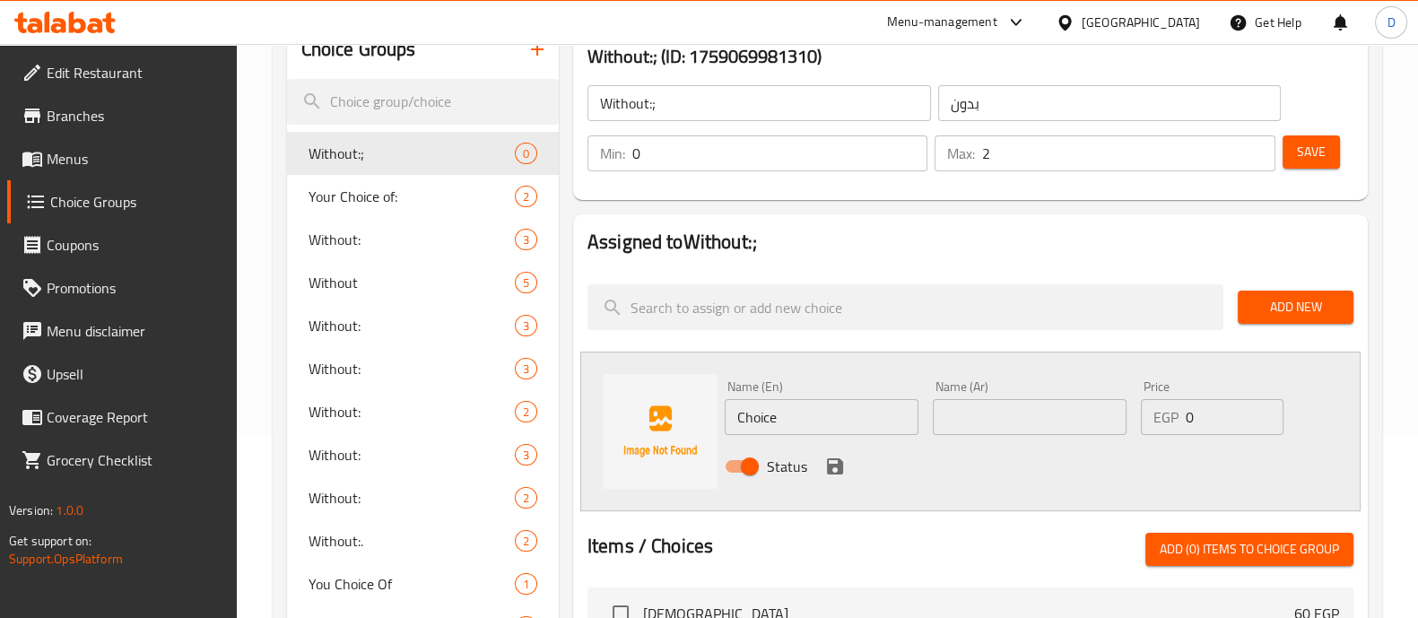
click at [817, 420] on input "Choice" at bounding box center [822, 417] width 194 height 36
type input "Honey Mustard"
click at [1004, 401] on input "text" at bounding box center [1030, 417] width 194 height 36
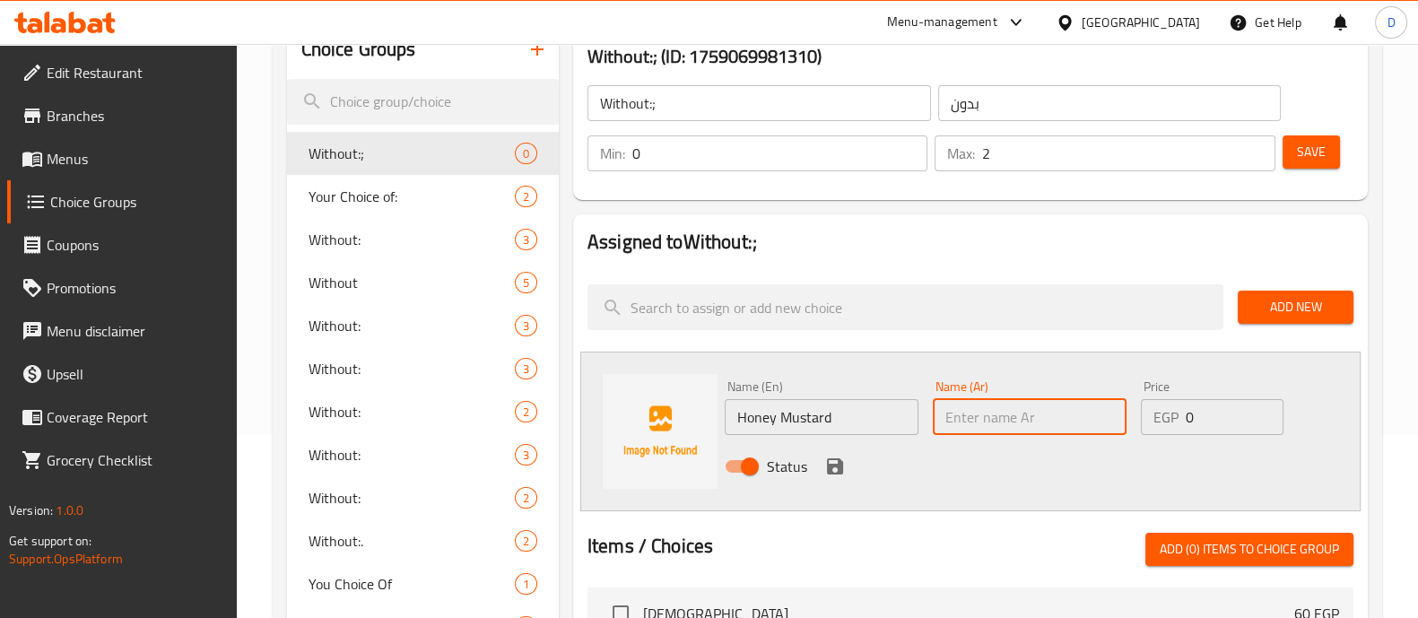
paste input "هاني مسطرد"
type input "هاني مسطرد"
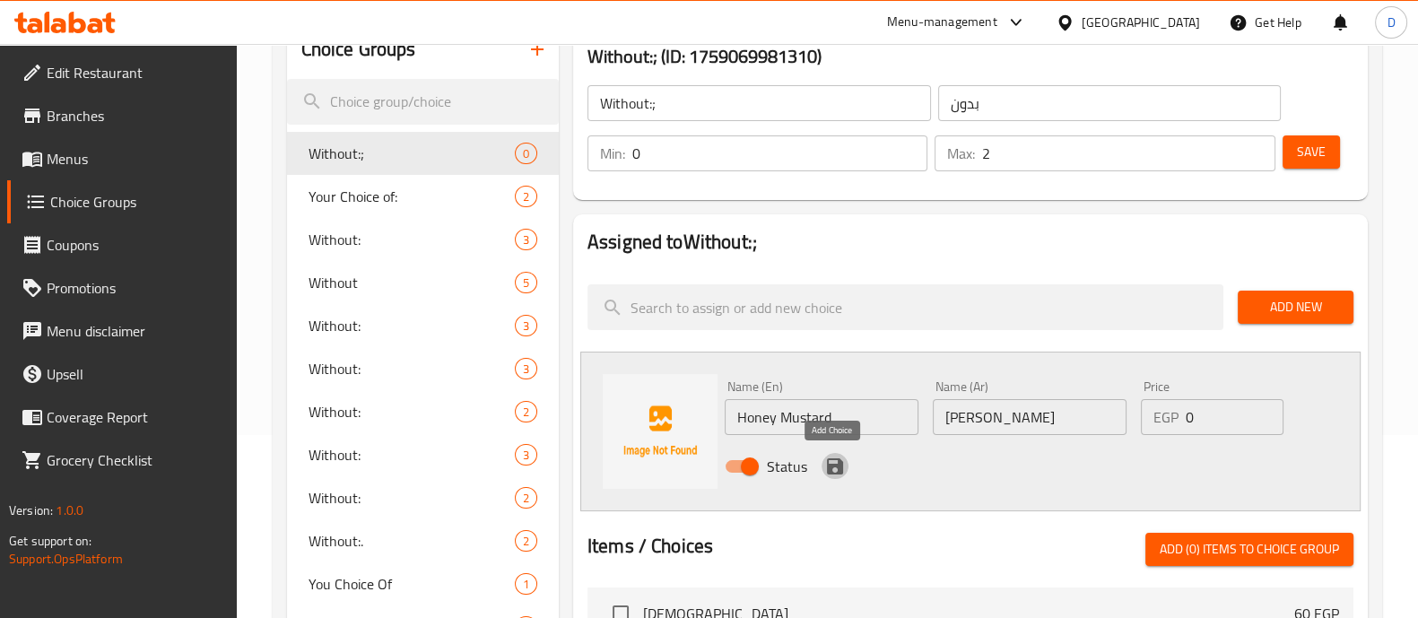
click at [841, 467] on icon "save" at bounding box center [835, 467] width 22 height 22
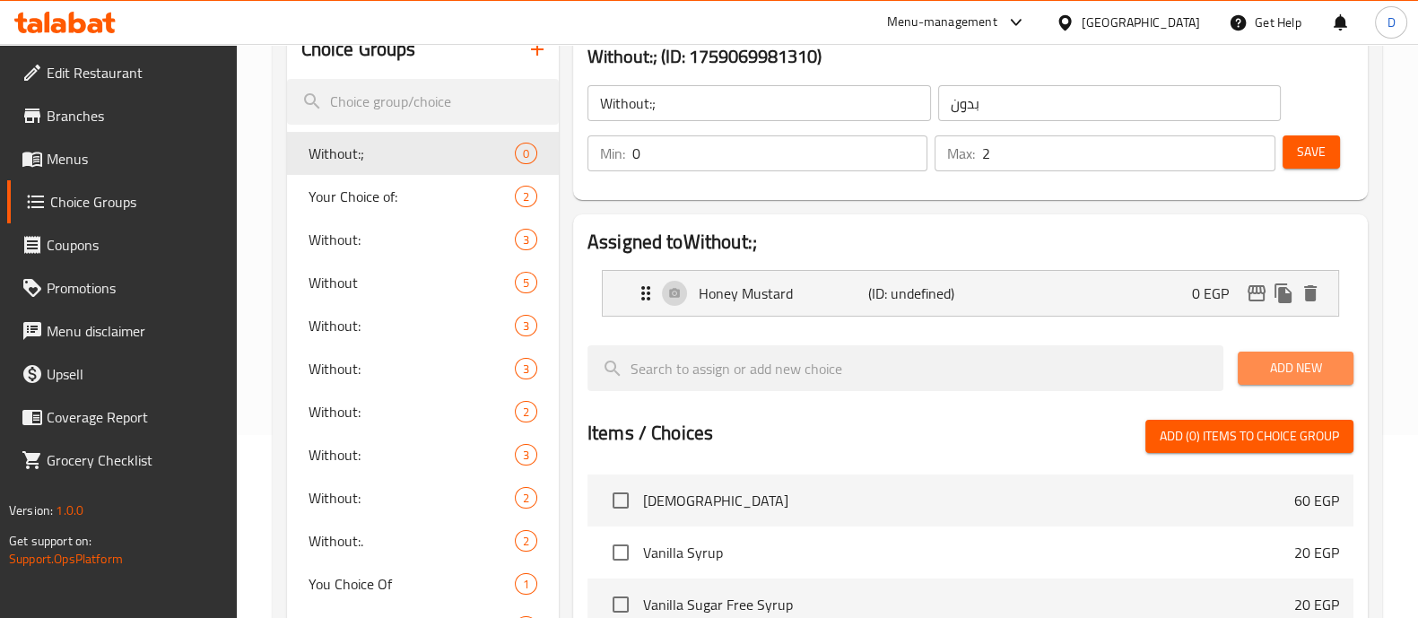
click at [1300, 353] on button "Add New" at bounding box center [1295, 368] width 116 height 33
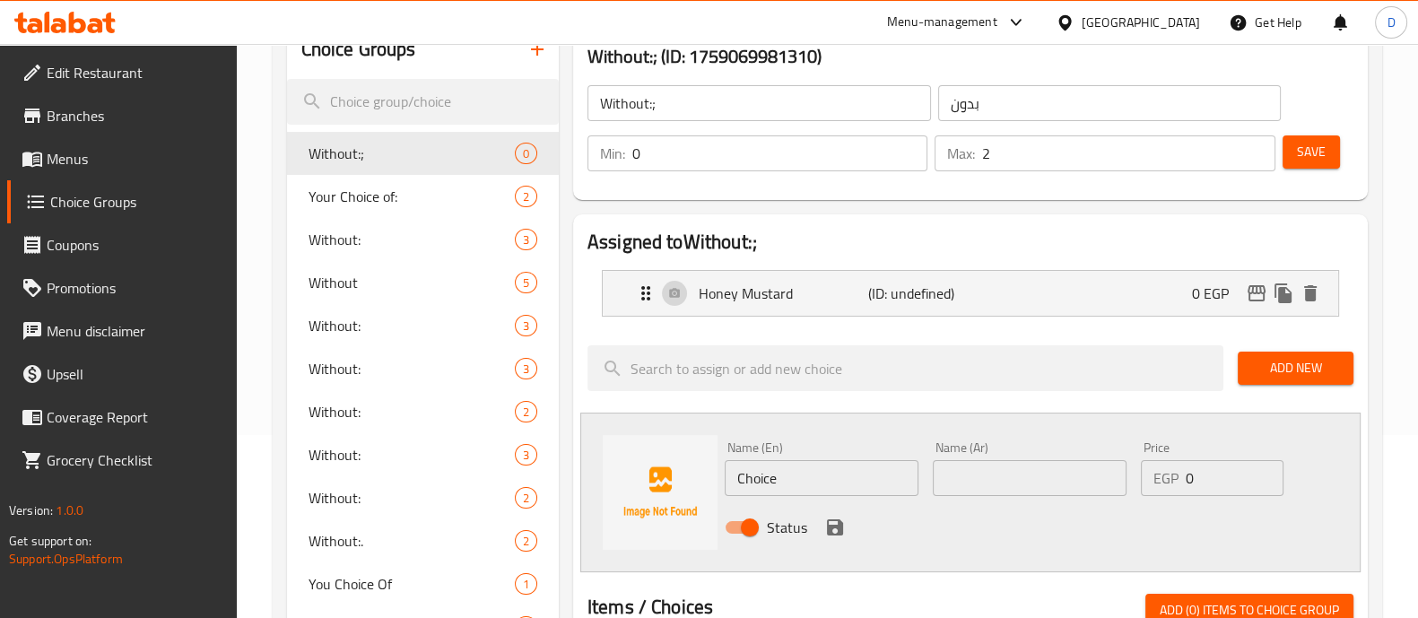
click at [778, 485] on input "Choice" at bounding box center [822, 478] width 194 height 36
paste input "erry Tomatoes"
type input "Cherry Tomatoes"
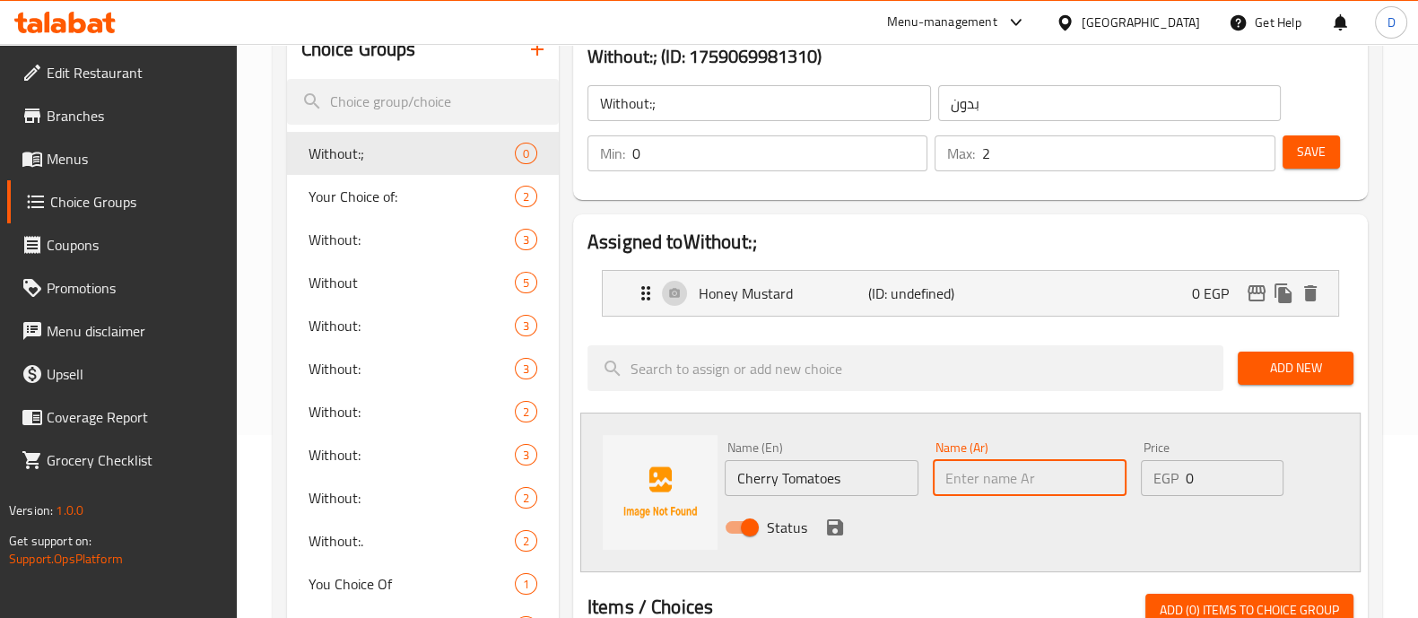
click at [988, 491] on input "text" at bounding box center [1030, 478] width 194 height 36
paste input "الطماطم الكرزية"
type input "الطماطم الكرزية"
click at [831, 519] on icon "save" at bounding box center [835, 527] width 16 height 16
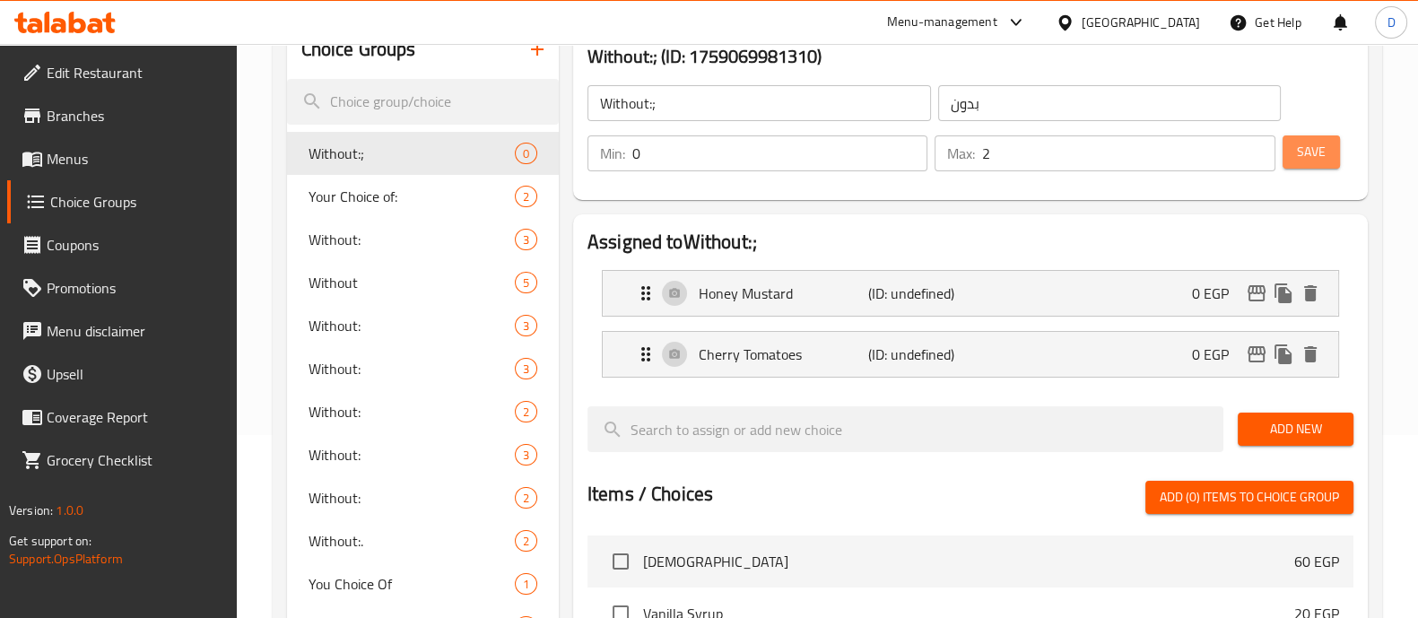
click at [1306, 153] on span "Save" at bounding box center [1311, 152] width 29 height 22
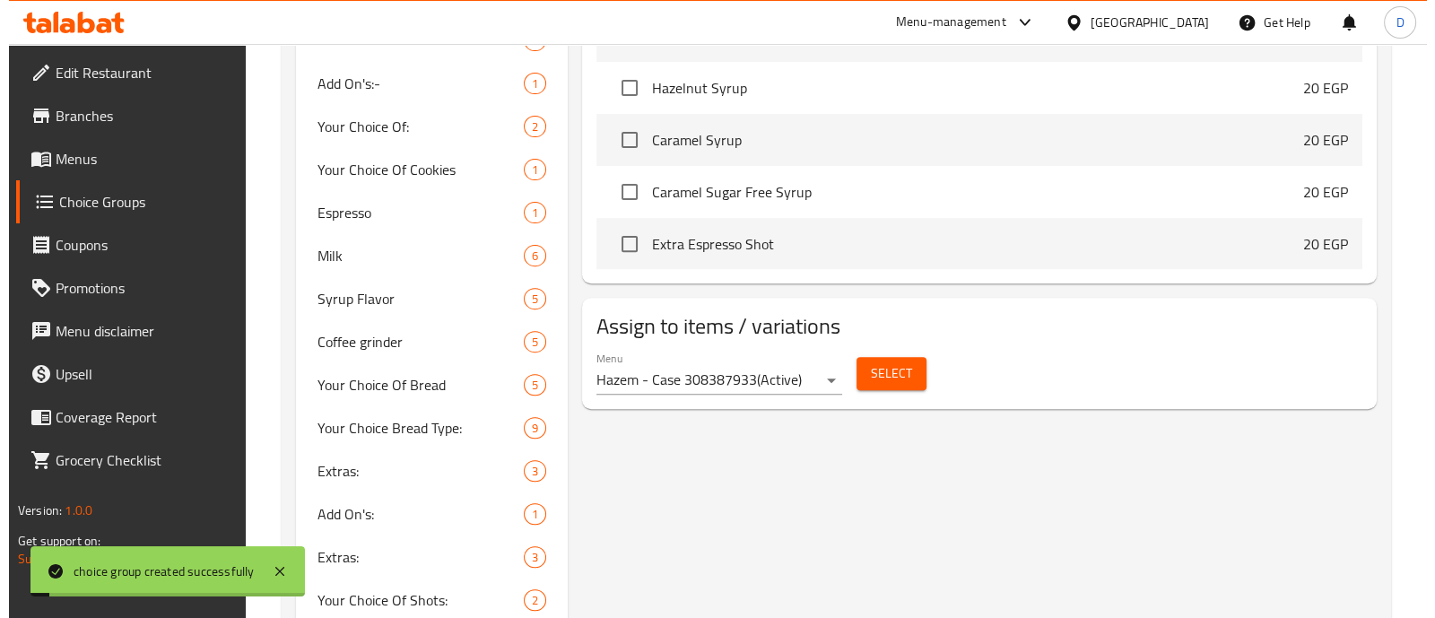
scroll to position [916, 0]
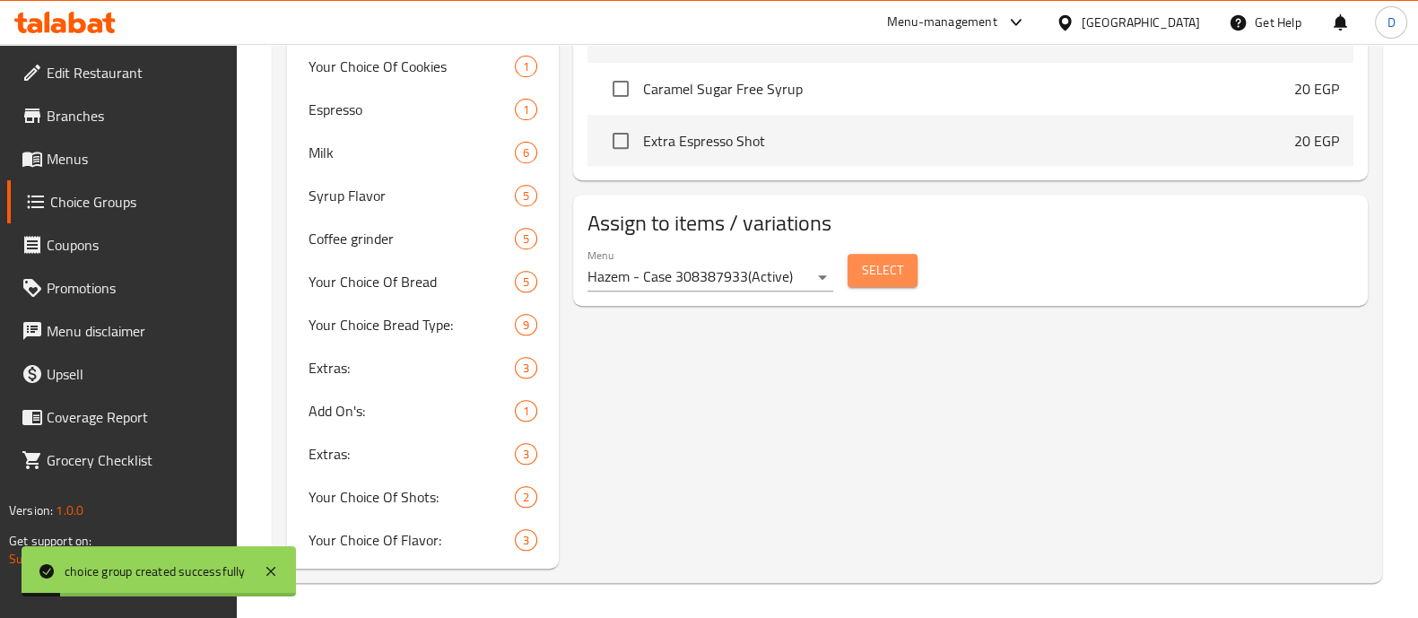
click at [868, 259] on span "Select" at bounding box center [882, 270] width 41 height 22
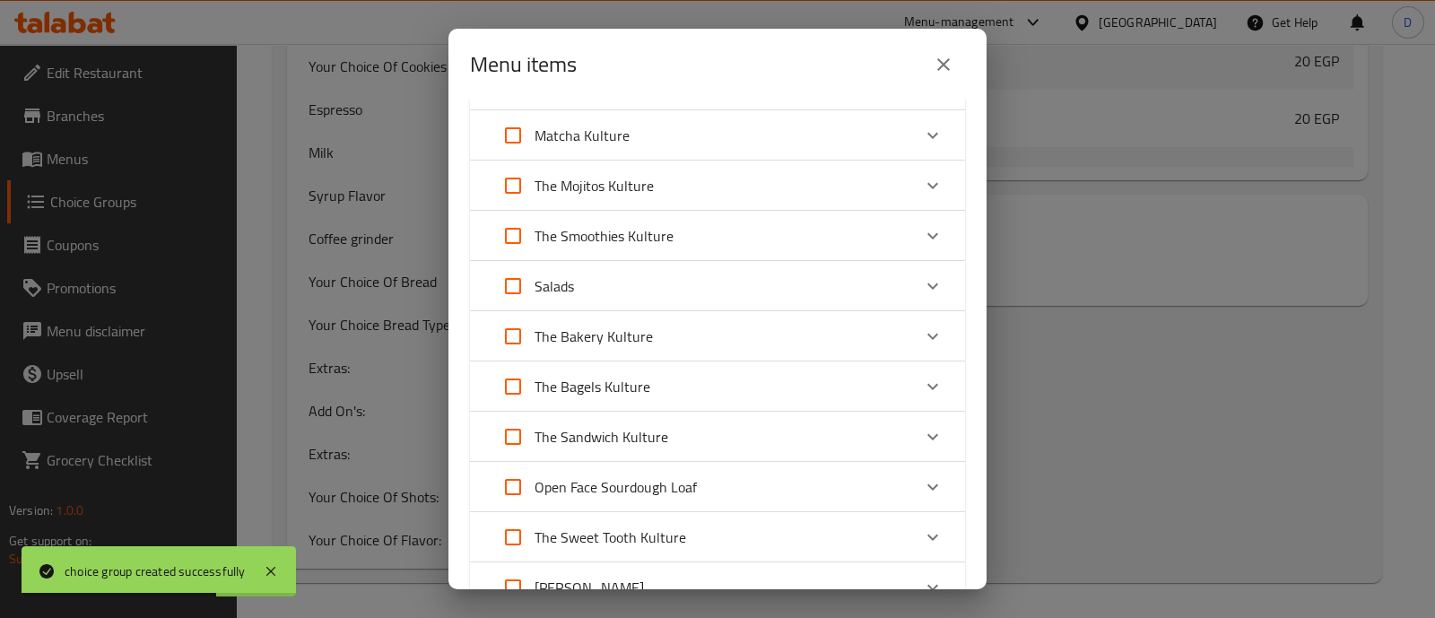
scroll to position [251, 0]
click at [887, 381] on div "The Bagels Kulture" at bounding box center [701, 382] width 420 height 43
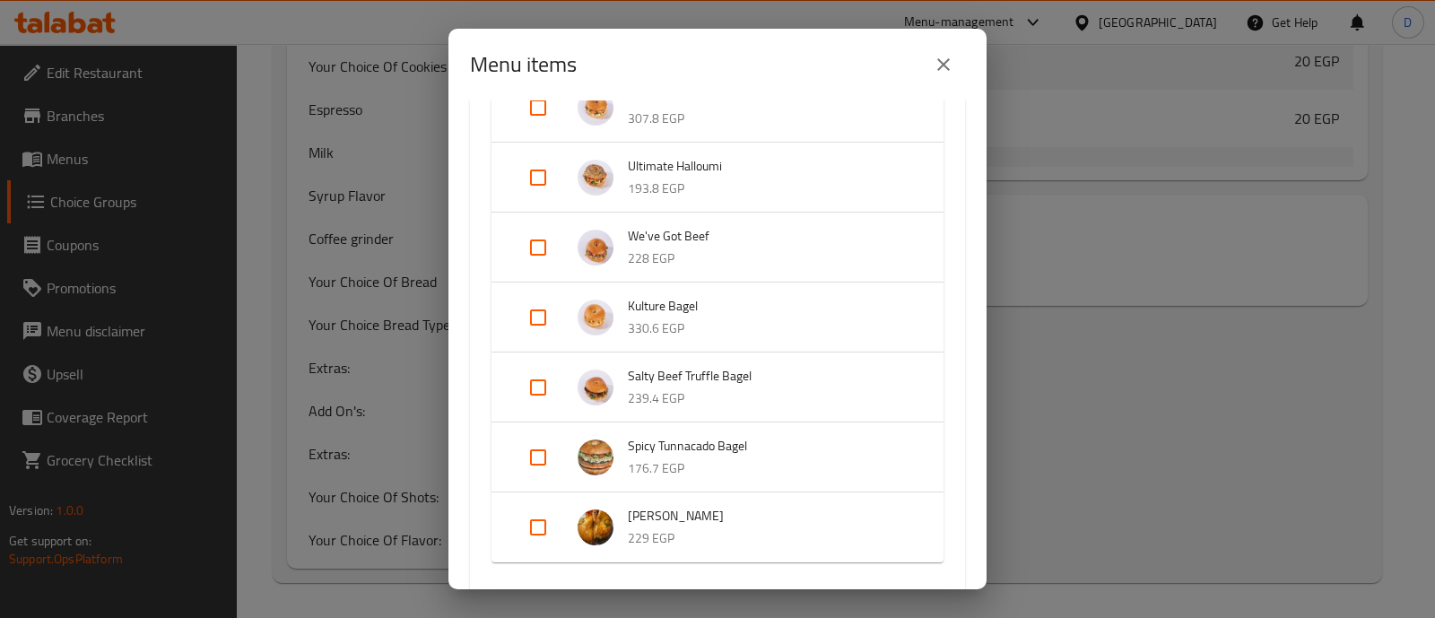
scroll to position [900, 0]
click at [534, 316] on input "Expand" at bounding box center [537, 319] width 43 height 43
checkbox input "true"
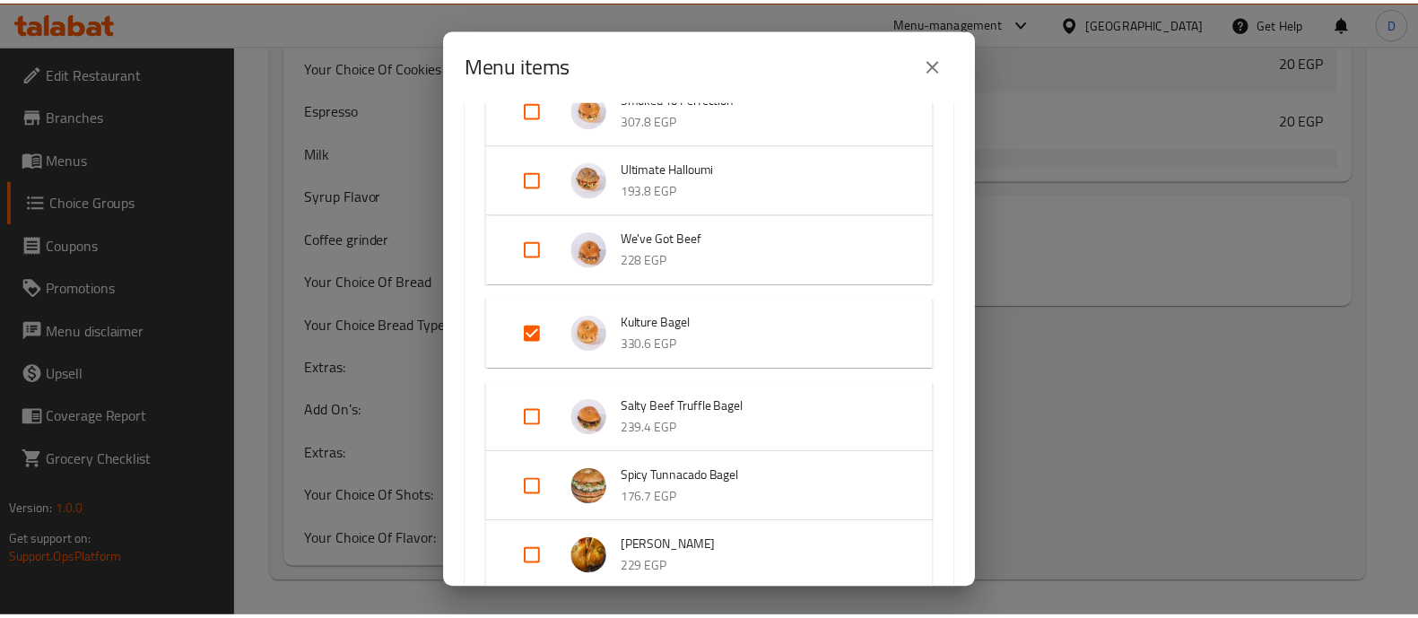
scroll to position [1321, 0]
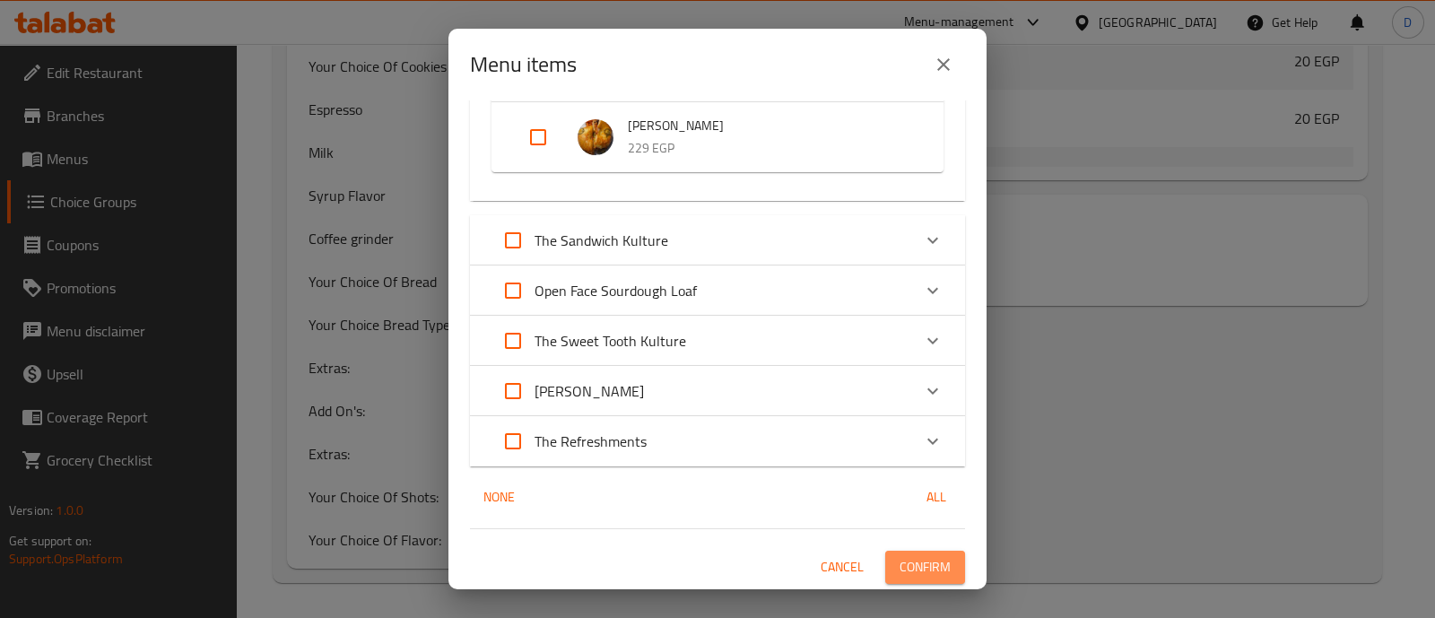
click at [918, 567] on span "Confirm" at bounding box center [924, 567] width 51 height 22
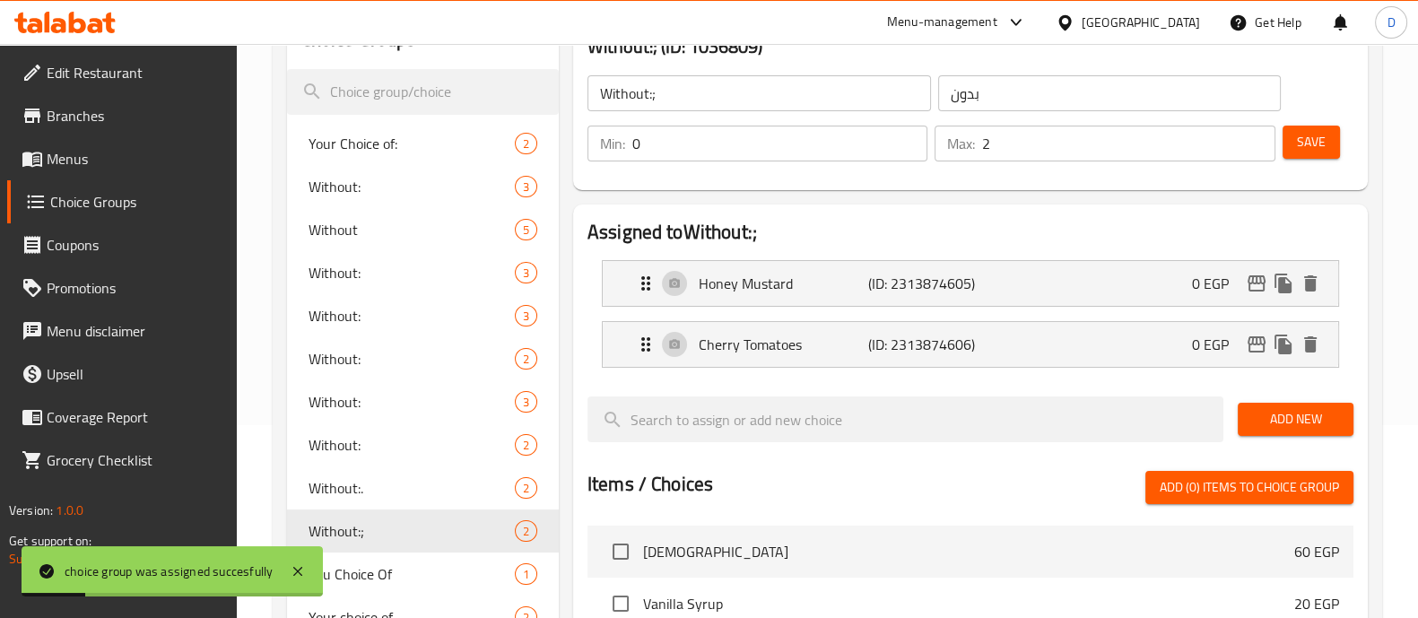
scroll to position [192, 0]
click at [1315, 136] on span "Save" at bounding box center [1311, 143] width 29 height 22
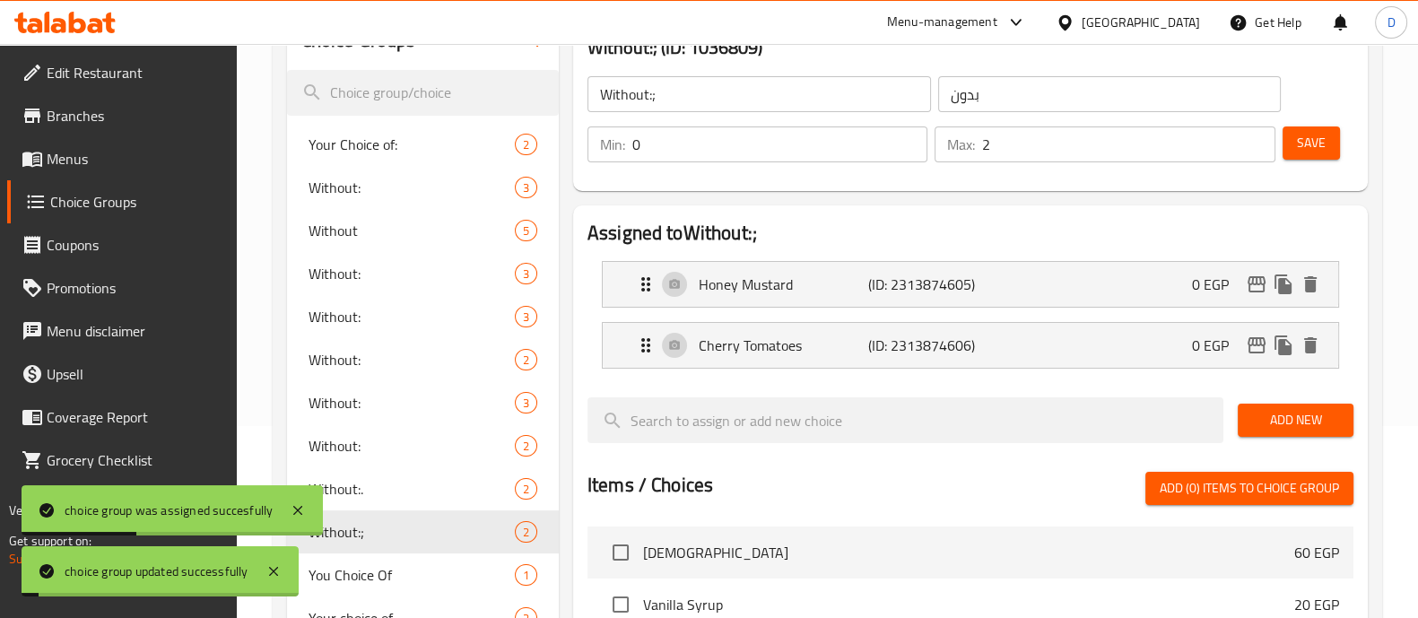
scroll to position [0, 0]
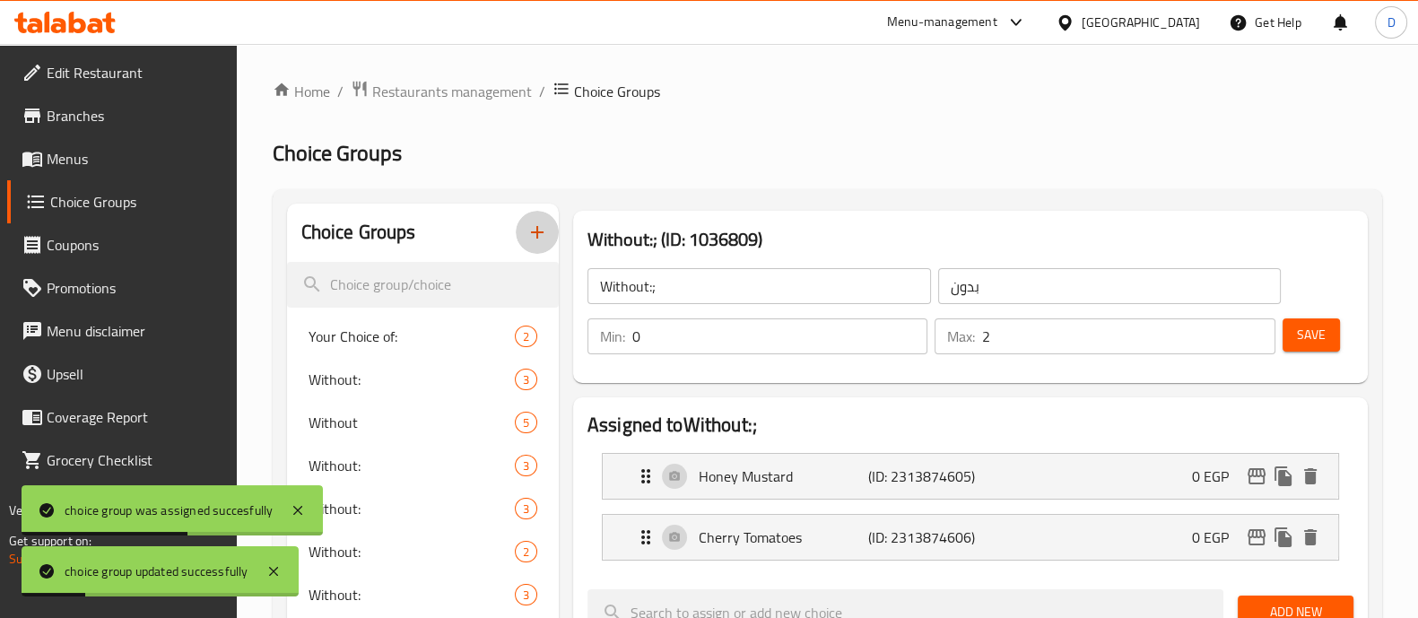
click at [533, 246] on button "button" at bounding box center [537, 232] width 43 height 43
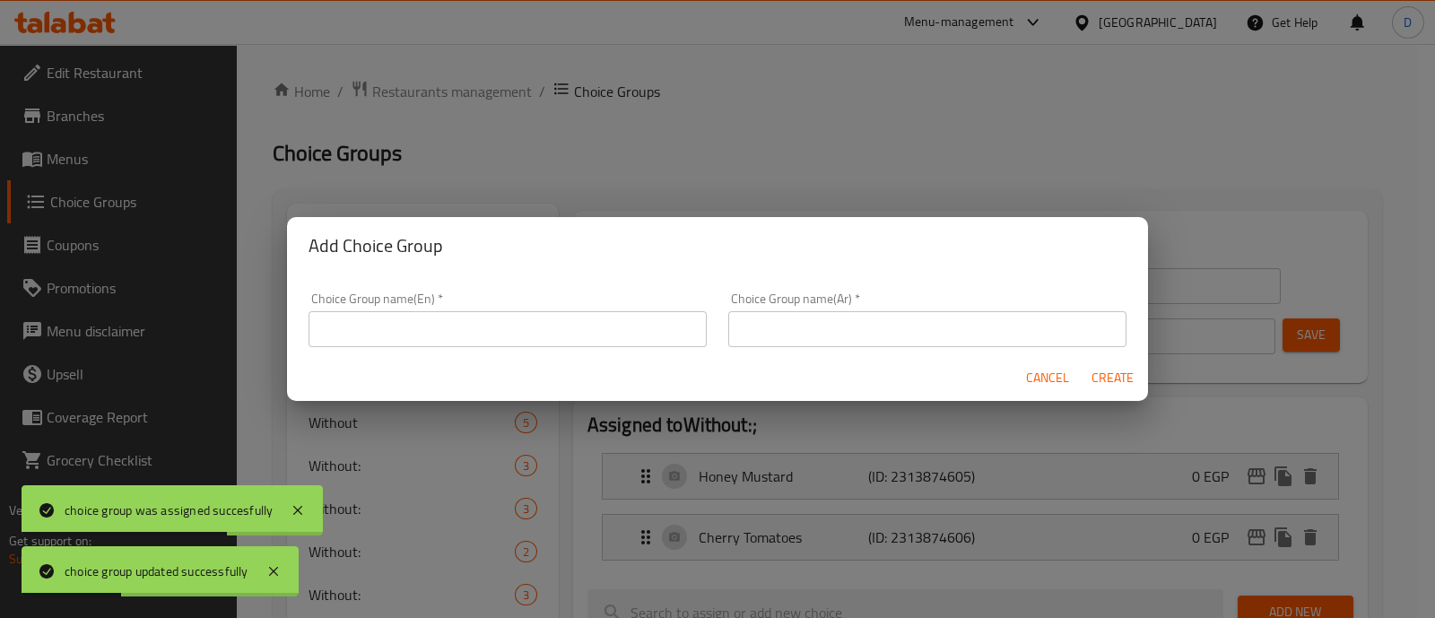
click at [1019, 371] on button "Cancel" at bounding box center [1047, 377] width 57 height 33
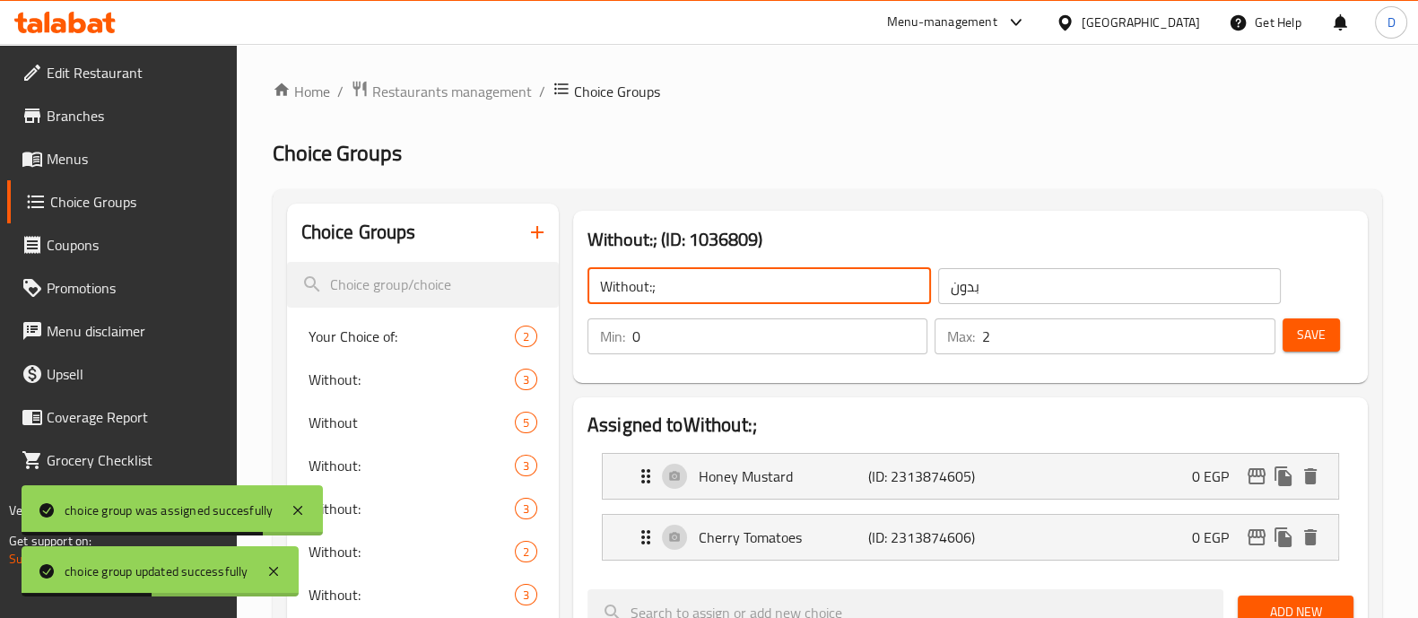
click at [736, 279] on input "Without:;" at bounding box center [758, 286] width 343 height 36
type input "Without:"
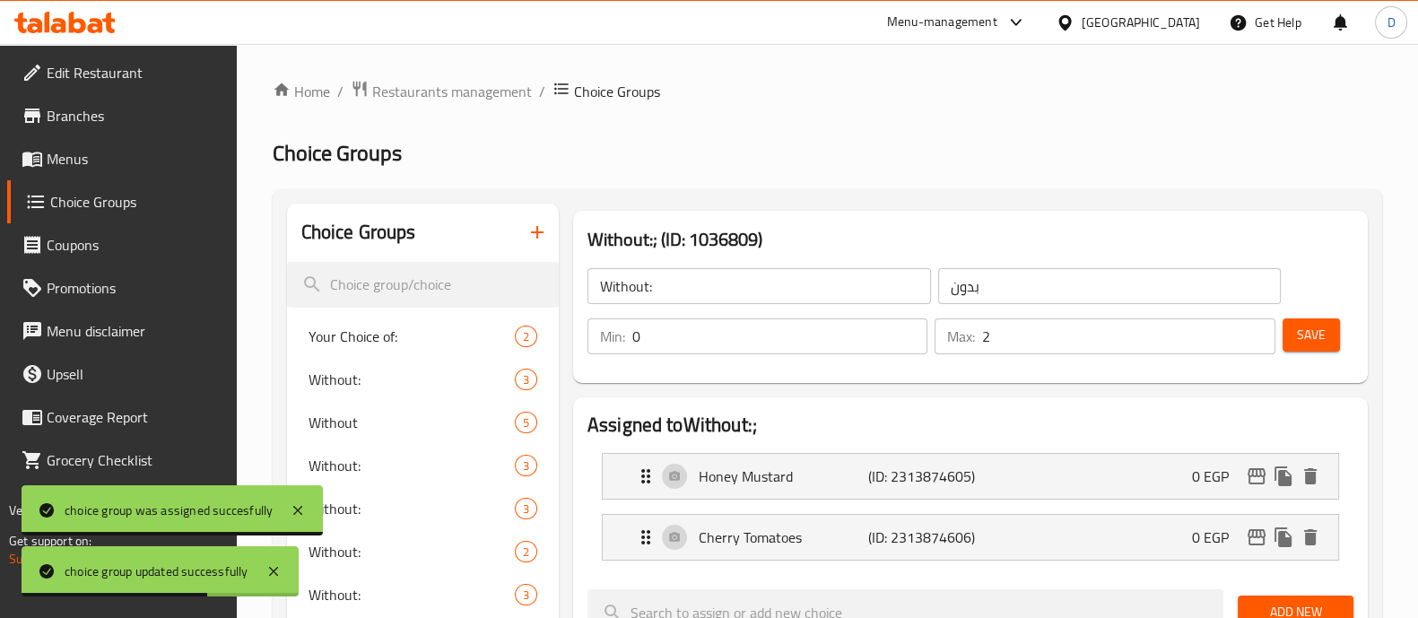
click at [1306, 346] on div "Save" at bounding box center [1311, 336] width 64 height 43
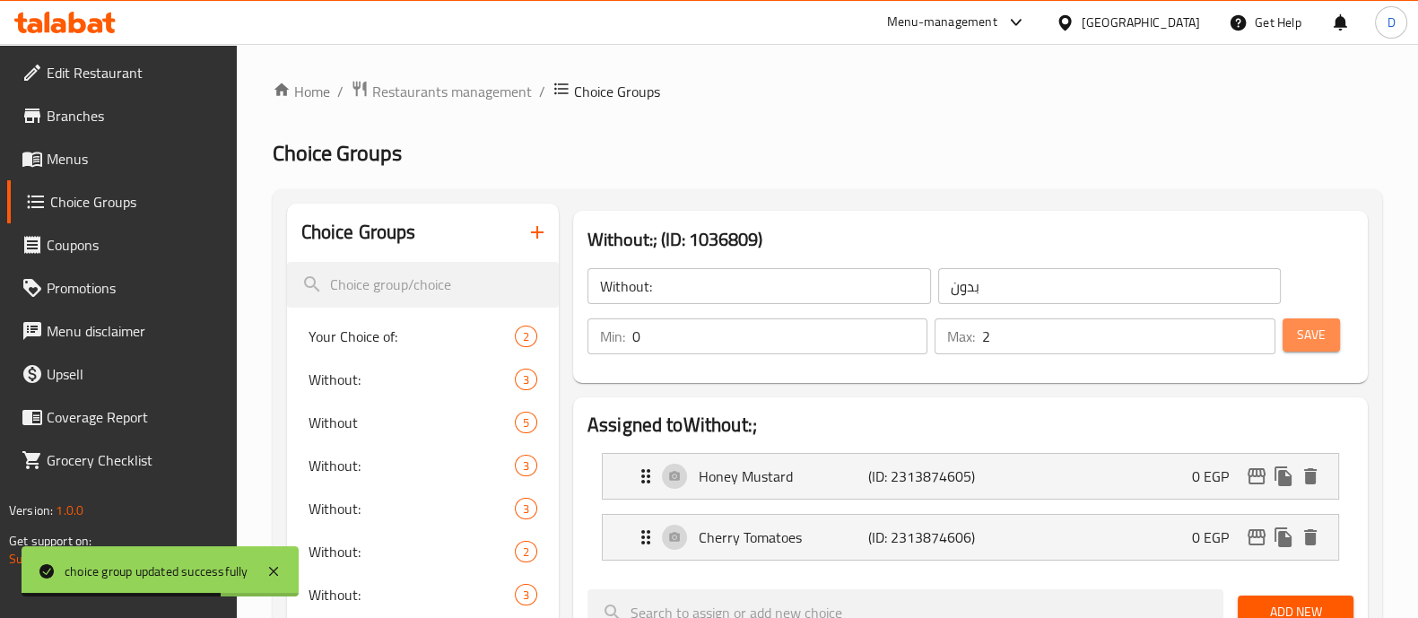
click at [1306, 346] on span "Save" at bounding box center [1311, 335] width 29 height 22
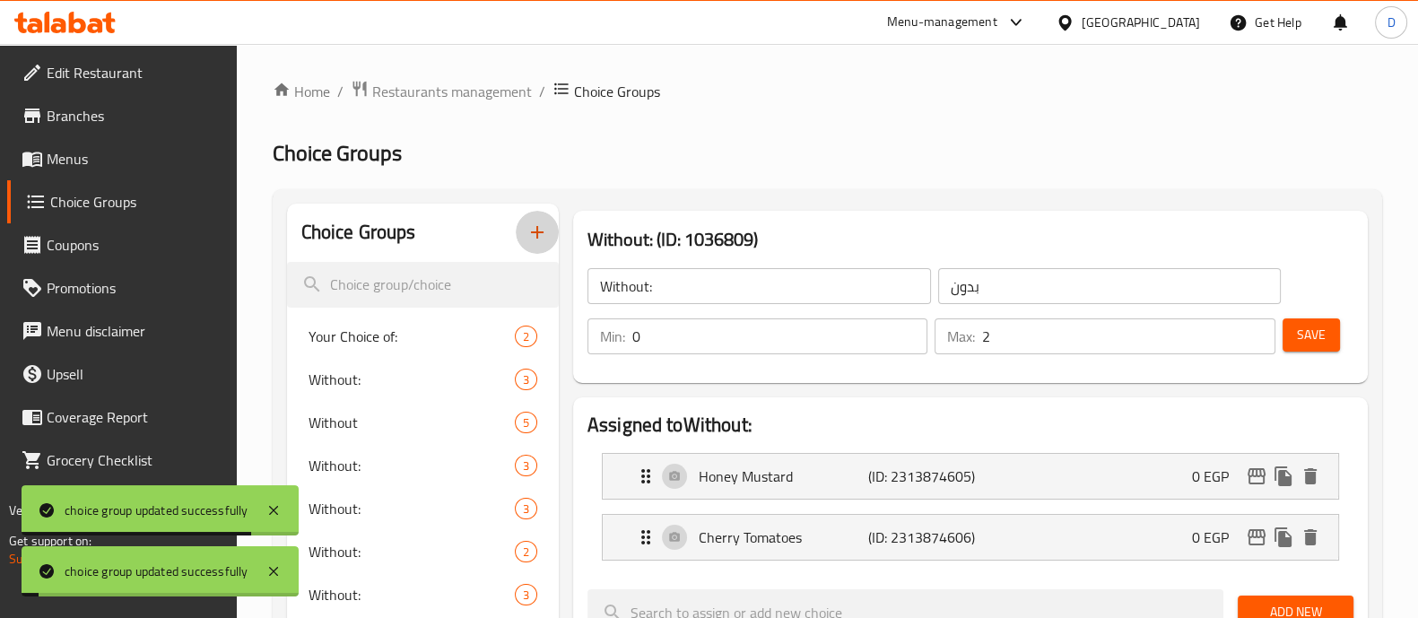
click at [538, 235] on icon "button" at bounding box center [537, 232] width 22 height 22
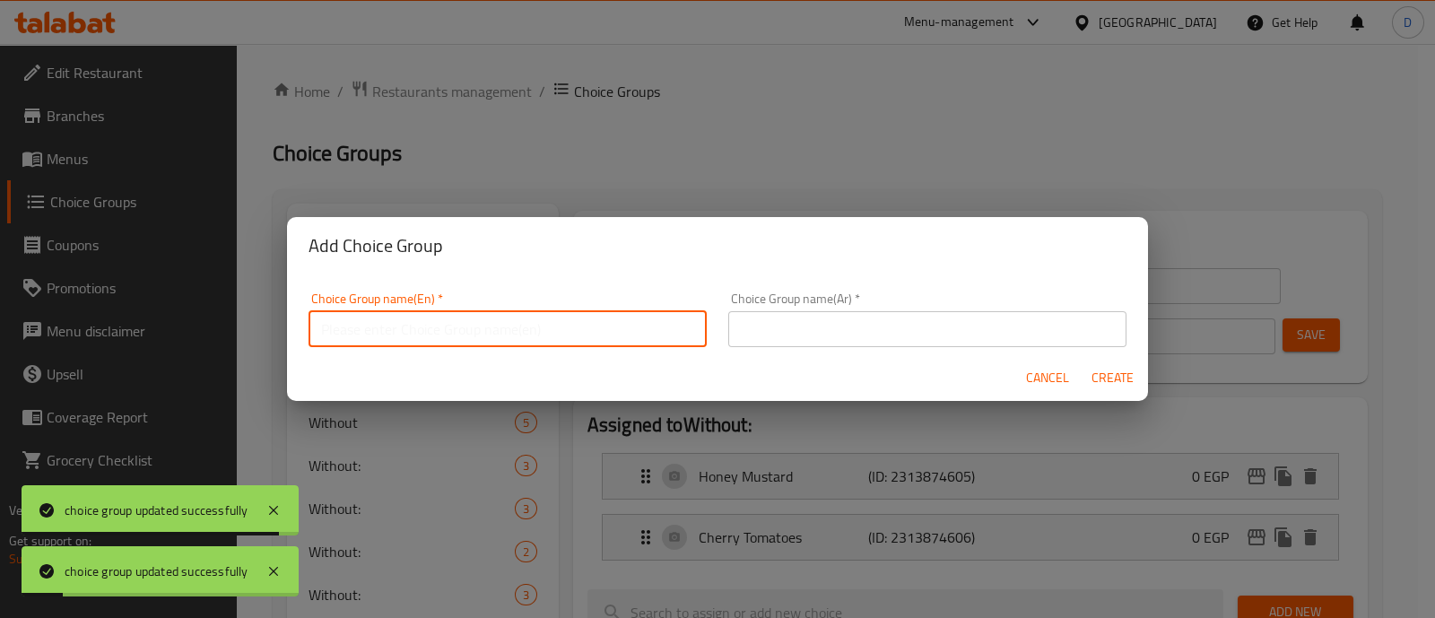
click at [413, 316] on input "text" at bounding box center [507, 329] width 398 height 36
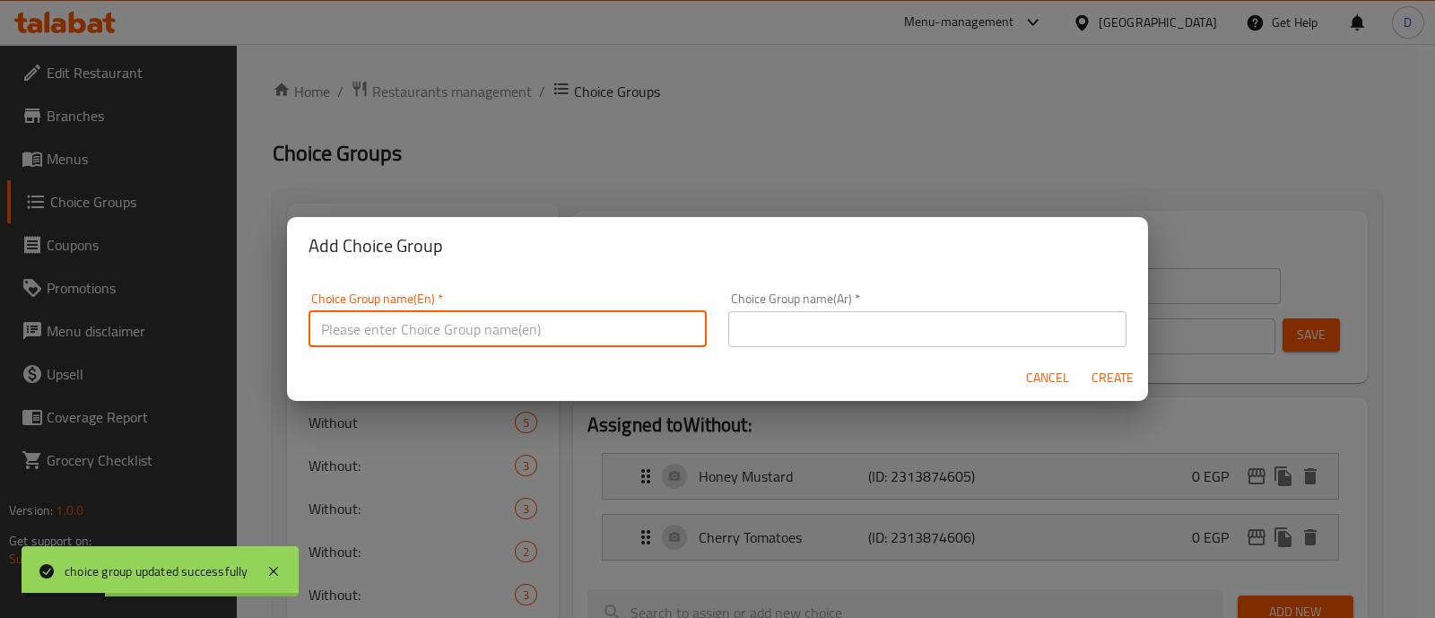
type input "Without:"
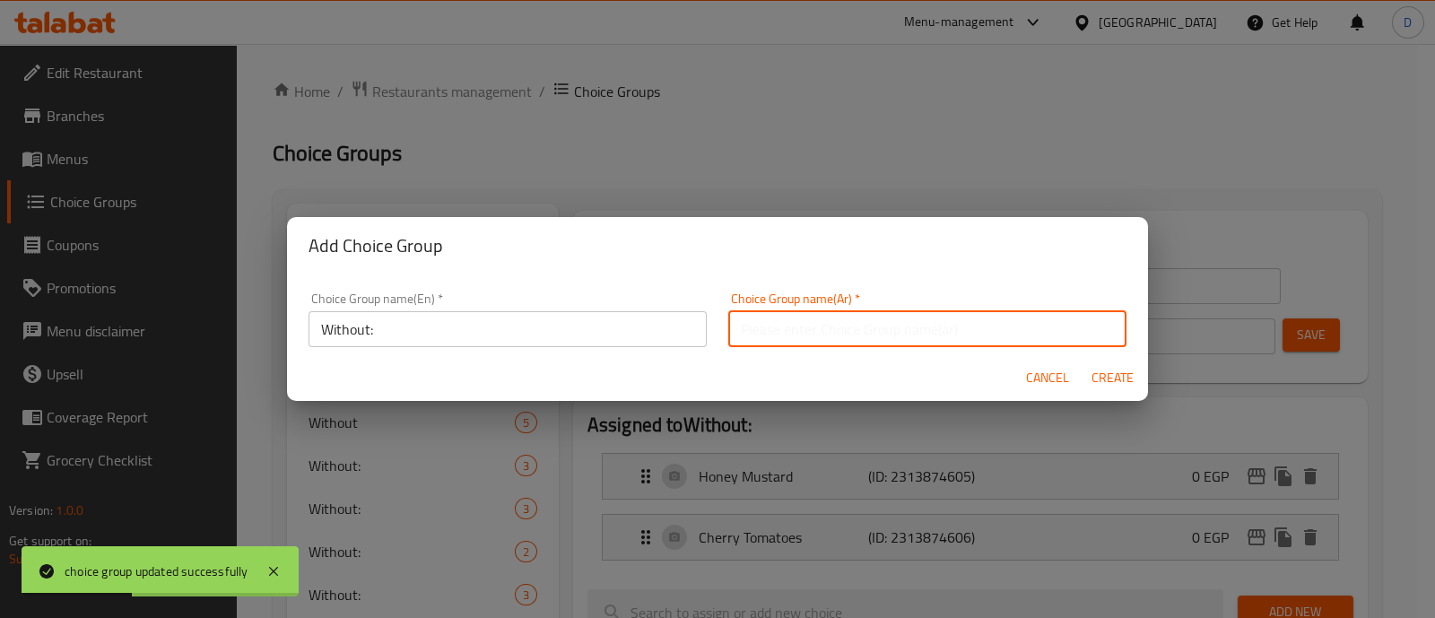
click at [831, 323] on input "text" at bounding box center [927, 329] width 398 height 36
type input "بدون"
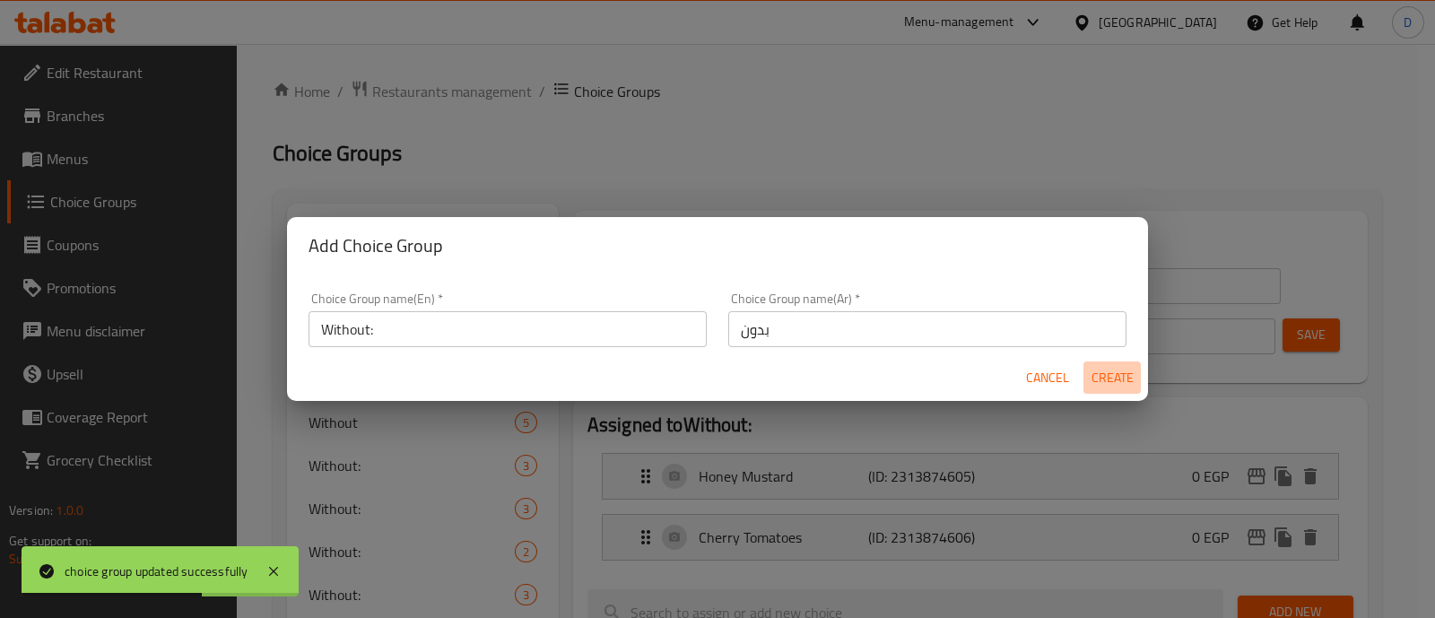
click at [1109, 375] on span "Create" at bounding box center [1111, 378] width 43 height 22
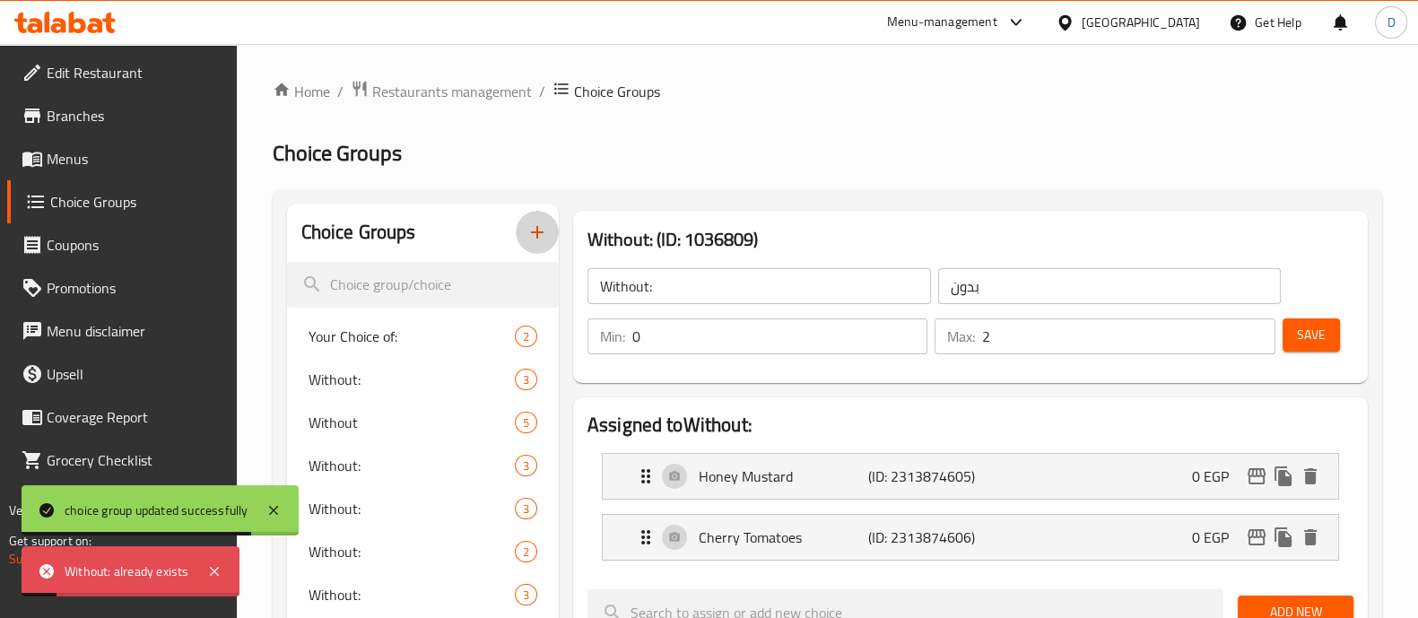
click at [537, 242] on icon "button" at bounding box center [537, 232] width 22 height 22
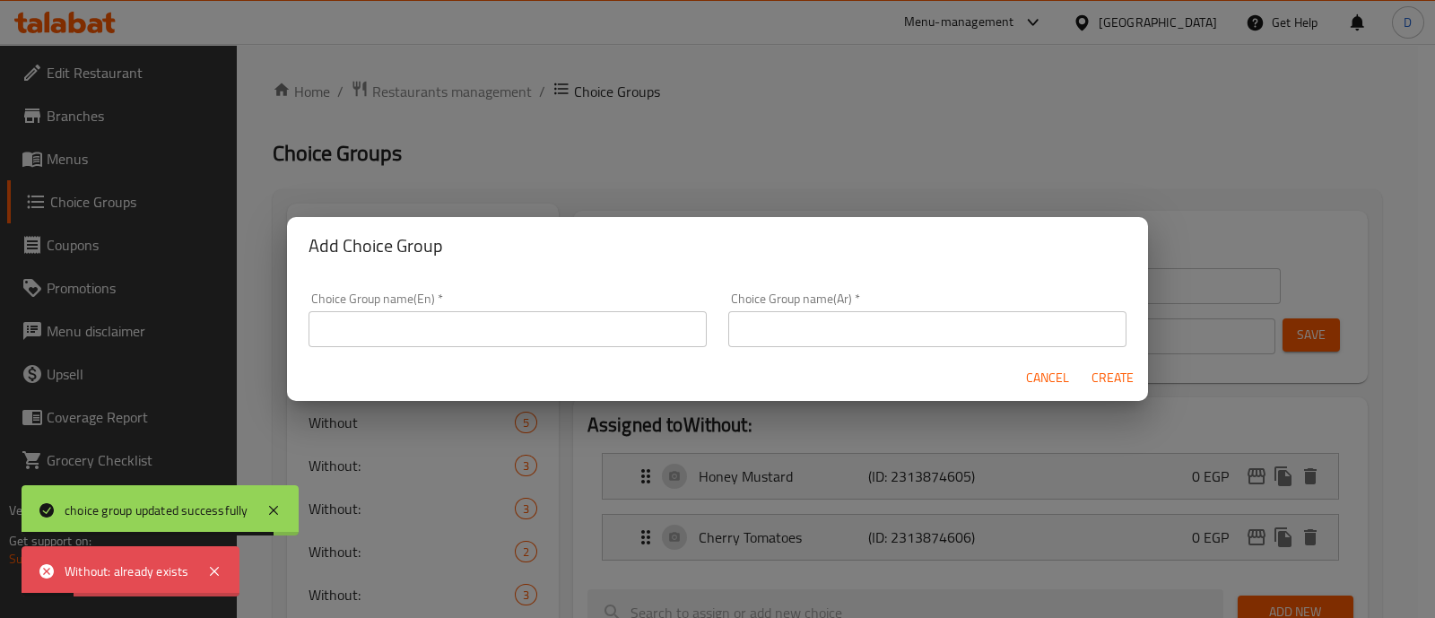
click at [487, 333] on input "text" at bounding box center [507, 329] width 398 height 36
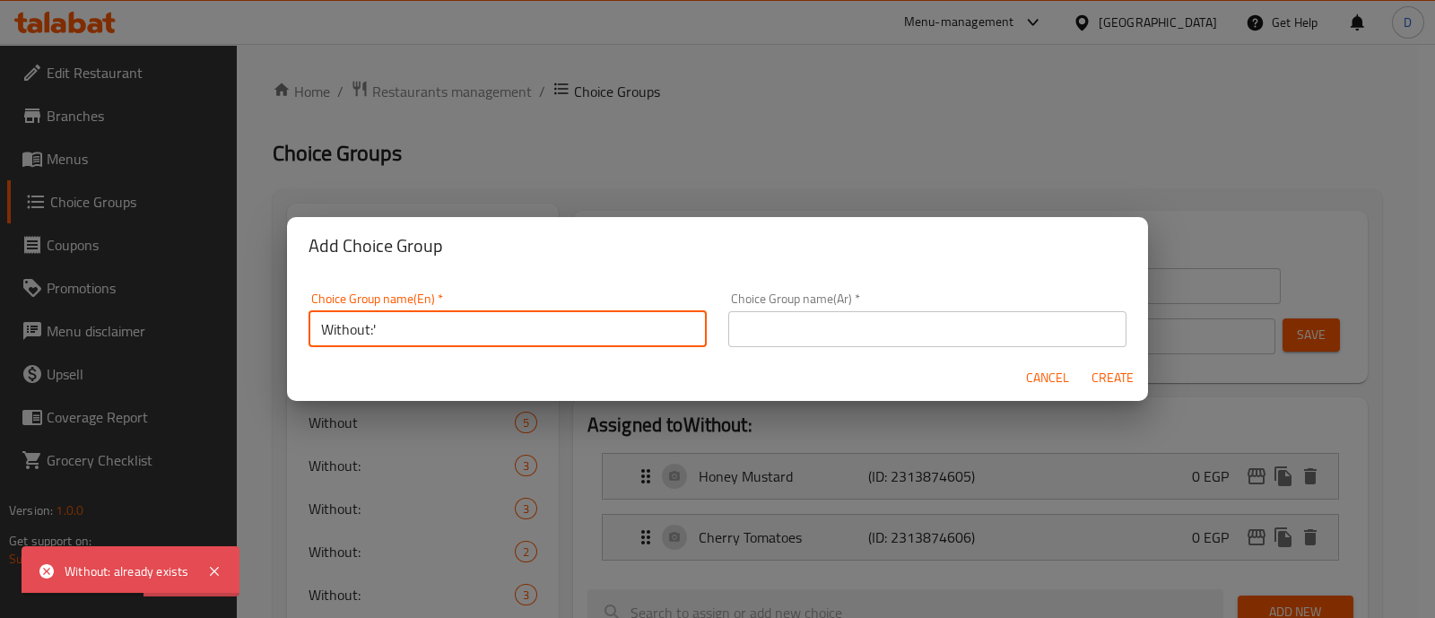
type input "Without:'"
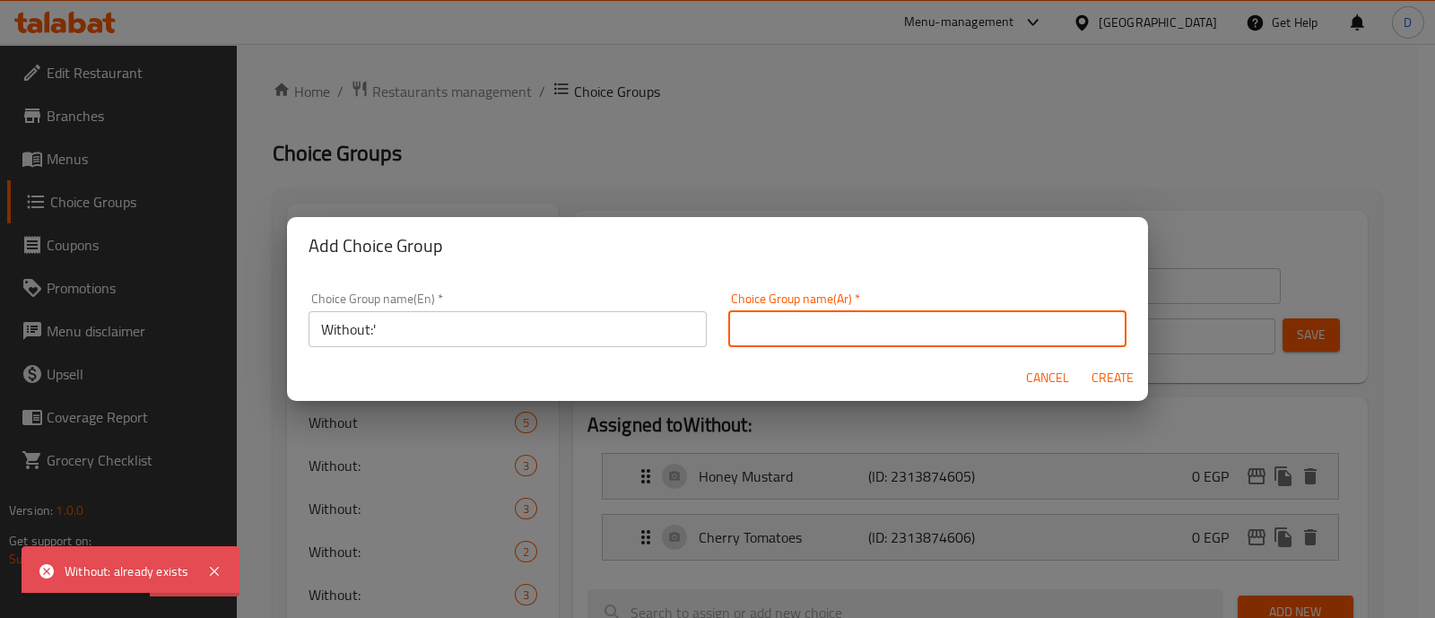
click at [806, 330] on input "text" at bounding box center [927, 329] width 398 height 36
type input "بدون"
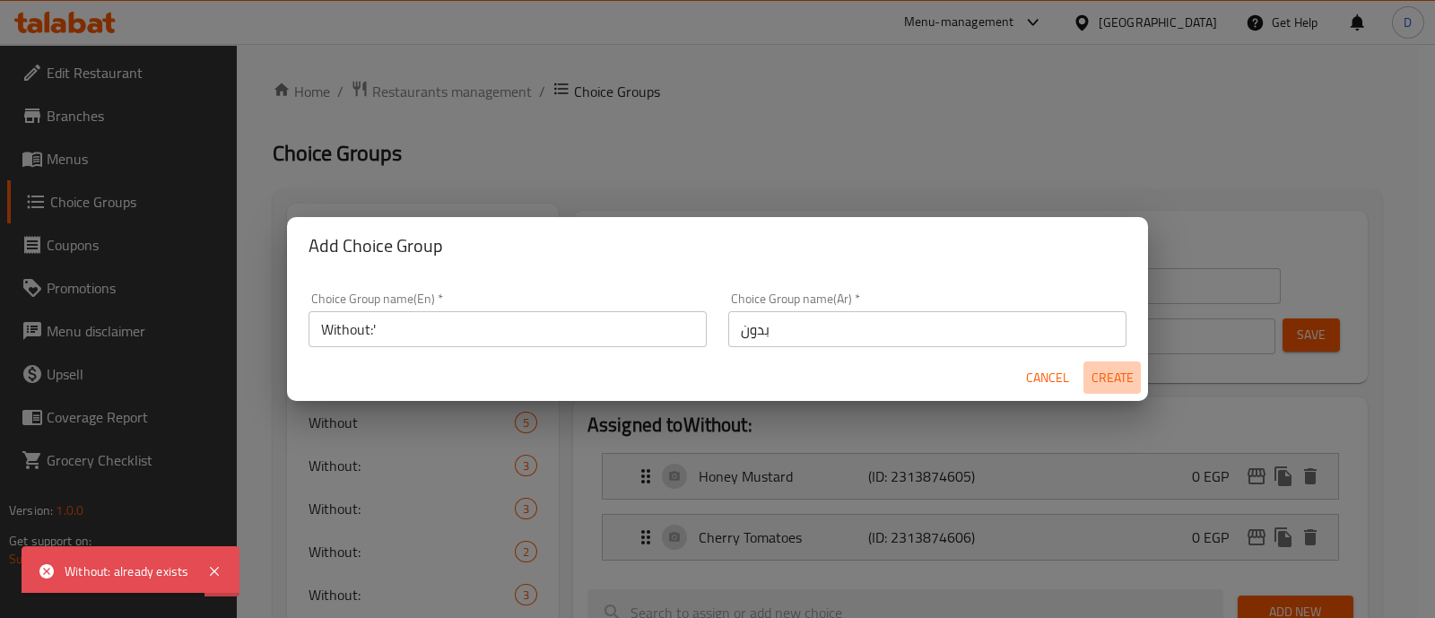
click at [1113, 362] on button "Create" at bounding box center [1111, 377] width 57 height 33
type input "Without:'"
type input "0"
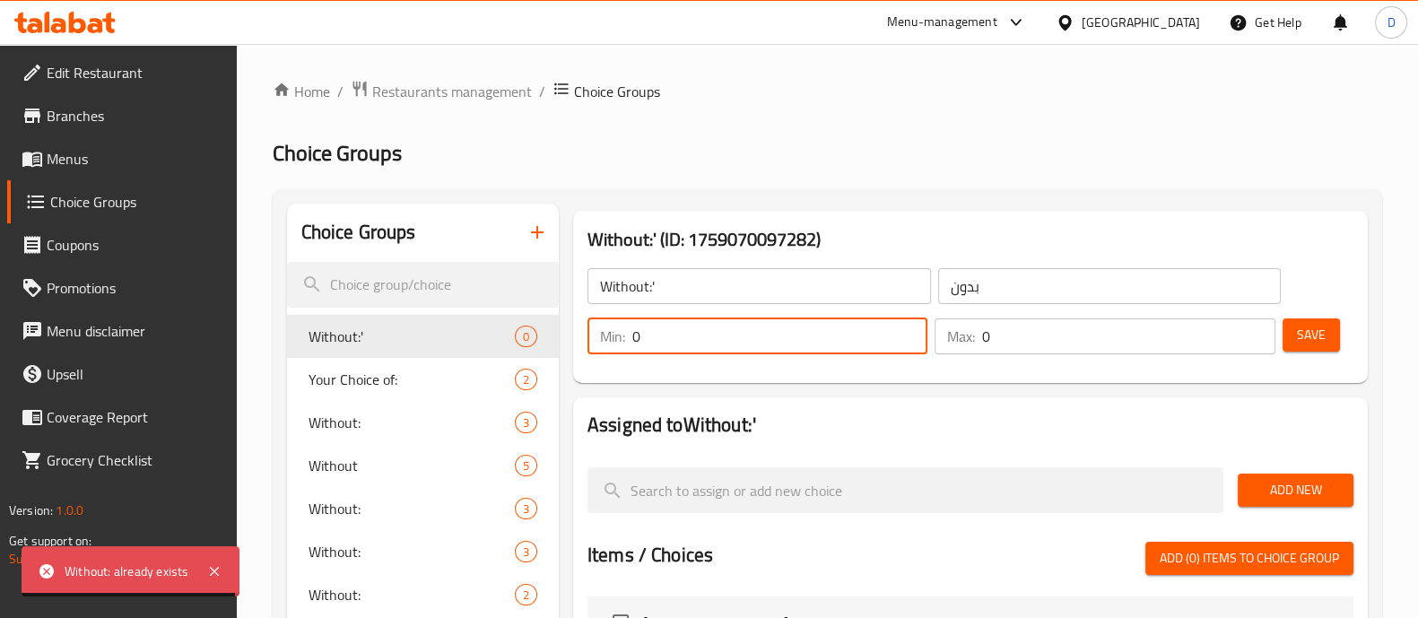
click at [657, 335] on input "0" at bounding box center [779, 336] width 295 height 36
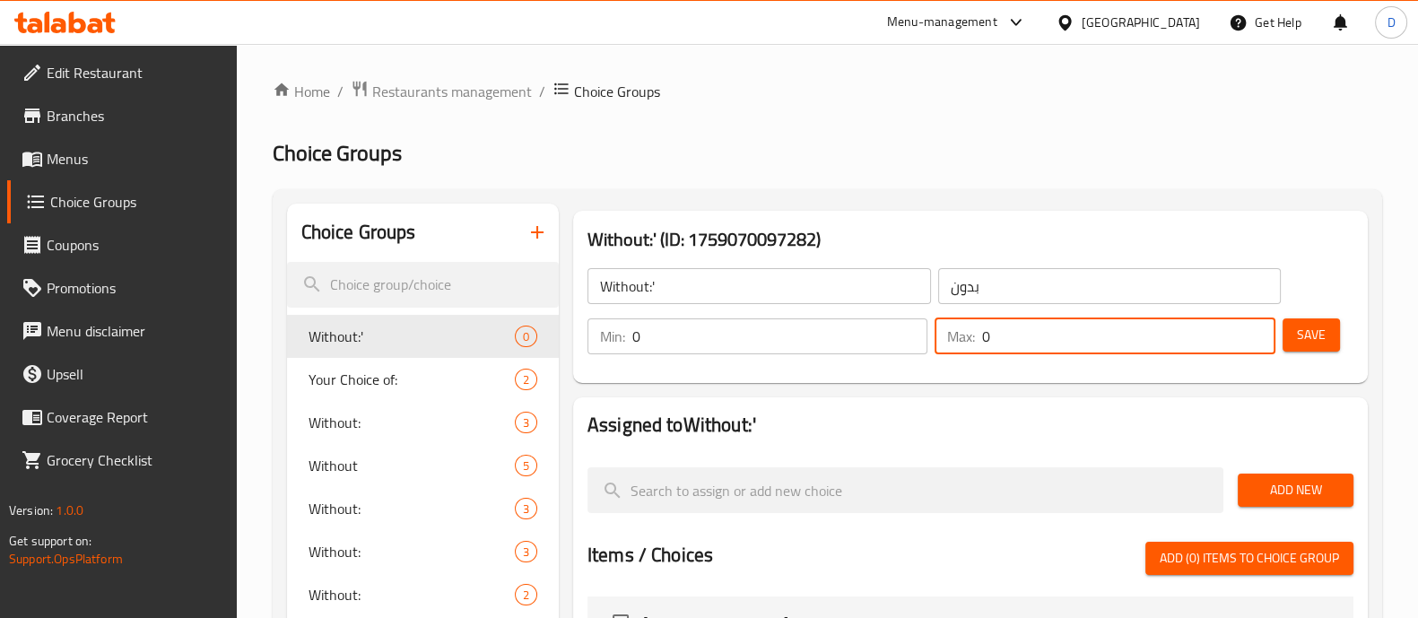
click at [1009, 338] on input "0" at bounding box center [1128, 336] width 292 height 36
type input "2"
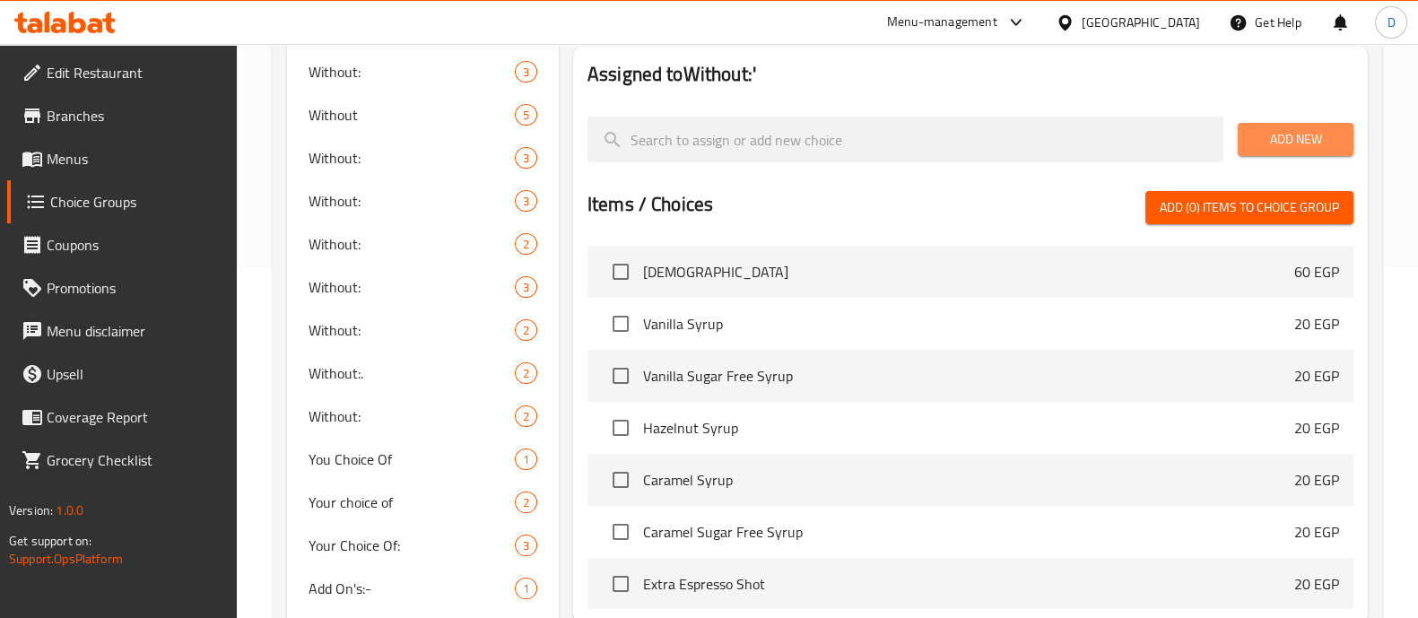
click at [1277, 141] on span "Add New" at bounding box center [1295, 139] width 87 height 22
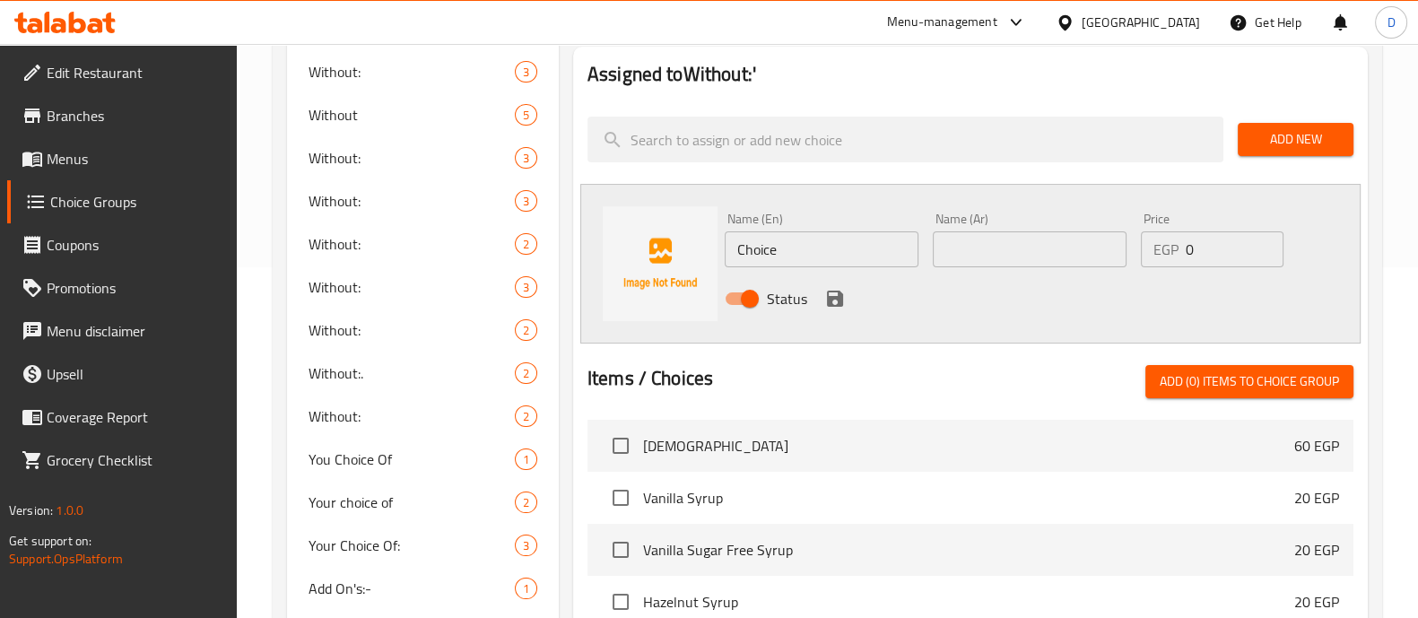
click at [786, 248] on input "Choice" at bounding box center [822, 249] width 194 height 36
paste input "aesar dressing"
type input "Caesar dressing"
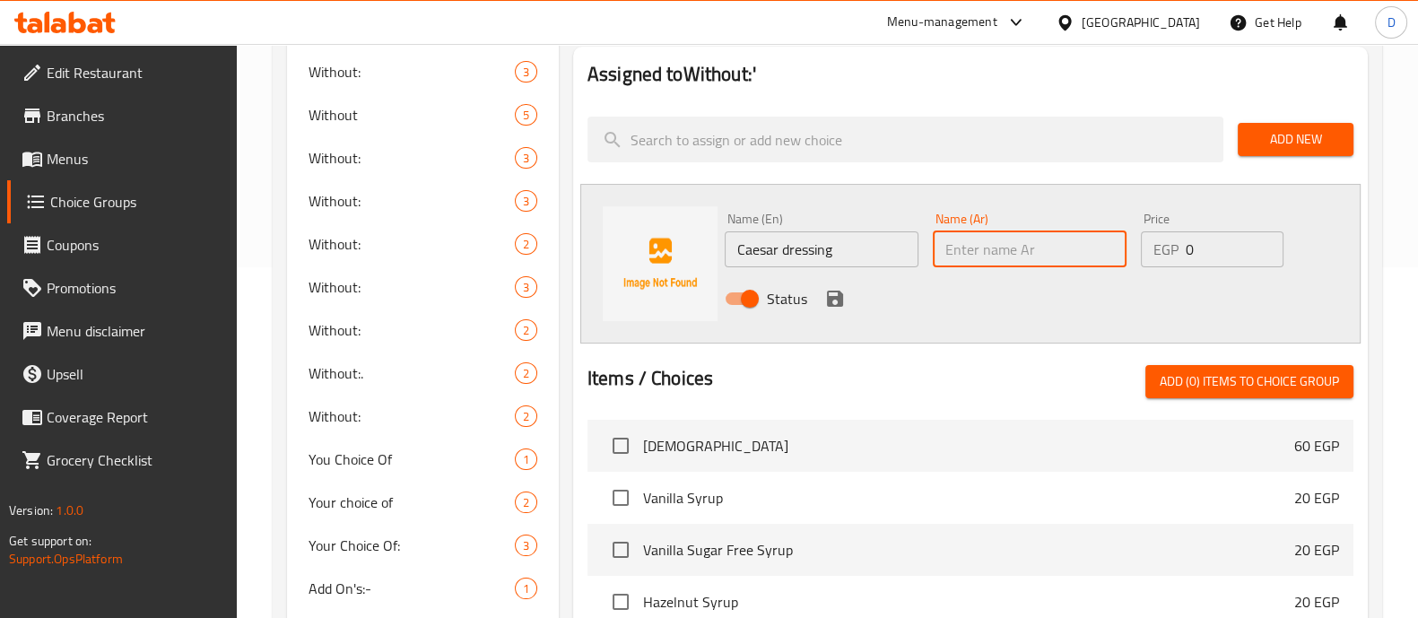
click at [960, 247] on input "text" at bounding box center [1030, 249] width 194 height 36
paste input "صلصة سيزر"
type input "صلصة سيزر"
click at [827, 297] on icon "save" at bounding box center [835, 299] width 16 height 16
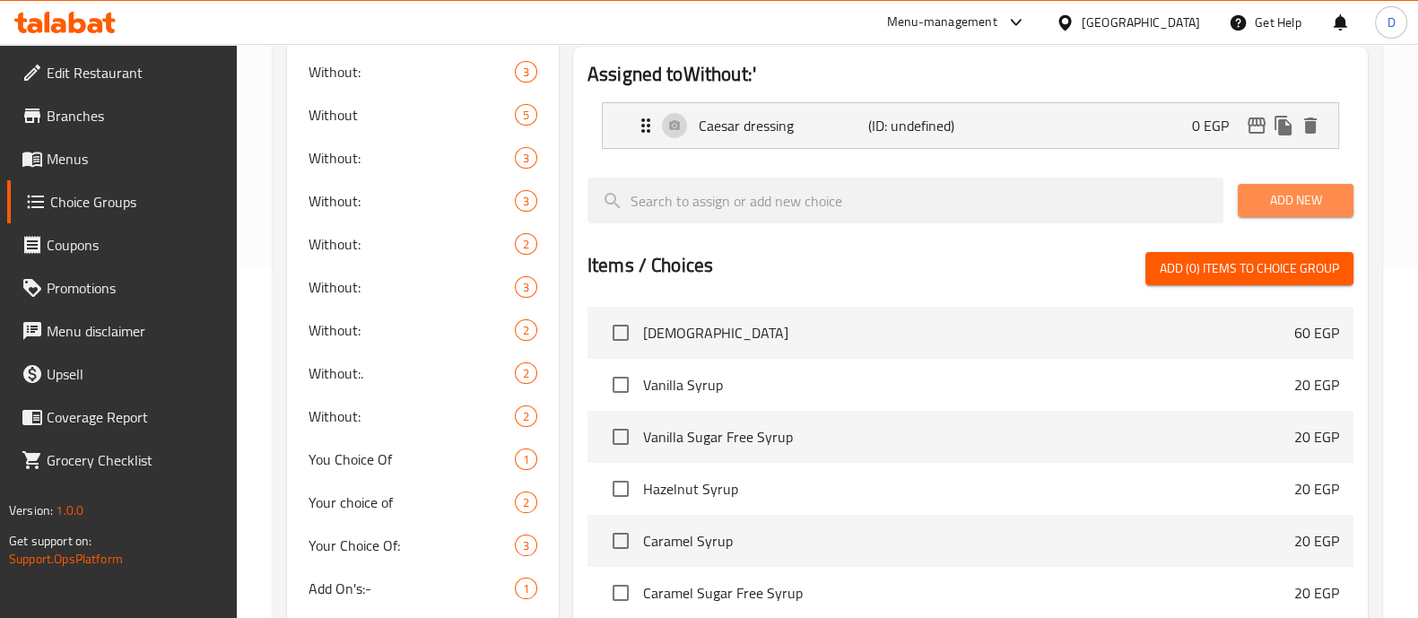
click at [1317, 211] on button "Add New" at bounding box center [1295, 200] width 116 height 33
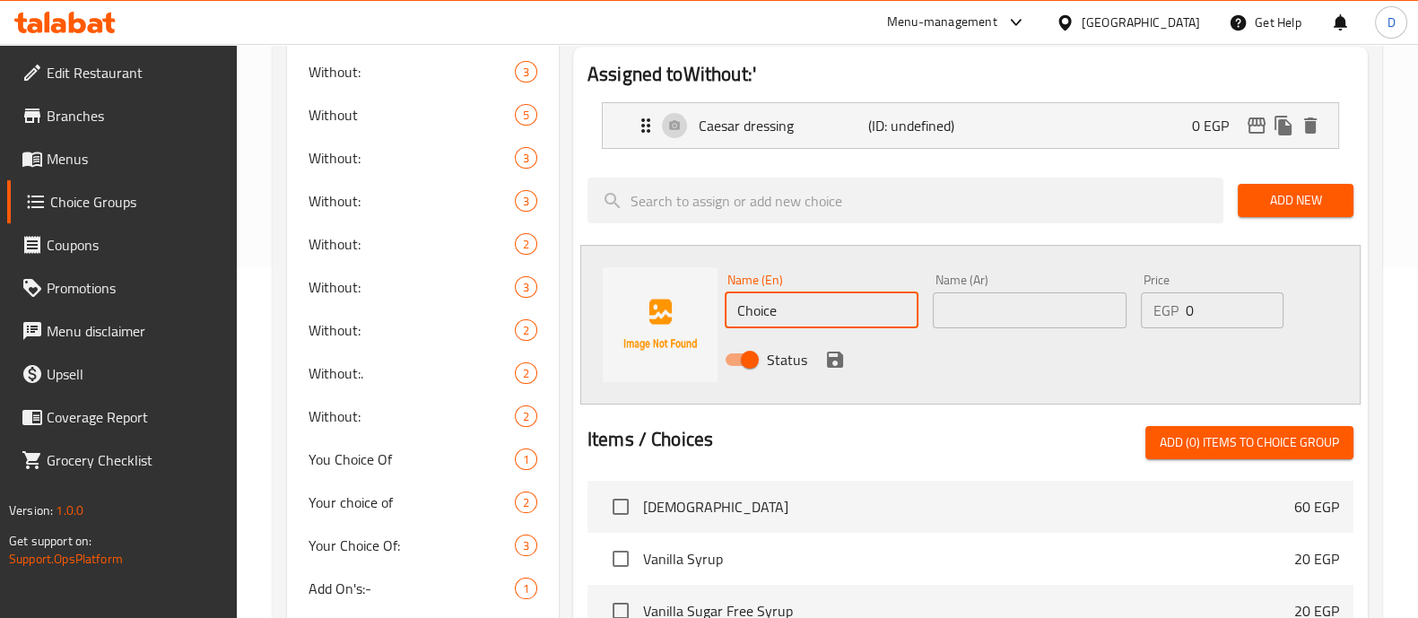
click at [821, 315] on input "Choice" at bounding box center [822, 310] width 194 height 36
paste input "erry tomatoes"
type input "Cherry tomatoes"
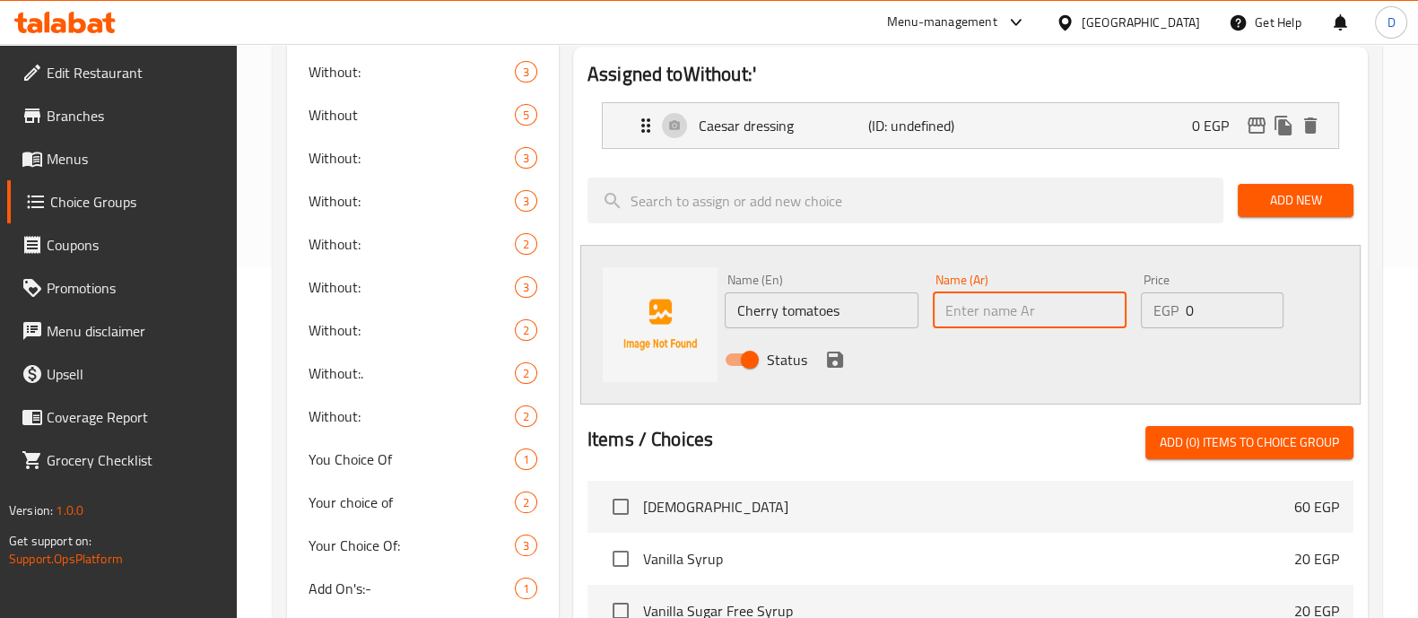
click at [968, 296] on input "text" at bounding box center [1030, 310] width 194 height 36
paste input "طماطم كرزية"
type input "طماطم كرزية"
click at [839, 365] on icon "save" at bounding box center [835, 360] width 16 height 16
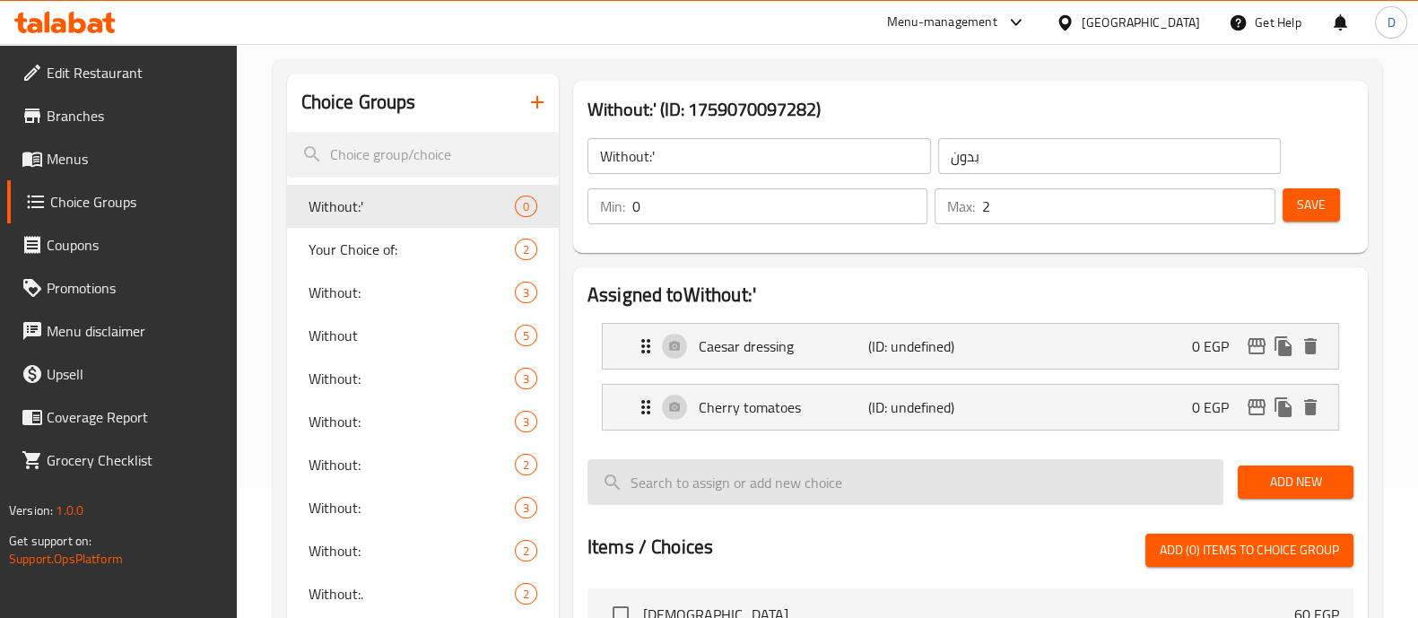
scroll to position [129, 0]
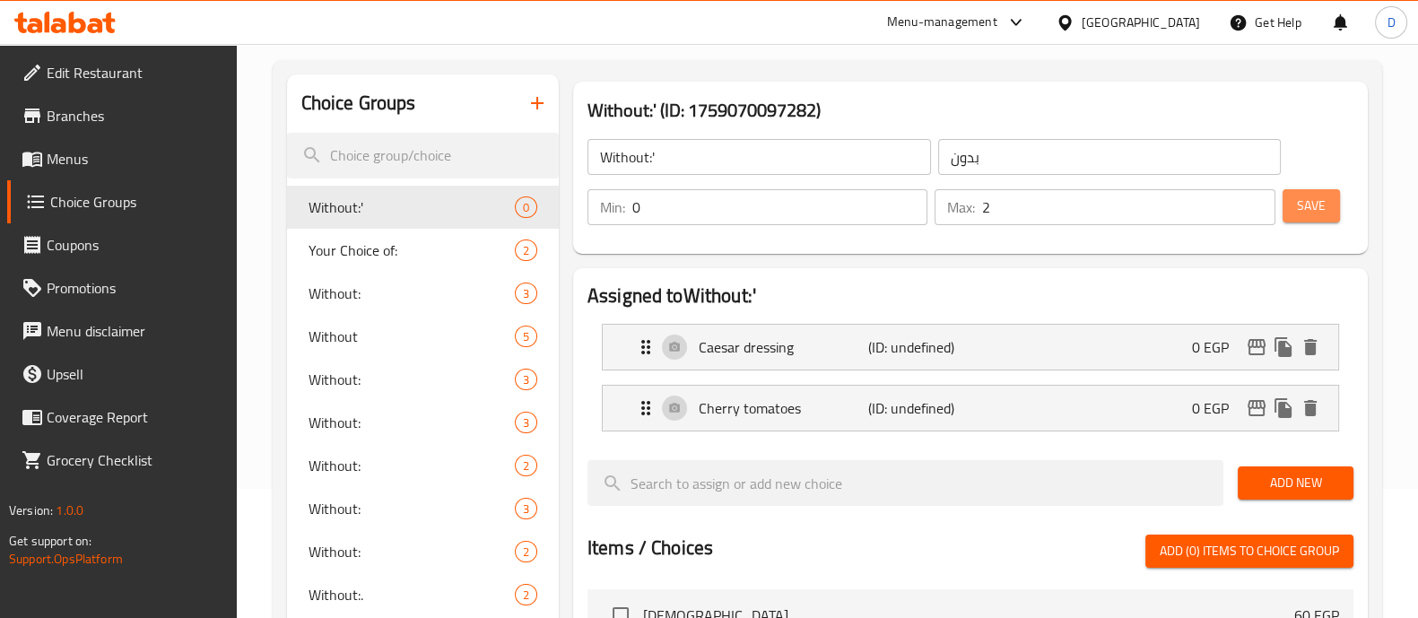
click at [1325, 206] on button "Save" at bounding box center [1310, 205] width 57 height 33
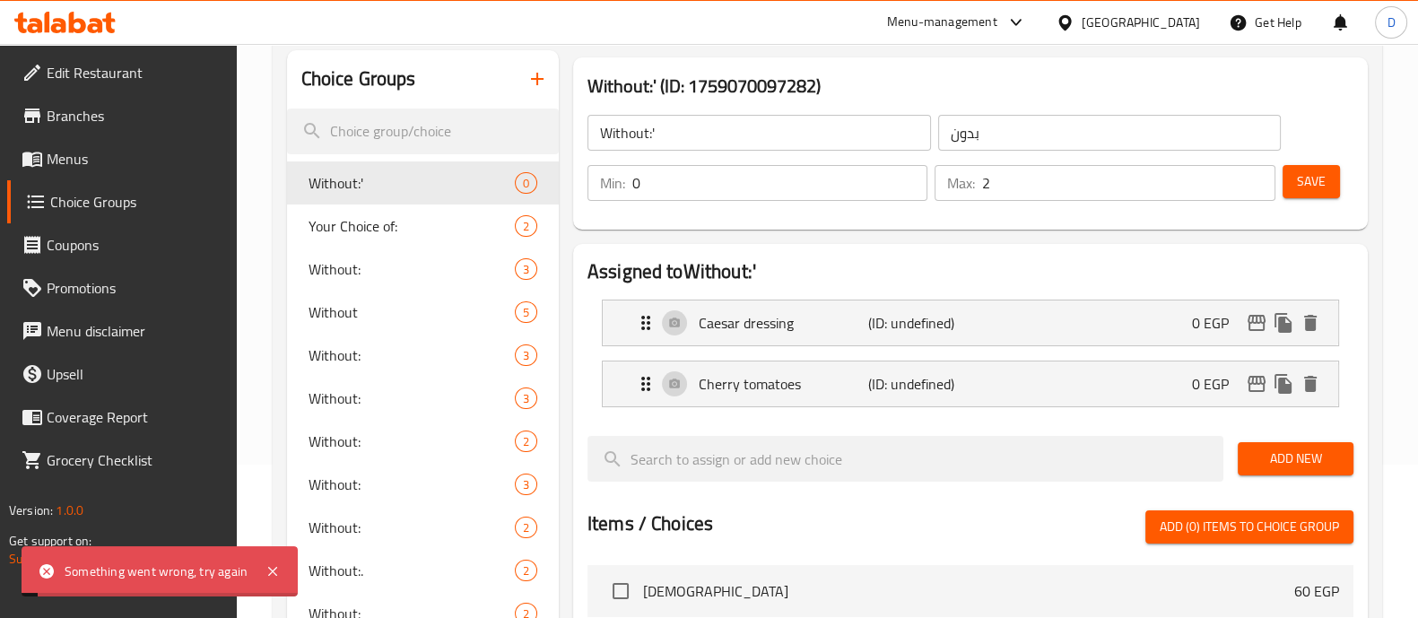
scroll to position [157, 0]
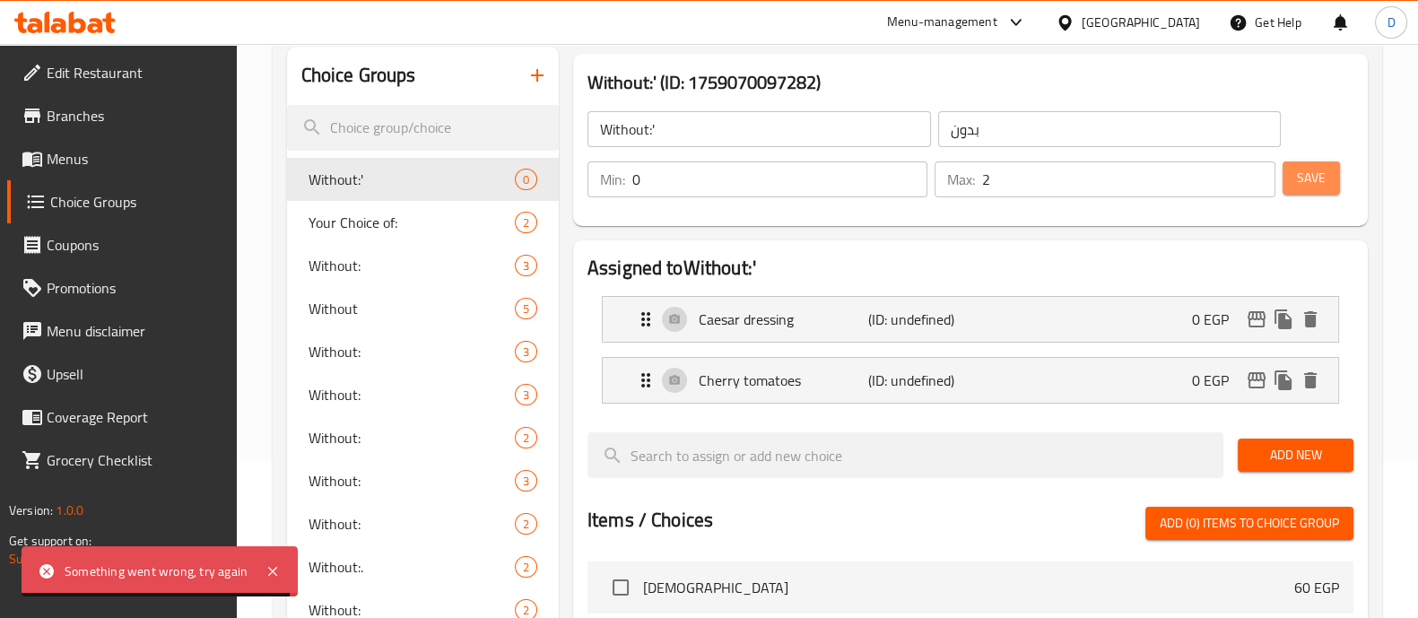
click at [1309, 177] on span "Save" at bounding box center [1311, 178] width 29 height 22
click at [1315, 178] on span "Save" at bounding box center [1311, 178] width 29 height 22
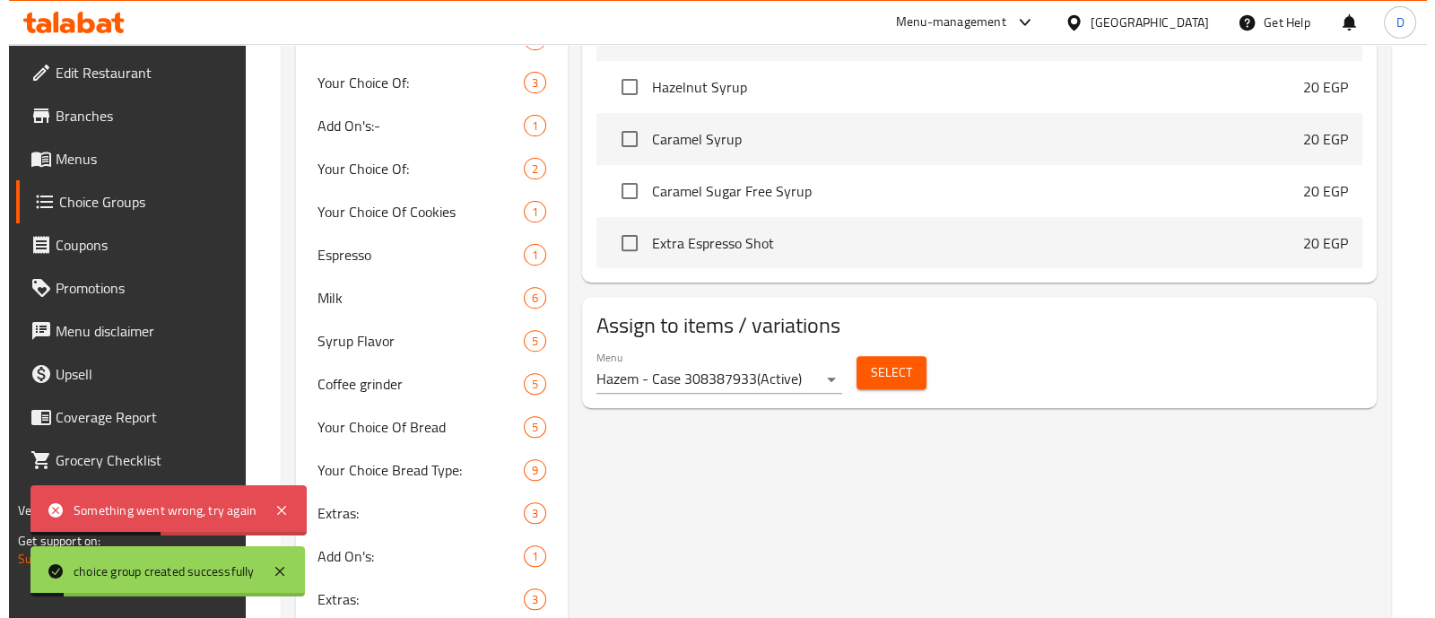
scroll to position [959, 0]
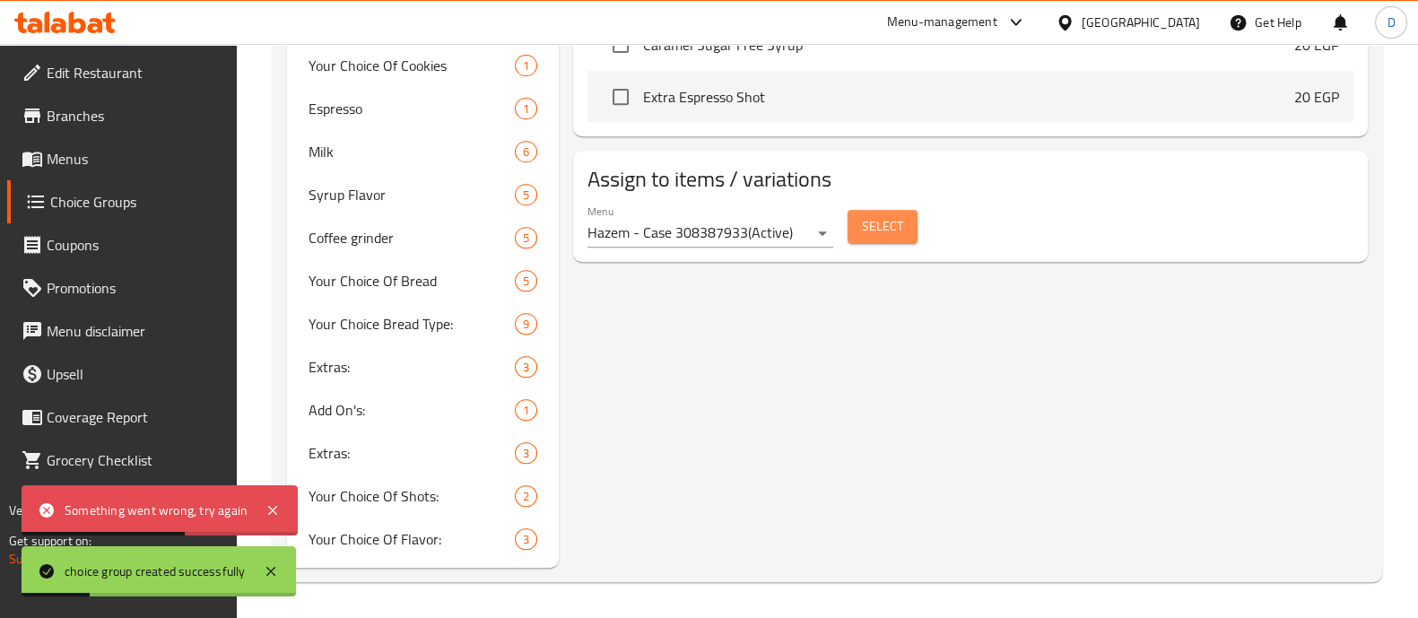
click at [879, 232] on span "Select" at bounding box center [882, 226] width 41 height 22
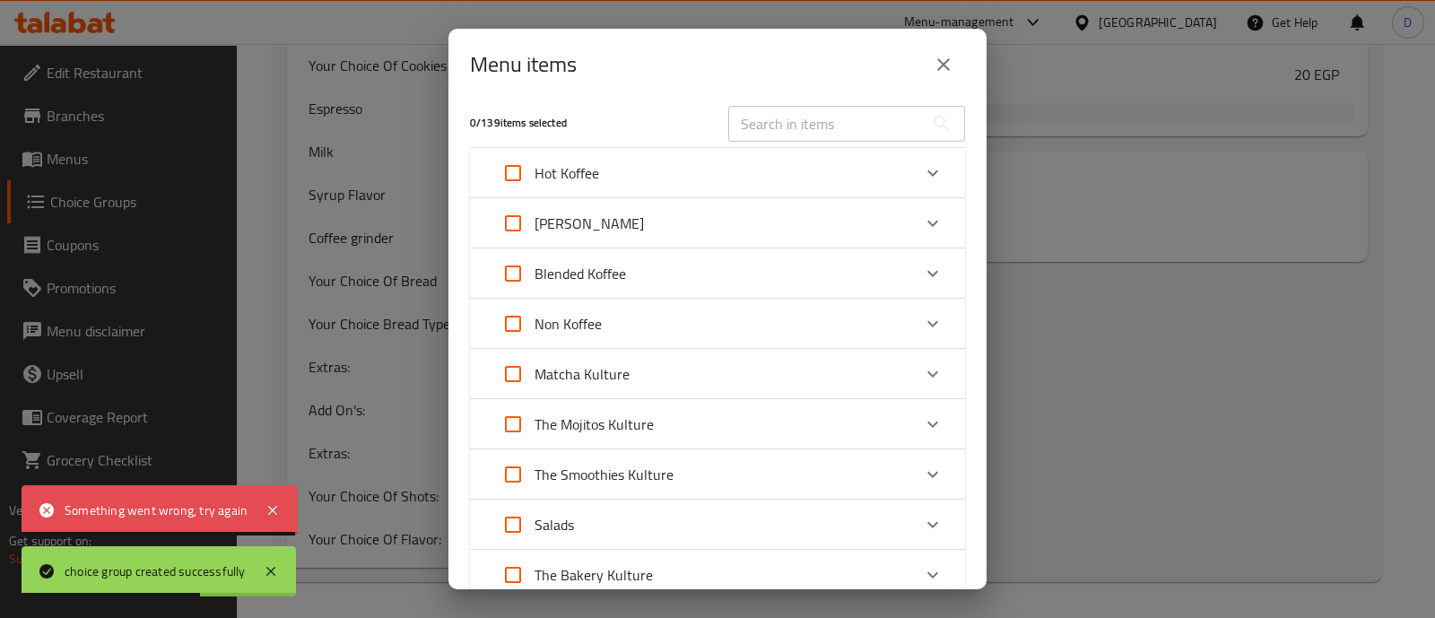
scroll to position [0, 0]
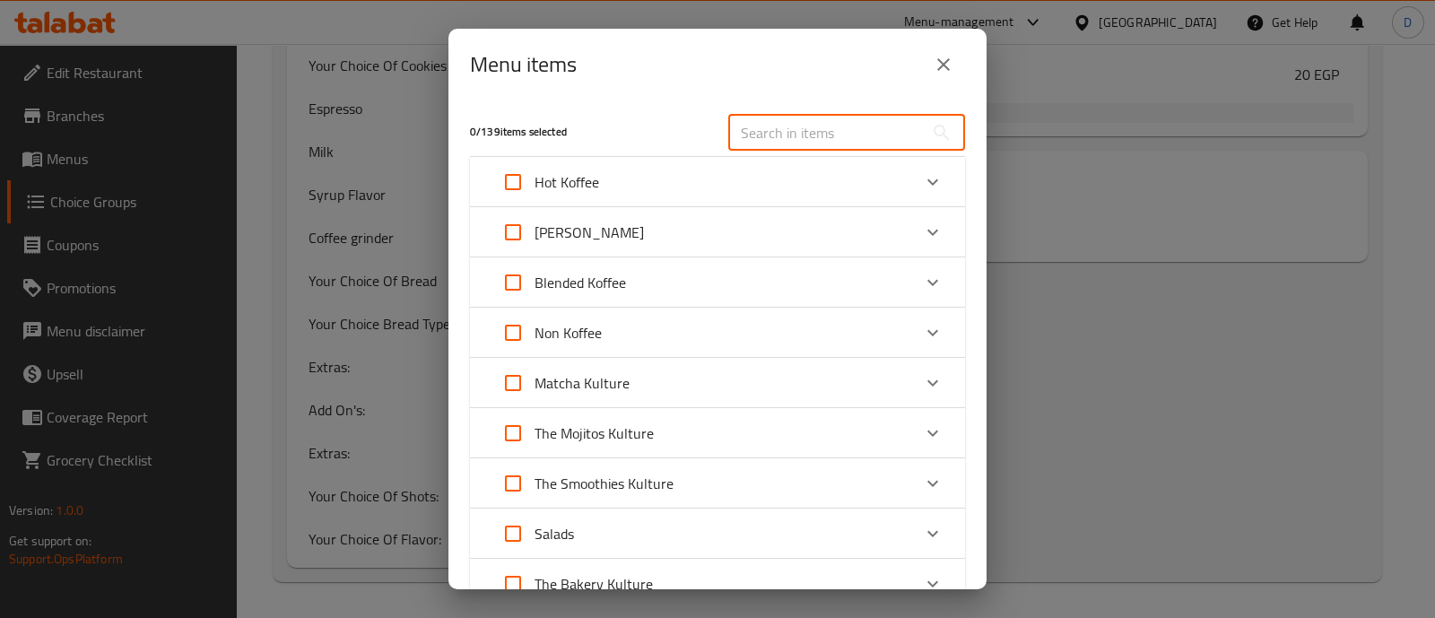
click at [778, 136] on input "text" at bounding box center [825, 133] width 195 height 36
click at [755, 152] on div "​" at bounding box center [846, 132] width 258 height 57
click at [766, 136] on input "text" at bounding box center [825, 133] width 195 height 36
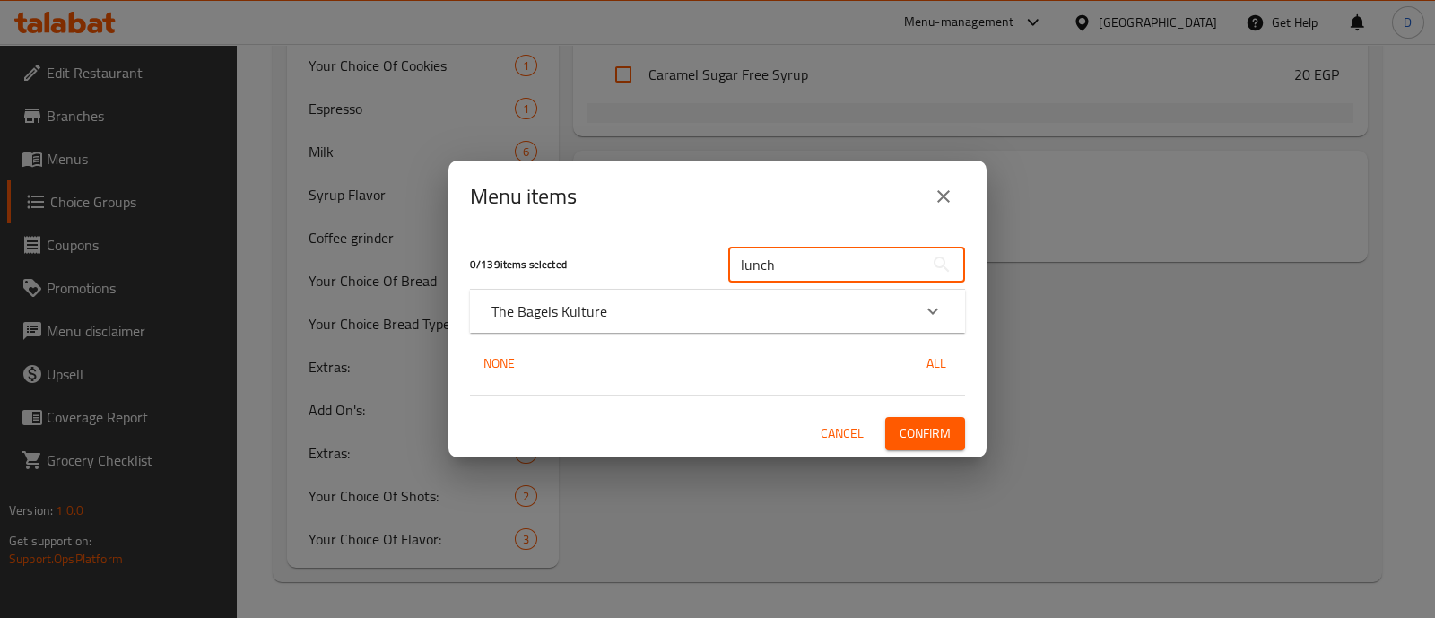
type input "lunch"
click at [648, 300] on div "The Bagels Kulture" at bounding box center [701, 311] width 420 height 22
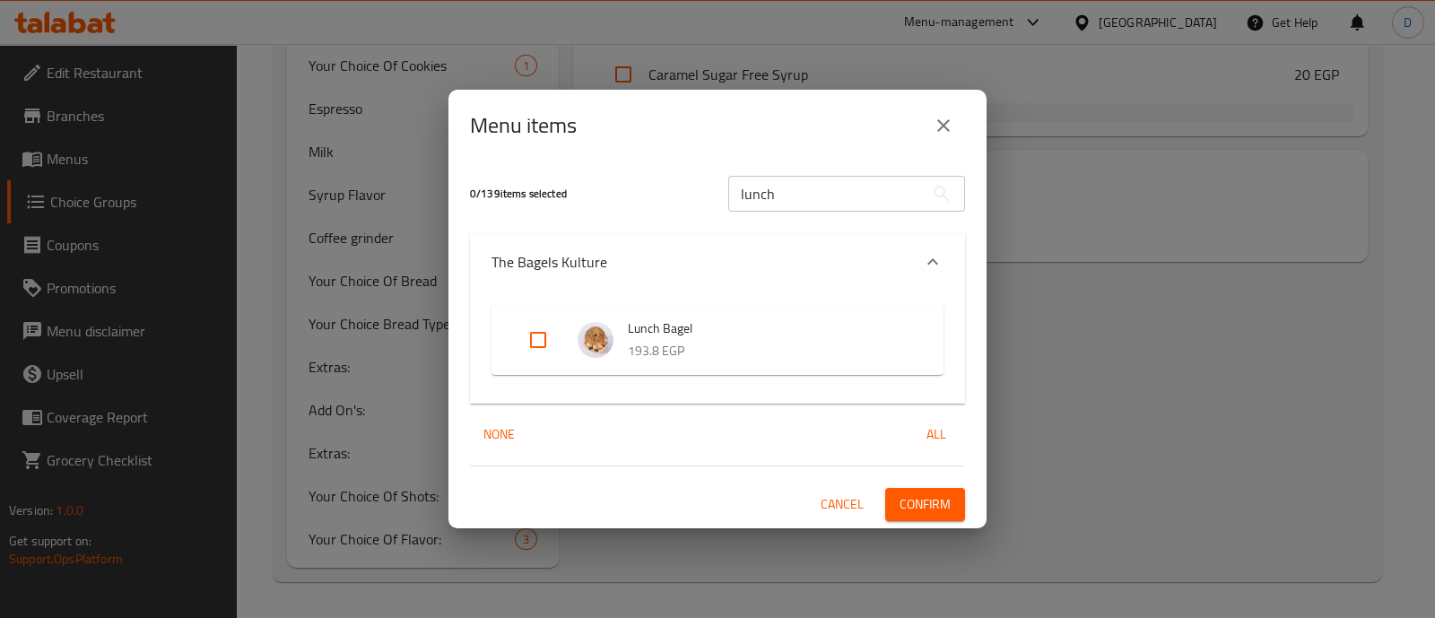
click at [520, 329] on input "Expand" at bounding box center [537, 339] width 43 height 43
checkbox input "true"
click at [919, 506] on span "Confirm" at bounding box center [924, 504] width 51 height 22
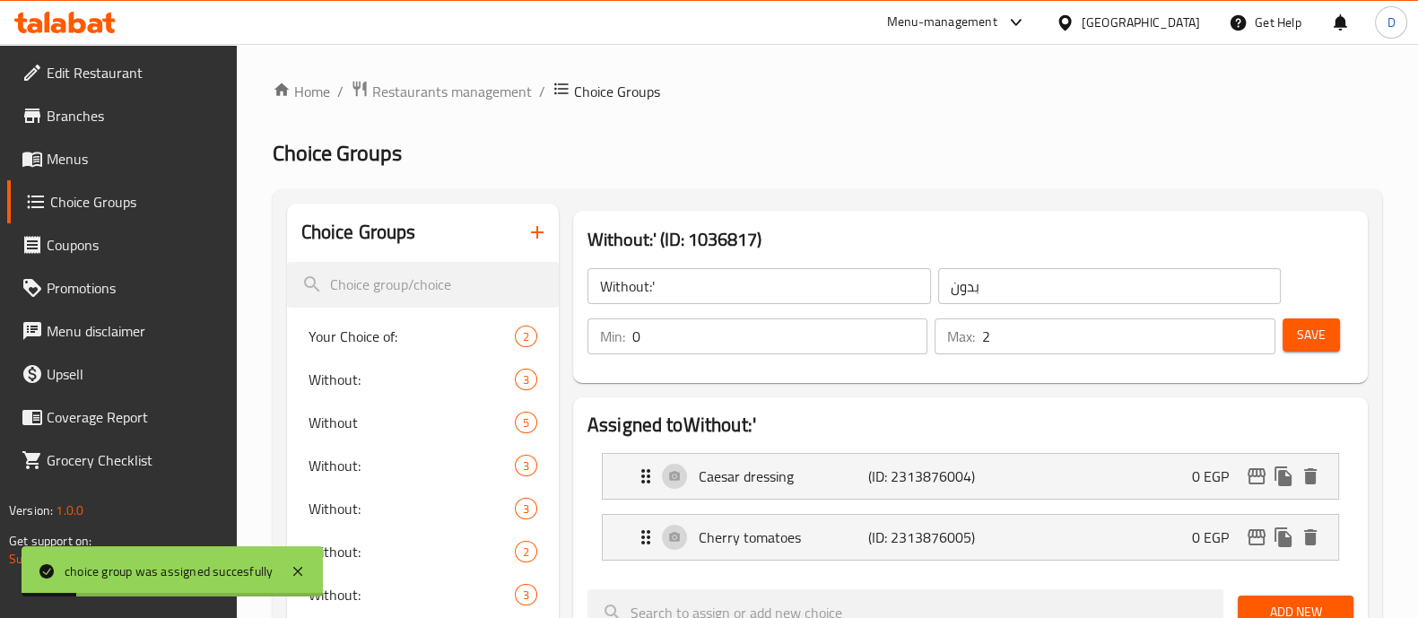
click at [1323, 328] on span "Save" at bounding box center [1311, 335] width 29 height 22
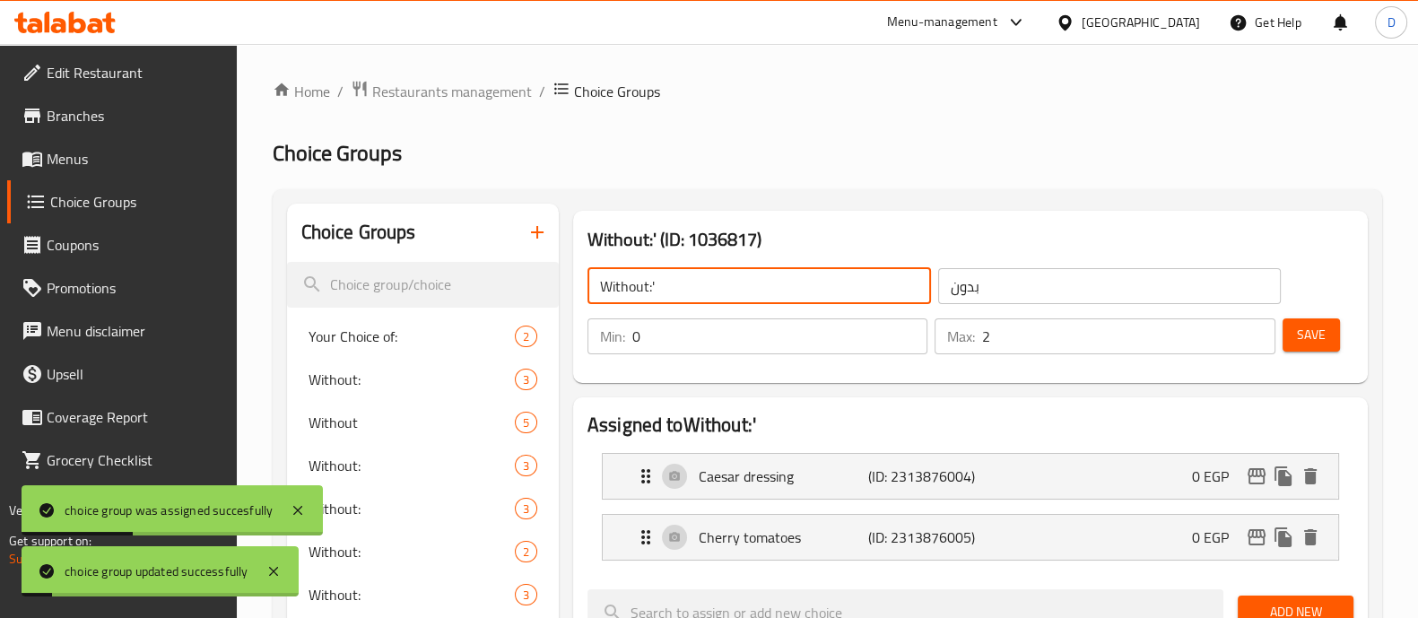
click at [722, 282] on input "Without:'" at bounding box center [758, 286] width 343 height 36
type input "Without:"
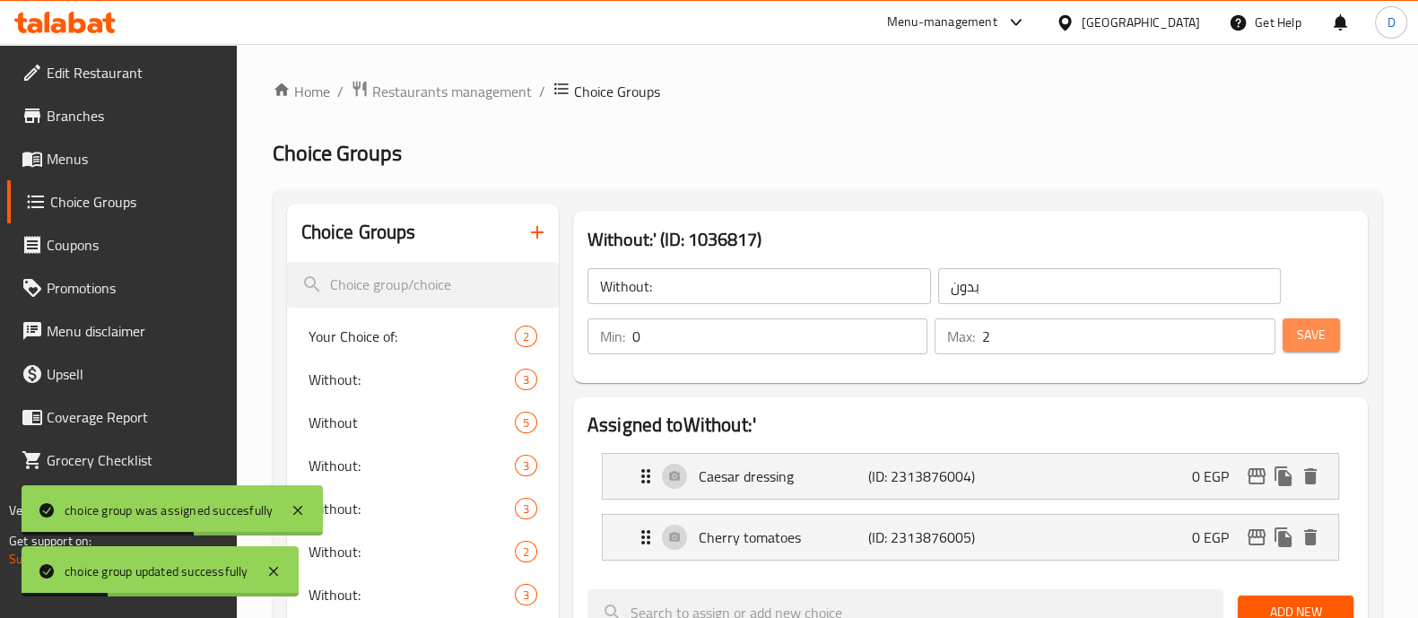
click at [1307, 338] on span "Save" at bounding box center [1311, 335] width 29 height 22
click at [546, 222] on icon "button" at bounding box center [537, 232] width 22 height 22
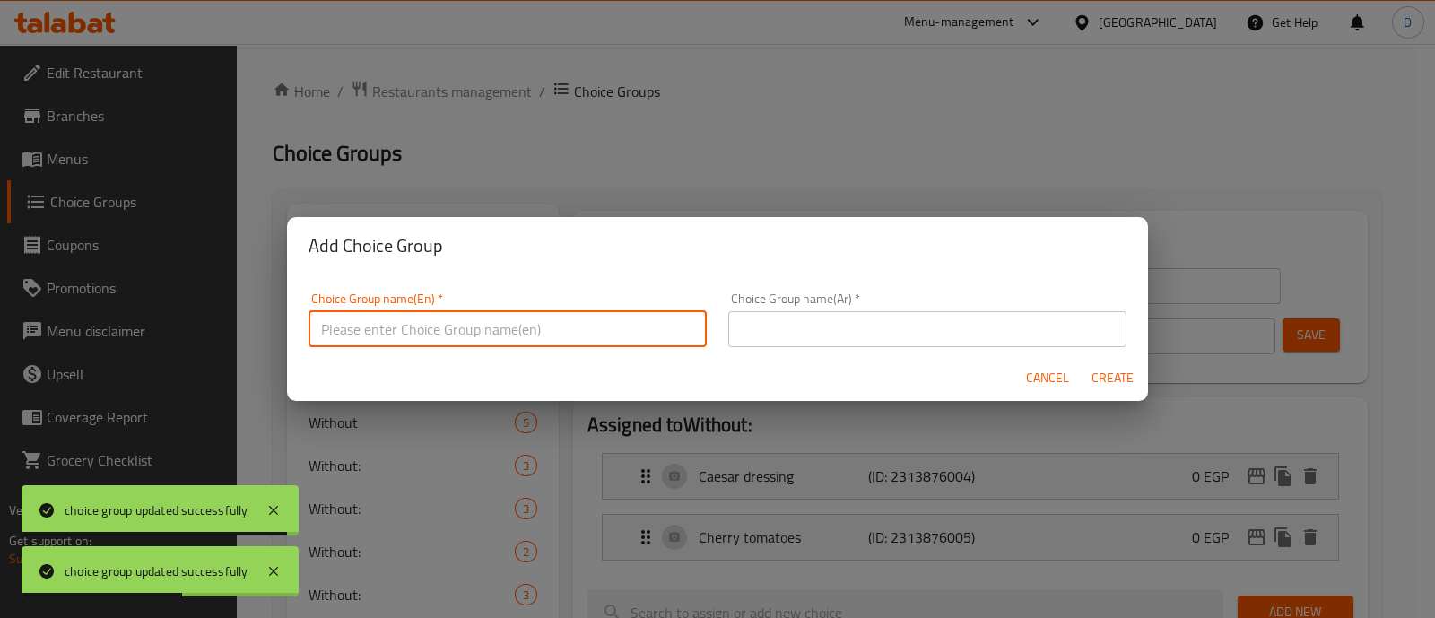
click at [543, 318] on input "text" at bounding box center [507, 329] width 398 height 36
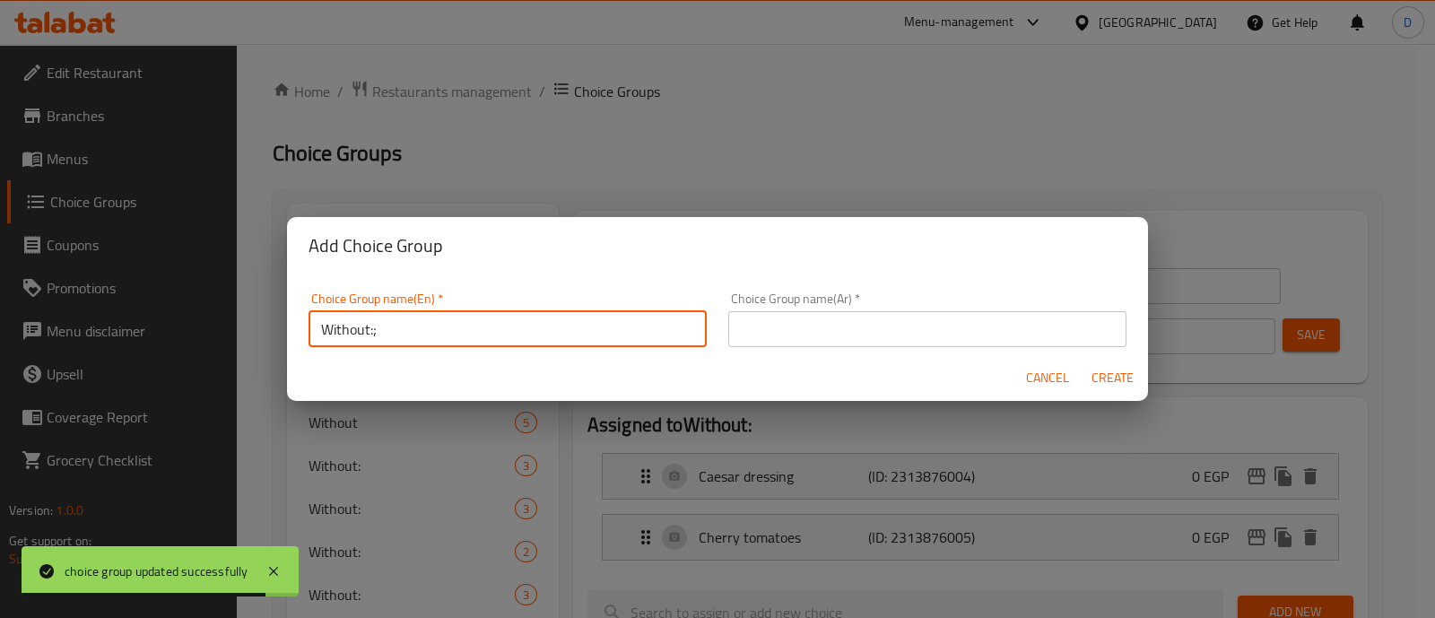
type input "Without:;"
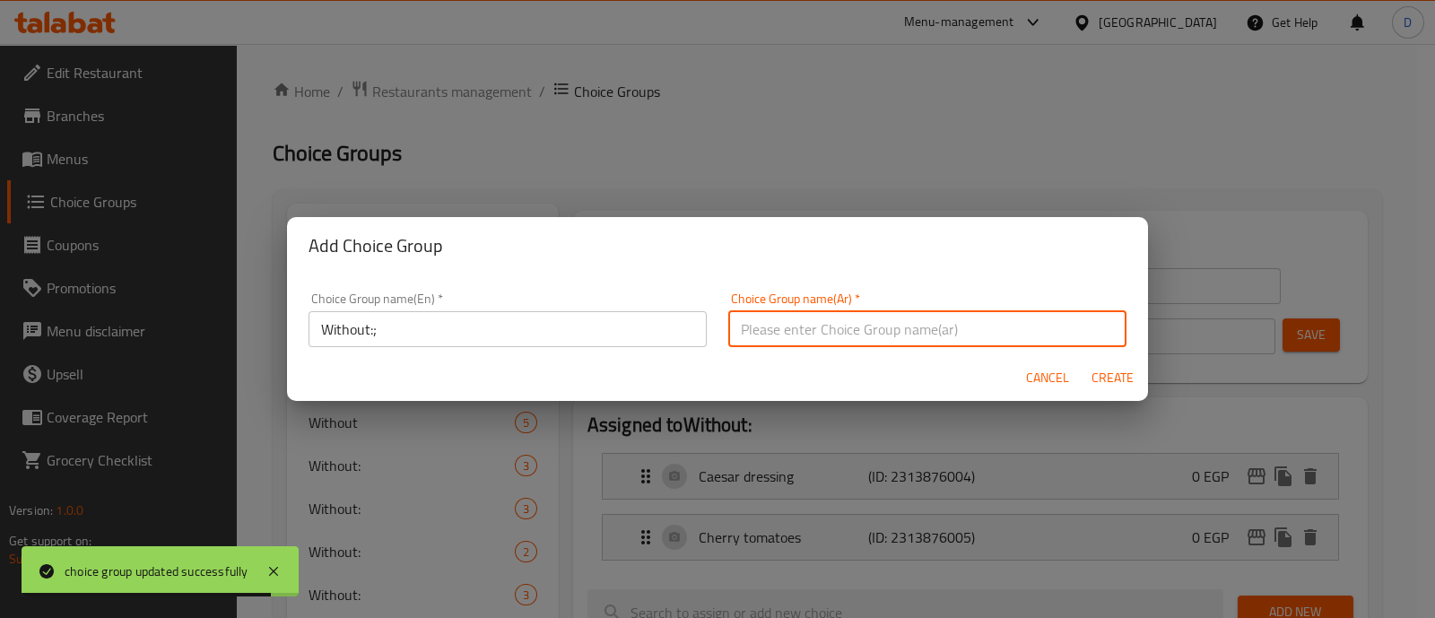
click at [806, 335] on input "text" at bounding box center [927, 329] width 398 height 36
type input "بدون"
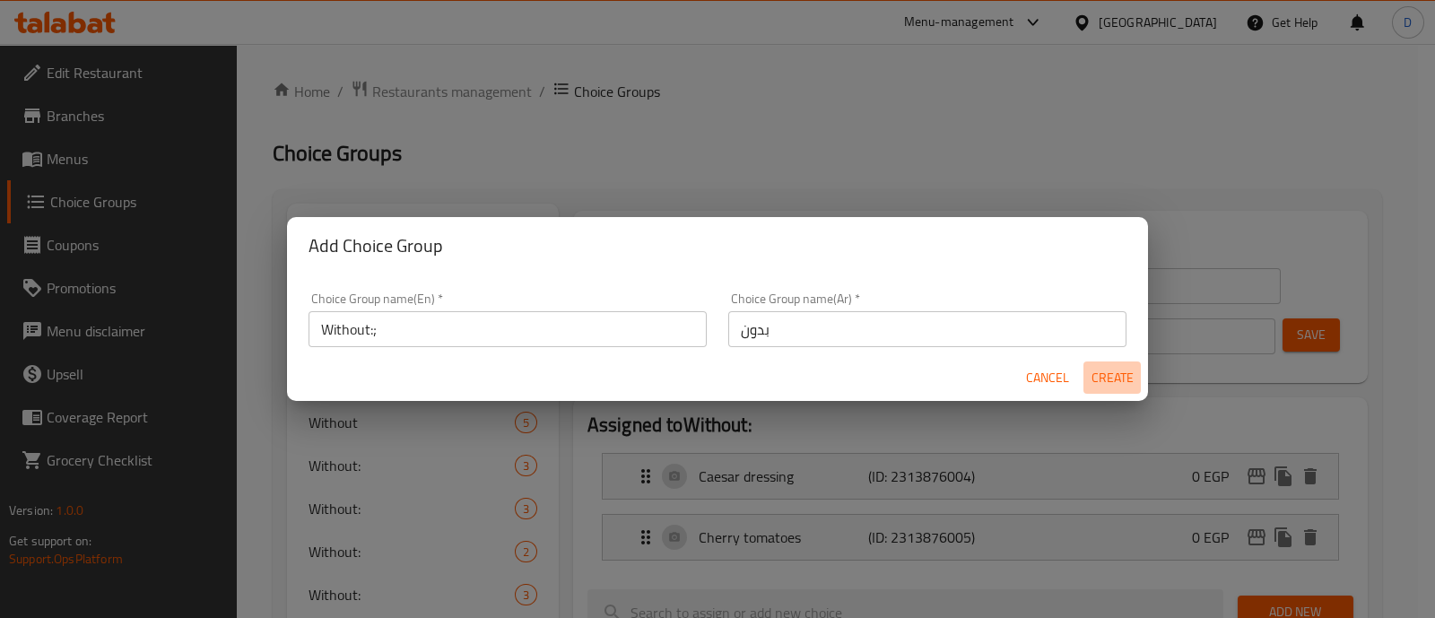
click at [1107, 368] on span "Create" at bounding box center [1111, 378] width 43 height 22
type input "Without:;"
type input "0"
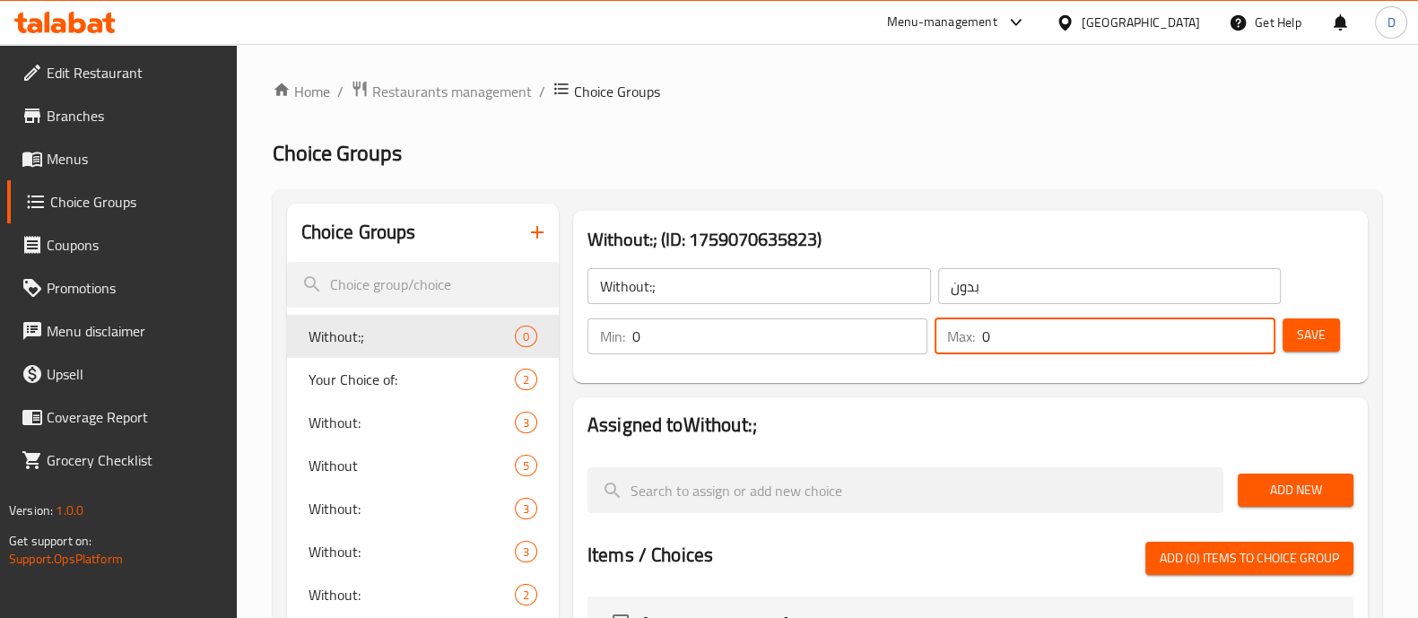
click at [1055, 336] on input "0" at bounding box center [1128, 336] width 292 height 36
type input "2"
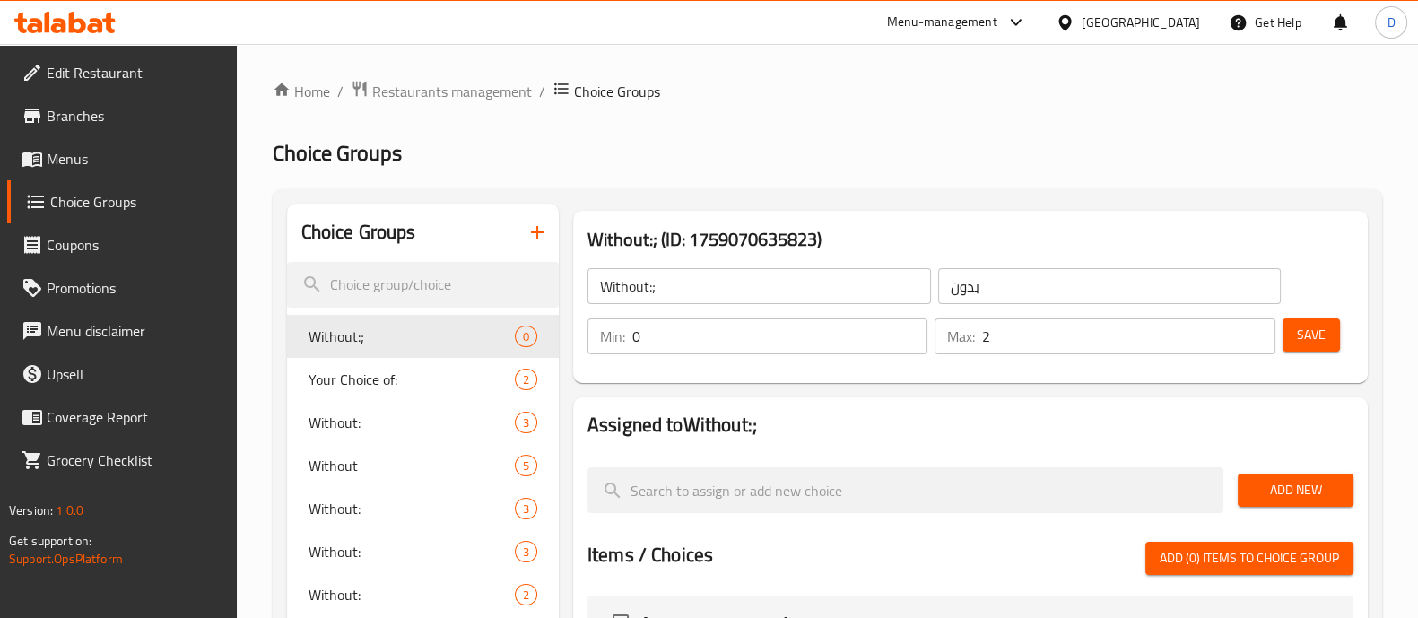
click at [1049, 451] on nav at bounding box center [970, 445] width 766 height 14
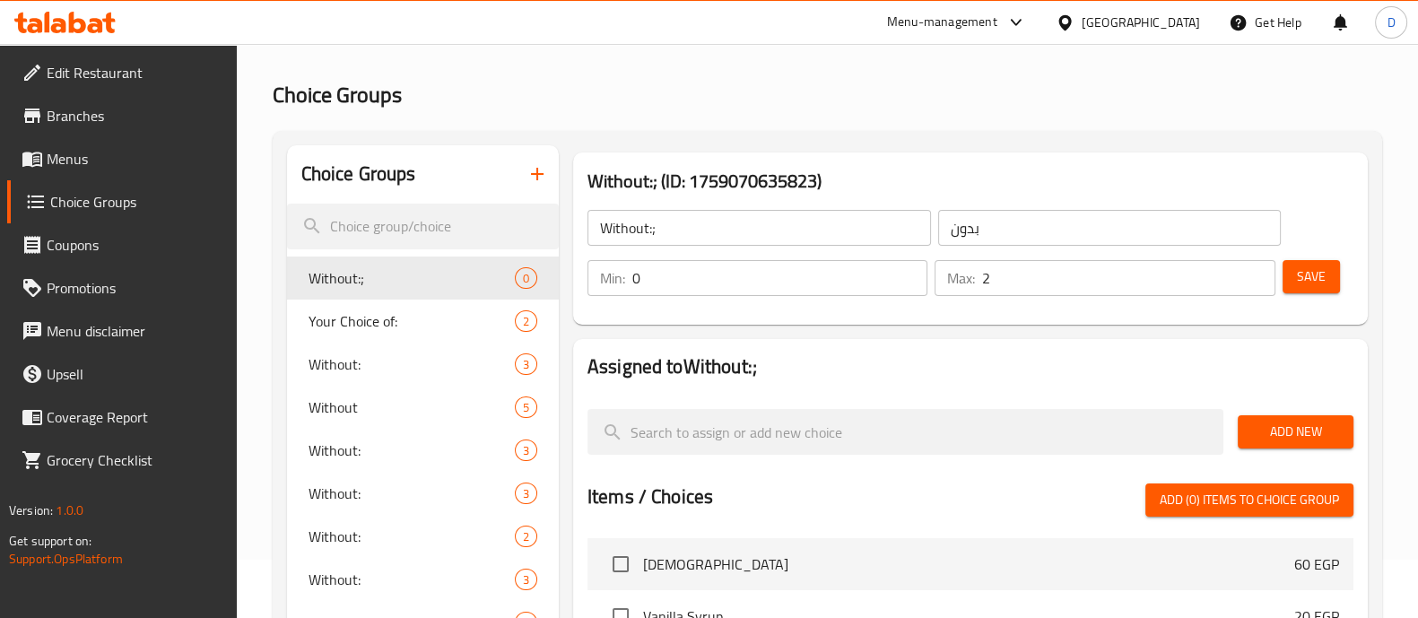
scroll to position [59, 0]
click at [1311, 430] on span "Add New" at bounding box center [1295, 431] width 87 height 22
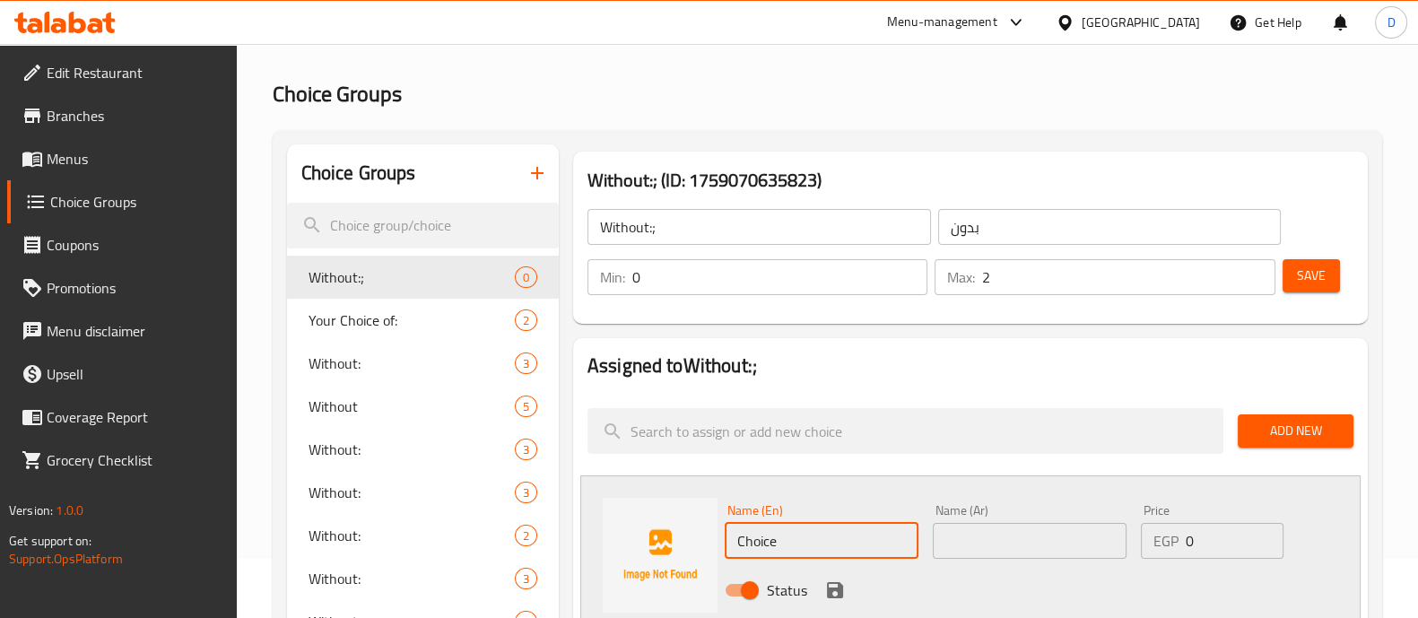
click at [768, 542] on input "Choice" at bounding box center [822, 541] width 194 height 36
paste input "Olives"
type input "Olives"
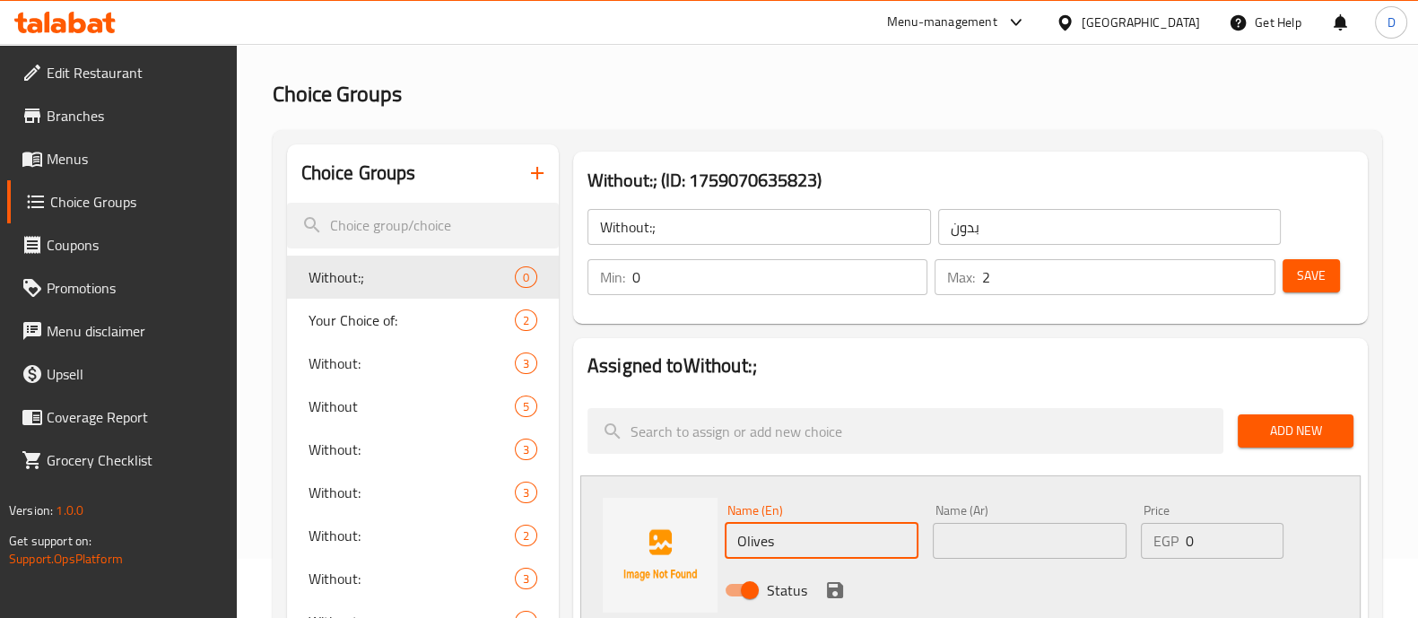
click at [967, 532] on input "text" at bounding box center [1030, 541] width 194 height 36
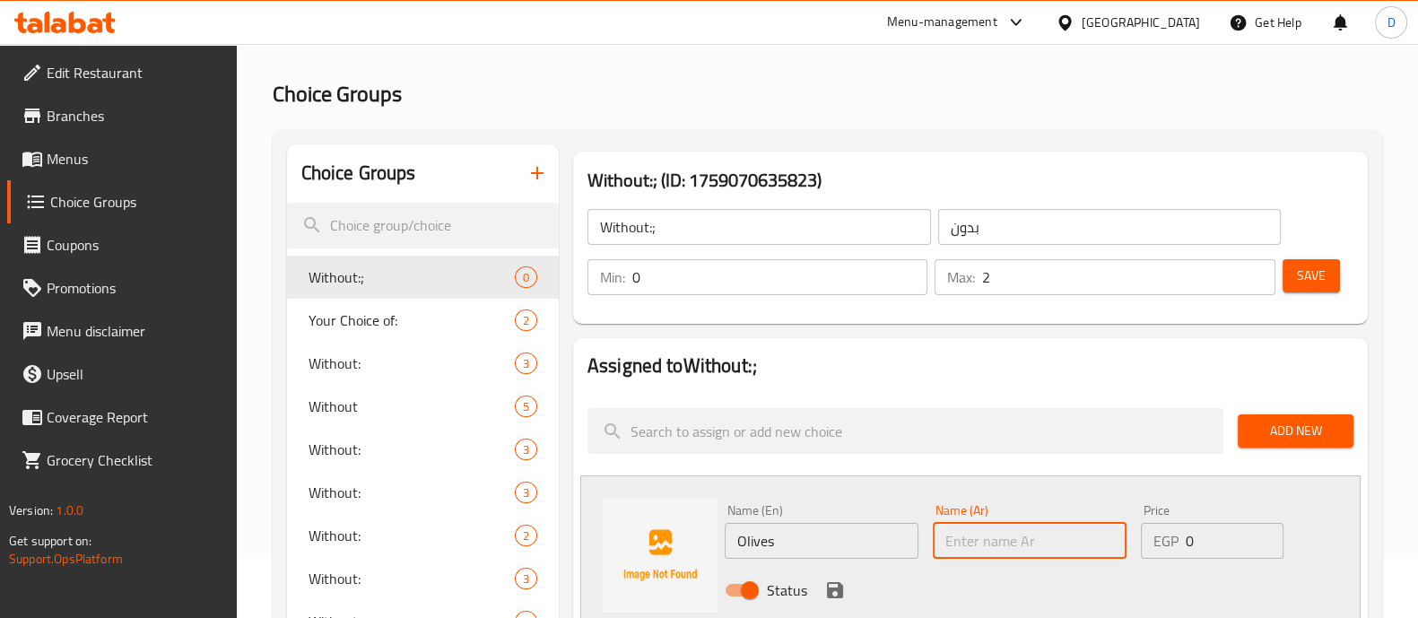
paste input "زيتون"
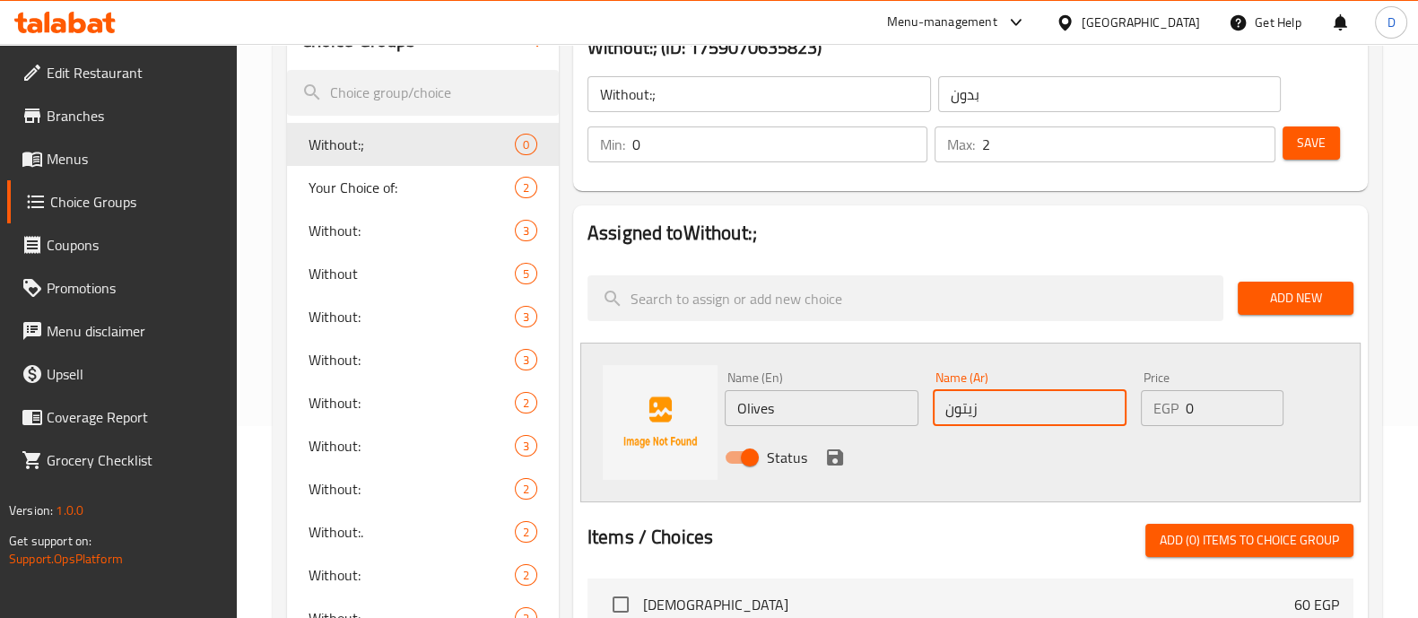
scroll to position [196, 0]
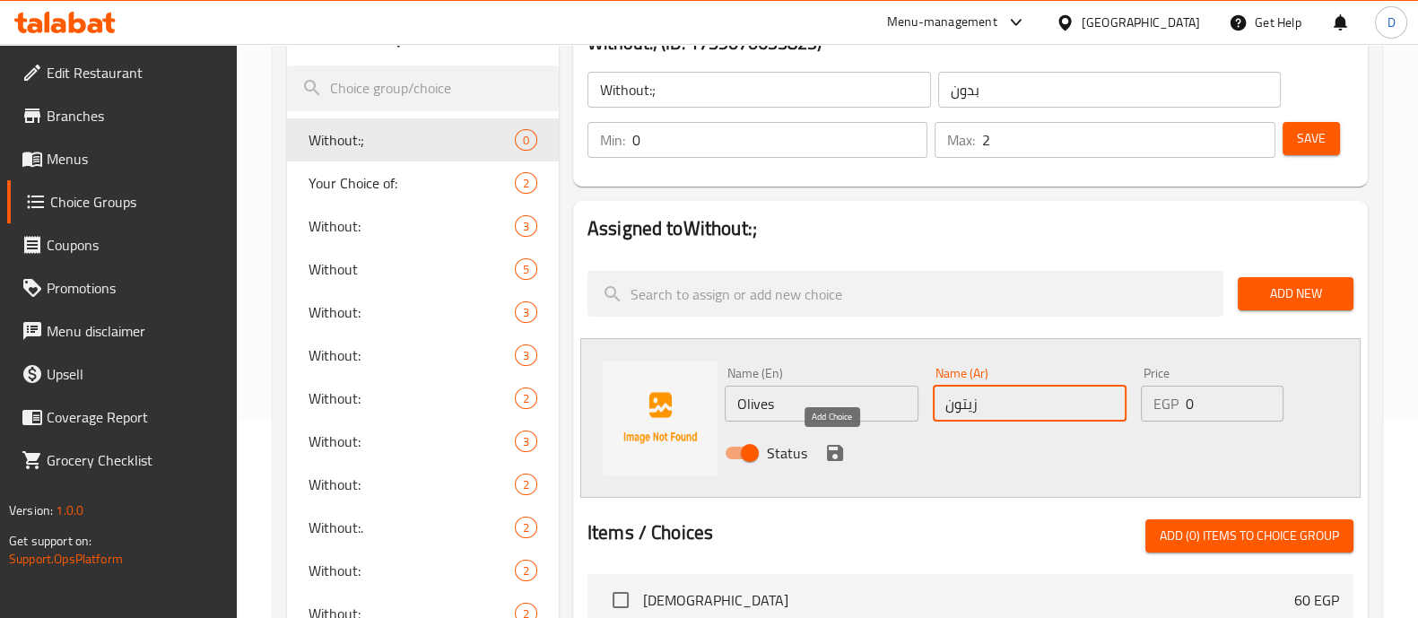
type input "زيتون"
click at [831, 456] on icon "save" at bounding box center [835, 453] width 22 height 22
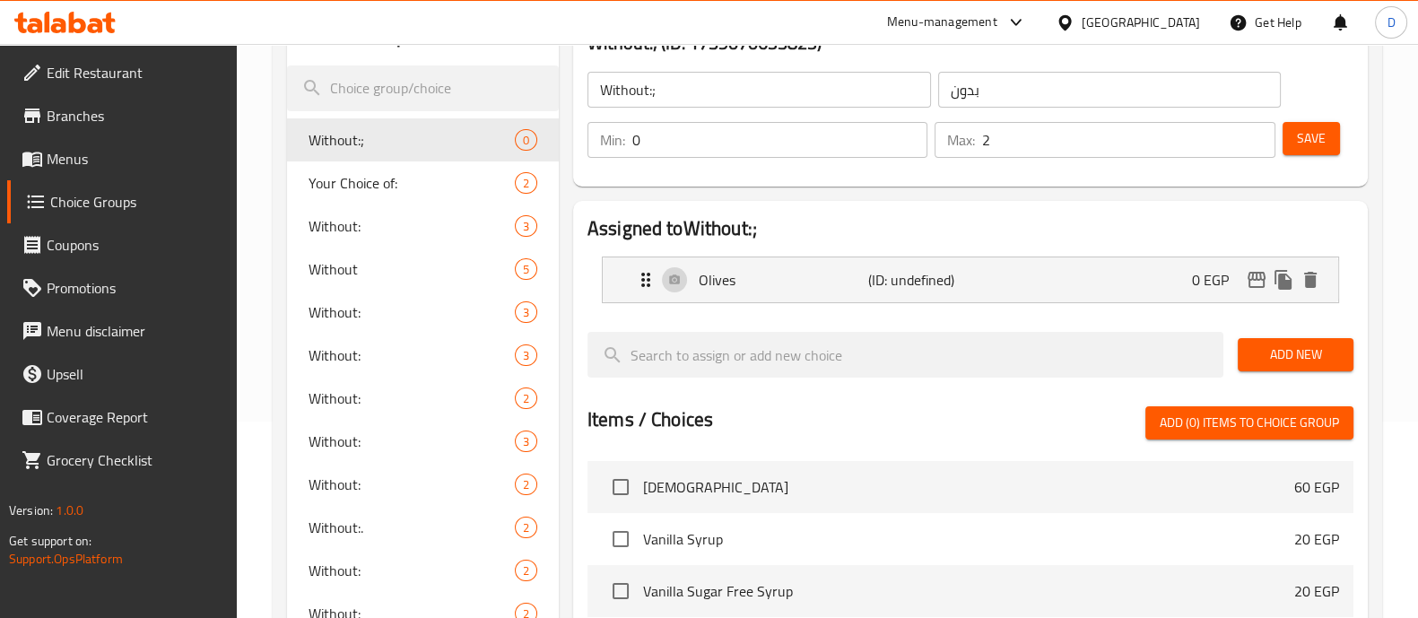
click at [1296, 347] on span "Add New" at bounding box center [1295, 354] width 87 height 22
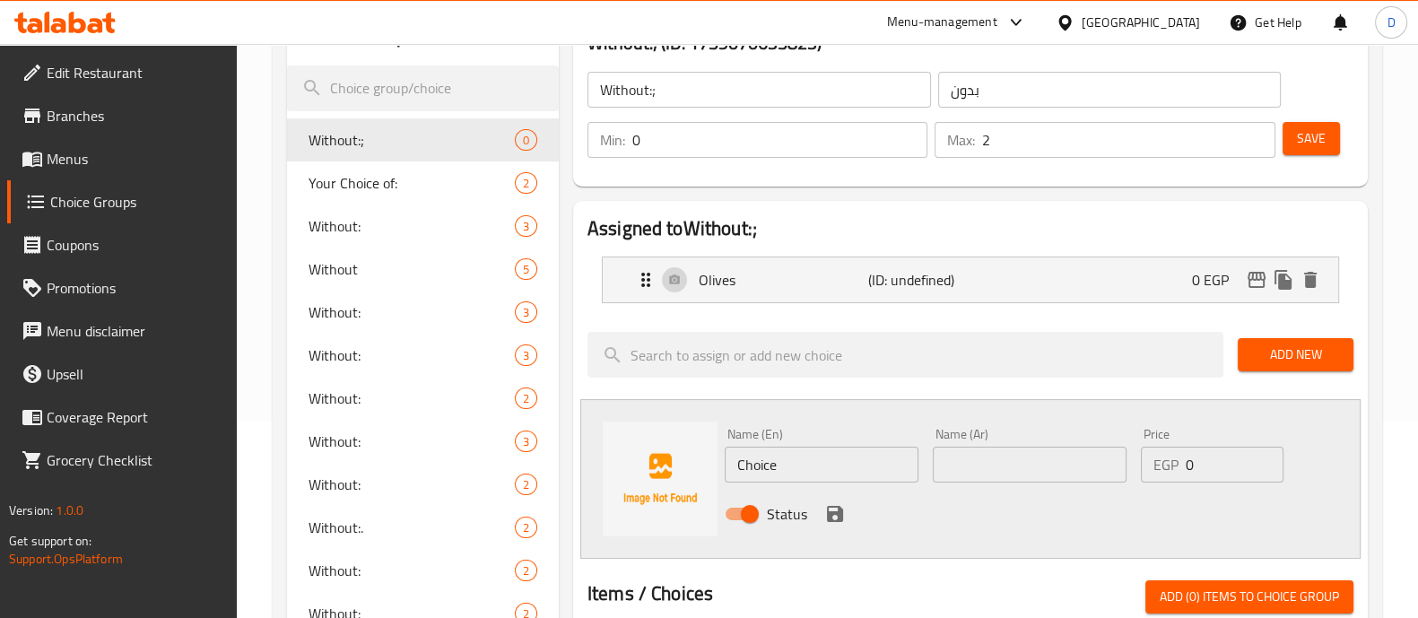
click at [780, 485] on div "Name (En) Choice Name (En)" at bounding box center [821, 455] width 208 height 69
drag, startPoint x: 780, startPoint y: 485, endPoint x: 777, endPoint y: 469, distance: 16.5
click at [777, 469] on div "Name (En) Choice Name (En)" at bounding box center [821, 455] width 208 height 69
click at [777, 469] on input "Choice" at bounding box center [822, 465] width 194 height 36
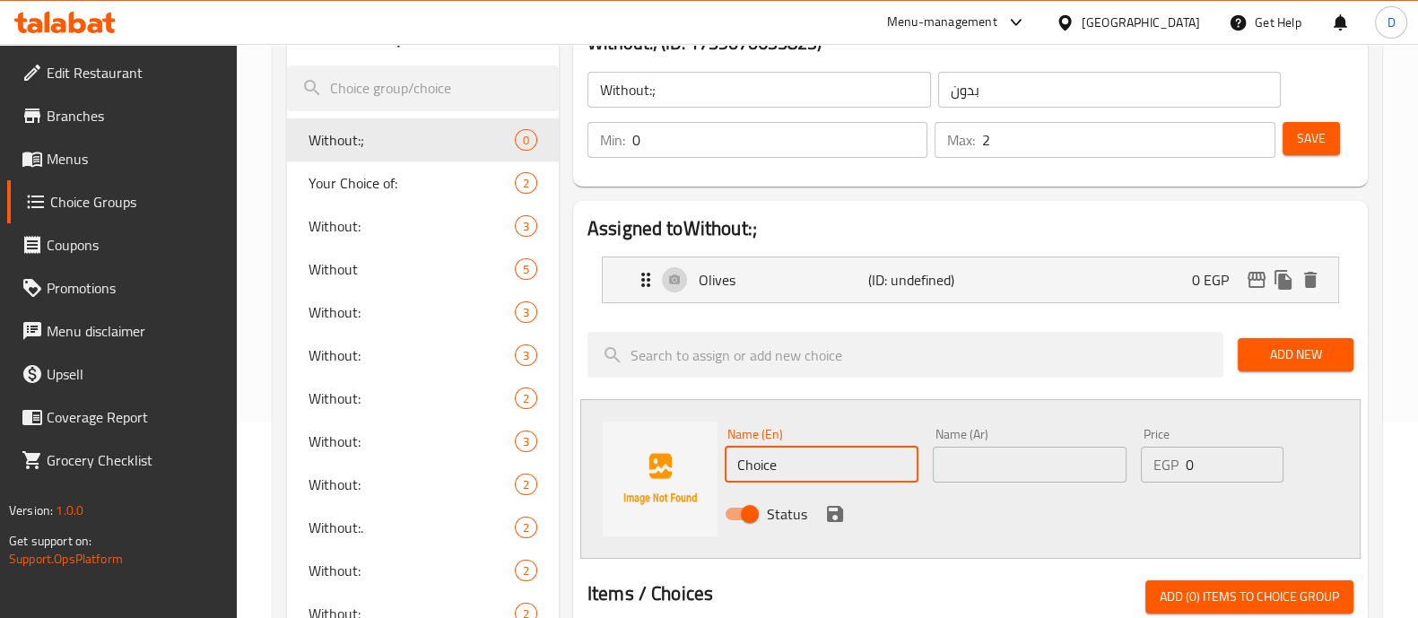
click at [777, 469] on input "Choice" at bounding box center [822, 465] width 194 height 36
paste input "Pickled cucumbers"
type input "Pickled cucumbers"
click at [965, 473] on input "text" at bounding box center [1030, 465] width 194 height 36
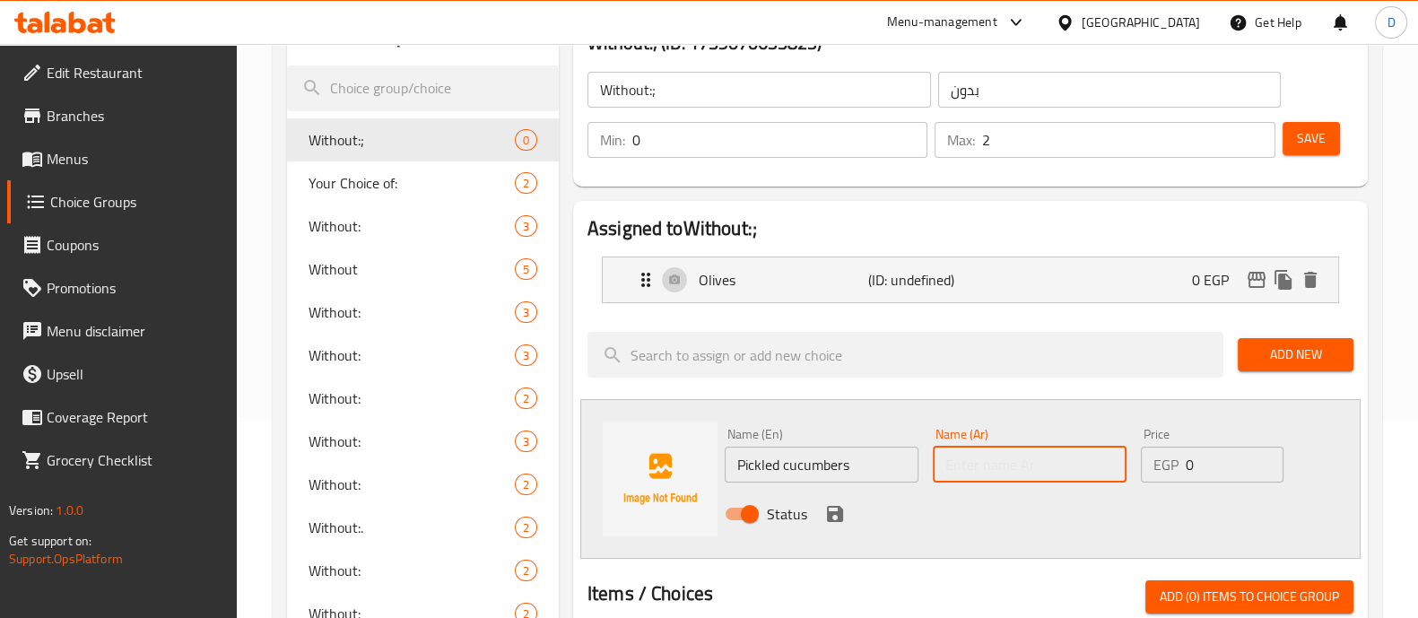
paste input "خيار مخلل"
type input "خيار مخلل"
click at [838, 513] on icon "save" at bounding box center [835, 514] width 16 height 16
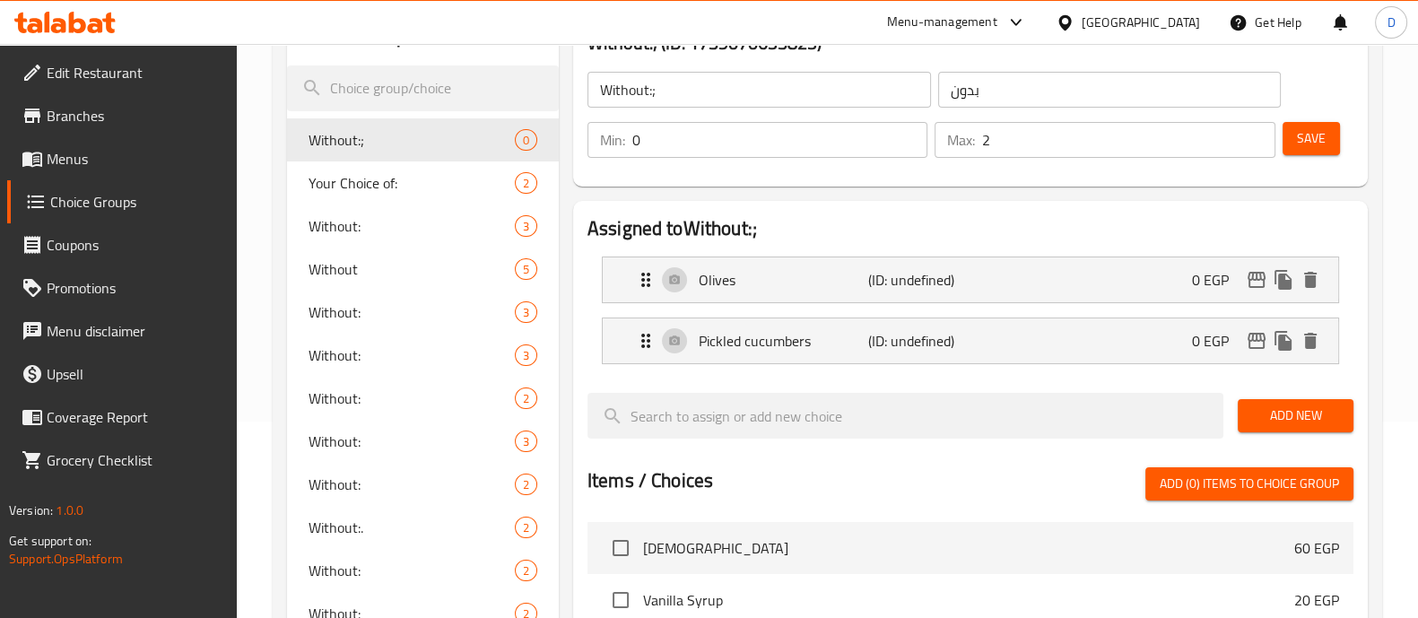
click at [1293, 153] on button "Save" at bounding box center [1310, 138] width 57 height 33
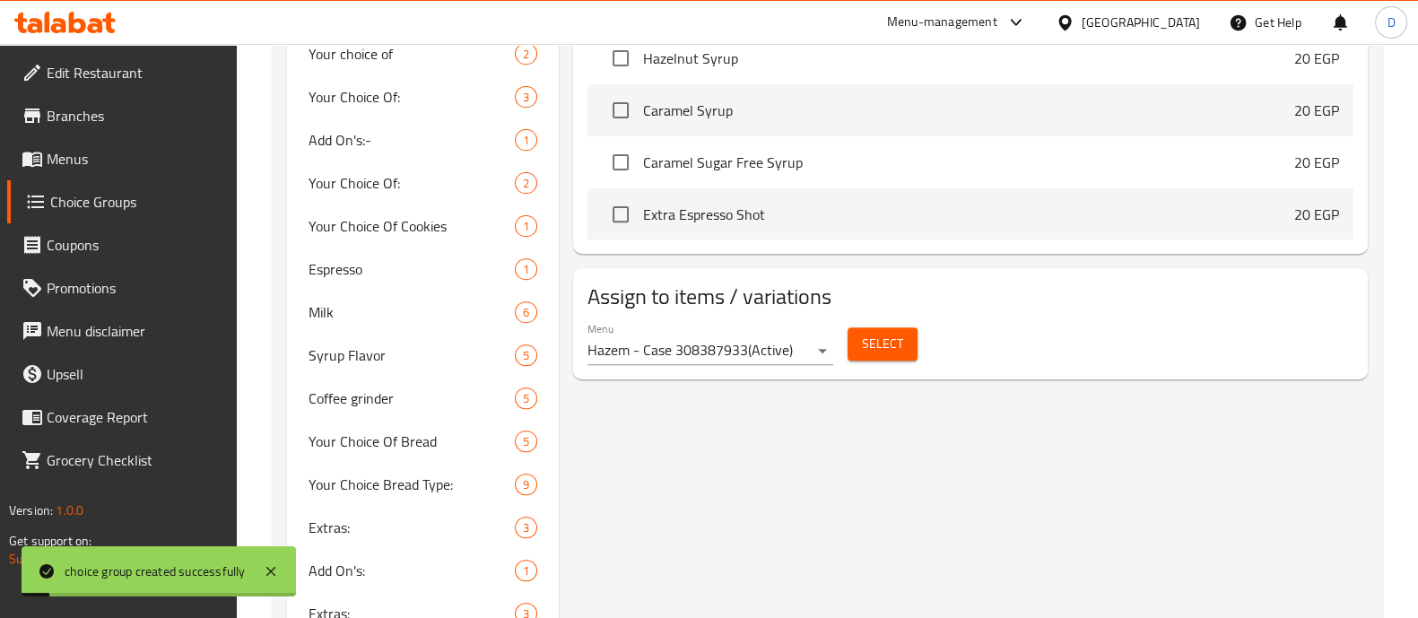
scroll to position [1002, 0]
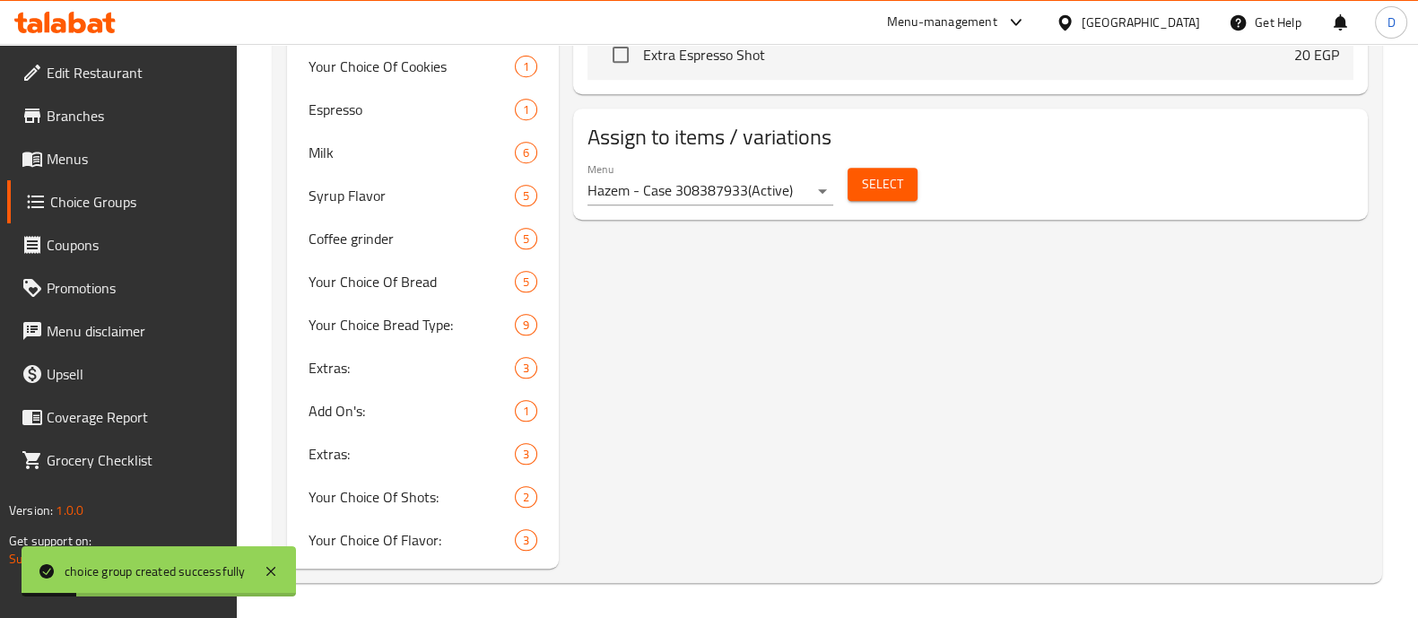
click at [886, 180] on span "Select" at bounding box center [882, 184] width 41 height 22
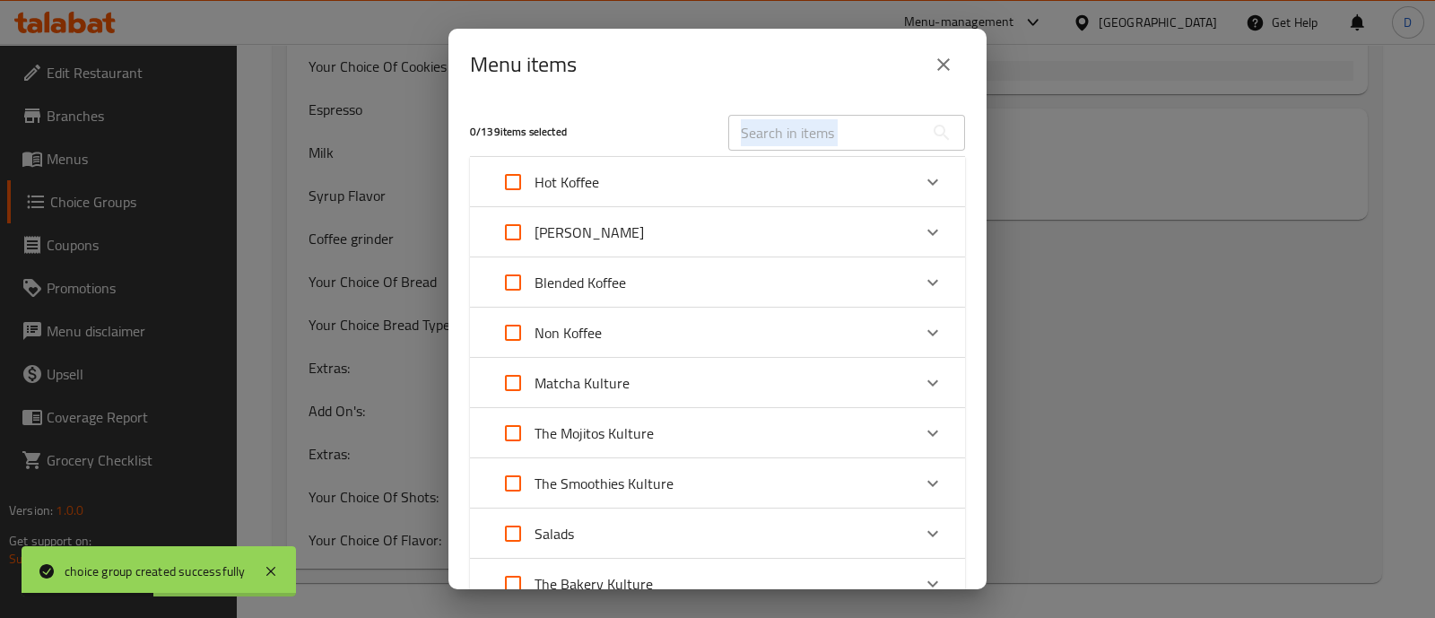
drag, startPoint x: 755, startPoint y: 151, endPoint x: 751, endPoint y: 138, distance: 13.1
click at [751, 138] on div "​" at bounding box center [846, 132] width 258 height 57
click at [751, 138] on input "text" at bounding box center [825, 133] width 195 height 36
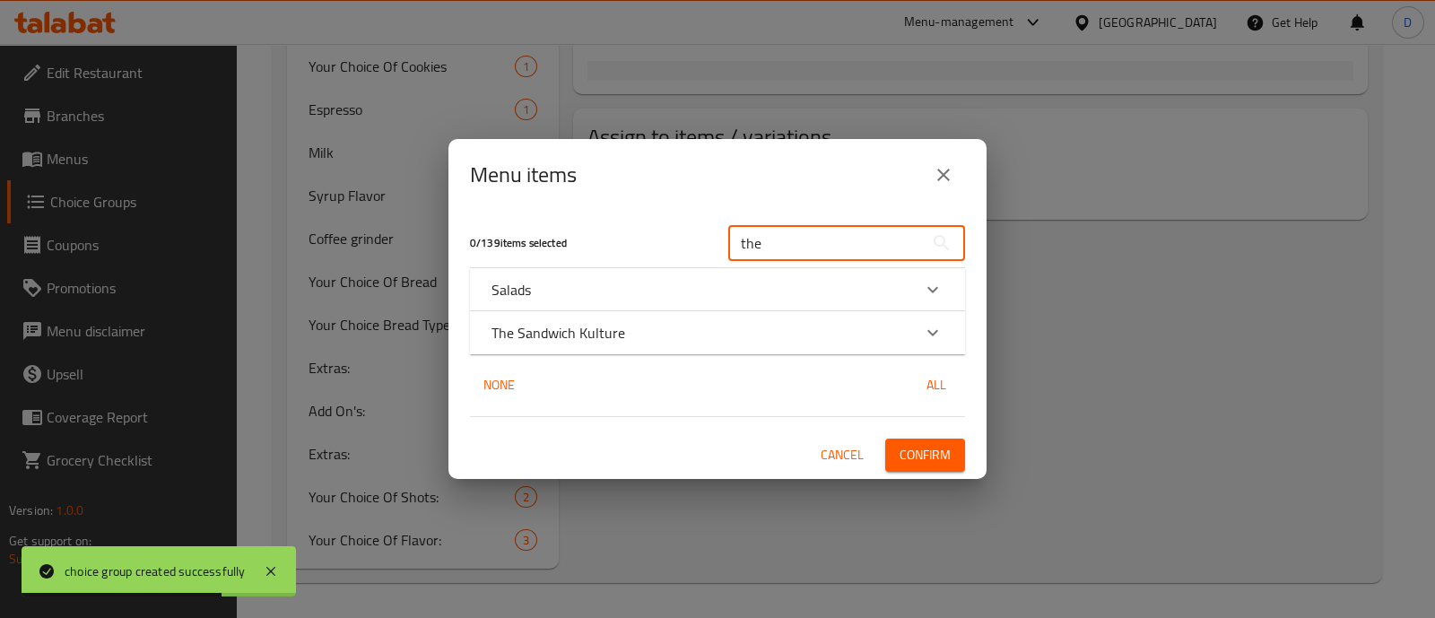
click at [901, 334] on div "The Sandwich Kulture" at bounding box center [701, 333] width 420 height 22
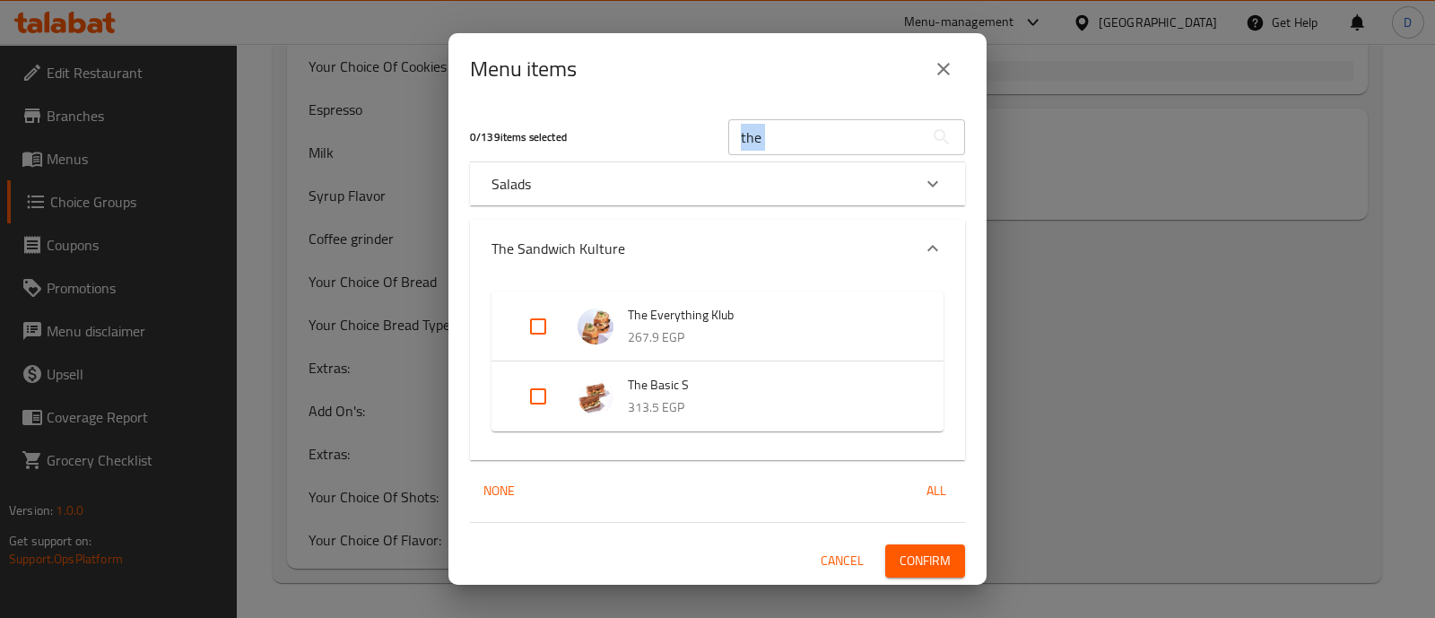
drag, startPoint x: 789, startPoint y: 156, endPoint x: 787, endPoint y: 144, distance: 11.8
click at [787, 144] on div "the ​" at bounding box center [846, 136] width 258 height 57
click at [787, 144] on input "the" at bounding box center [825, 137] width 195 height 36
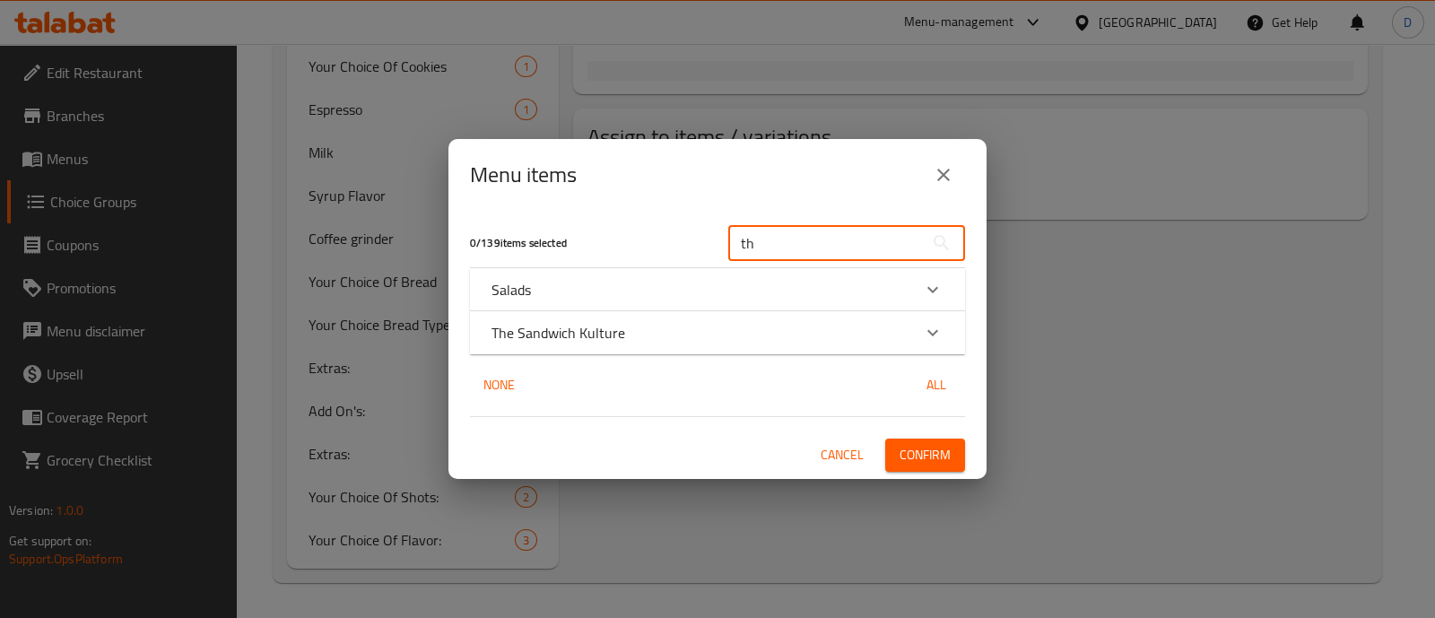
type input "t"
type input "the"
click at [780, 336] on div "The Sandwich Kulture" at bounding box center [701, 333] width 420 height 22
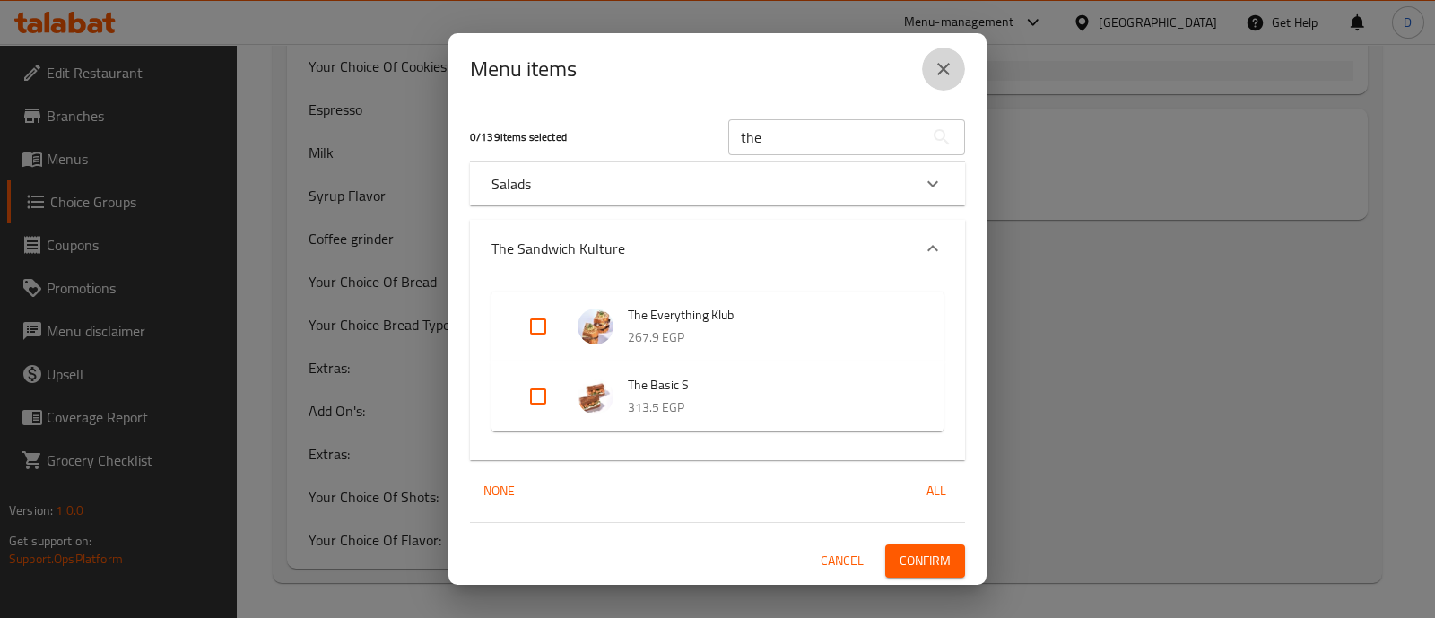
click at [950, 58] on icon "close" at bounding box center [944, 69] width 22 height 22
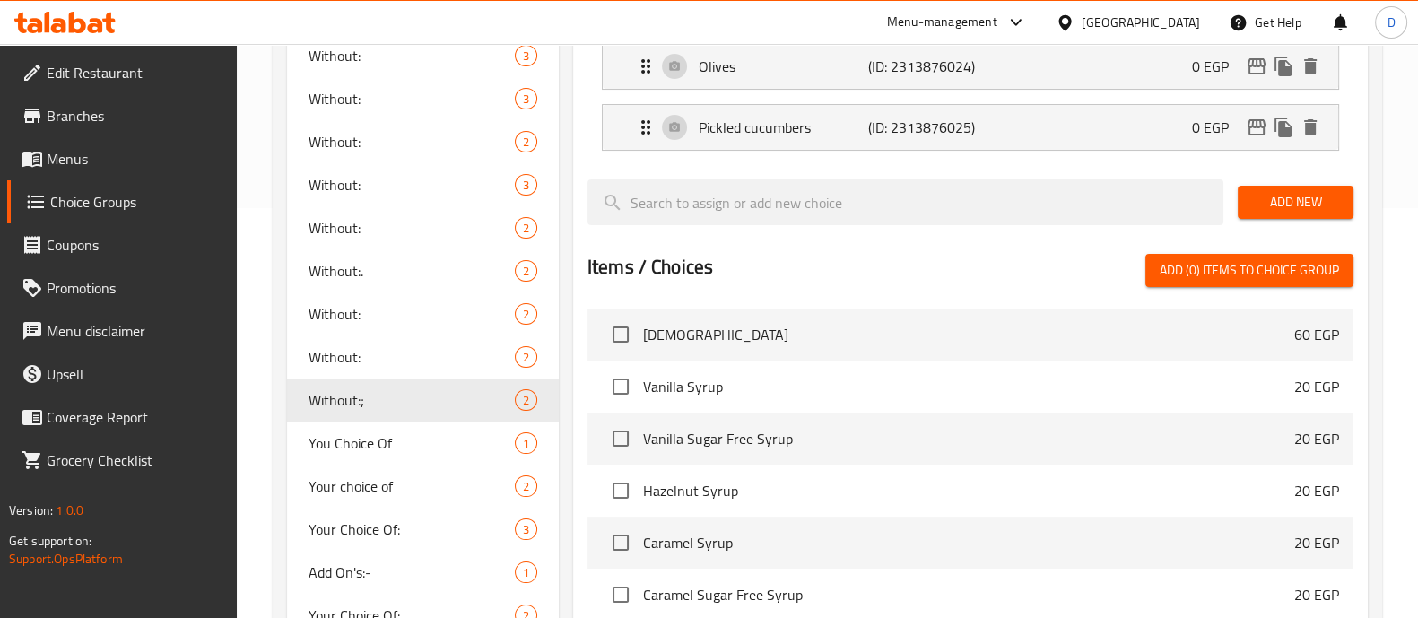
scroll to position [0, 0]
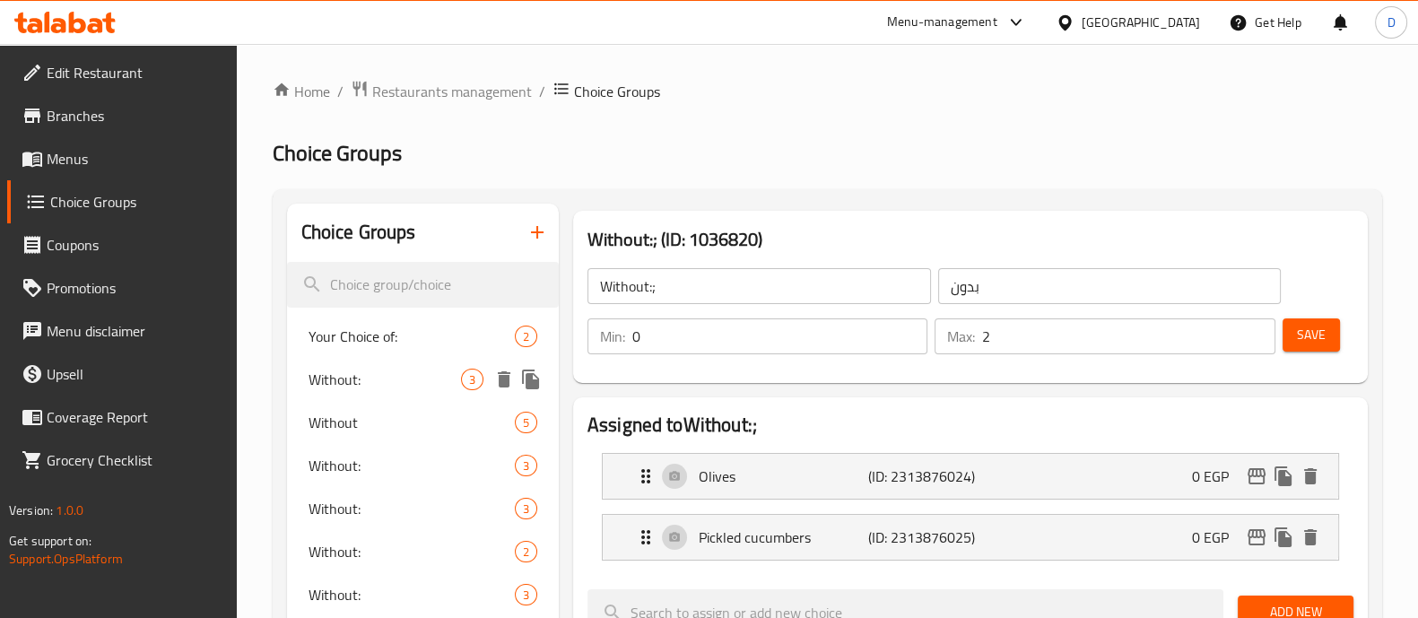
click at [407, 378] on span "Without:" at bounding box center [384, 380] width 152 height 22
type input "Without:"
type input "3"
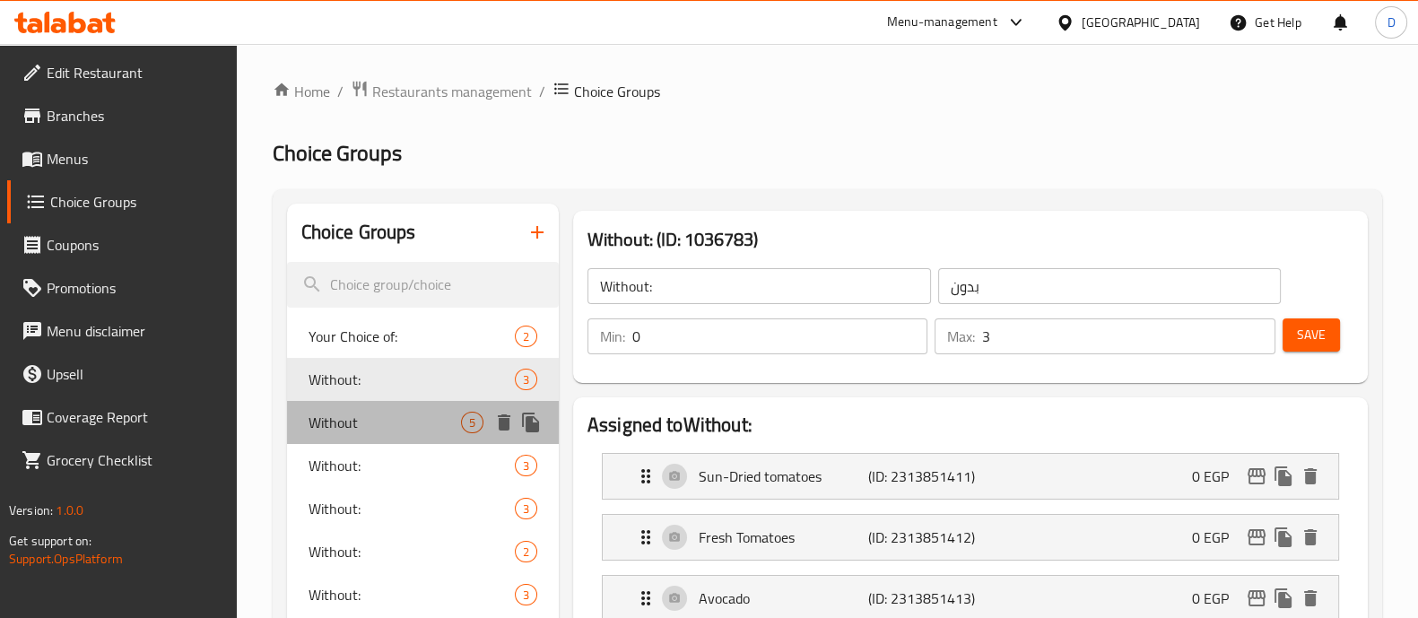
click at [400, 426] on span "Without" at bounding box center [384, 423] width 152 height 22
type input "Without"
type input "5"
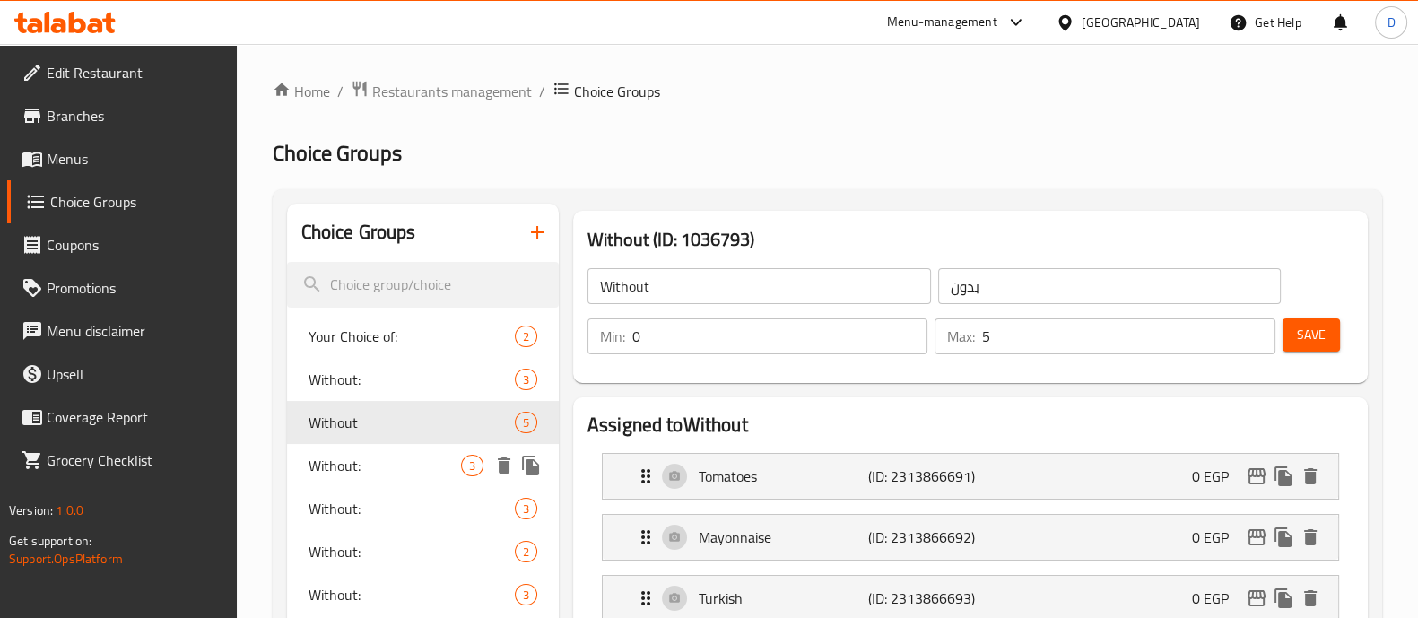
click at [400, 463] on span "Without:" at bounding box center [384, 466] width 152 height 22
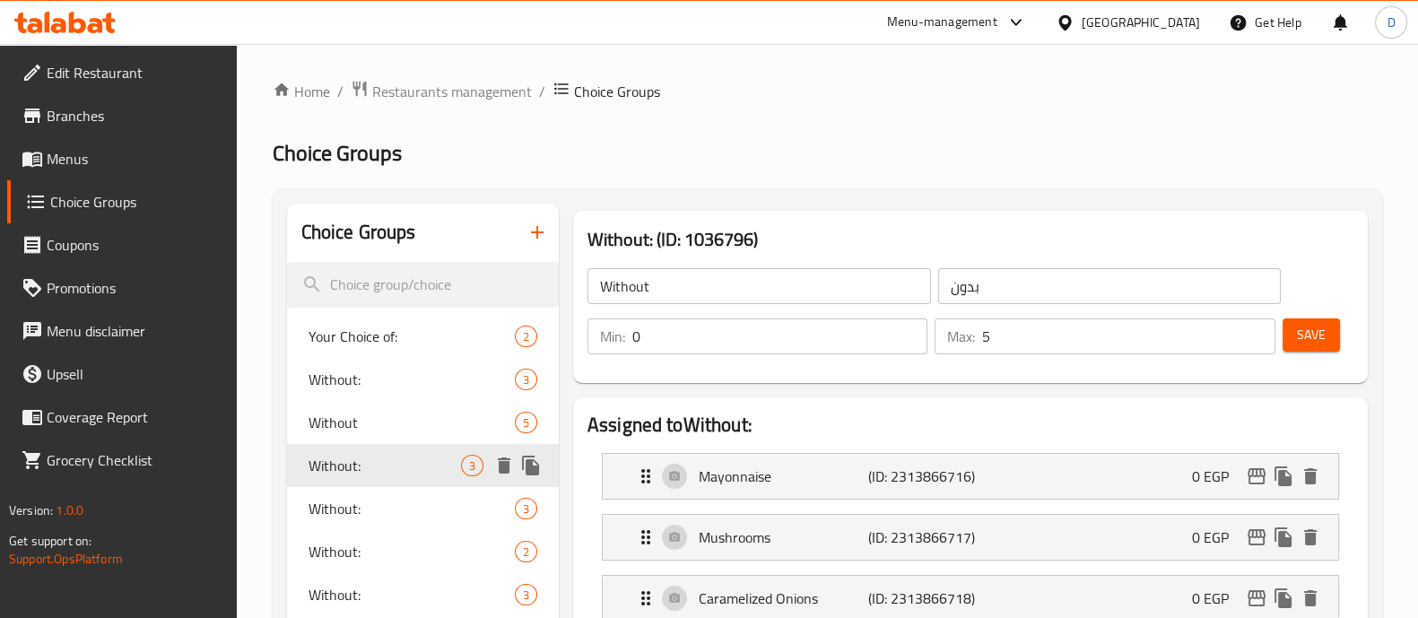
type input "Without:"
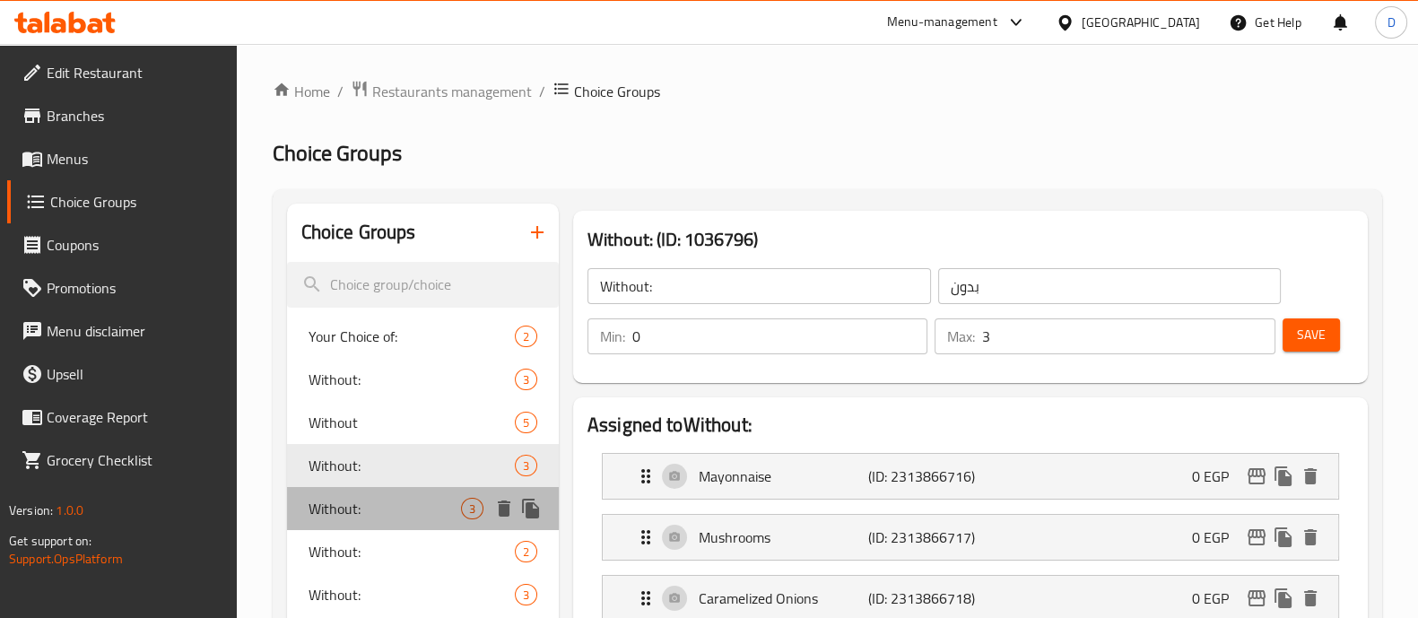
click at [399, 496] on div "Without: 3" at bounding box center [423, 508] width 272 height 43
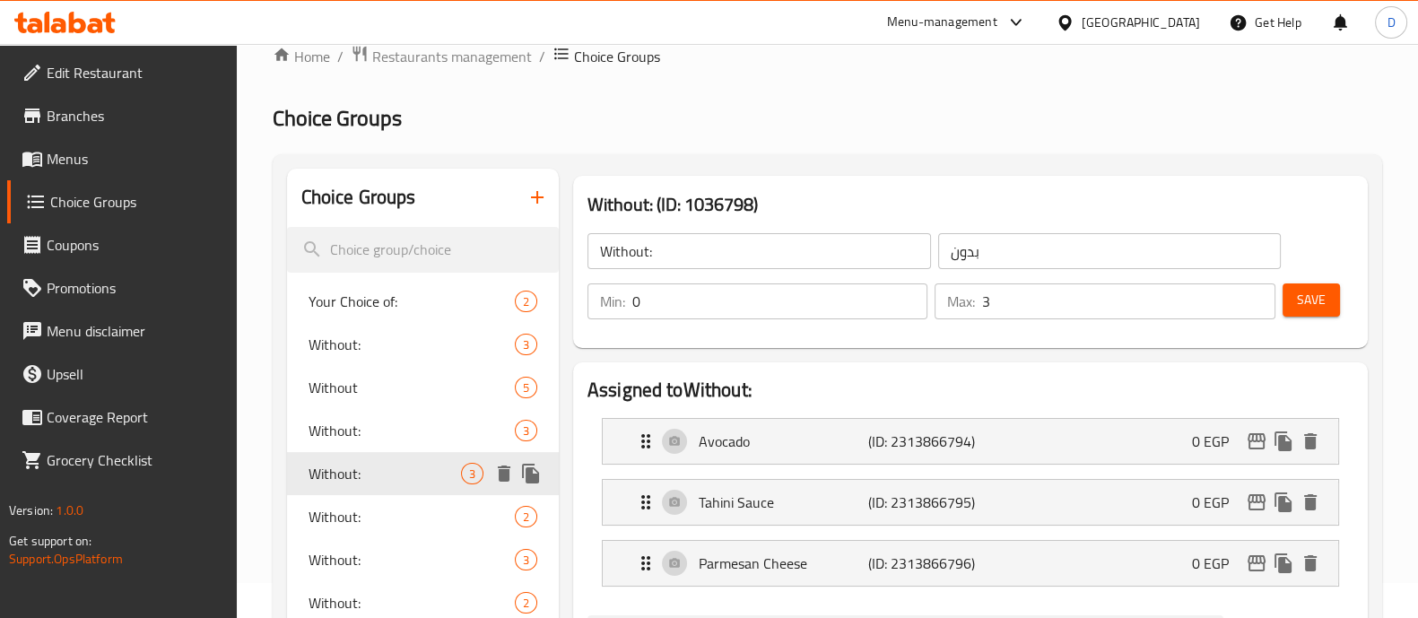
scroll to position [51, 0]
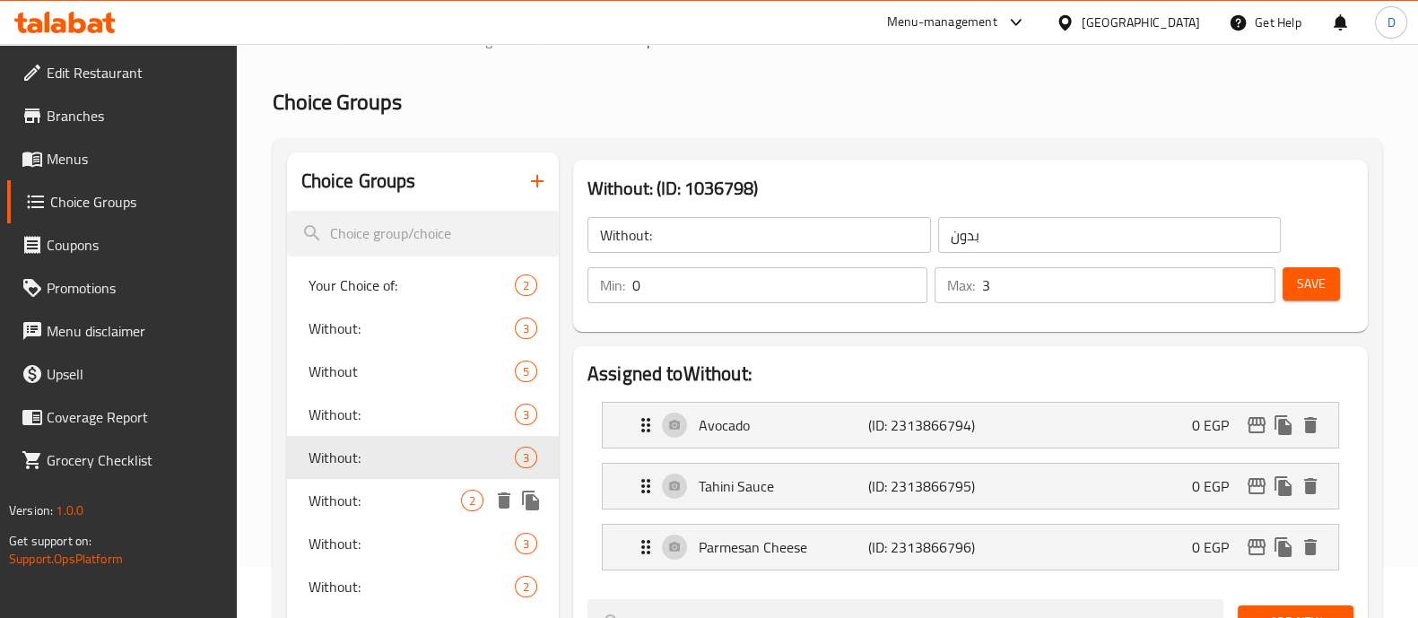
click at [399, 496] on span "Without:" at bounding box center [384, 501] width 152 height 22
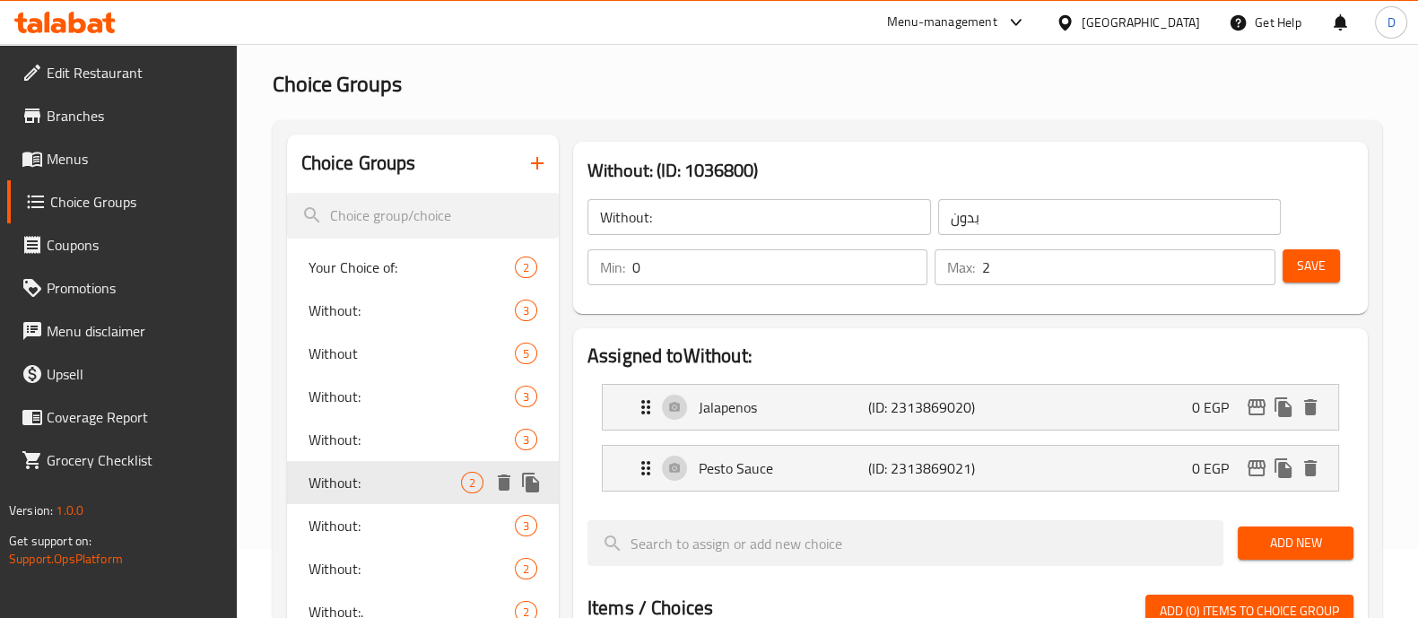
scroll to position [72, 0]
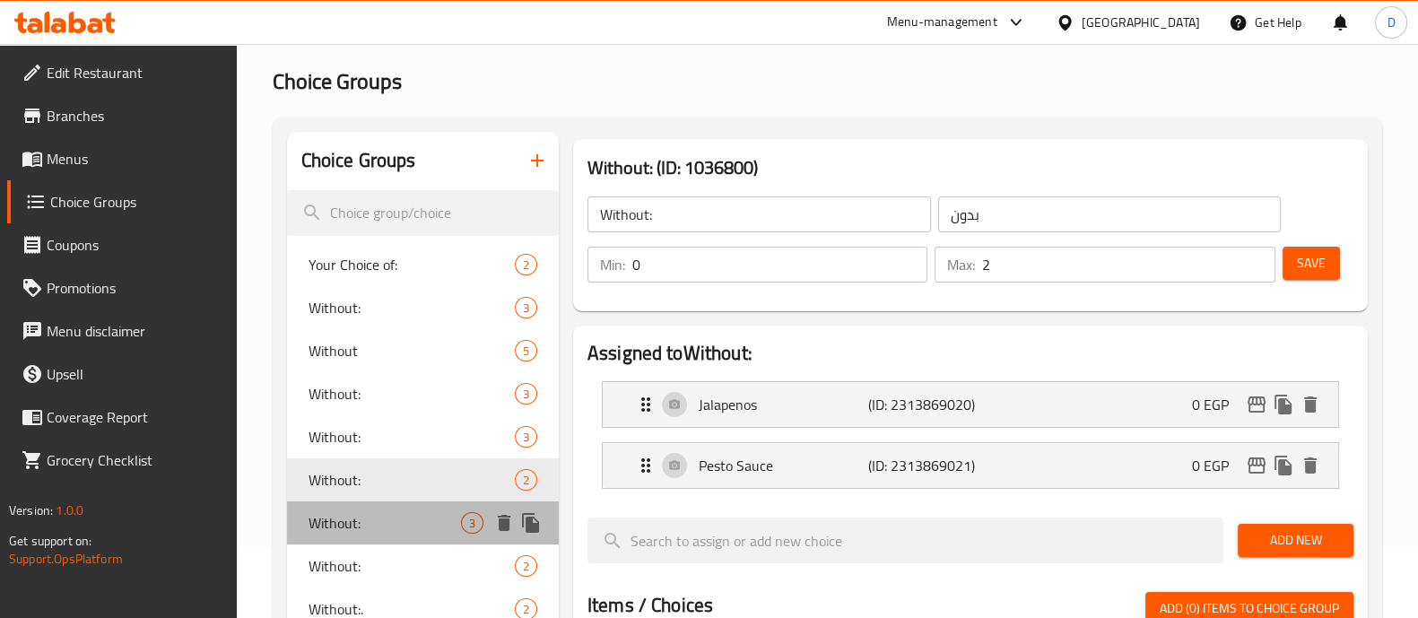
click at [398, 524] on span "Without:" at bounding box center [384, 523] width 152 height 22
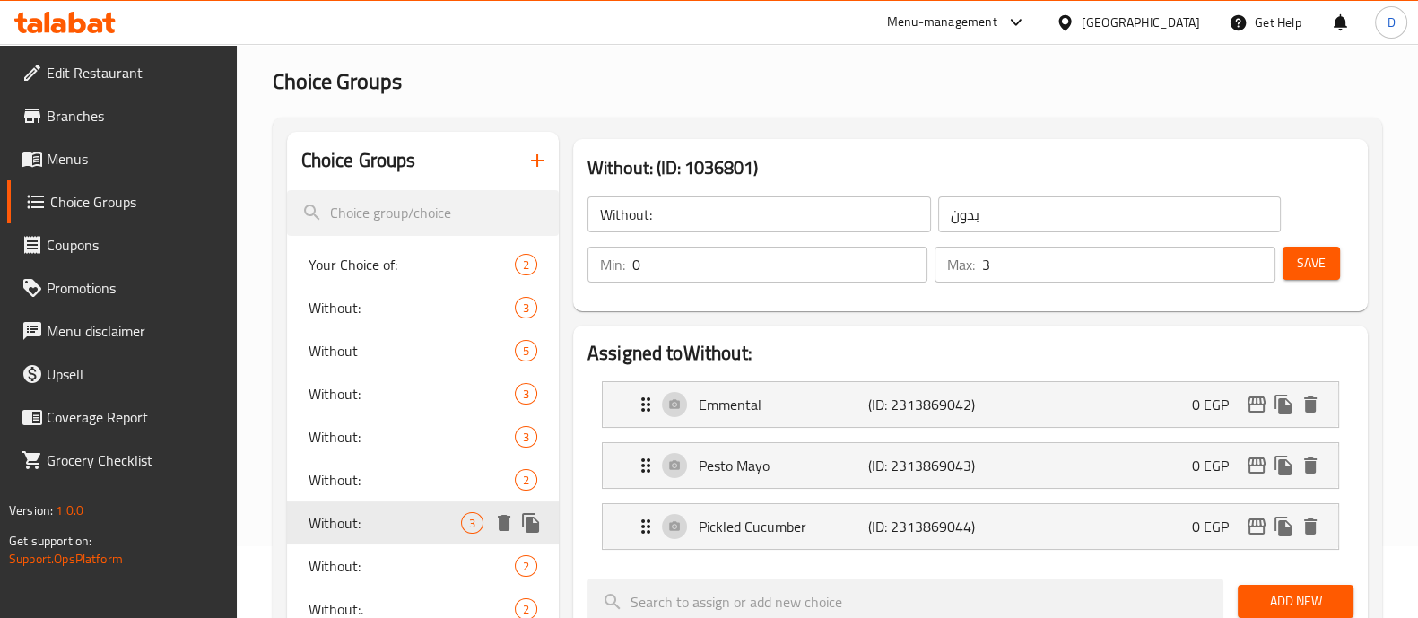
scroll to position [136, 0]
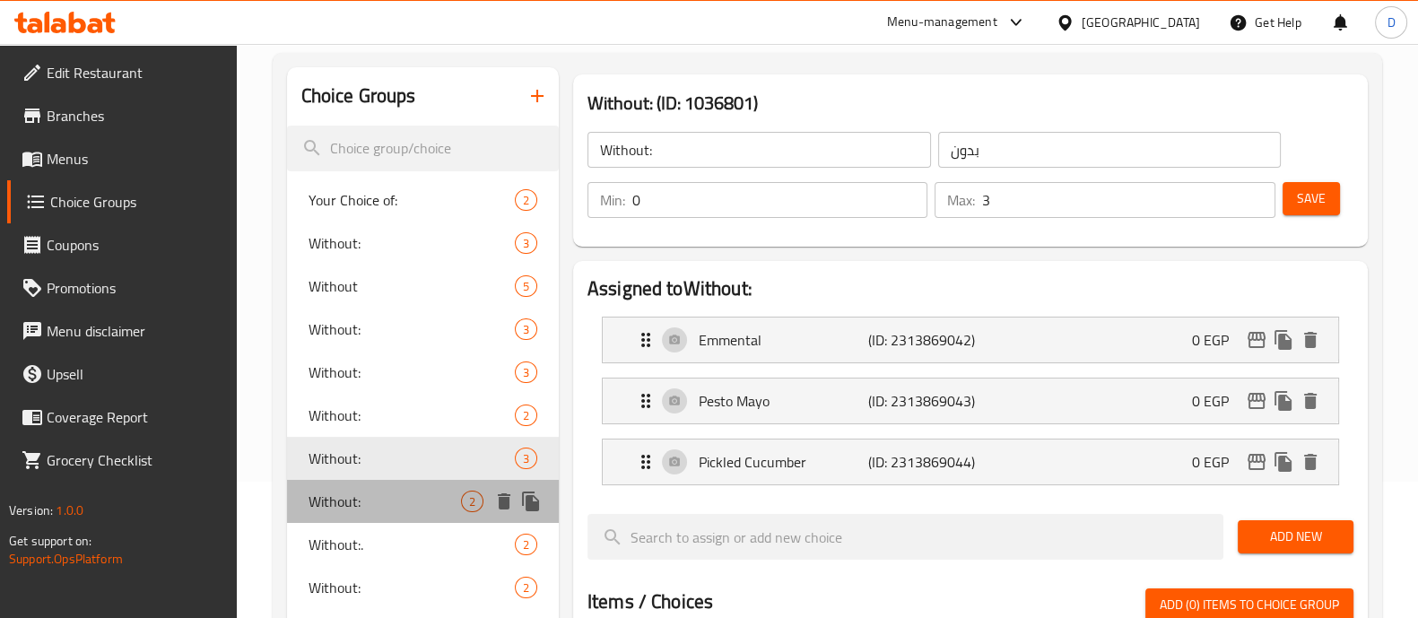
click at [383, 498] on span "Without:" at bounding box center [384, 501] width 152 height 22
type input "2"
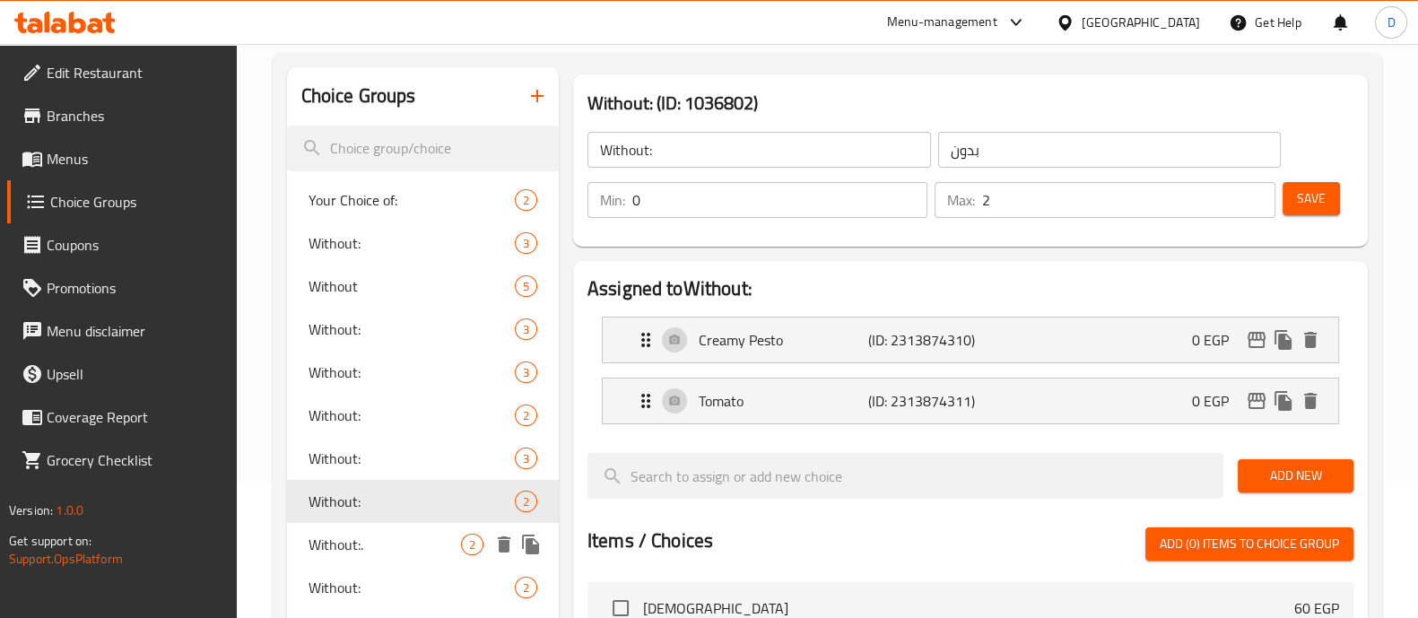
click at [390, 543] on span "Without:." at bounding box center [384, 545] width 152 height 22
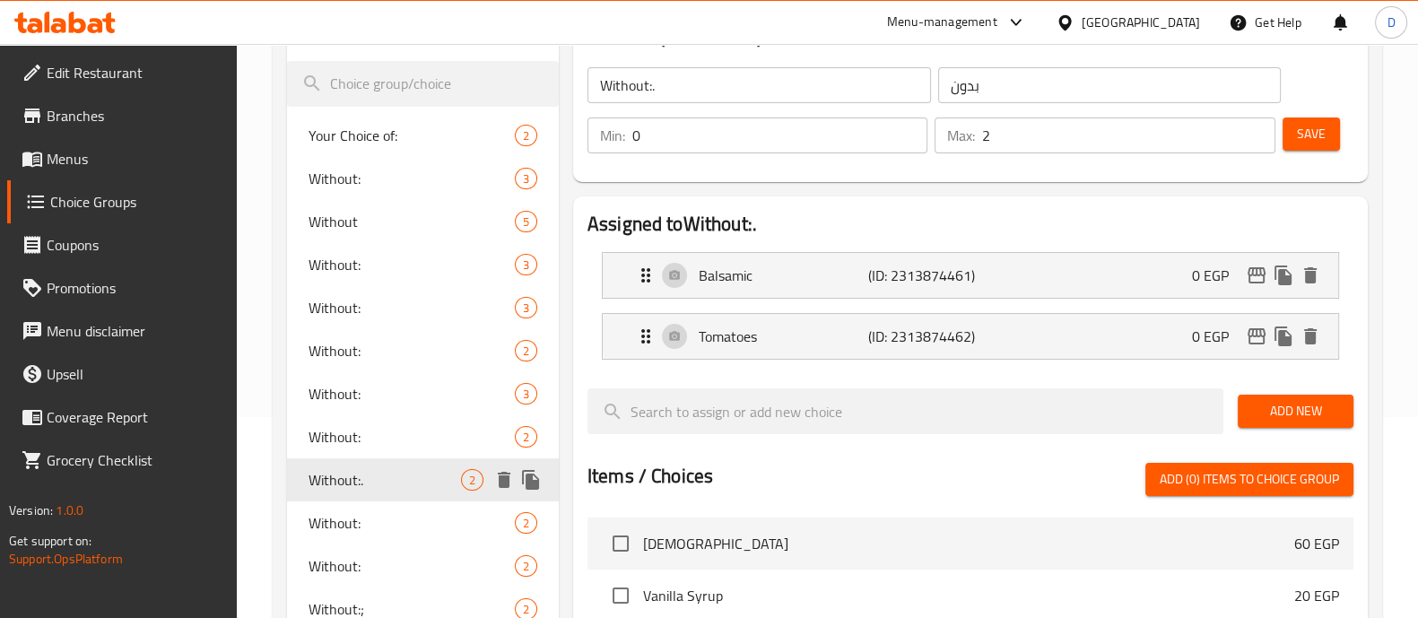
scroll to position [207, 0]
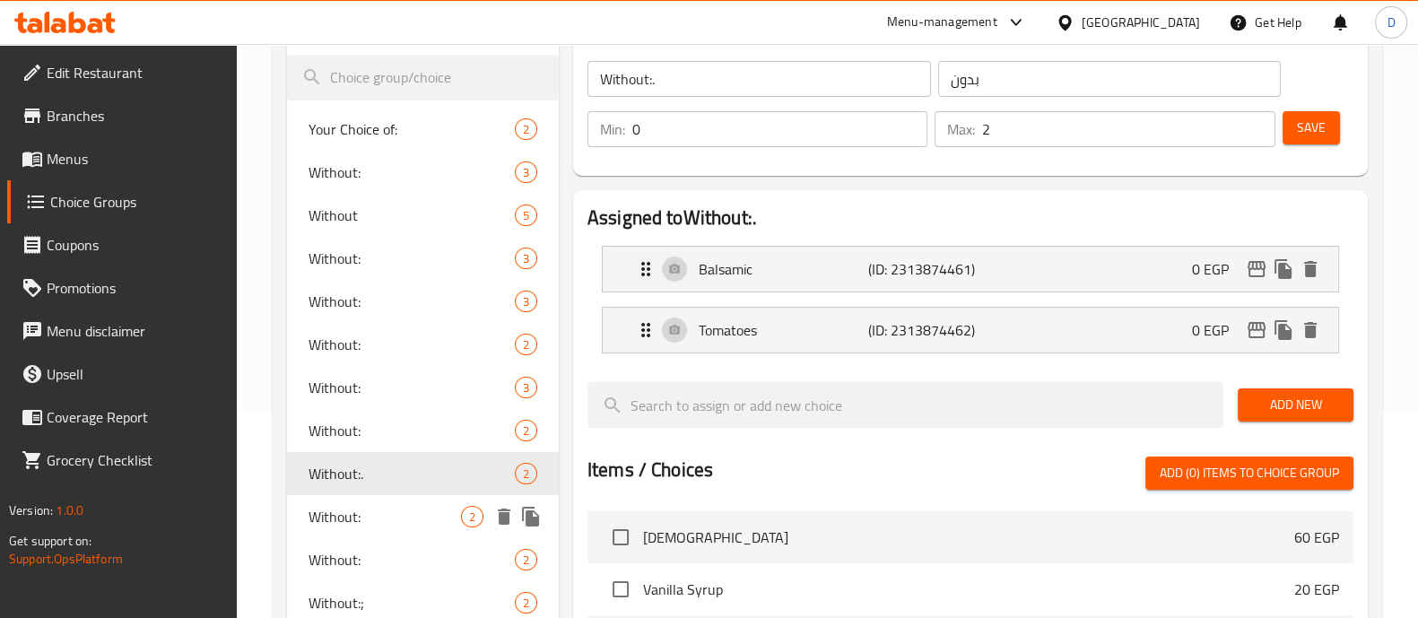
click at [381, 528] on div "Without: 2" at bounding box center [423, 516] width 272 height 43
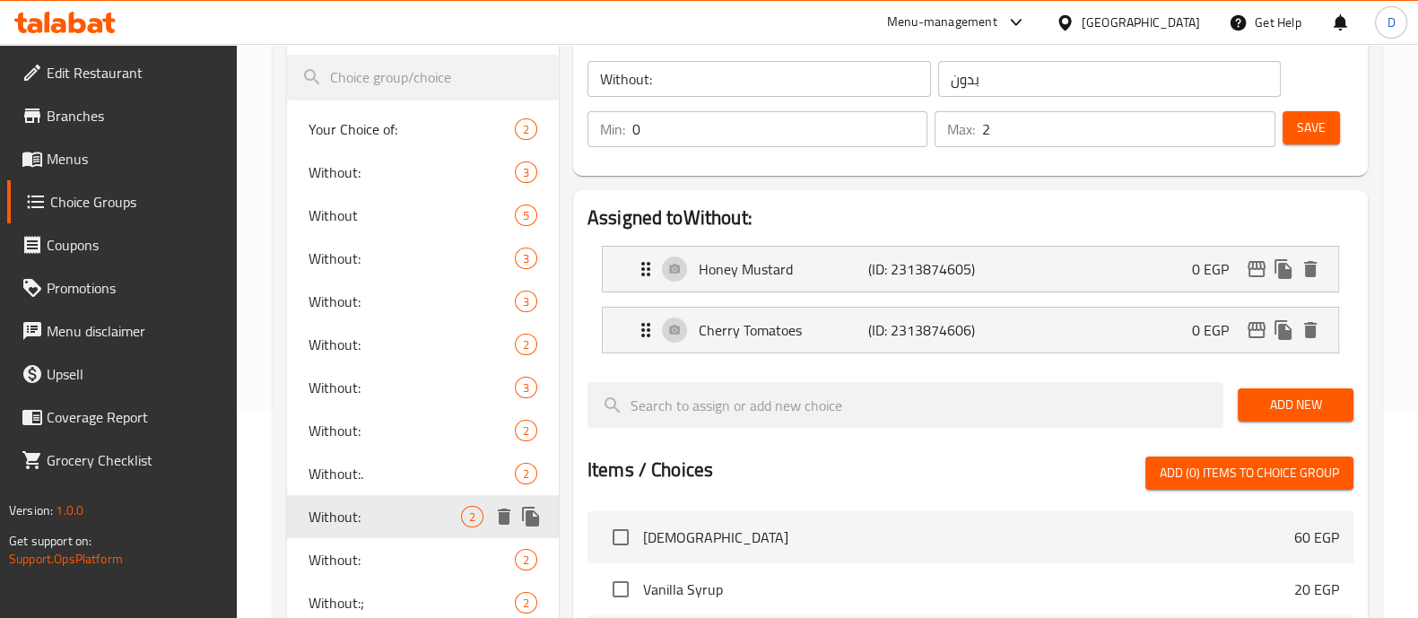
scroll to position [259, 0]
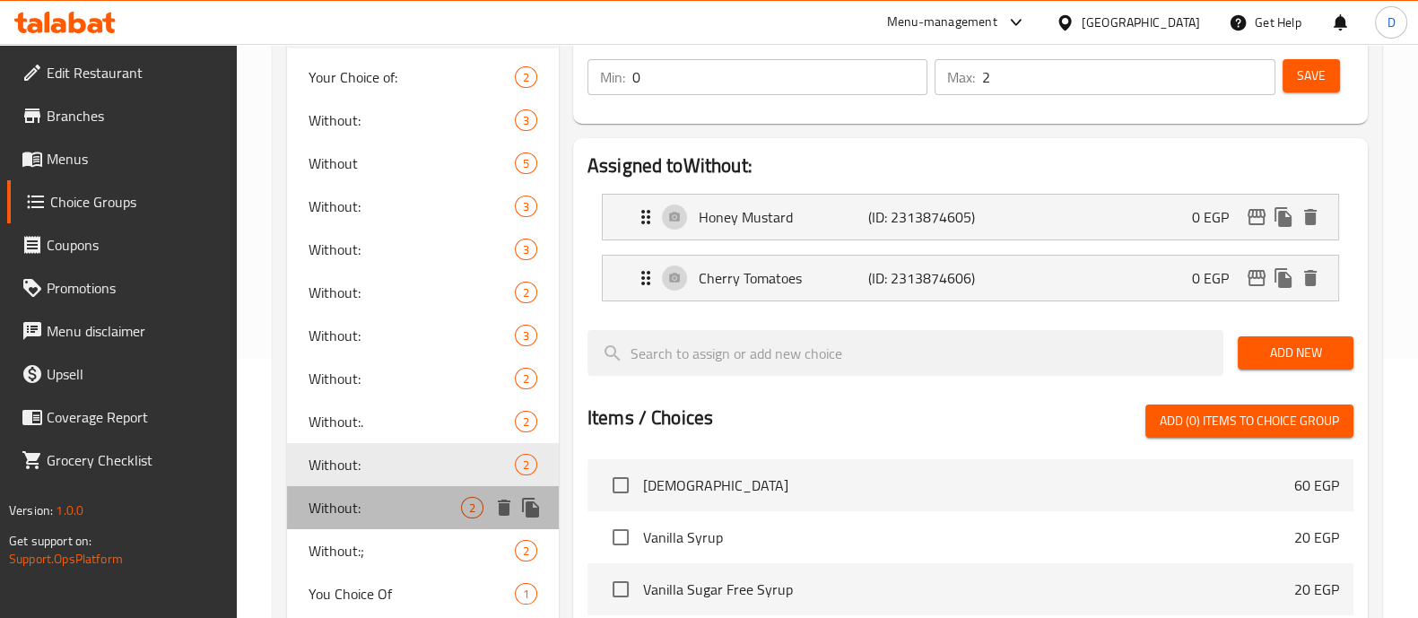
click at [375, 515] on span "Without:" at bounding box center [384, 508] width 152 height 22
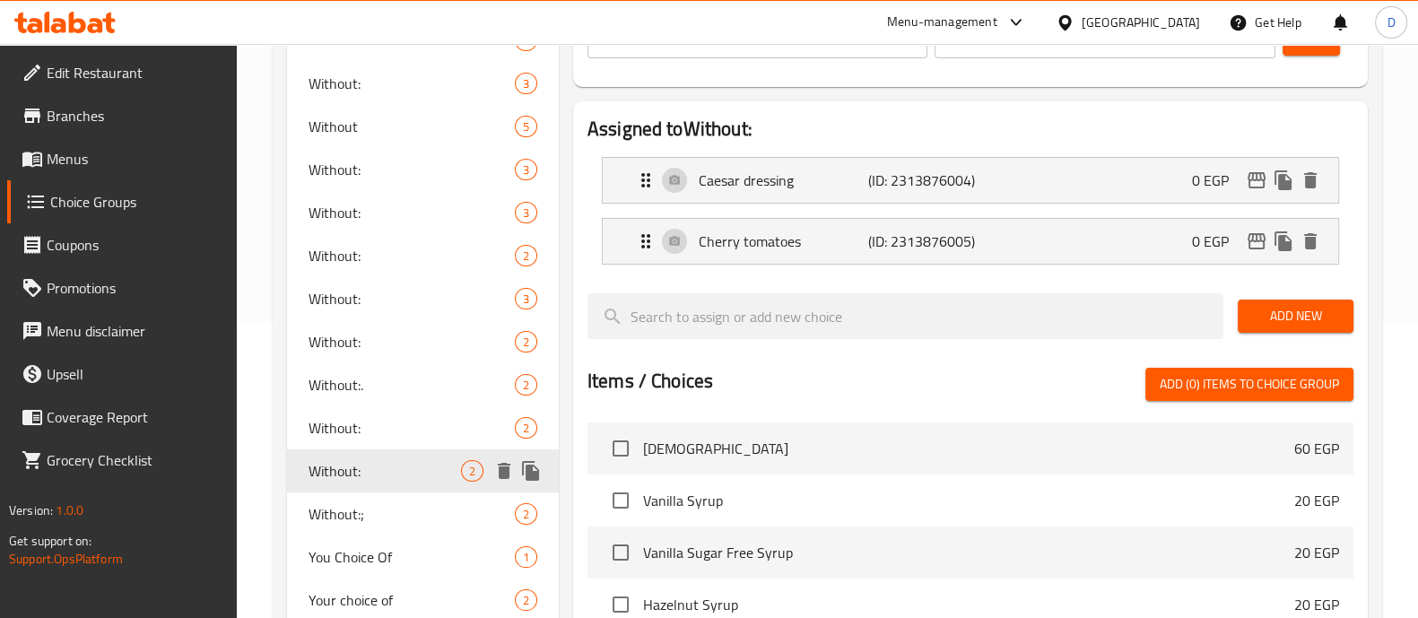
scroll to position [298, 0]
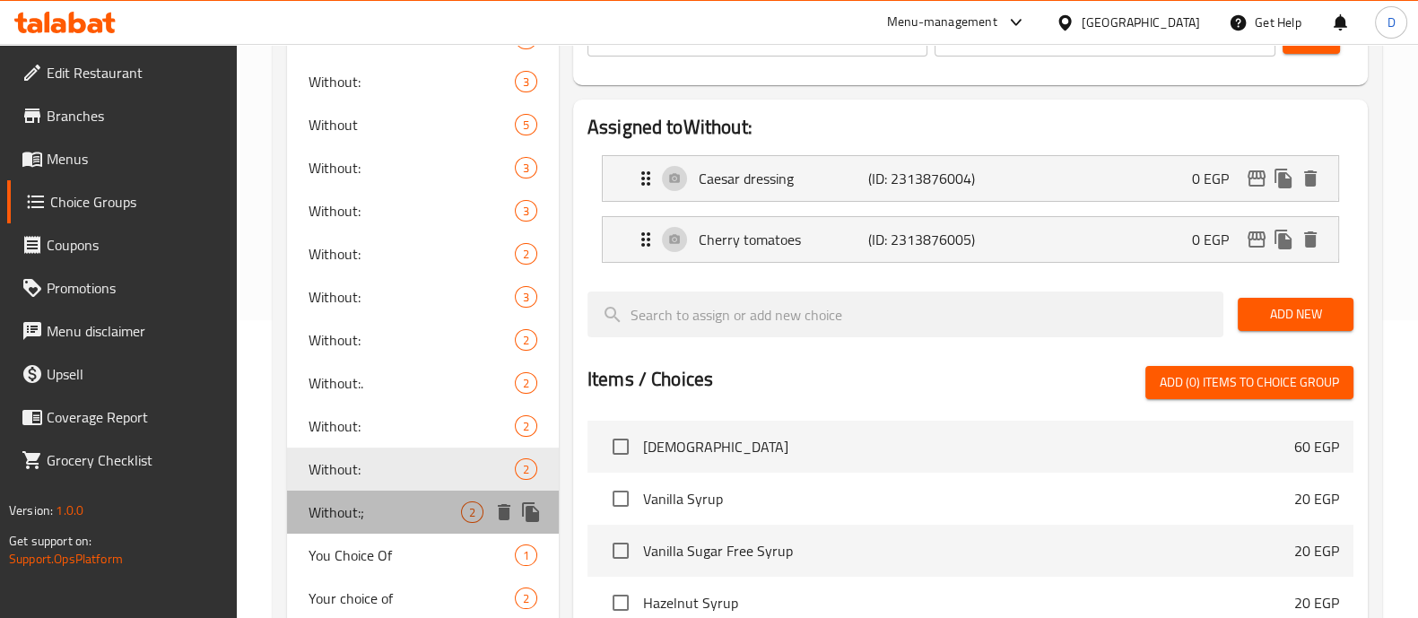
click at [372, 509] on span "Without:;" at bounding box center [384, 512] width 152 height 22
type input "Without:;"
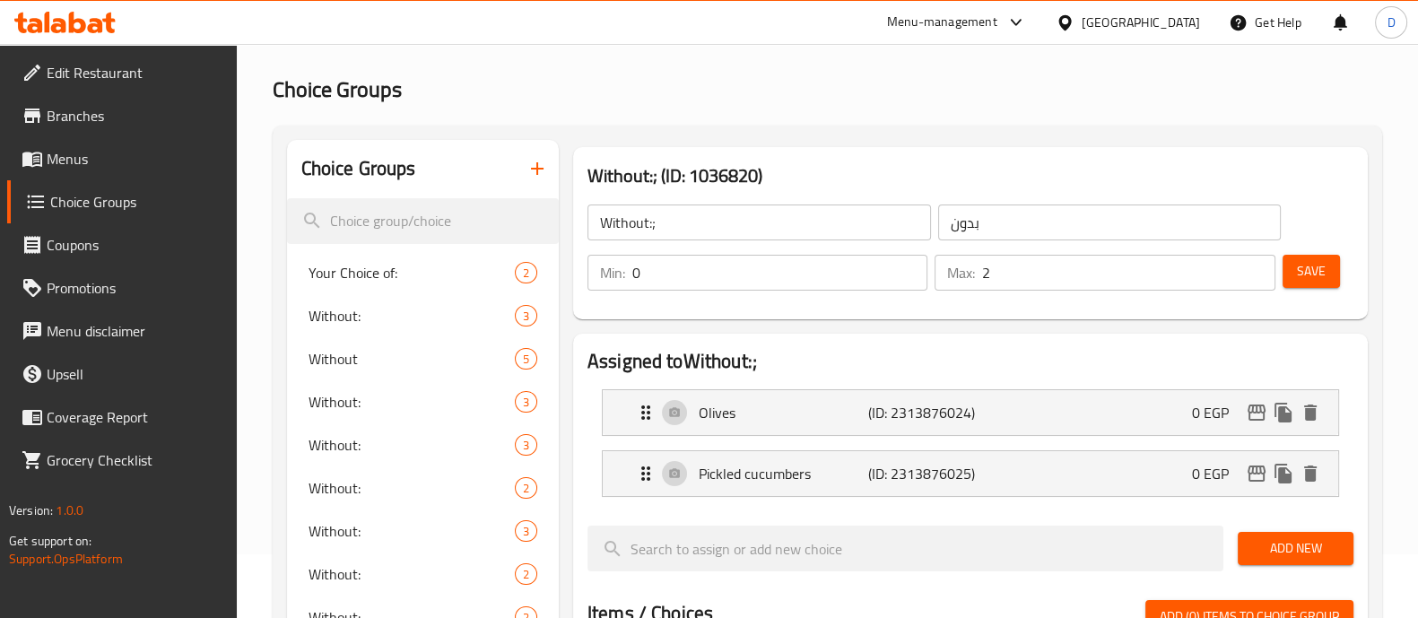
scroll to position [63, 0]
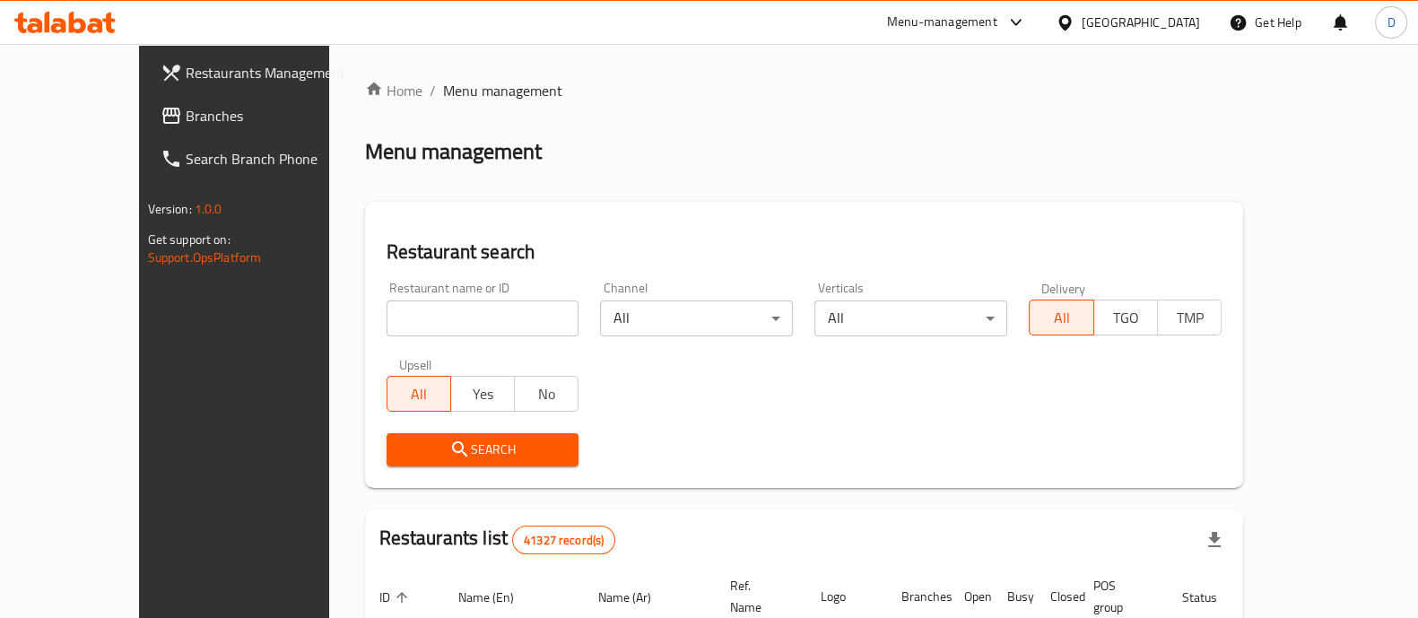
click at [376, 338] on div "Restaurant name or ID Restaurant name or ID" at bounding box center [483, 309] width 214 height 76
click at [386, 325] on input "search" at bounding box center [482, 318] width 193 height 36
type input "s"
paste input "خيار مخلل"
type input "خ"
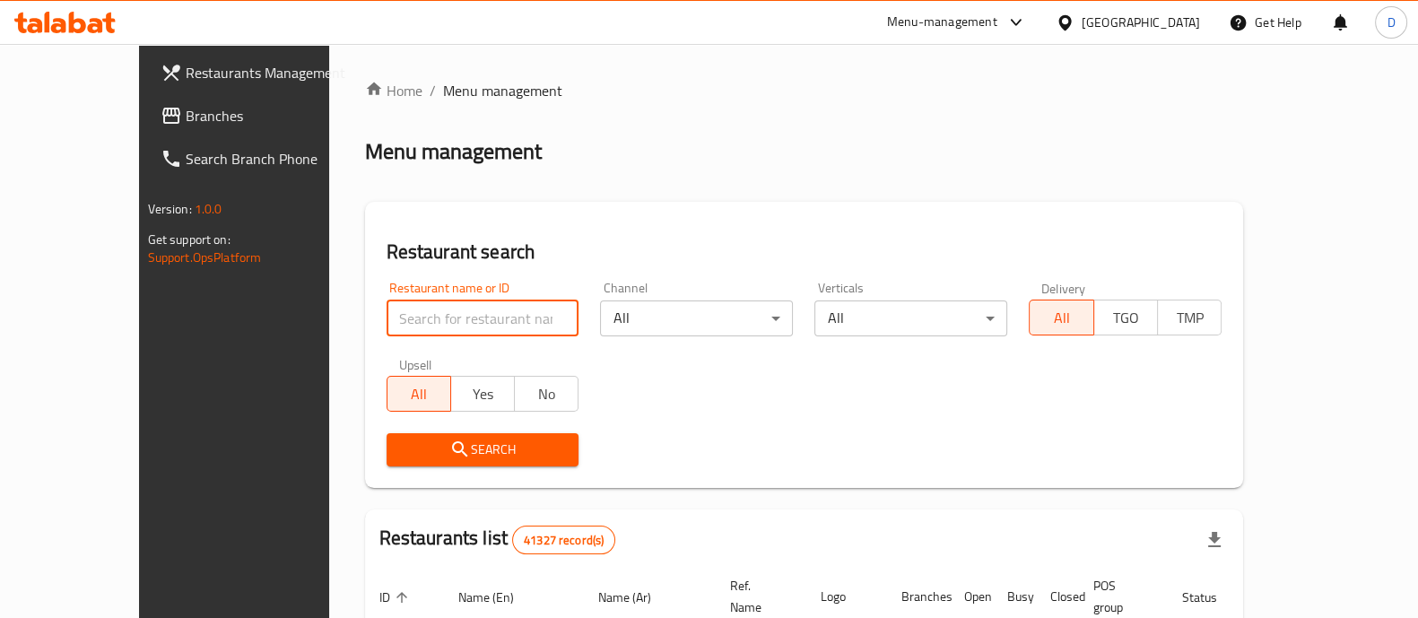
paste input "693779"
type input "693779"
click button "Search" at bounding box center [482, 449] width 193 height 33
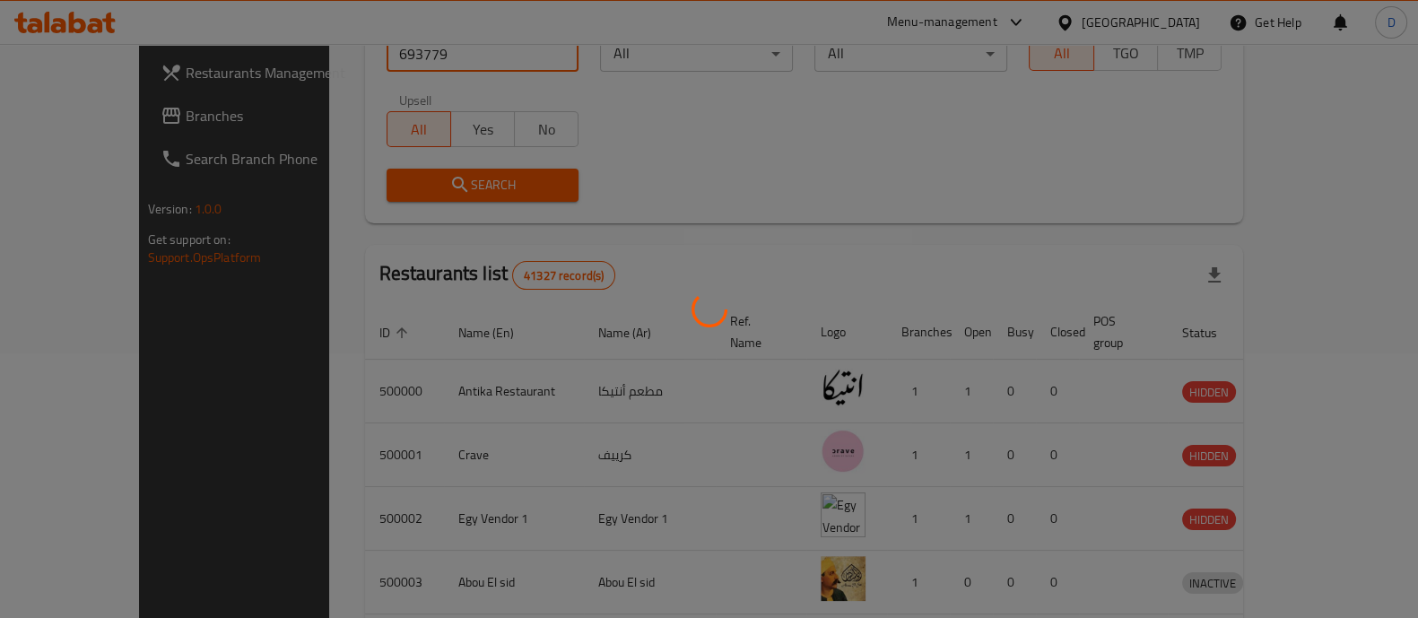
scroll to position [146, 0]
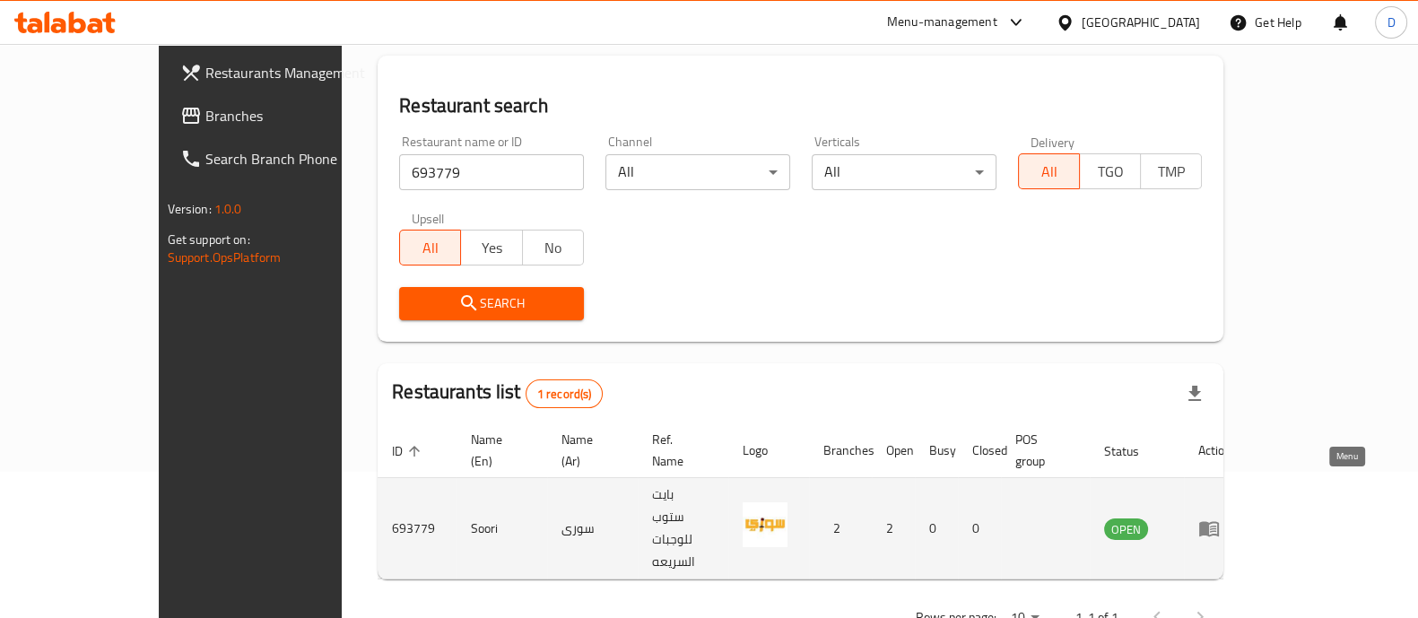
click at [1220, 517] on icon "enhanced table" at bounding box center [1209, 528] width 22 height 22
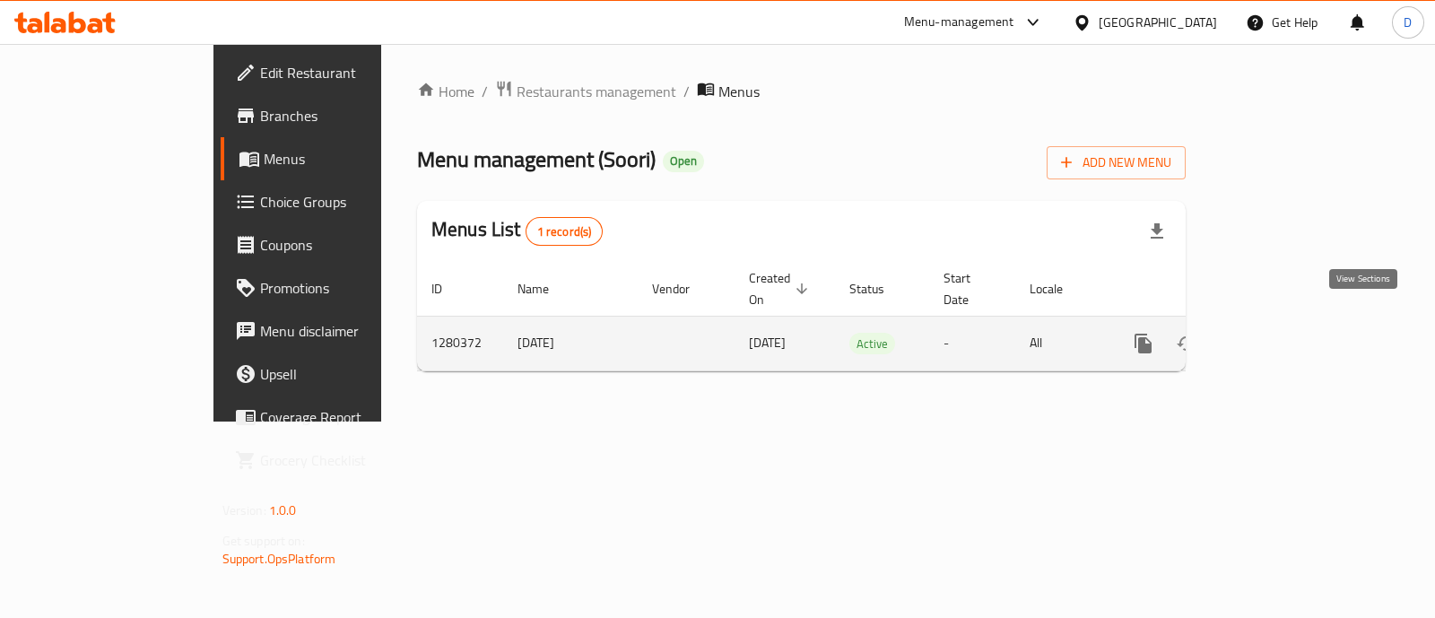
click at [1283, 333] on icon "enhanced table" at bounding box center [1273, 344] width 22 height 22
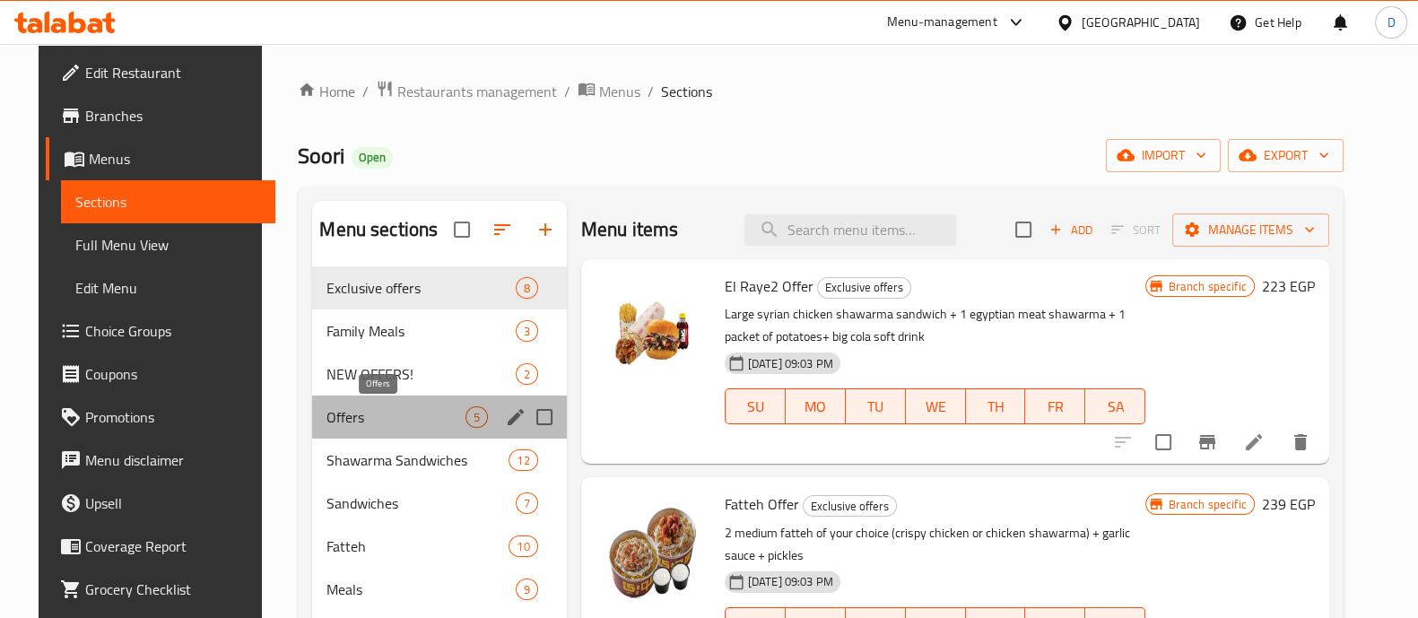
click at [422, 414] on span "Offers" at bounding box center [395, 417] width 138 height 22
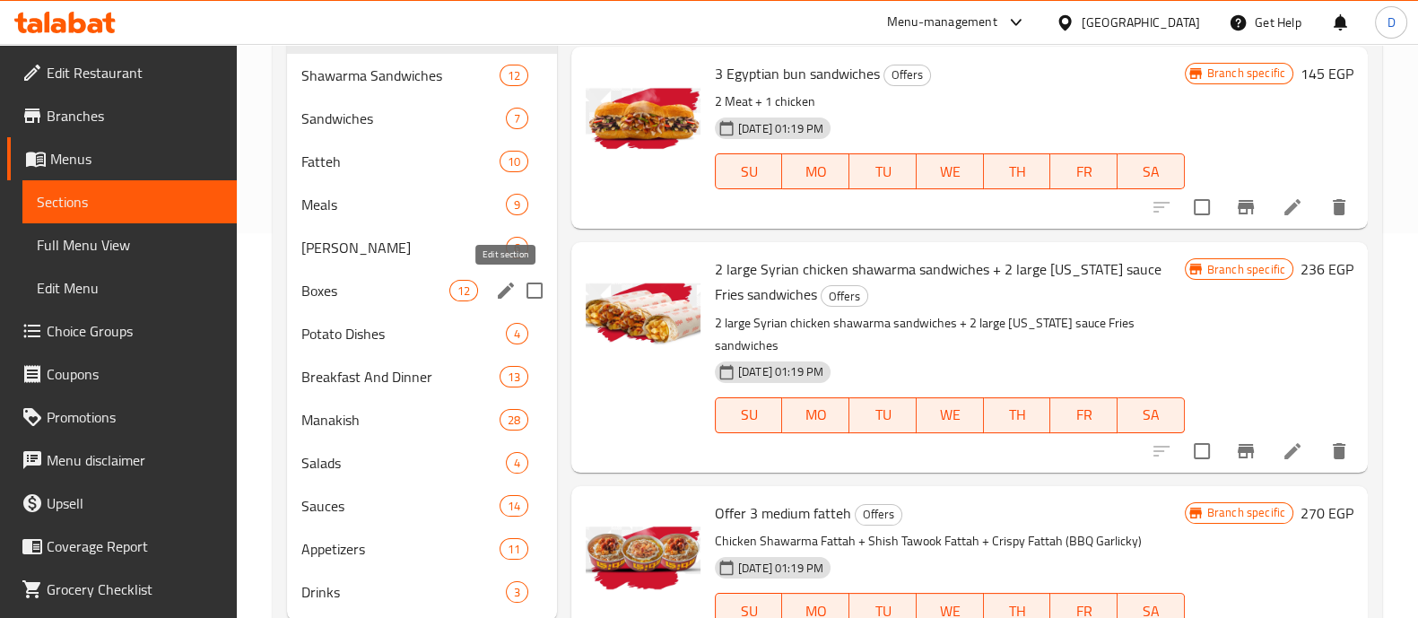
scroll to position [44, 0]
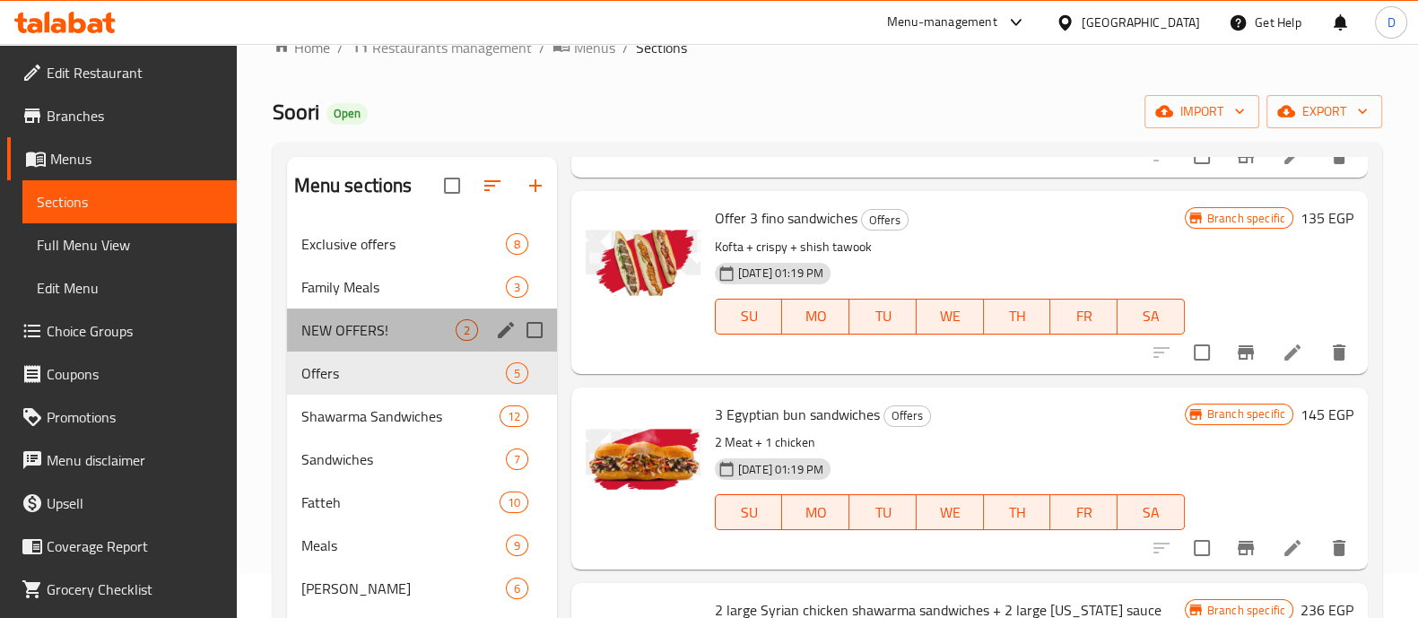
click at [405, 316] on div "NEW OFFERS! 2" at bounding box center [422, 329] width 270 height 43
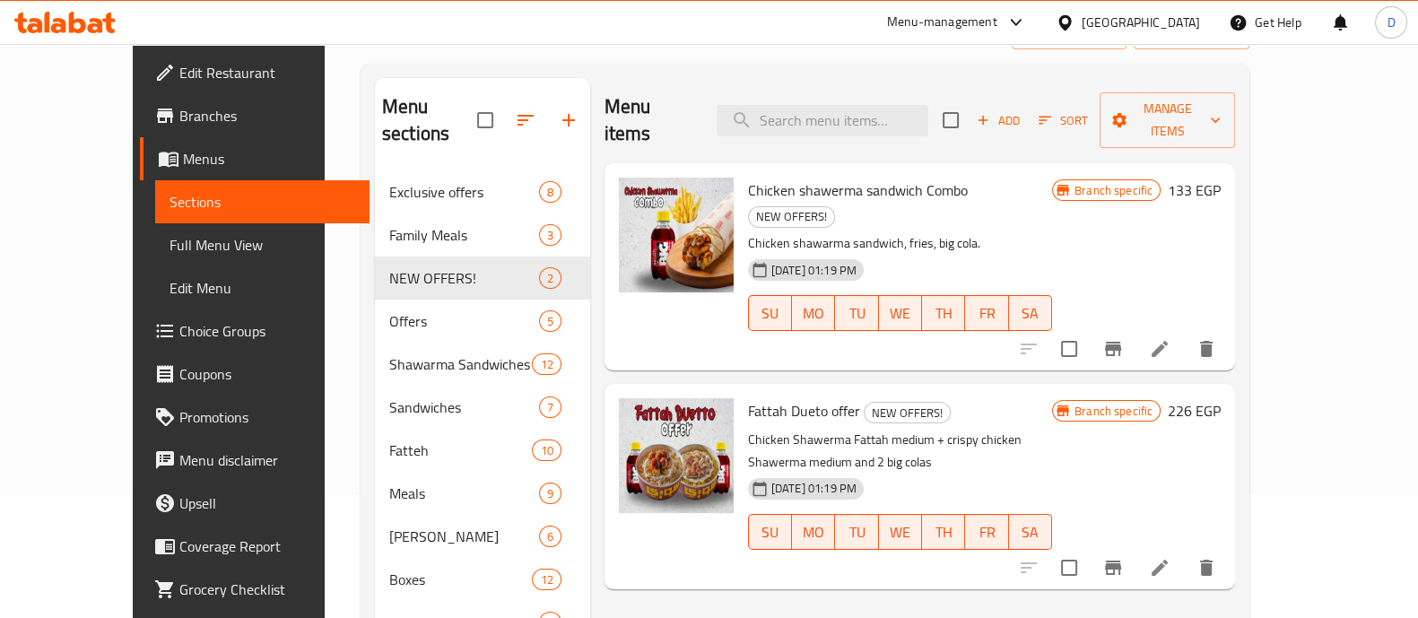
scroll to position [126, 0]
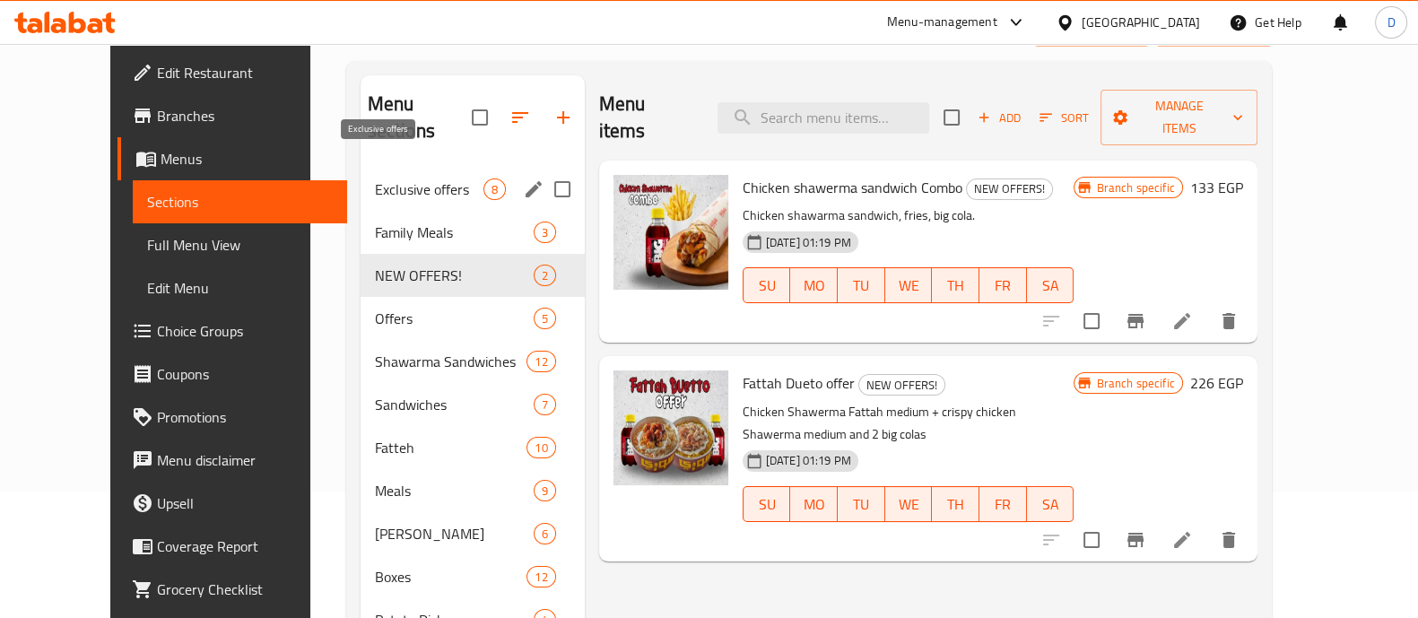
click at [375, 178] on span "Exclusive offers" at bounding box center [429, 189] width 108 height 22
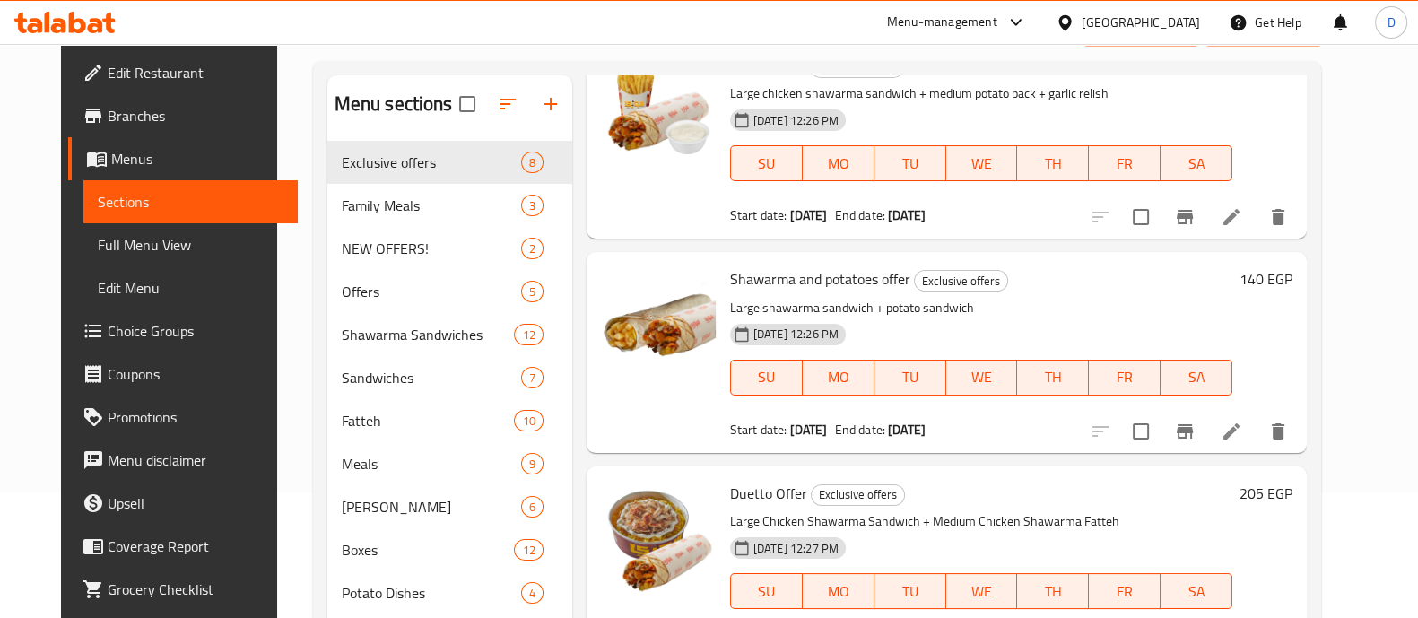
scroll to position [437, 0]
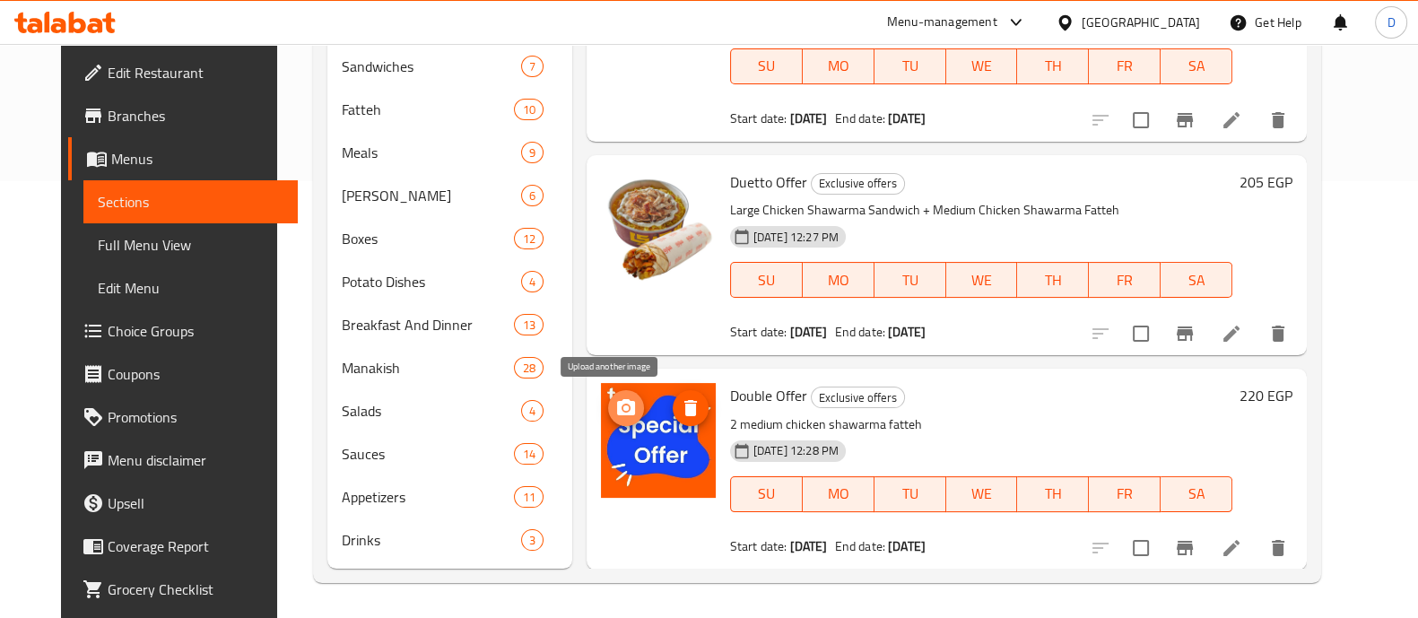
click at [615, 405] on icon "upload picture" at bounding box center [626, 408] width 22 height 22
